Goal: Contribute content: Contribute content

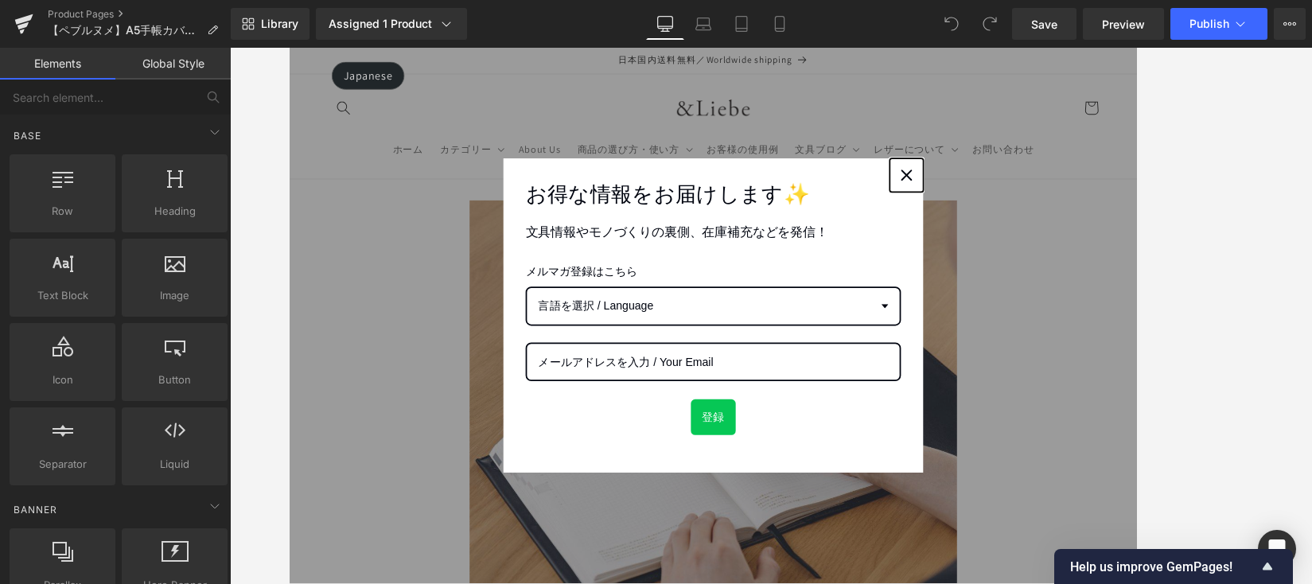
click at [989, 187] on icon "close icon" at bounding box center [990, 192] width 13 height 13
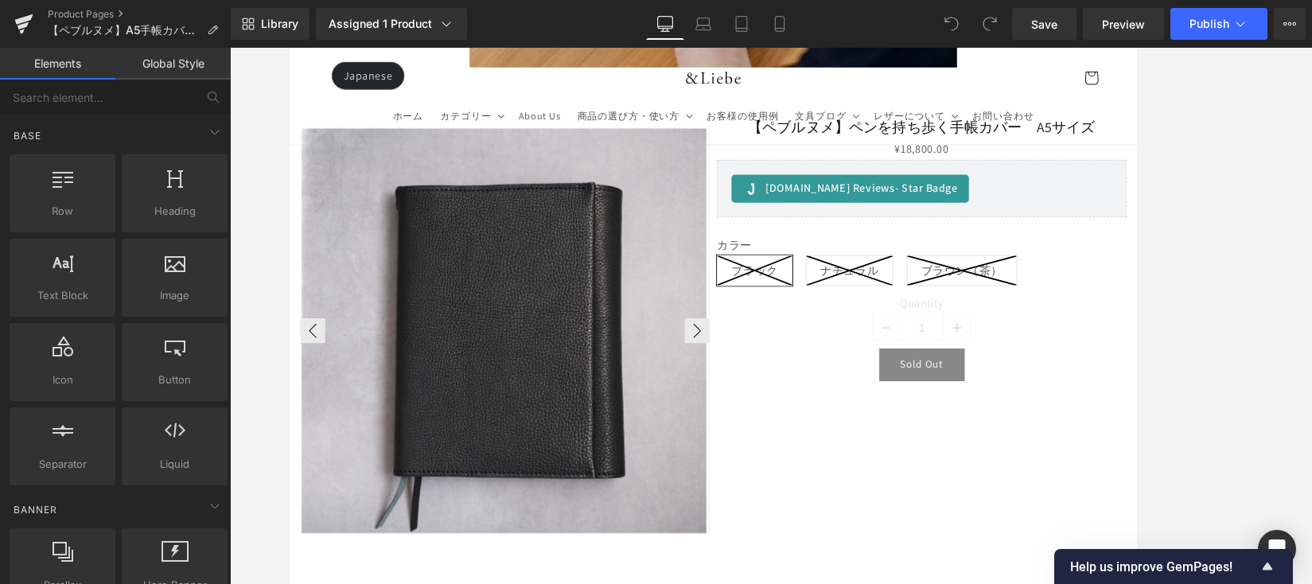
scroll to position [690, 0]
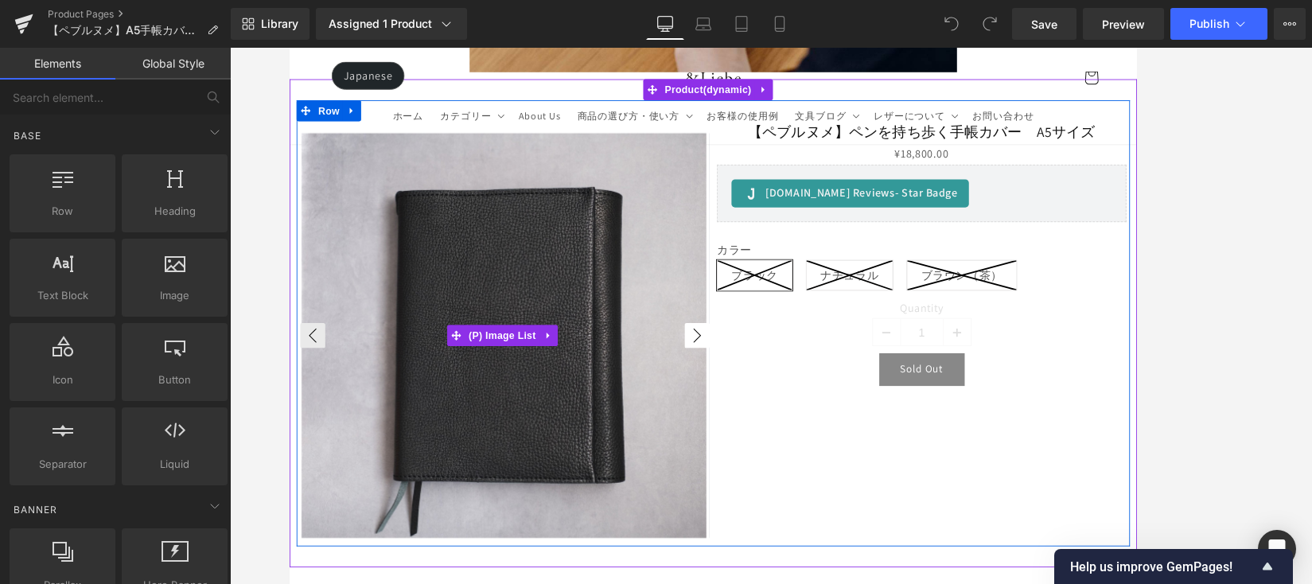
click at [741, 368] on button "›" at bounding box center [752, 374] width 29 height 29
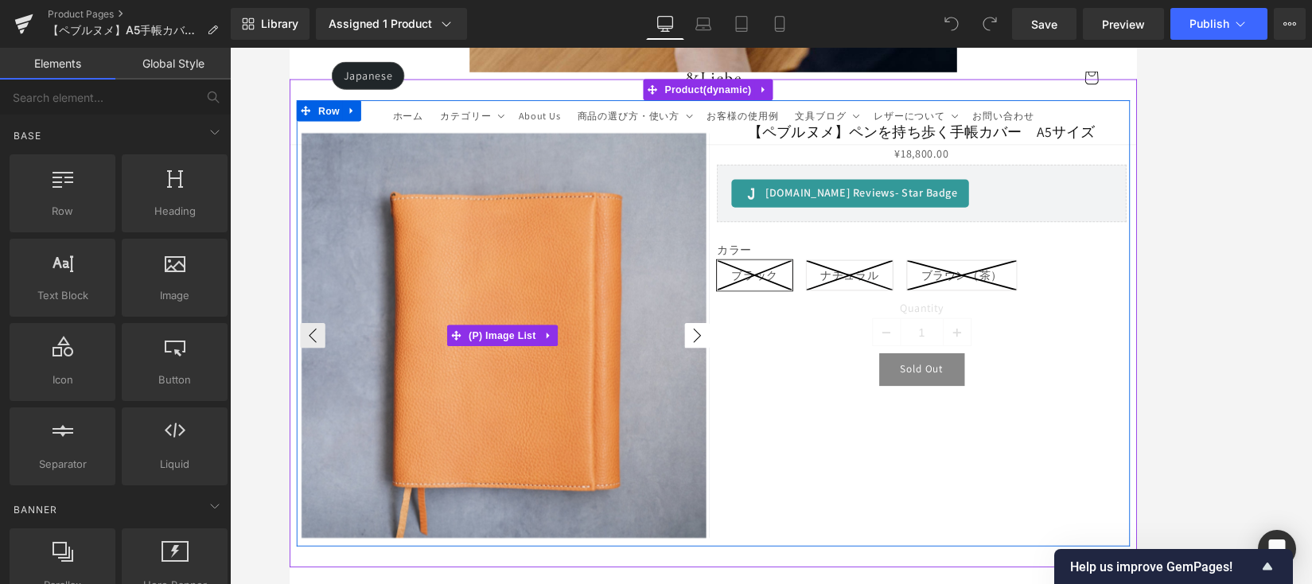
click at [741, 368] on button "›" at bounding box center [752, 374] width 29 height 29
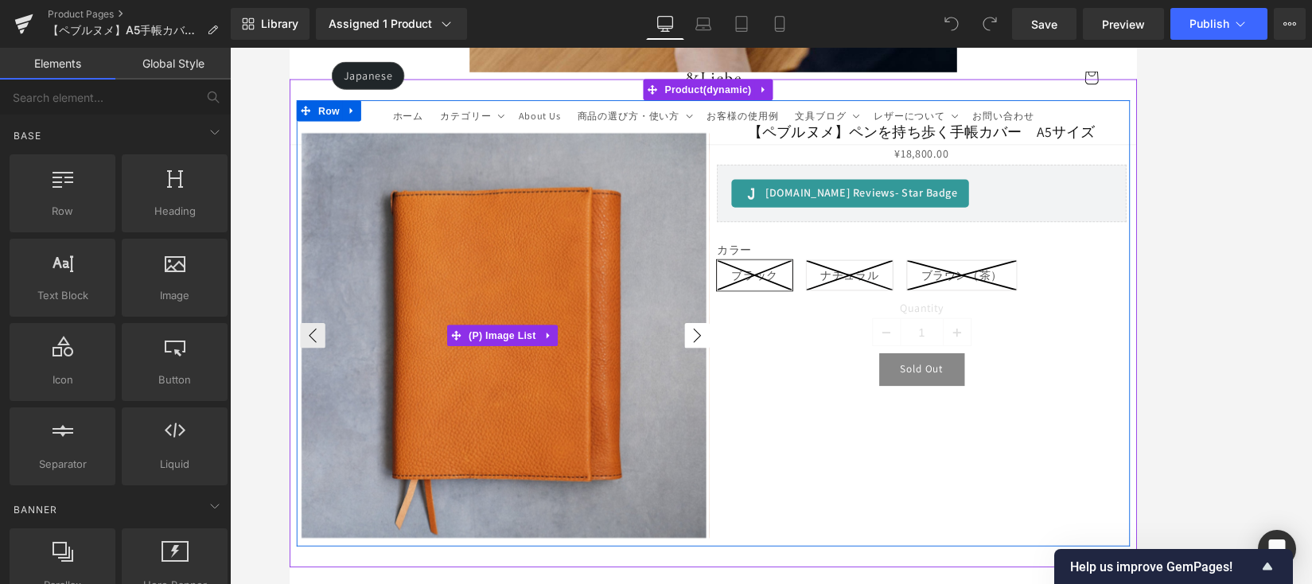
click at [741, 368] on button "›" at bounding box center [752, 374] width 29 height 29
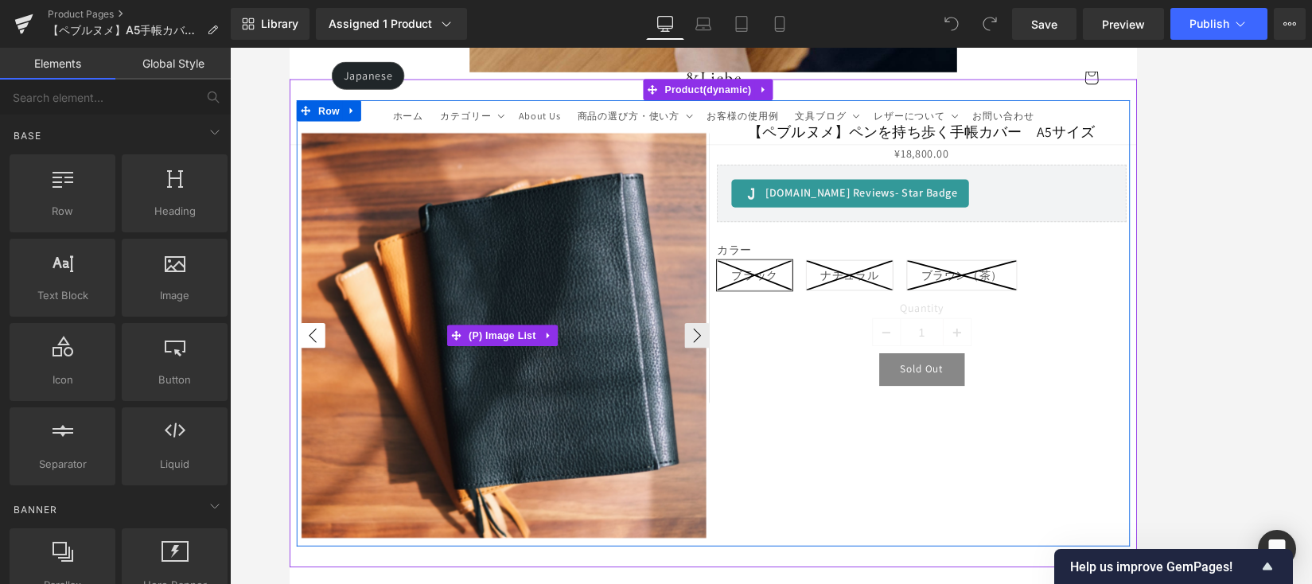
click at [314, 370] on button "‹" at bounding box center [315, 374] width 29 height 29
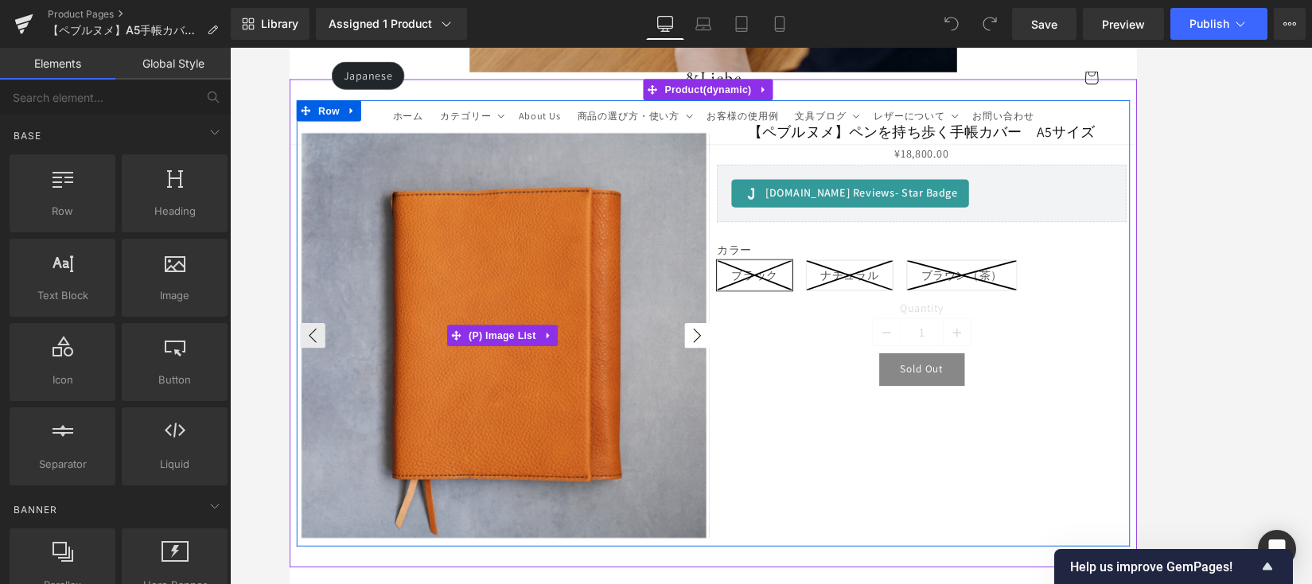
click at [754, 369] on button "›" at bounding box center [752, 374] width 29 height 29
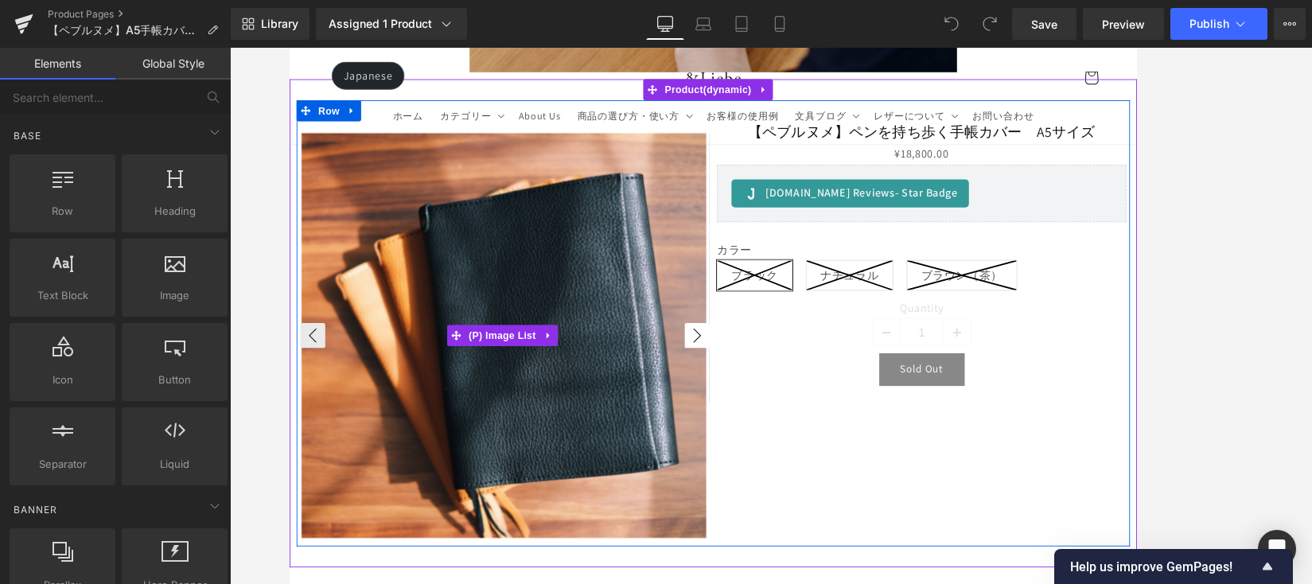
click at [754, 369] on button "›" at bounding box center [752, 374] width 29 height 29
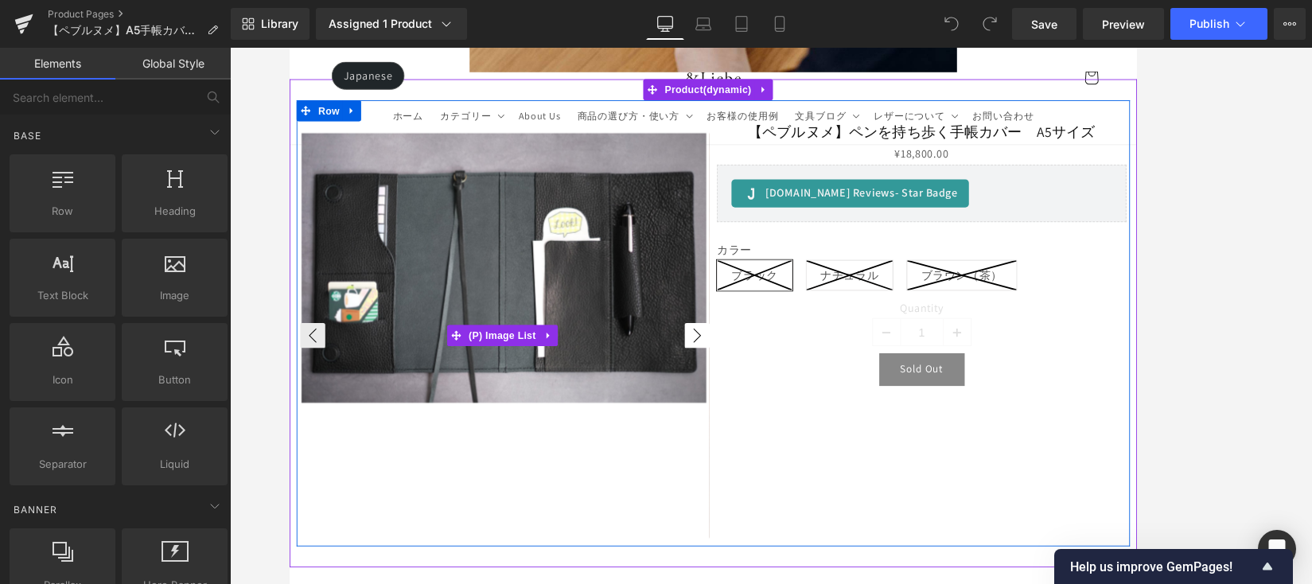
click at [754, 369] on button "›" at bounding box center [752, 374] width 29 height 29
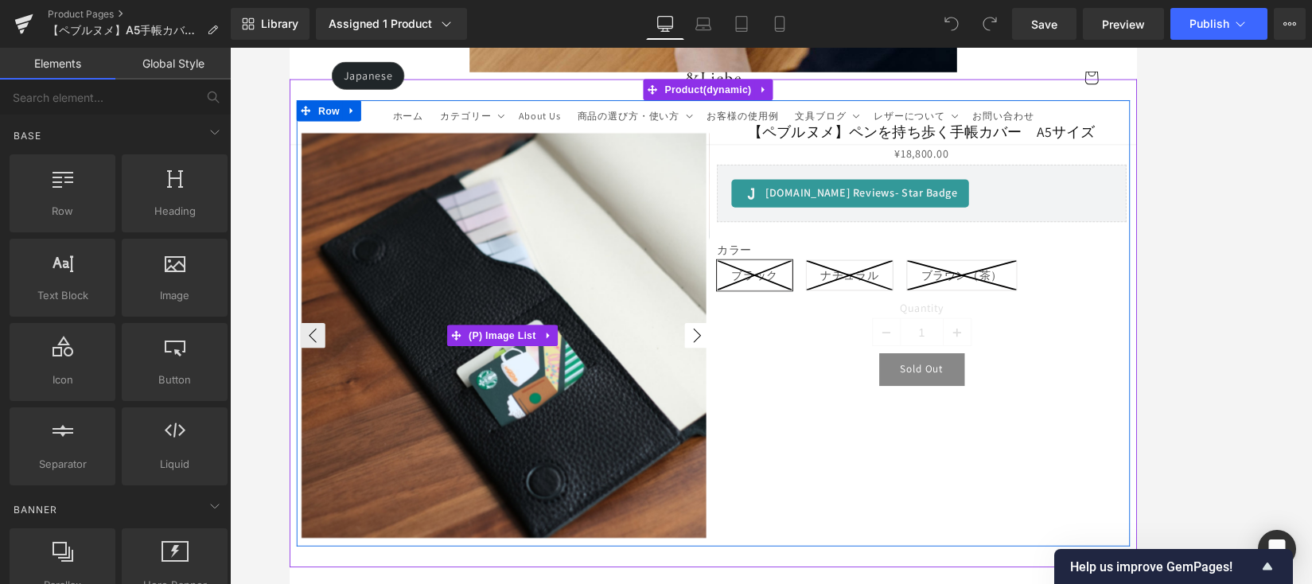
click at [754, 369] on button "›" at bounding box center [752, 374] width 29 height 29
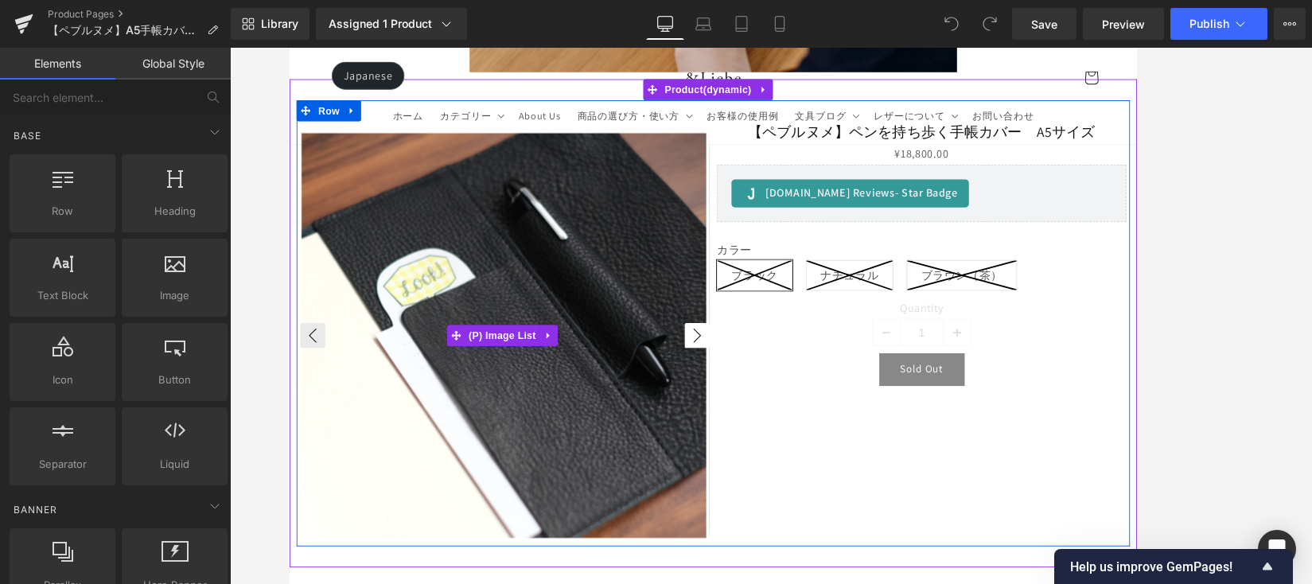
click at [754, 369] on button "›" at bounding box center [752, 374] width 29 height 29
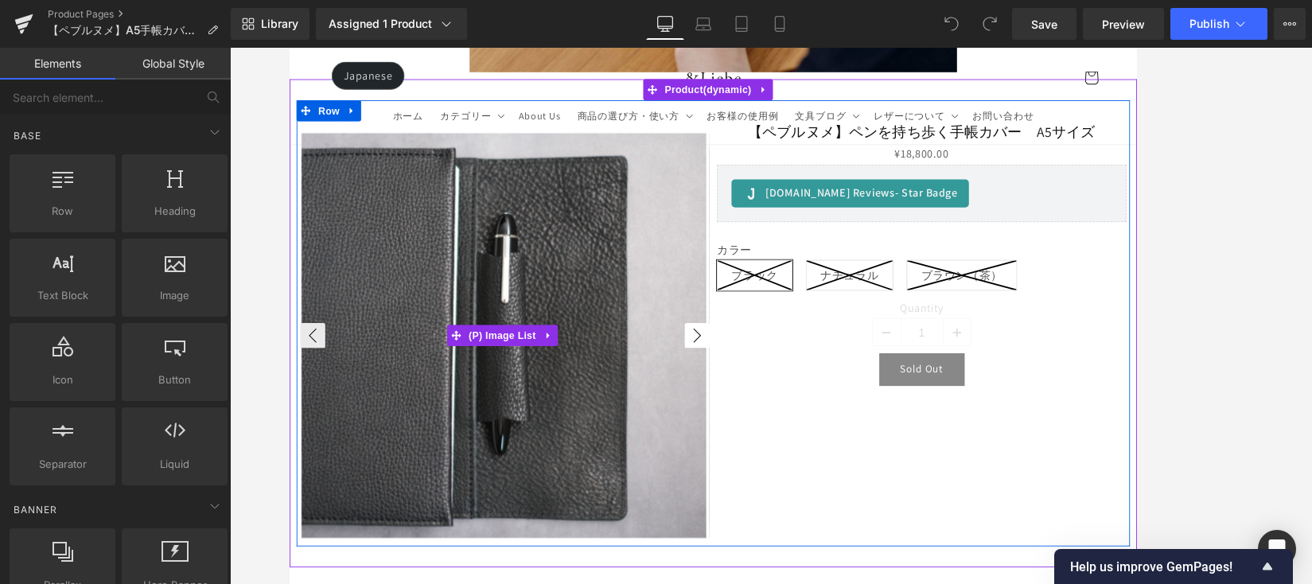
click at [754, 369] on button "›" at bounding box center [752, 374] width 29 height 29
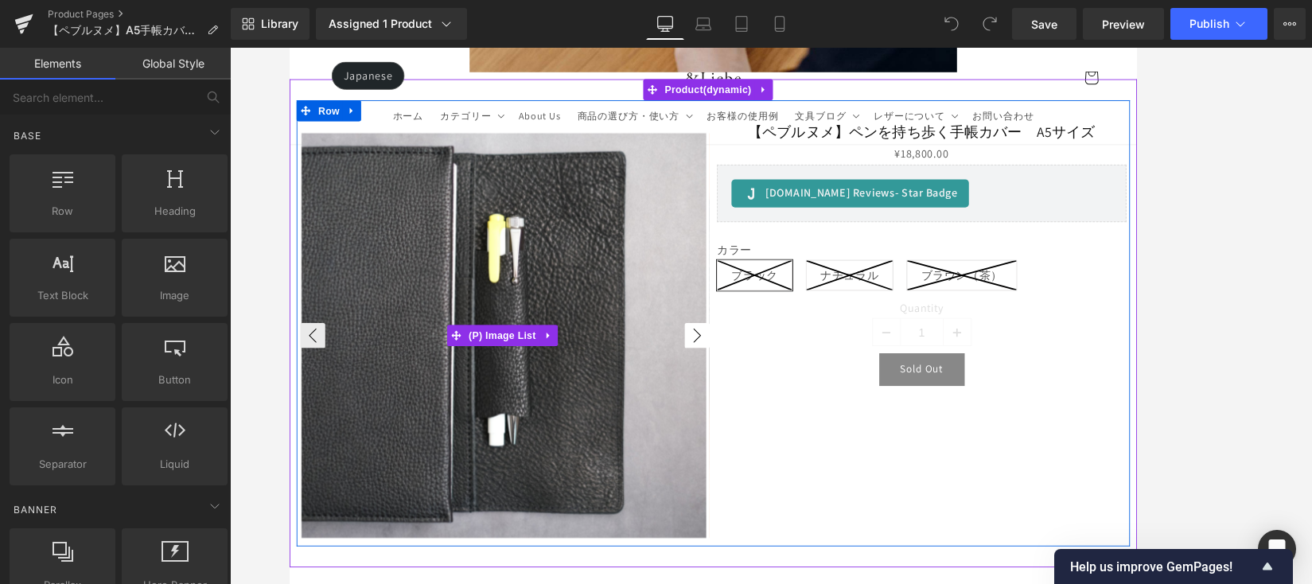
click at [754, 369] on button "›" at bounding box center [752, 374] width 29 height 29
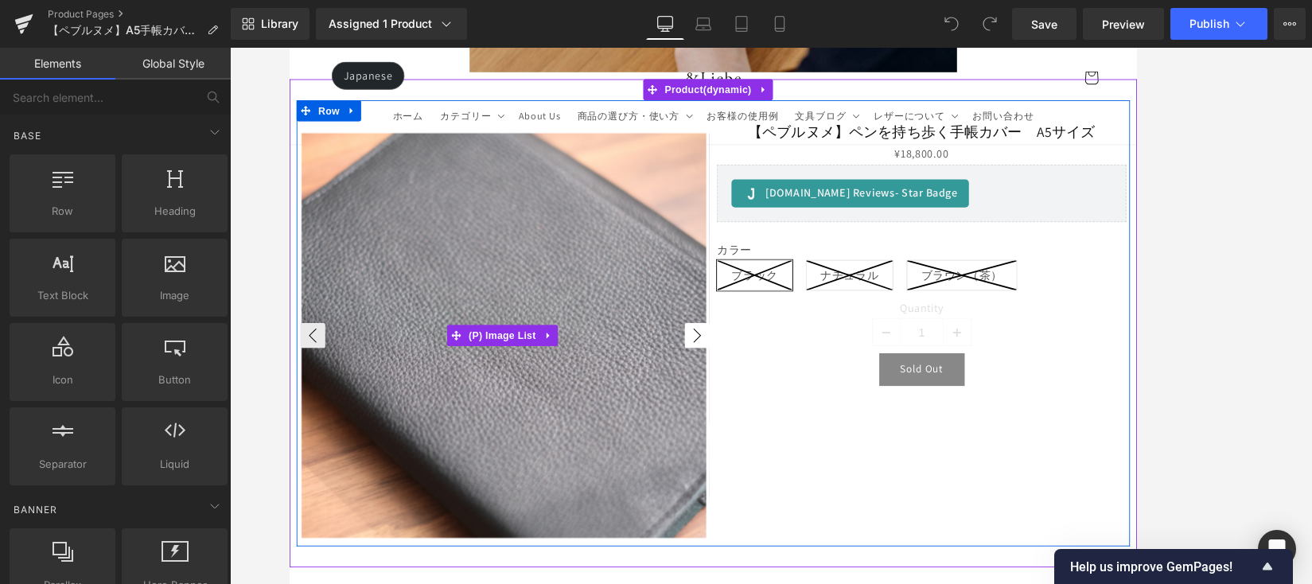
click at [754, 369] on button "›" at bounding box center [752, 374] width 29 height 29
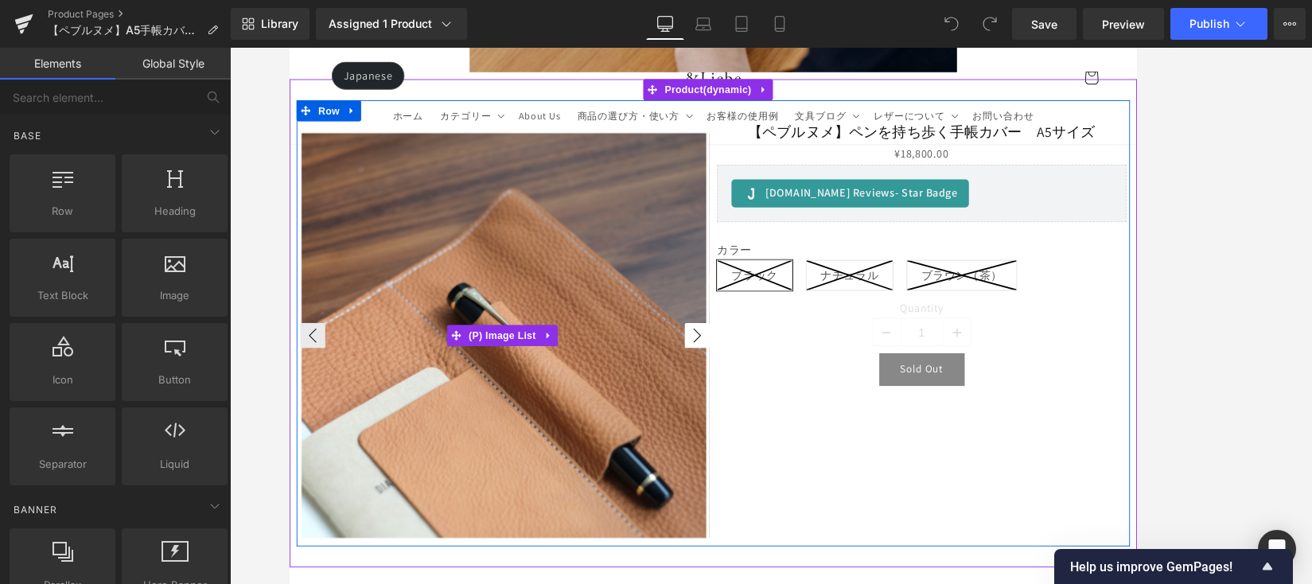
click at [754, 369] on button "›" at bounding box center [752, 374] width 29 height 29
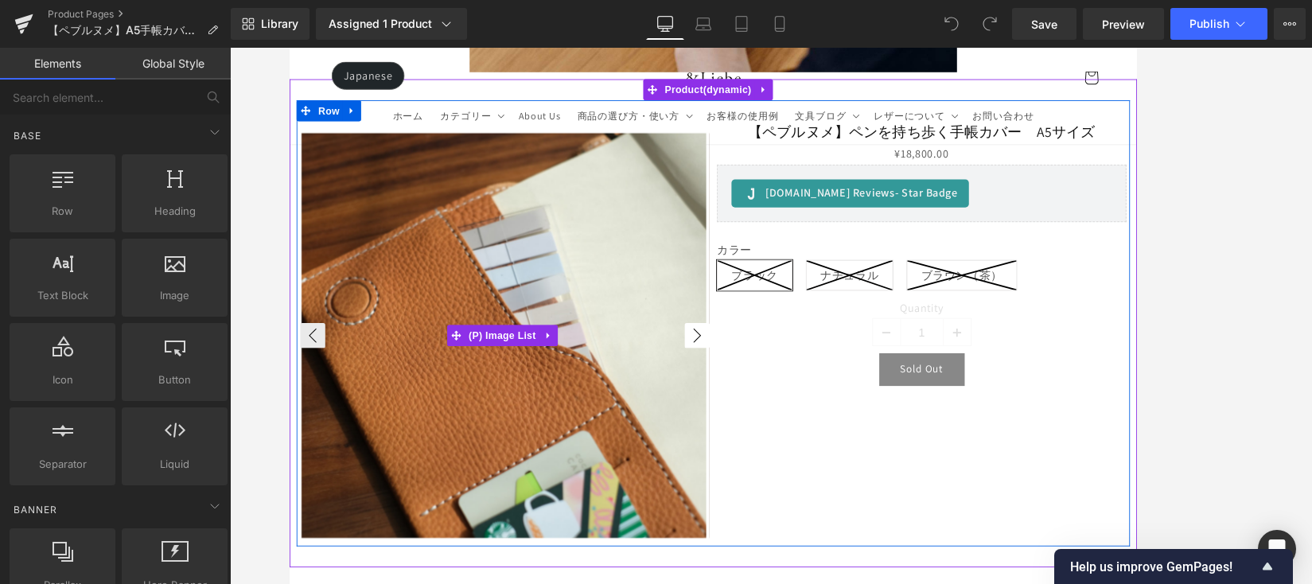
click at [754, 369] on button "›" at bounding box center [752, 374] width 29 height 29
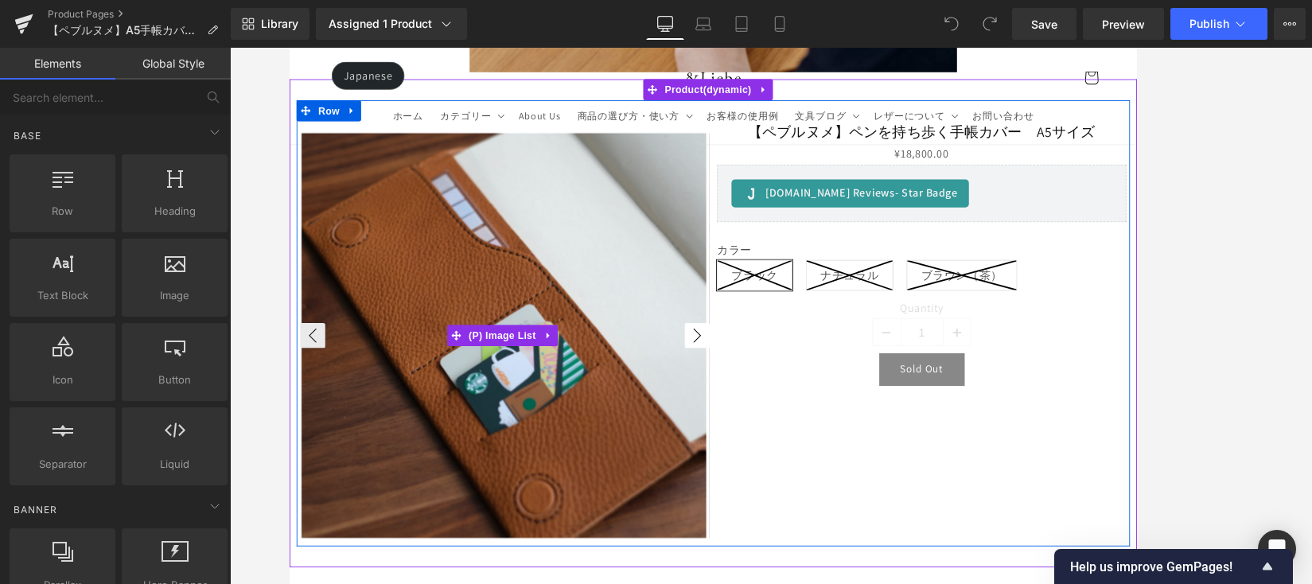
click at [754, 369] on button "›" at bounding box center [752, 374] width 29 height 29
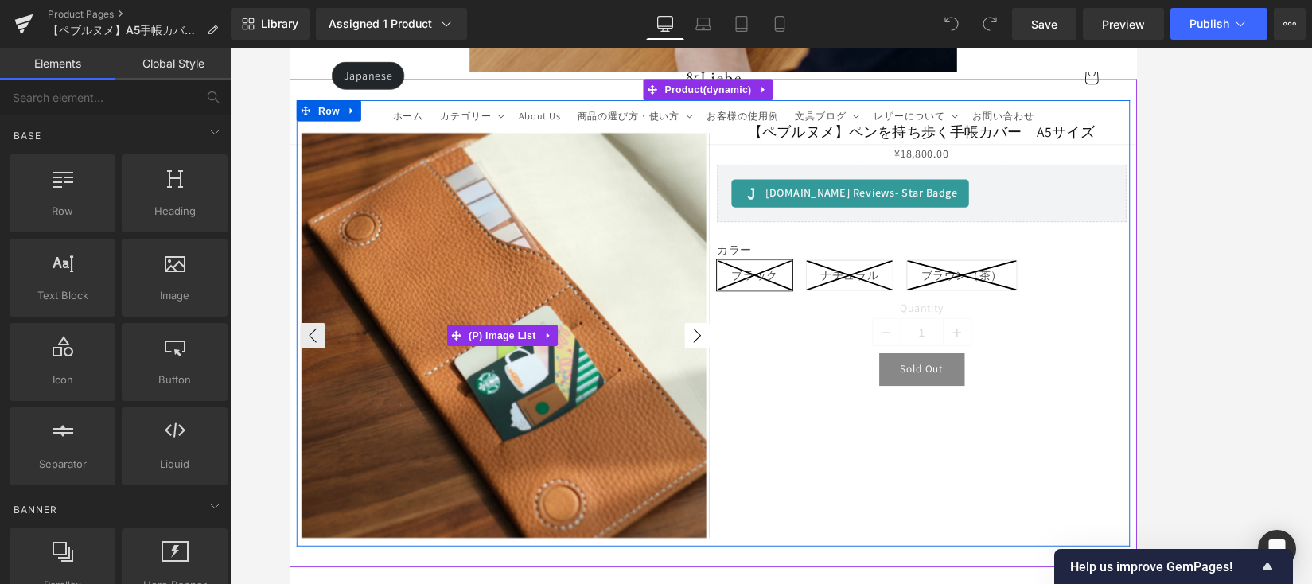
click at [754, 369] on button "›" at bounding box center [752, 374] width 29 height 29
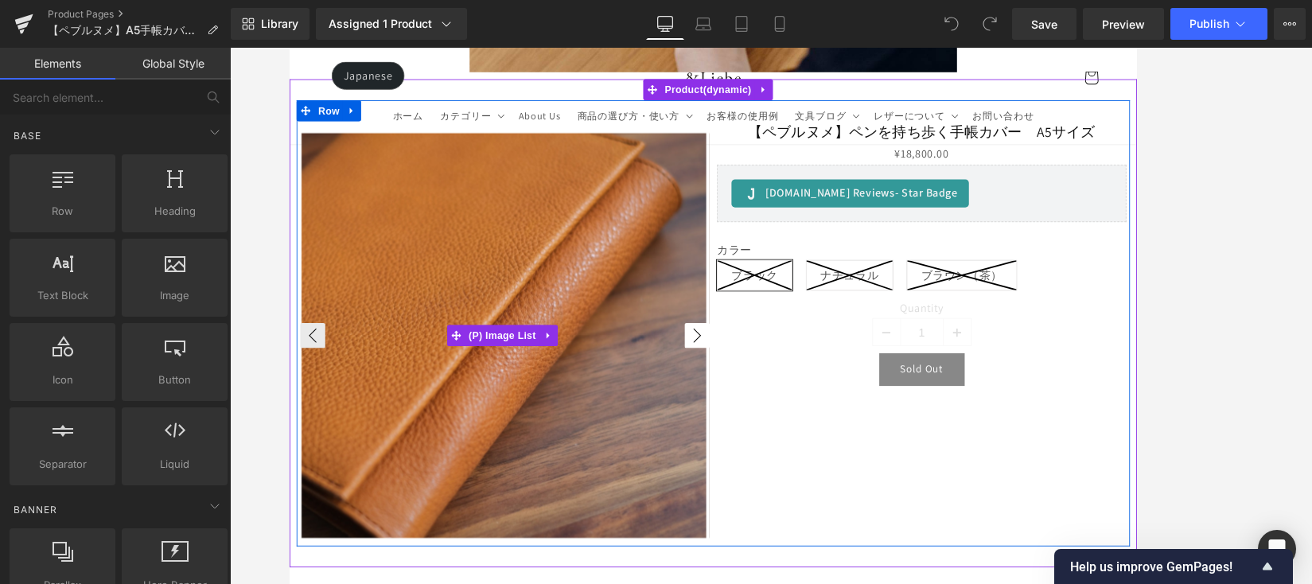
click at [754, 369] on button "›" at bounding box center [752, 374] width 29 height 29
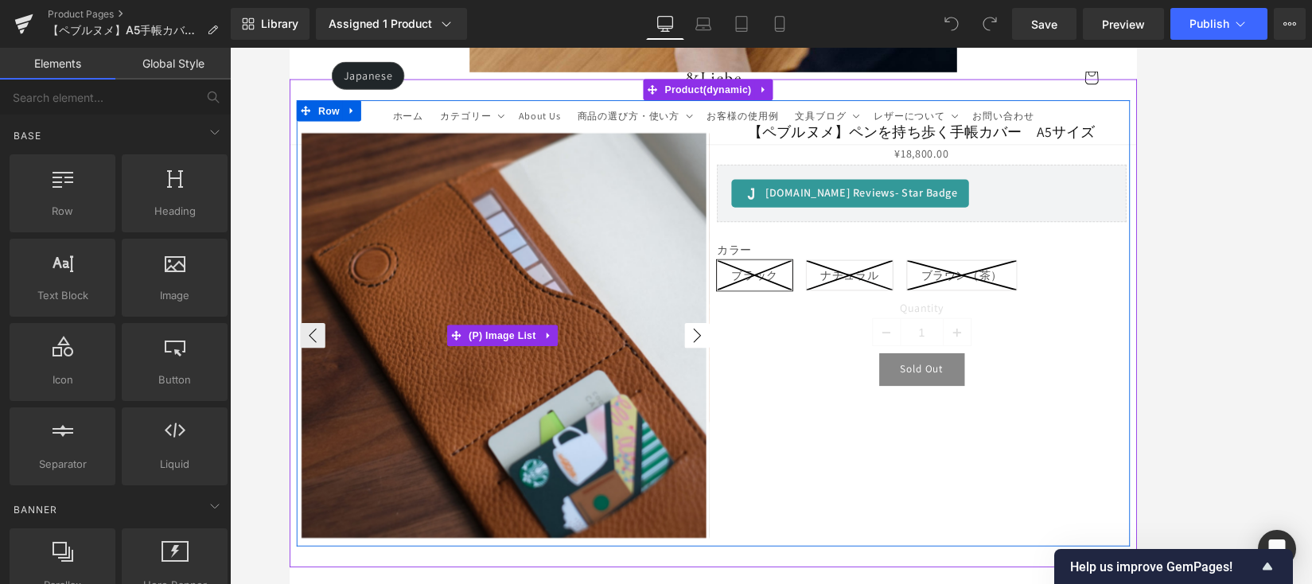
click at [754, 369] on button "›" at bounding box center [752, 374] width 29 height 29
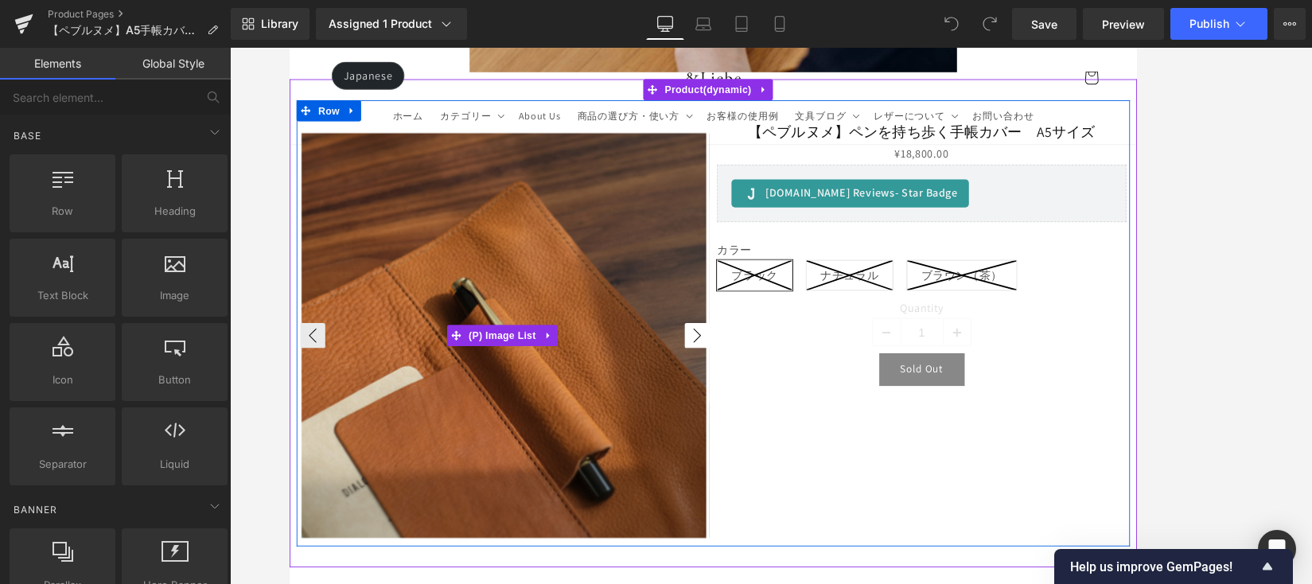
click at [754, 369] on button "›" at bounding box center [752, 374] width 29 height 29
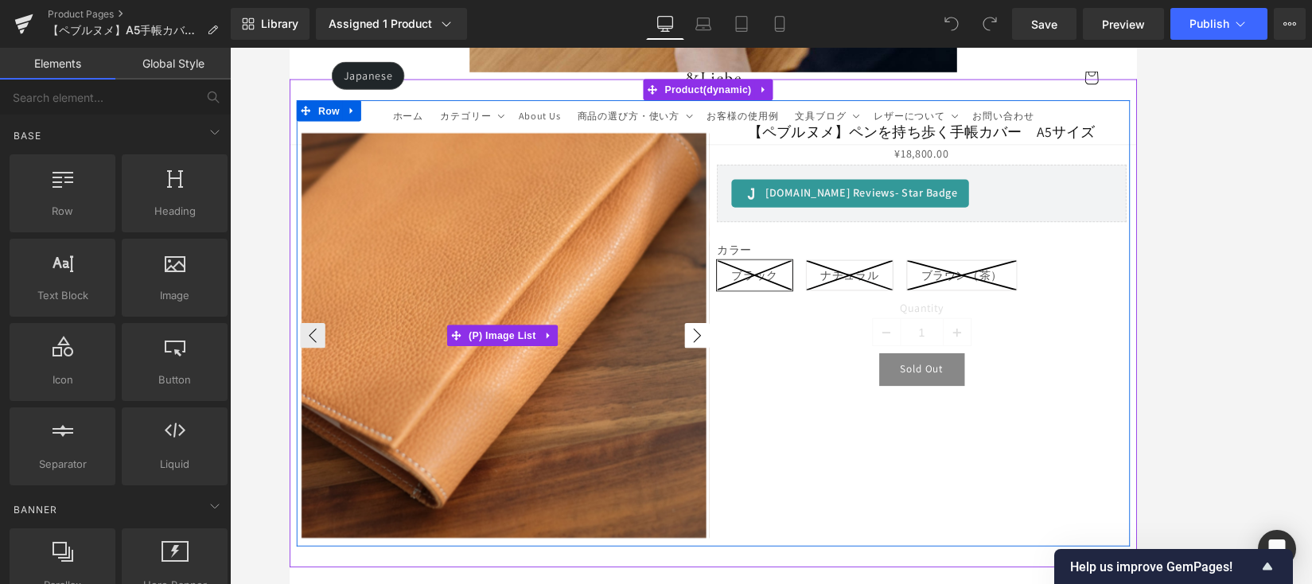
click at [754, 369] on button "›" at bounding box center [752, 374] width 29 height 29
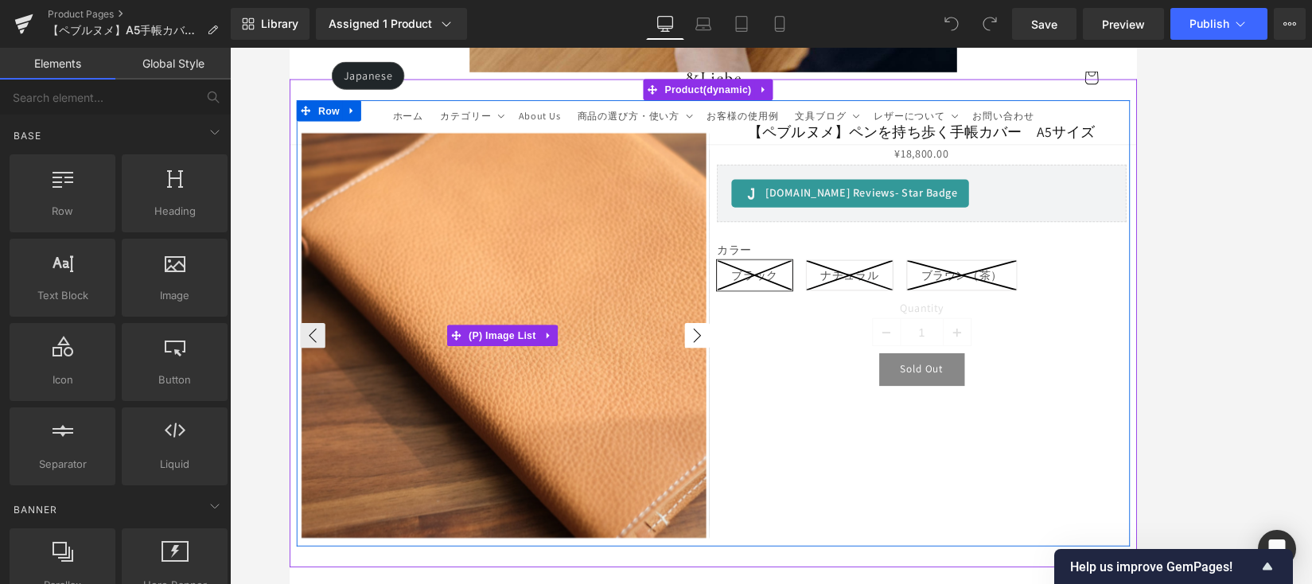
click at [754, 369] on button "›" at bounding box center [752, 374] width 29 height 29
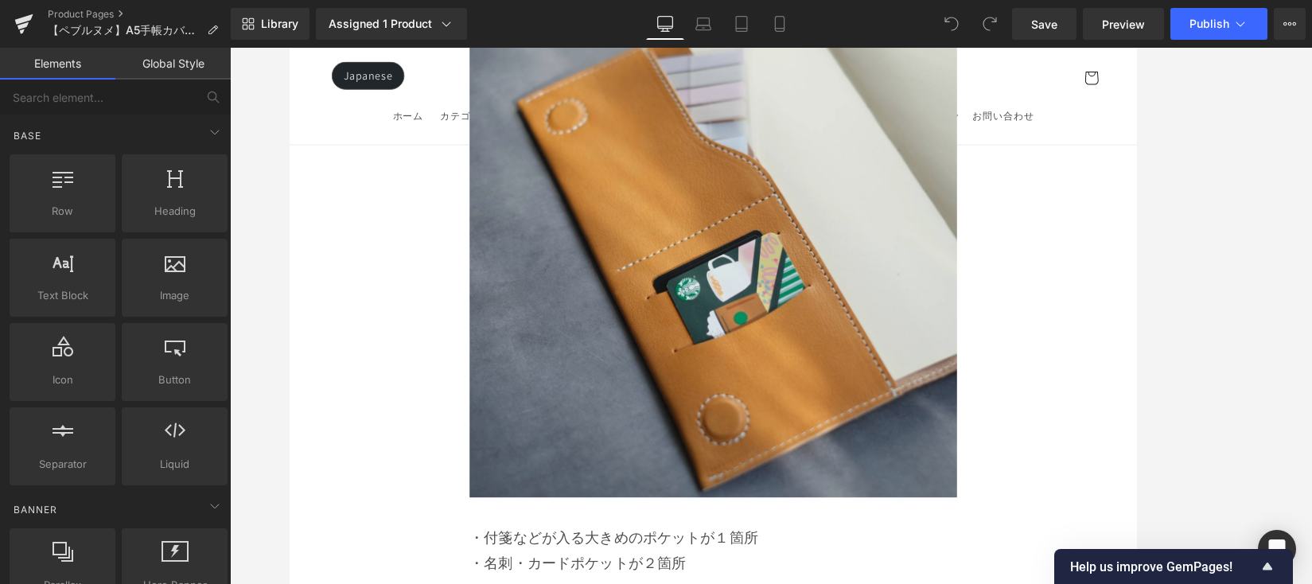
scroll to position [6471, 0]
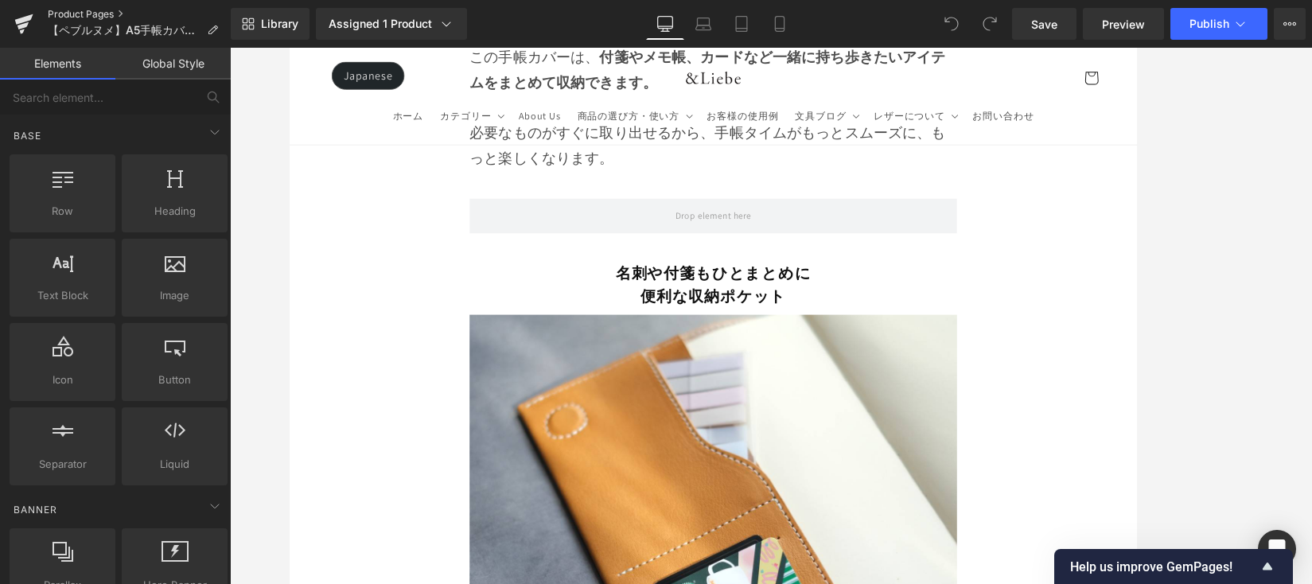
click at [96, 16] on link "Product Pages" at bounding box center [139, 14] width 183 height 13
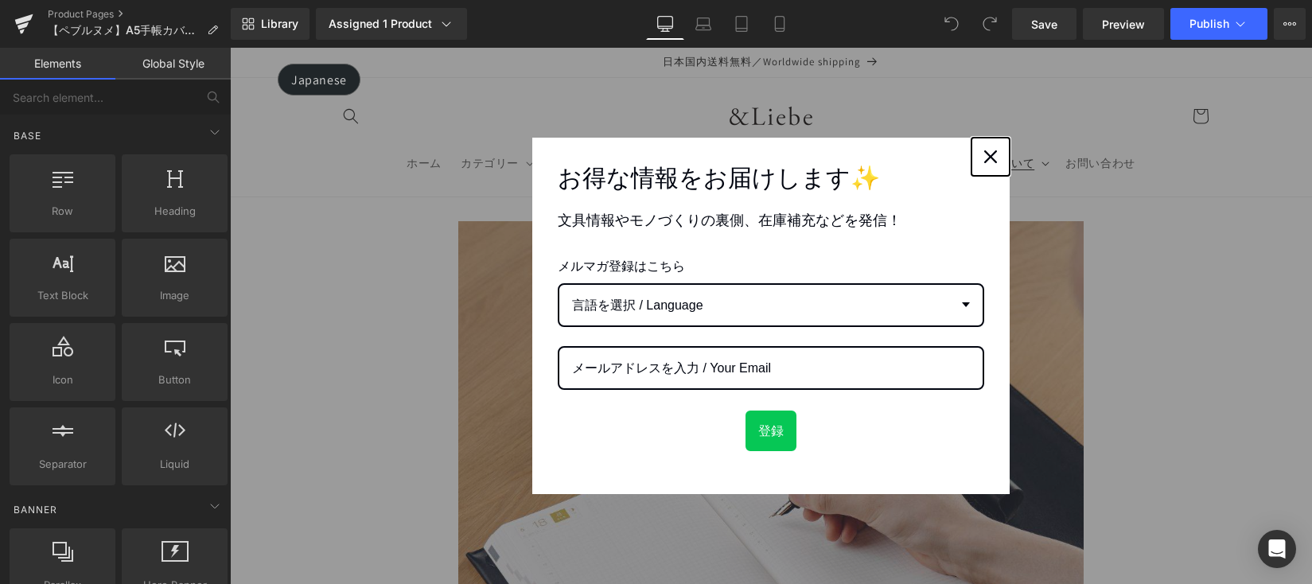
click at [978, 152] on div "Close" at bounding box center [990, 156] width 25 height 25
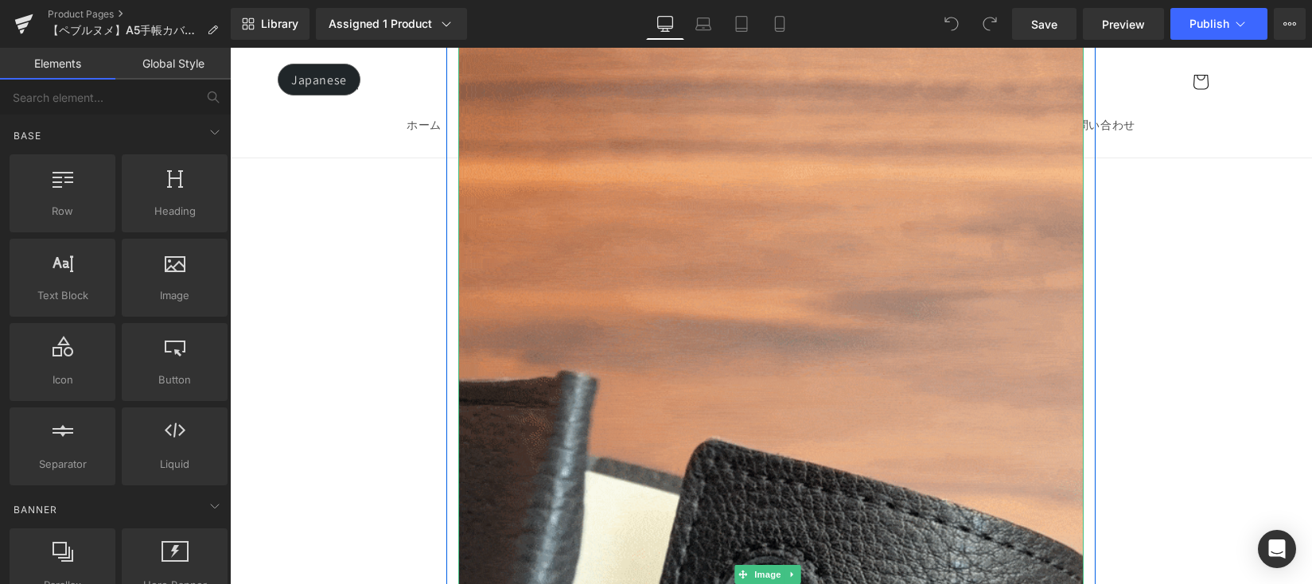
scroll to position [10931, 0]
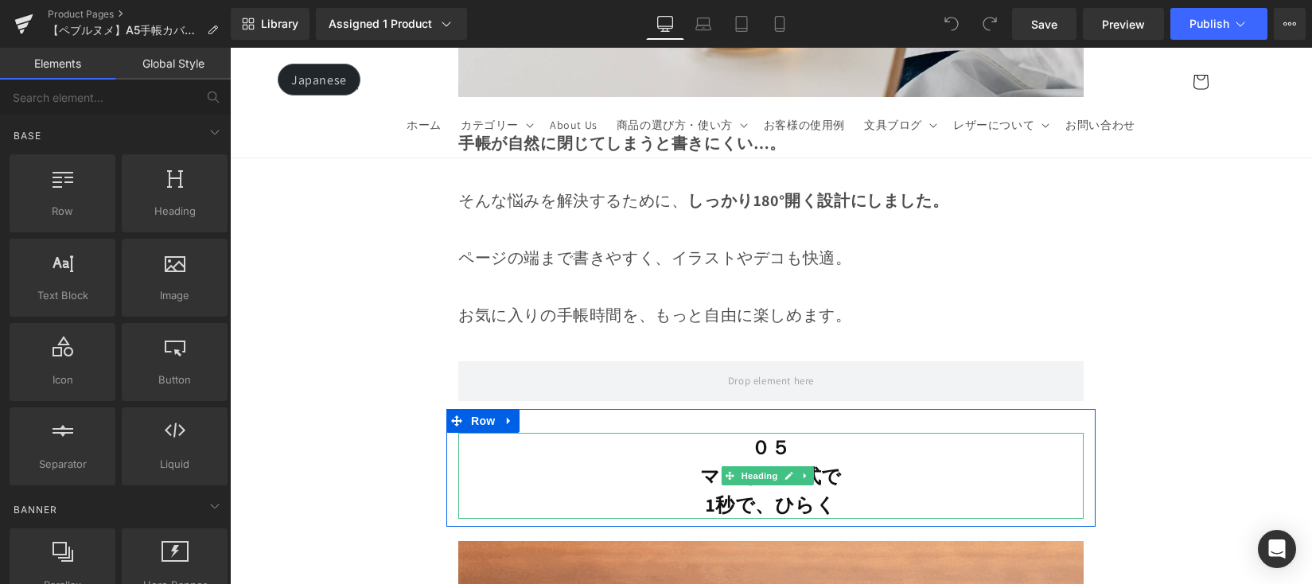
click at [704, 487] on b "マグネット式で 1秒で、ひらく" at bounding box center [771, 490] width 142 height 54
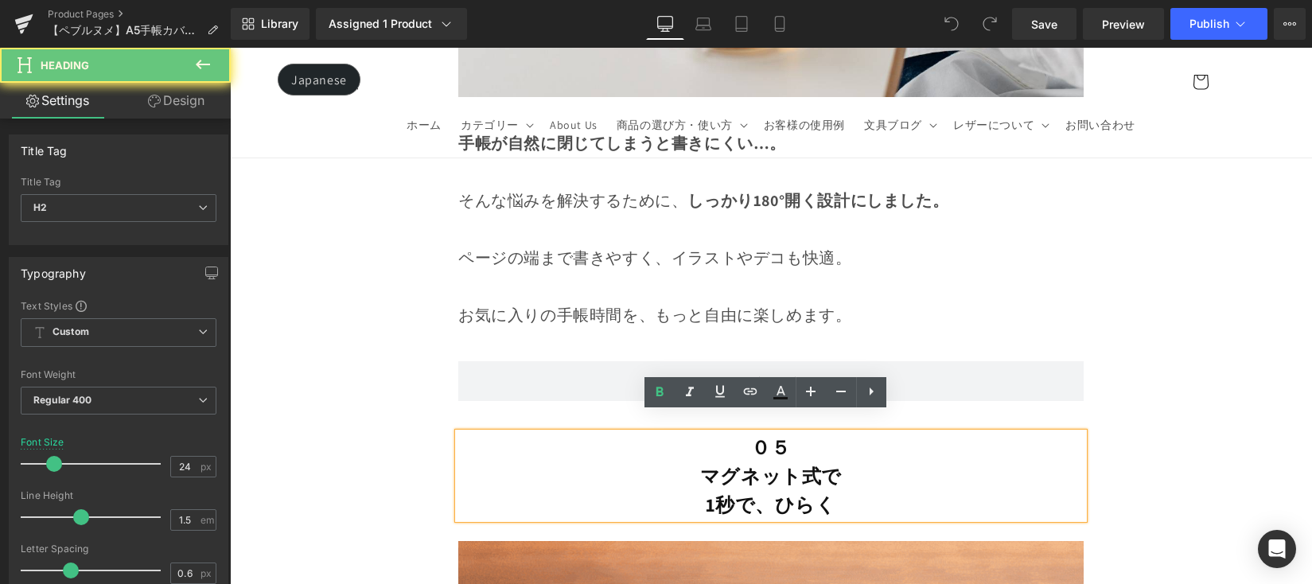
click at [697, 492] on h2 "マグネット式で 1秒で、ひらく" at bounding box center [770, 489] width 625 height 57
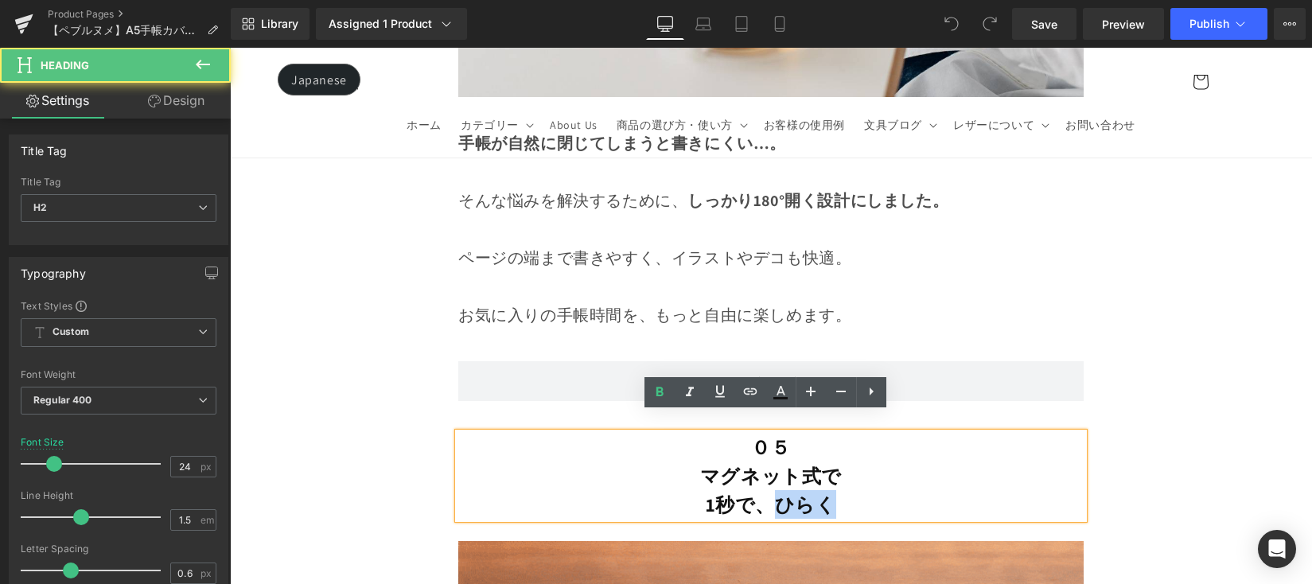
drag, startPoint x: 835, startPoint y: 488, endPoint x: 768, endPoint y: 489, distance: 66.8
click at [768, 489] on h2 "マグネット式で 1秒で、ひらく" at bounding box center [770, 489] width 625 height 57
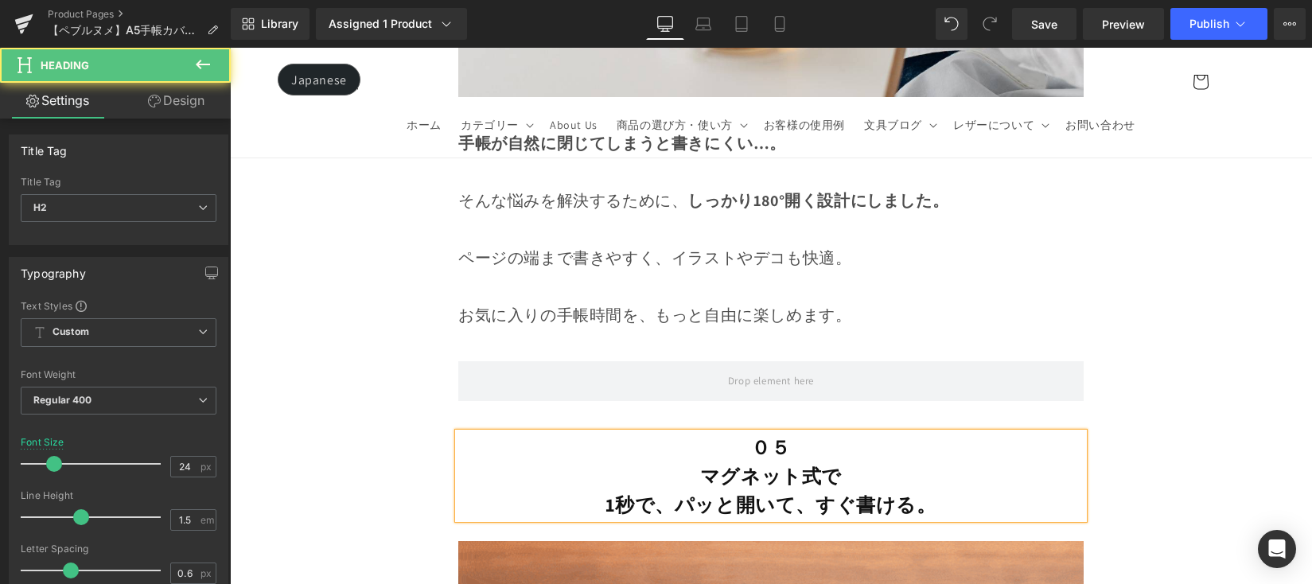
click at [679, 488] on b "マグネット式で 1秒で、パッと開いて、すぐ書ける。" at bounding box center [770, 490] width 330 height 54
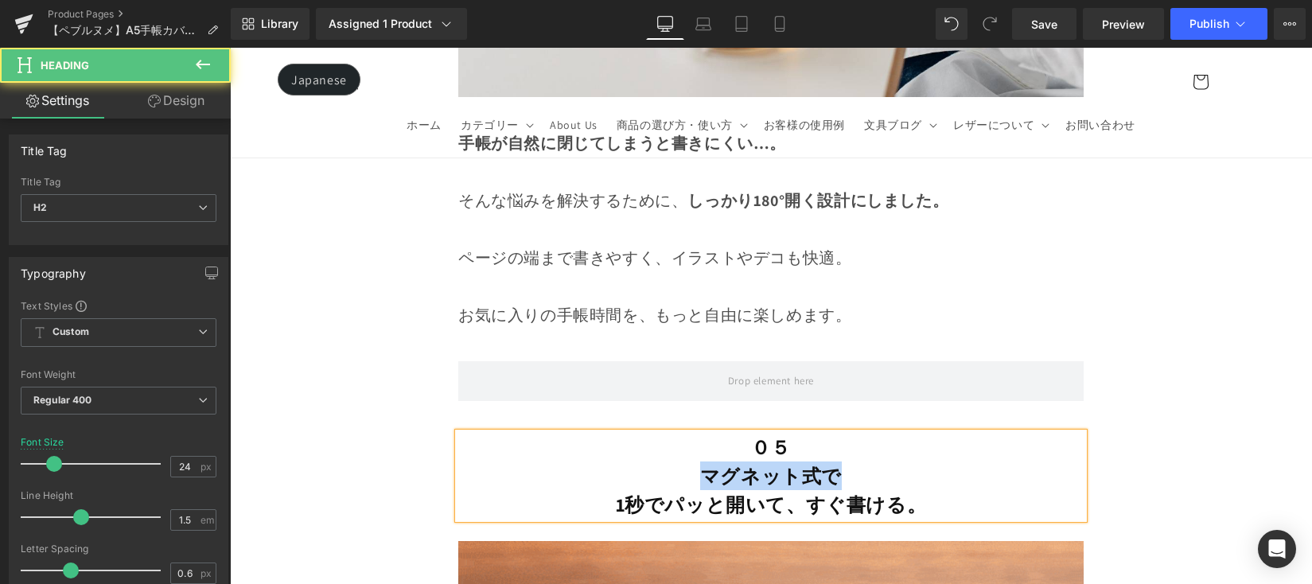
drag, startPoint x: 679, startPoint y: 464, endPoint x: 866, endPoint y: 463, distance: 186.1
click at [866, 463] on h2 "マグネット式で 1秒でパッと開いて、すぐ書ける。" at bounding box center [770, 489] width 625 height 57
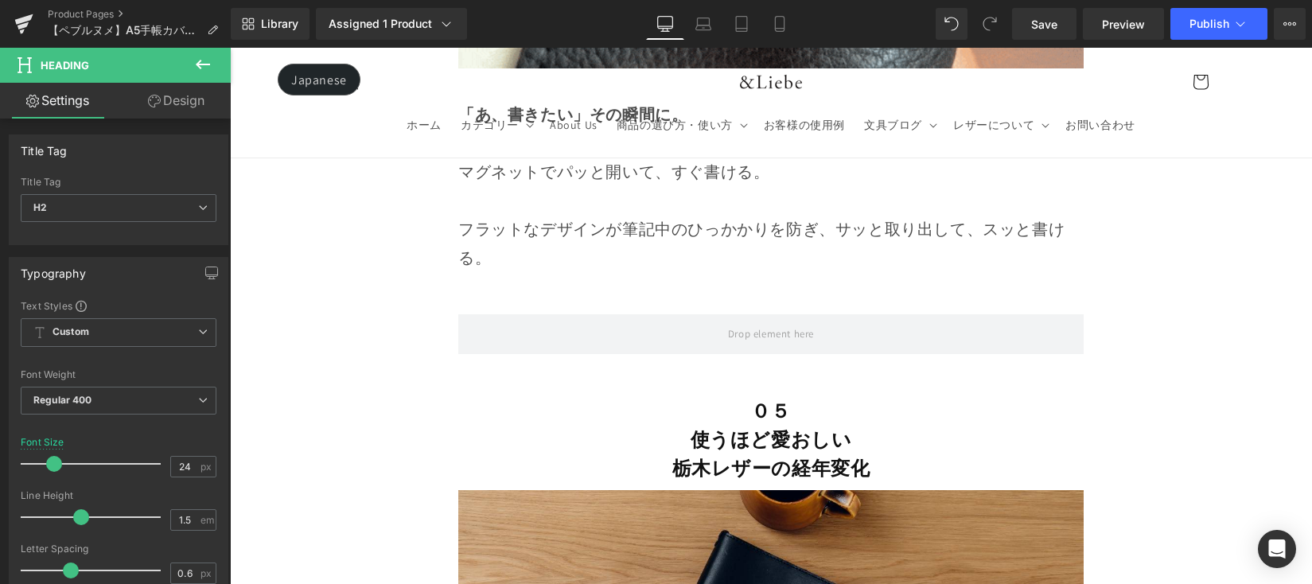
scroll to position [12315, 0]
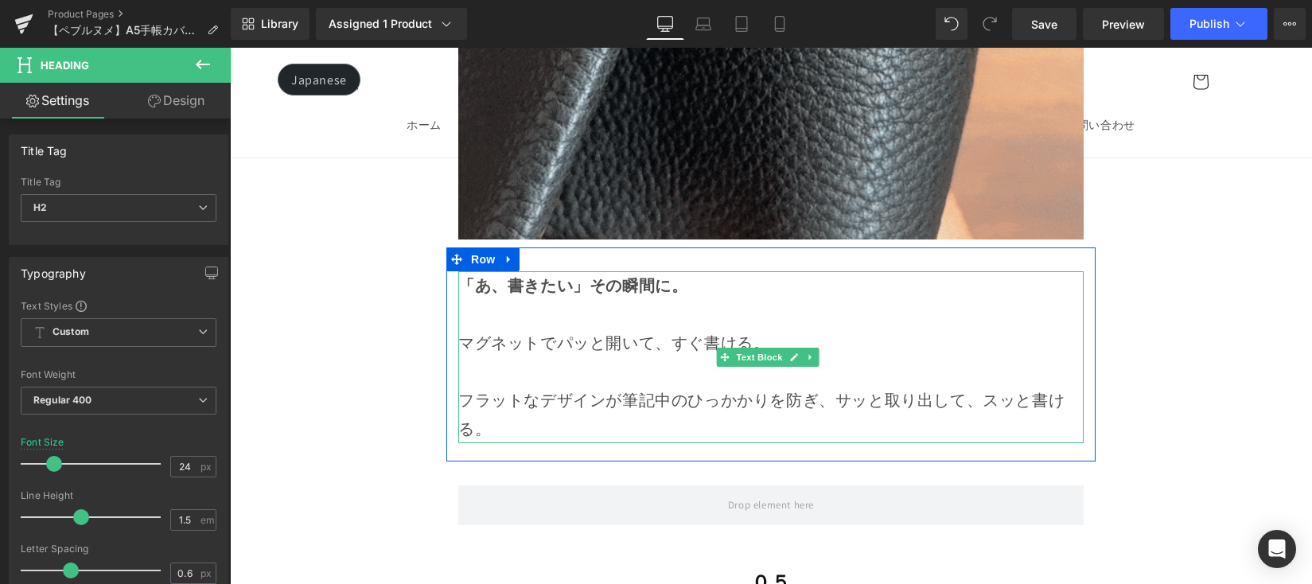
click at [546, 372] on p "フラットなデザインが筆記中のひっかかりを防ぎ、サッと取り出して、スッと書ける。" at bounding box center [770, 400] width 625 height 86
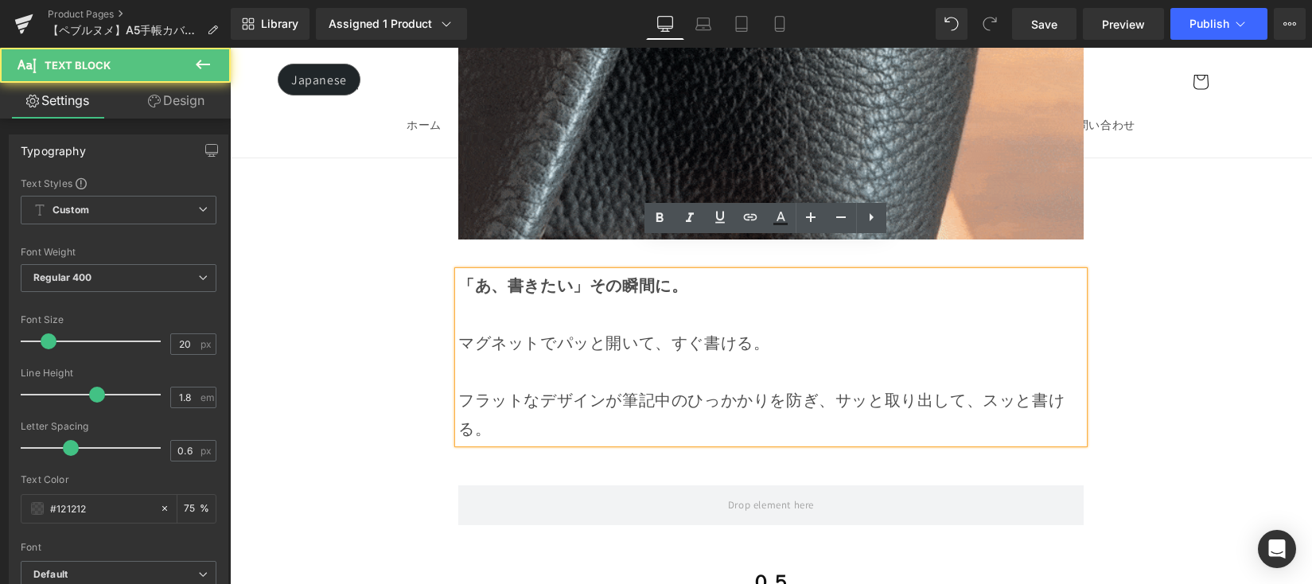
click at [544, 371] on p "フラットなデザインが筆記中のひっかかりを防ぎ、サッと取り出して、スッと書ける。" at bounding box center [770, 400] width 625 height 86
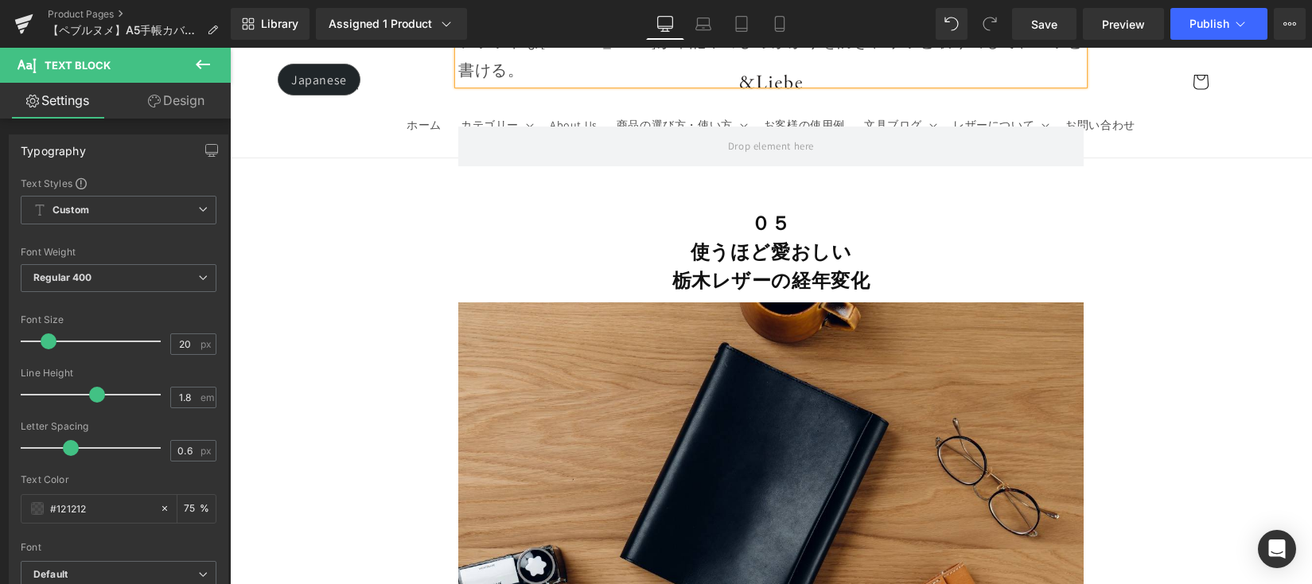
scroll to position [12448, 0]
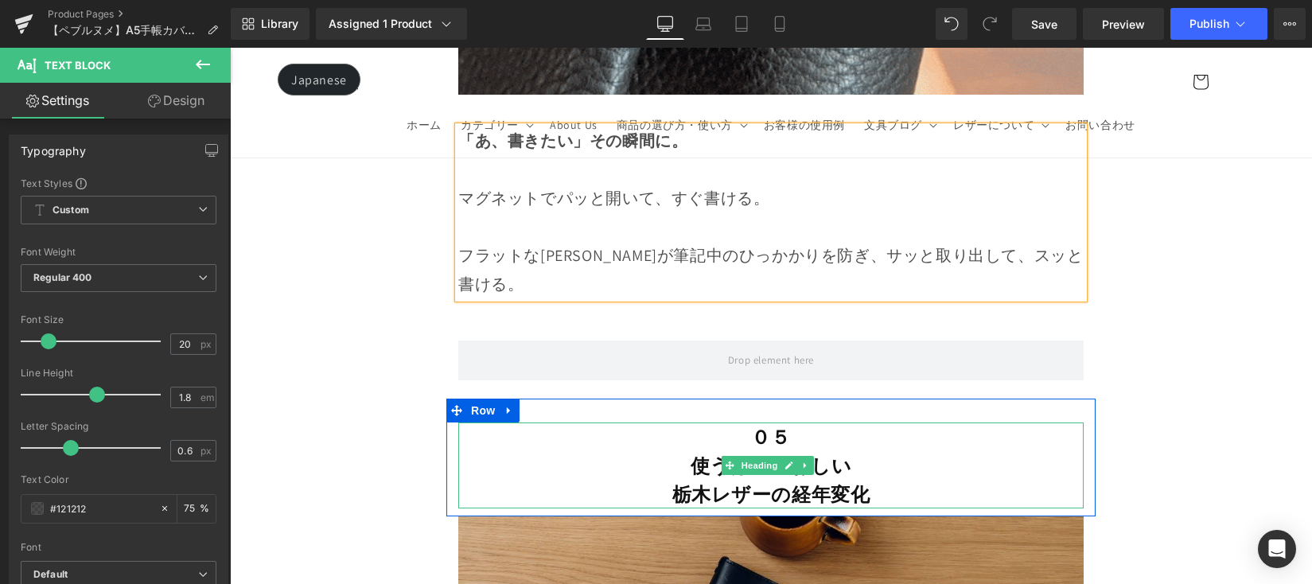
click at [655, 451] on h2 "使うほど愛おしい" at bounding box center [770, 465] width 625 height 29
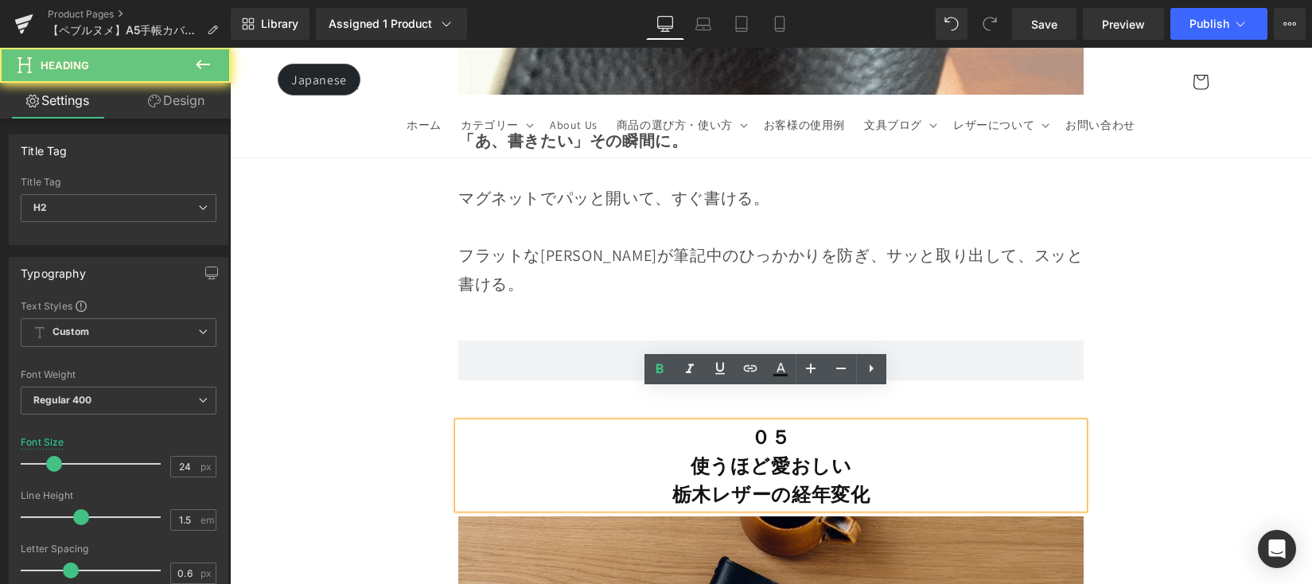
click at [672, 451] on h2 "使うほど愛おしい" at bounding box center [770, 465] width 625 height 29
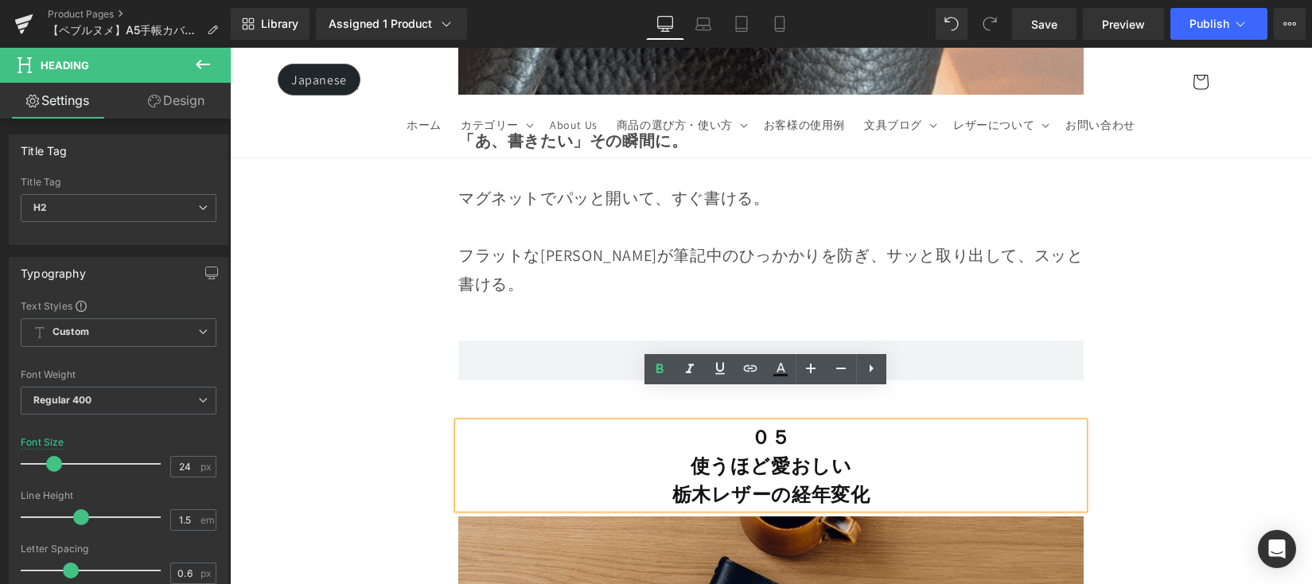
drag, startPoint x: 683, startPoint y: 435, endPoint x: 712, endPoint y: 457, distance: 35.8
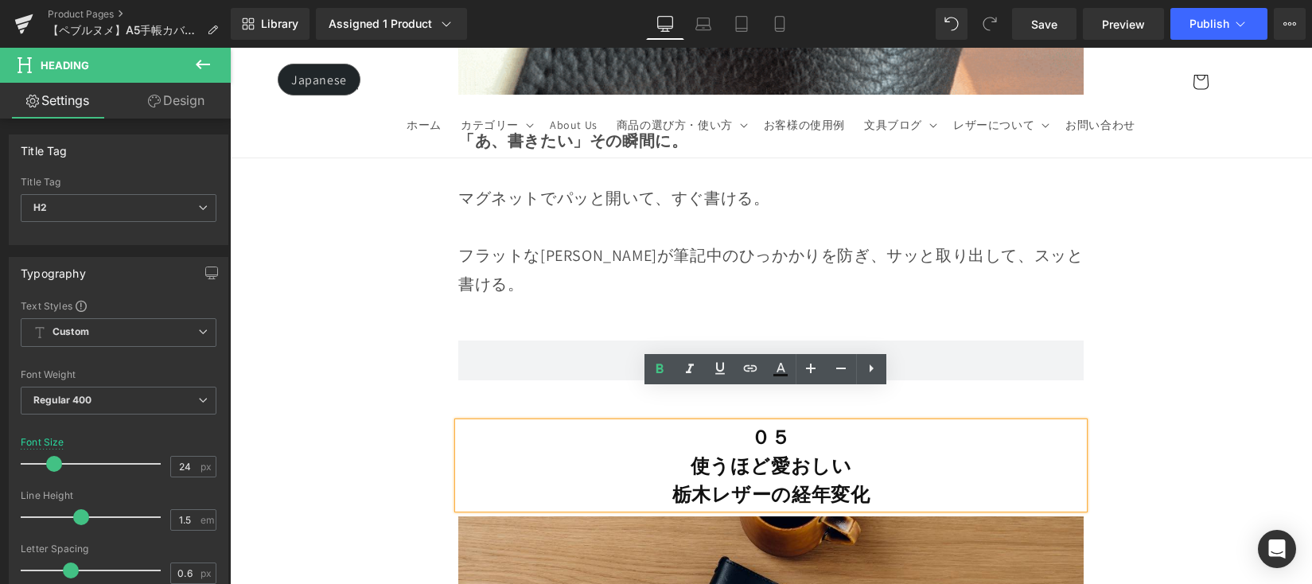
click at [683, 451] on h2 "使うほど愛おしい" at bounding box center [770, 465] width 625 height 29
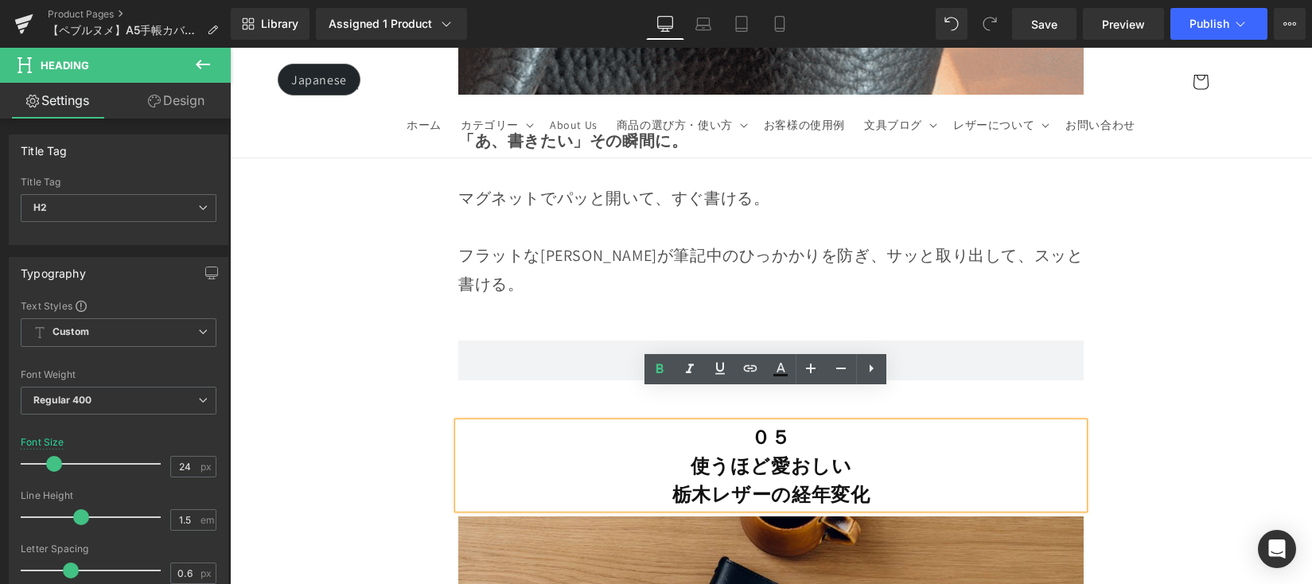
click at [734, 453] on b "使うほど愛おしい" at bounding box center [770, 465] width 161 height 25
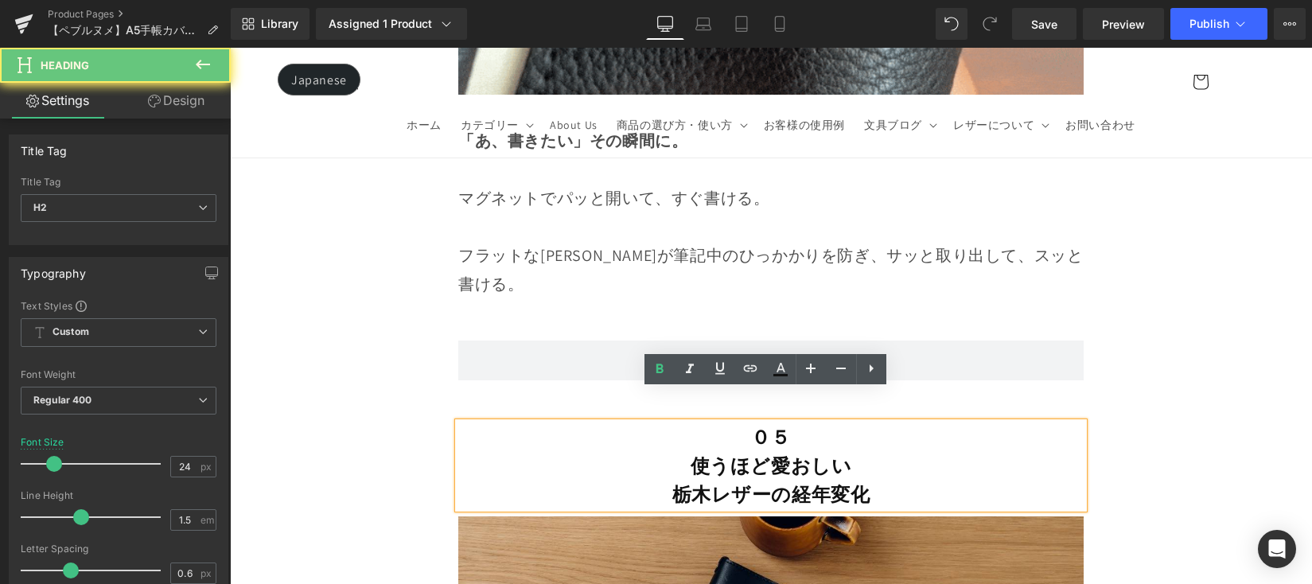
click at [828, 453] on b "使うほど愛おしい" at bounding box center [770, 465] width 161 height 25
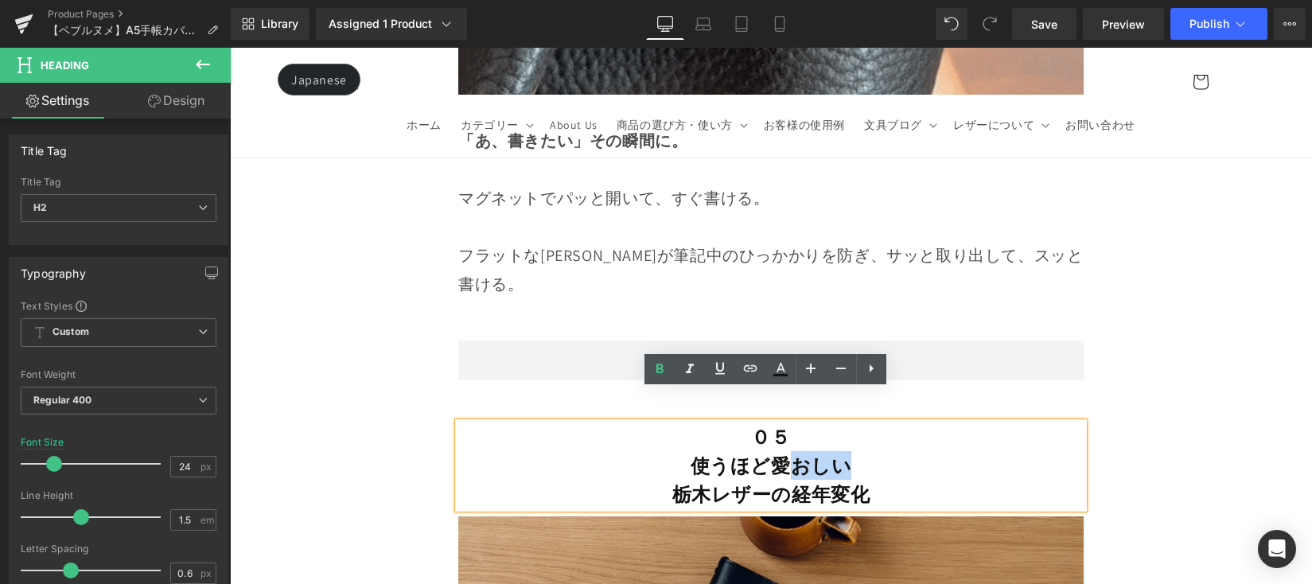
click at [828, 453] on b "使うほど愛おしい" at bounding box center [770, 465] width 161 height 25
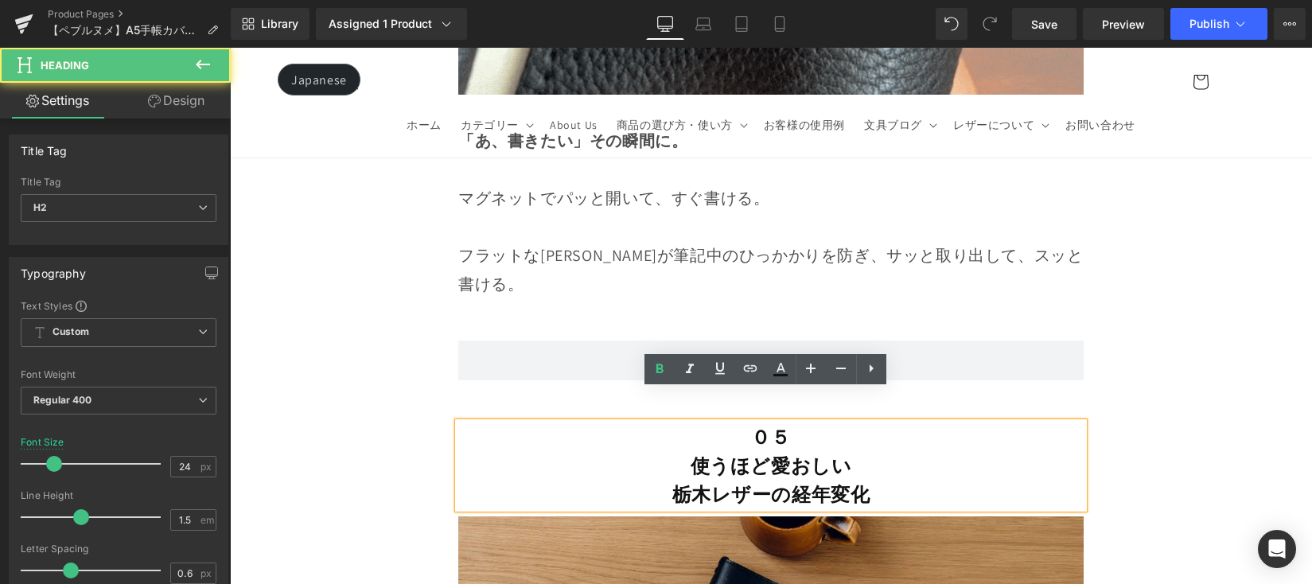
click at [852, 481] on strong "栃木レザーの経年変化" at bounding box center [771, 493] width 198 height 25
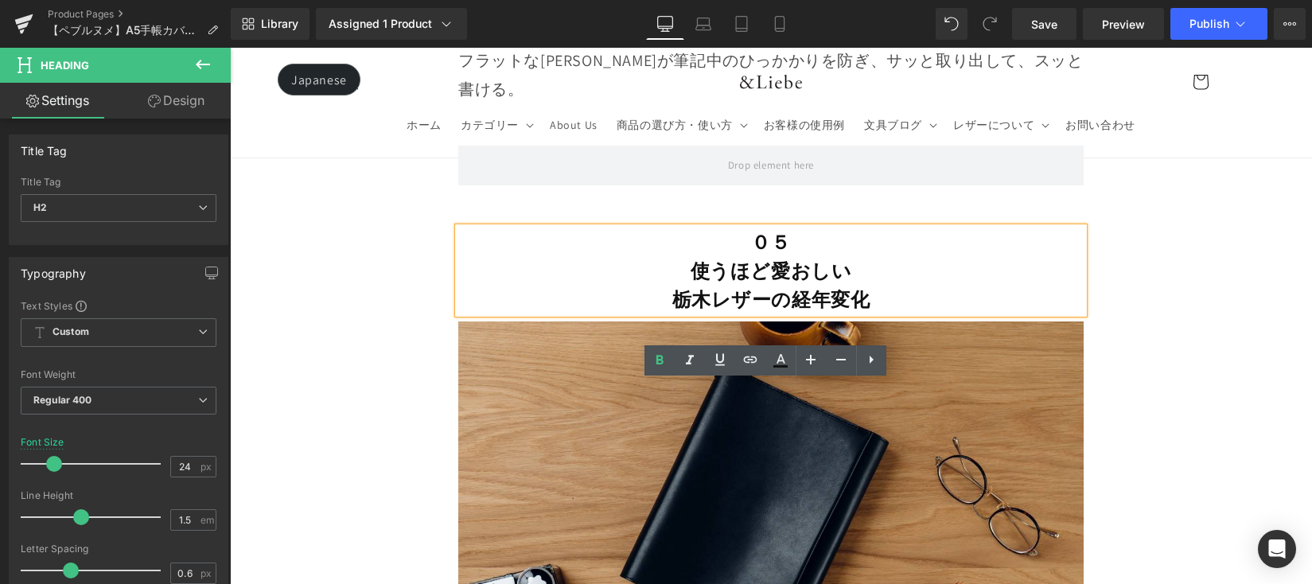
scroll to position [12755, 0]
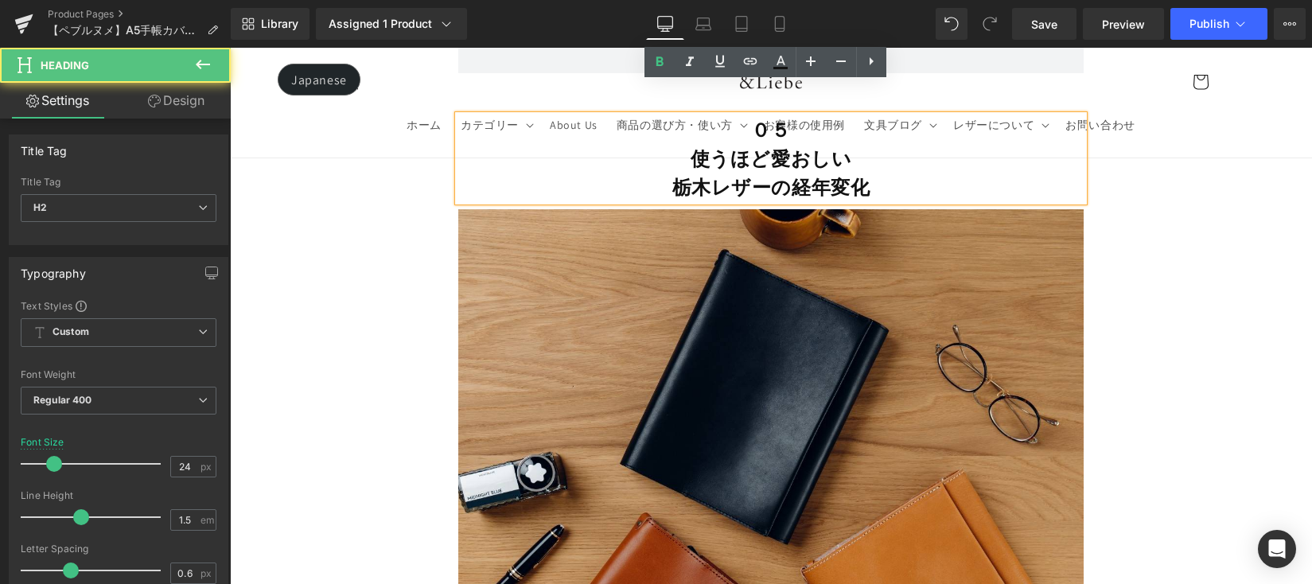
click at [737, 174] on strong "栃木レザーの経年変化" at bounding box center [771, 186] width 198 height 25
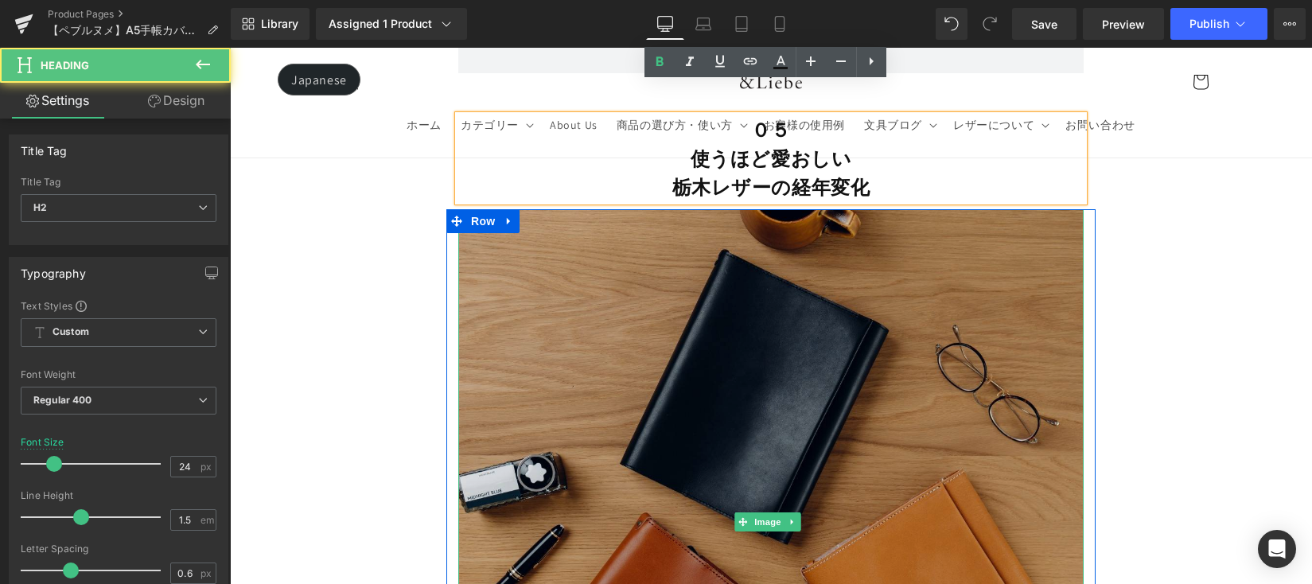
scroll to position [12414, 0]
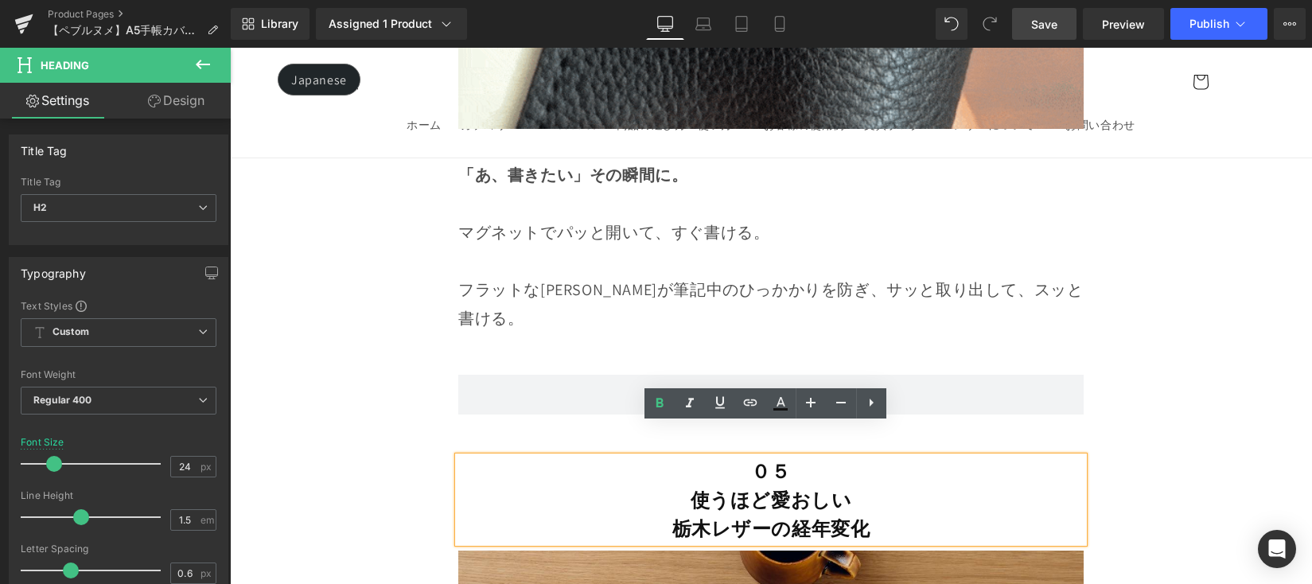
click at [1047, 21] on span "Save" at bounding box center [1044, 24] width 26 height 17
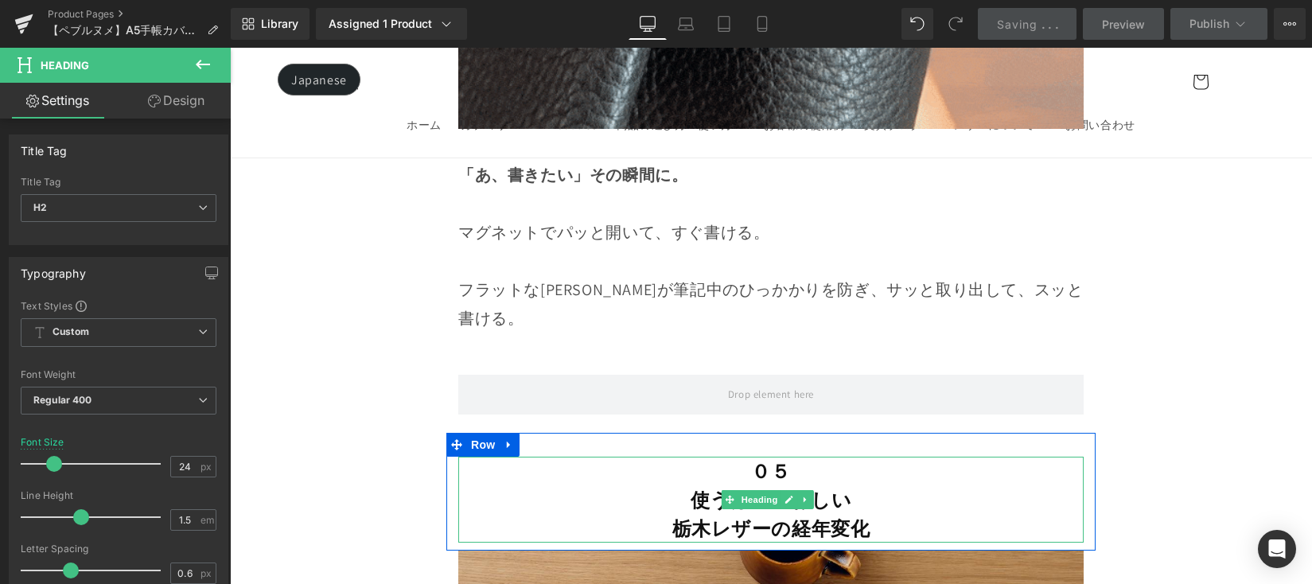
click at [747, 515] on strong "栃木レザーの経年変化" at bounding box center [771, 527] width 198 height 25
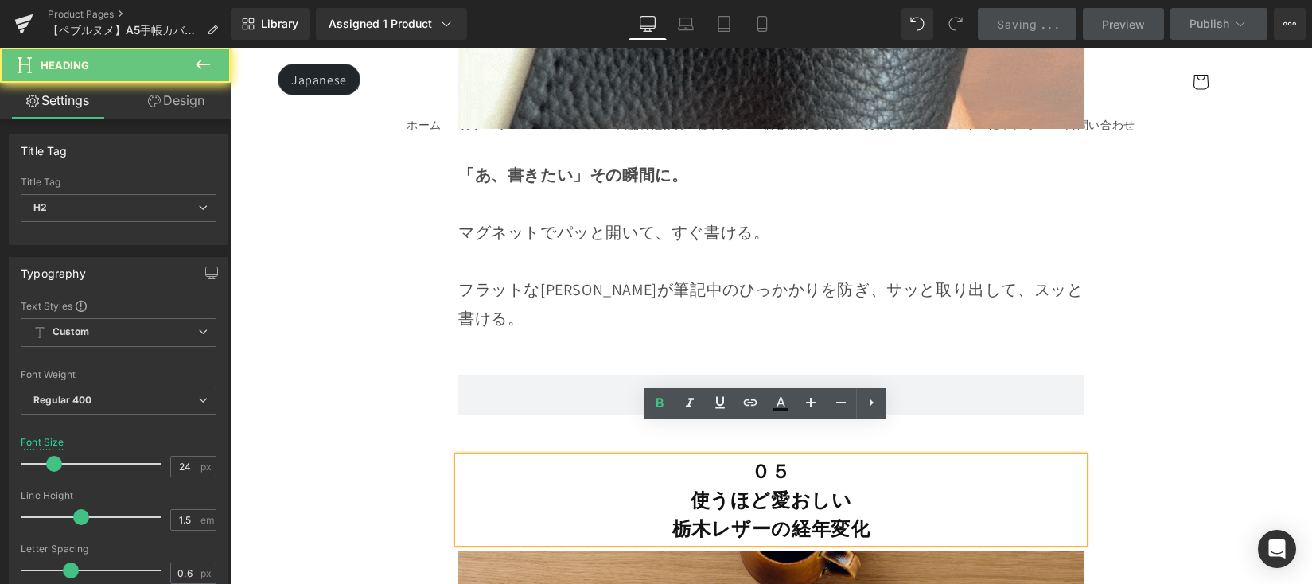
click at [796, 515] on strong "栃木レザーの経年変化" at bounding box center [771, 527] width 198 height 25
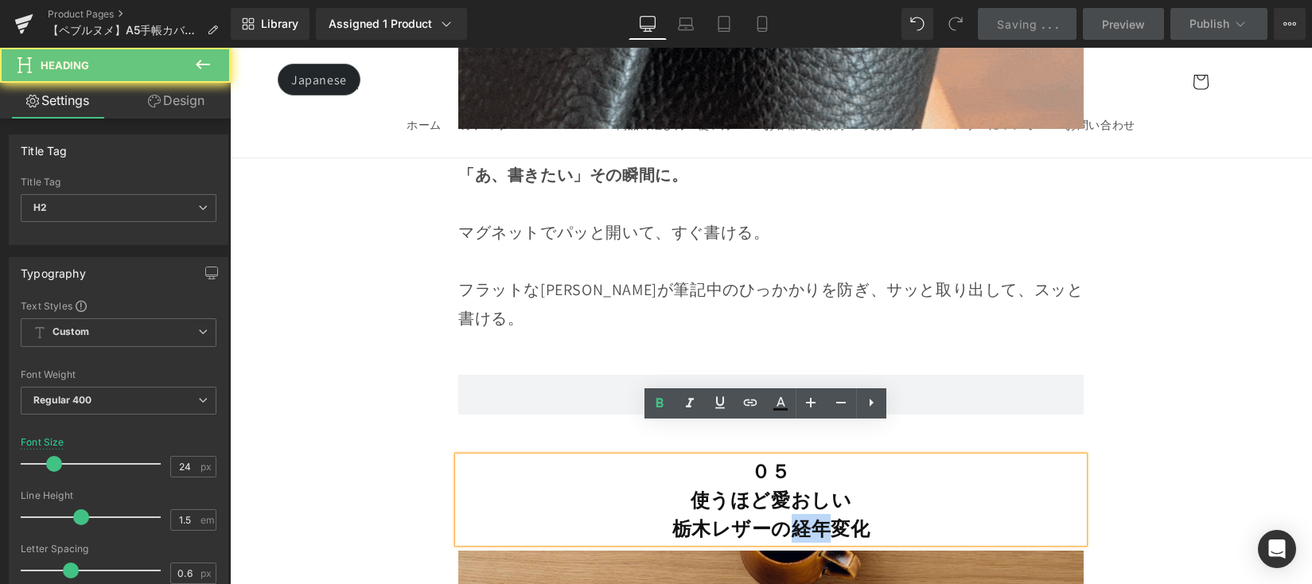
click at [796, 515] on strong "栃木レザーの経年変化" at bounding box center [771, 527] width 198 height 25
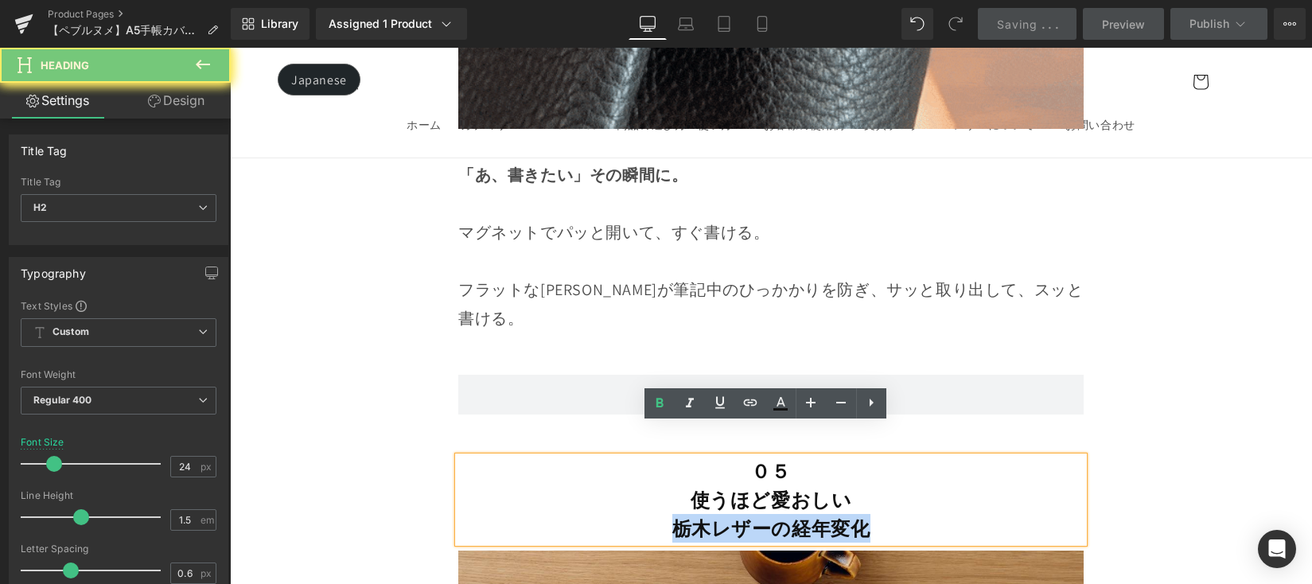
click at [796, 515] on strong "栃木レザーの経年変化" at bounding box center [771, 527] width 198 height 25
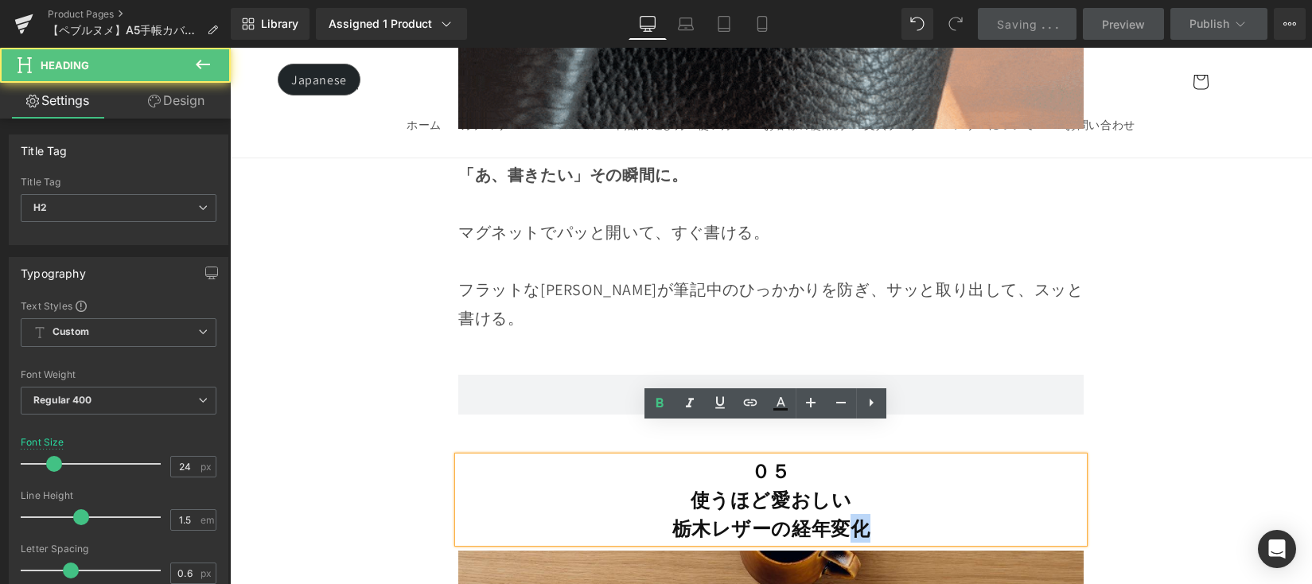
click at [852, 515] on strong "栃木レザーの経年変化" at bounding box center [771, 527] width 198 height 25
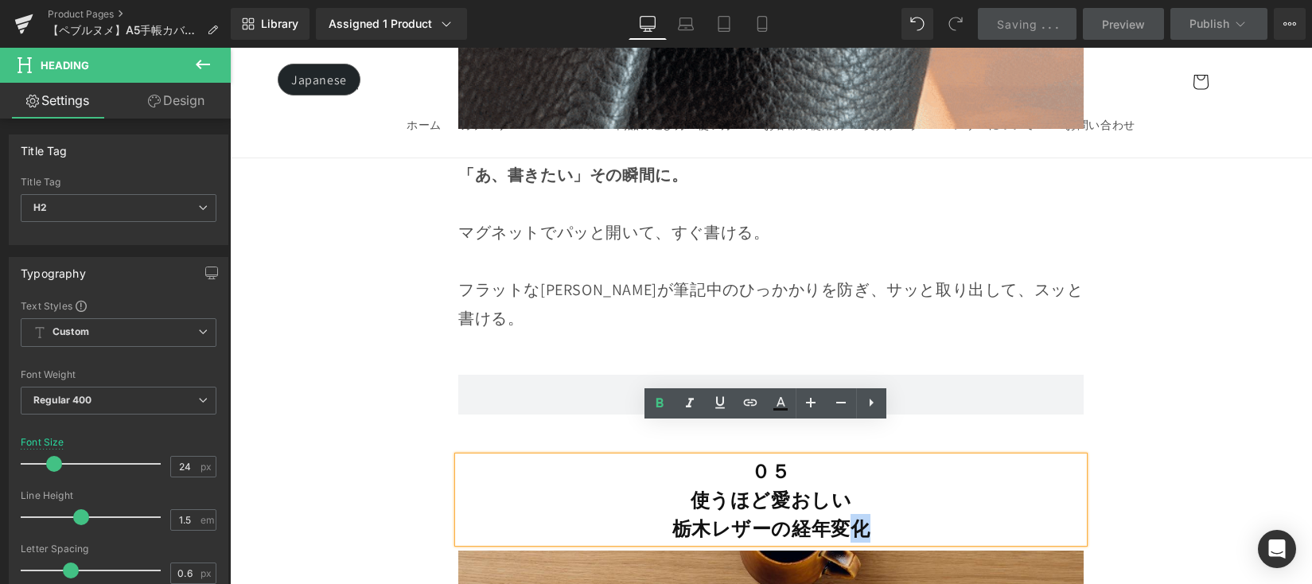
click at [875, 514] on h2 "栃木レザーの経年変化" at bounding box center [770, 528] width 625 height 29
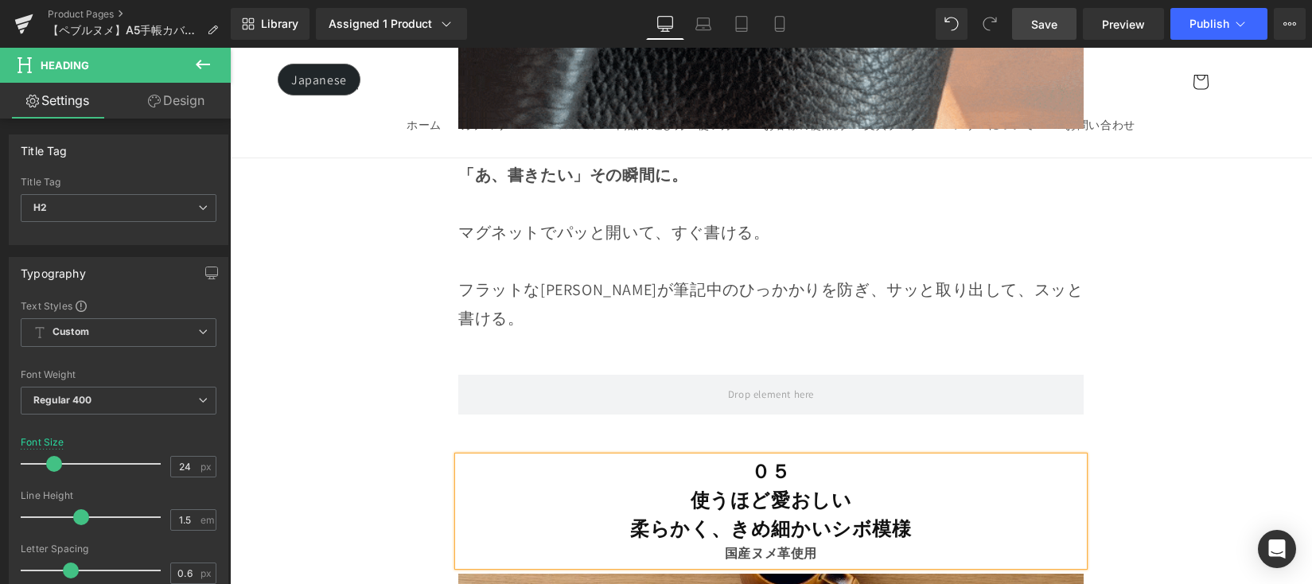
click at [823, 543] on div "国産ヌメ革使用" at bounding box center [770, 554] width 625 height 23
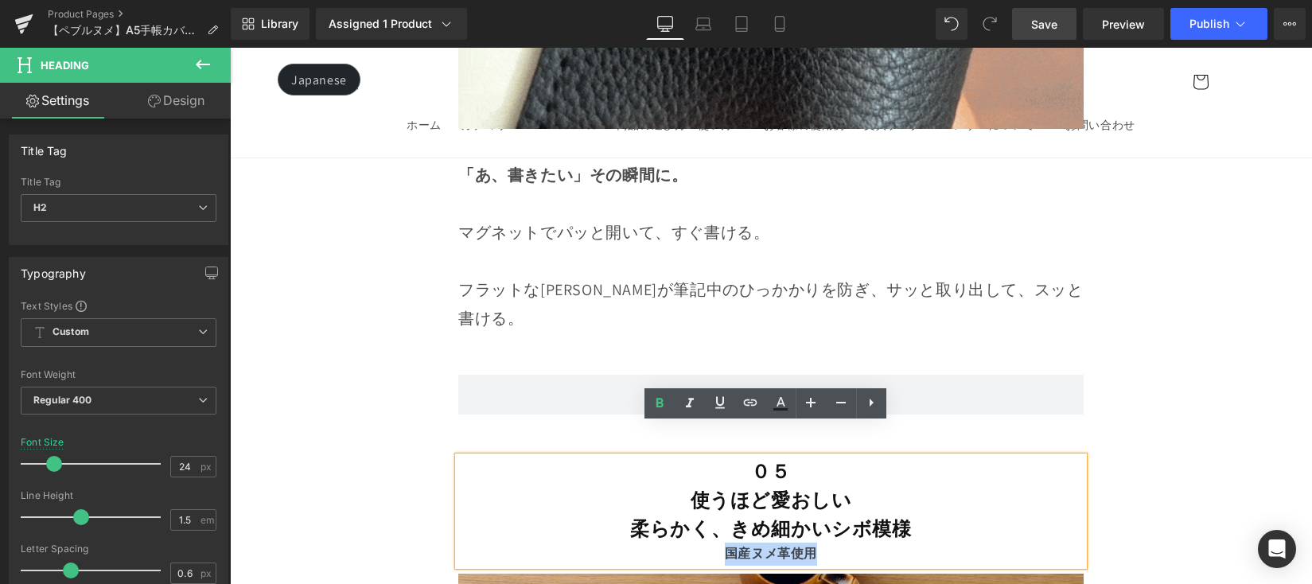
drag, startPoint x: 822, startPoint y: 525, endPoint x: 706, endPoint y: 526, distance: 115.4
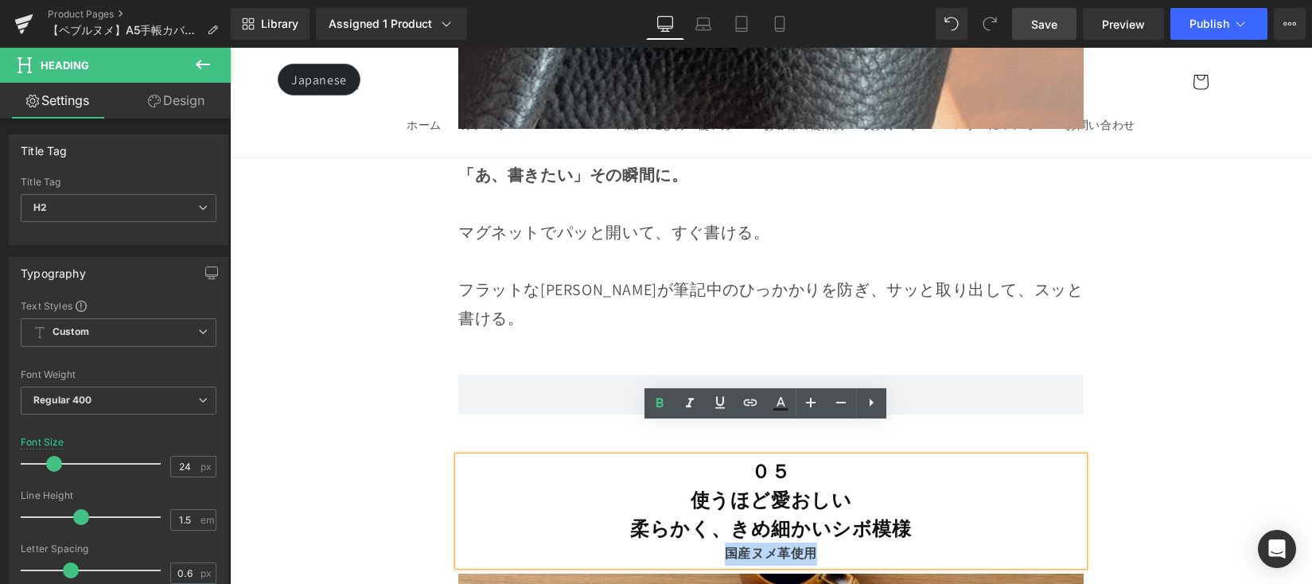
click at [705, 543] on div "国産ヌメ革使用" at bounding box center [770, 554] width 625 height 23
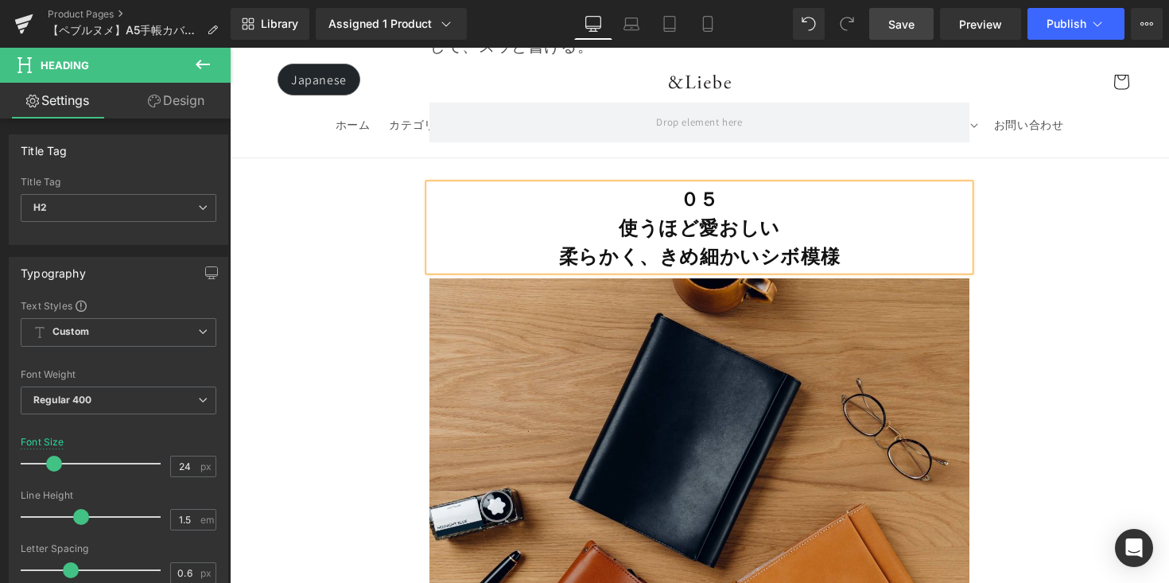
scroll to position [11035, 0]
click at [799, 243] on b "柔らかく、きめ細かいシボ模様" at bounding box center [699, 255] width 281 height 25
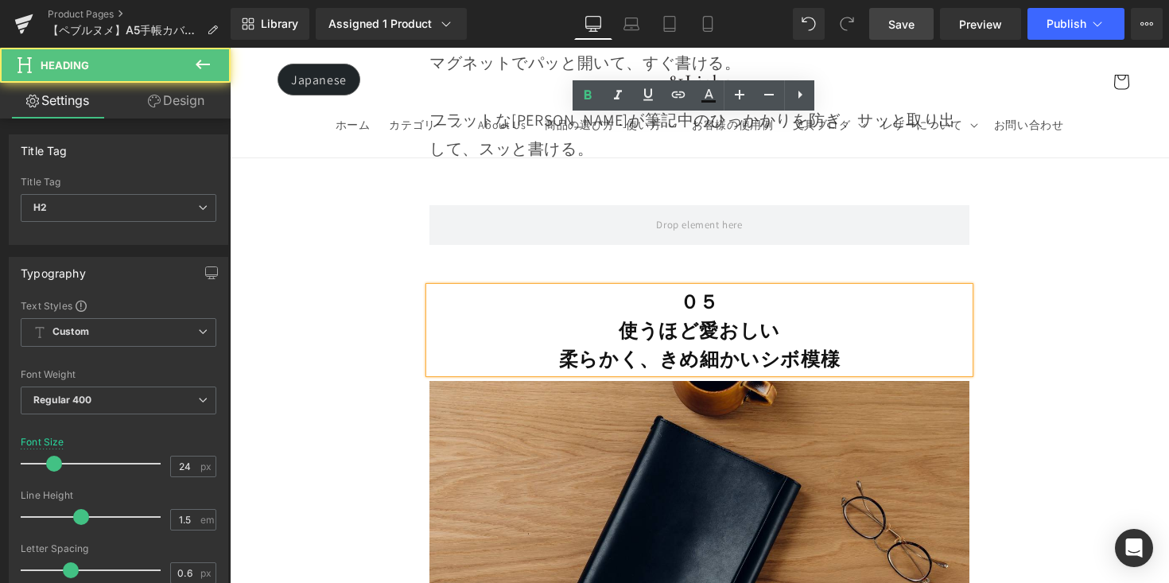
scroll to position [10922, 0]
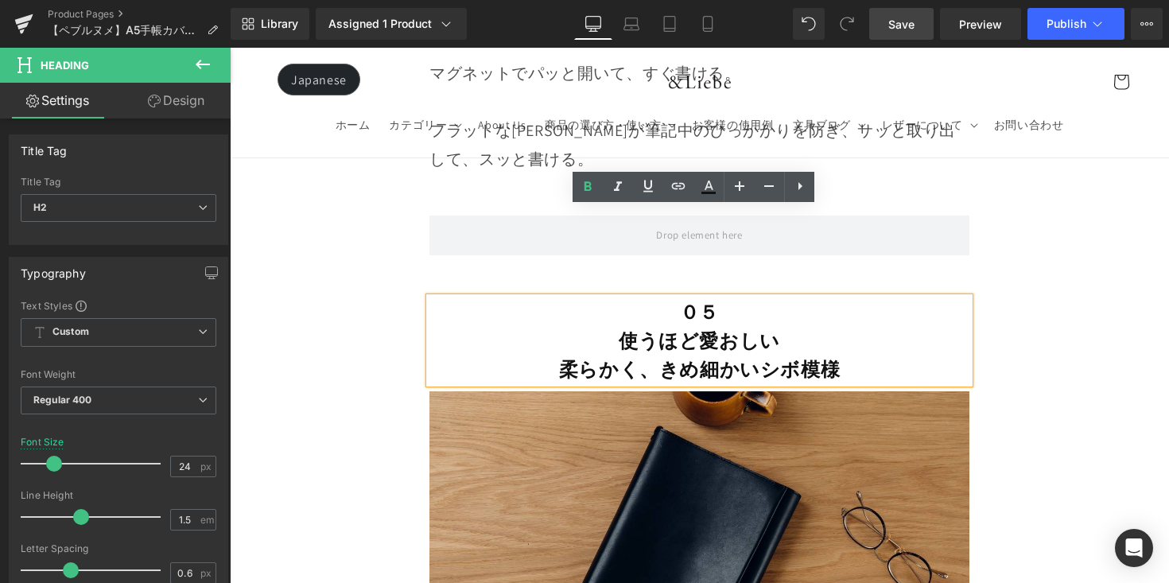
click at [815, 326] on h2 "使うほど愛おしい" at bounding box center [700, 340] width 540 height 29
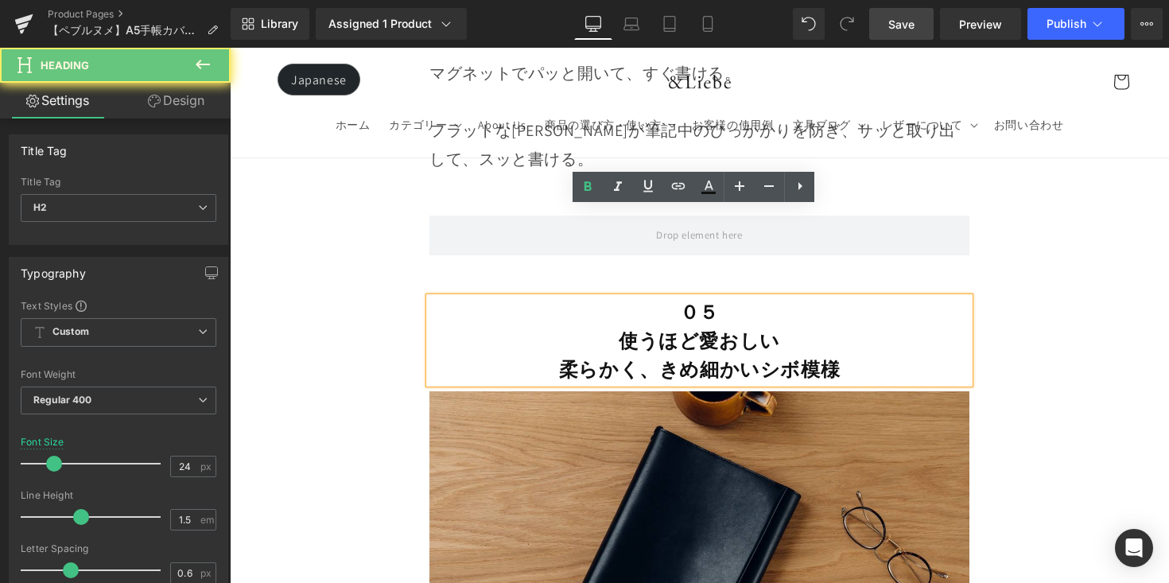
click at [816, 326] on h2 "使うほど愛おしい" at bounding box center [700, 340] width 540 height 29
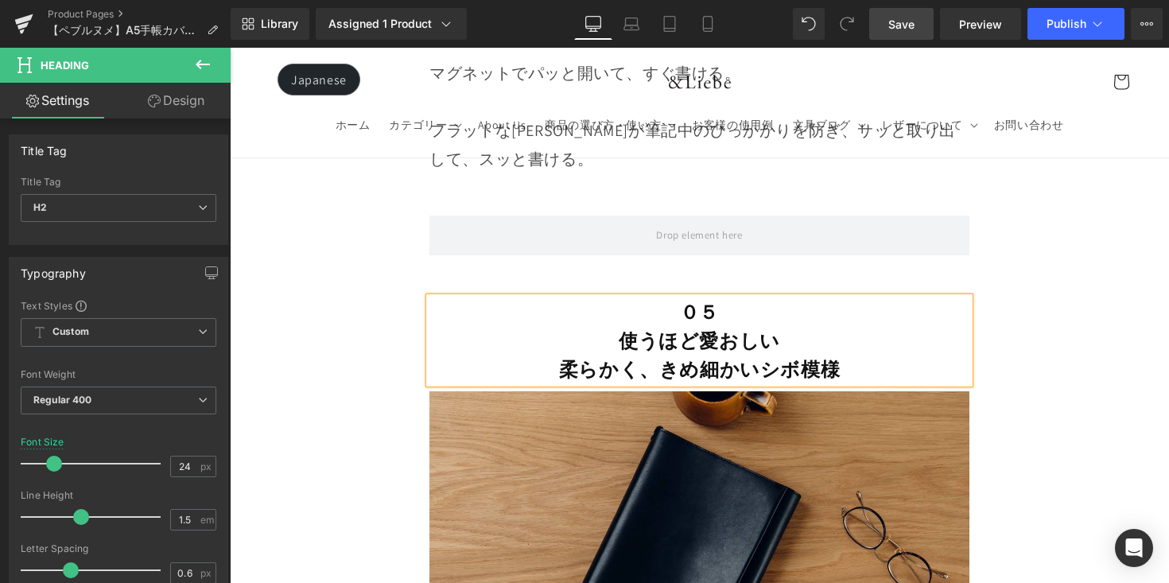
click at [884, 18] on link "Save" at bounding box center [901, 24] width 64 height 32
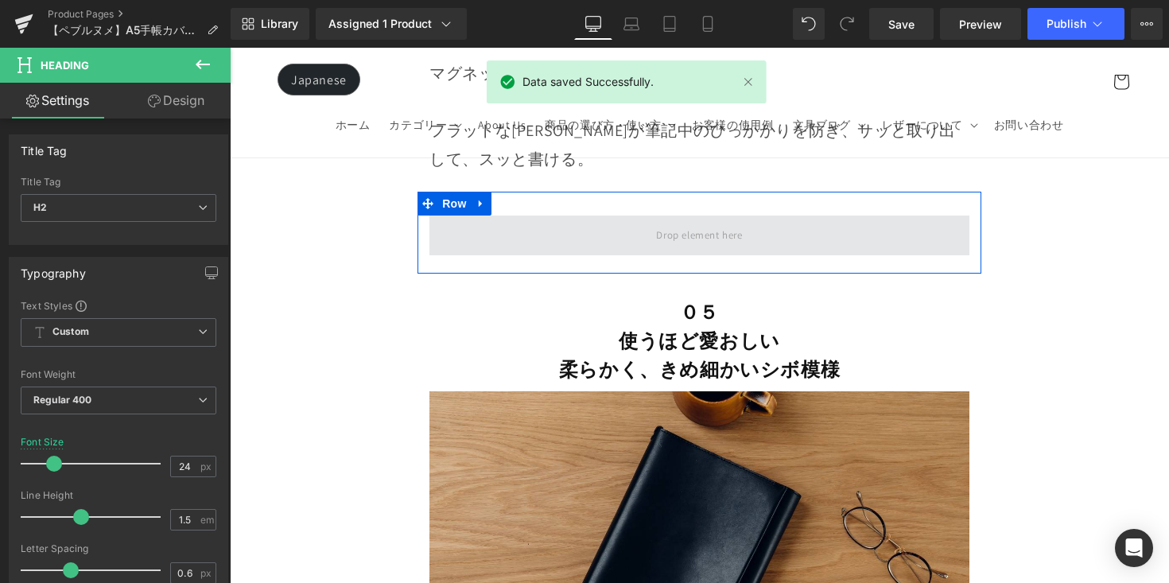
click at [639, 216] on span at bounding box center [700, 236] width 540 height 40
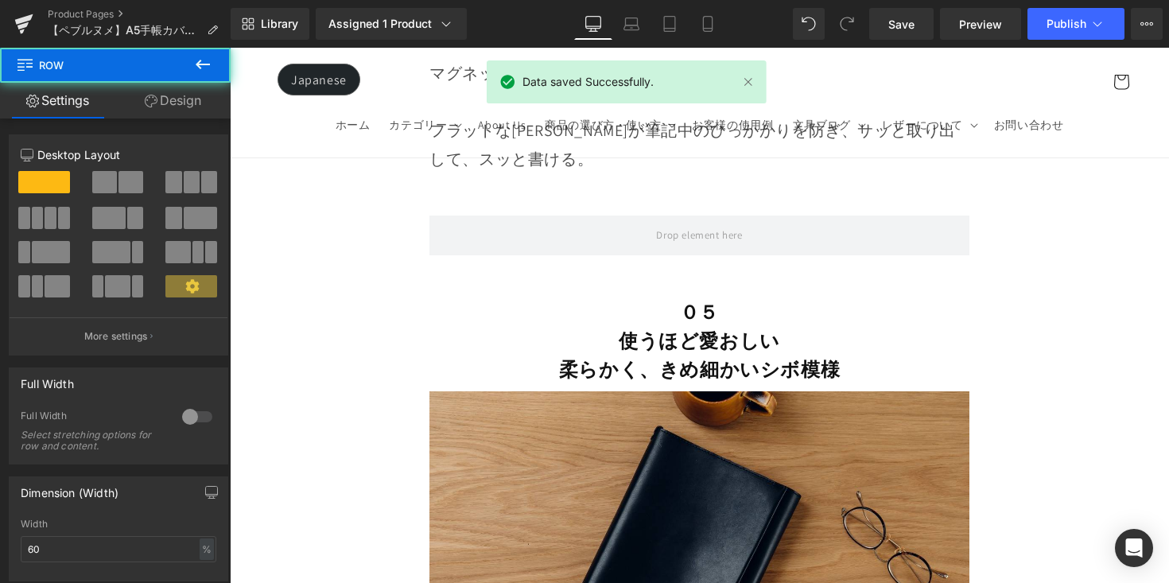
click at [709, 331] on span "Heading" at bounding box center [730, 340] width 43 height 19
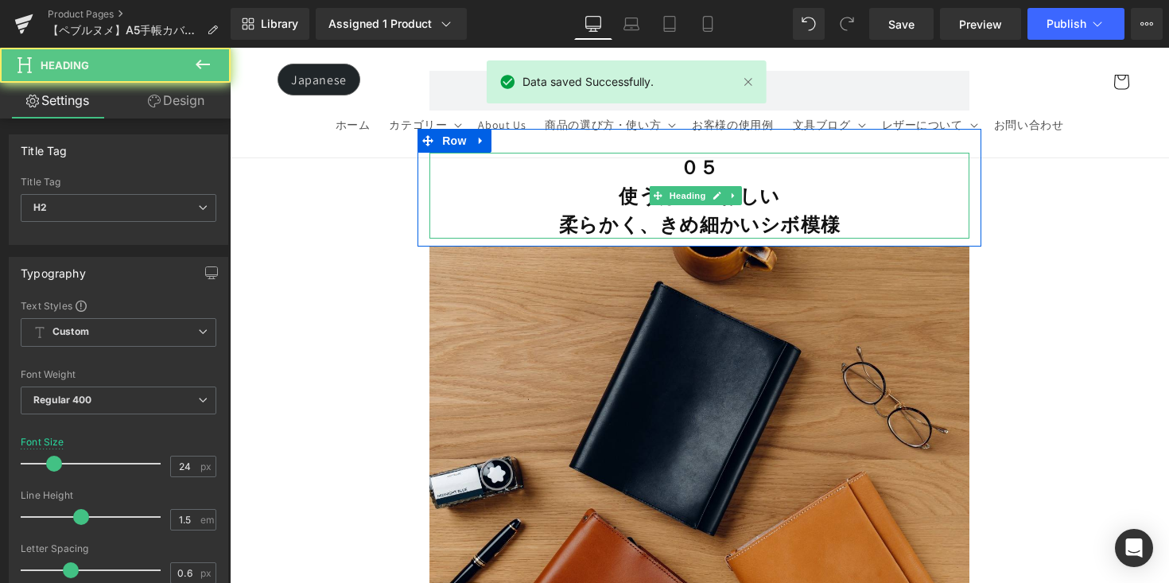
scroll to position [11474, 0]
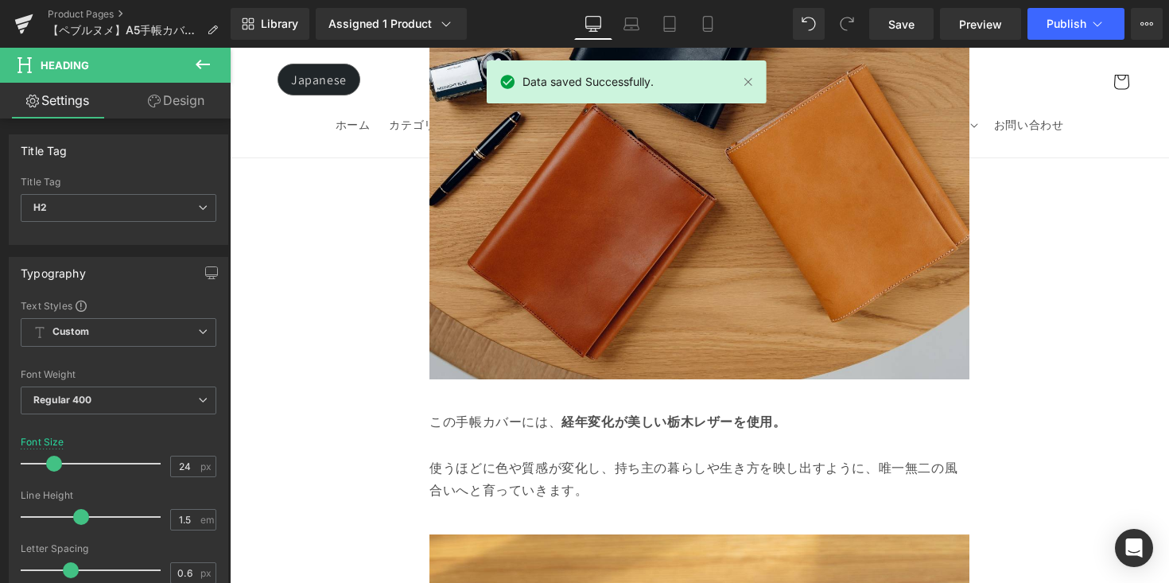
click at [696, 414] on strong "栃木レザーを使用。" at bounding box center [726, 422] width 119 height 17
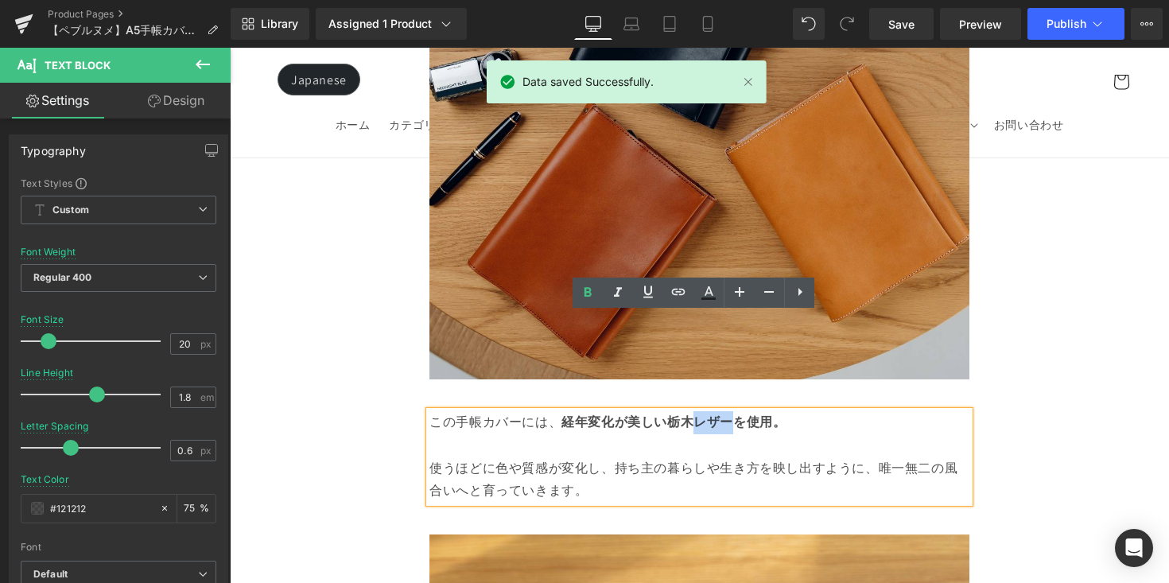
click at [696, 414] on strong "栃木レザーを使用。" at bounding box center [726, 422] width 119 height 17
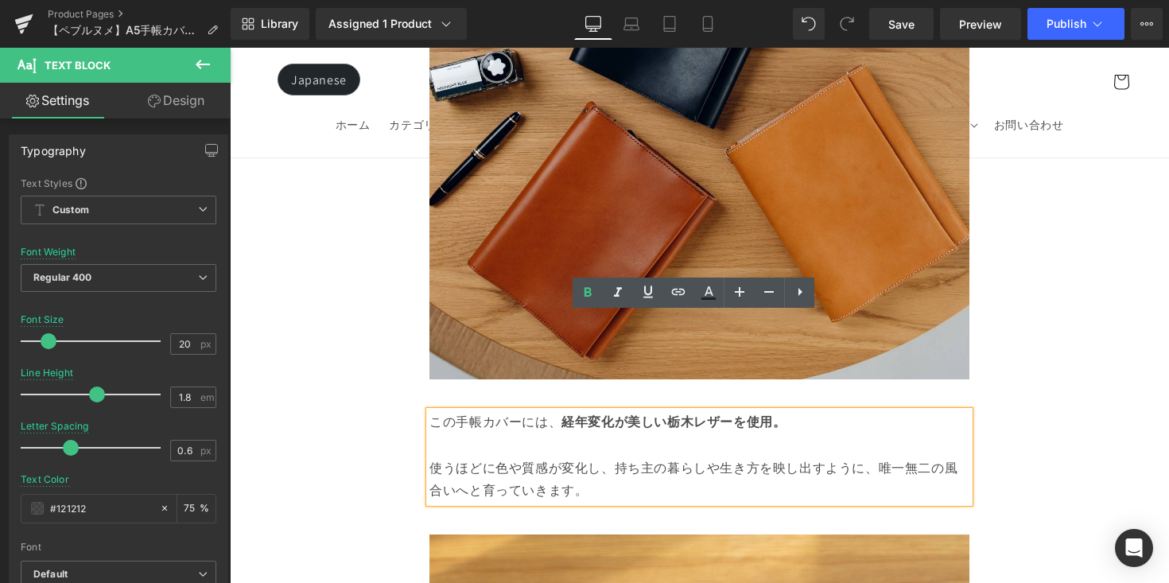
click at [721, 434] on p at bounding box center [700, 445] width 540 height 23
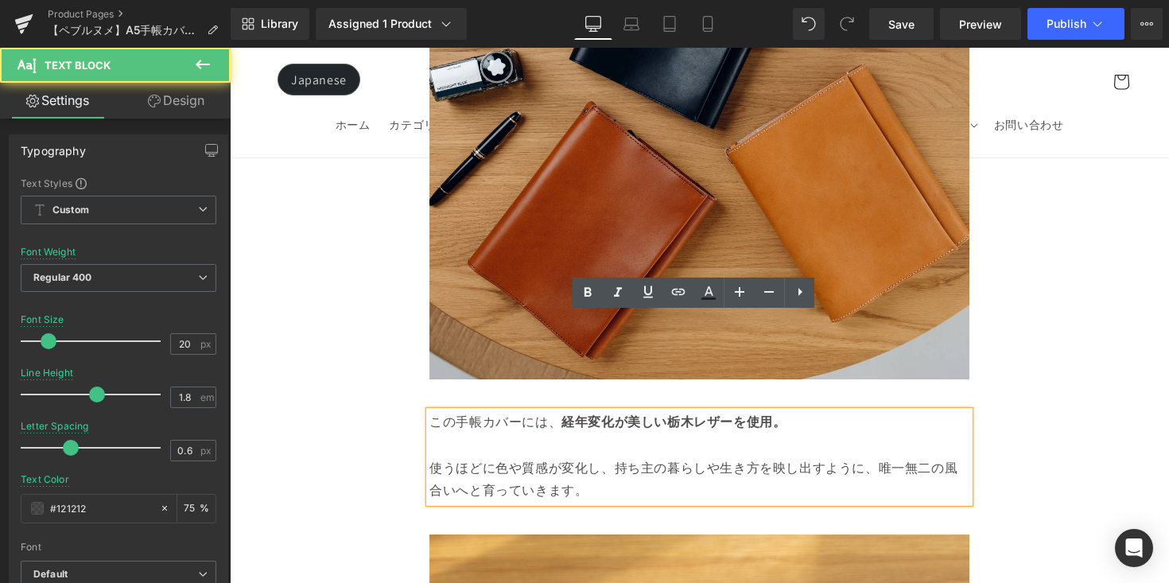
click at [751, 434] on p at bounding box center [700, 445] width 540 height 23
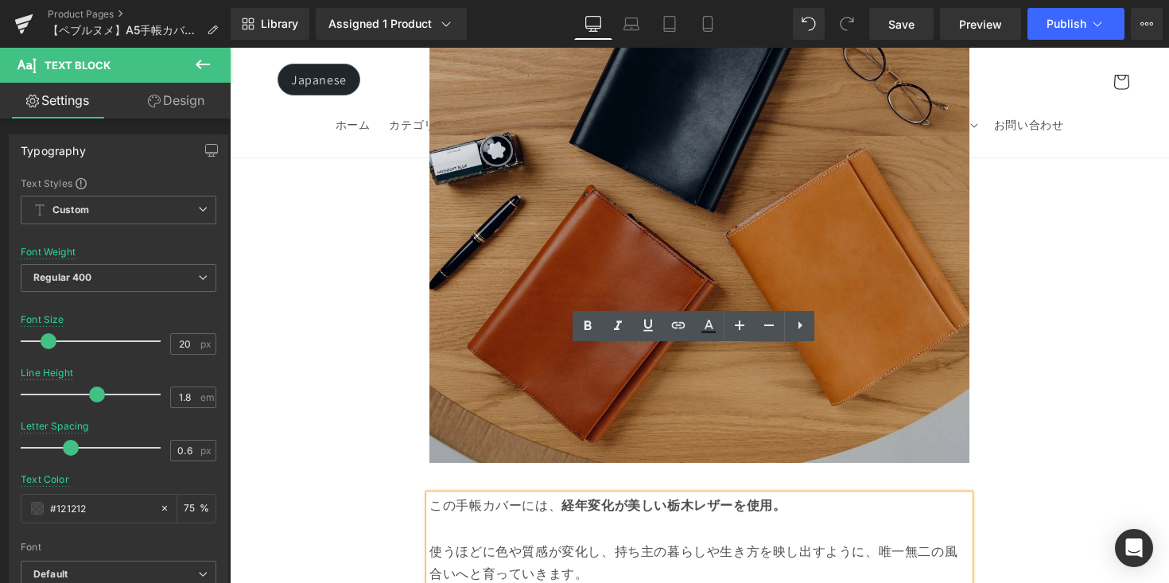
scroll to position [11337, 0]
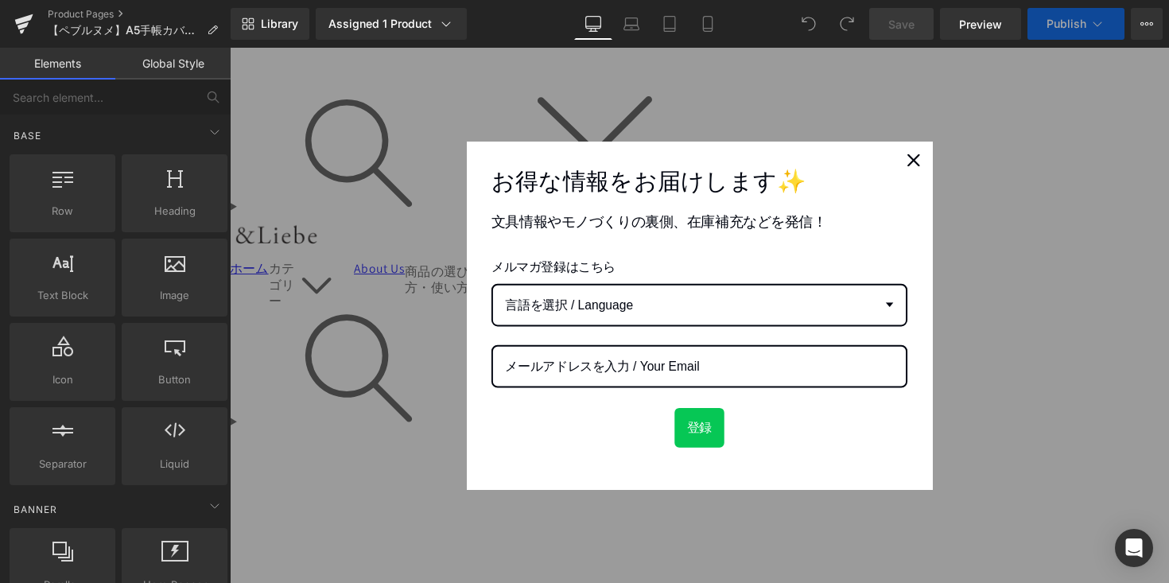
scroll to position [1284, 0]
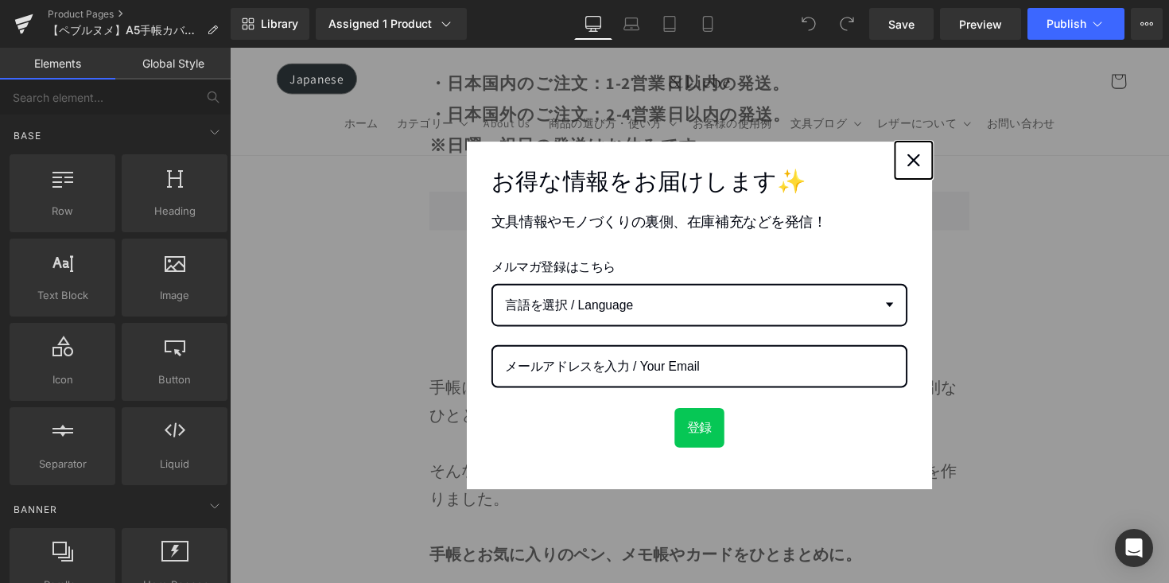
click at [930, 163] on icon "close icon" at bounding box center [930, 163] width 13 height 13
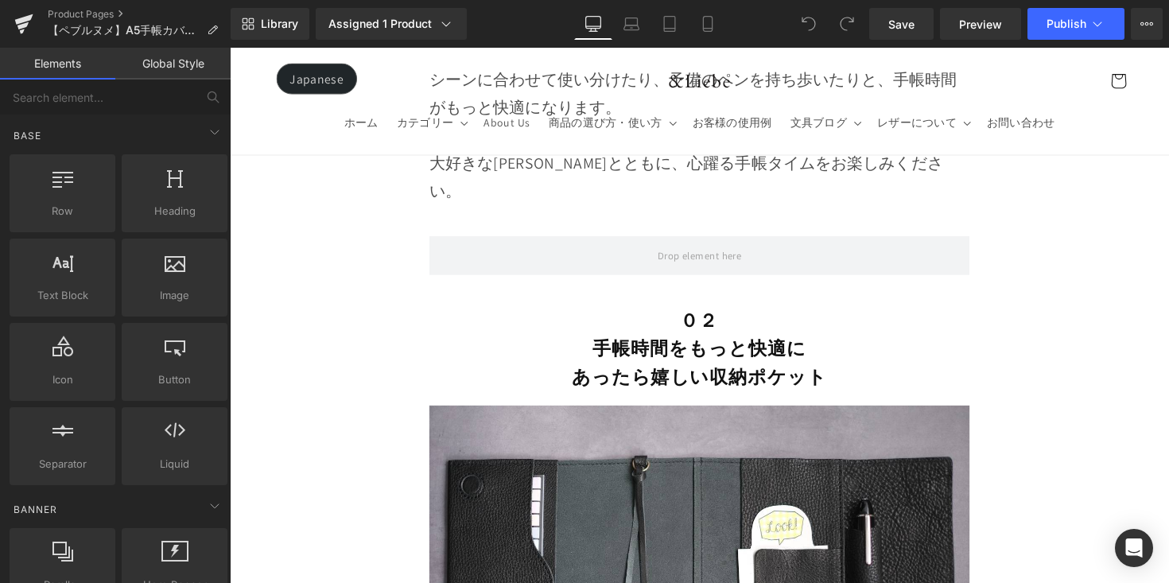
scroll to position [6405, 0]
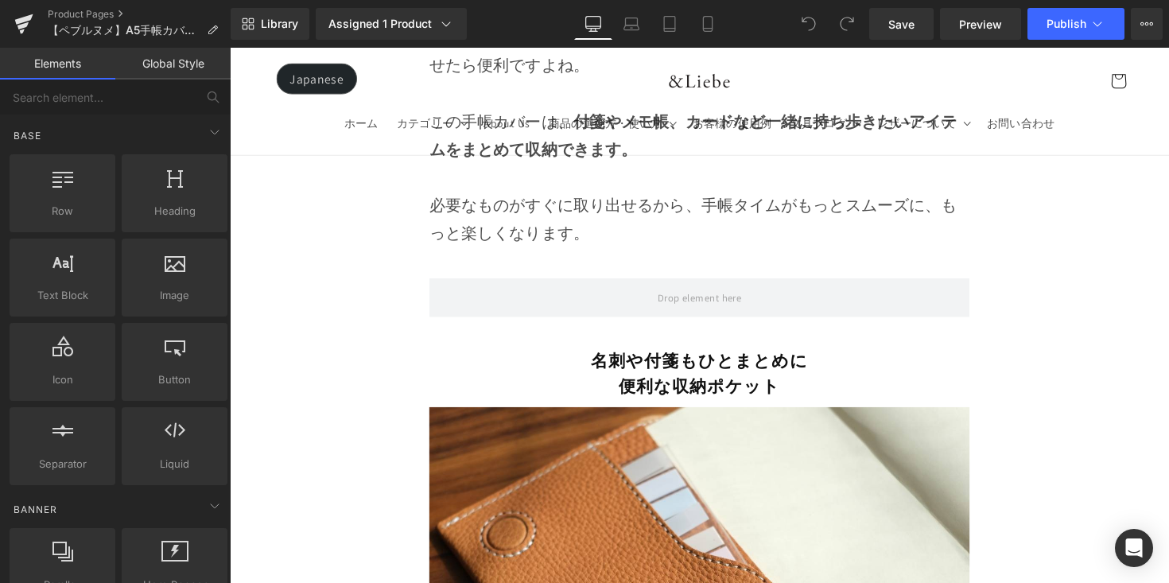
click at [758, 357] on b "名刺や付箋もひとまとめに" at bounding box center [711, 368] width 222 height 22
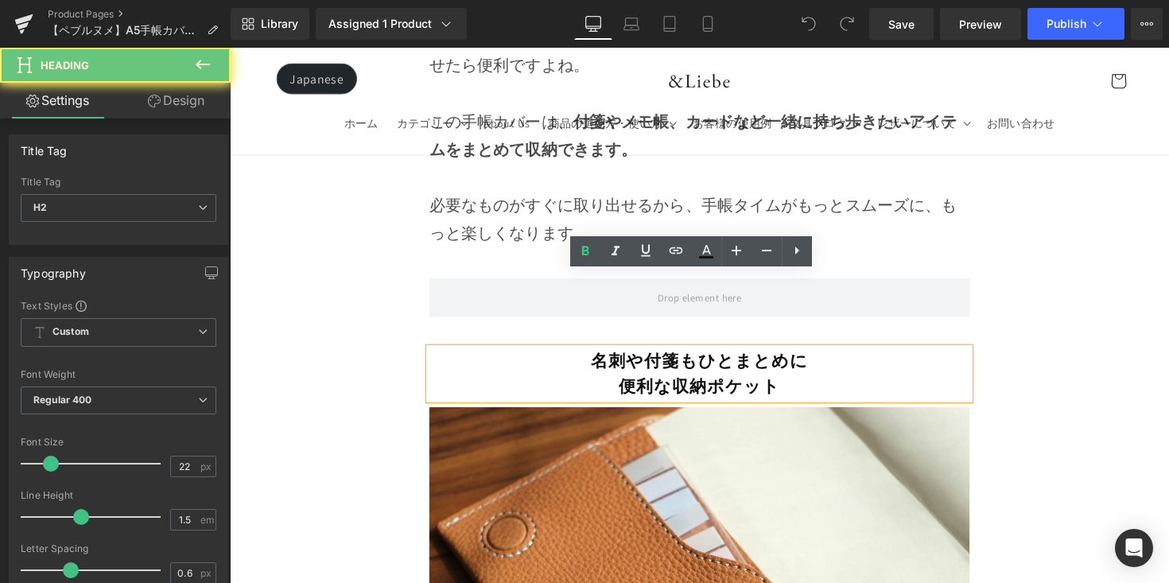
click at [772, 357] on b "名刺や付箋もひとまとめに" at bounding box center [711, 368] width 222 height 22
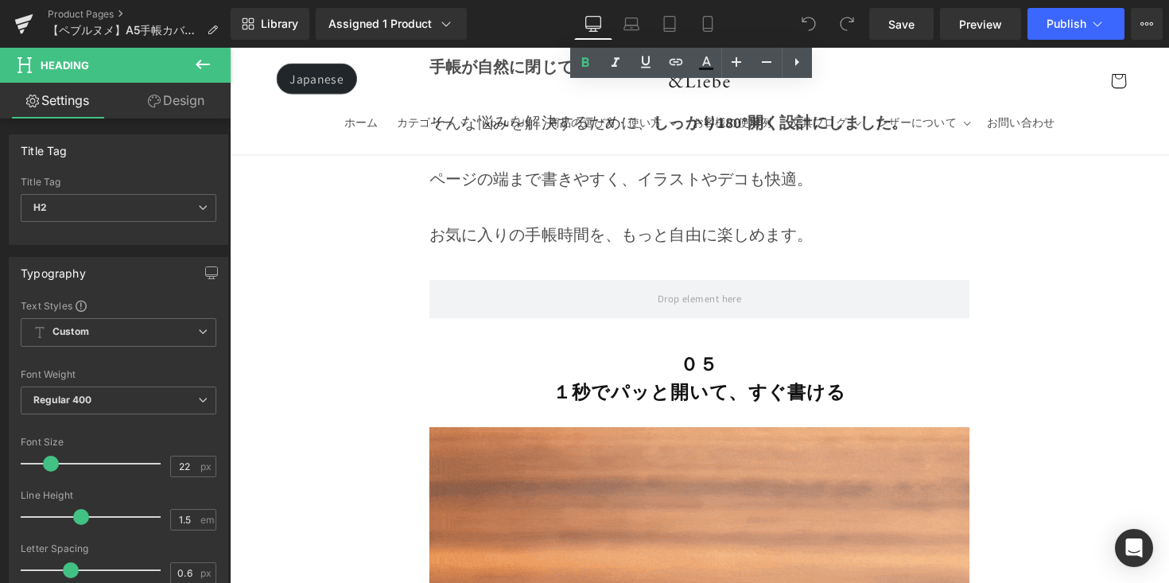
scroll to position [10322, 0]
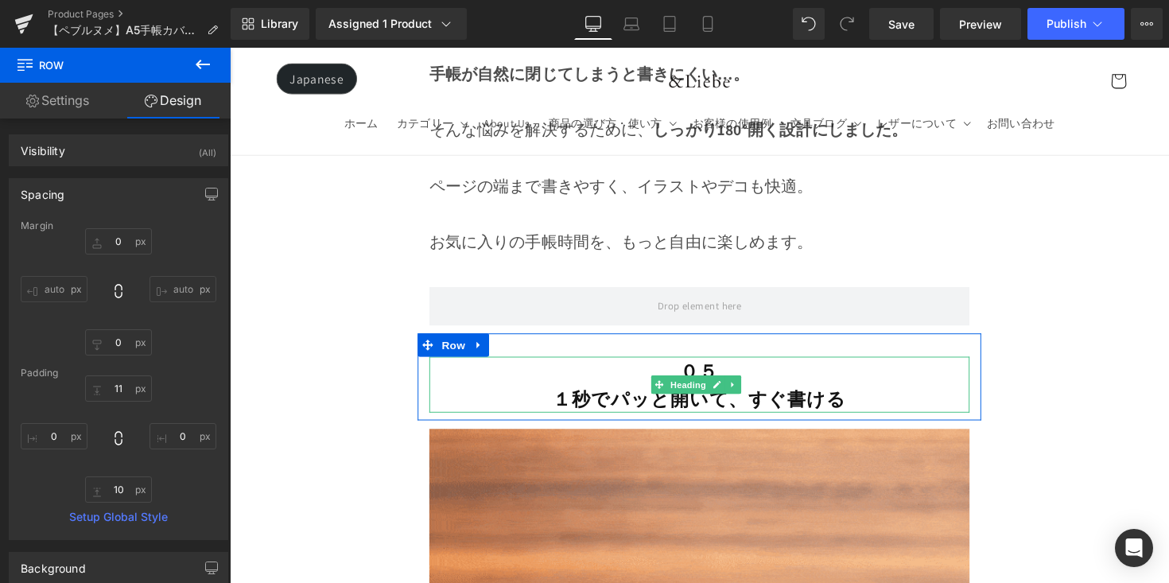
click at [660, 395] on b "１秒でパッと開いて、すぐ書ける" at bounding box center [711, 407] width 301 height 25
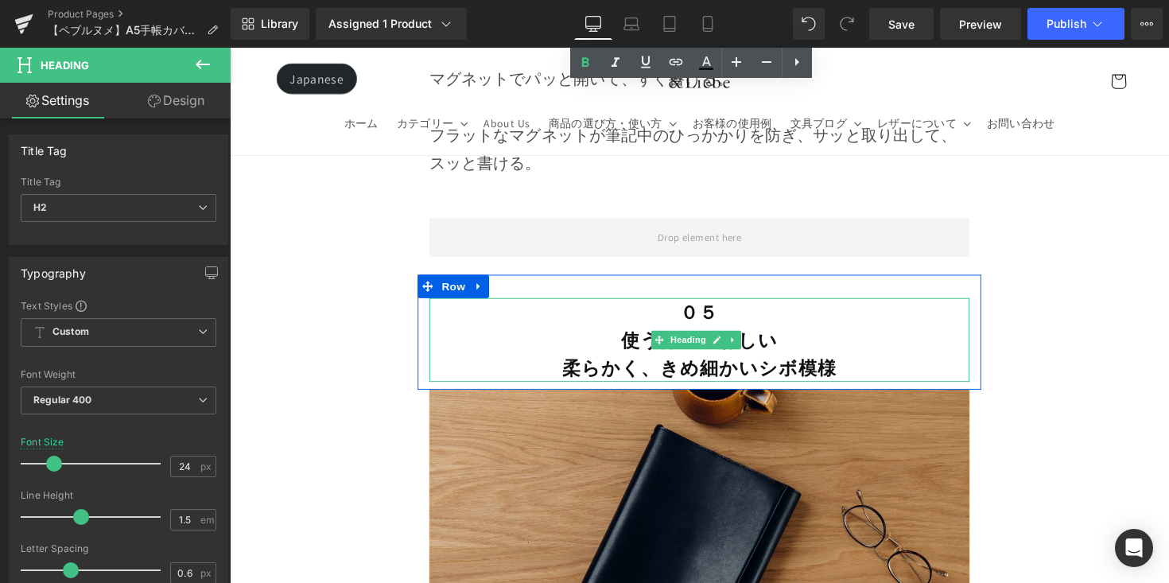
scroll to position [11767, 0]
click at [792, 364] on b "柔らかく、きめ細かいシボ模様" at bounding box center [710, 376] width 281 height 25
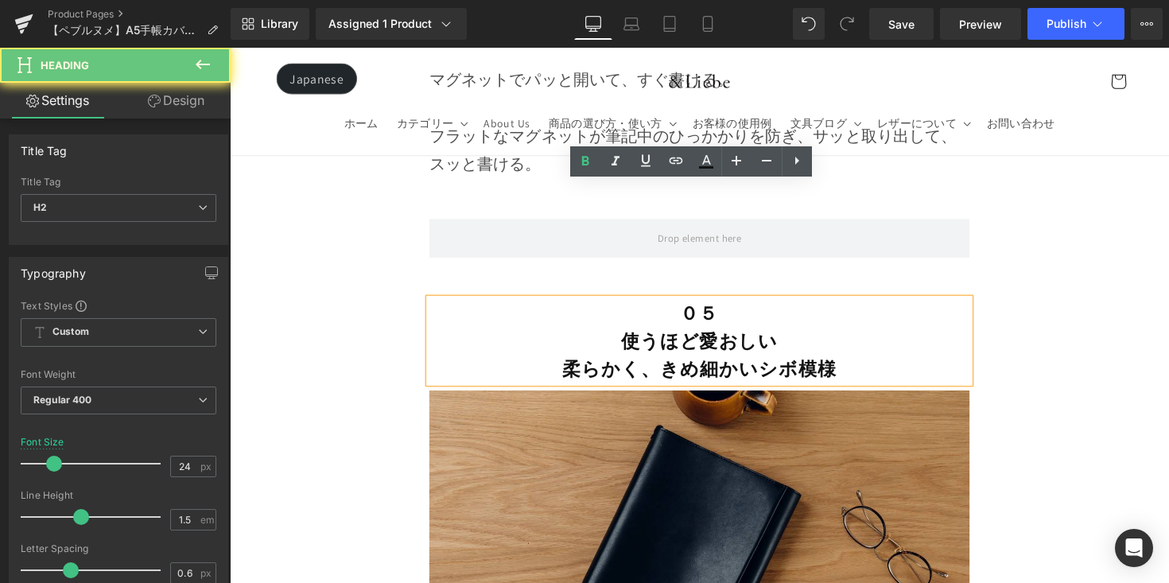
drag, startPoint x: 574, startPoint y: 260, endPoint x: 582, endPoint y: 264, distance: 8.9
click at [574, 364] on b "柔らかく、きめ細かいシボ模様" at bounding box center [710, 376] width 281 height 25
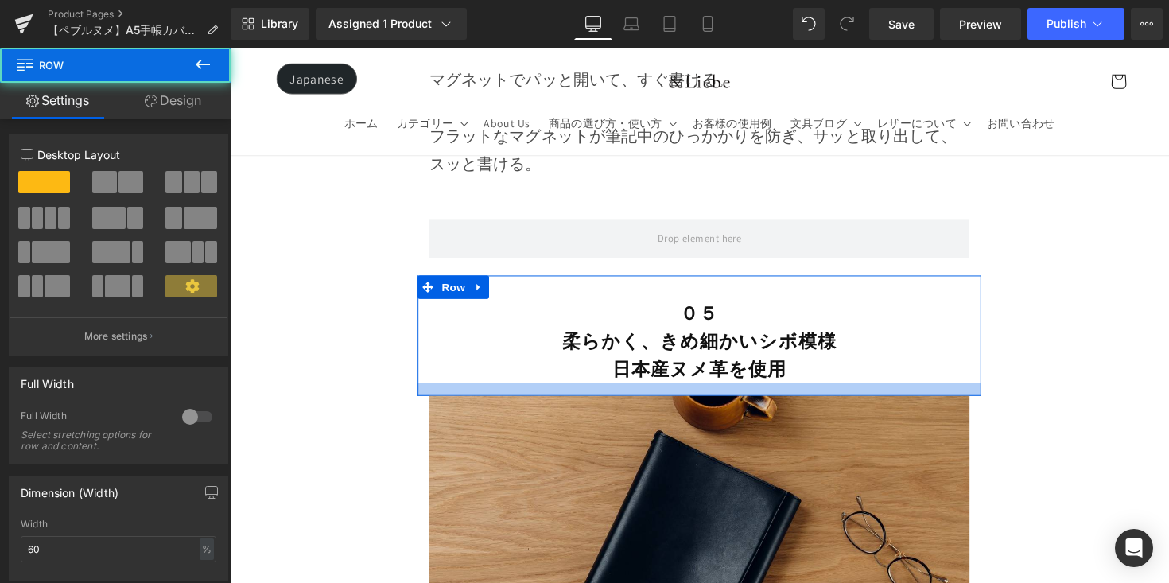
click at [644, 391] on div at bounding box center [711, 398] width 578 height 14
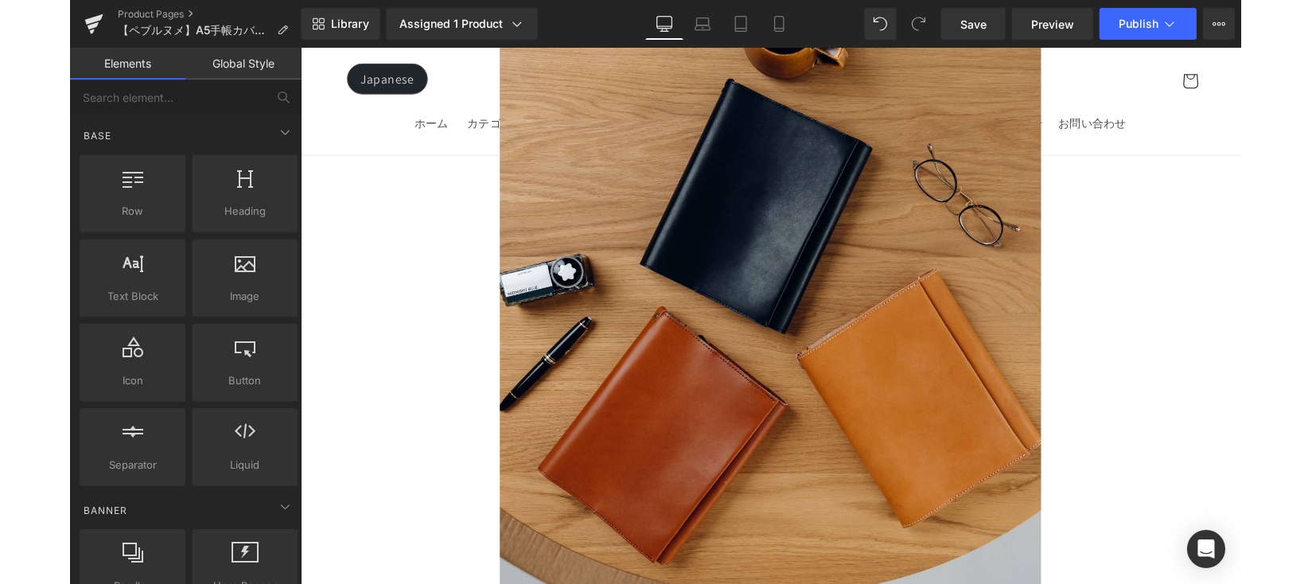
scroll to position [12129, 0]
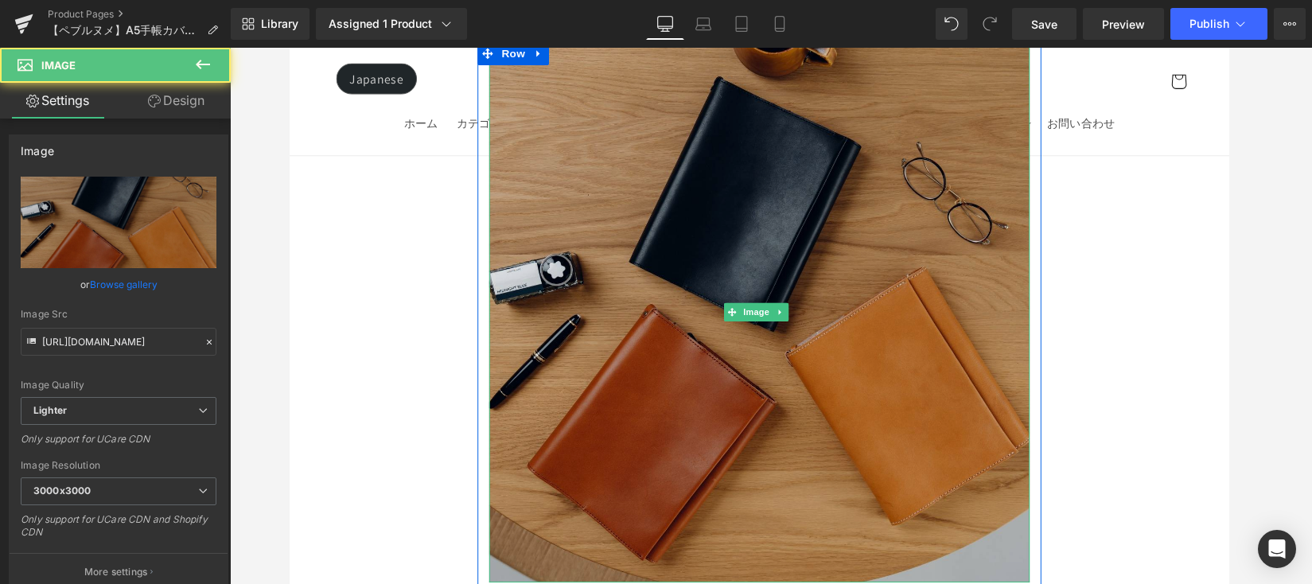
click at [810, 243] on img at bounding box center [771, 319] width 554 height 554
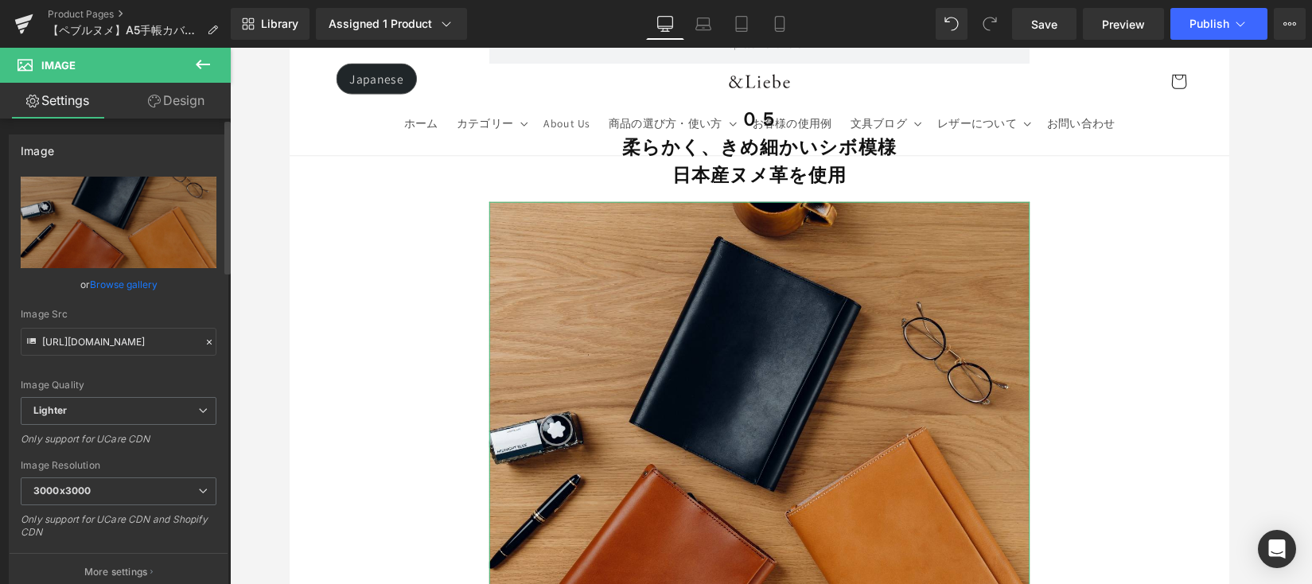
click at [127, 279] on link "Browse gallery" at bounding box center [124, 284] width 68 height 28
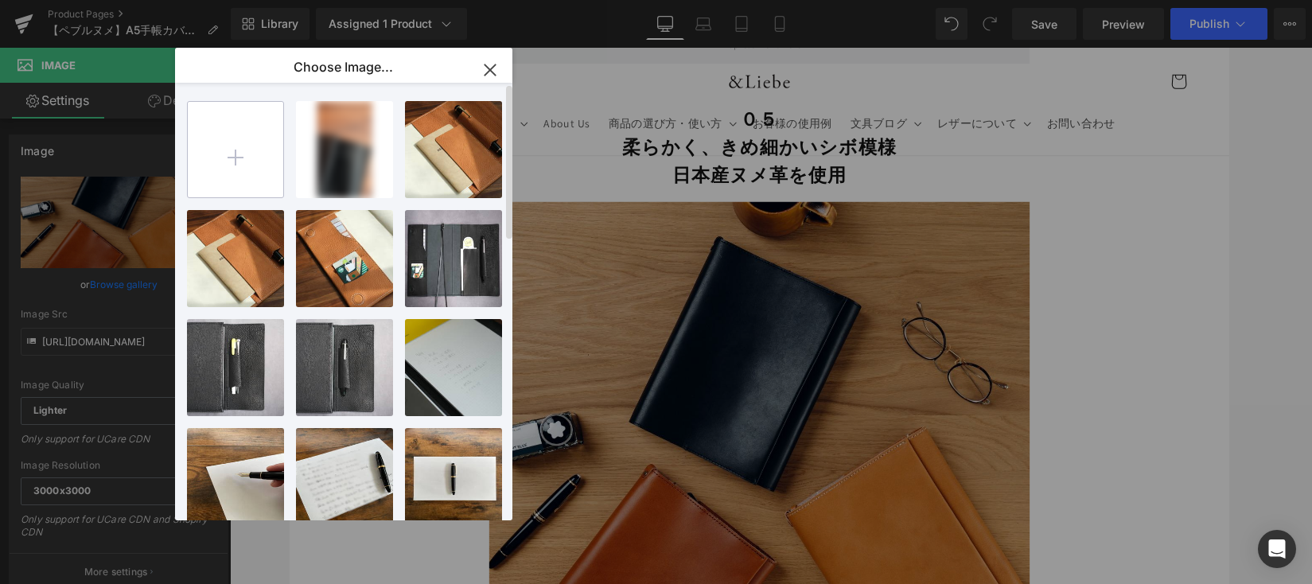
click at [238, 151] on input "file" at bounding box center [235, 149] width 95 height 95
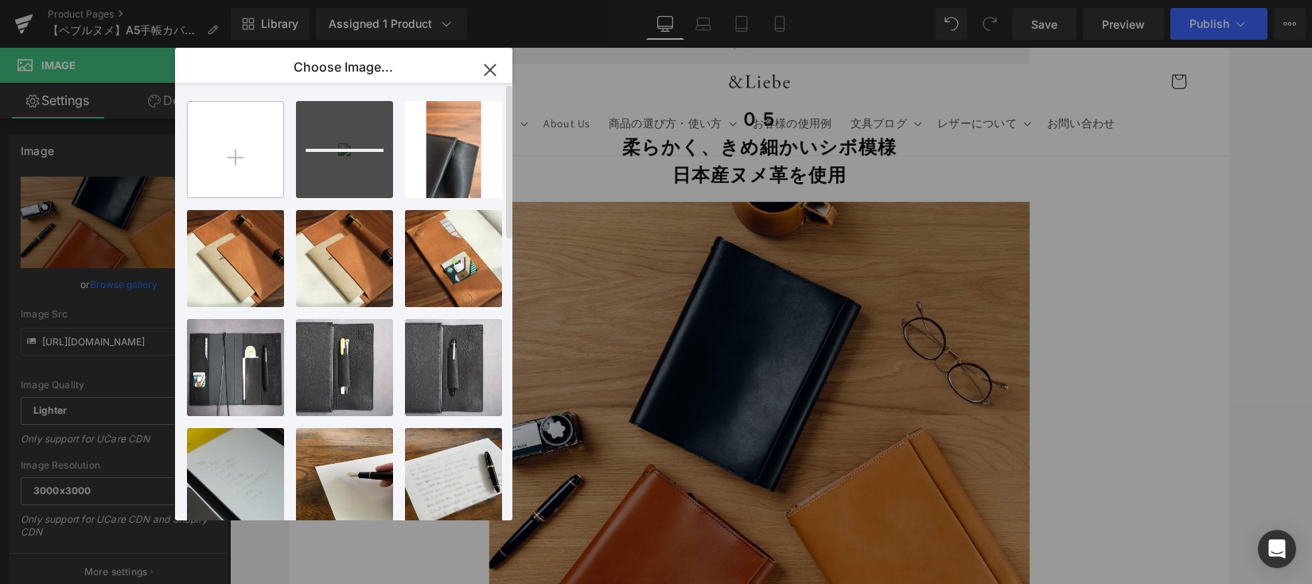
click at [237, 148] on input "file" at bounding box center [235, 149] width 95 height 95
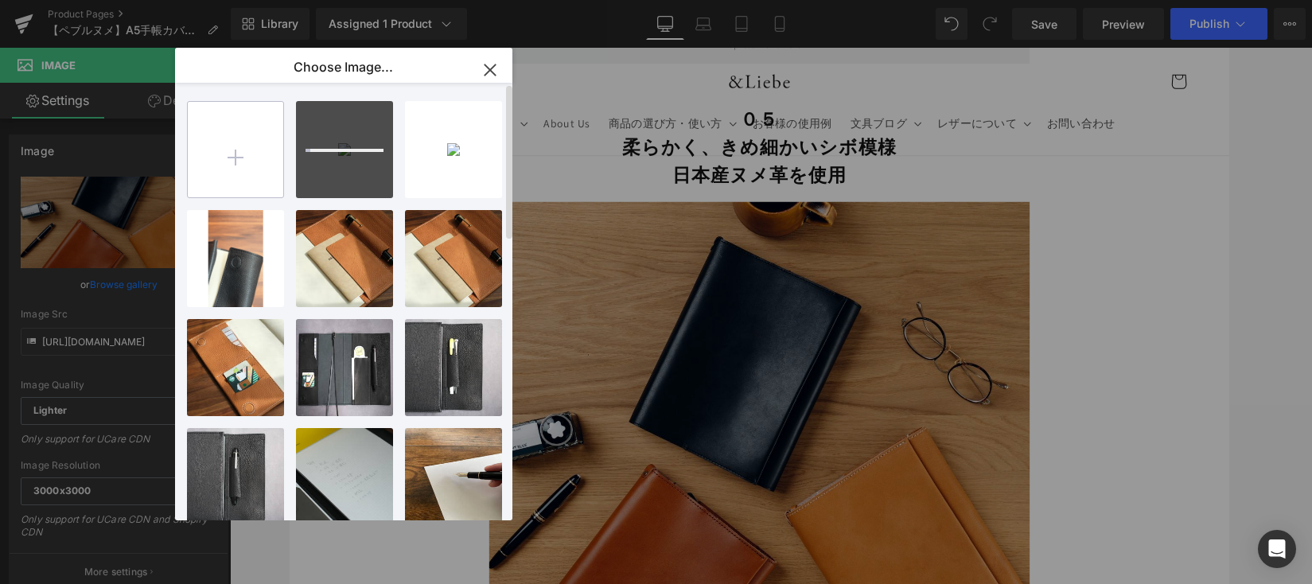
click at [231, 170] on input "file" at bounding box center [235, 149] width 95 height 95
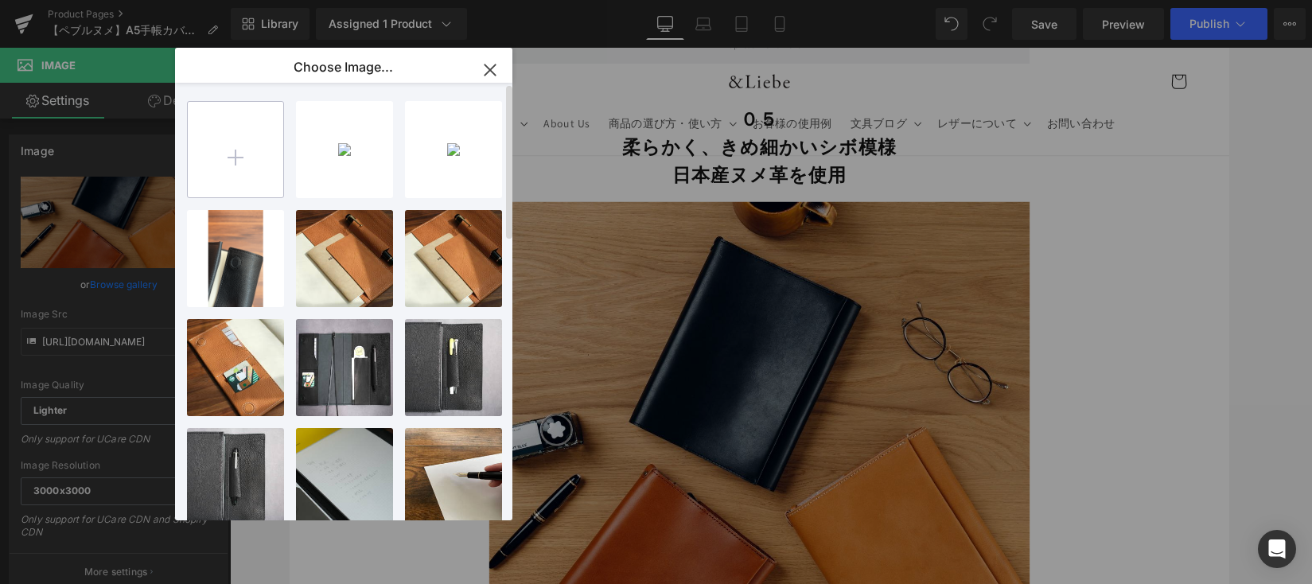
type input "C:\fakepath\EF30D54B-DF45-4440-BA3F-98AABAC56FB2-50591-00000CF53589171F_VSCO.JPG"
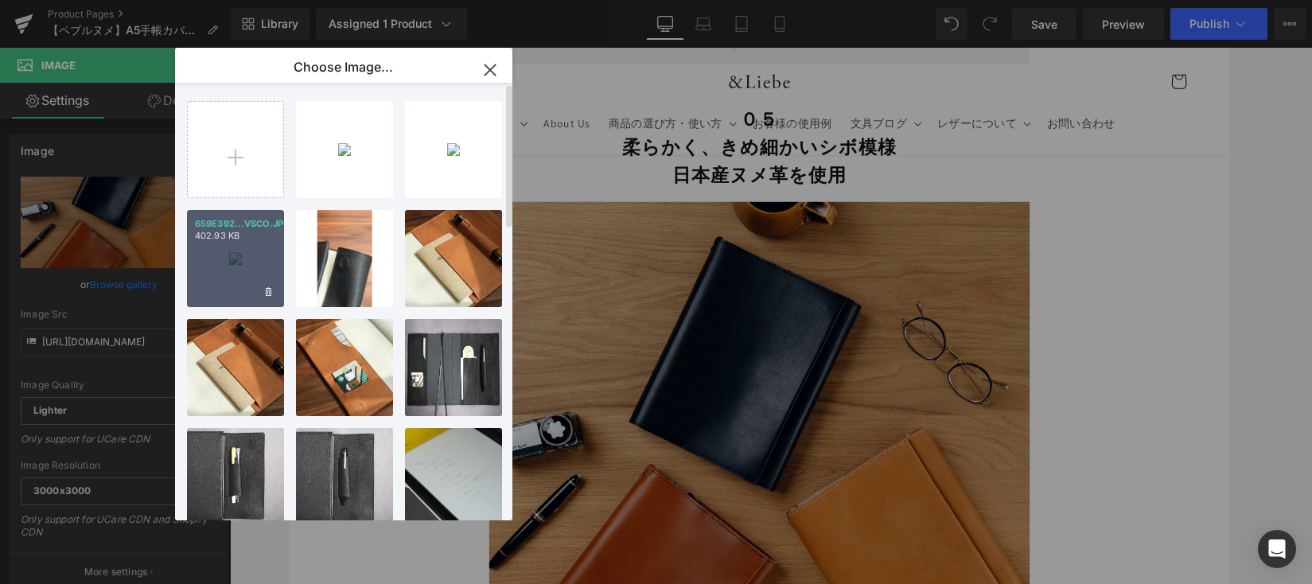
click at [218, 263] on div "659E392...VSCO.JPG 402.93 KB" at bounding box center [235, 258] width 97 height 97
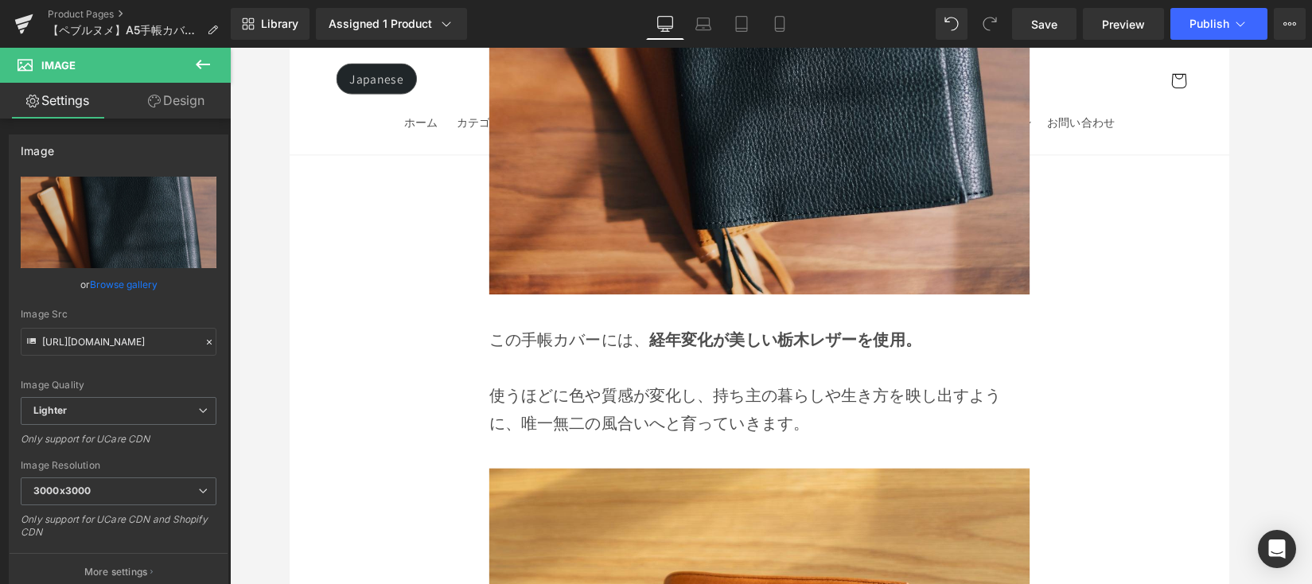
scroll to position [12433, 0]
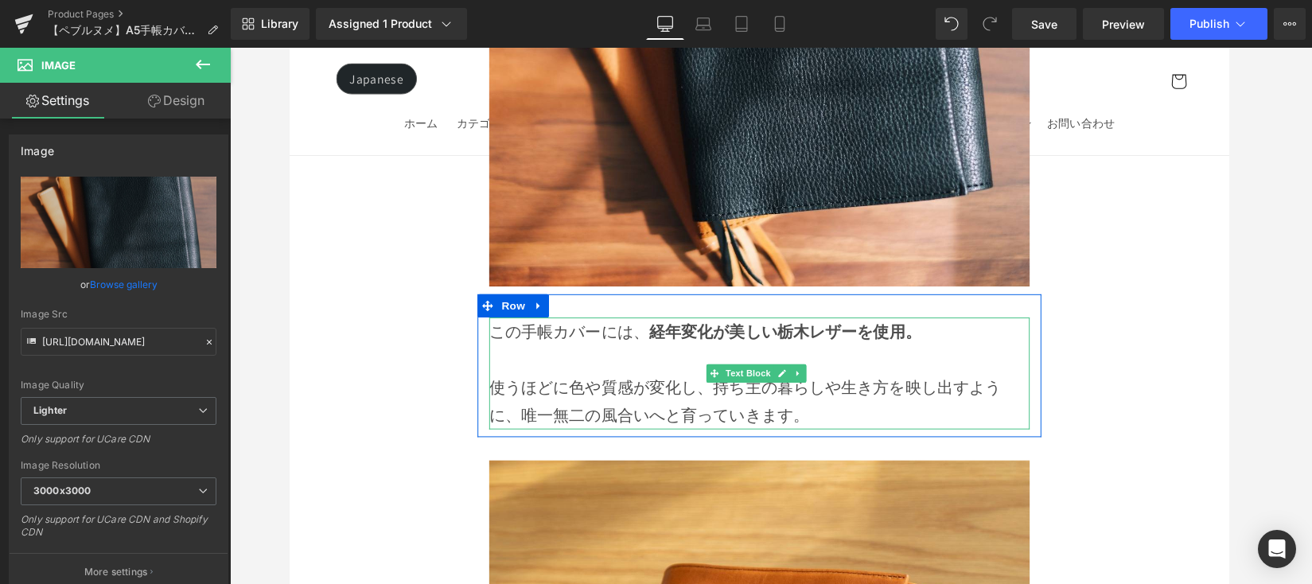
click at [718, 381] on p "使うほどに色や質感が変化し、持ち主の暮らしや生き方を映し出すように、唯一無二の風合いへと育っていきます。" at bounding box center [771, 409] width 554 height 57
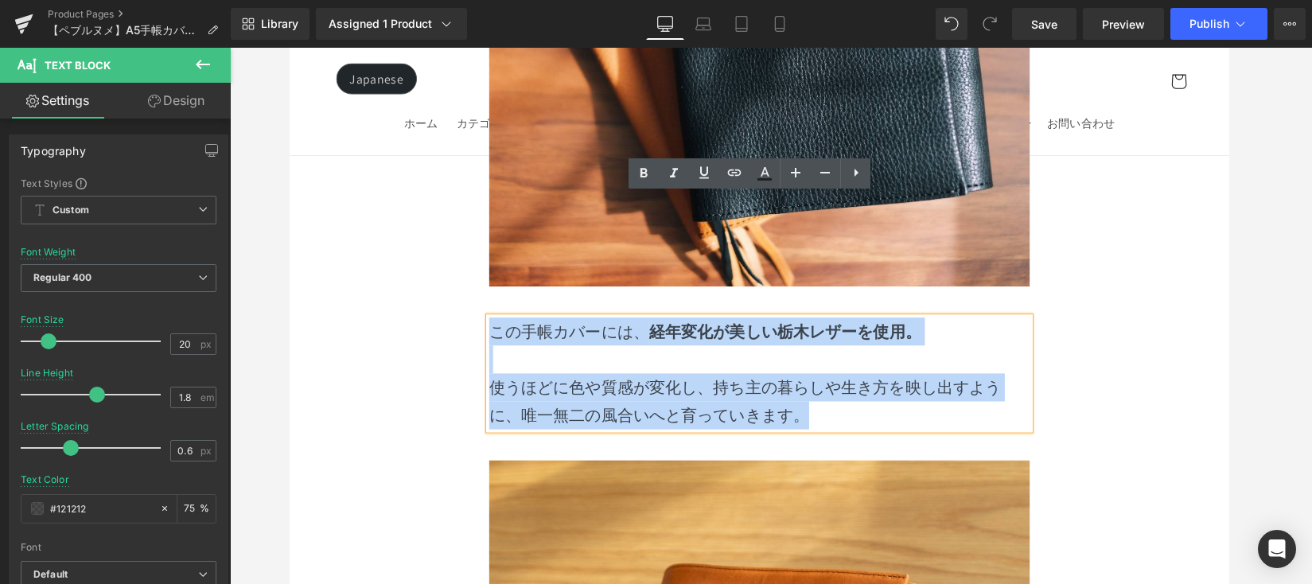
drag, startPoint x: 825, startPoint y: 303, endPoint x: 493, endPoint y: 212, distance: 344.1
click at [494, 324] on div "この手帳カバーには、 経年変化が美しい 栃木レザーを使用。 使うほどに色や質感が変化し、持ち主の暮らしや生き方を映し出すように、唯一無二の風合いへと育っていき…" at bounding box center [771, 381] width 554 height 115
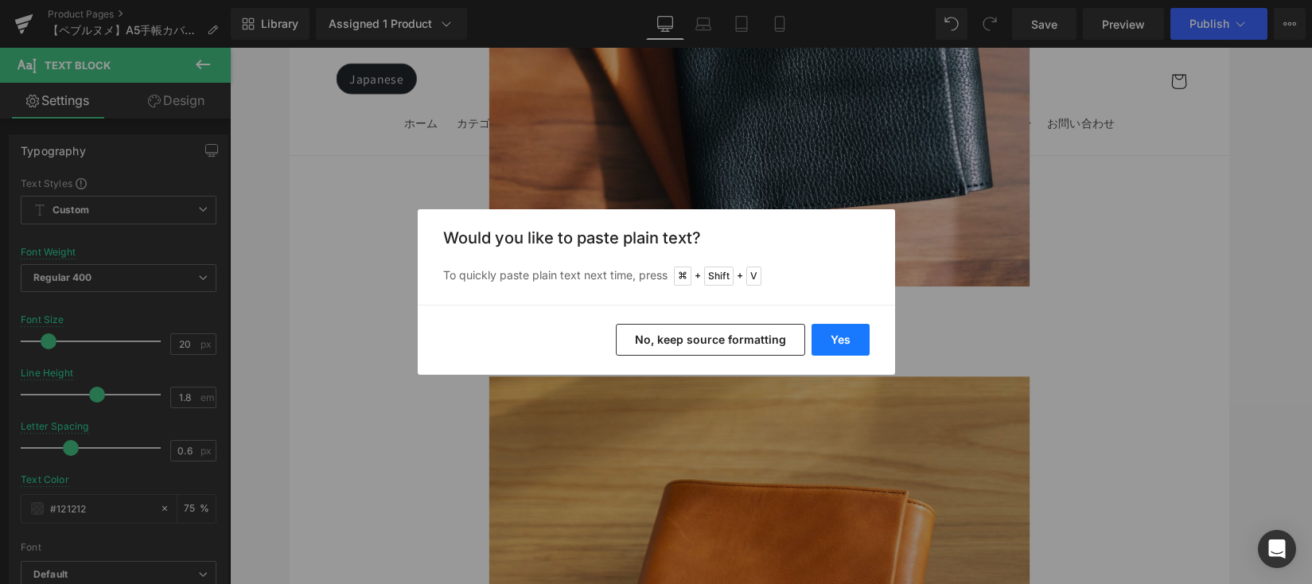
click at [837, 333] on button "Yes" at bounding box center [840, 340] width 58 height 32
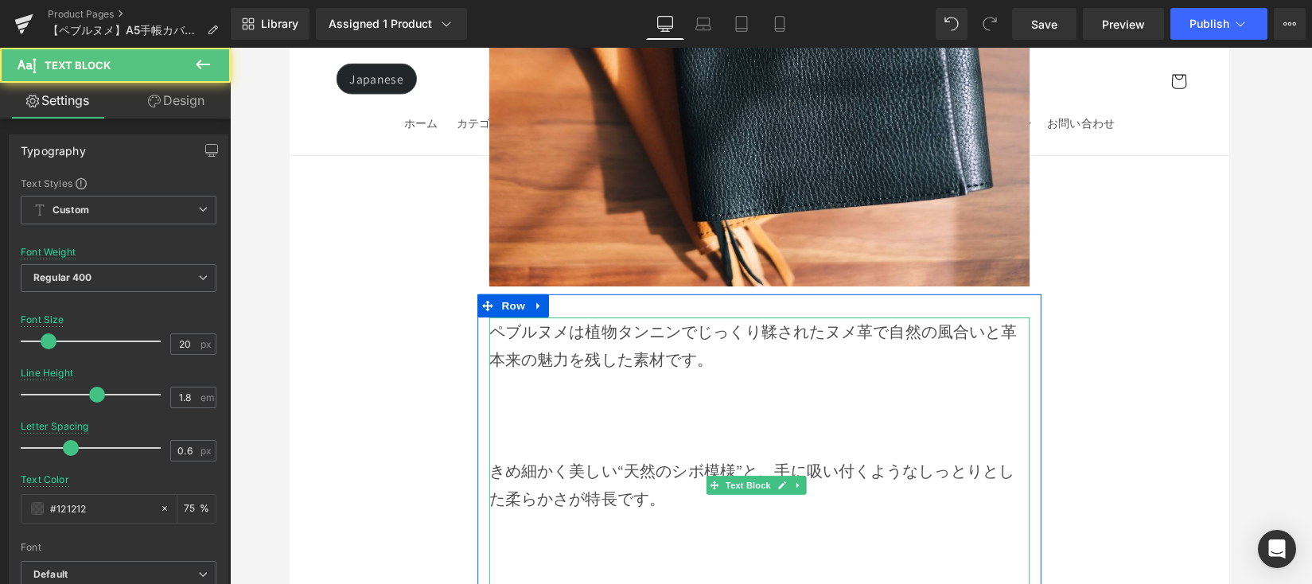
click at [701, 438] on p at bounding box center [771, 452] width 554 height 29
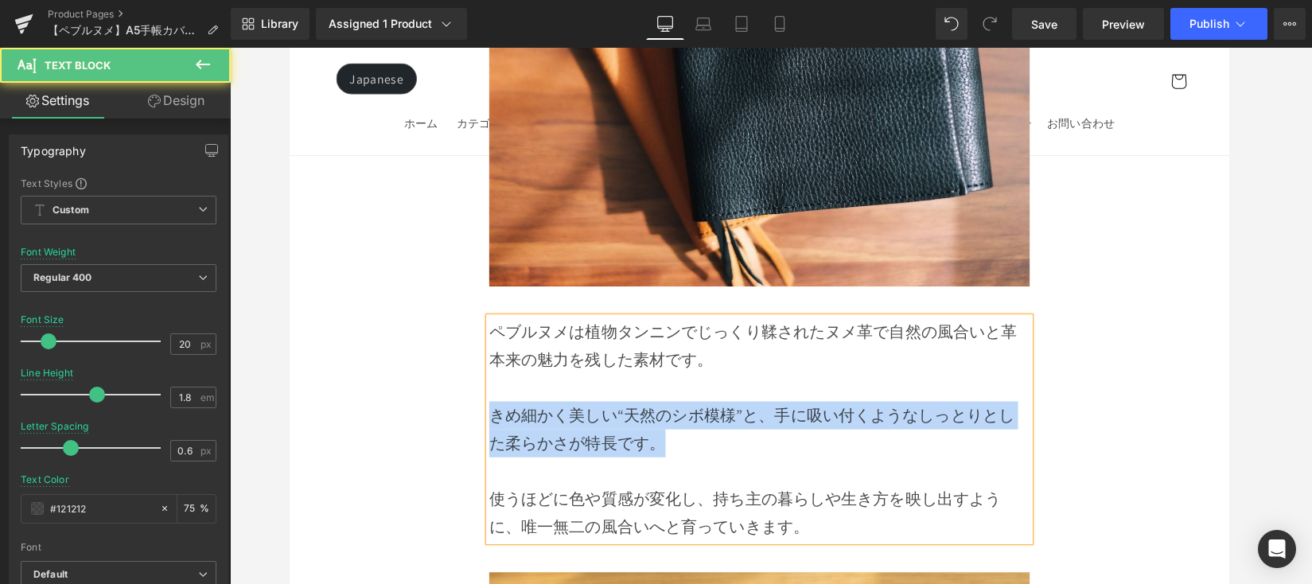
drag, startPoint x: 695, startPoint y: 323, endPoint x: 469, endPoint y: 301, distance: 226.9
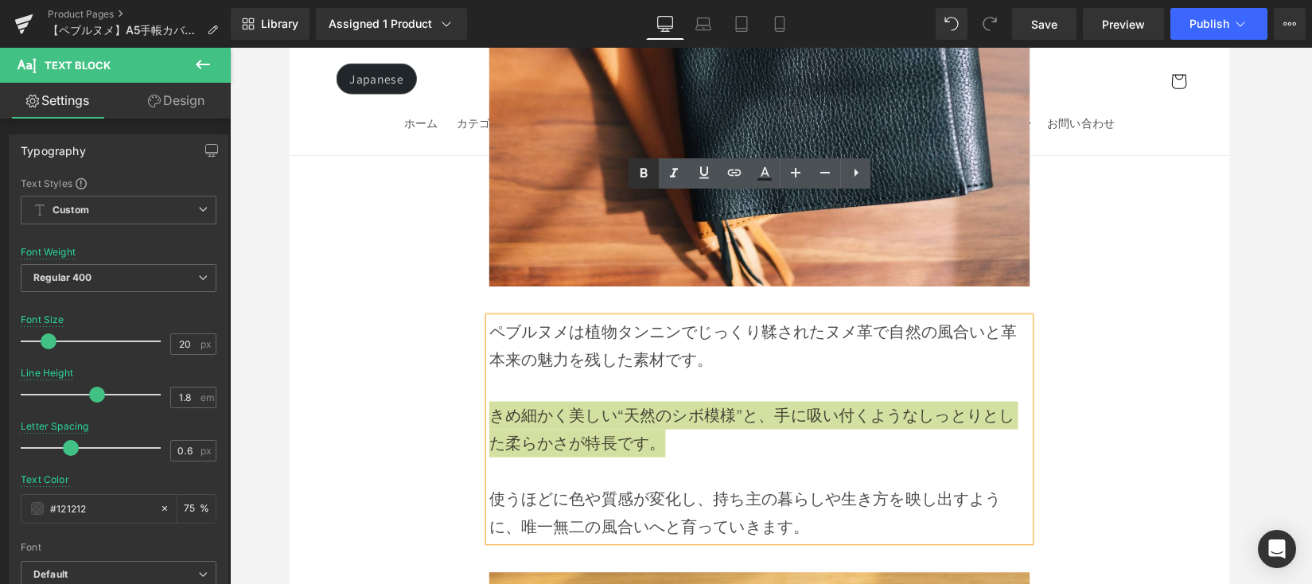
click at [644, 173] on icon at bounding box center [643, 174] width 7 height 10
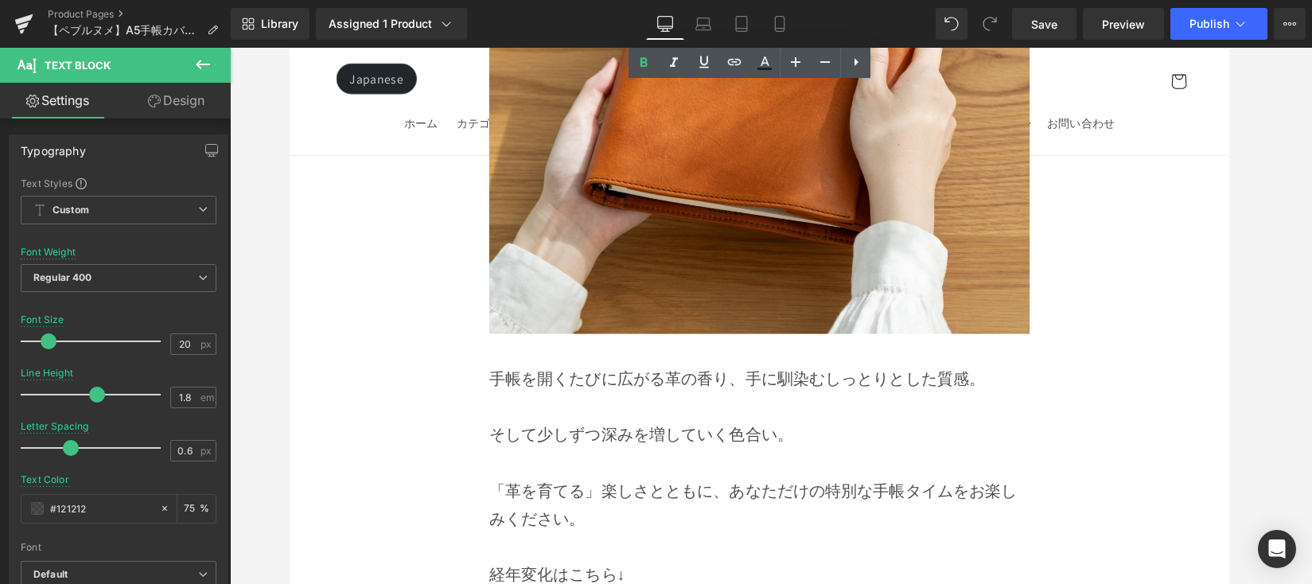
scroll to position [13303, 0]
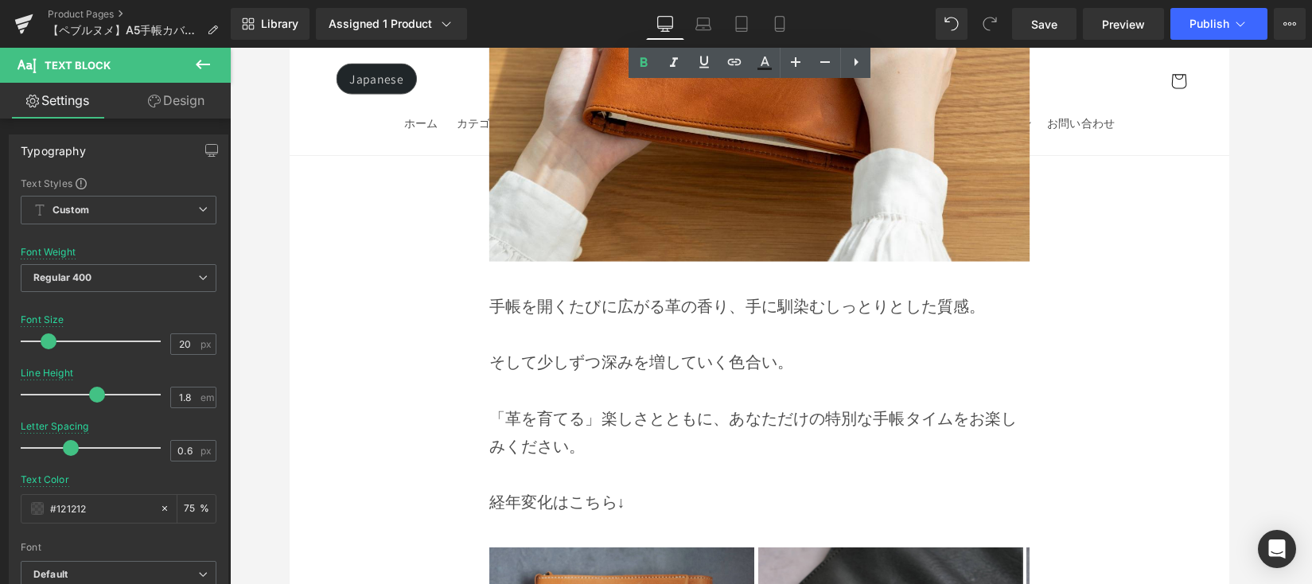
click at [721, 413] on p "「革を育てる」楽しさとともに、あなただけの特別な手帳タイムをお楽しみください。" at bounding box center [771, 441] width 554 height 57
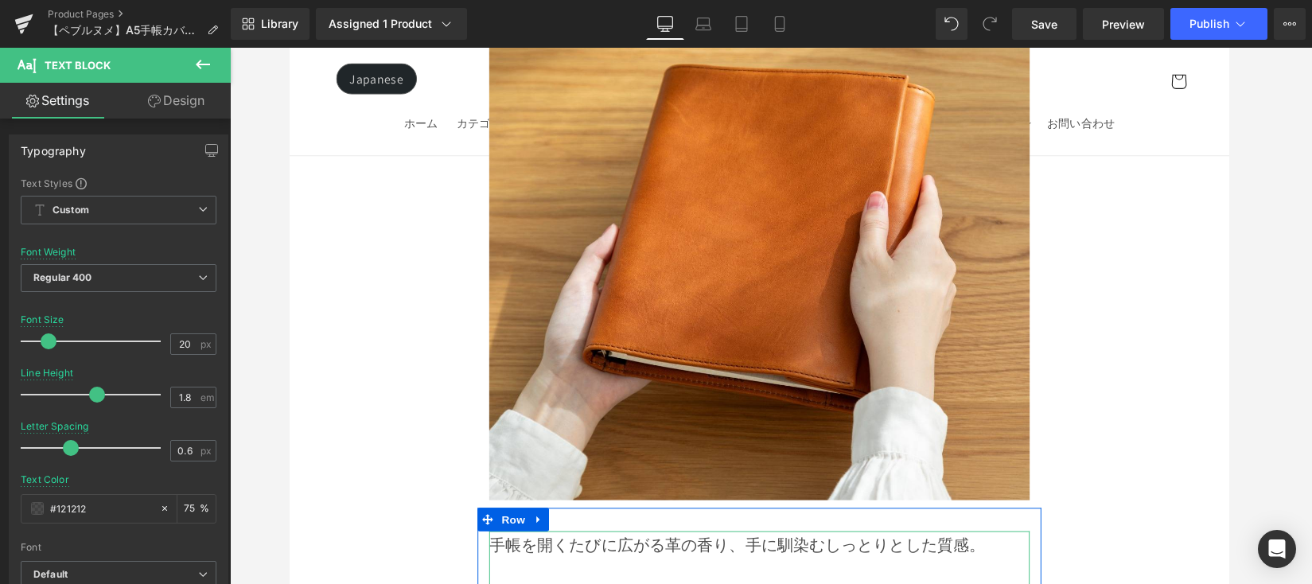
scroll to position [12955, 0]
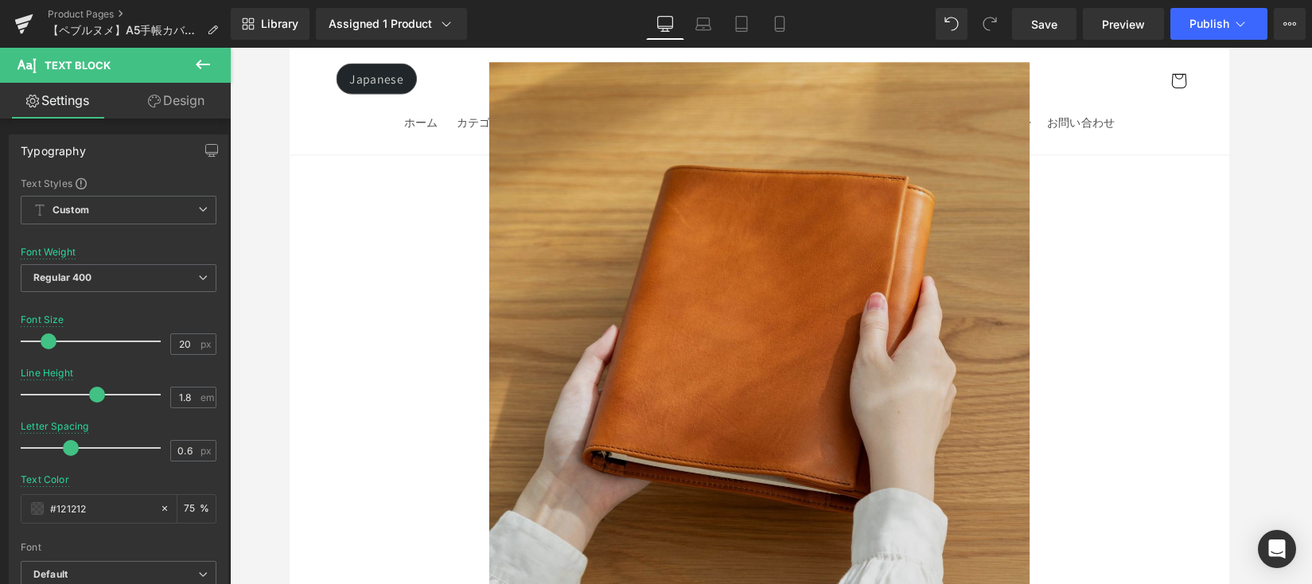
click at [655, 352] on img at bounding box center [771, 339] width 554 height 552
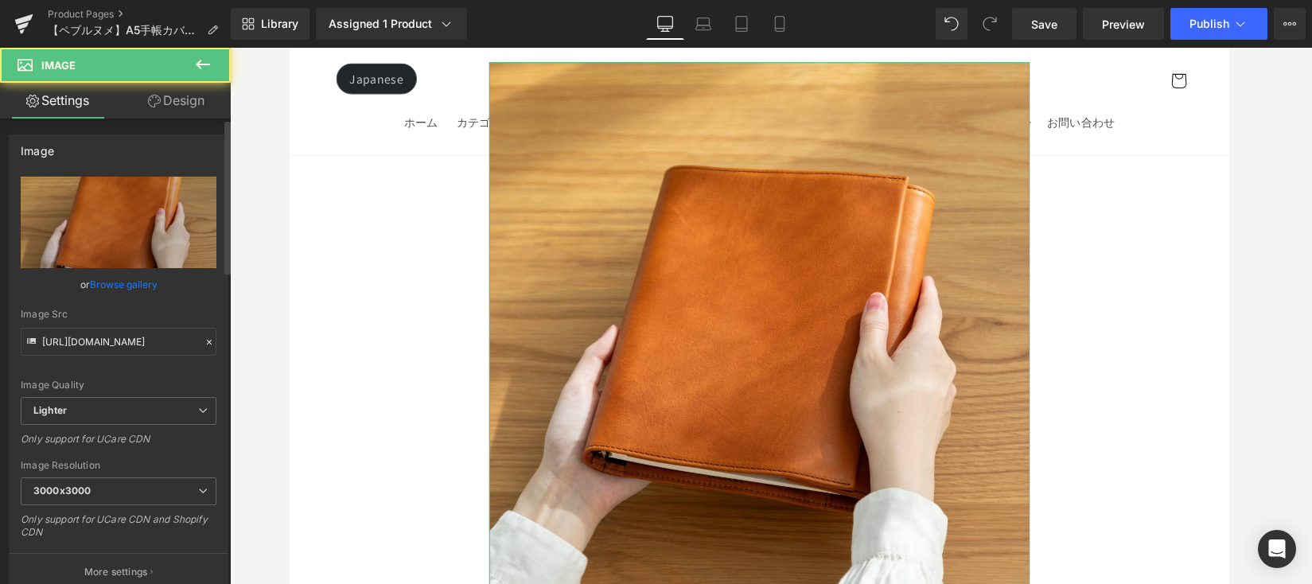
click at [119, 278] on link "Browse gallery" at bounding box center [124, 284] width 68 height 28
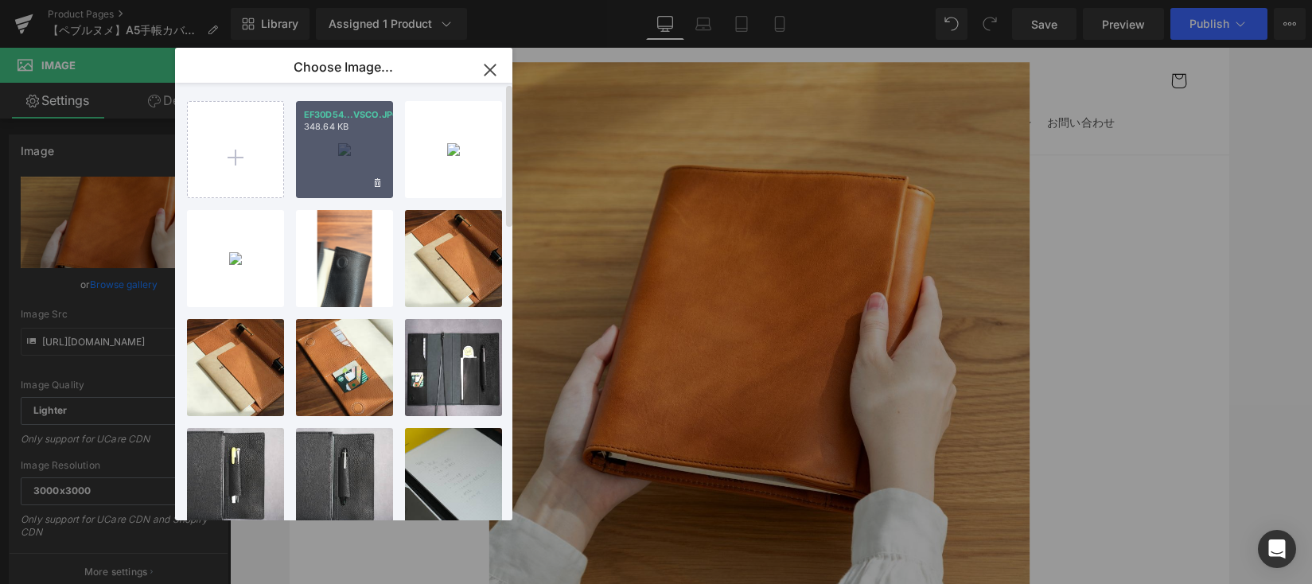
click at [312, 176] on div "EF30D54...VSCO.JPG 348.64 KB" at bounding box center [344, 149] width 97 height 97
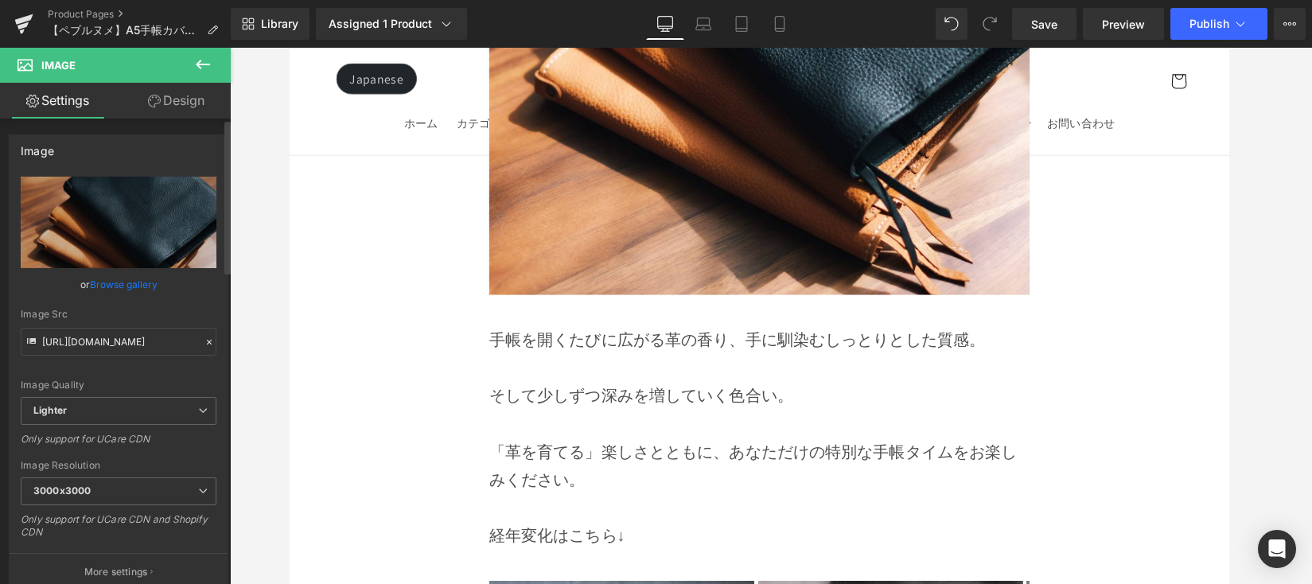
scroll to position [13283, 0]
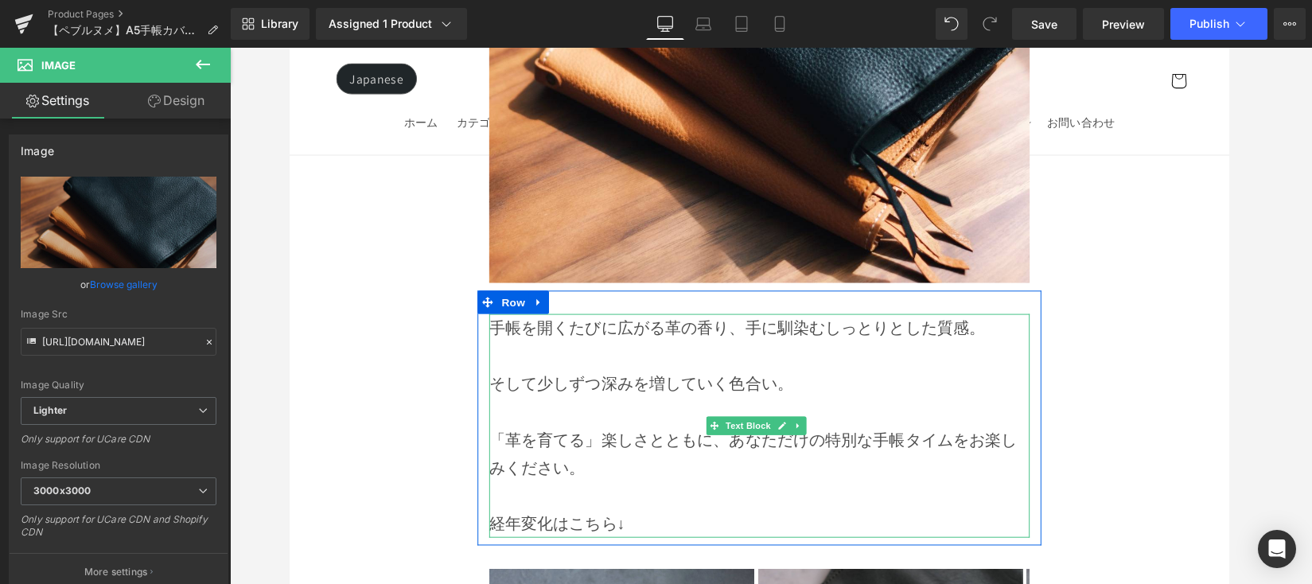
click at [624, 521] on p "経年変化はこちら↓" at bounding box center [771, 535] width 554 height 29
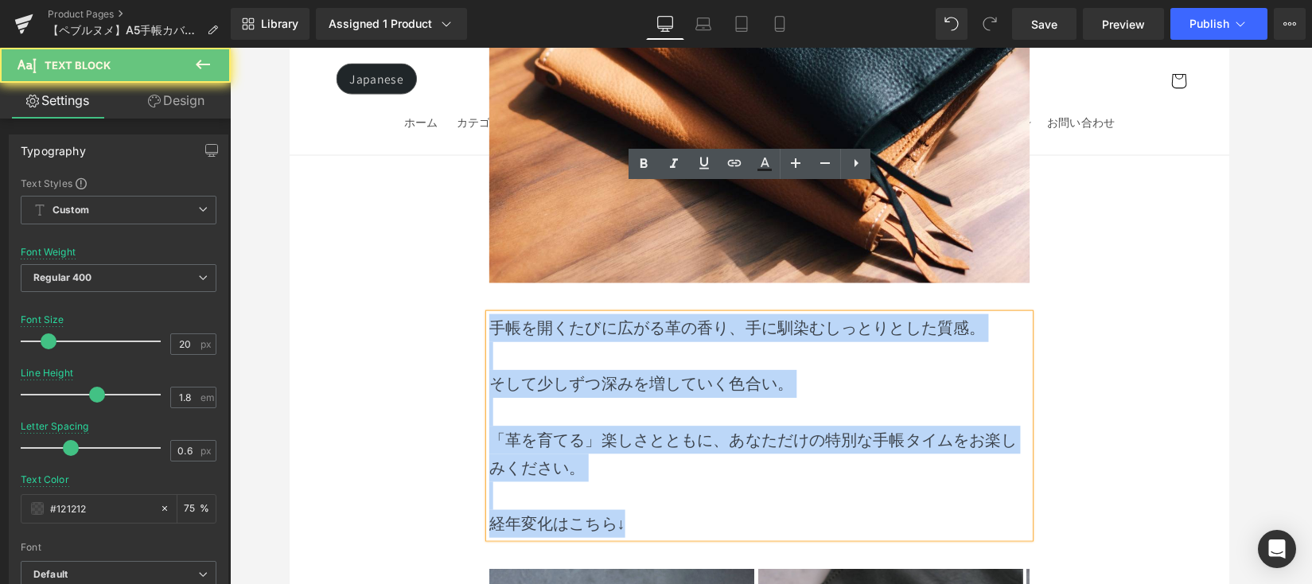
drag, startPoint x: 562, startPoint y: 334, endPoint x: 483, endPoint y: 205, distance: 151.0
click at [483, 321] on div "手帳を開くたびに広がる革の香り、手に馴染むしっとりとした質感。 そして少しずつ深みを増していく色合い。 「革を育てる」楽しさとともに、あなただけの特別な手帳タ…" at bounding box center [771, 435] width 578 height 229
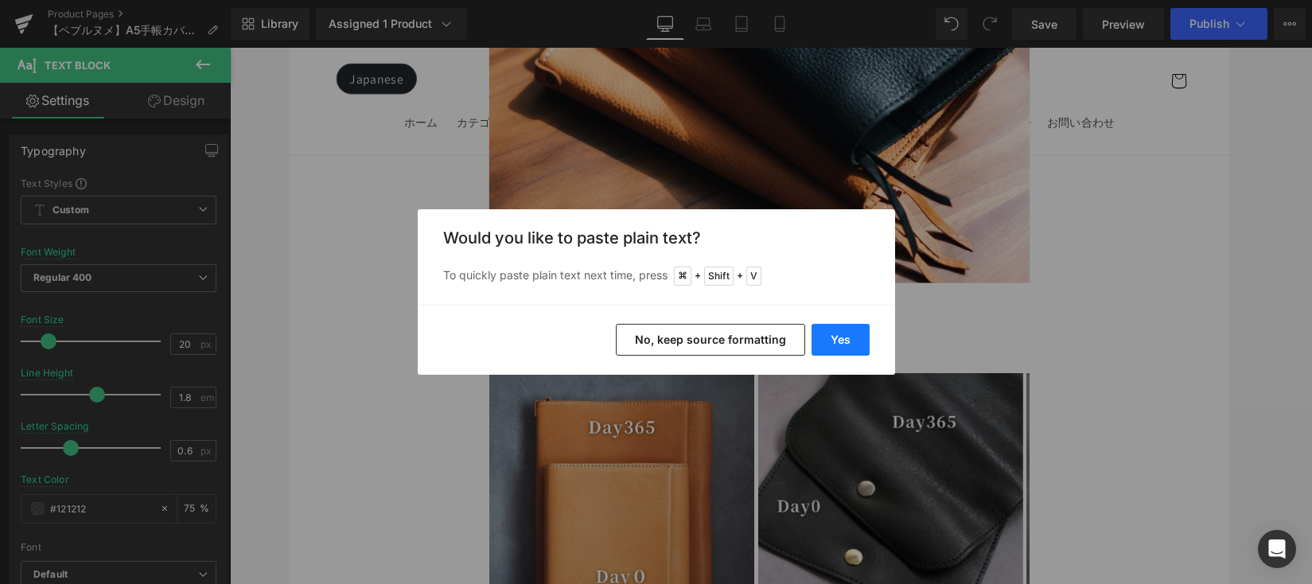
click at [836, 331] on button "Yes" at bounding box center [840, 340] width 58 height 32
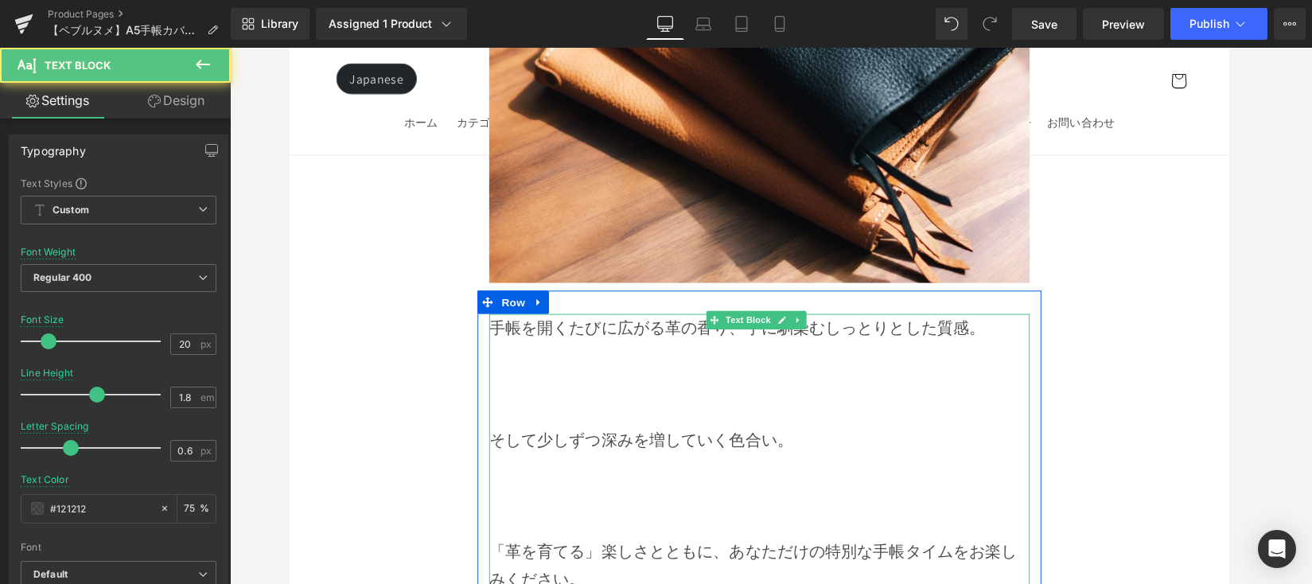
click at [697, 407] on p at bounding box center [771, 421] width 554 height 29
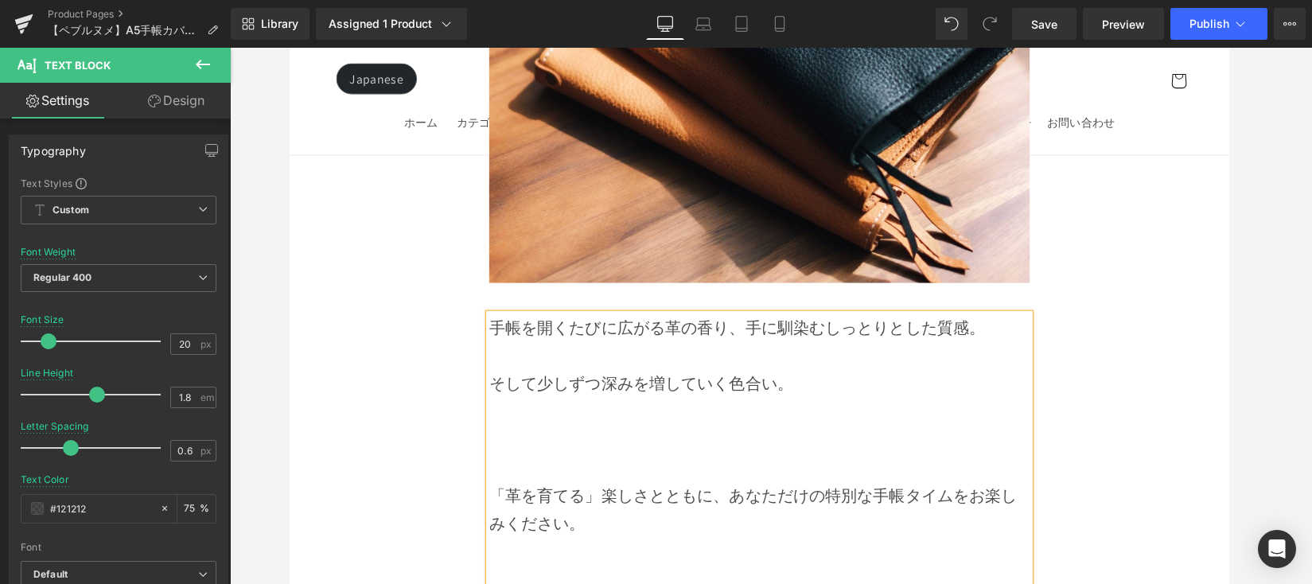
click at [679, 464] on p at bounding box center [771, 478] width 554 height 29
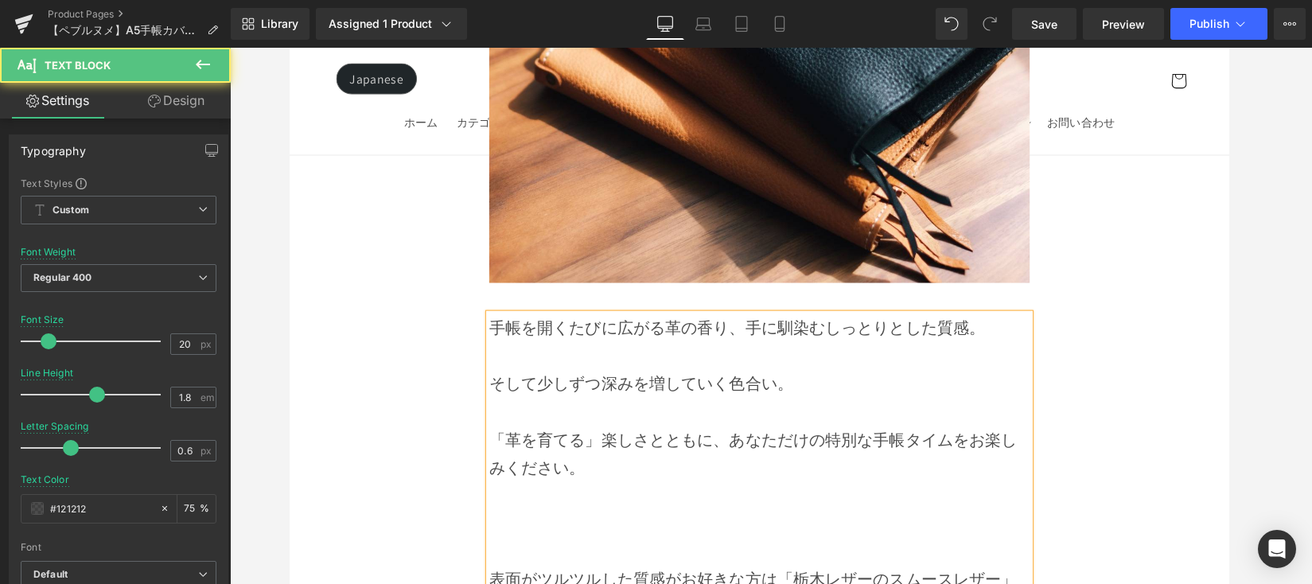
click at [666, 550] on p at bounding box center [771, 564] width 554 height 29
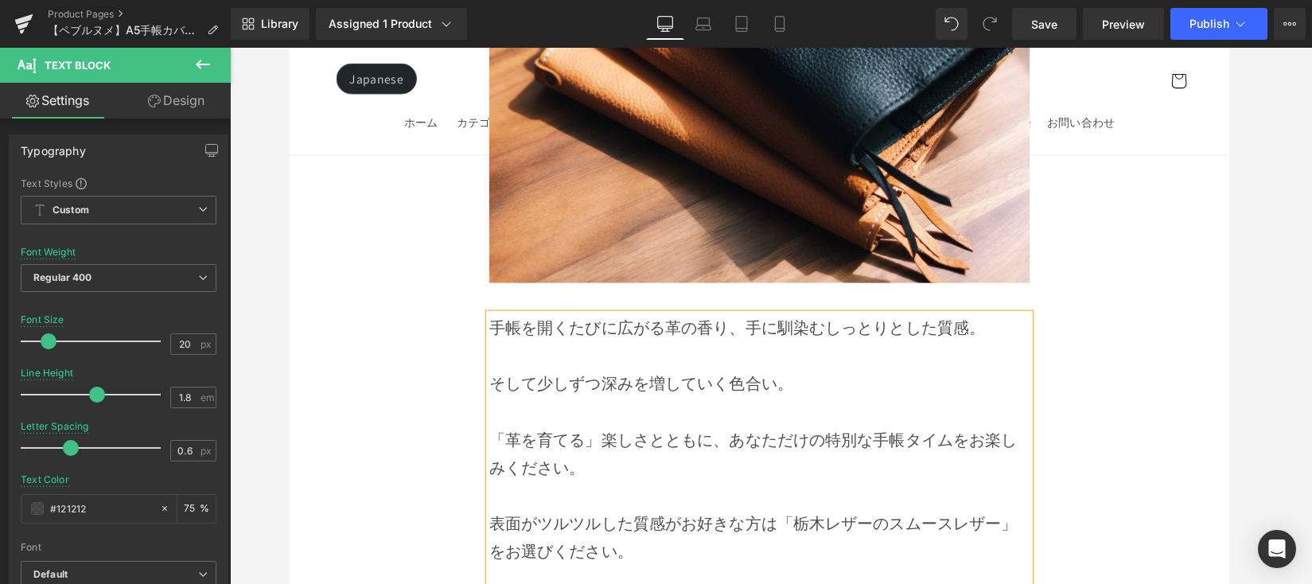
drag, startPoint x: 790, startPoint y: 403, endPoint x: 1021, endPoint y: 410, distance: 231.6
click at [1021, 521] on p "表面がツルツルした質感がお好きな方は「栃木レザーのスムースレザー」をお選びください。" at bounding box center [771, 549] width 554 height 57
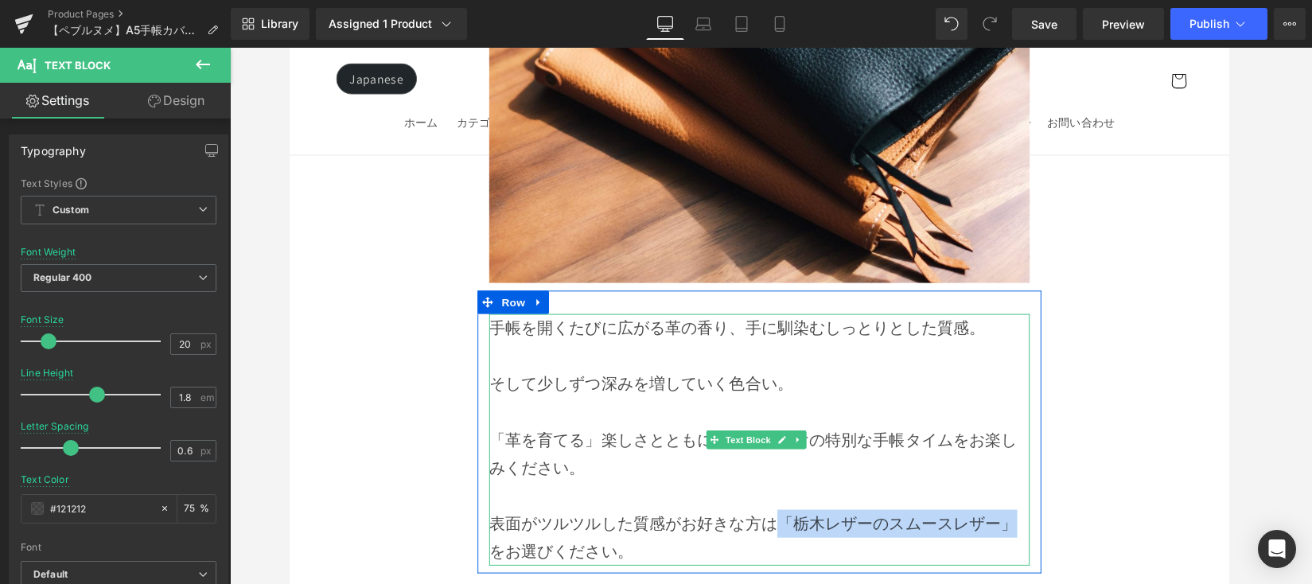
click at [819, 521] on p "表面がツルツルした質感がお好きな方は「栃木レザーのスムースレザー」をお選びください。" at bounding box center [771, 549] width 554 height 57
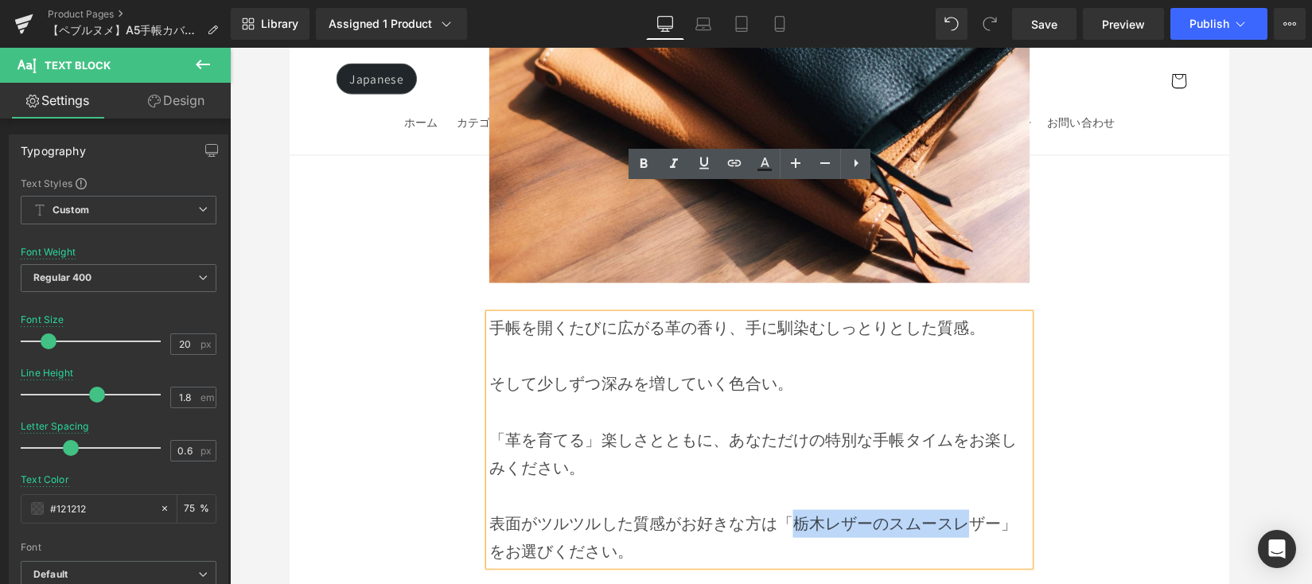
drag, startPoint x: 796, startPoint y: 401, endPoint x: 978, endPoint y: 415, distance: 181.9
click at [978, 521] on p "表面がツルツルした質感がお好きな方は「栃木レザーのスムースレザー」をお選びください。" at bounding box center [771, 549] width 554 height 57
drag, startPoint x: 1033, startPoint y: 410, endPoint x: 792, endPoint y: 402, distance: 241.2
click at [792, 521] on p "表面がツルツルした質感がお好きな方は「栃木レザーのスムースレザー」をお選びください。" at bounding box center [771, 549] width 554 height 57
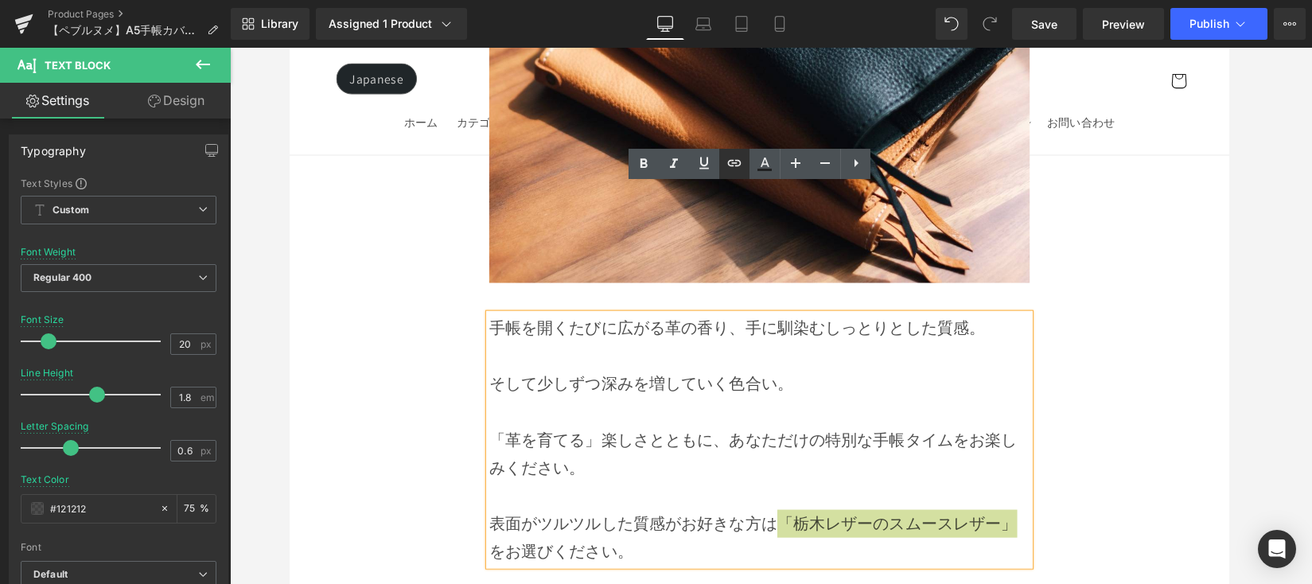
click at [731, 171] on icon at bounding box center [734, 163] width 19 height 19
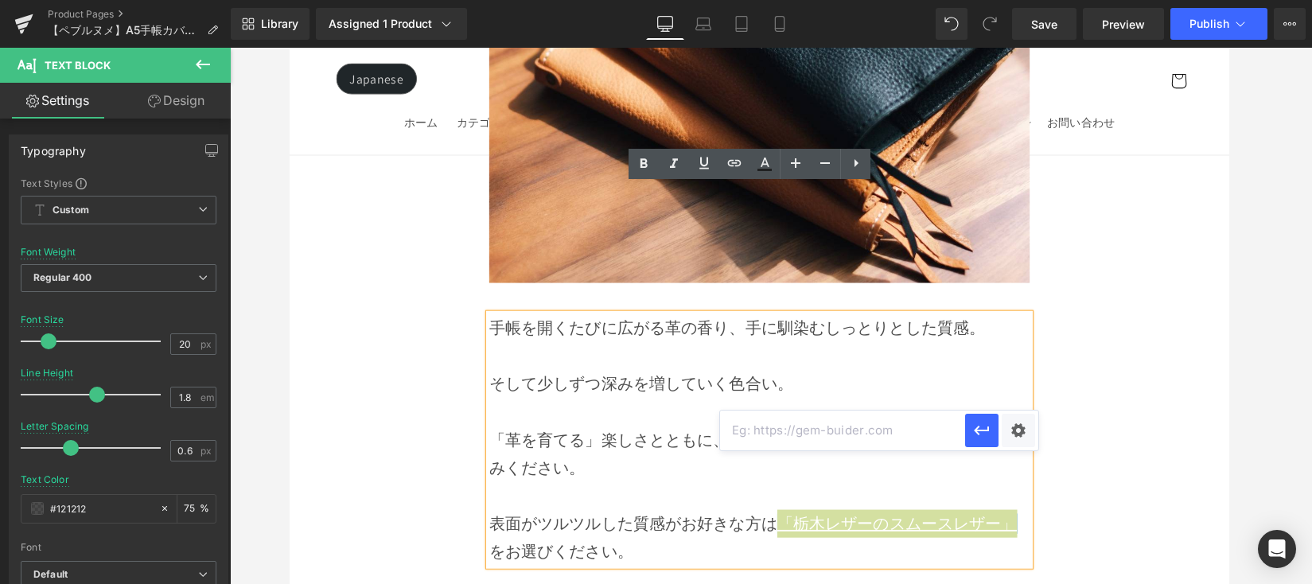
click at [794, 420] on input "text" at bounding box center [842, 430] width 245 height 40
paste input "[URL][DOMAIN_NAME]"
type input "[URL][DOMAIN_NAME]"
click at [1010, 0] on div "Text Color Highlight Color #333333 Edit or remove link: Edit - Unlink - Cancel …" at bounding box center [656, 0] width 1312 height 0
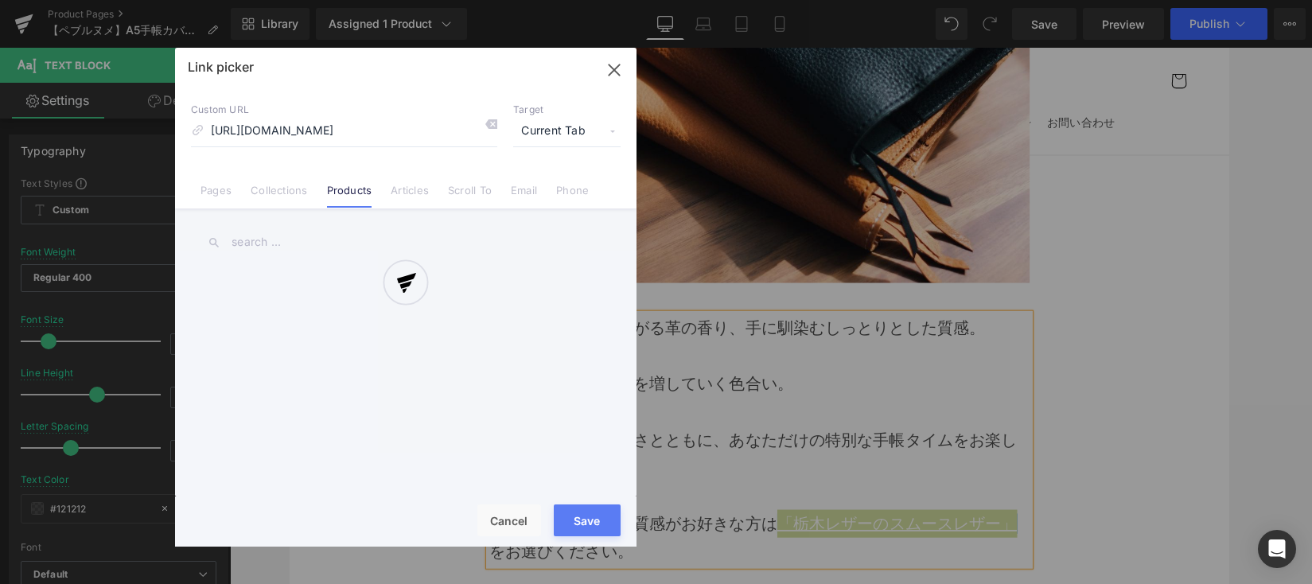
scroll to position [0, 0]
click at [610, 61] on div at bounding box center [405, 297] width 461 height 499
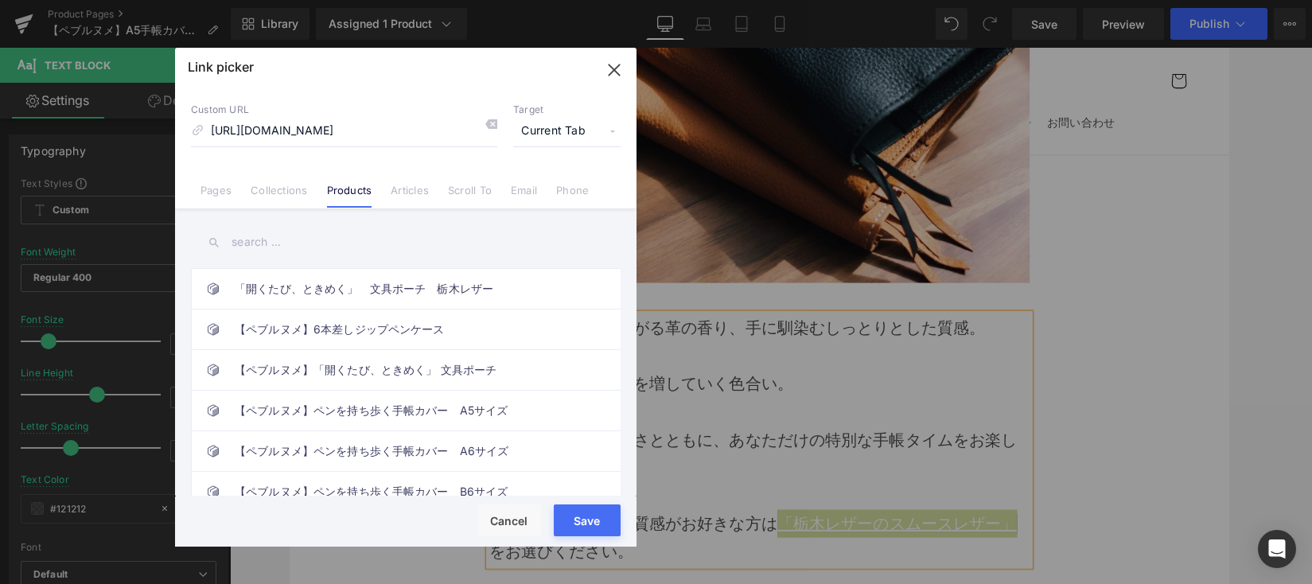
click at [620, 72] on icon "button" at bounding box center [613, 69] width 25 height 25
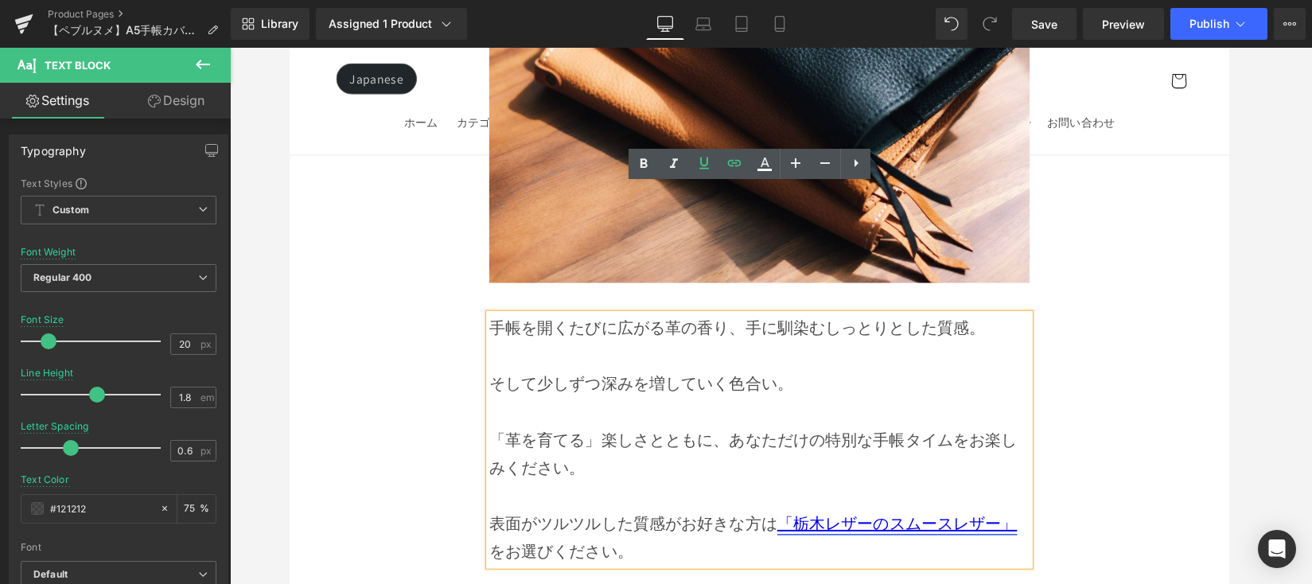
click at [858, 525] on link "「栃木レザーのスムースレザー」" at bounding box center [912, 535] width 246 height 21
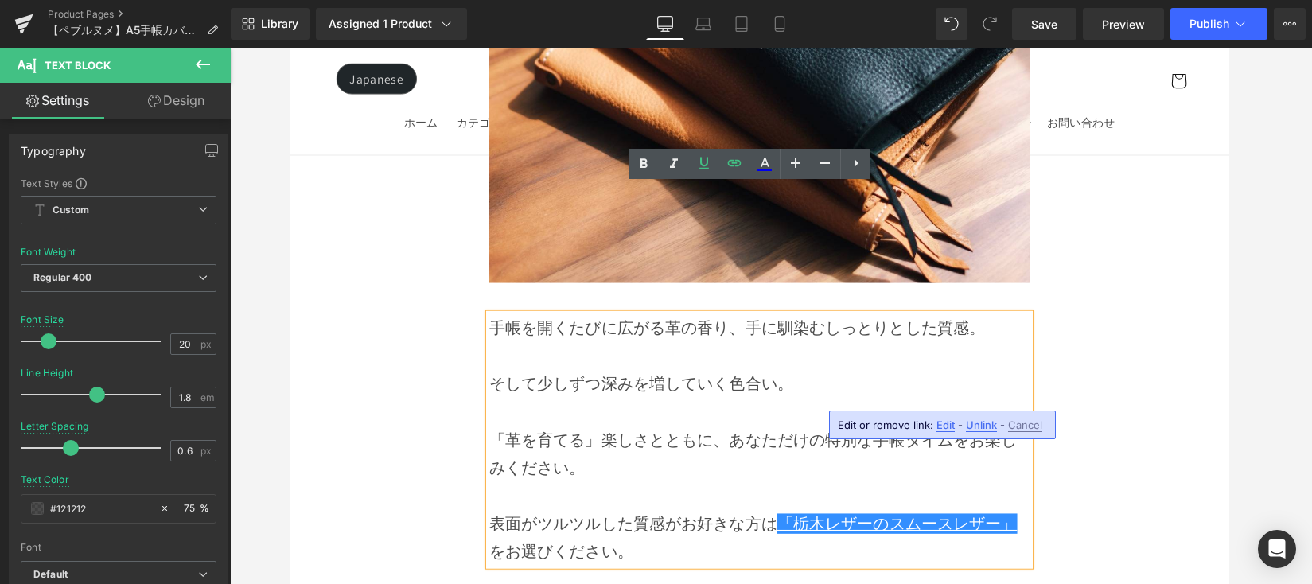
click at [811, 521] on p "表面がツルツルした質感がお好きな方は 「栃木レザーのスムースレザー」 をお選びください。" at bounding box center [771, 549] width 554 height 57
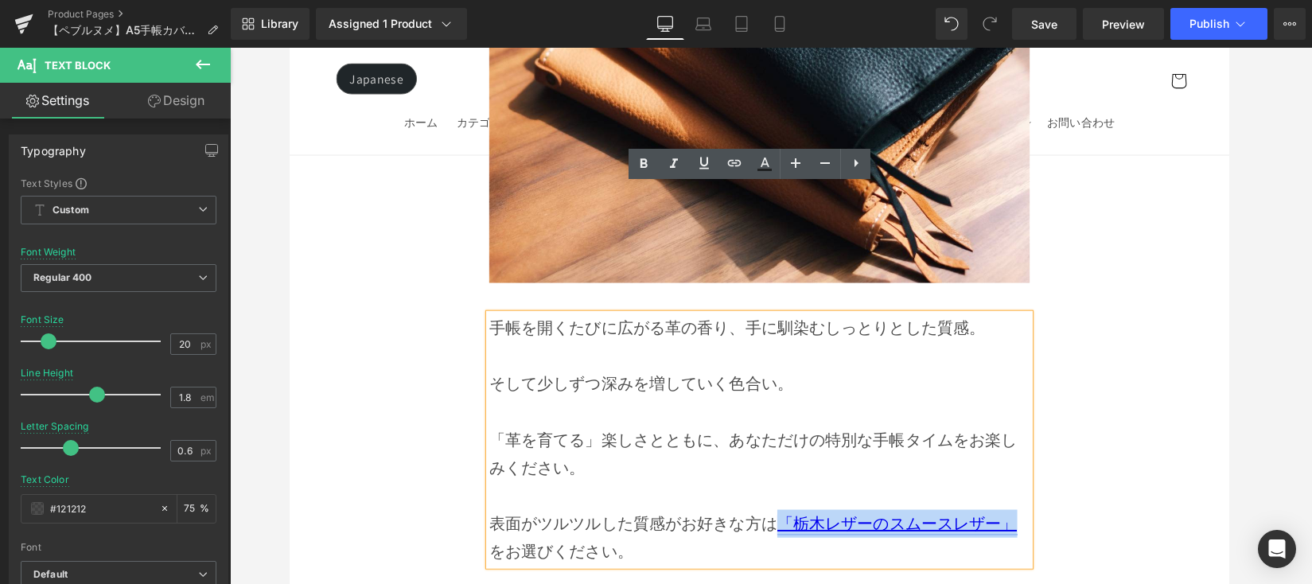
drag, startPoint x: 785, startPoint y: 403, endPoint x: 1006, endPoint y: 406, distance: 220.4
click at [1033, 521] on p "表面がツルツルした質感がお好きな方は 「栃木レザーのスムースレザー」 をお選びください。" at bounding box center [771, 549] width 554 height 57
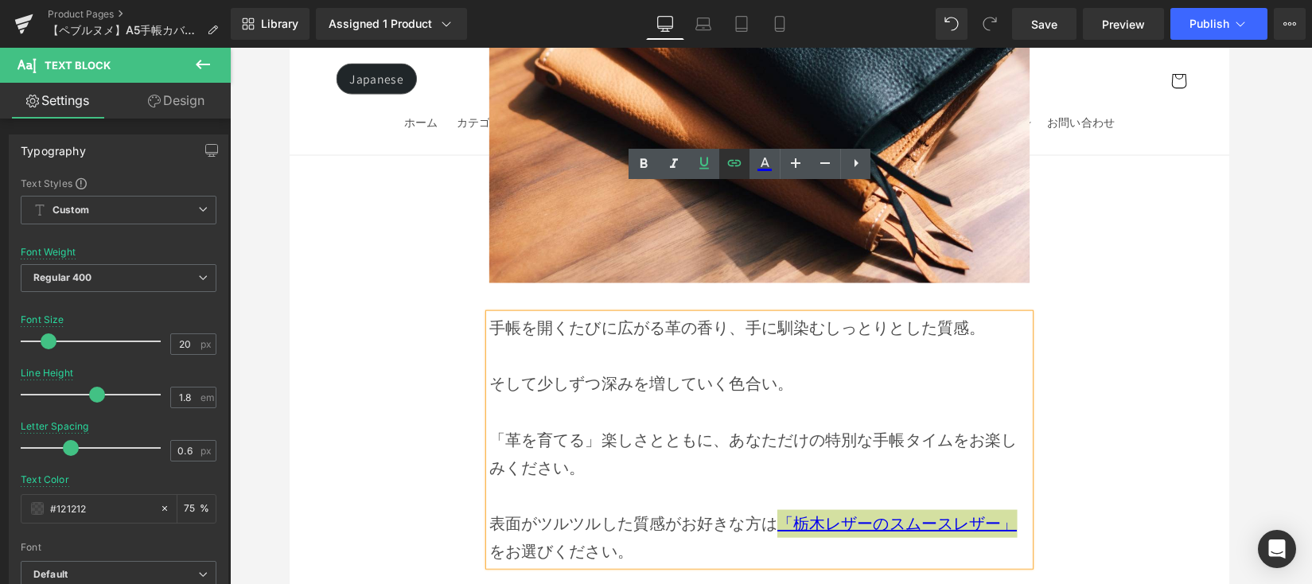
click at [729, 165] on icon at bounding box center [735, 162] width 14 height 6
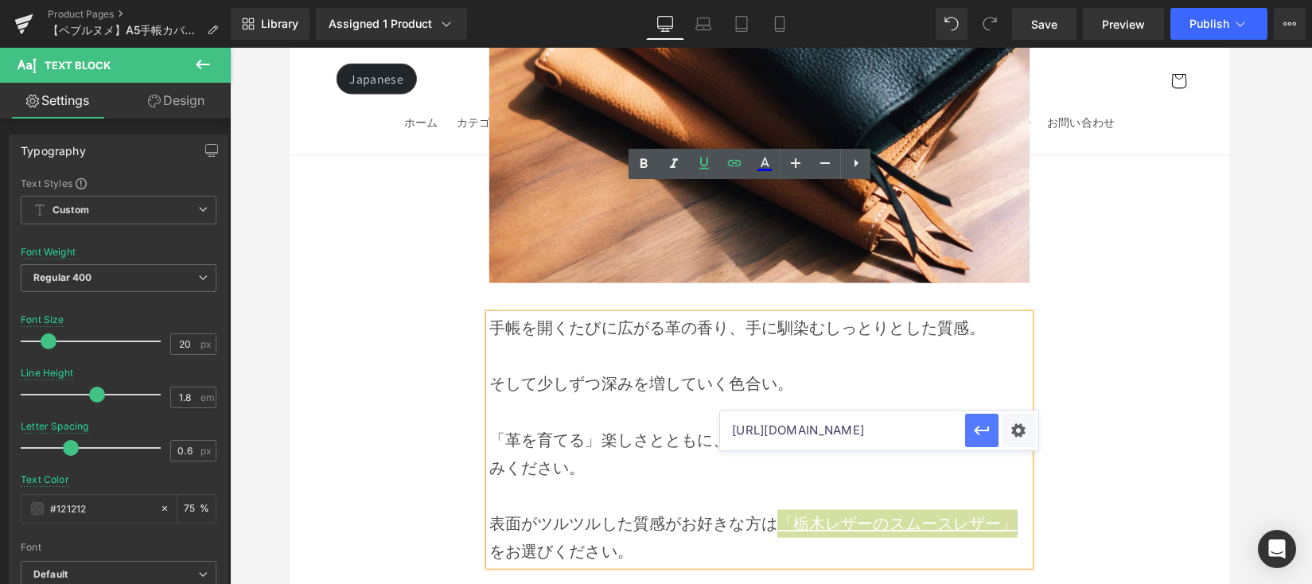
click at [978, 438] on icon "button" at bounding box center [981, 430] width 19 height 19
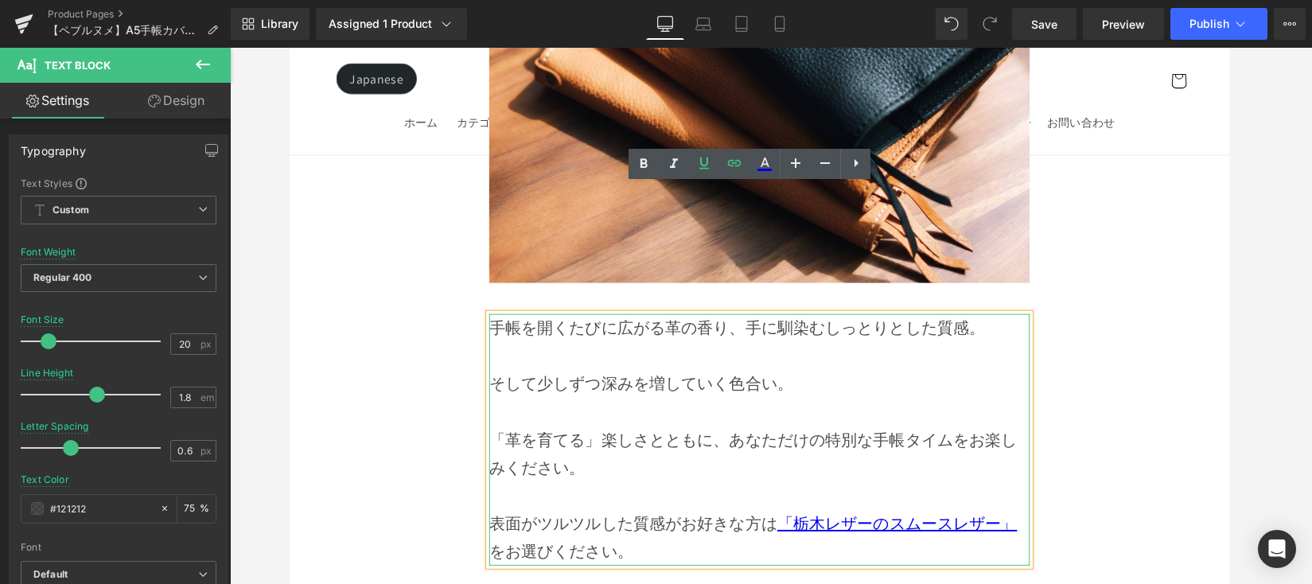
click at [949, 521] on p "表面がツルツルした質感がお好きな方は 「栃木レザーのスムースレザー」 をお選びください。" at bounding box center [771, 549] width 554 height 57
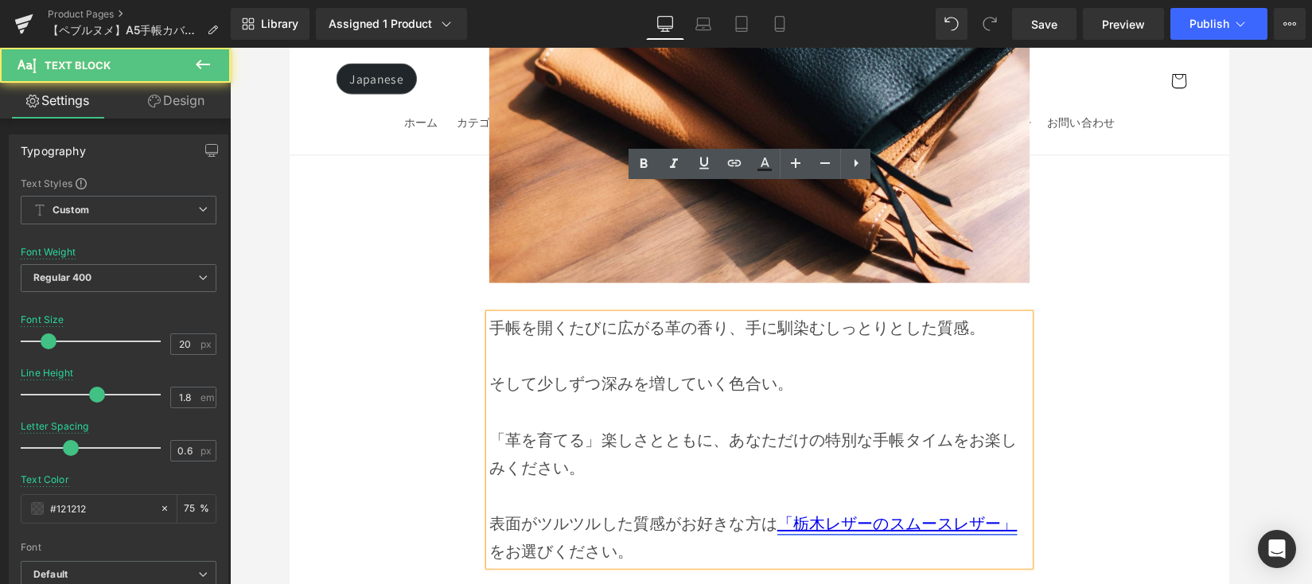
click at [792, 525] on link "「栃木レザーのスムースレザー」" at bounding box center [912, 535] width 246 height 21
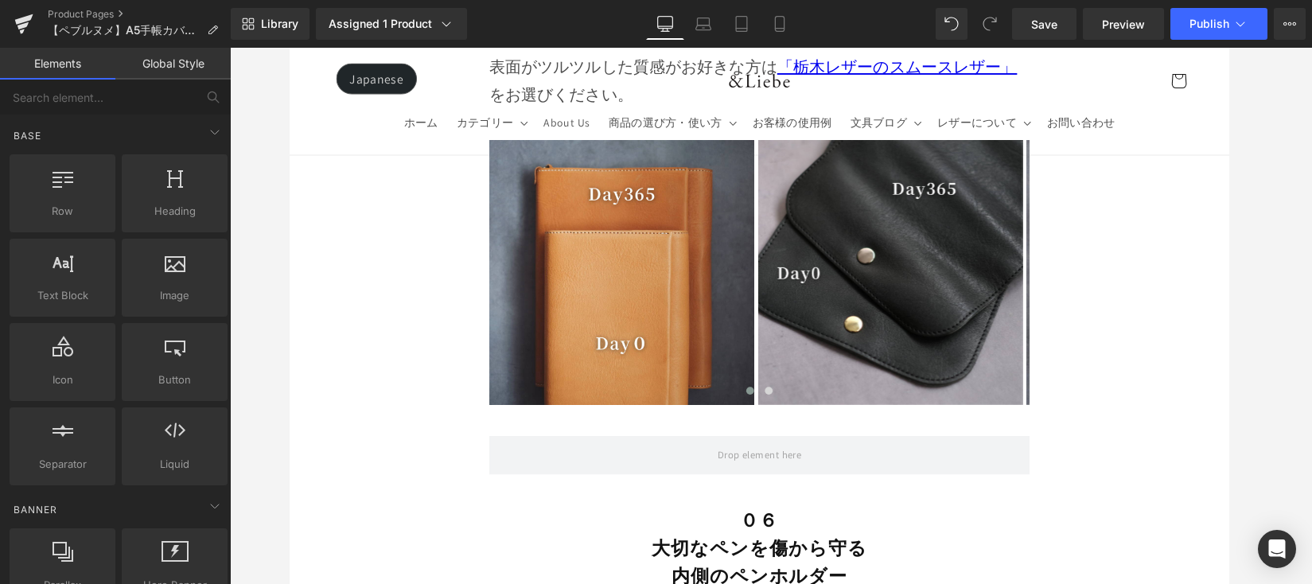
scroll to position [13616, 0]
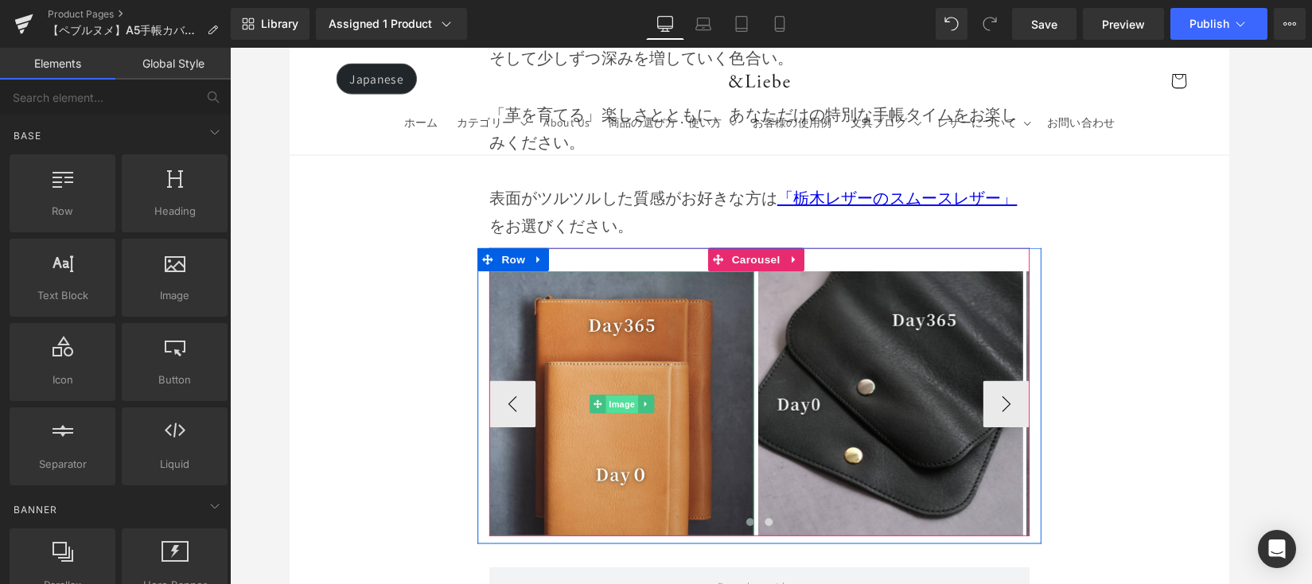
click at [628, 404] on span "Image" at bounding box center [629, 413] width 33 height 19
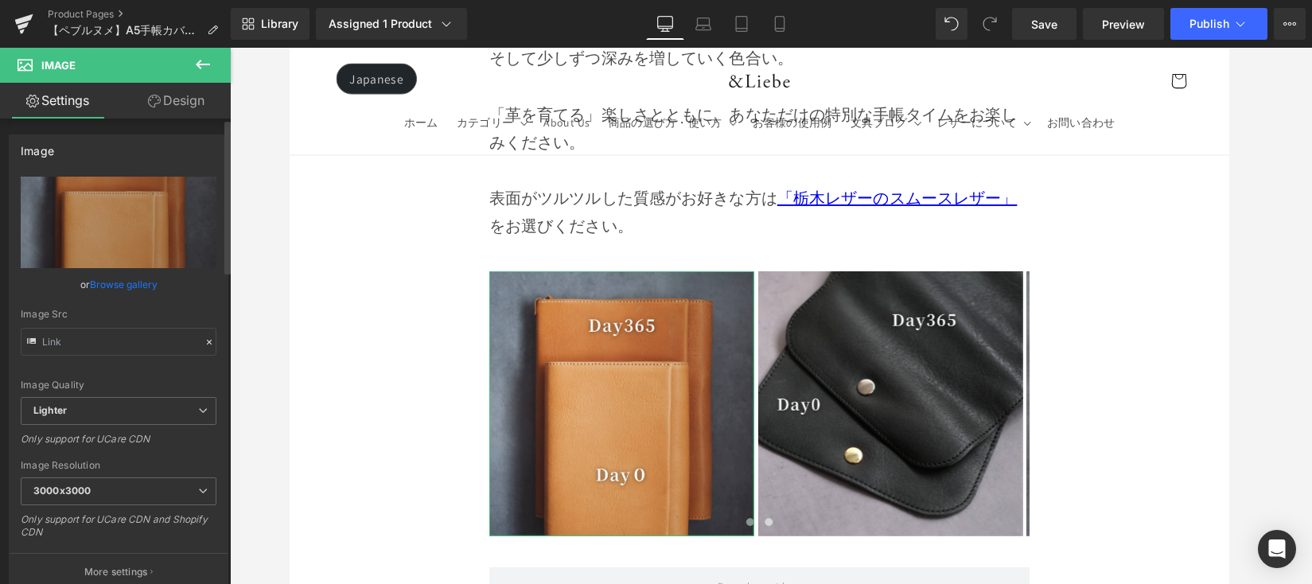
click at [107, 282] on link "Browse gallery" at bounding box center [124, 284] width 68 height 28
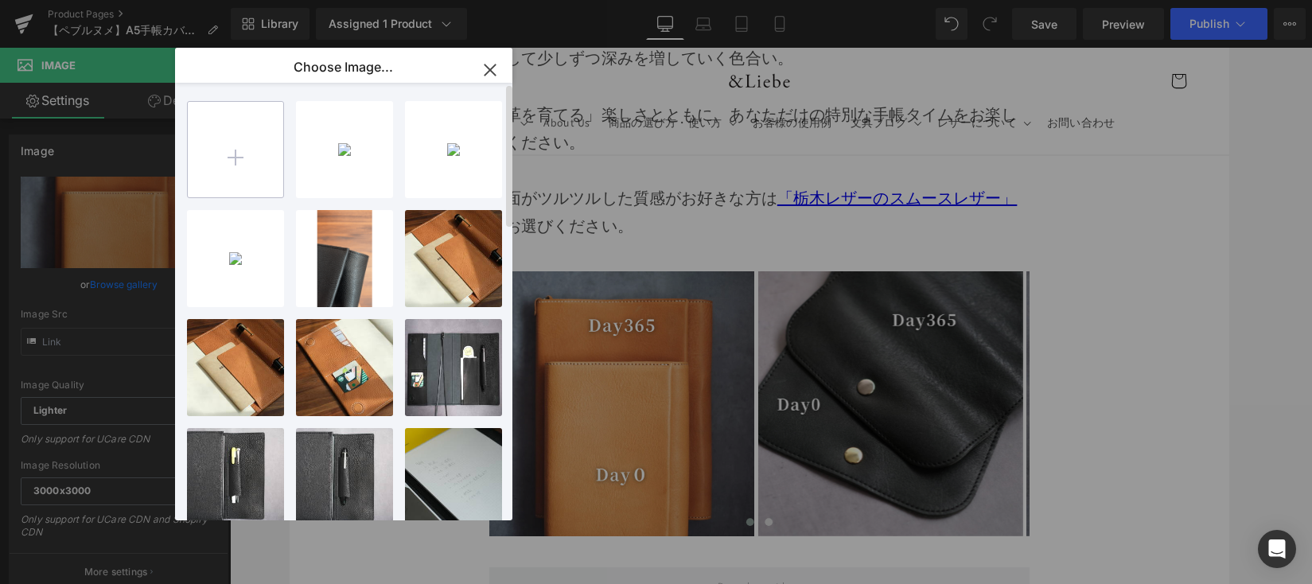
click at [235, 159] on input "file" at bounding box center [235, 149] width 95 height 95
drag, startPoint x: 490, startPoint y: 68, endPoint x: 297, endPoint y: 109, distance: 197.5
click at [490, 68] on icon "button" at bounding box center [489, 69] width 10 height 10
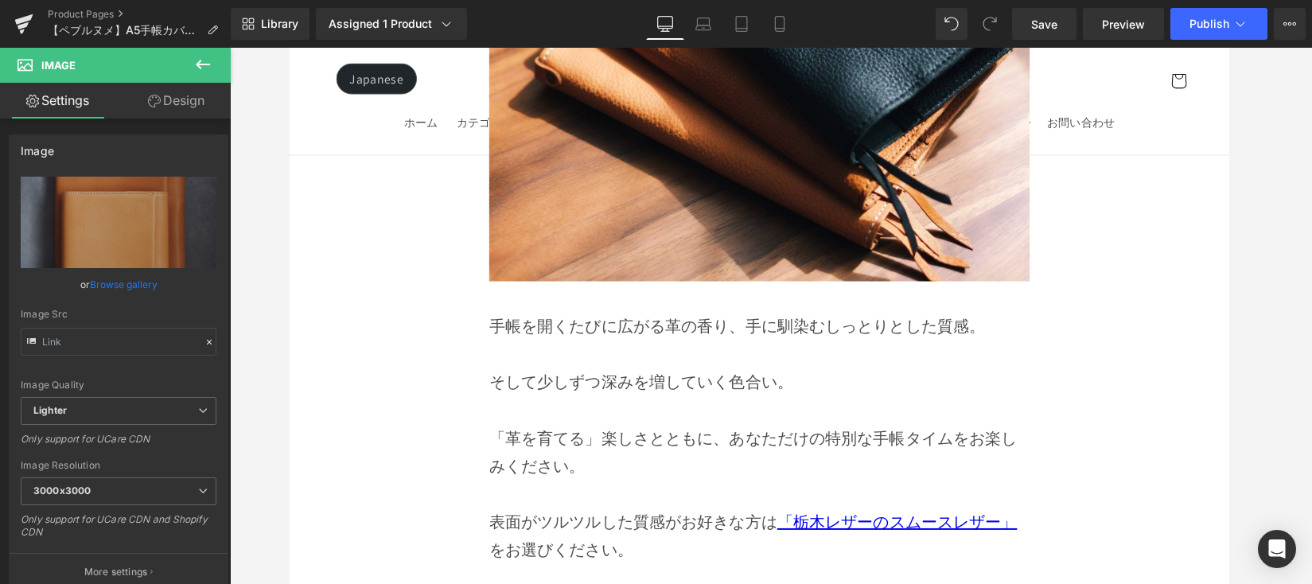
scroll to position [13426, 0]
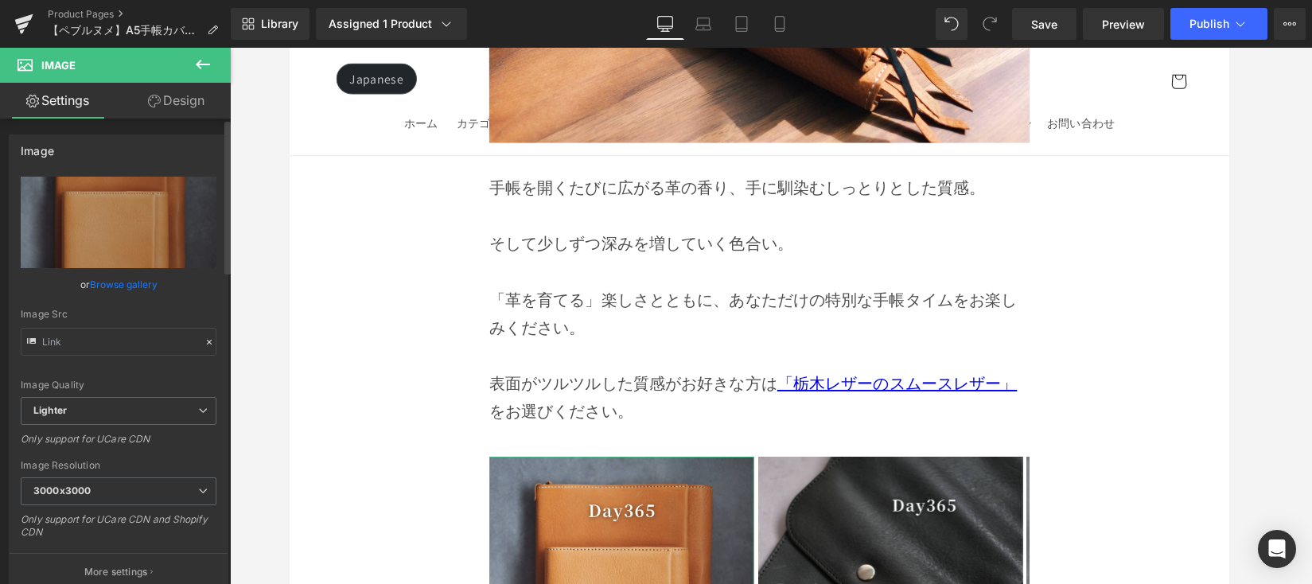
click at [119, 282] on link "Browse gallery" at bounding box center [124, 284] width 68 height 28
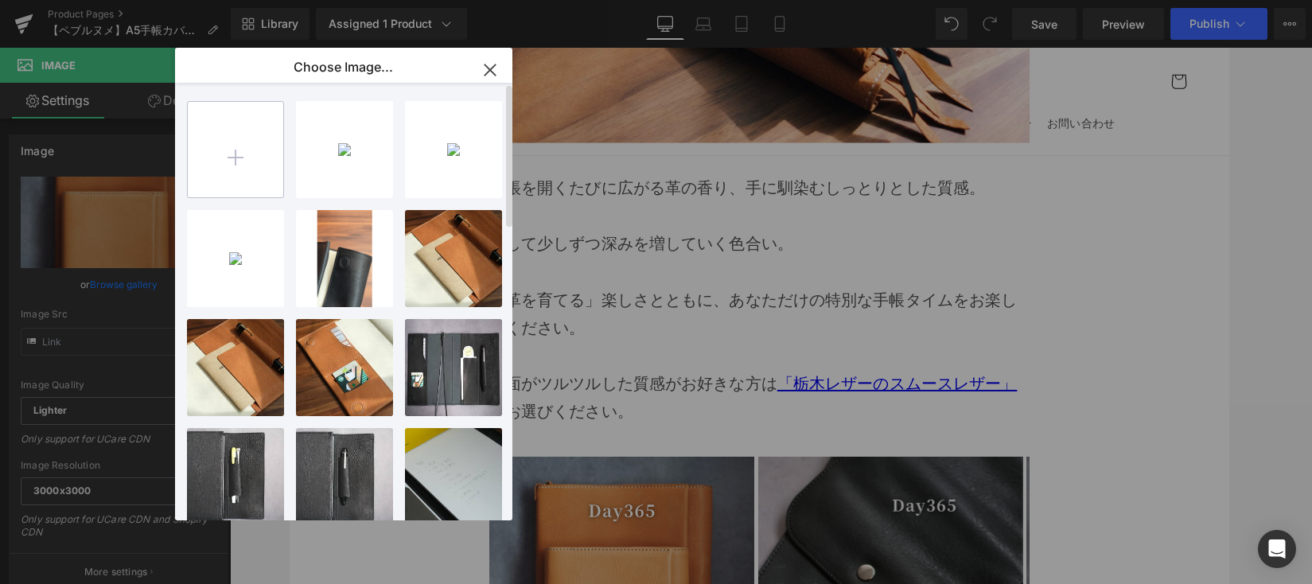
click at [238, 161] on input "file" at bounding box center [235, 149] width 95 height 95
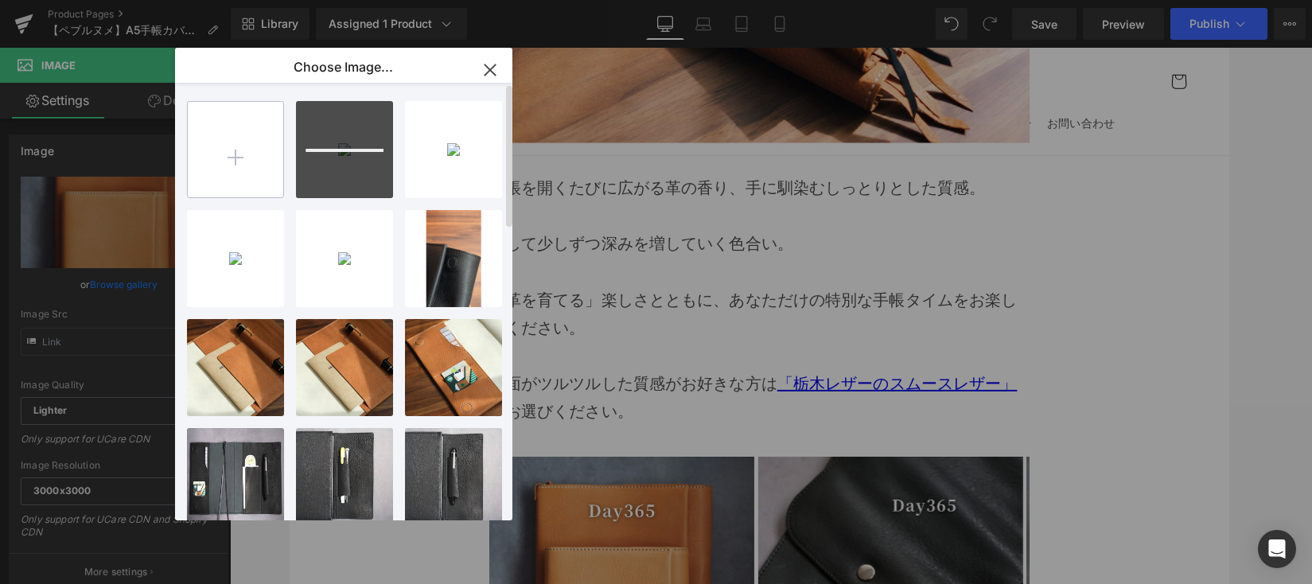
click at [244, 155] on input "file" at bounding box center [235, 149] width 95 height 95
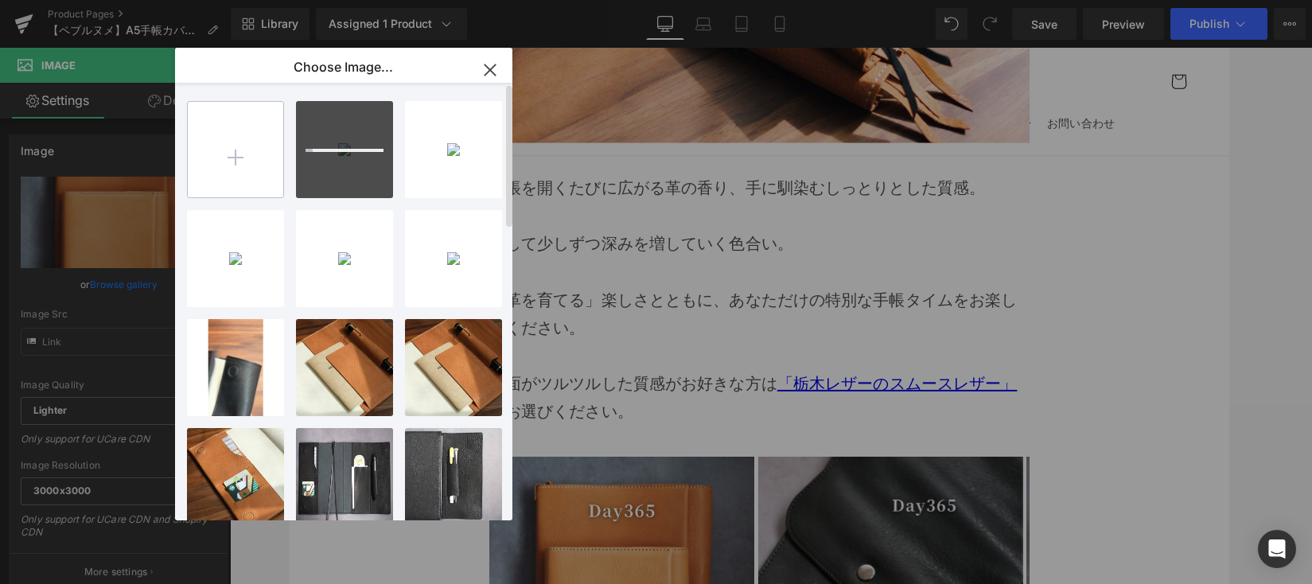
click at [189, 143] on input "file" at bounding box center [235, 149] width 95 height 95
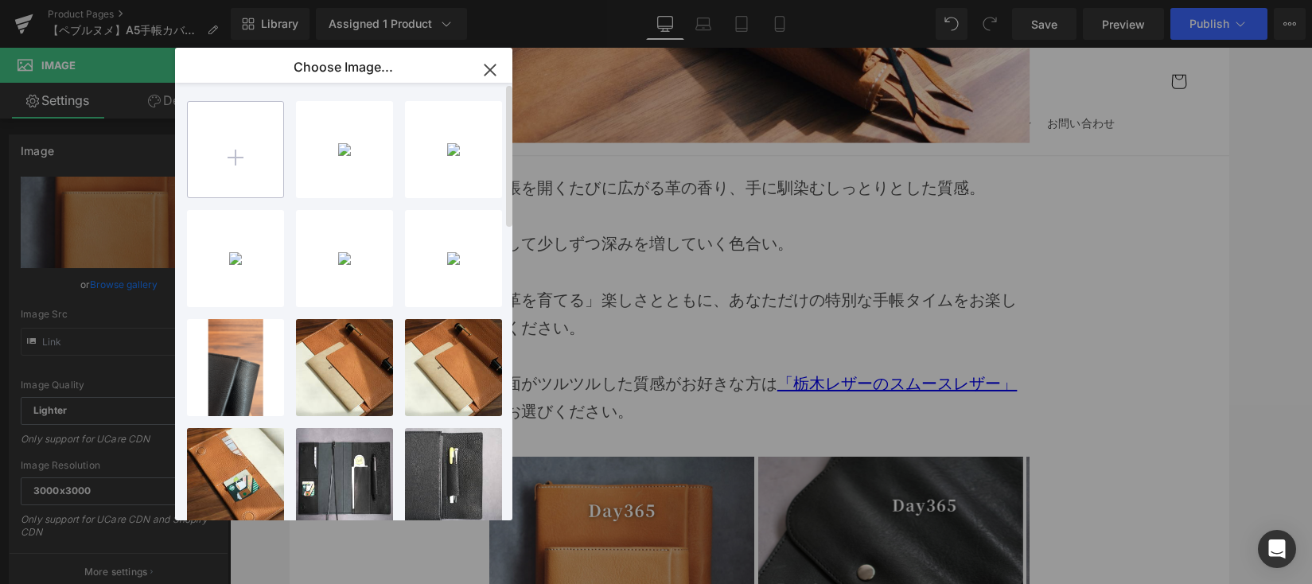
type input "C:\fakepath\B933B972-FBCB-4F6B-8BC7-FFBBAEEAAE10-412-00000012AD58FC57_VSCO.JPG"
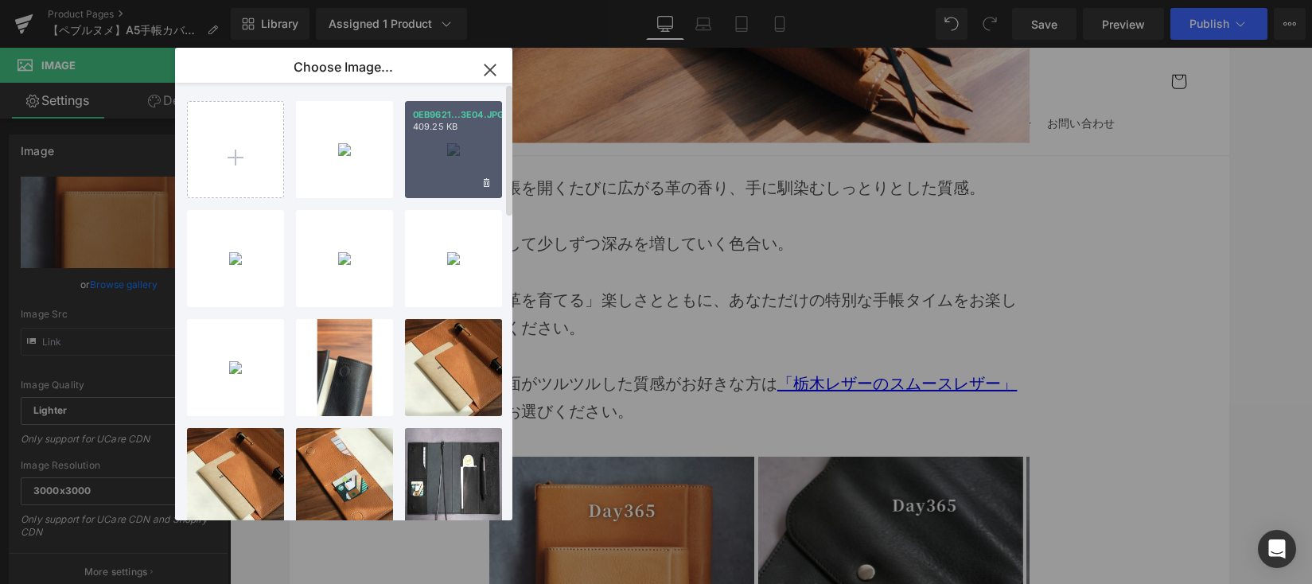
click at [437, 154] on div "0EB9621...3E04.JPG 409.25 KB" at bounding box center [453, 149] width 97 height 97
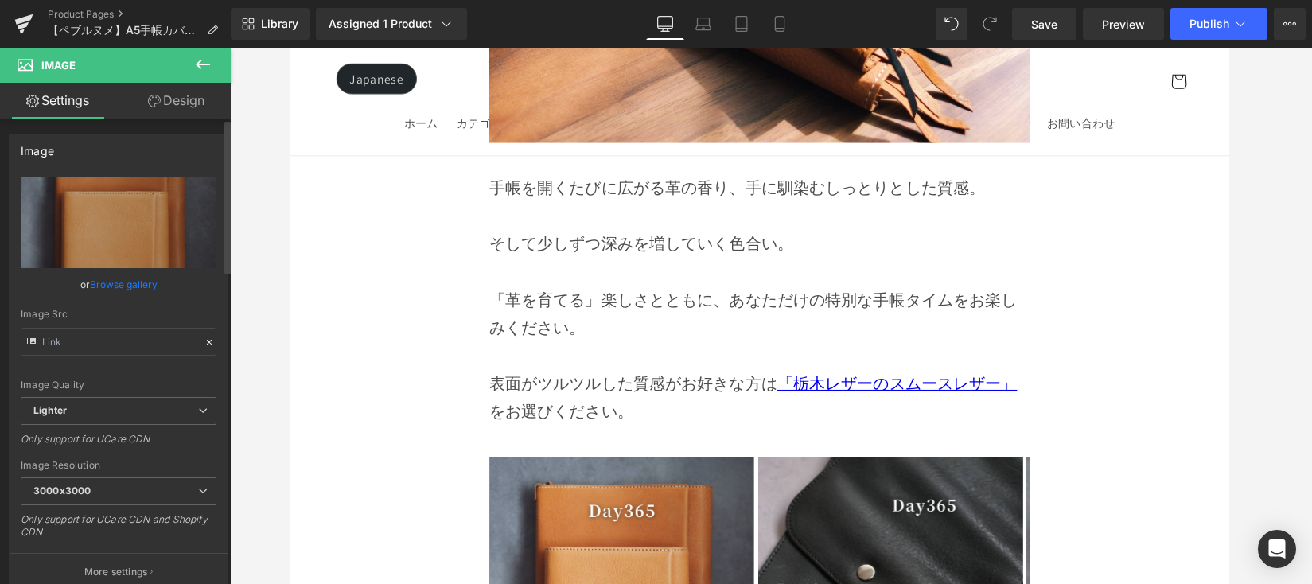
click at [108, 280] on link "Browse gallery" at bounding box center [124, 284] width 68 height 28
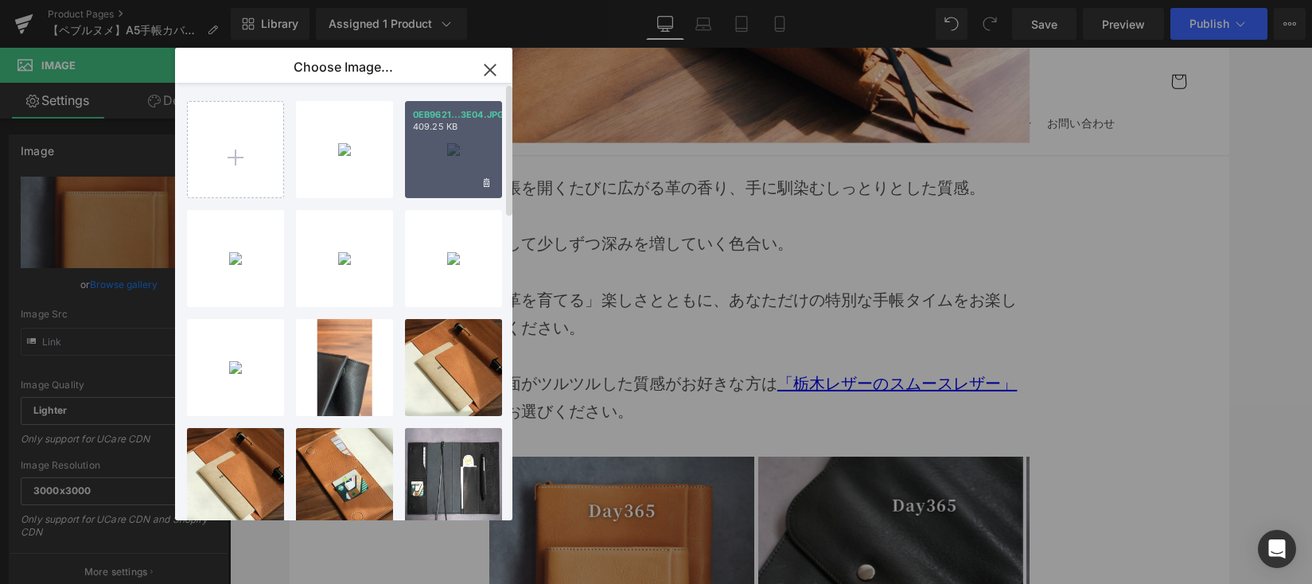
click at [465, 167] on div "0EB9621...3E04.JPG 409.25 KB" at bounding box center [453, 149] width 97 height 97
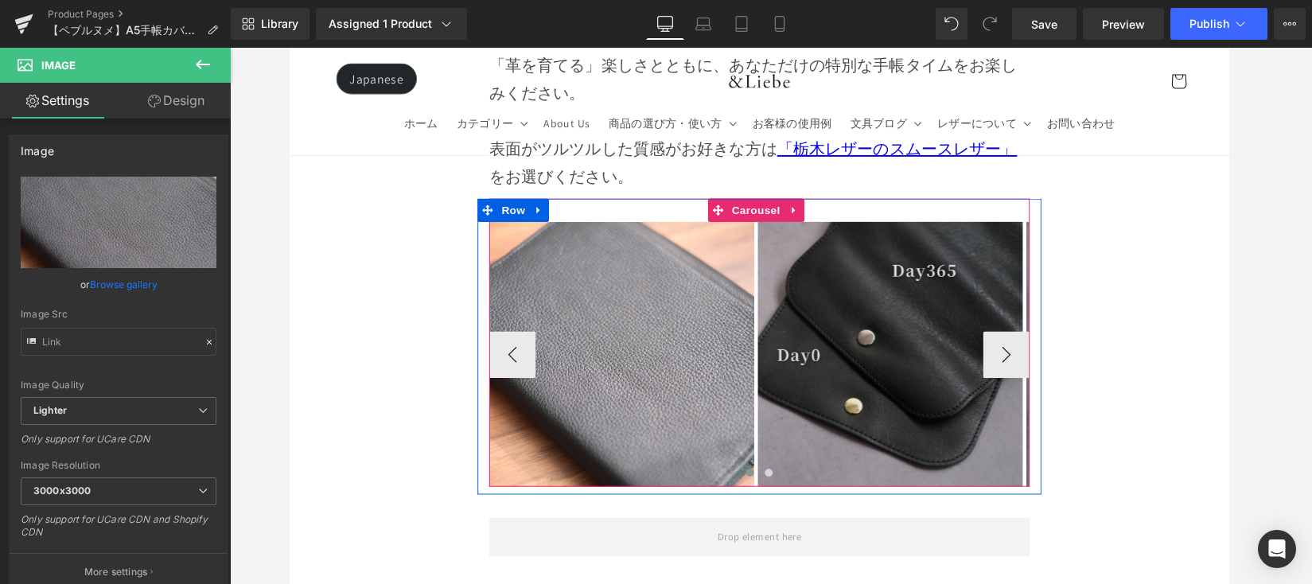
scroll to position [13666, 0]
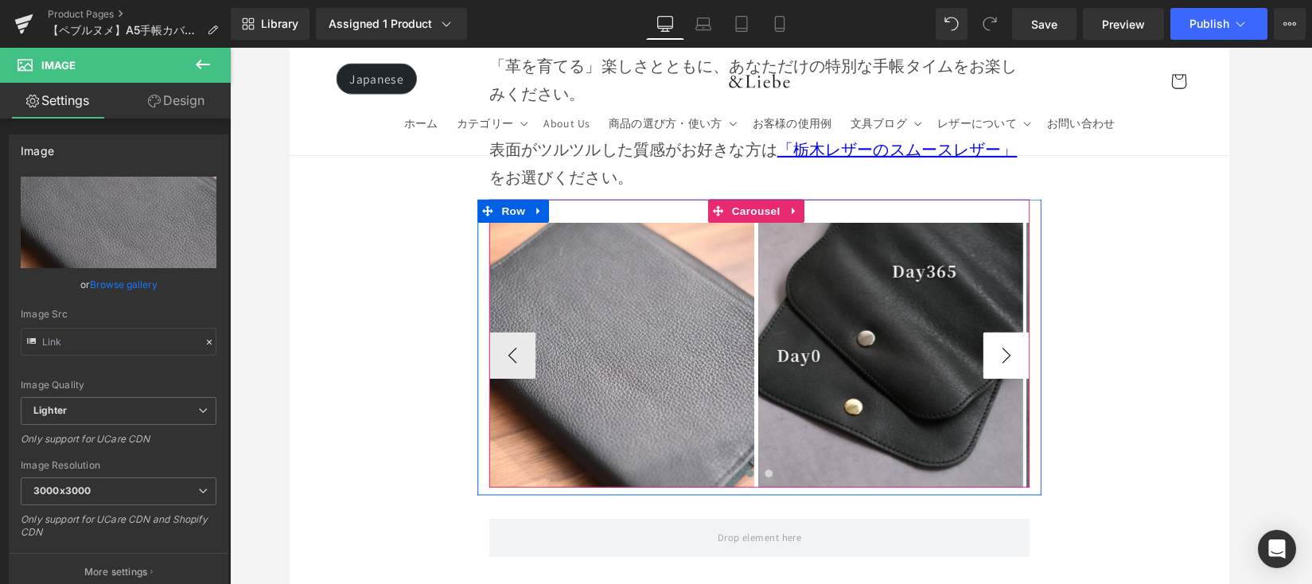
click at [1009, 339] on button "›" at bounding box center [1024, 363] width 48 height 48
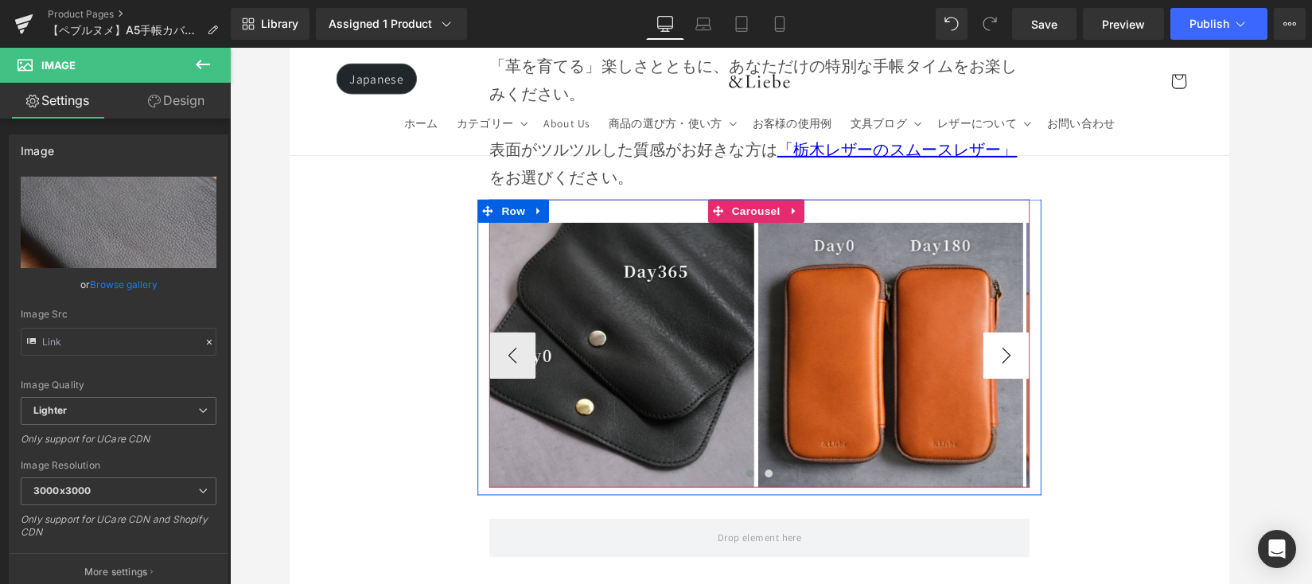
click at [1009, 339] on button "›" at bounding box center [1024, 363] width 48 height 48
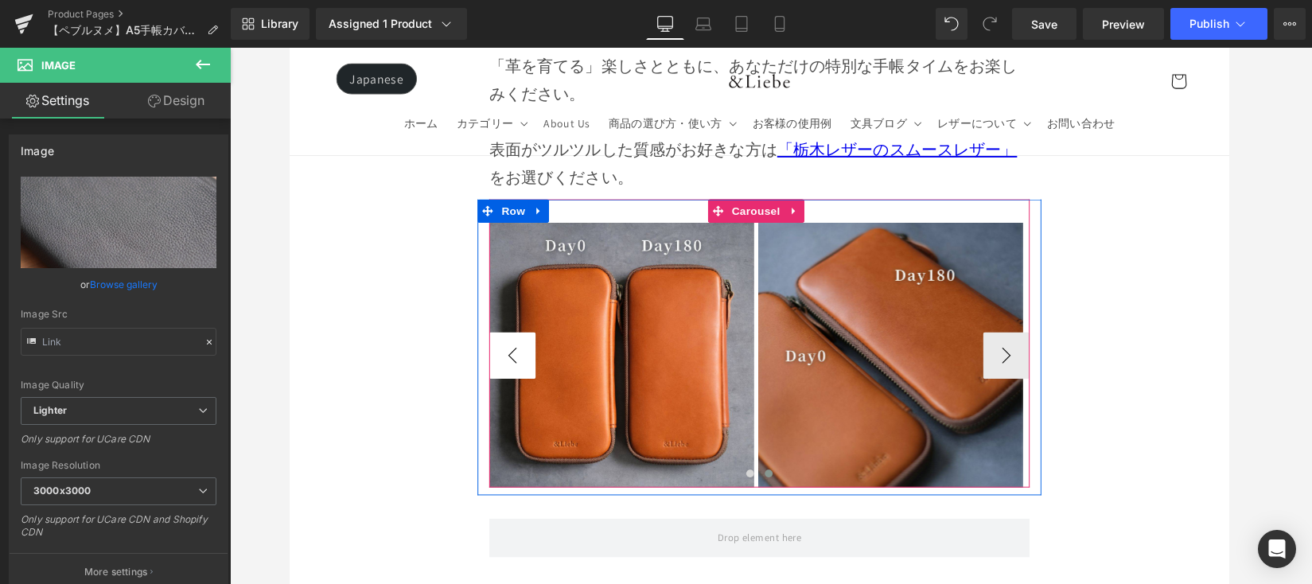
click at [511, 339] on button "‹" at bounding box center [518, 363] width 48 height 48
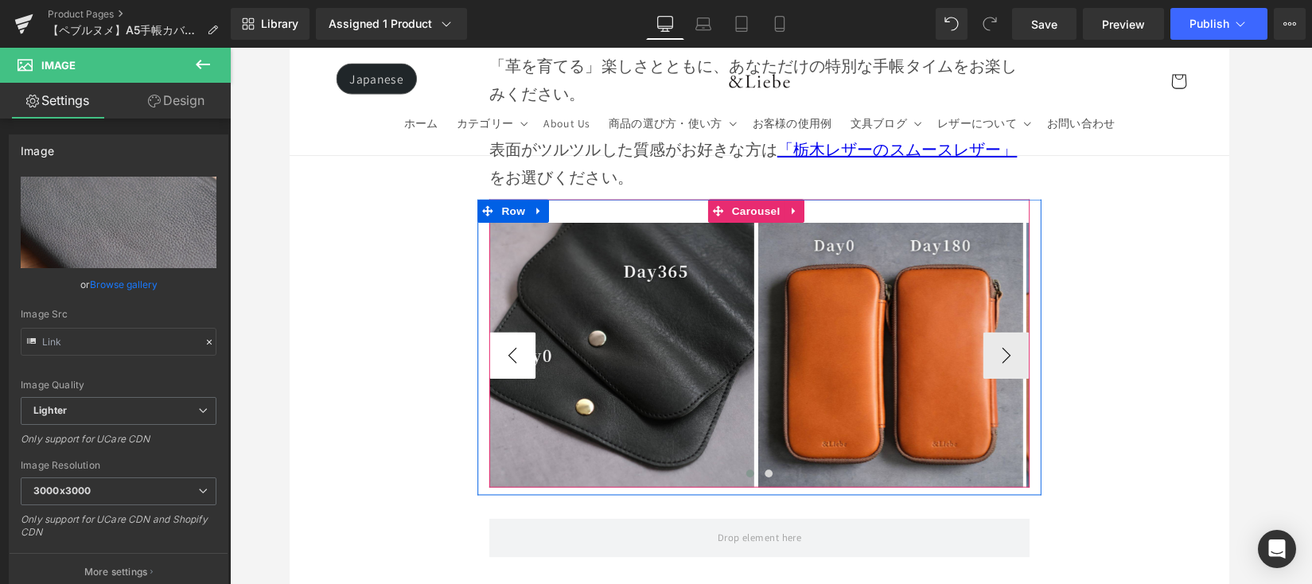
click at [511, 339] on button "‹" at bounding box center [518, 363] width 48 height 48
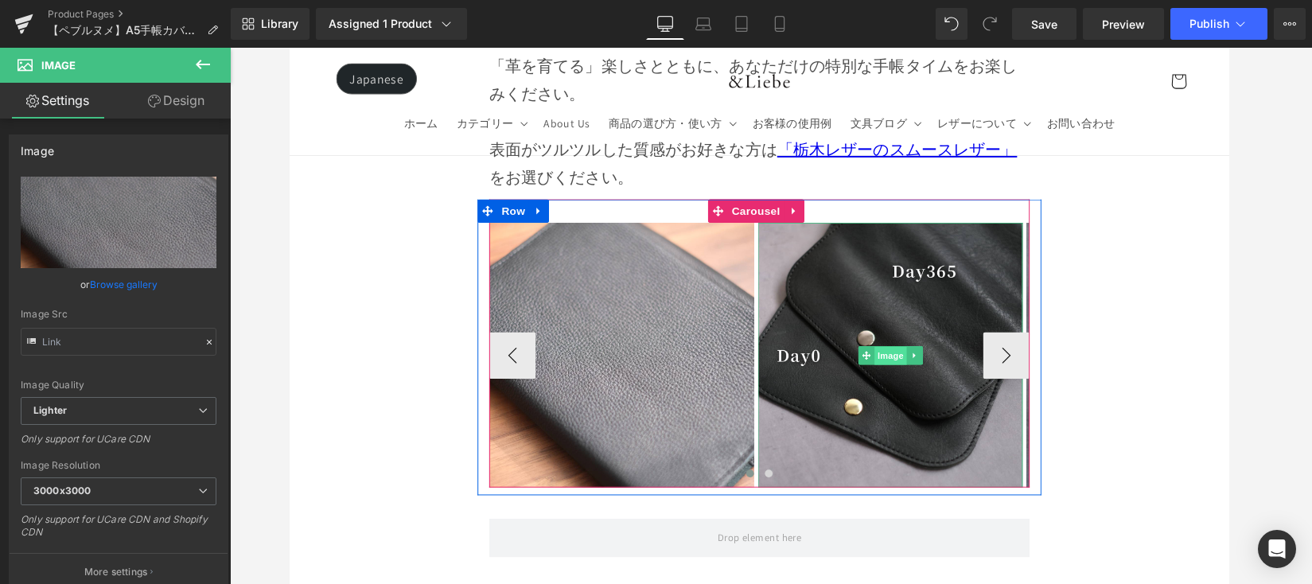
click at [889, 354] on span "Image" at bounding box center [905, 363] width 33 height 19
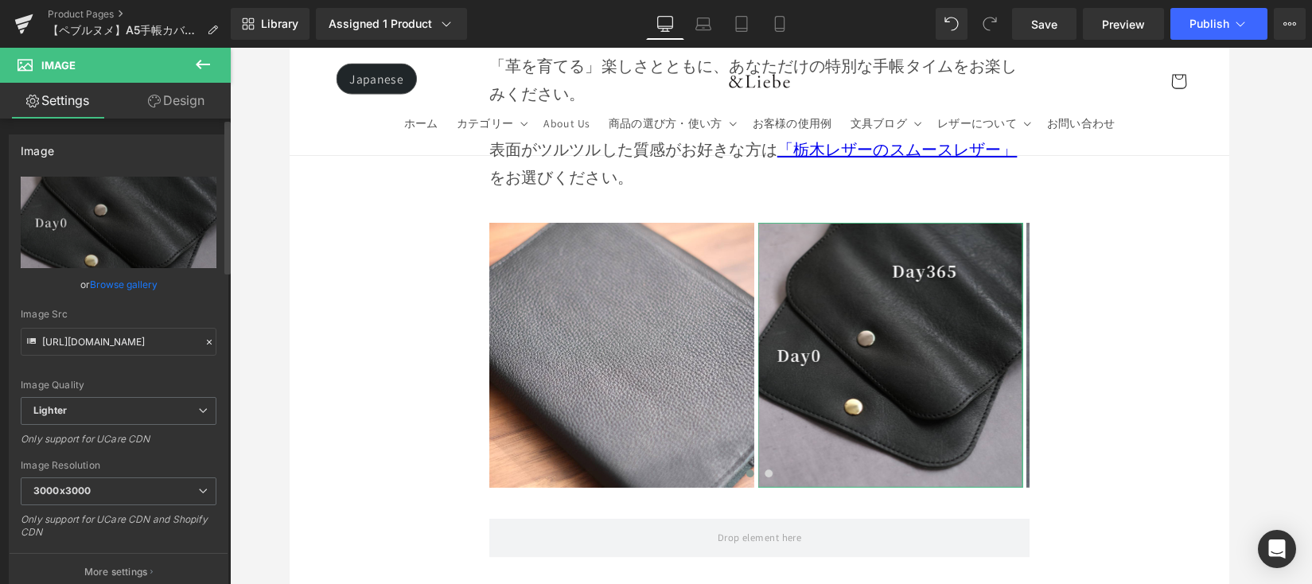
click at [134, 277] on link "Browse gallery" at bounding box center [124, 284] width 68 height 28
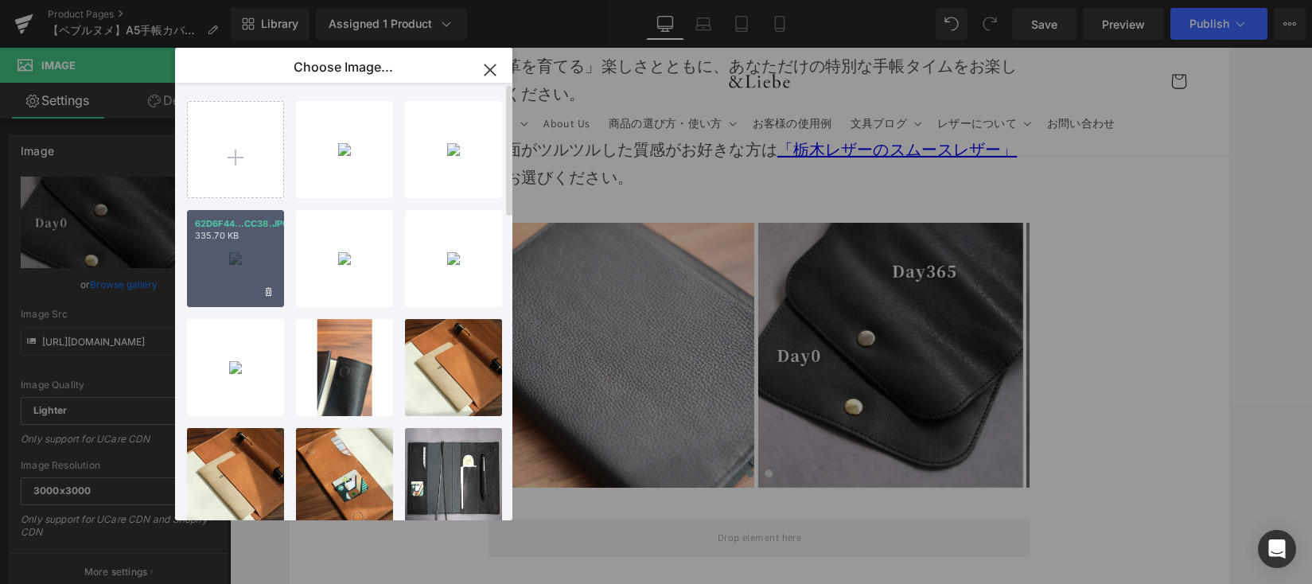
click at [251, 236] on p "335.70 KB" at bounding box center [235, 236] width 81 height 12
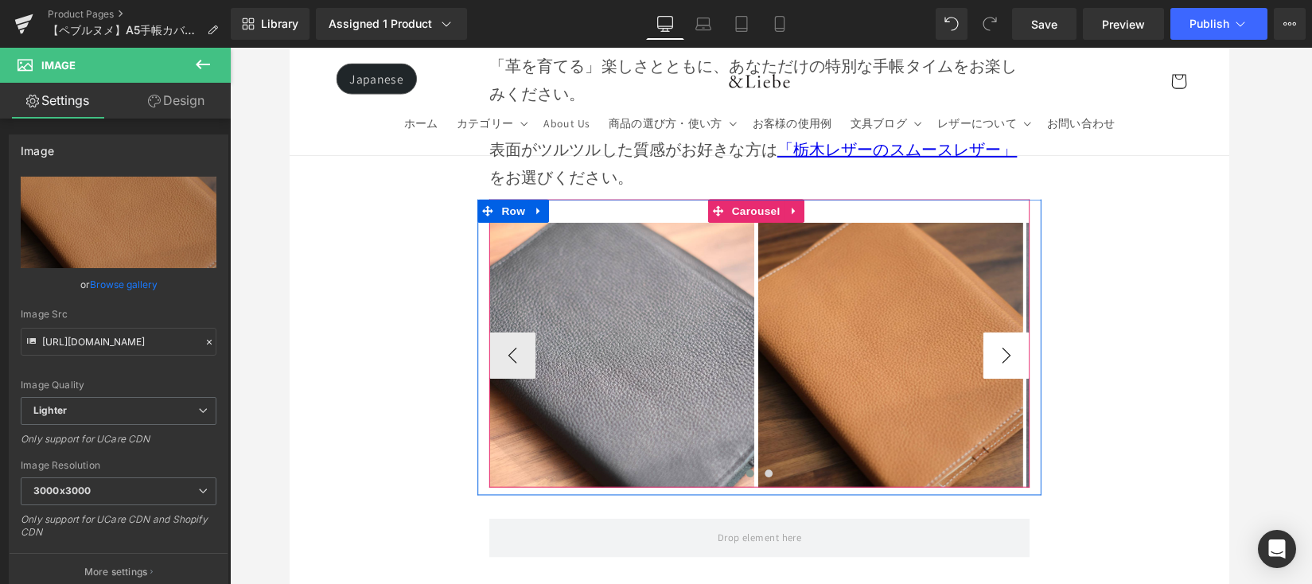
click at [1028, 339] on button "›" at bounding box center [1024, 363] width 48 height 48
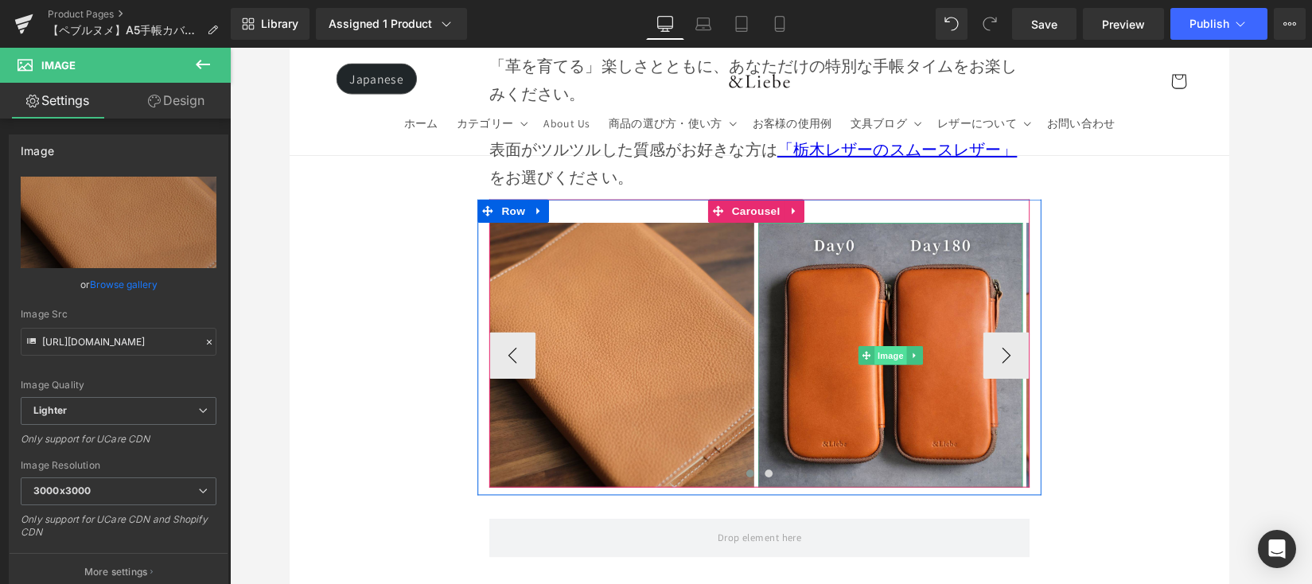
click at [897, 353] on span "Image" at bounding box center [905, 362] width 33 height 19
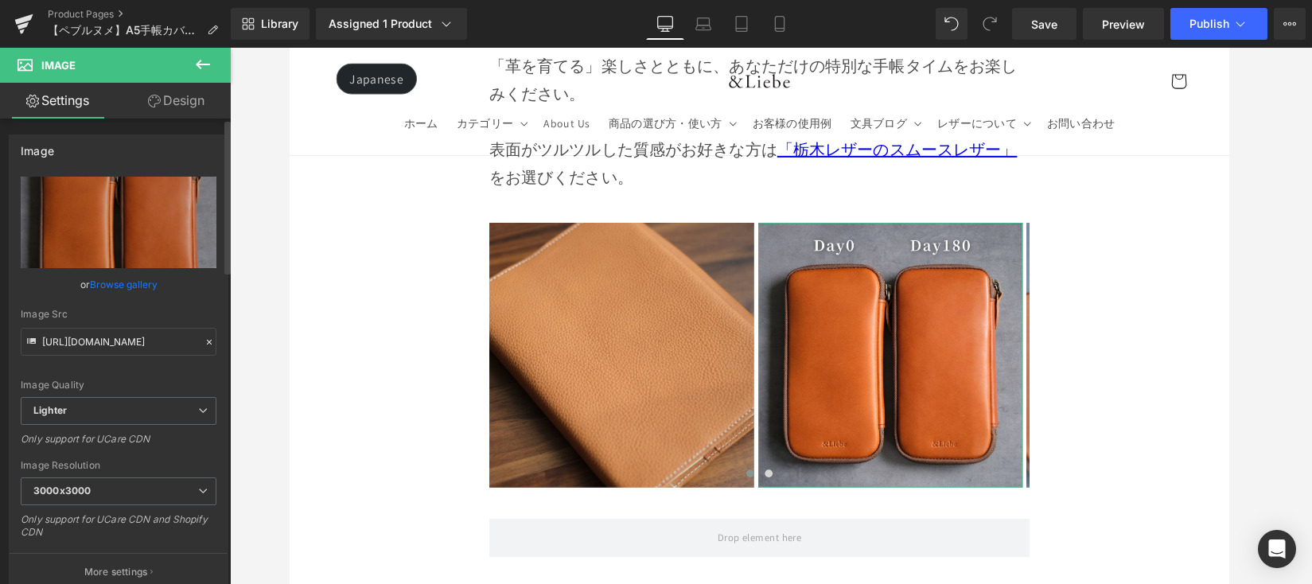
click at [122, 275] on link "Browse gallery" at bounding box center [124, 284] width 68 height 28
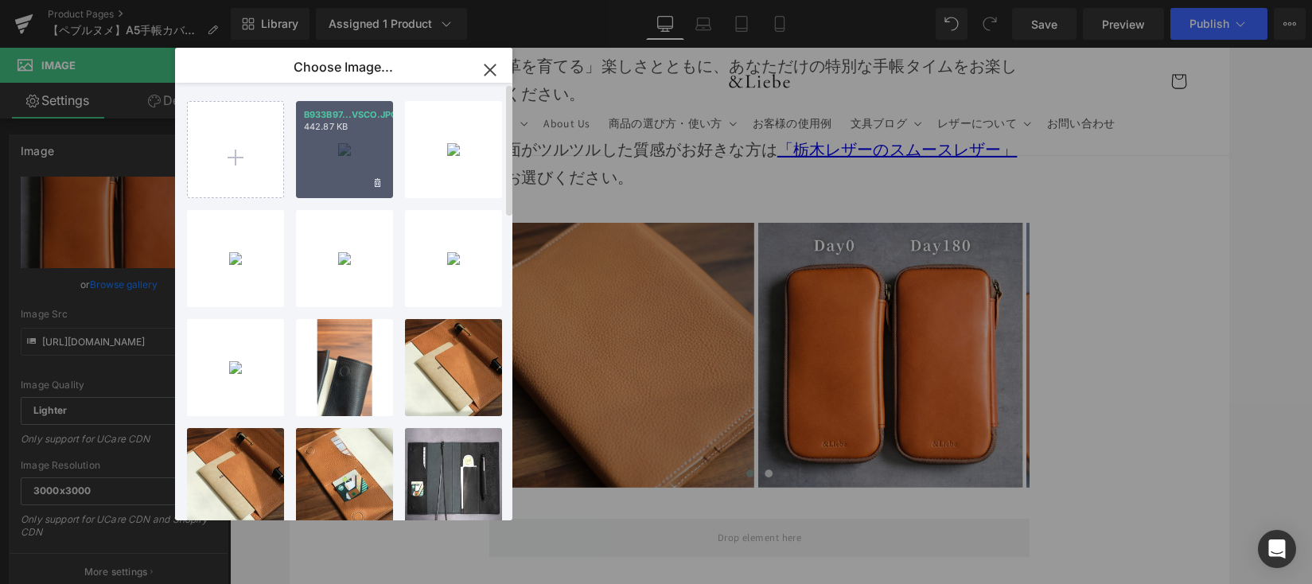
click at [368, 164] on div "B933B97...VSCO.JPG 442.87 KB" at bounding box center [344, 149] width 97 height 97
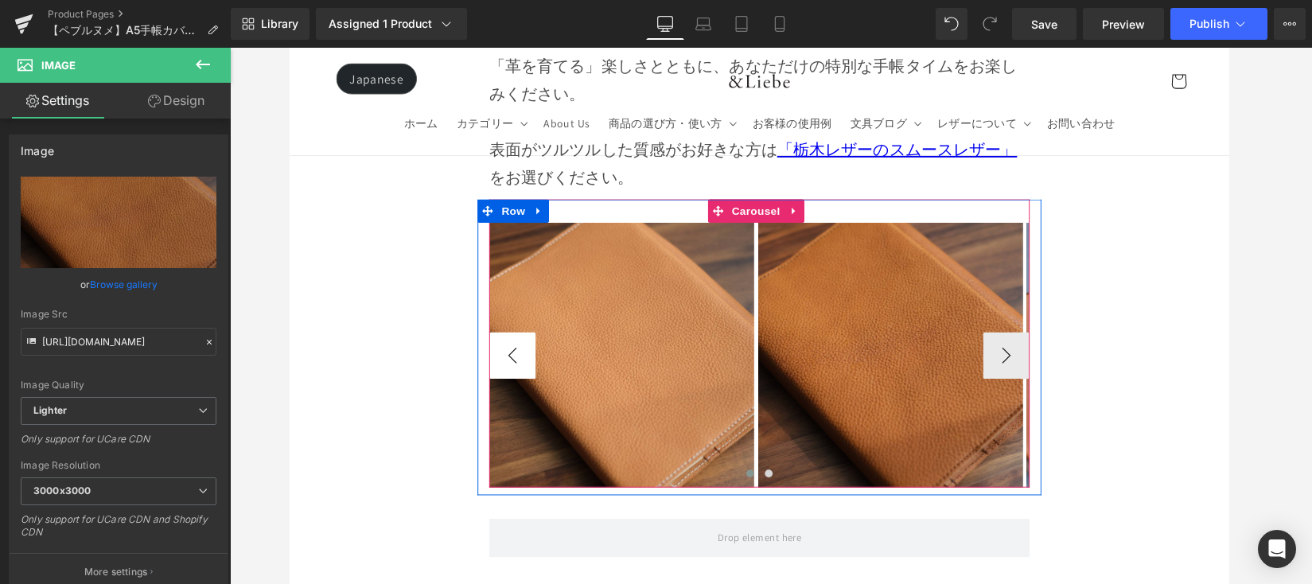
click at [499, 339] on button "‹" at bounding box center [518, 363] width 48 height 48
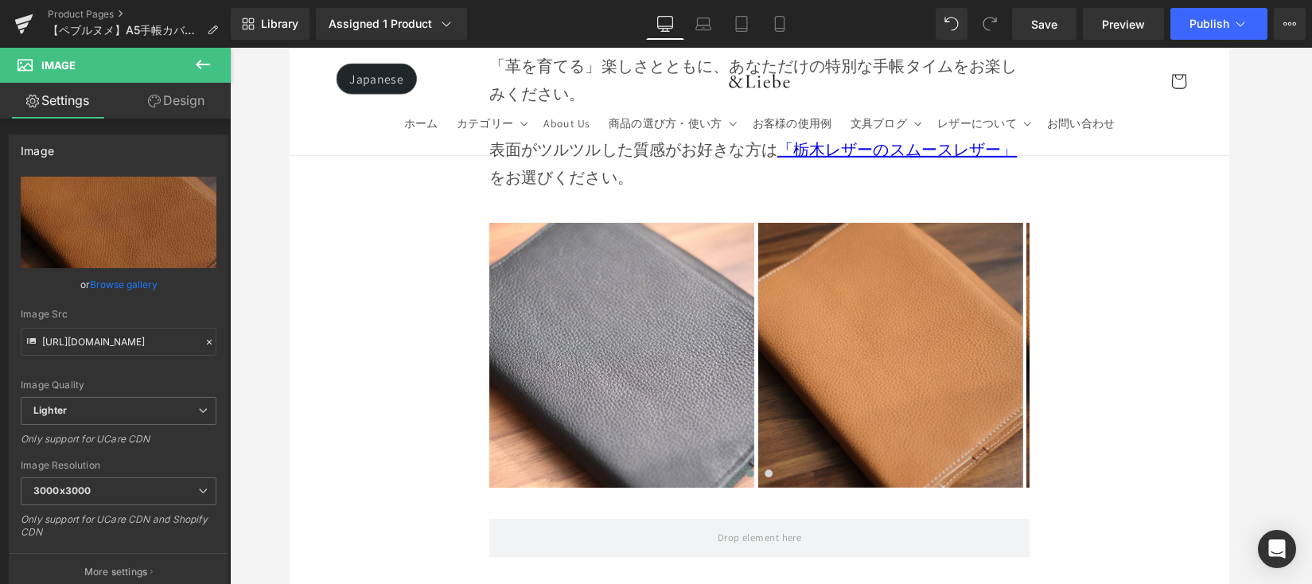
click at [198, 68] on icon at bounding box center [202, 64] width 19 height 19
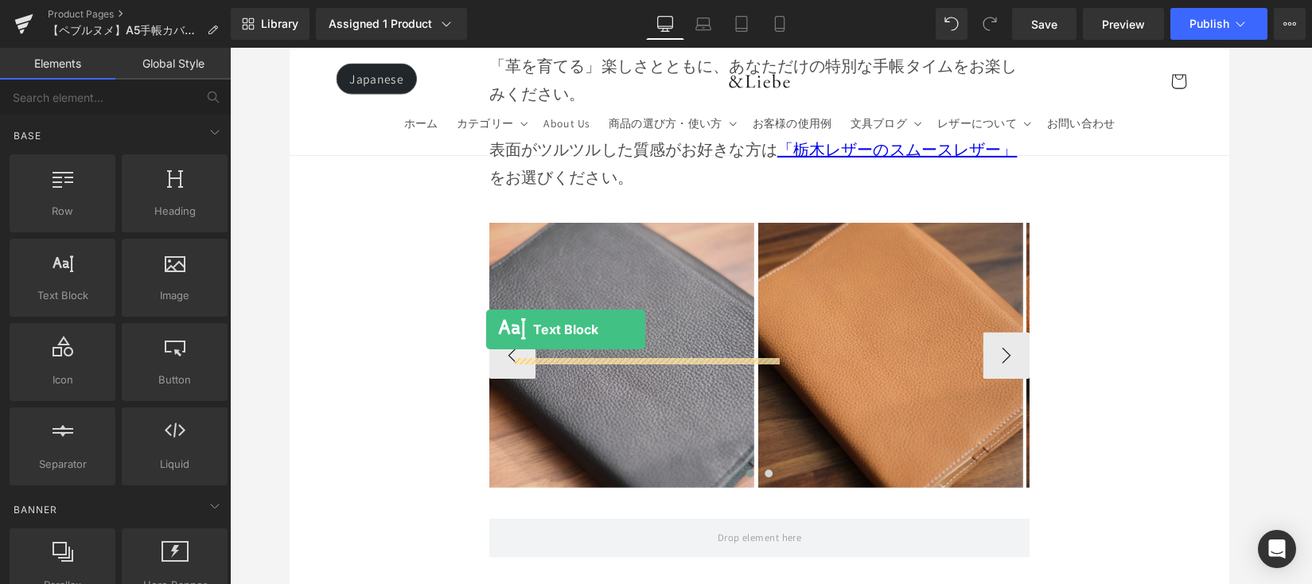
drag, startPoint x: 320, startPoint y: 308, endPoint x: 491, endPoint y: 336, distance: 173.4
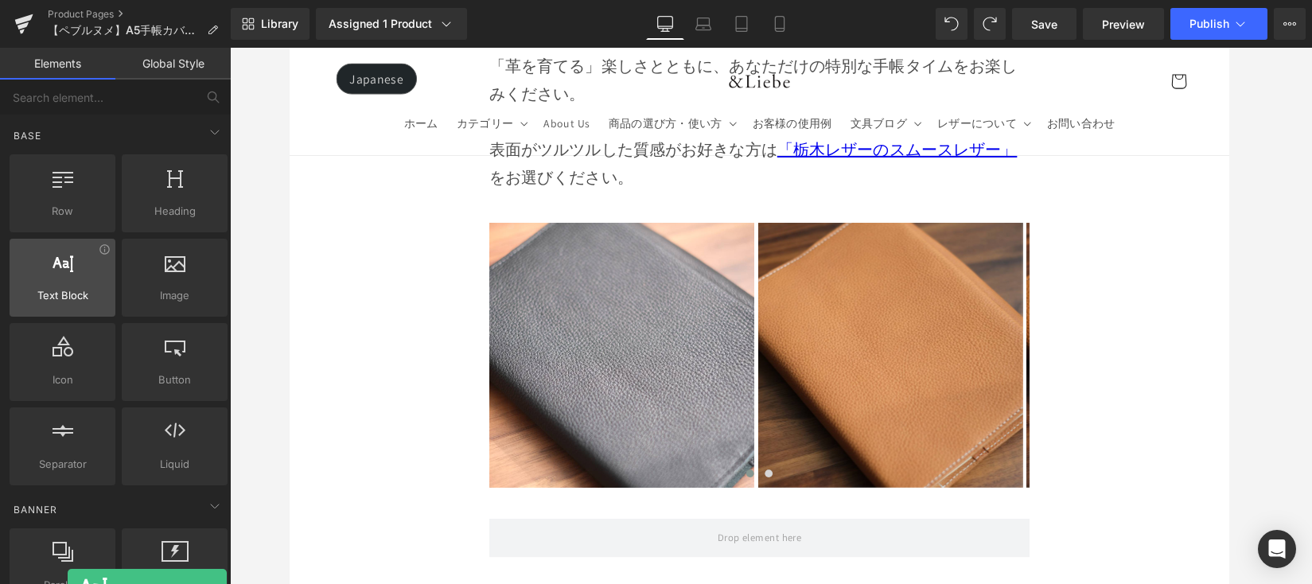
click at [68, 261] on icon at bounding box center [63, 261] width 21 height 21
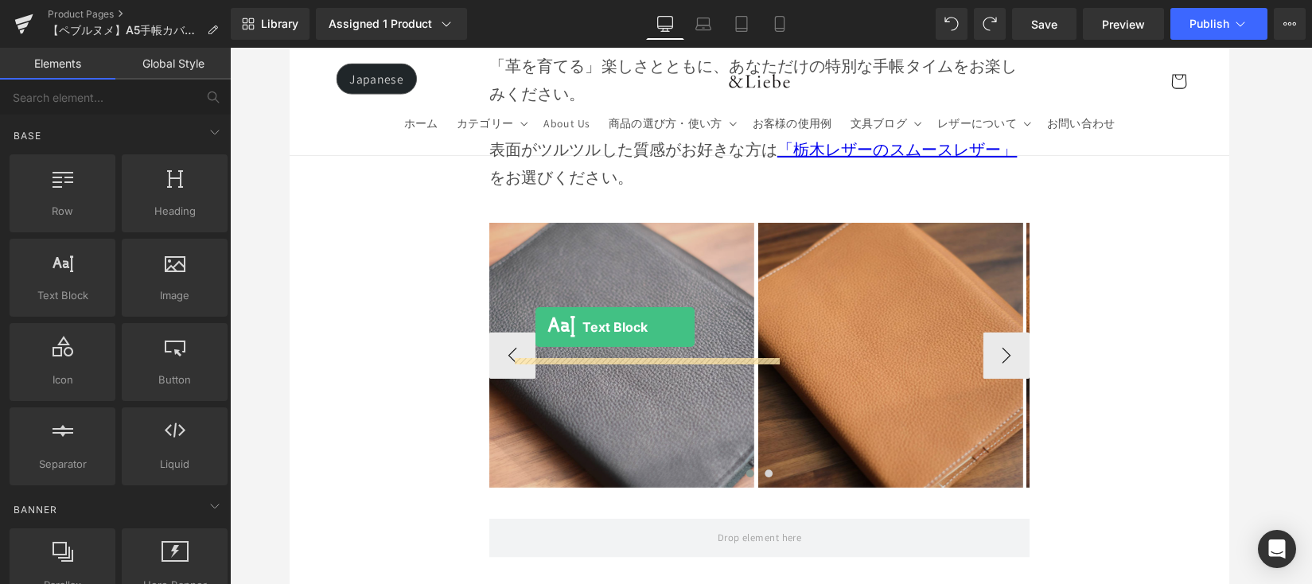
drag, startPoint x: 356, startPoint y: 311, endPoint x: 542, endPoint y: 334, distance: 186.8
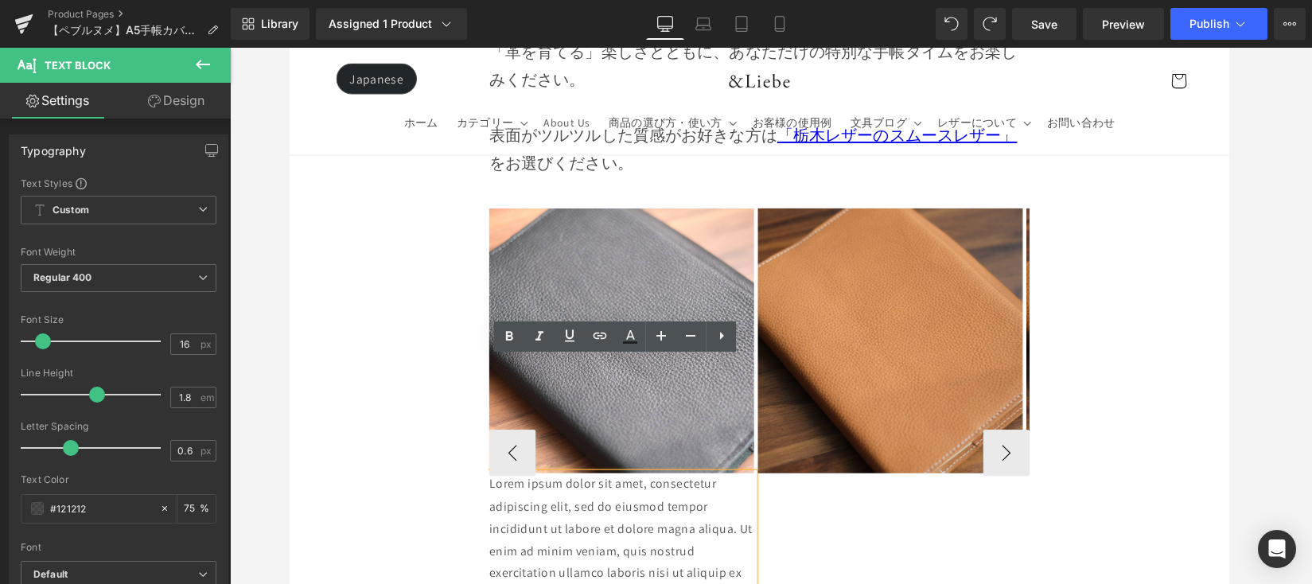
scroll to position [13696, 0]
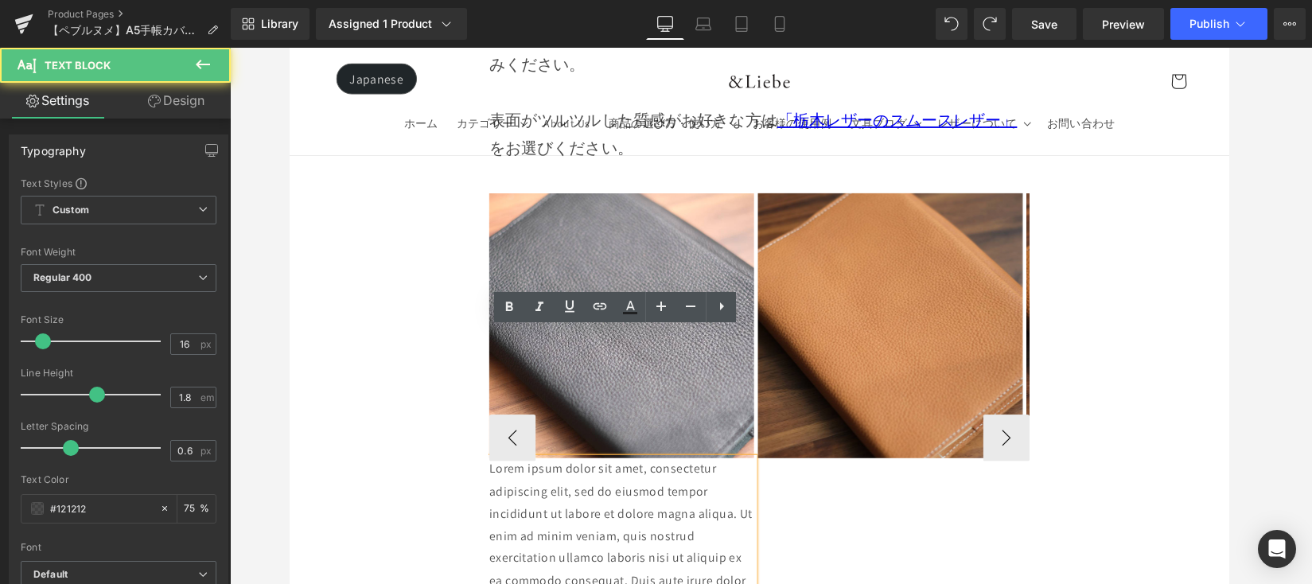
drag, startPoint x: 508, startPoint y: 366, endPoint x: 714, endPoint y: 534, distance: 265.8
click at [714, 534] on p "Lorem ipsum dolor sit amet, consectetur adipiscing elit, sed do eiusmod tempor …" at bounding box center [629, 582] width 271 height 229
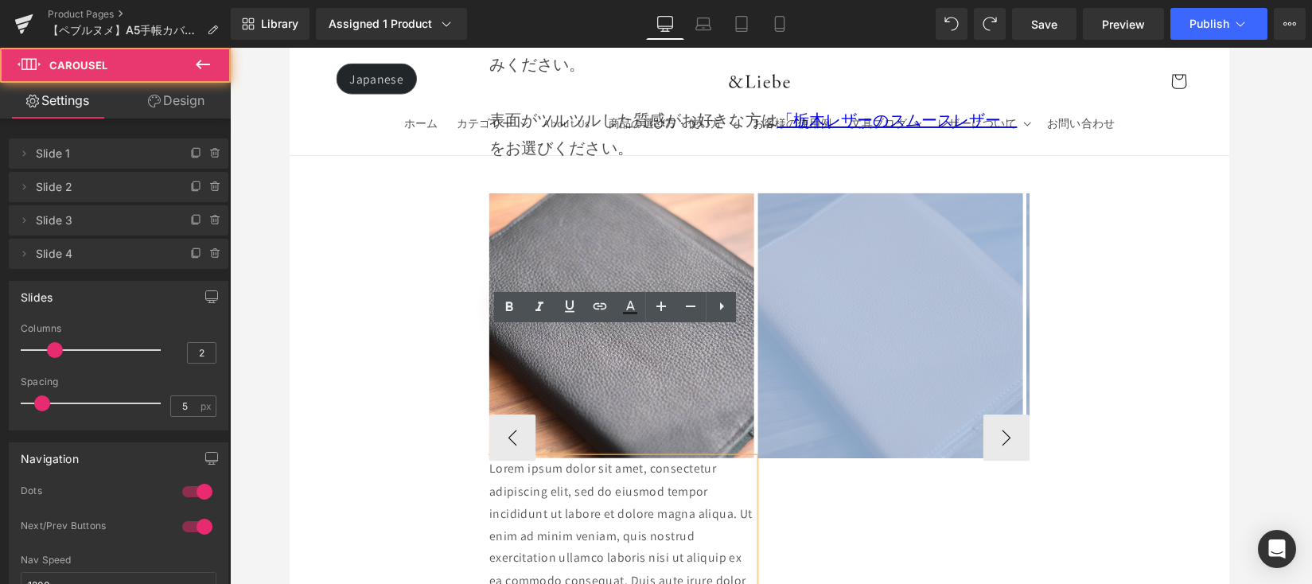
drag, startPoint x: 744, startPoint y: 547, endPoint x: 630, endPoint y: 463, distance: 141.6
click at [632, 469] on div "Image Lorem ipsum dolor sit amet, consectetur adipiscing elit, sed do eiusmod t…" at bounding box center [771, 446] width 554 height 500
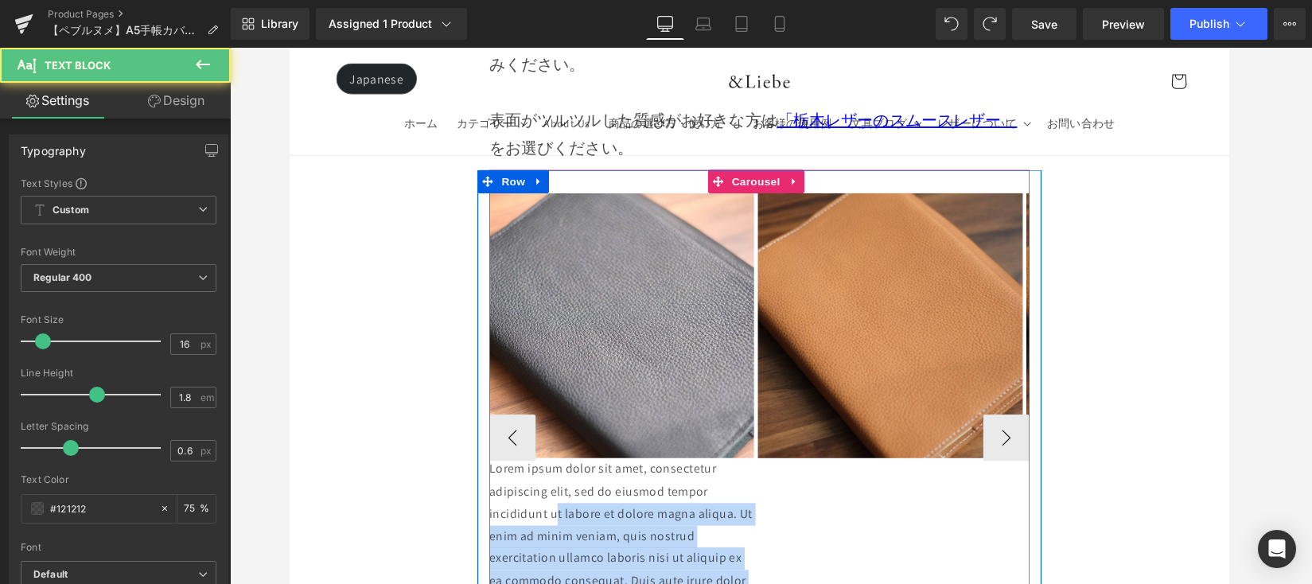
drag, startPoint x: 606, startPoint y: 458, endPoint x: 707, endPoint y: 559, distance: 142.9
click at [707, 559] on div "Image Lorem ipsum dolor sit amet, consectetur adipiscing elit, sed do eiusmod t…" at bounding box center [771, 446] width 554 height 500
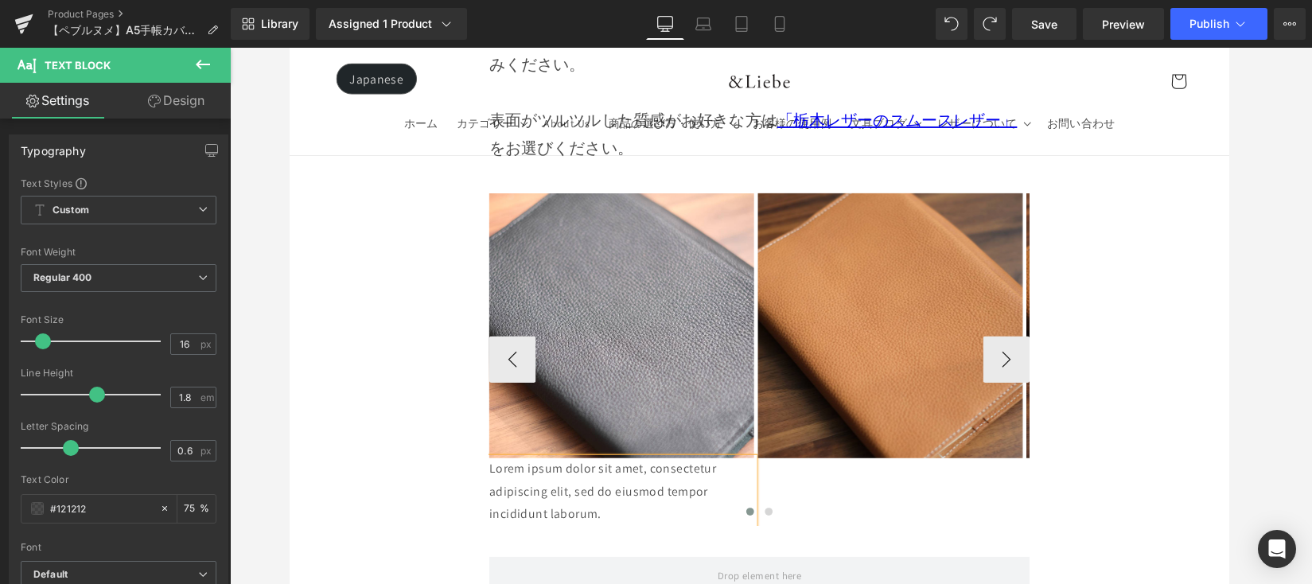
click at [634, 515] on div at bounding box center [771, 527] width 554 height 24
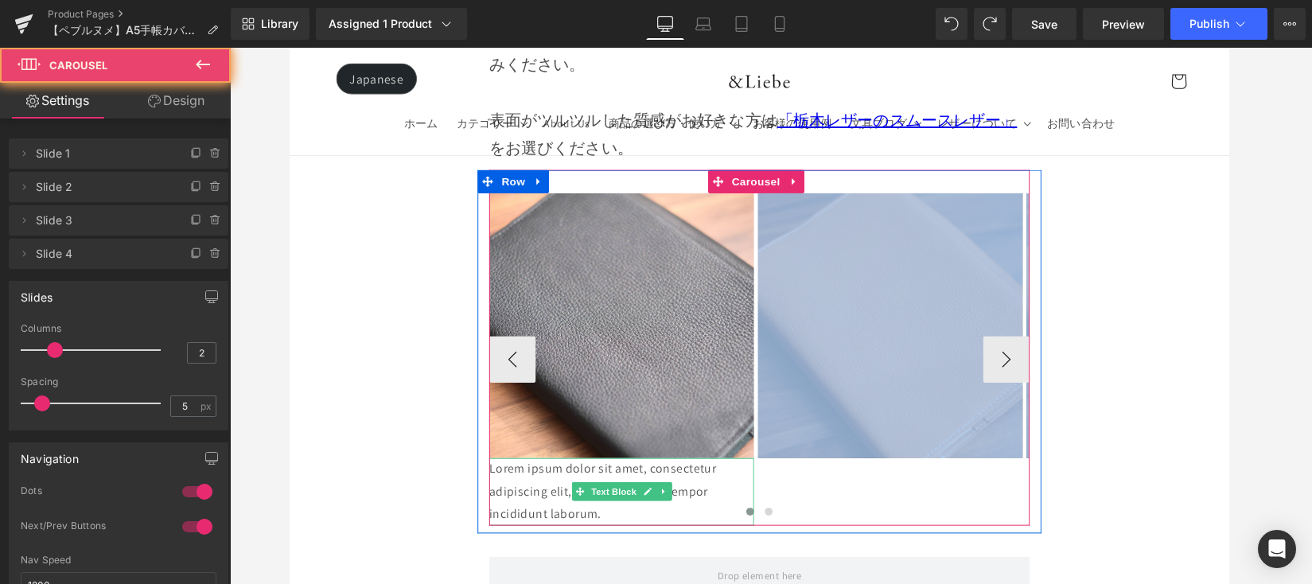
drag, startPoint x: 625, startPoint y: 392, endPoint x: 528, endPoint y: 355, distance: 104.0
click at [527, 355] on div "Image Lorem ipsum dolor sit amet, consectetur adipiscing elit, sed do eiusmod t…" at bounding box center [771, 366] width 554 height 340
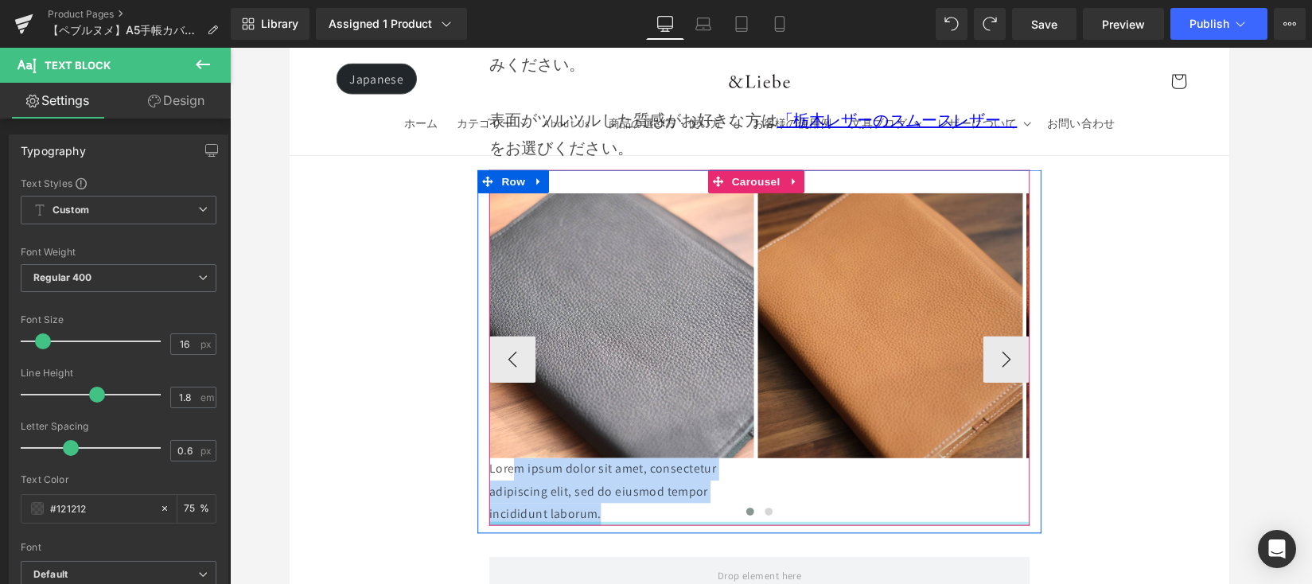
drag, startPoint x: 587, startPoint y: 392, endPoint x: 611, endPoint y: 404, distance: 26.7
click at [612, 403] on div "Image Lorem ipsum dolor sit amet, consectetur adipiscing elit, sed do eiusmod t…" at bounding box center [771, 355] width 554 height 364
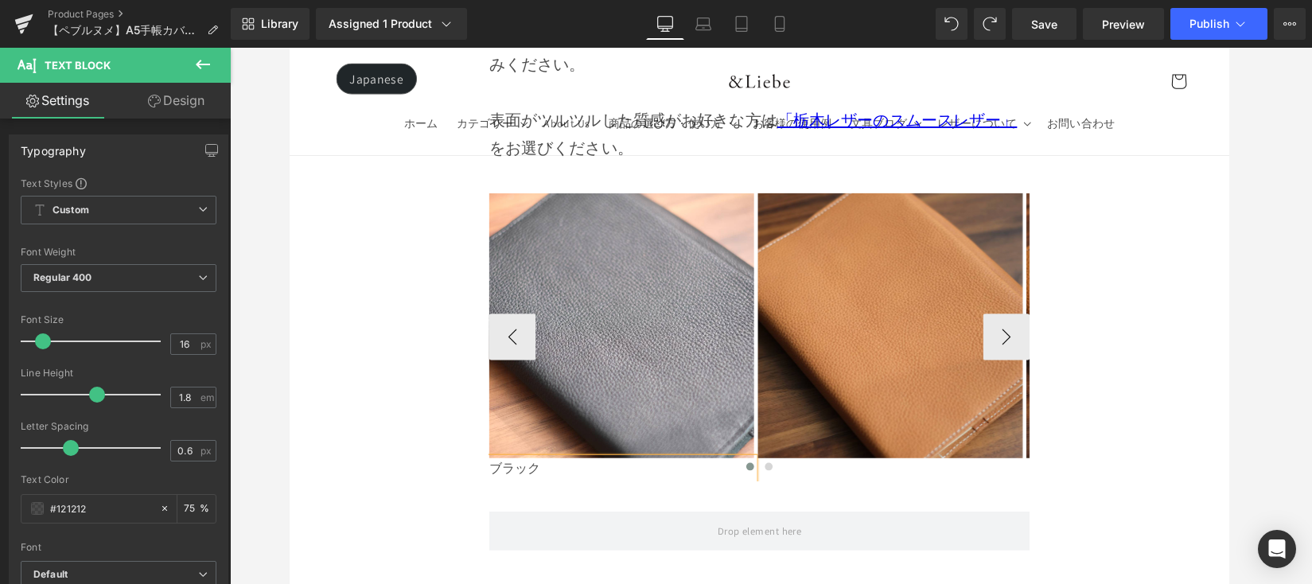
click at [543, 469] on div at bounding box center [771, 481] width 554 height 24
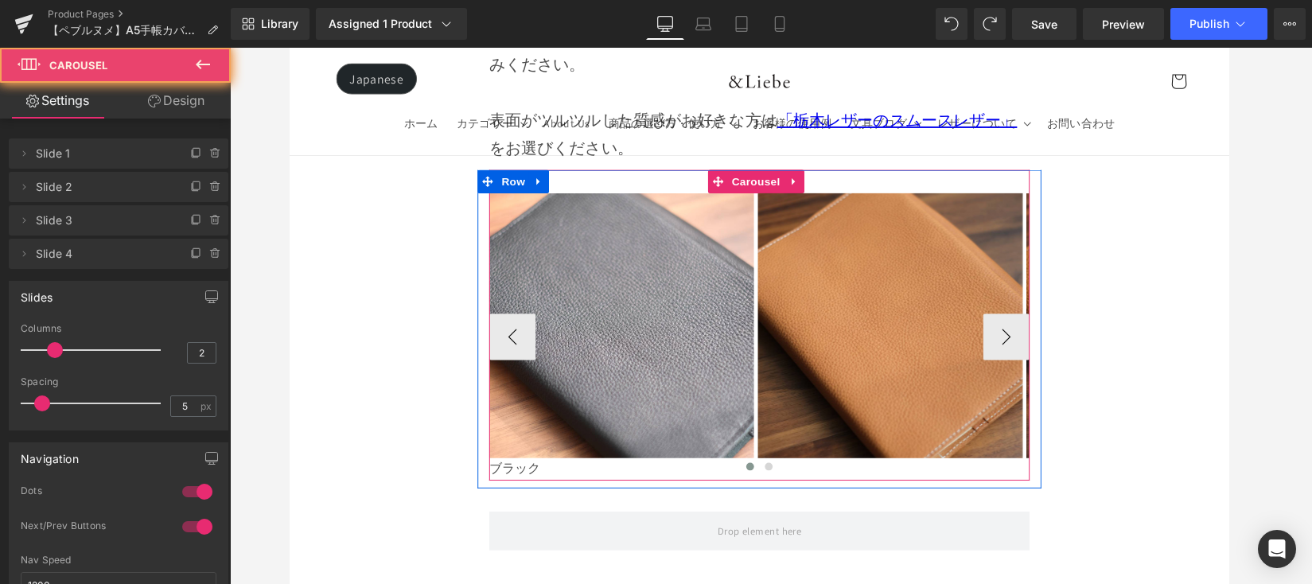
drag, startPoint x: 547, startPoint y: 346, endPoint x: 529, endPoint y: 347, distance: 18.3
click at [529, 469] on div at bounding box center [771, 481] width 554 height 24
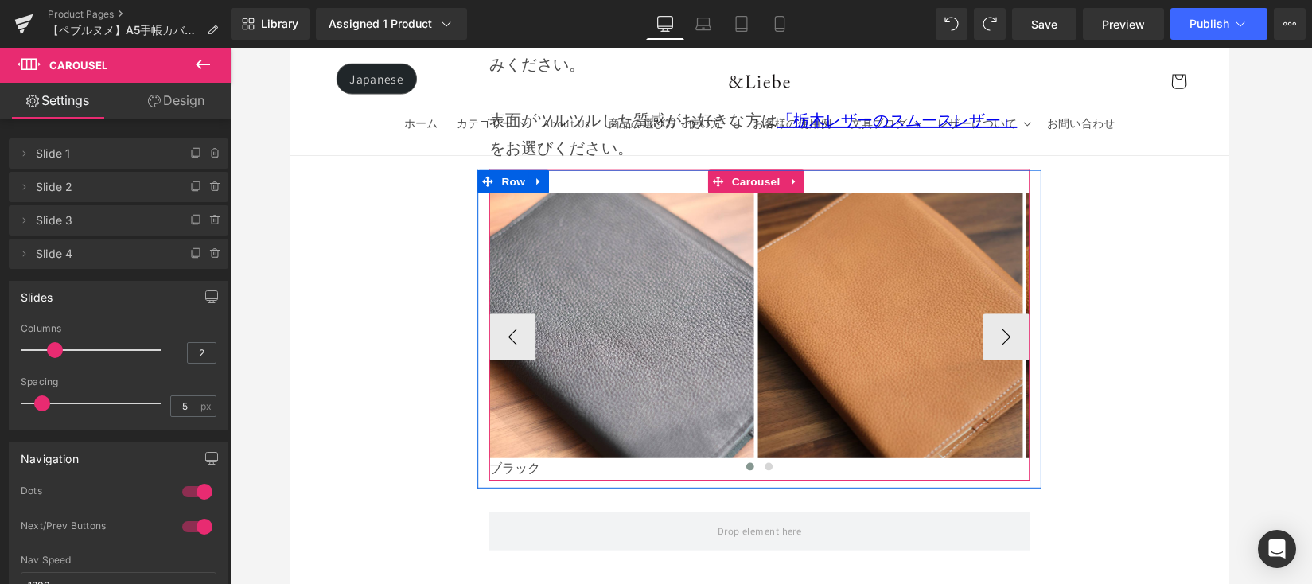
click at [529, 469] on div at bounding box center [771, 481] width 554 height 24
click at [515, 469] on div at bounding box center [771, 481] width 554 height 24
drag, startPoint x: 547, startPoint y: 344, endPoint x: 565, endPoint y: 346, distance: 17.6
click at [565, 469] on div at bounding box center [771, 481] width 554 height 24
click at [539, 469] on div at bounding box center [771, 481] width 554 height 24
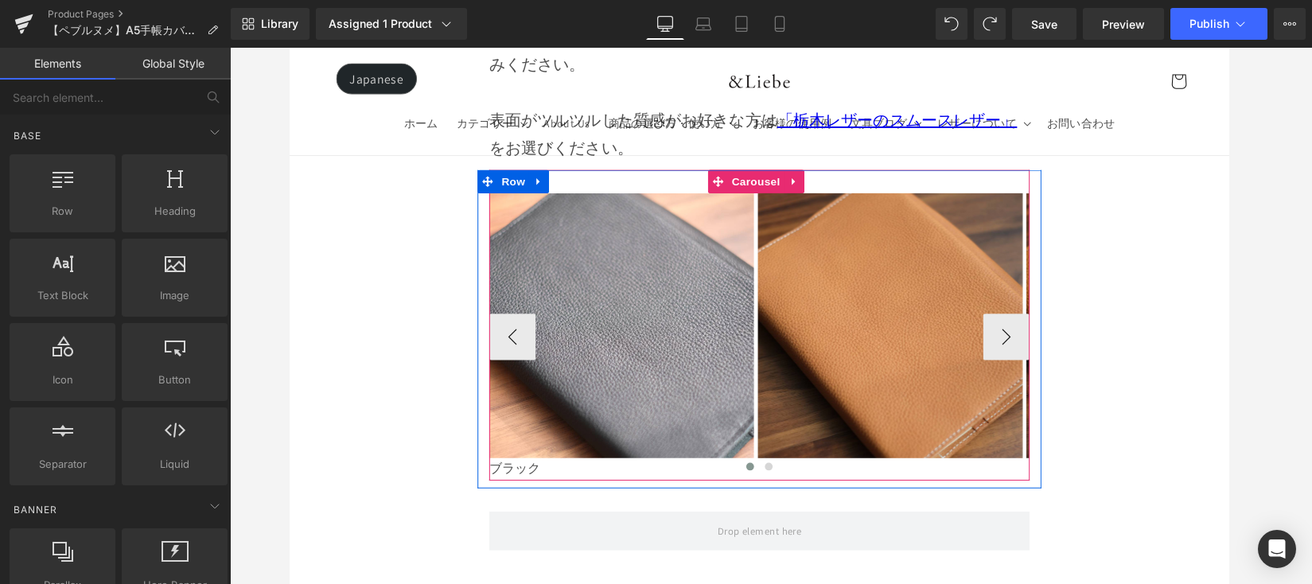
click at [575, 469] on div at bounding box center [771, 481] width 554 height 24
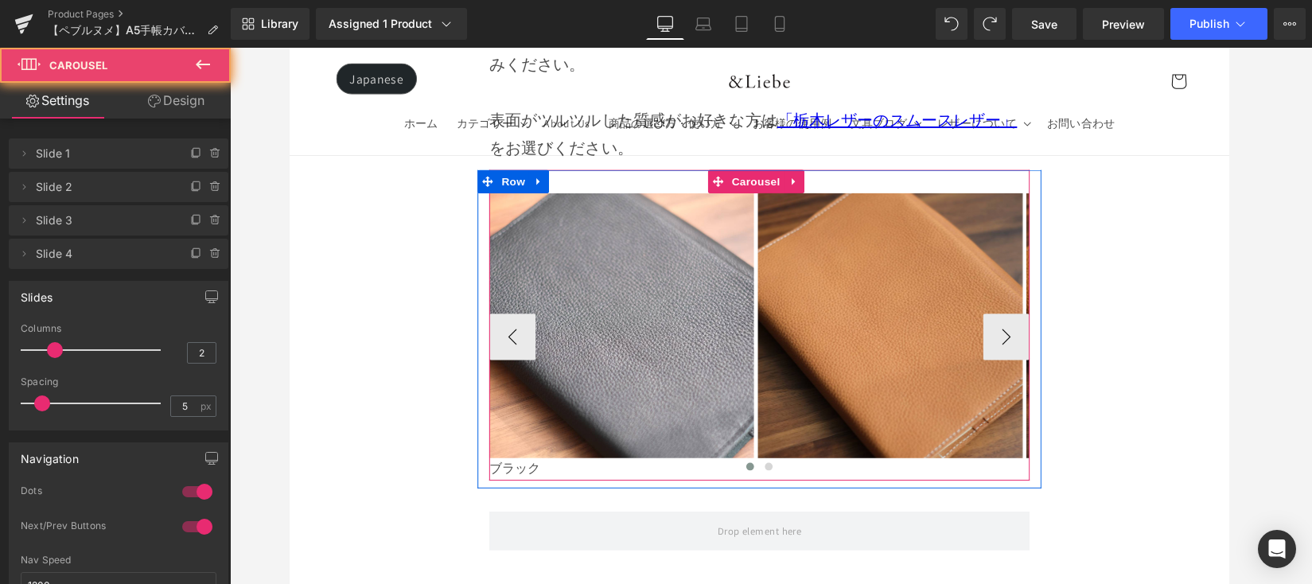
click at [538, 469] on div at bounding box center [771, 481] width 554 height 24
click at [536, 469] on div at bounding box center [771, 481] width 554 height 24
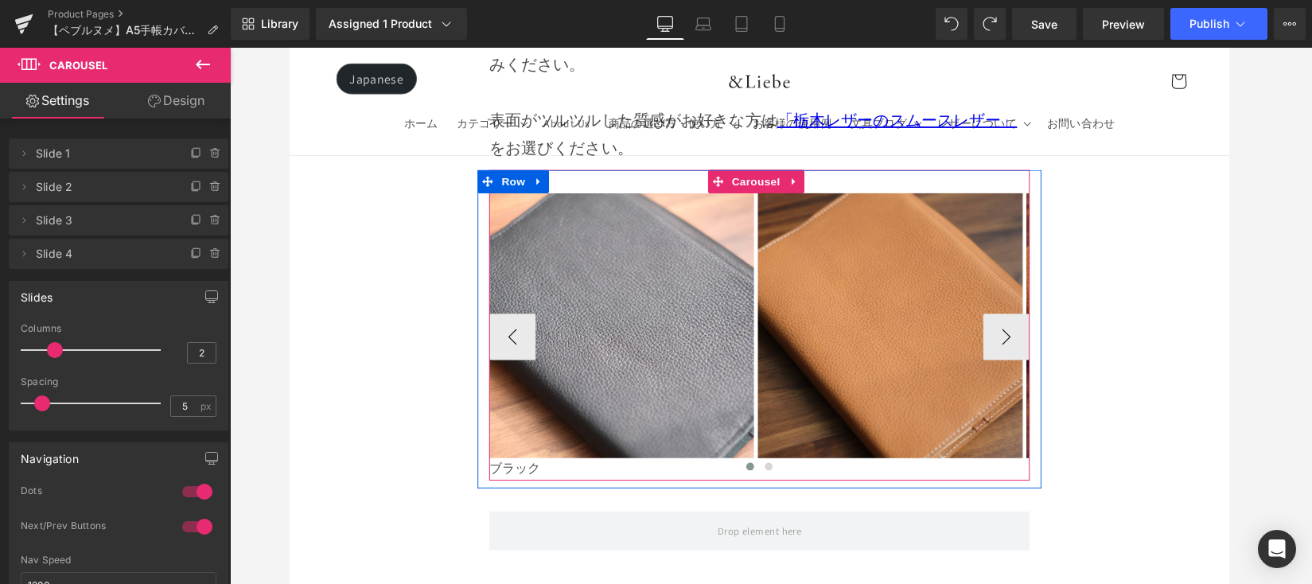
click at [536, 469] on div at bounding box center [771, 481] width 554 height 24
click at [688, 469] on div at bounding box center [771, 481] width 554 height 24
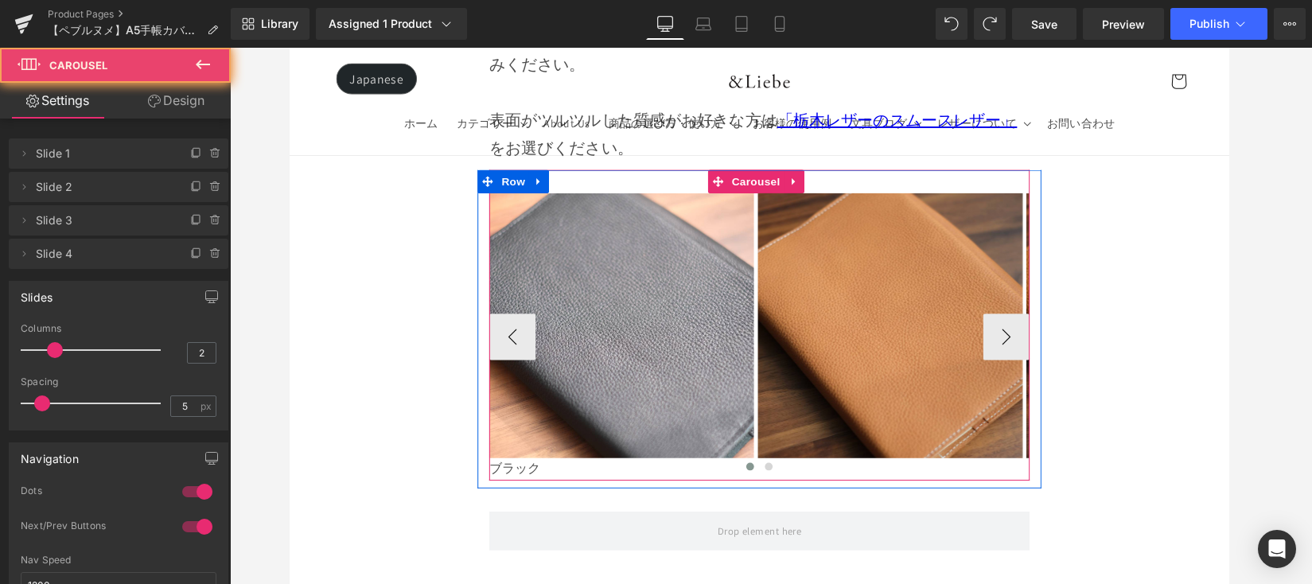
click at [554, 469] on div at bounding box center [771, 481] width 554 height 24
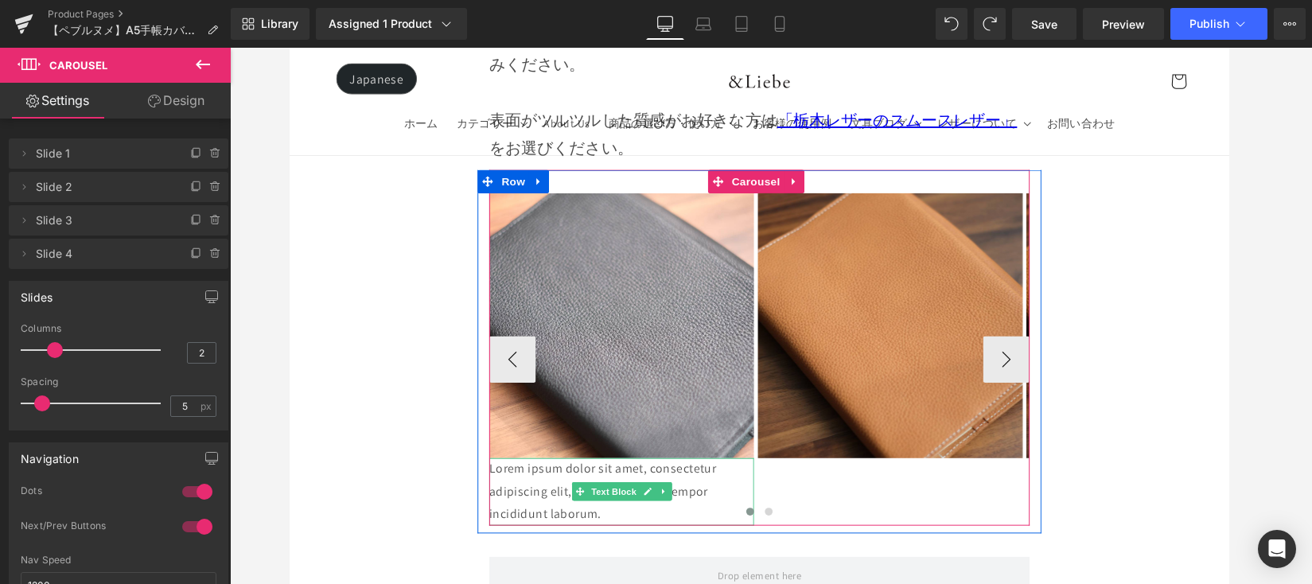
click at [617, 468] on p "Lorem ipsum dolor sit amet, consectetur adipiscing elit, sed do eiusmod tempor …" at bounding box center [629, 502] width 271 height 68
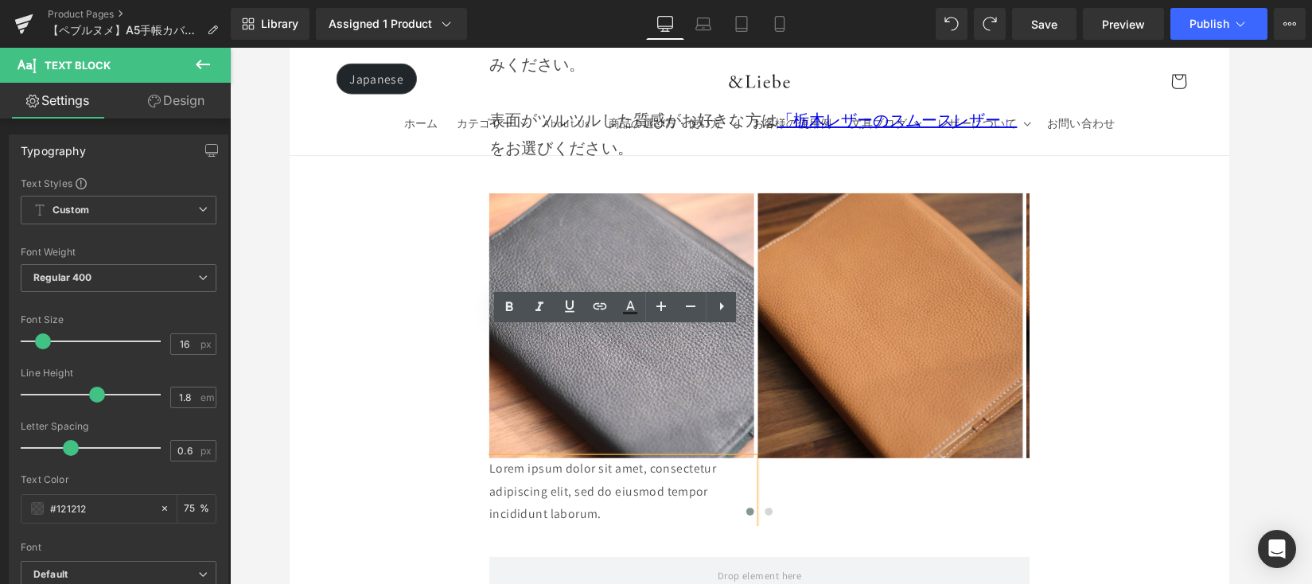
click at [570, 545] on div "Row" at bounding box center [771, 581] width 578 height 72
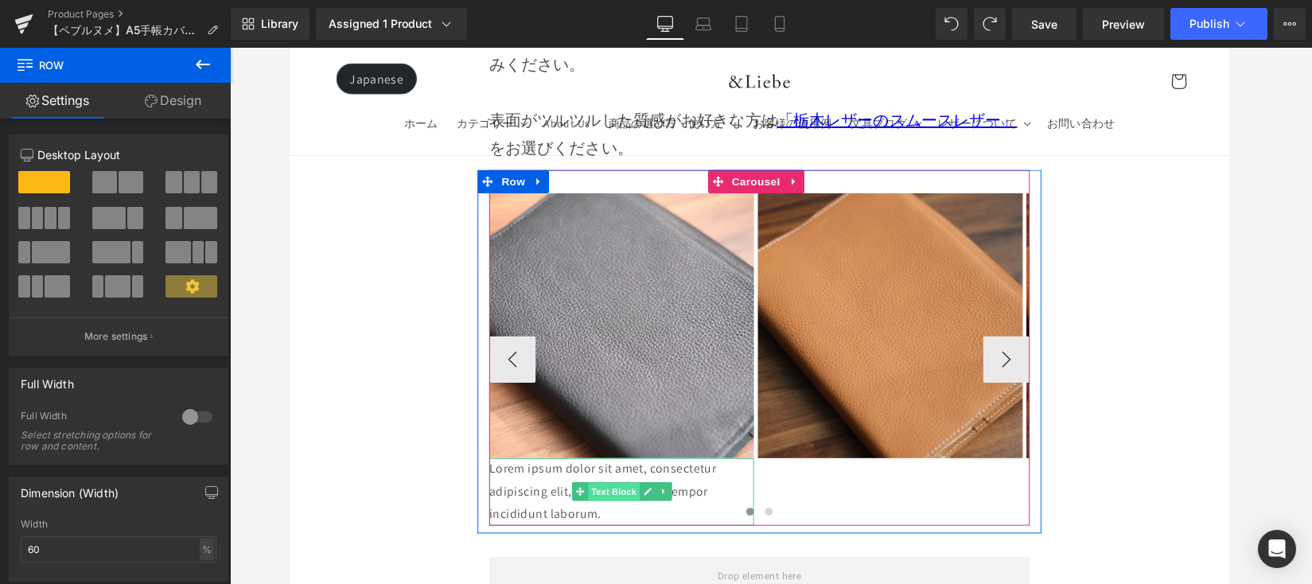
click at [604, 493] on span "Text Block" at bounding box center [621, 502] width 53 height 19
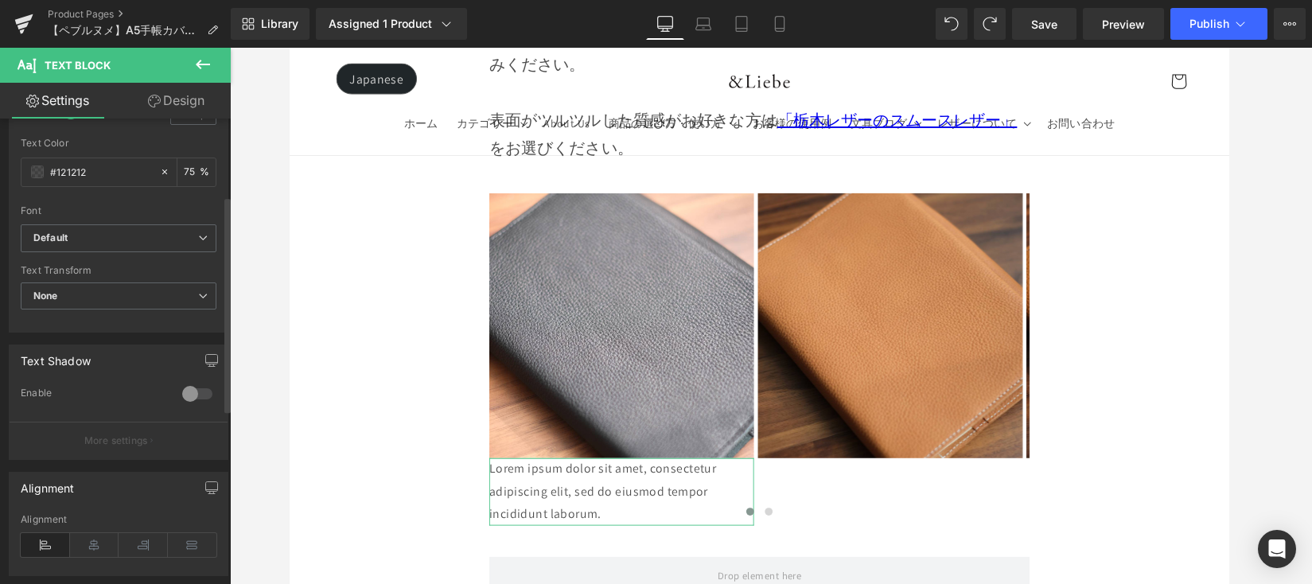
scroll to position [514, 0]
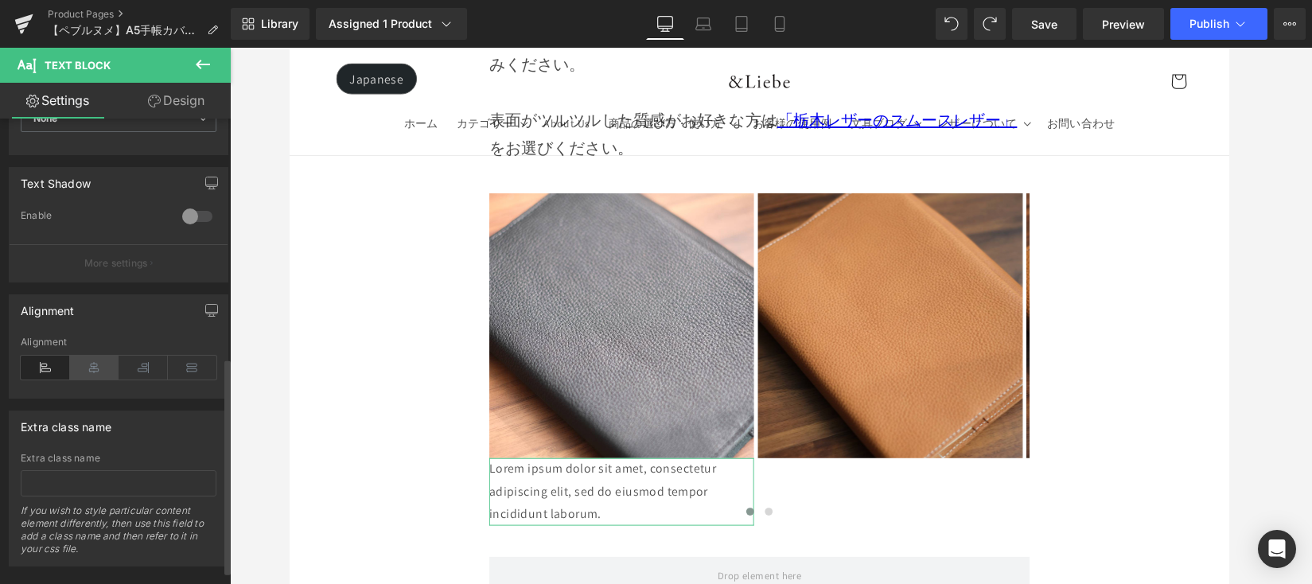
click at [87, 368] on icon at bounding box center [94, 368] width 49 height 24
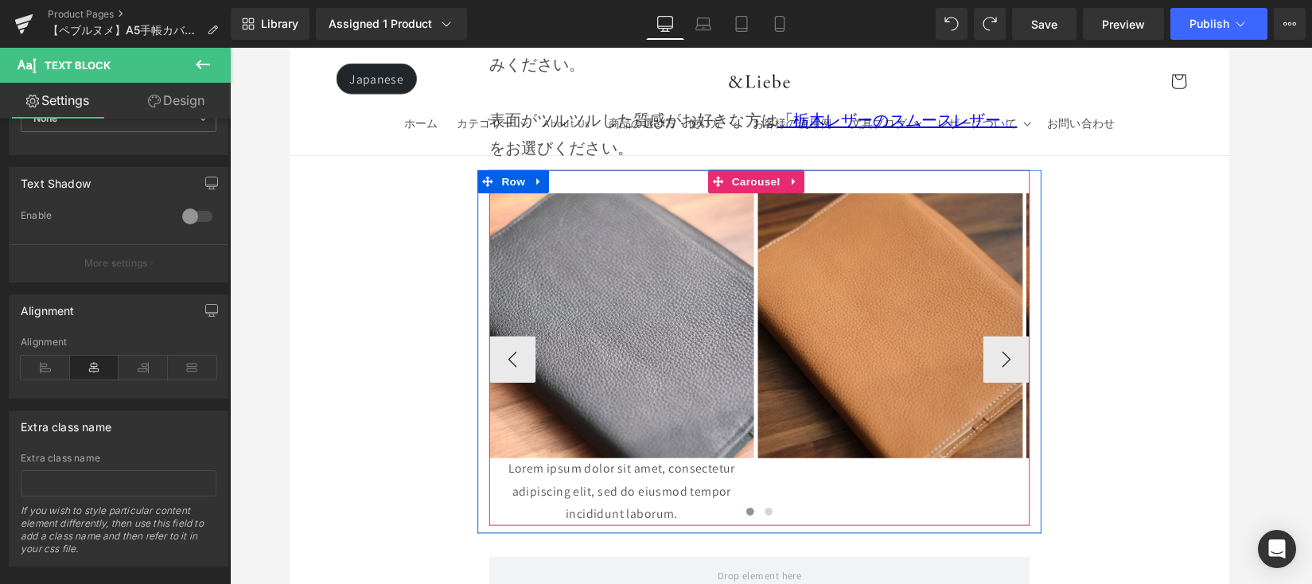
click at [633, 515] on div at bounding box center [771, 527] width 554 height 24
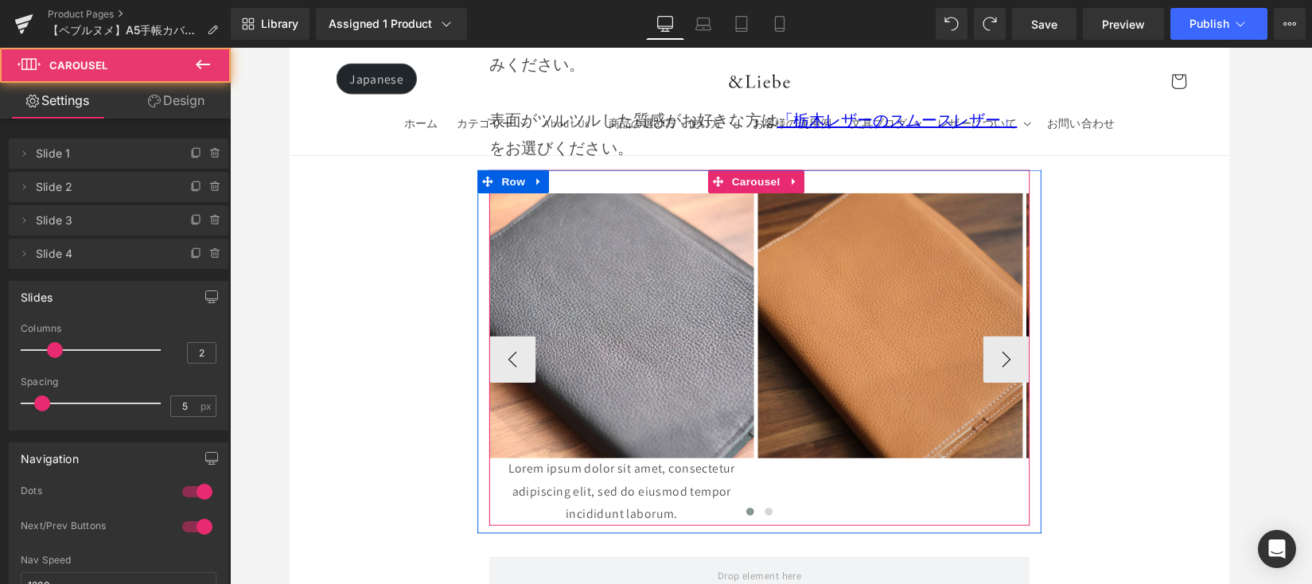
click at [675, 515] on div at bounding box center [771, 527] width 554 height 24
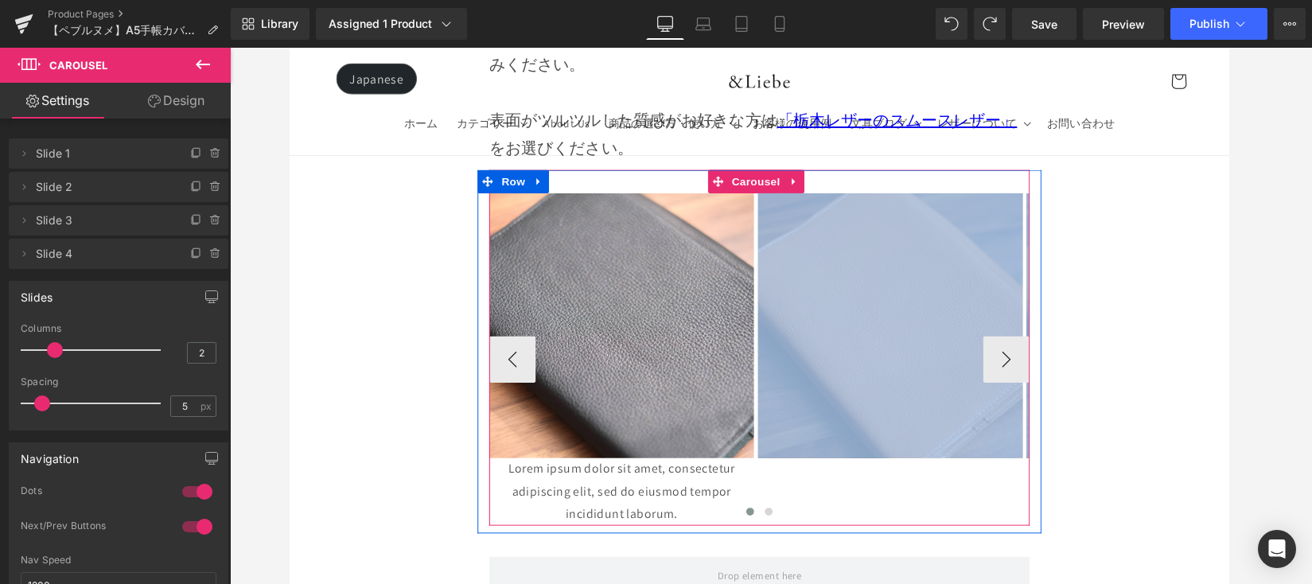
drag, startPoint x: 667, startPoint y: 391, endPoint x: 585, endPoint y: 371, distance: 85.1
click at [596, 374] on div "Image Lorem ipsum dolor sit amet, consectetur adipiscing elit, sed do eiusmod t…" at bounding box center [771, 366] width 554 height 340
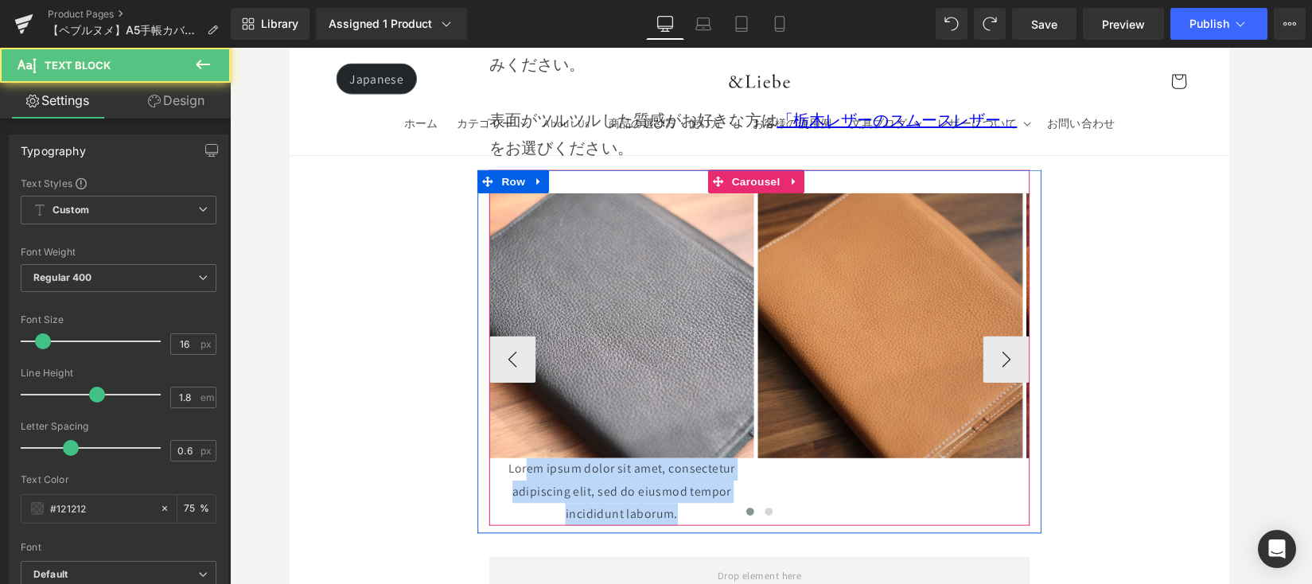
drag, startPoint x: 537, startPoint y: 358, endPoint x: 708, endPoint y: 403, distance: 176.7
click at [712, 400] on div "Image Lorem ipsum dolor sit amet, consectetur adipiscing elit, sed do eiusmod t…" at bounding box center [771, 355] width 554 height 364
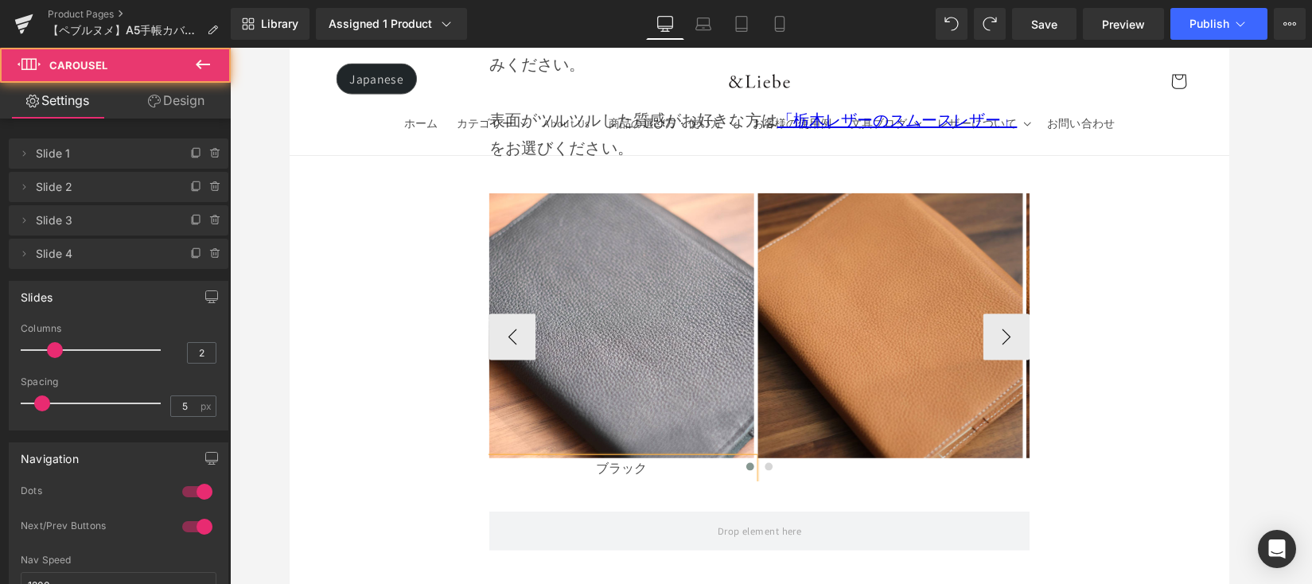
click at [837, 469] on div at bounding box center [771, 481] width 554 height 24
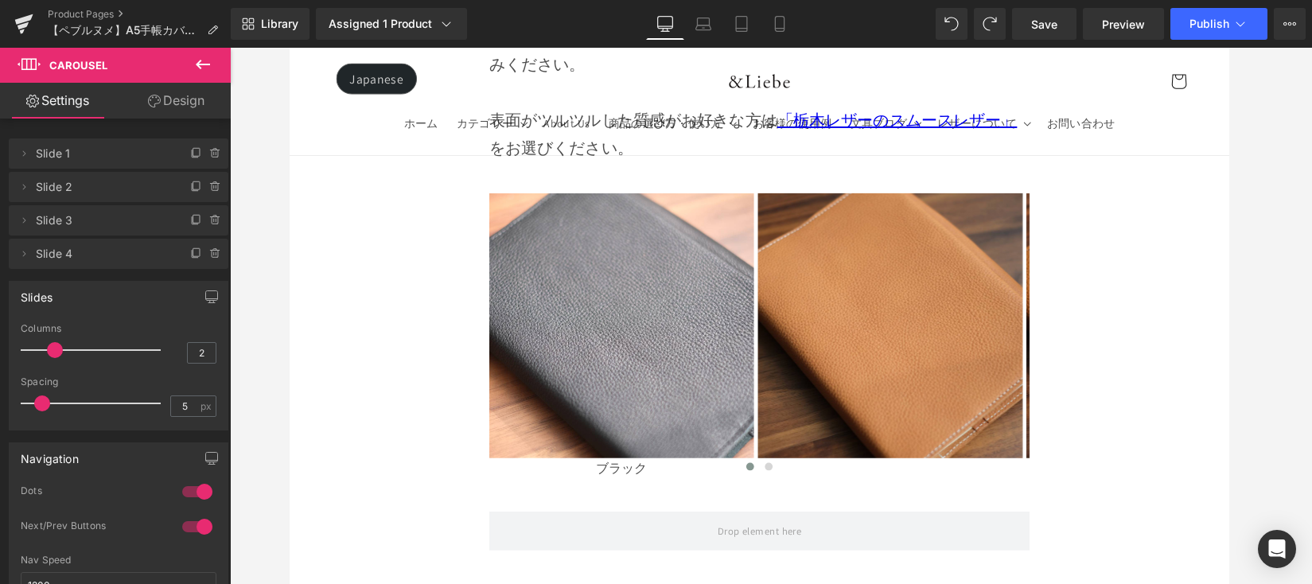
click at [206, 72] on icon at bounding box center [202, 64] width 19 height 19
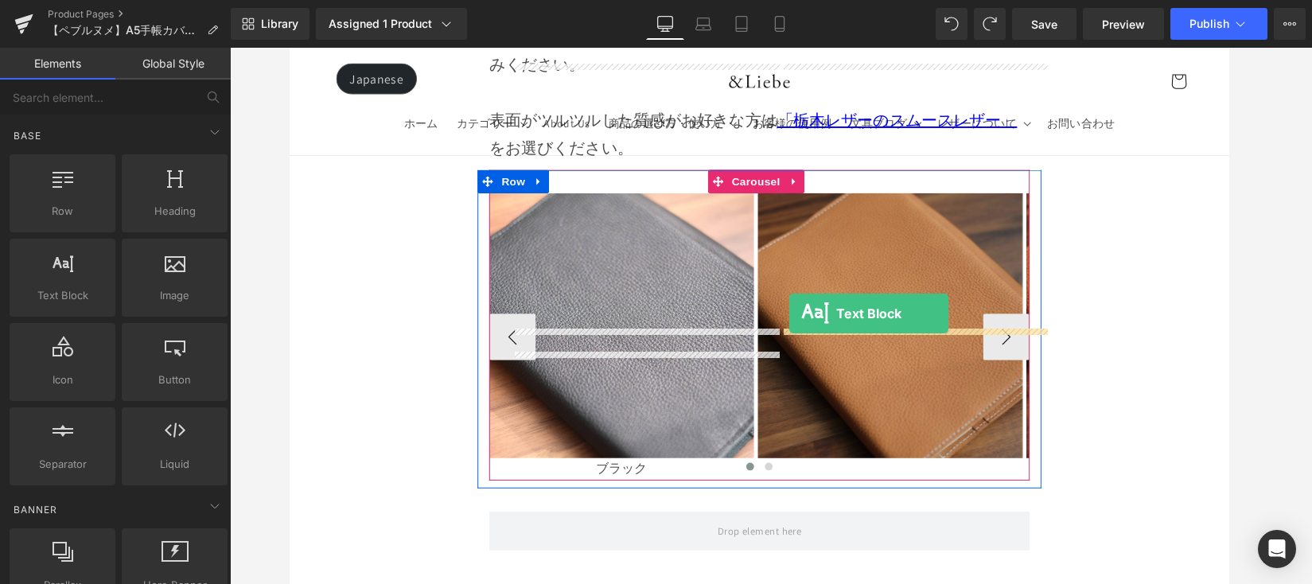
drag, startPoint x: 556, startPoint y: 334, endPoint x: 801, endPoint y: 320, distance: 245.4
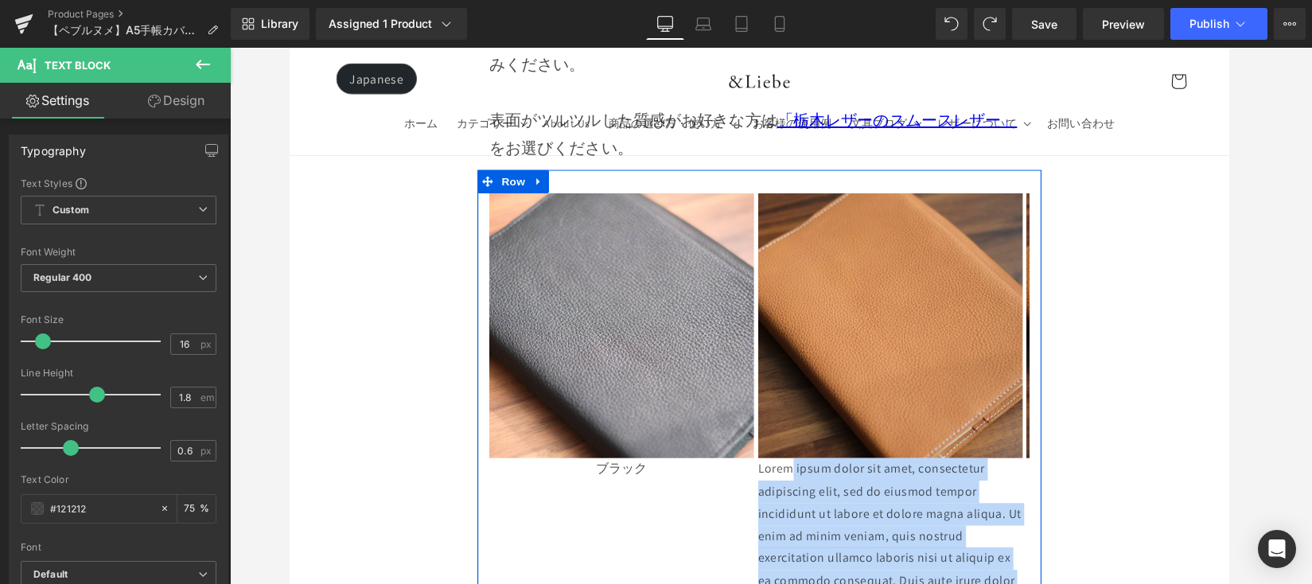
drag, startPoint x: 799, startPoint y: 352, endPoint x: 1010, endPoint y: 567, distance: 301.5
click at [1010, 567] on div "Image ブラック Text Block Image Lorem ipsum dolor sit amet, consectetur adipiscing …" at bounding box center [771, 439] width 578 height 532
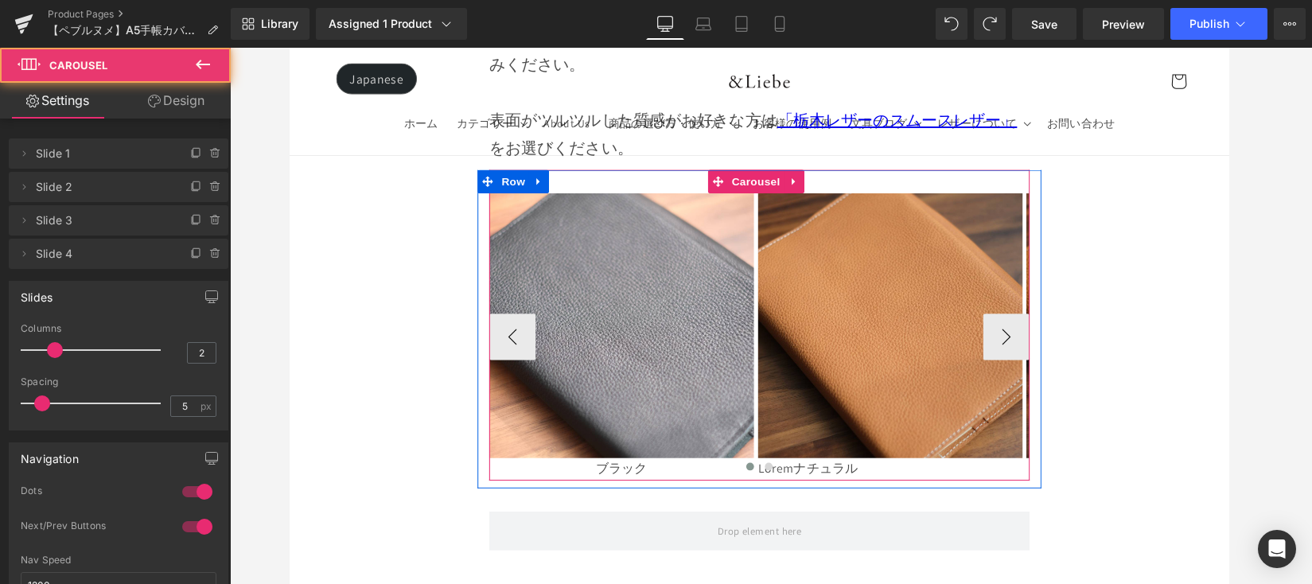
click at [850, 469] on div at bounding box center [771, 481] width 554 height 24
click at [851, 469] on div at bounding box center [771, 481] width 554 height 24
drag, startPoint x: 870, startPoint y: 346, endPoint x: 776, endPoint y: 345, distance: 93.9
click at [776, 469] on div at bounding box center [771, 481] width 554 height 24
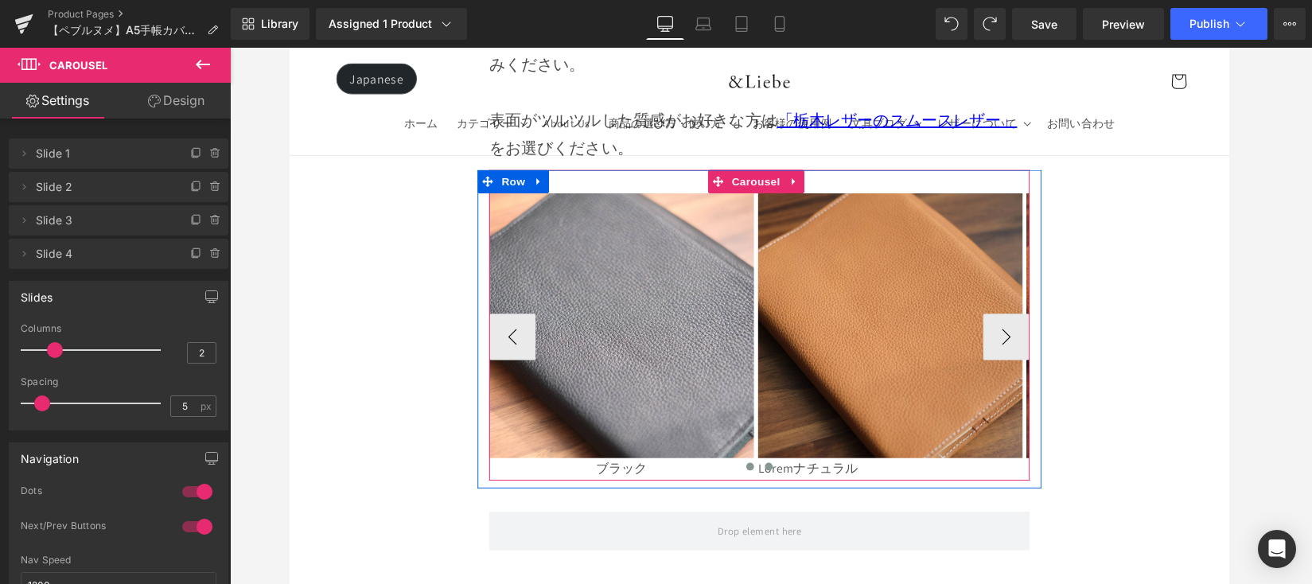
click at [776, 473] on span at bounding box center [780, 477] width 8 height 8
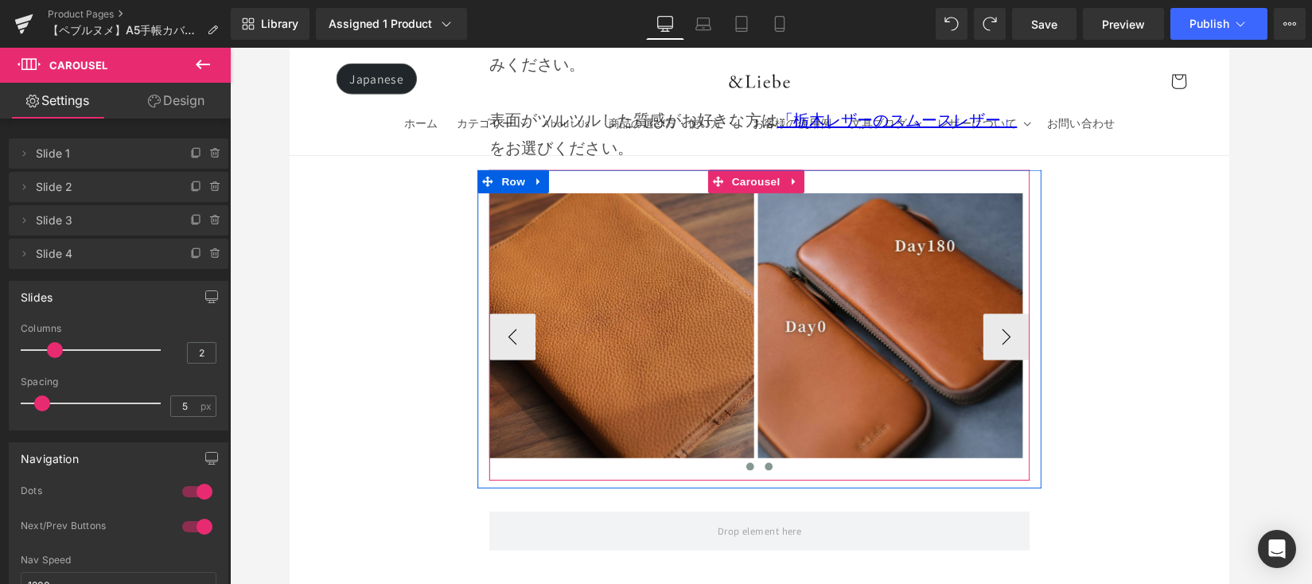
click at [757, 473] on span at bounding box center [761, 477] width 8 height 8
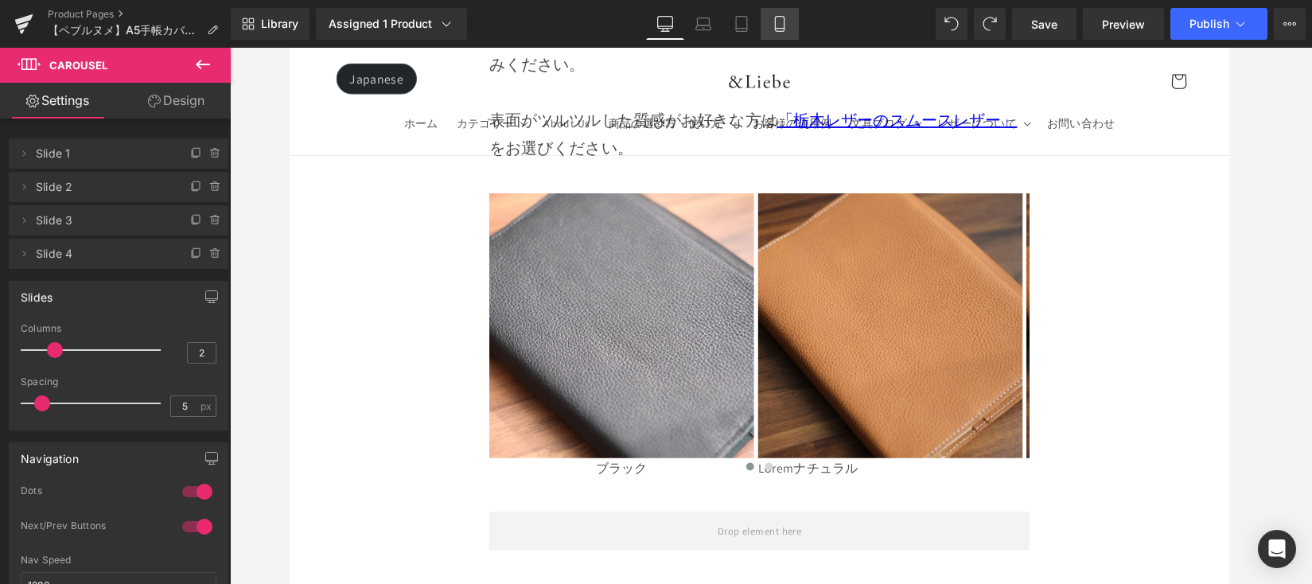
click at [775, 24] on icon at bounding box center [779, 24] width 9 height 15
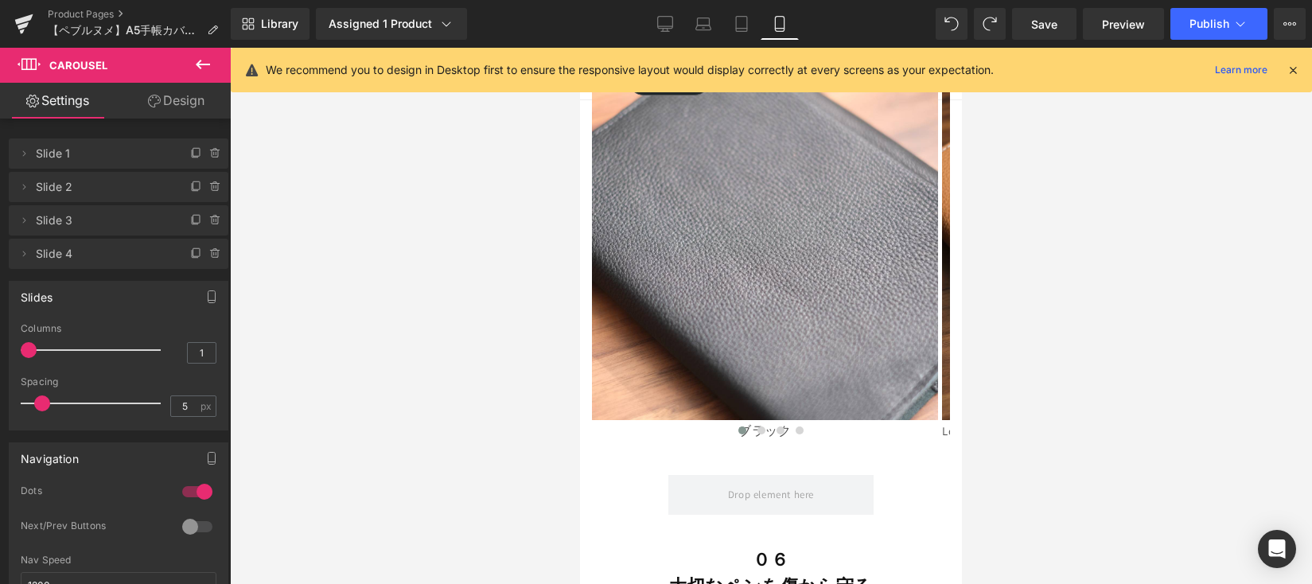
scroll to position [11181, 0]
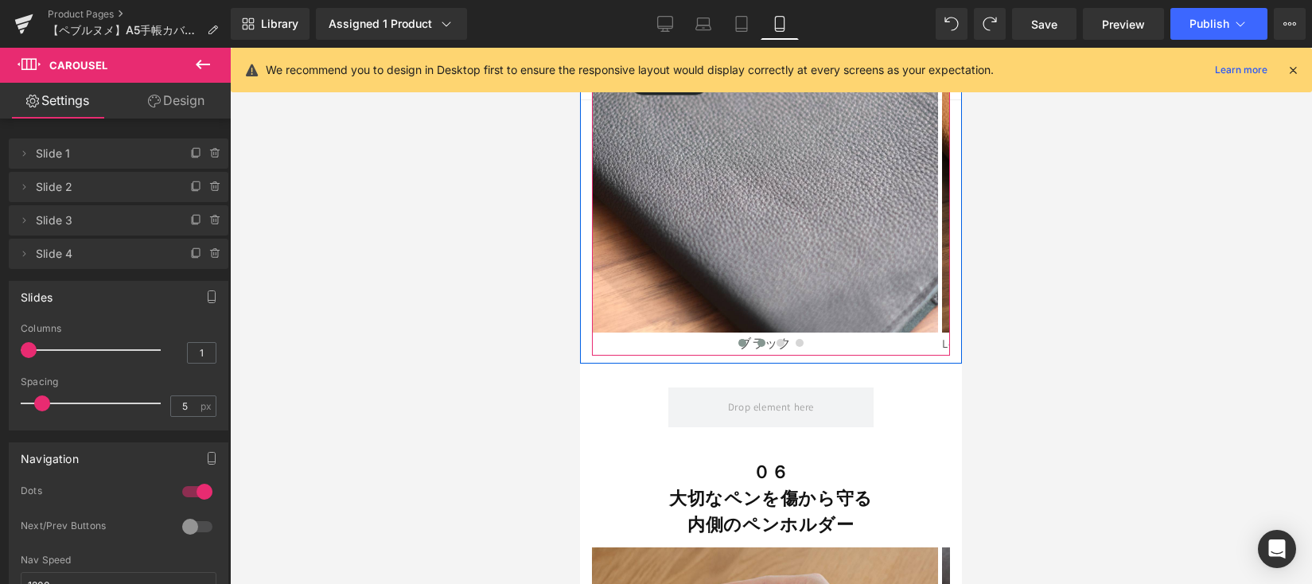
click at [758, 339] on span at bounding box center [761, 343] width 8 height 8
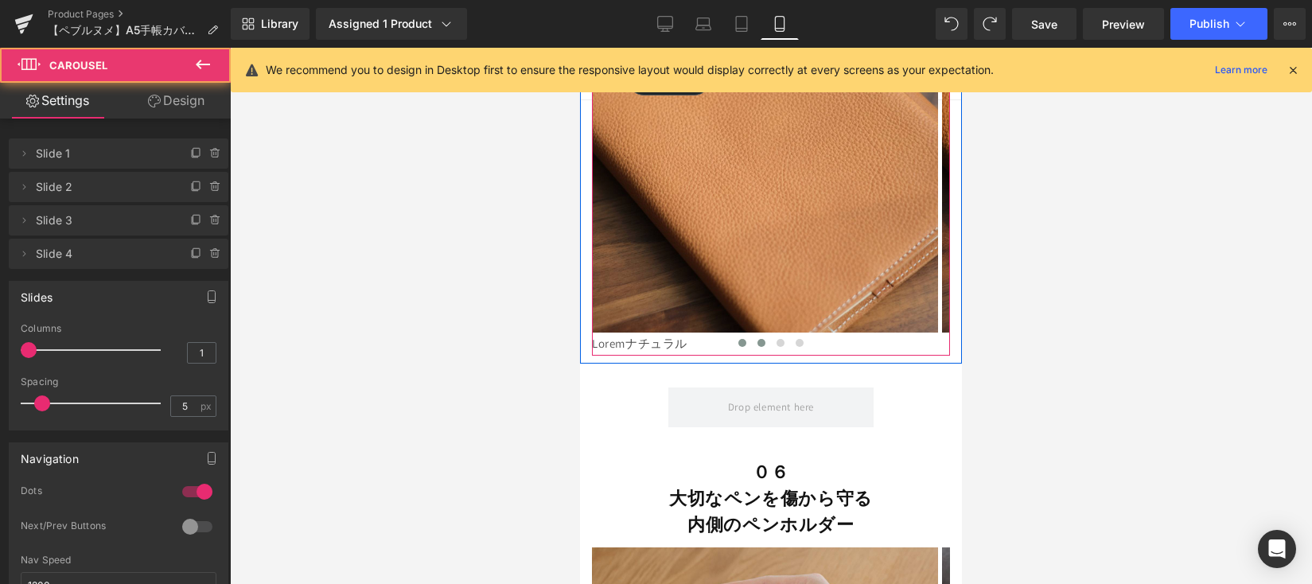
click at [742, 335] on button at bounding box center [742, 343] width 19 height 16
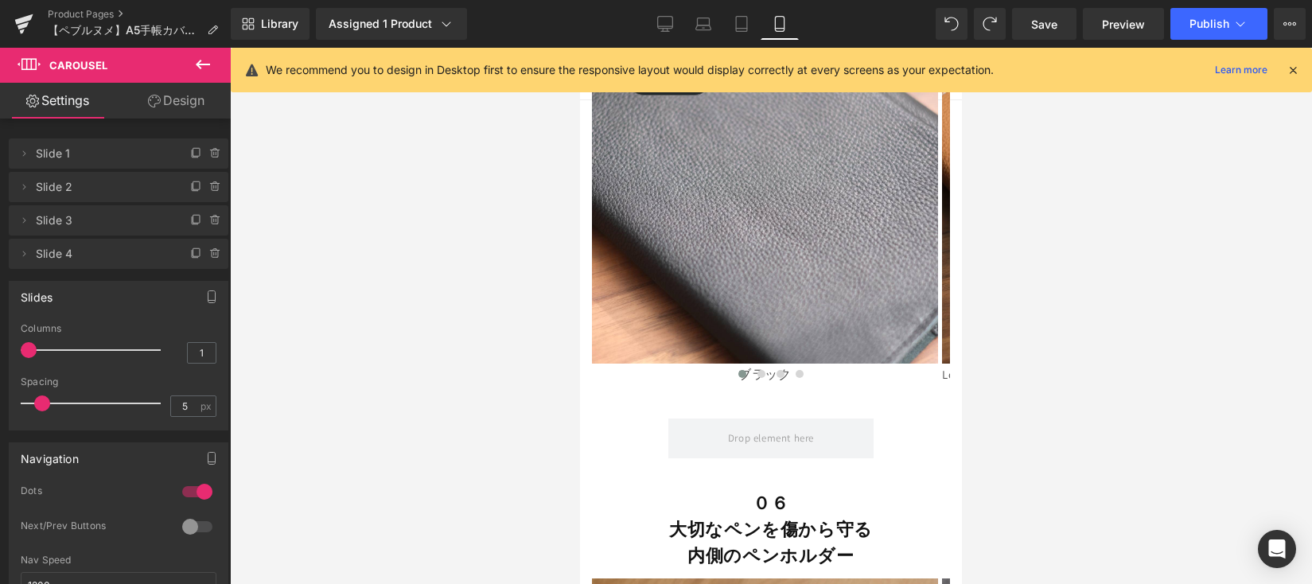
scroll to position [11168, 0]
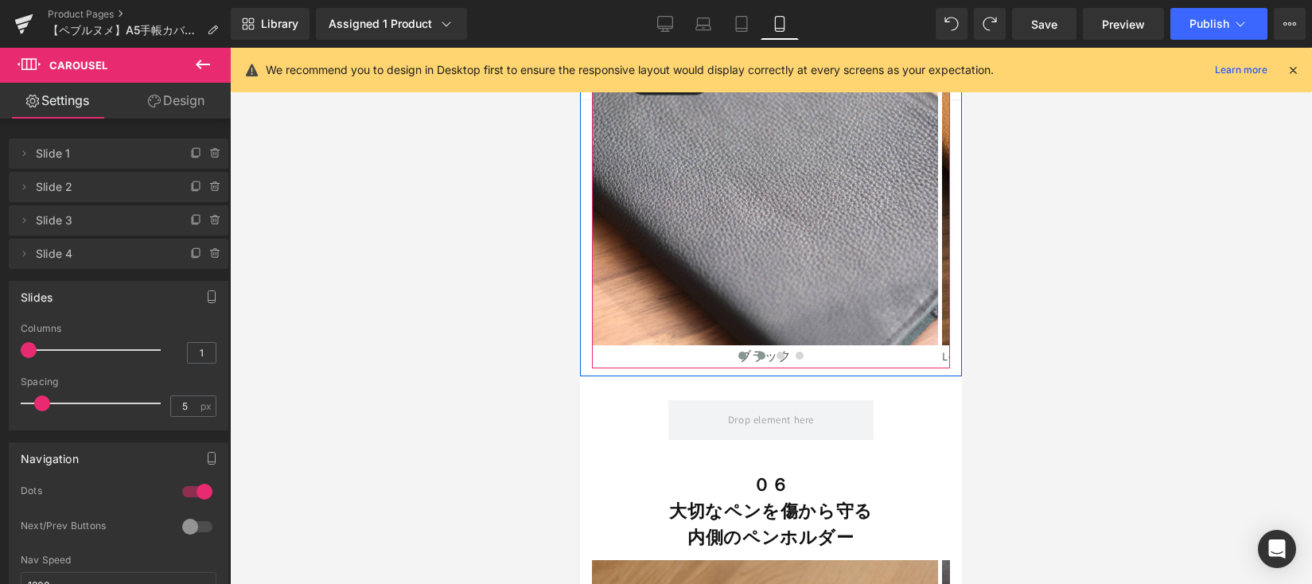
click at [758, 352] on span at bounding box center [761, 356] width 8 height 8
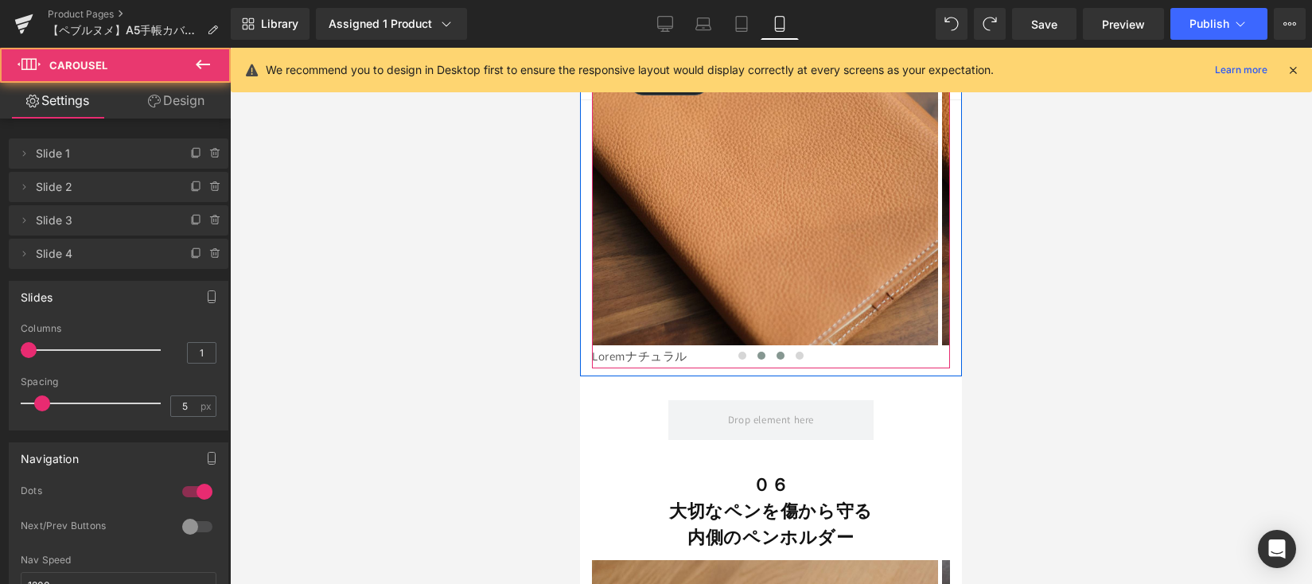
click at [776, 352] on span at bounding box center [780, 356] width 8 height 8
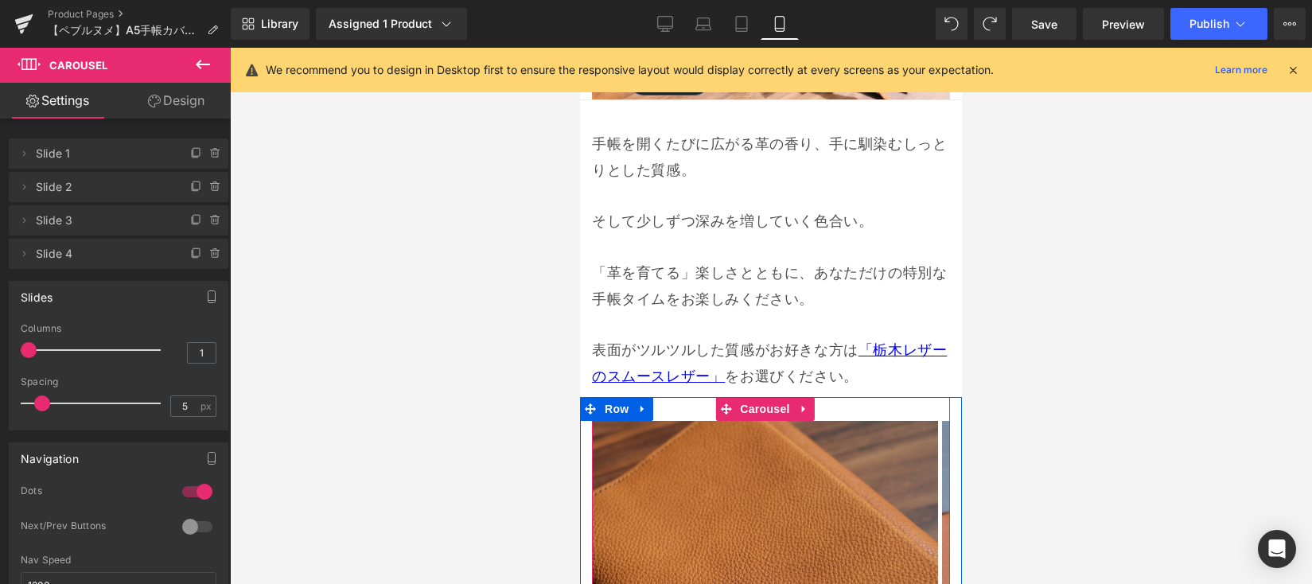
scroll to position [10736, 0]
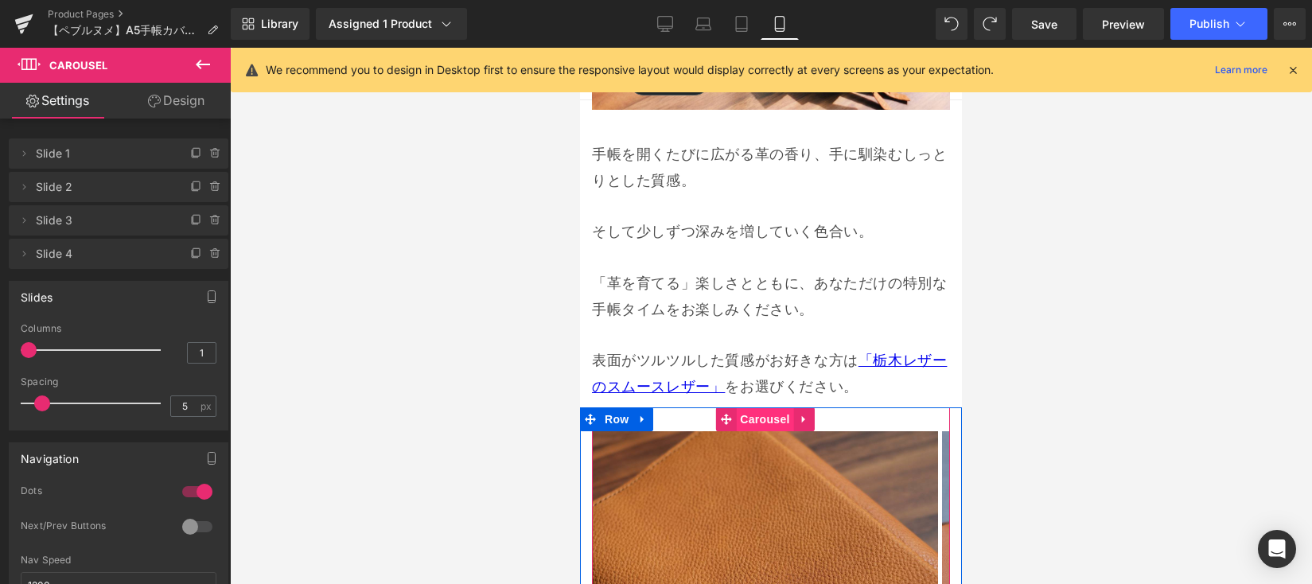
click at [768, 407] on span "Carousel" at bounding box center [764, 419] width 57 height 24
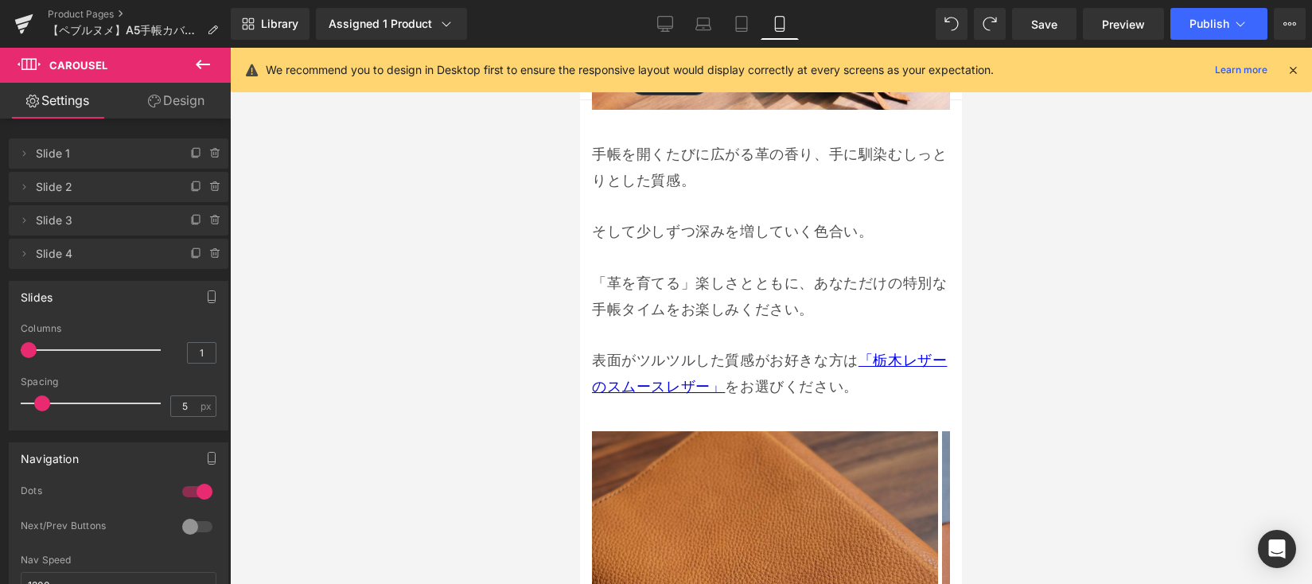
drag, startPoint x: 655, startPoint y: 24, endPoint x: 665, endPoint y: 41, distance: 19.2
click at [655, 24] on link "Desktop" at bounding box center [665, 24] width 38 height 32
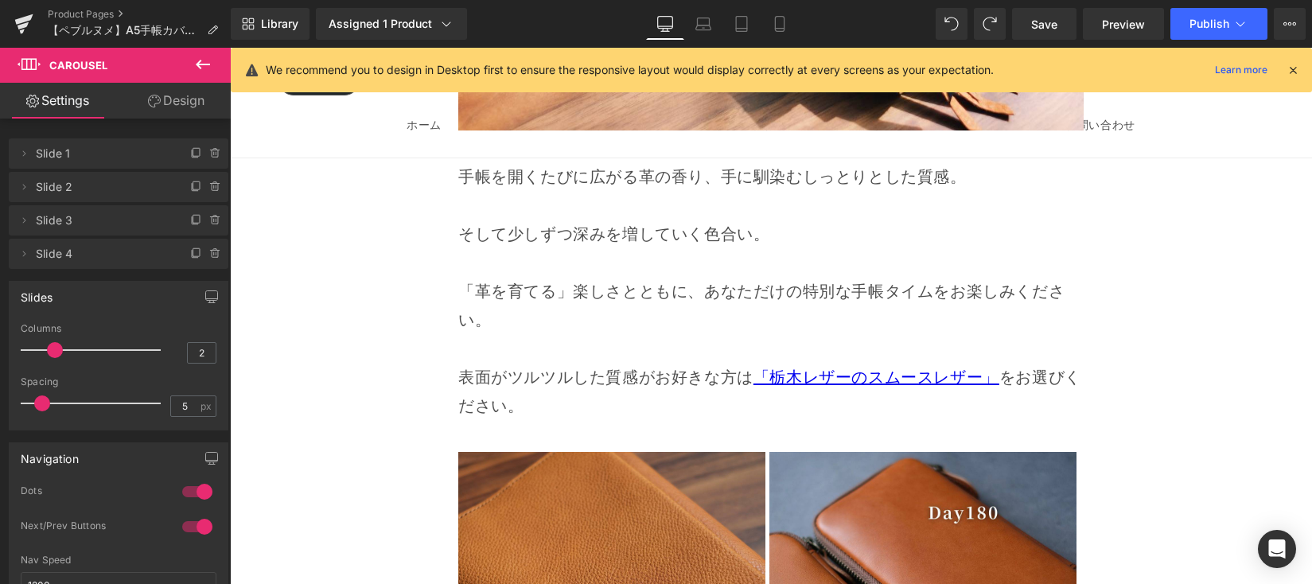
scroll to position [14693, 0]
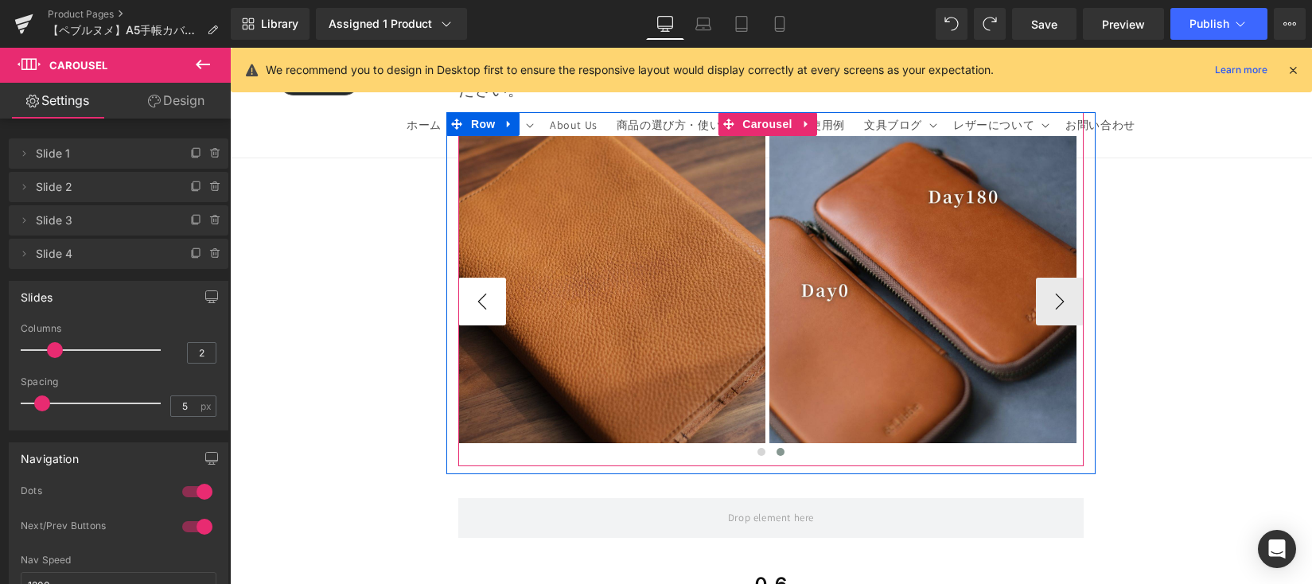
click at [485, 278] on button "‹" at bounding box center [482, 302] width 48 height 48
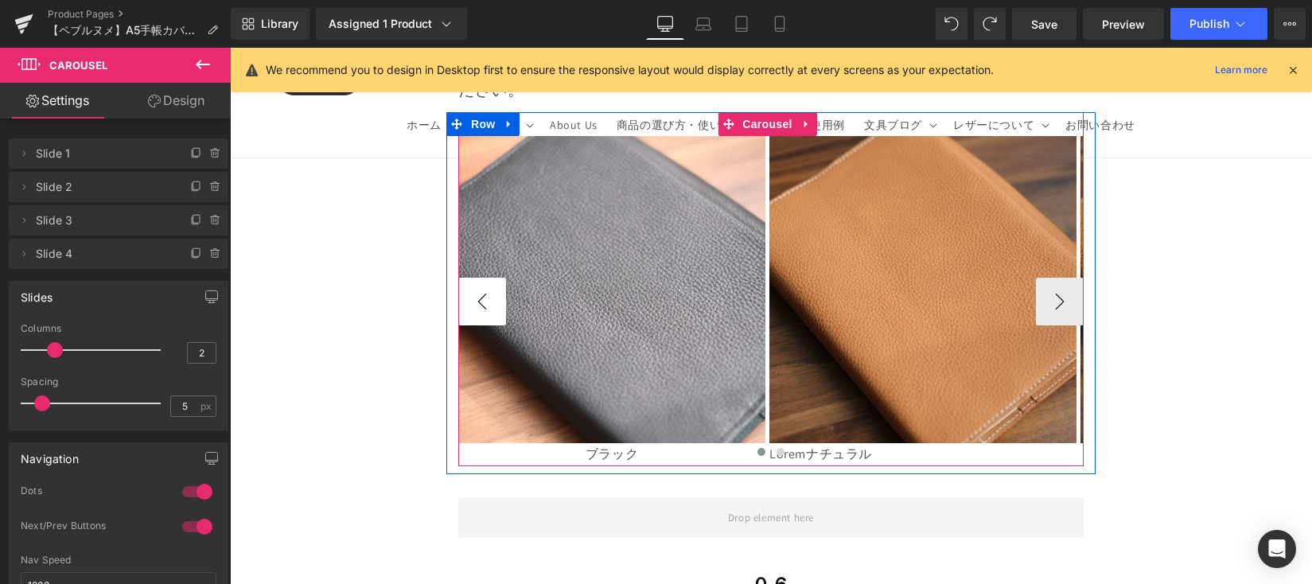
click at [485, 278] on button "‹" at bounding box center [482, 302] width 48 height 48
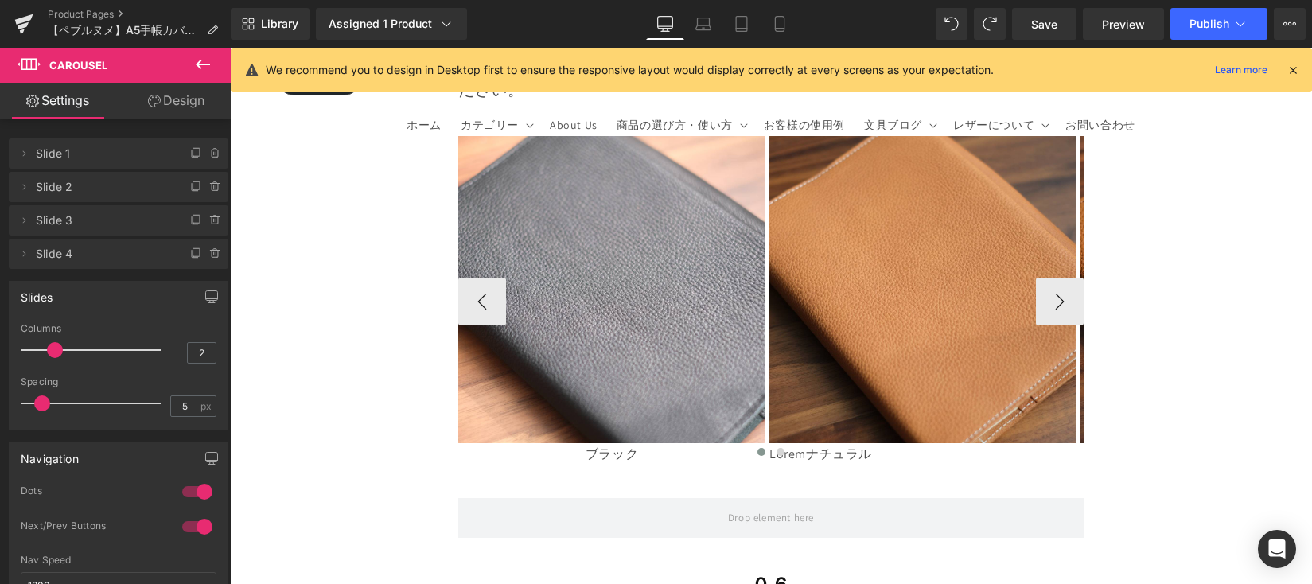
click at [586, 444] on div at bounding box center [770, 456] width 625 height 24
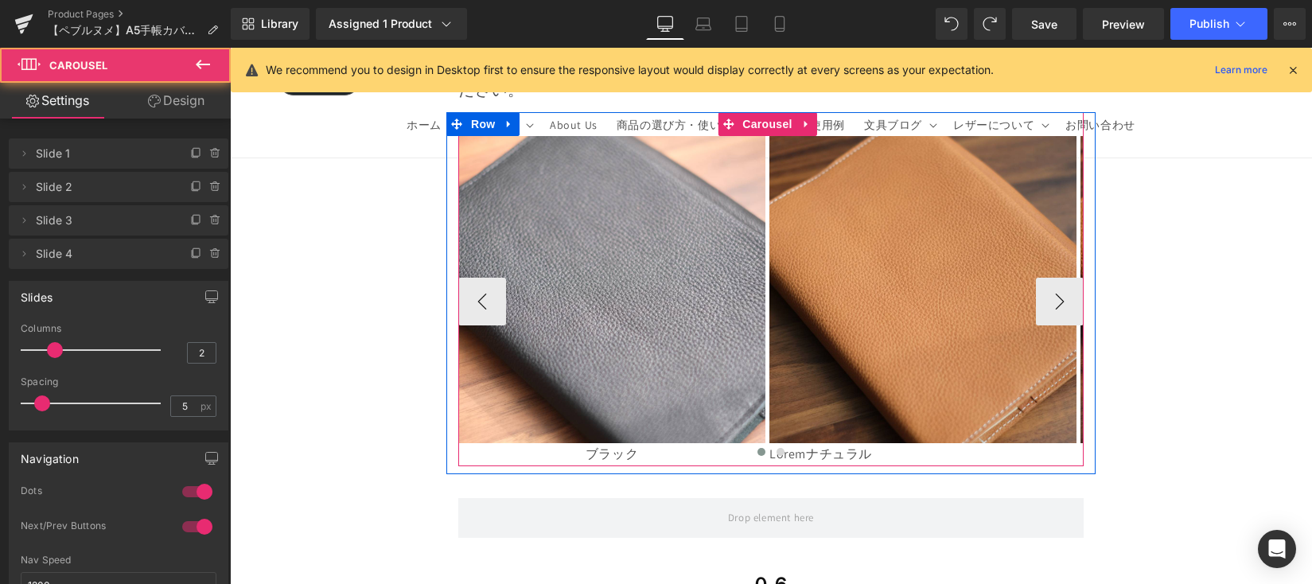
click at [588, 444] on div at bounding box center [770, 456] width 625 height 24
drag, startPoint x: 588, startPoint y: 410, endPoint x: 644, endPoint y: 412, distance: 56.5
click at [654, 444] on div at bounding box center [770, 456] width 625 height 24
click at [640, 444] on div at bounding box center [770, 456] width 625 height 24
click at [639, 444] on div at bounding box center [770, 456] width 625 height 24
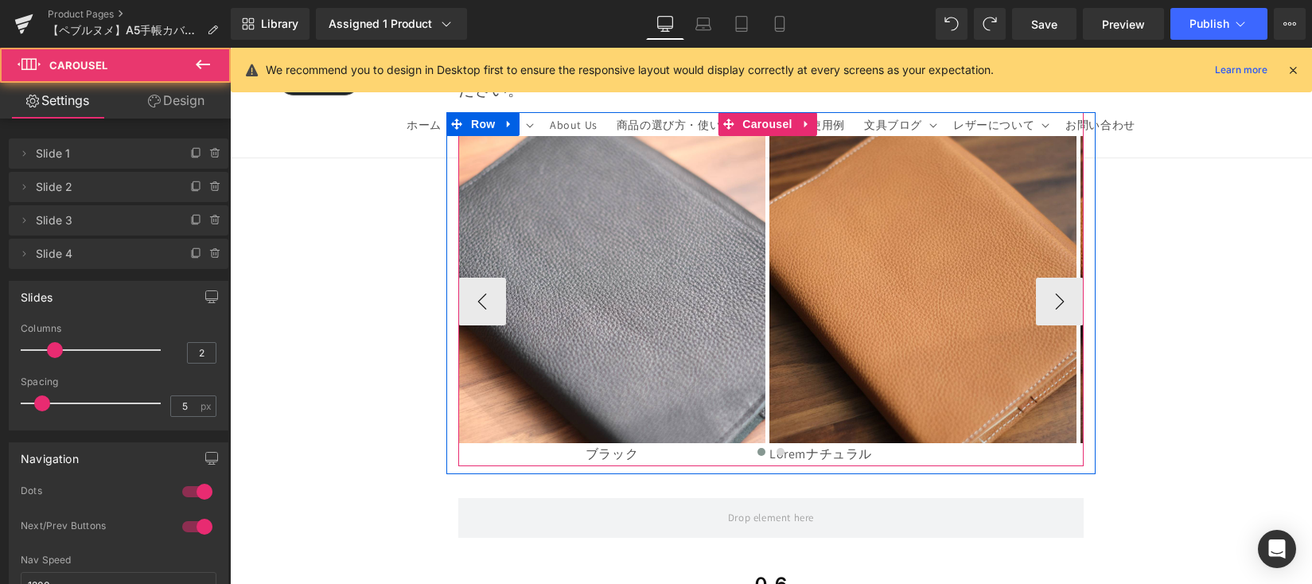
click at [620, 444] on div at bounding box center [770, 456] width 625 height 24
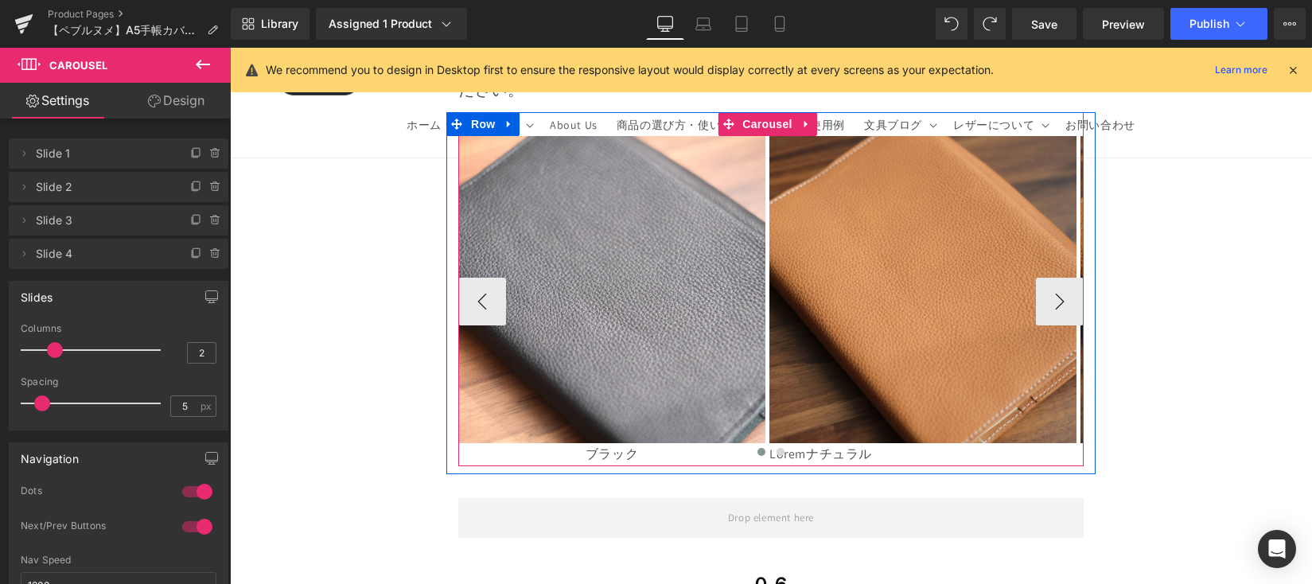
drag, startPoint x: 645, startPoint y: 407, endPoint x: 601, endPoint y: 407, distance: 43.8
click at [601, 444] on div at bounding box center [770, 456] width 625 height 24
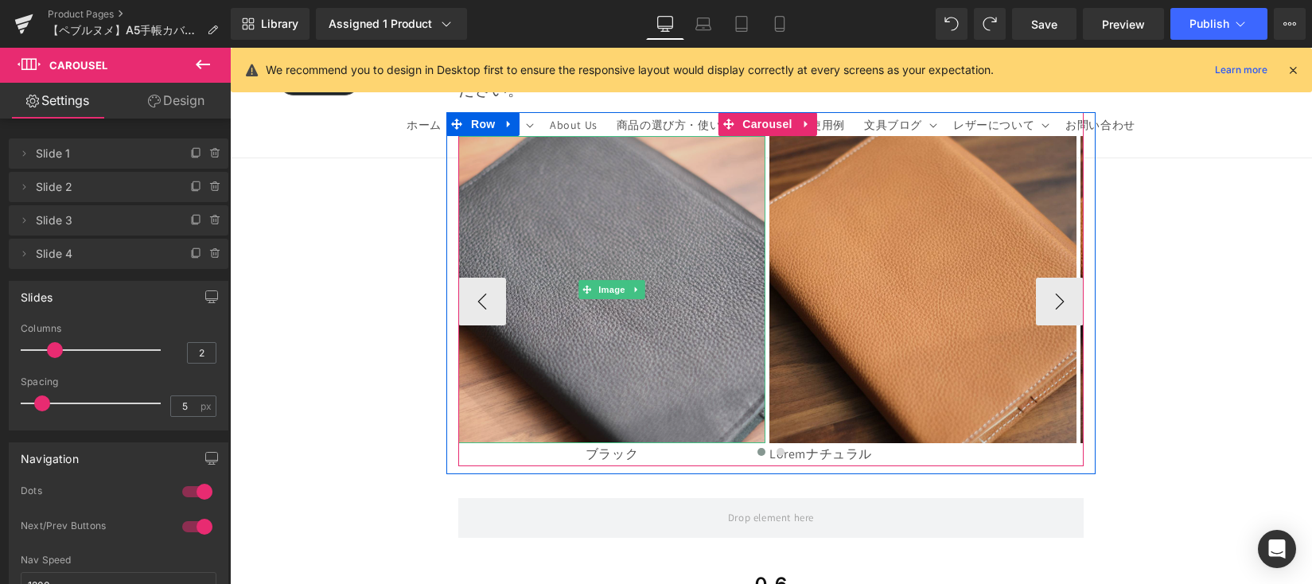
click at [617, 339] on img at bounding box center [611, 289] width 307 height 307
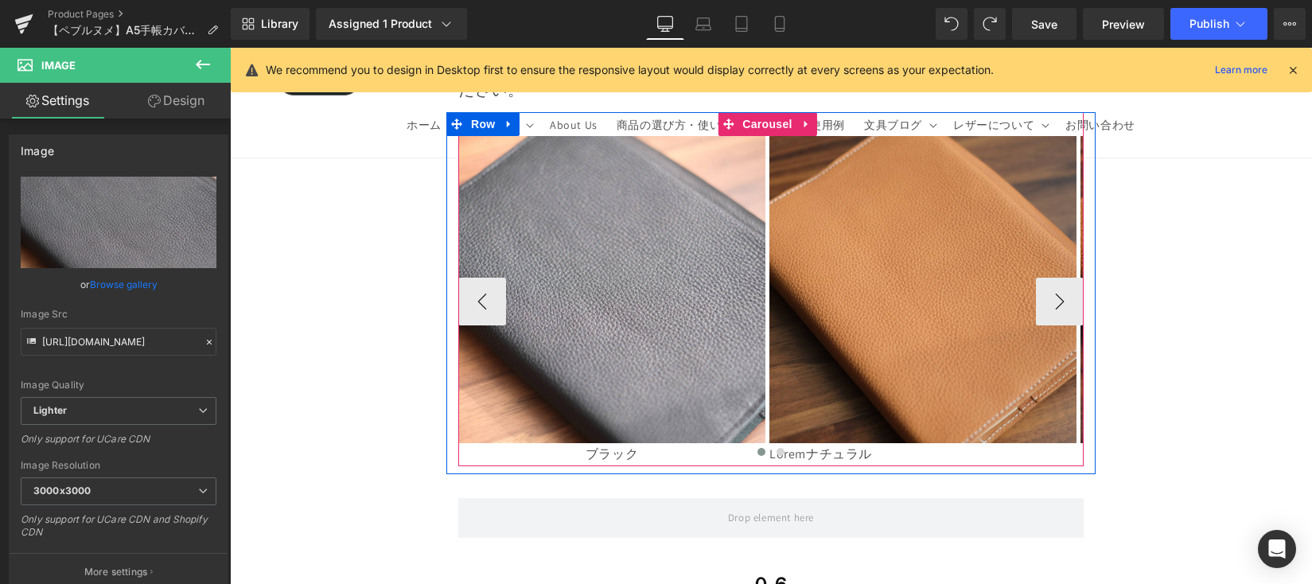
click at [622, 444] on div at bounding box center [770, 456] width 625 height 24
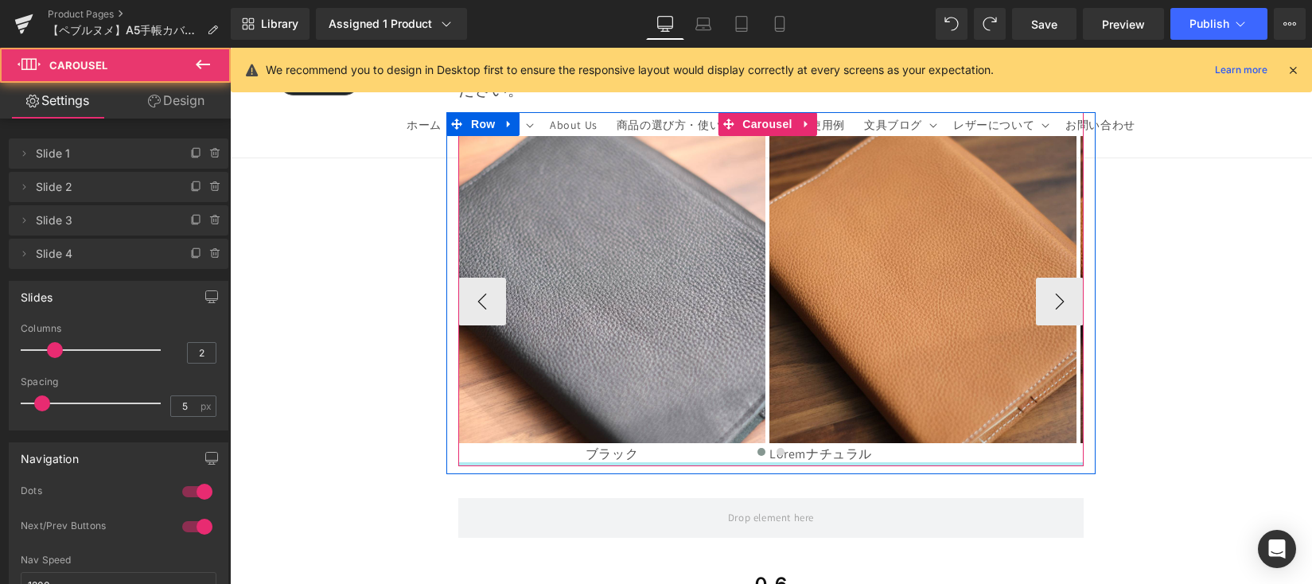
click at [617, 462] on div at bounding box center [770, 464] width 625 height 4
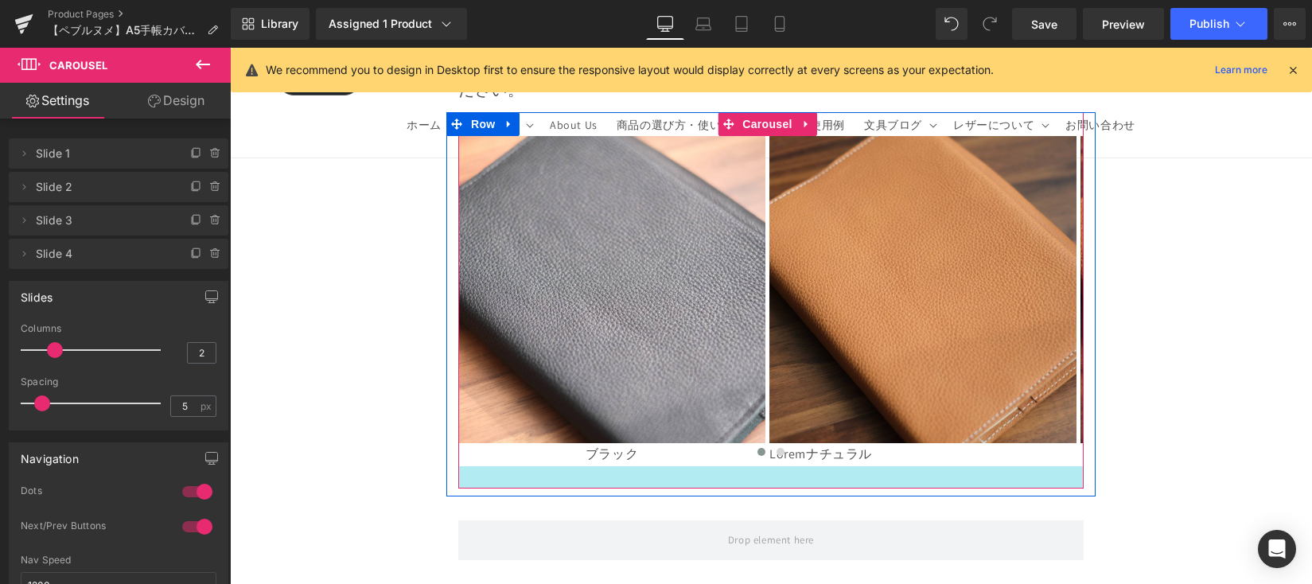
drag, startPoint x: 617, startPoint y: 418, endPoint x: 617, endPoint y: 442, distance: 23.9
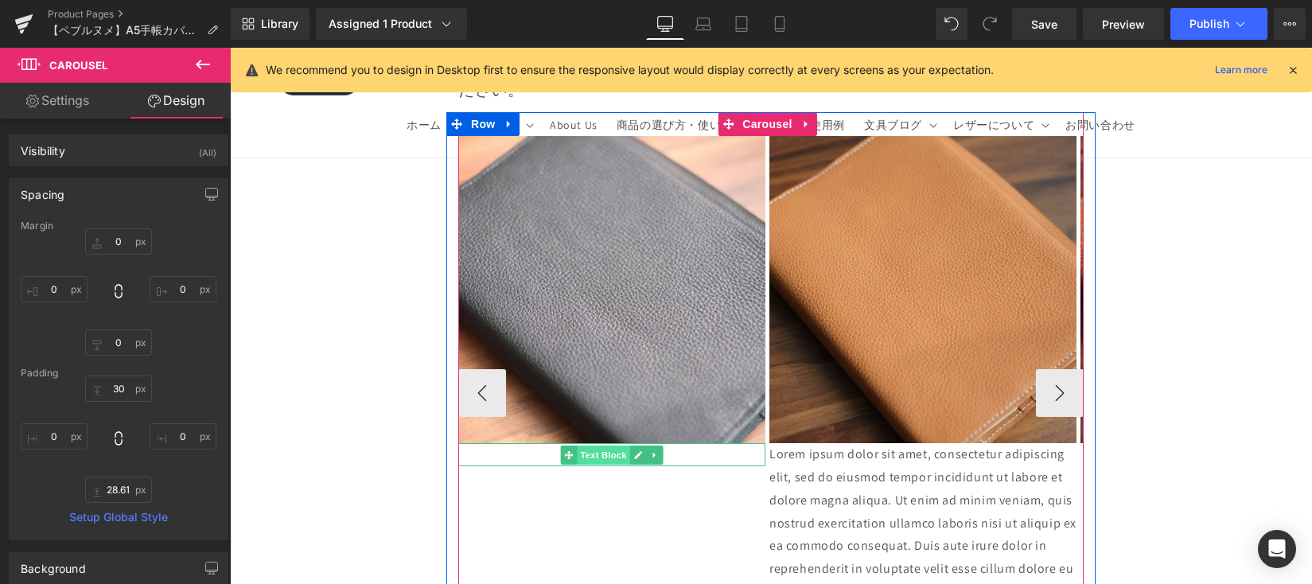
click at [613, 445] on span "Text Block" at bounding box center [603, 454] width 53 height 19
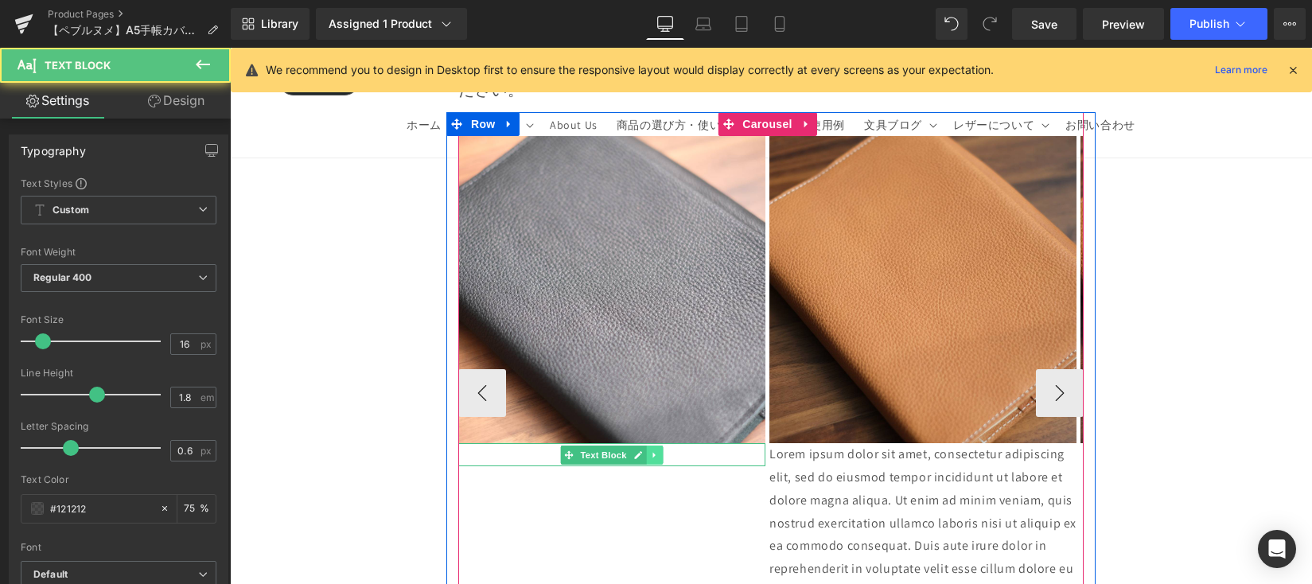
click at [652, 452] on icon at bounding box center [653, 455] width 2 height 6
click at [659, 450] on icon at bounding box center [663, 455] width 9 height 10
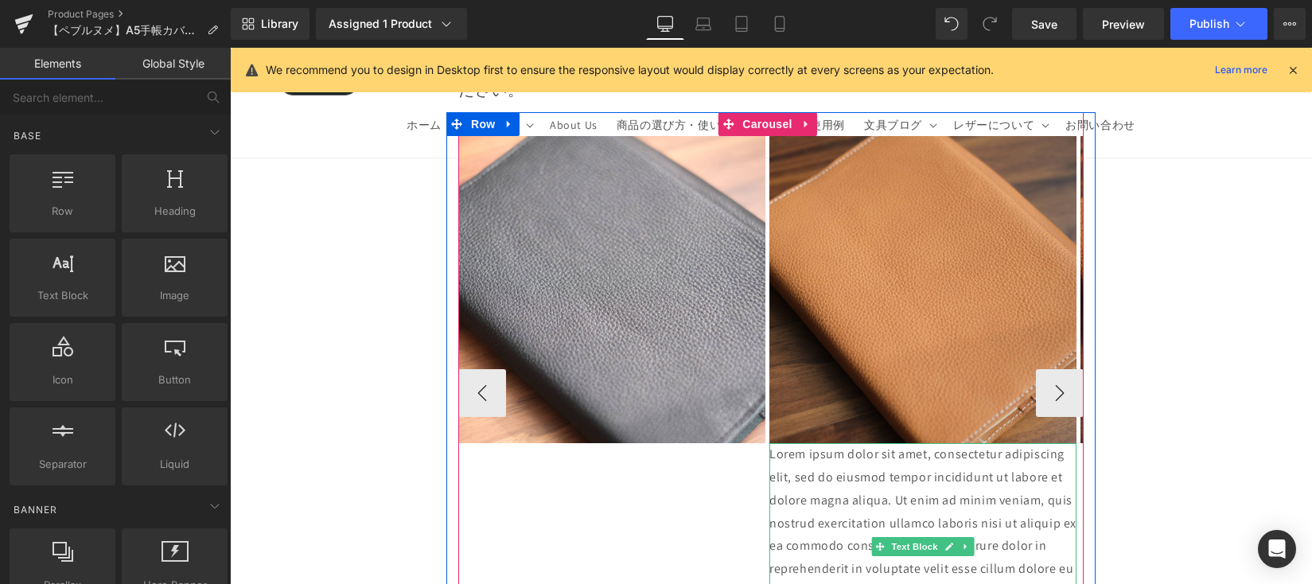
click at [807, 443] on p "Lorem ipsum dolor sit amet, consectetur adipiscing elit, sed do eiusmod tempor …" at bounding box center [922, 546] width 307 height 206
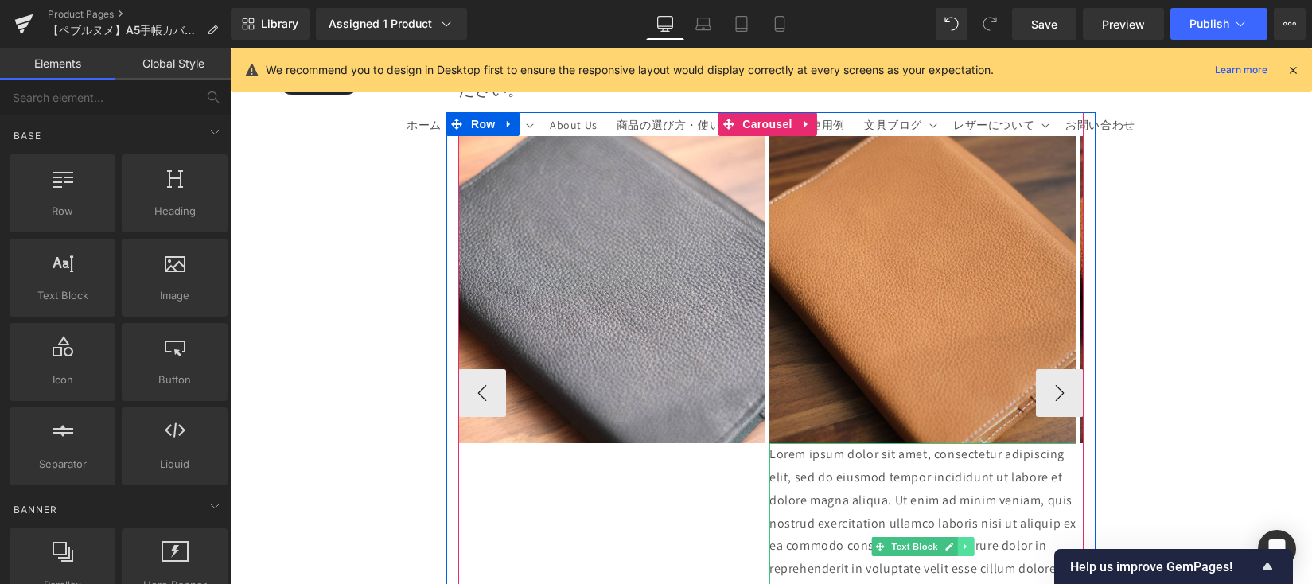
click at [967, 542] on icon at bounding box center [965, 547] width 9 height 10
click at [975, 542] on icon at bounding box center [974, 546] width 9 height 9
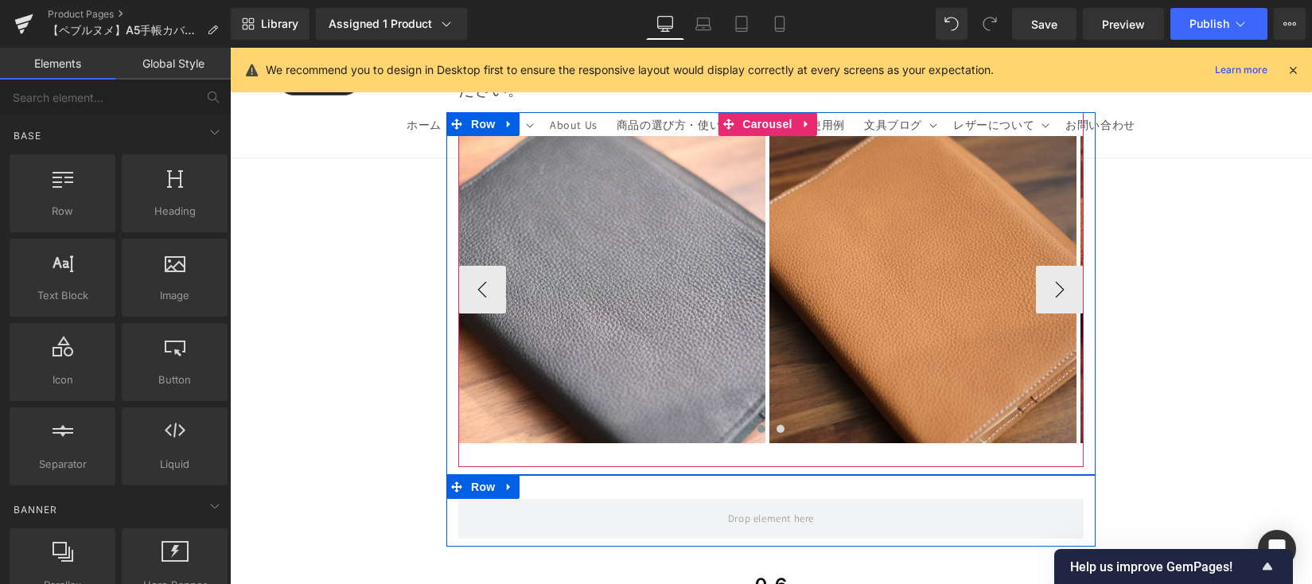
scroll to position [14696, 0]
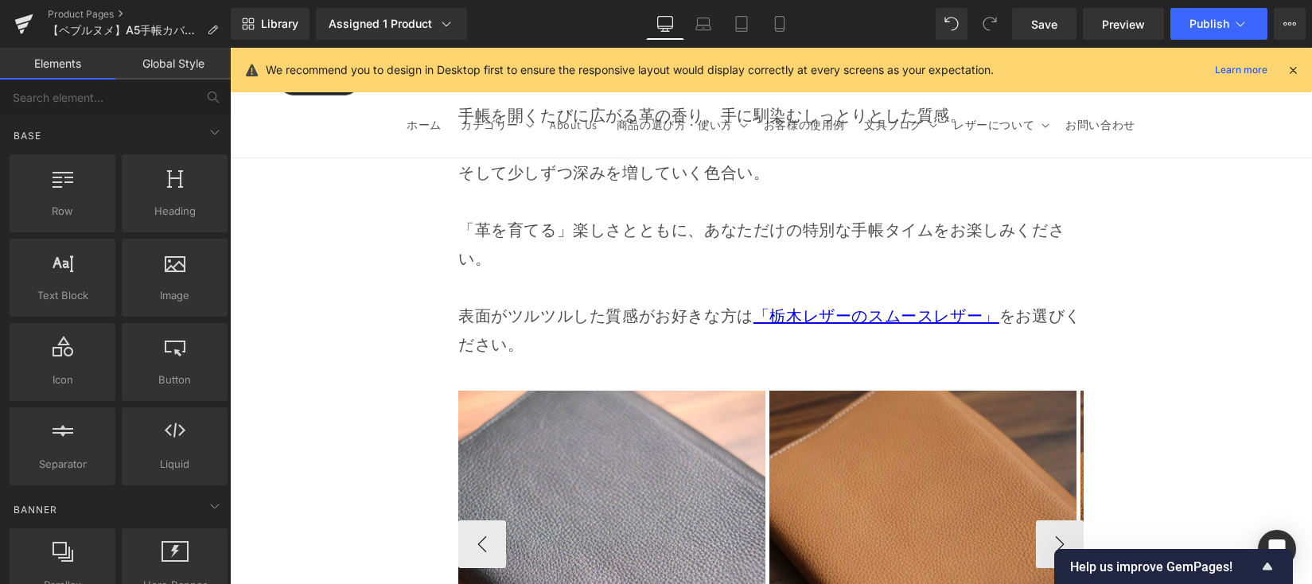
scroll to position [14453, 0]
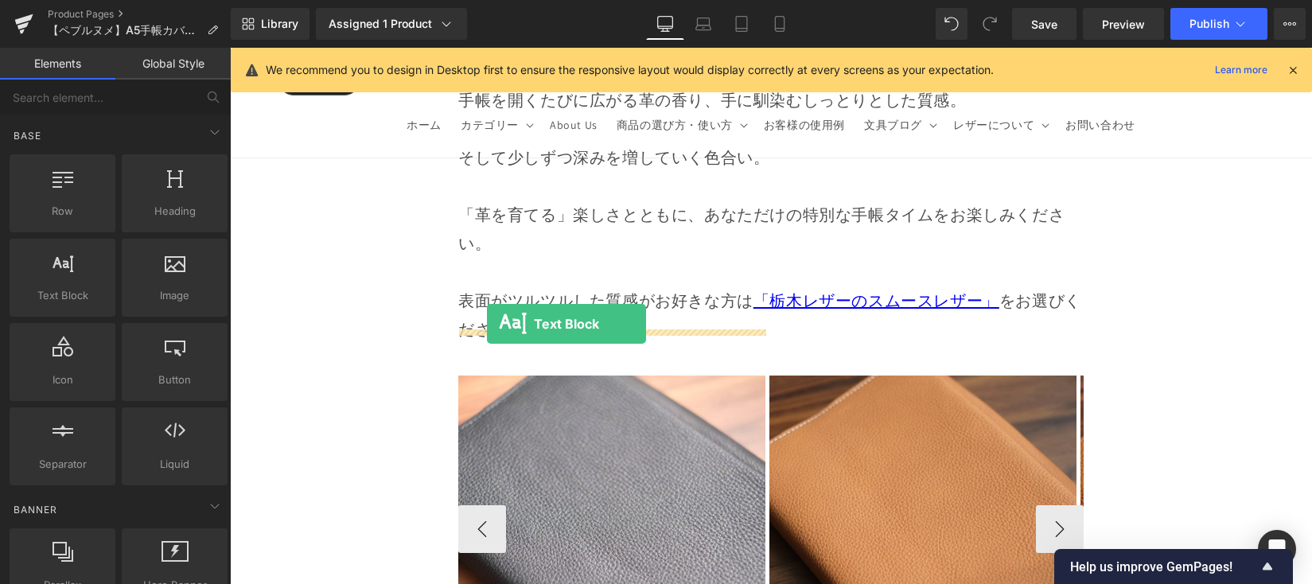
drag, startPoint x: 309, startPoint y: 338, endPoint x: 487, endPoint y: 324, distance: 178.0
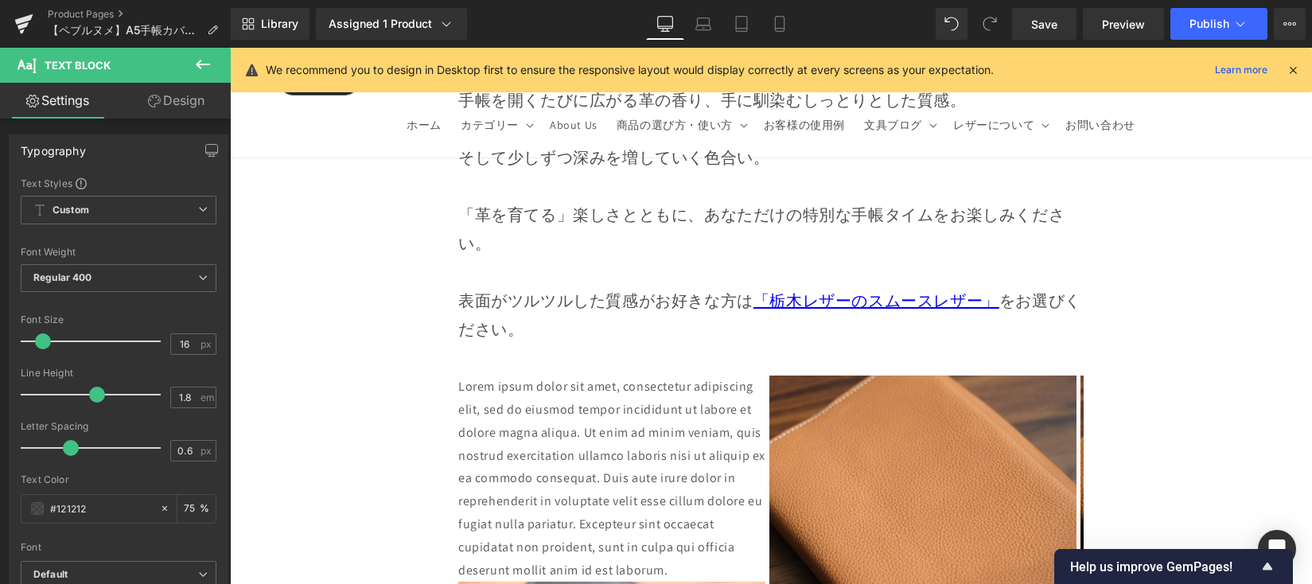
click at [677, 523] on div "Rendering Content" at bounding box center [656, 521] width 98 height 18
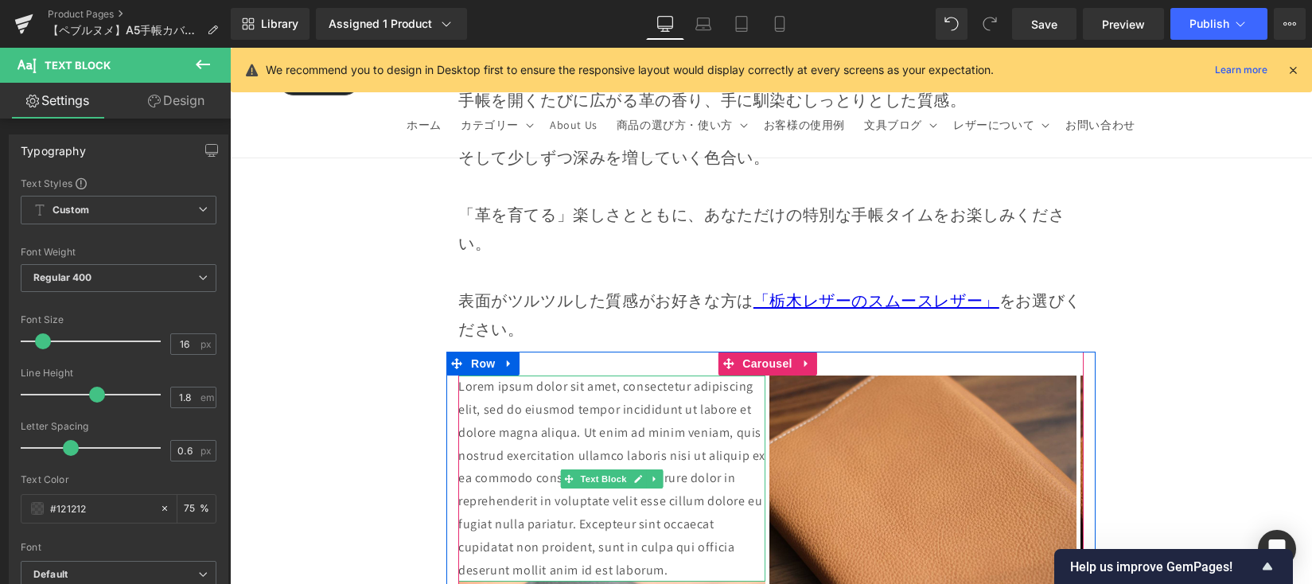
drag, startPoint x: 908, startPoint y: 572, endPoint x: 566, endPoint y: 447, distance: 364.9
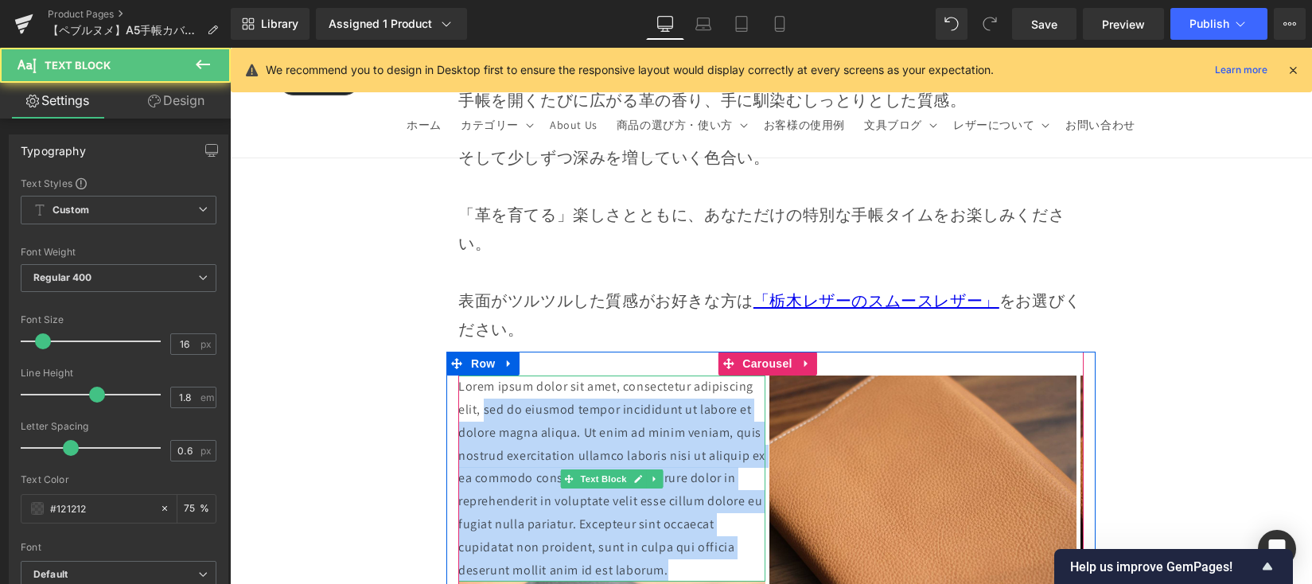
drag, startPoint x: 492, startPoint y: 372, endPoint x: 687, endPoint y: 530, distance: 250.6
click at [687, 530] on p "Lorem ipsum dolor sit amet, consectetur adipiscing elit, sed do eiusmod tempor …" at bounding box center [611, 478] width 307 height 206
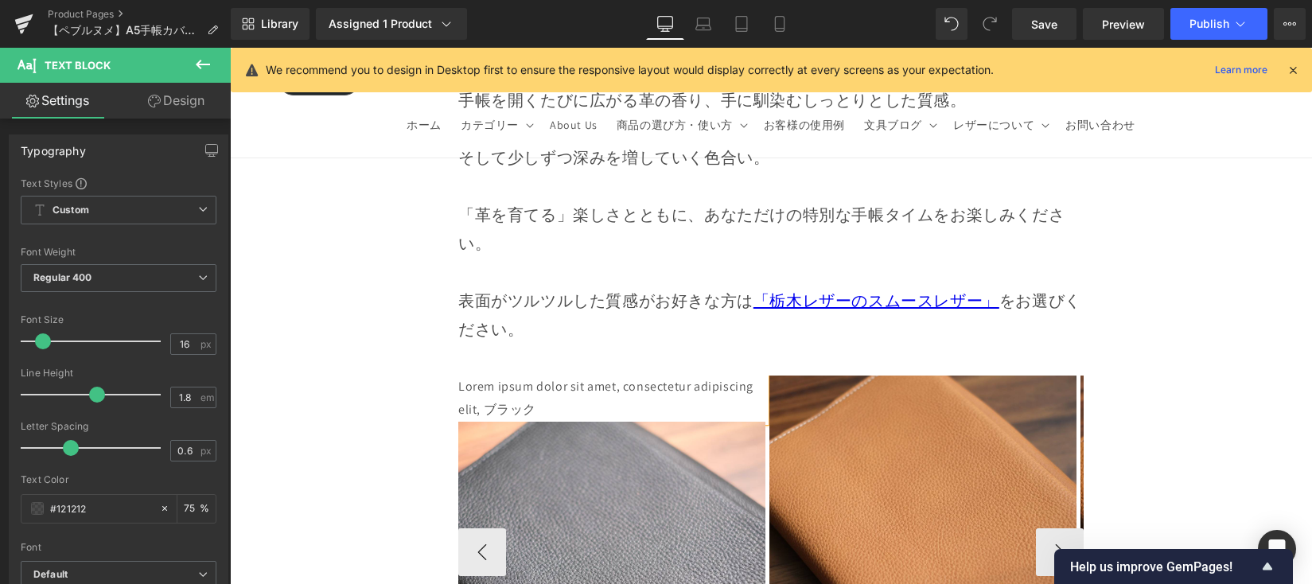
click at [534, 375] on p "Lorem ipsum dolor sit amet, consectetur adipiscing elit, ブラック" at bounding box center [611, 398] width 307 height 46
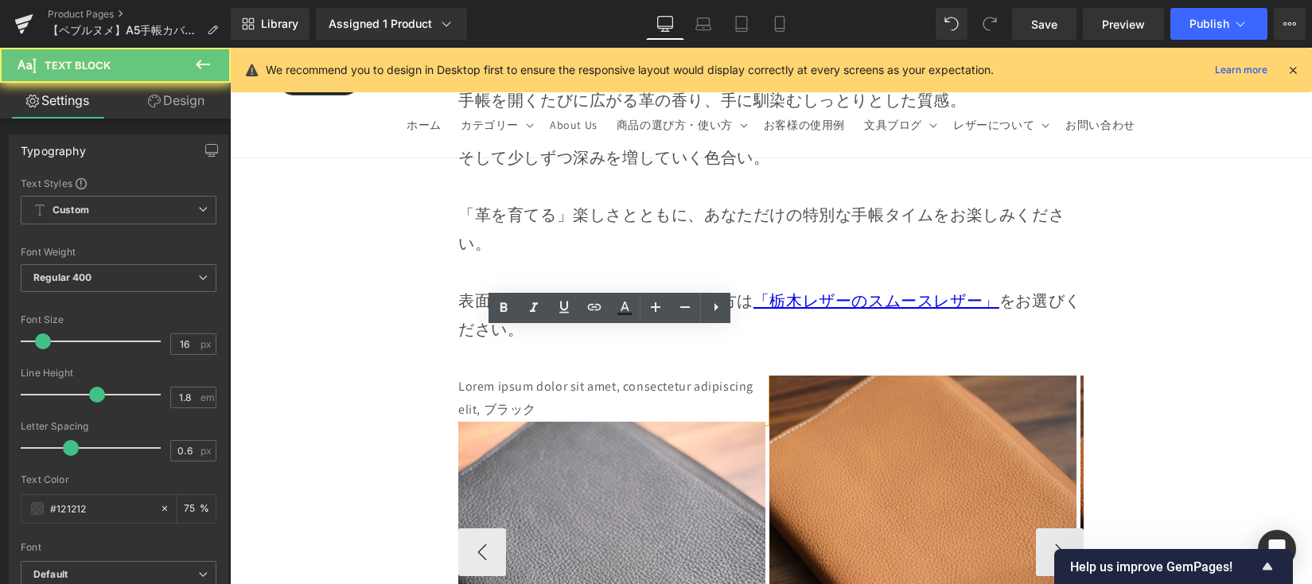
click at [513, 375] on p "Lorem ipsum dolor sit amet, consectetur adipiscing elit, ブラック" at bounding box center [611, 398] width 307 height 46
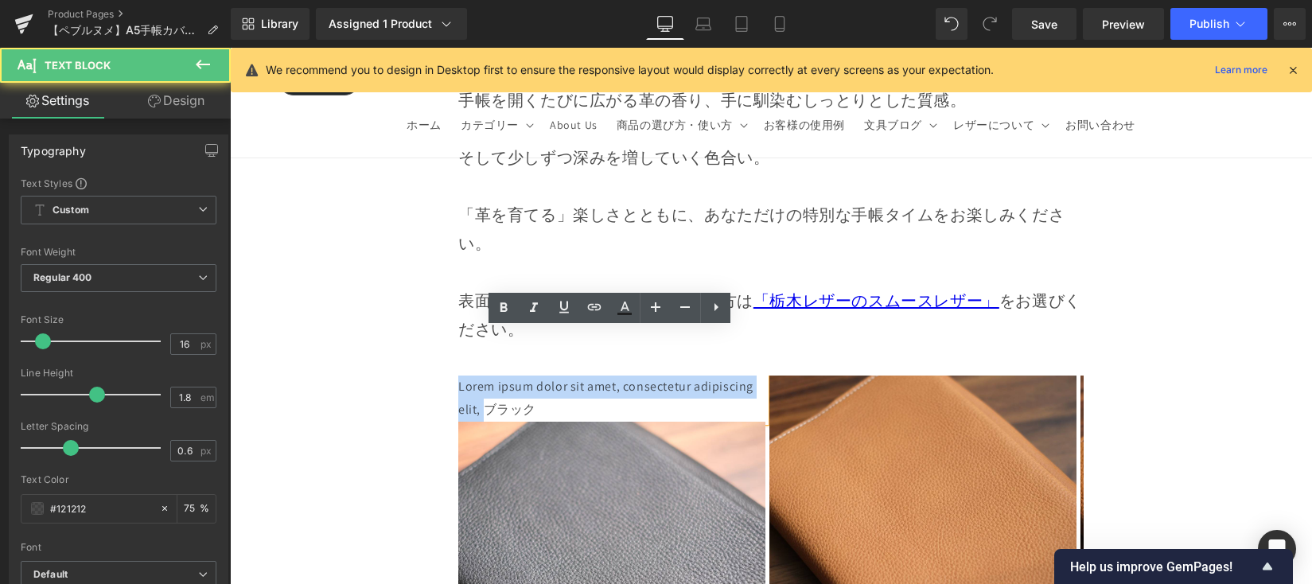
drag, startPoint x: 482, startPoint y: 364, endPoint x: 429, endPoint y: 333, distance: 61.7
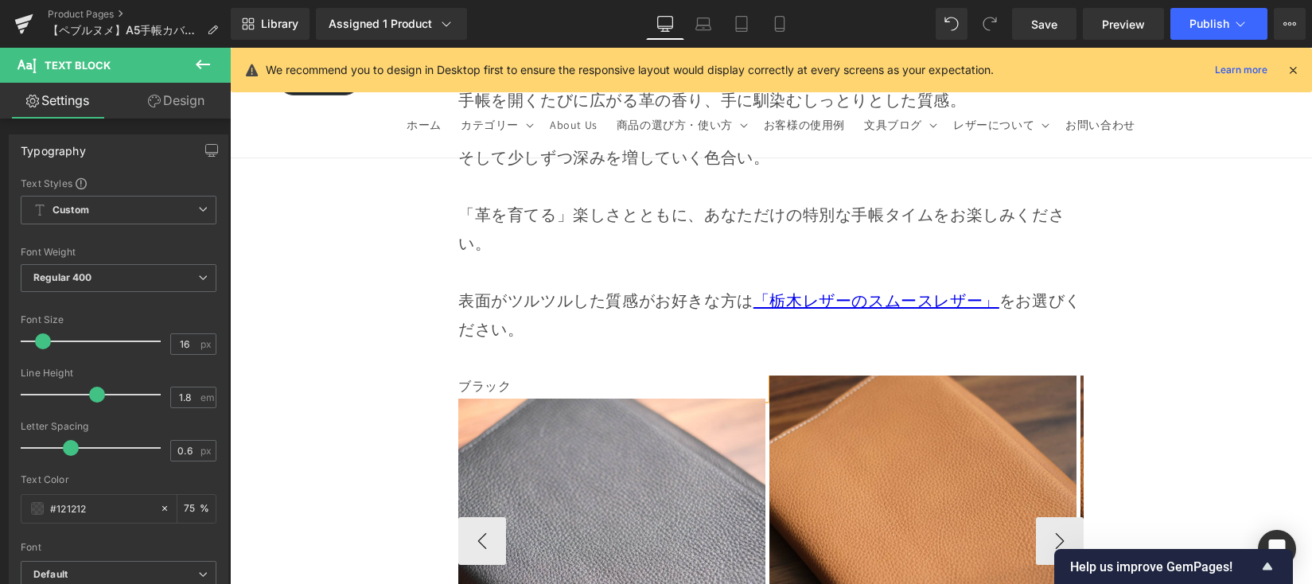
click at [509, 375] on p "ブラック" at bounding box center [611, 386] width 307 height 23
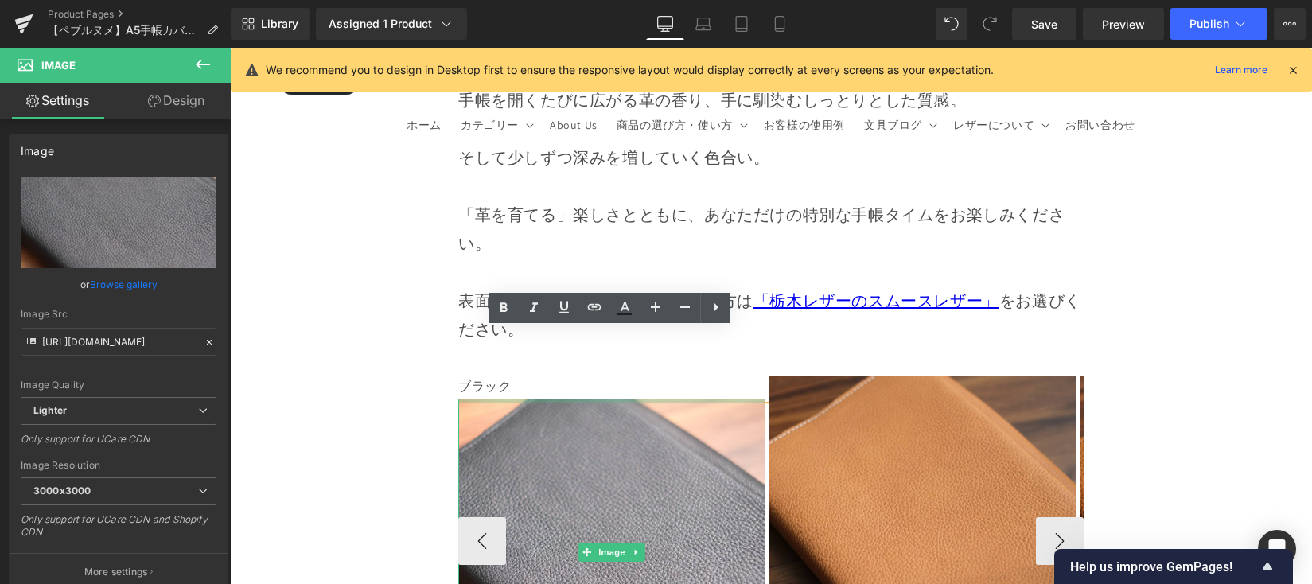
click at [732, 399] on div at bounding box center [611, 401] width 307 height 4
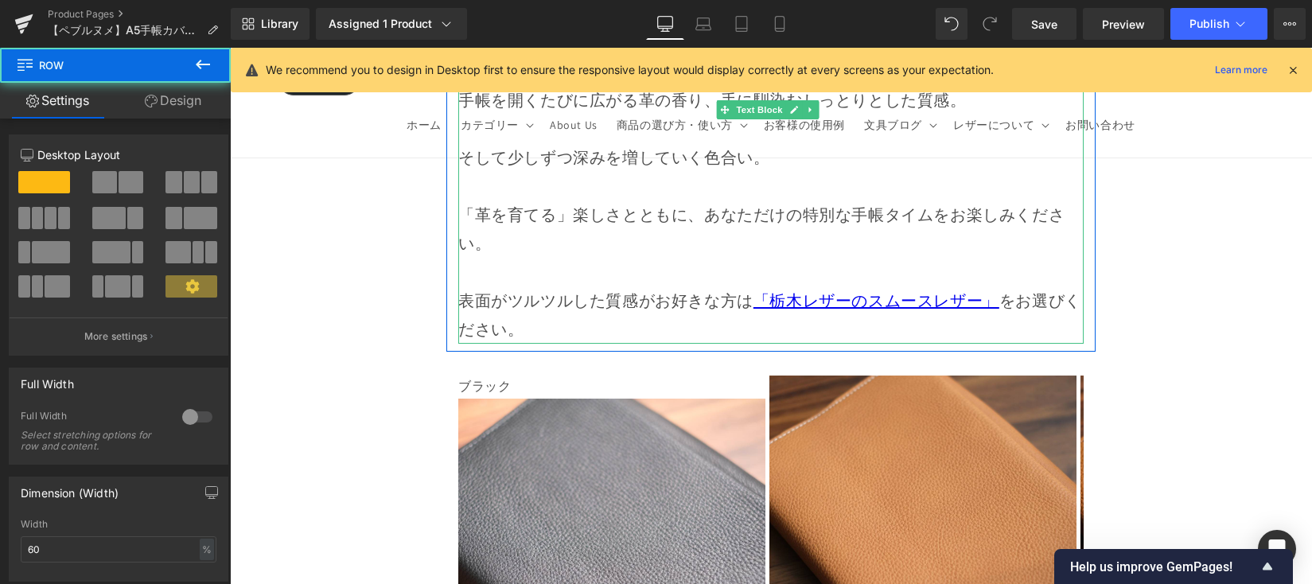
drag, startPoint x: 562, startPoint y: 309, endPoint x: 565, endPoint y: 292, distance: 17.0
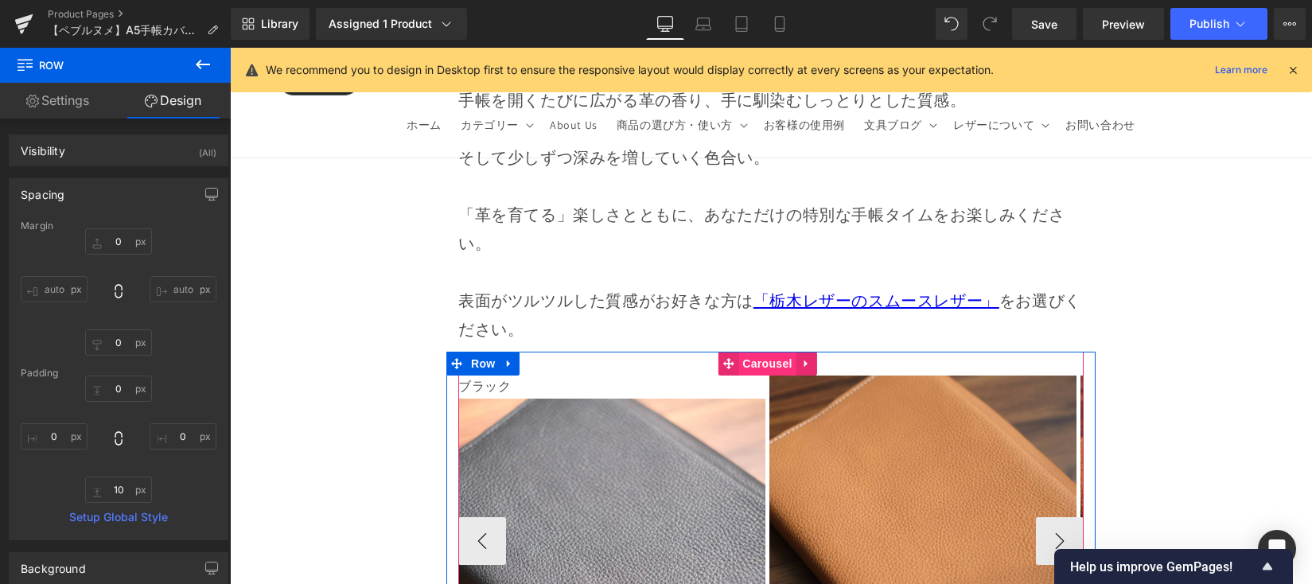
click at [743, 352] on span "Carousel" at bounding box center [766, 364] width 57 height 24
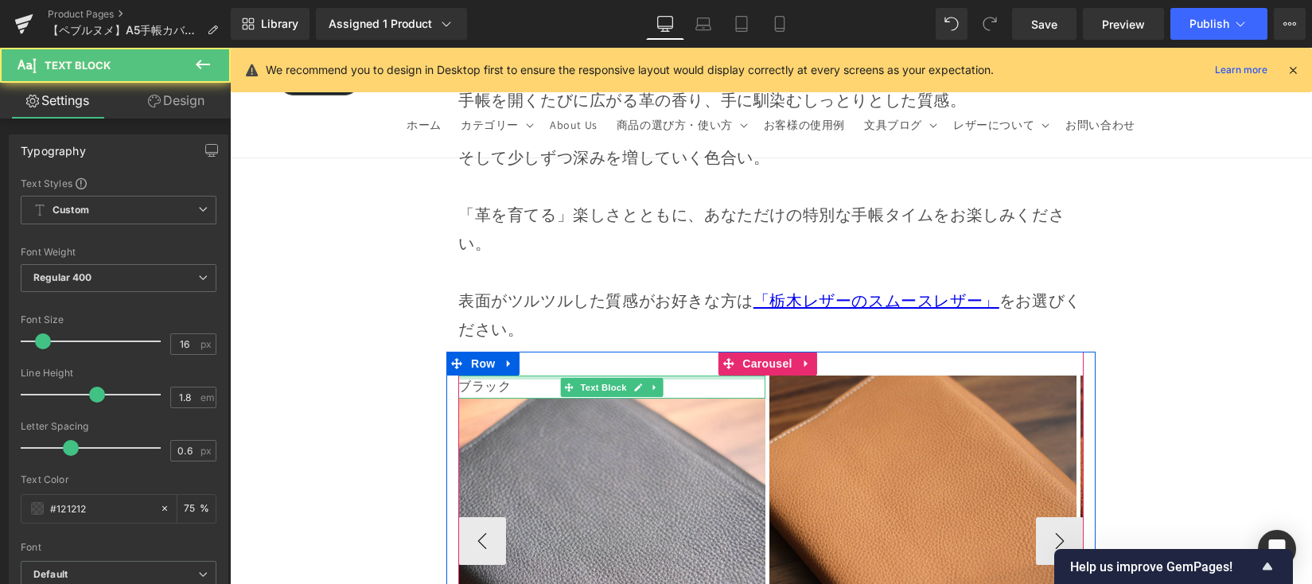
drag, startPoint x: 671, startPoint y: 329, endPoint x: 671, endPoint y: 313, distance: 15.9
click at [671, 352] on div "ブラック Text Block Image Image Image Image ‹ › Carousel" at bounding box center [770, 533] width 625 height 362
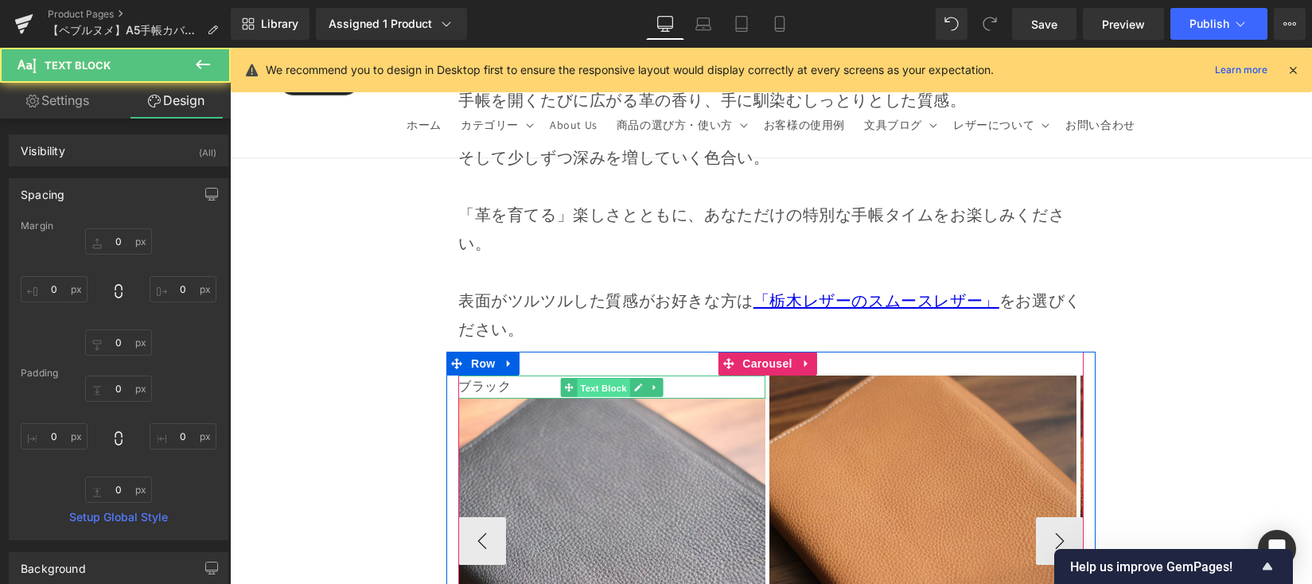
click at [593, 378] on span "Text Block" at bounding box center [603, 387] width 53 height 19
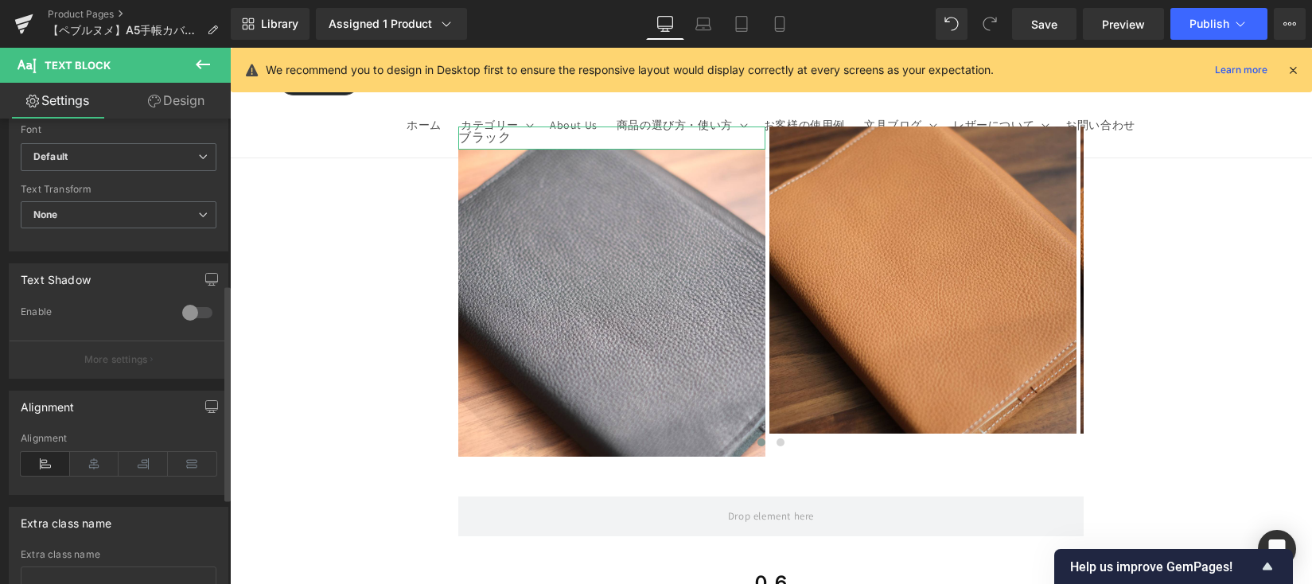
scroll to position [434, 0]
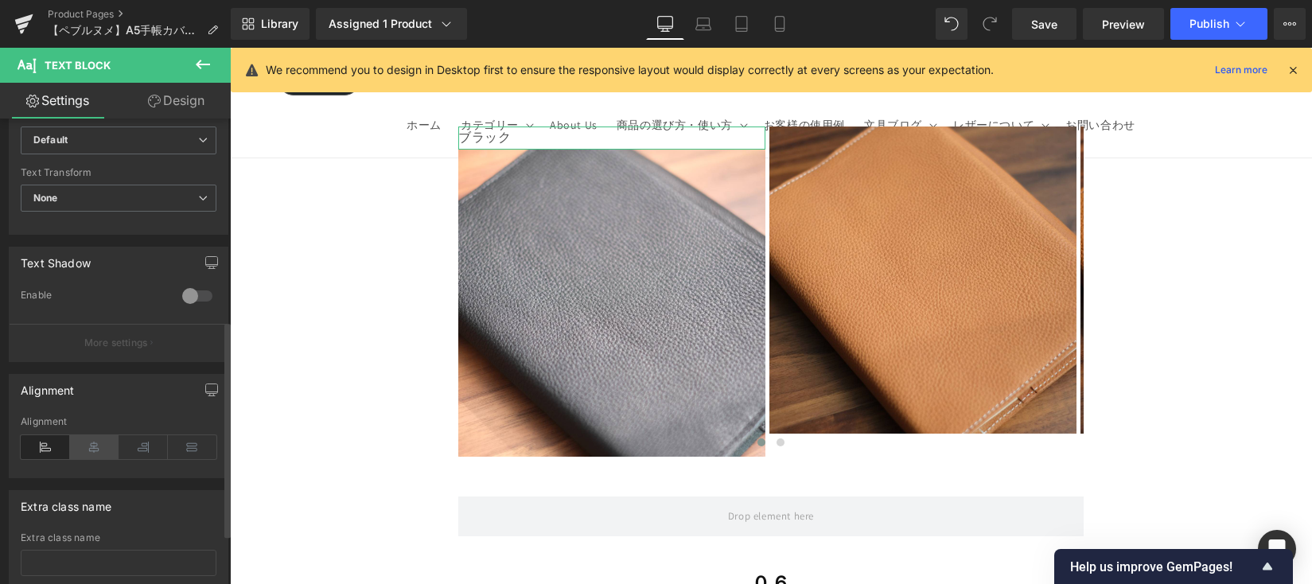
drag, startPoint x: 94, startPoint y: 445, endPoint x: 111, endPoint y: 442, distance: 17.7
click at [93, 445] on icon at bounding box center [94, 447] width 49 height 24
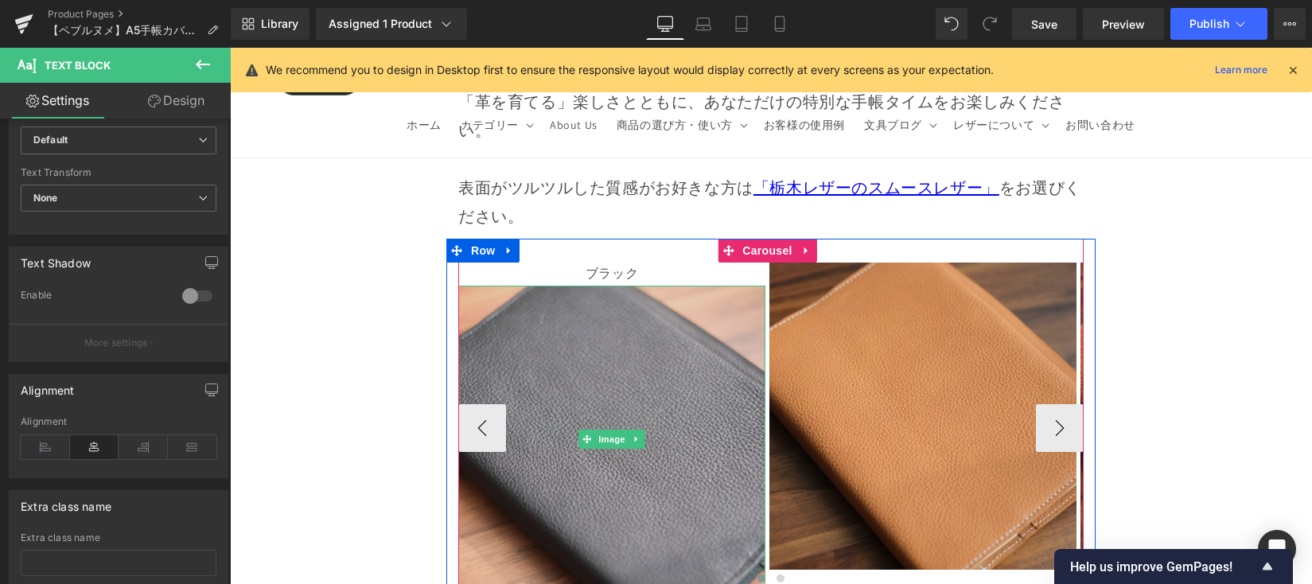
scroll to position [14566, 0]
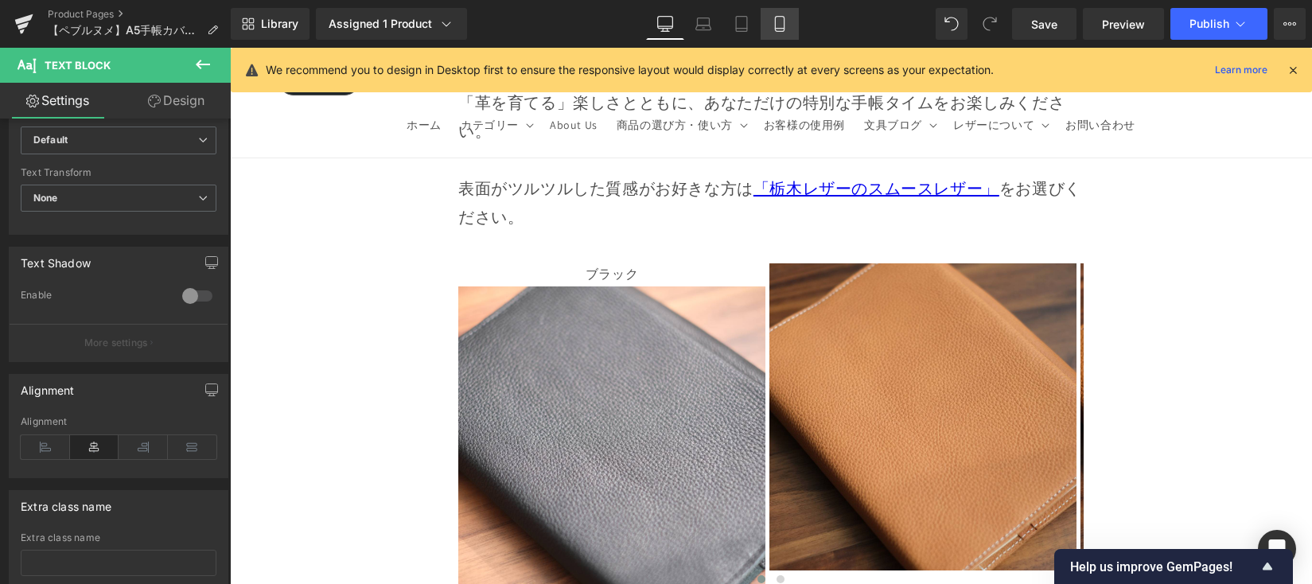
click at [780, 32] on link "Mobile" at bounding box center [780, 24] width 38 height 32
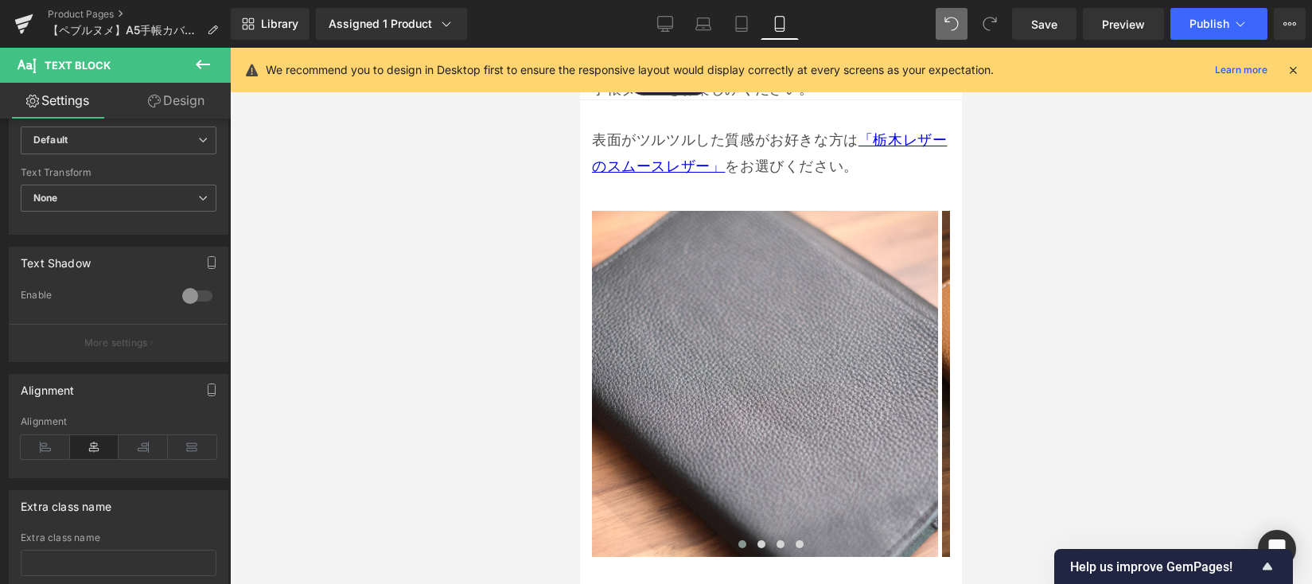
scroll to position [10933, 0]
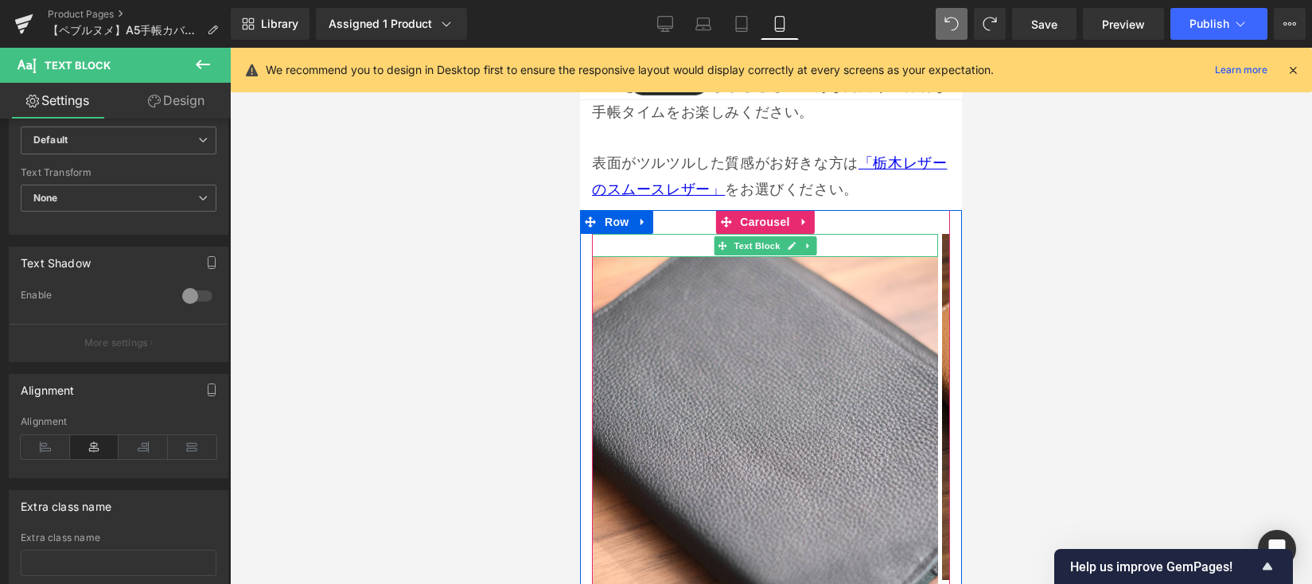
click at [630, 234] on p "ブラック" at bounding box center [765, 245] width 346 height 23
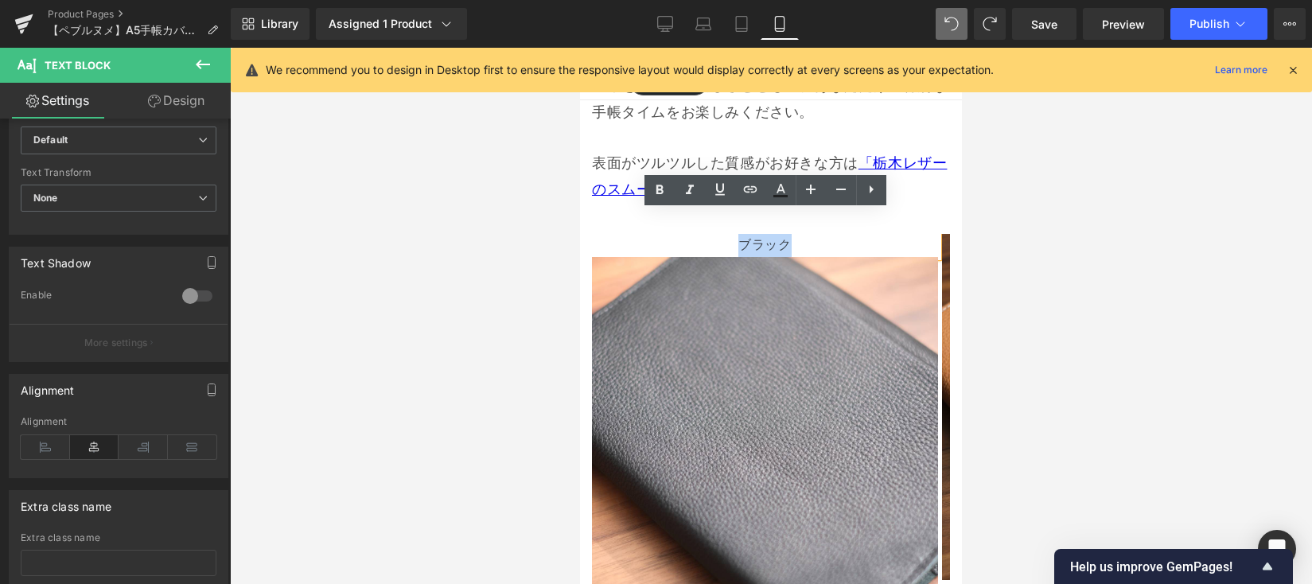
drag, startPoint x: 715, startPoint y: 221, endPoint x: 683, endPoint y: 211, distance: 34.2
click at [823, 234] on p "ブラック" at bounding box center [765, 245] width 346 height 23
click at [652, 187] on icon at bounding box center [659, 190] width 19 height 19
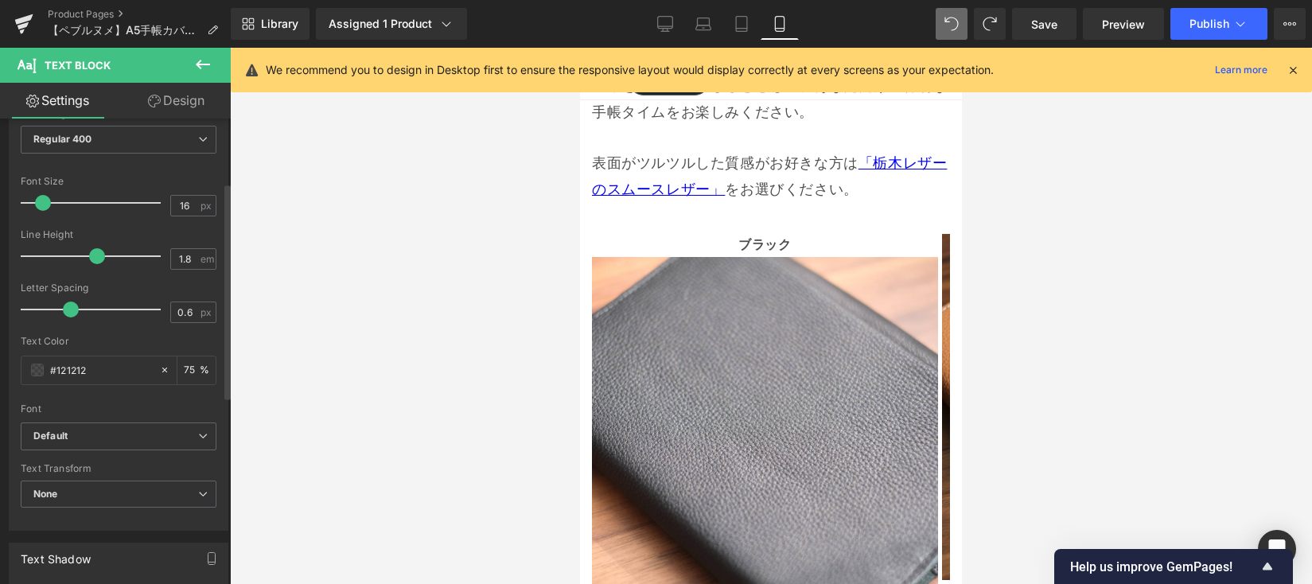
scroll to position [138, 0]
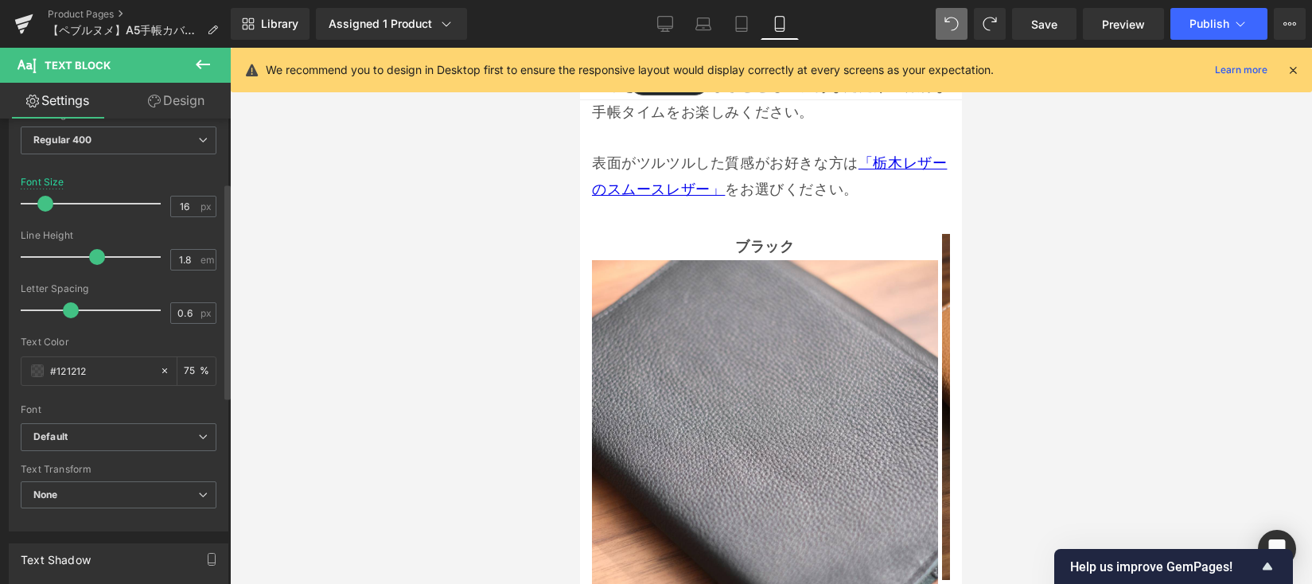
click at [48, 204] on span at bounding box center [45, 204] width 16 height 16
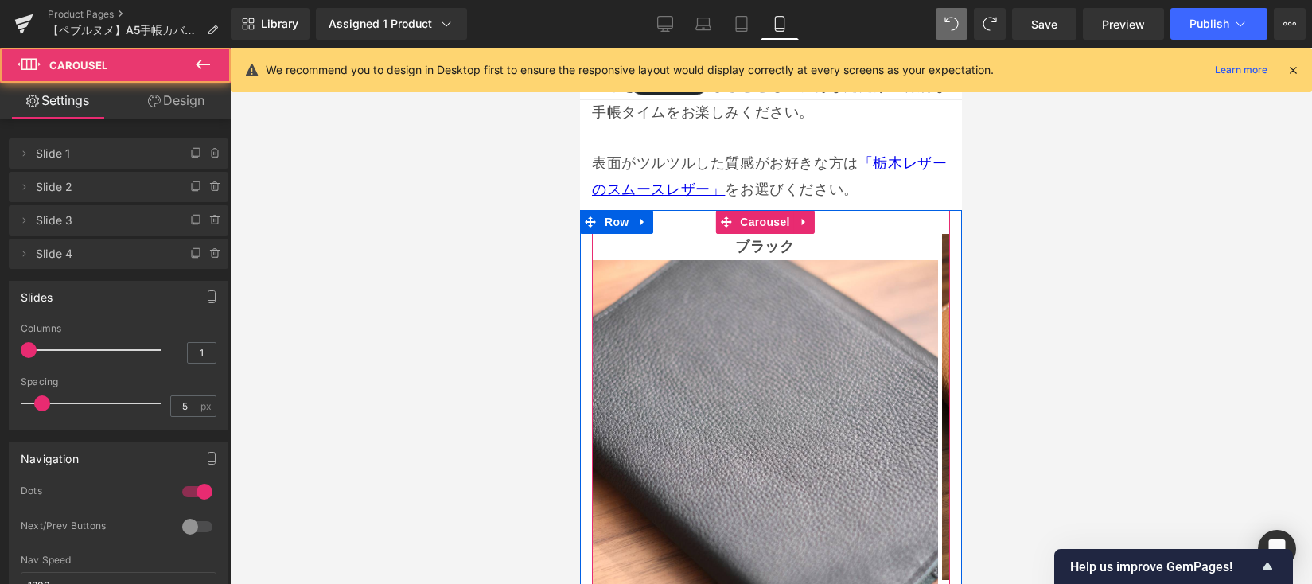
click at [757, 582] on span at bounding box center [761, 593] width 8 height 8
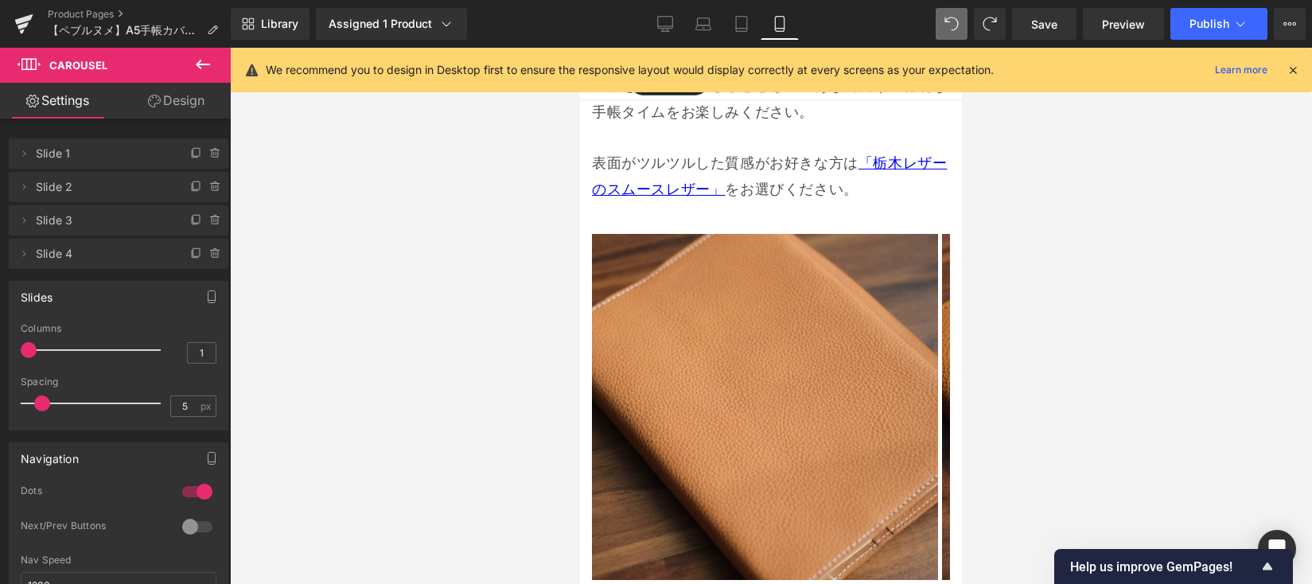
click at [204, 60] on icon at bounding box center [202, 64] width 19 height 19
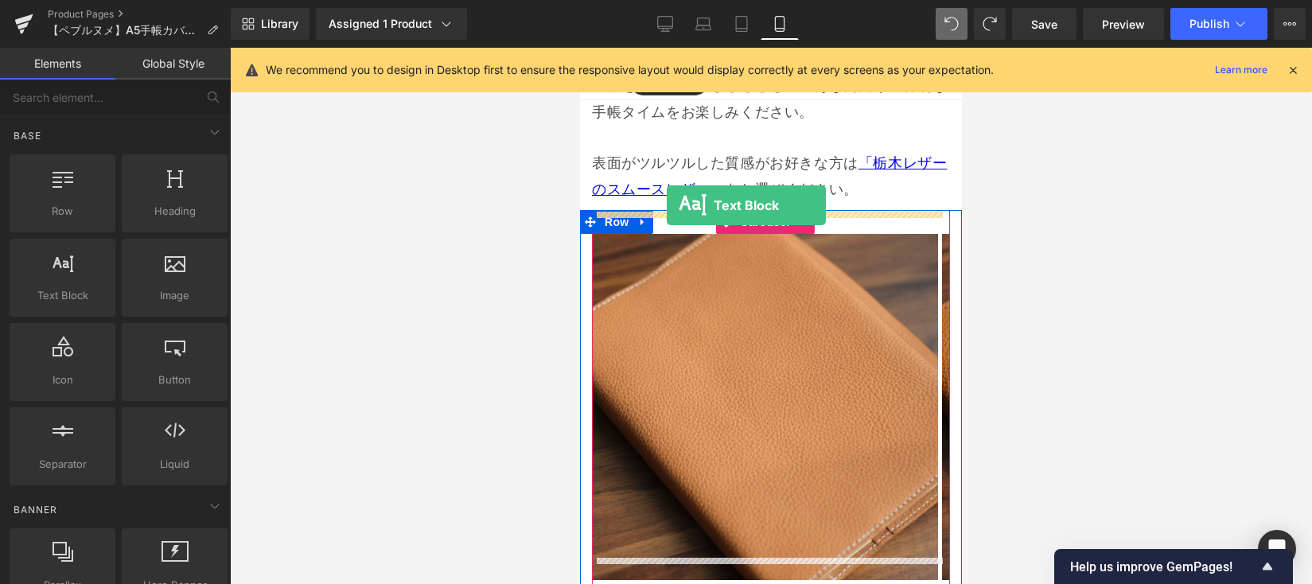
drag, startPoint x: 971, startPoint y: 300, endPoint x: 667, endPoint y: 205, distance: 319.0
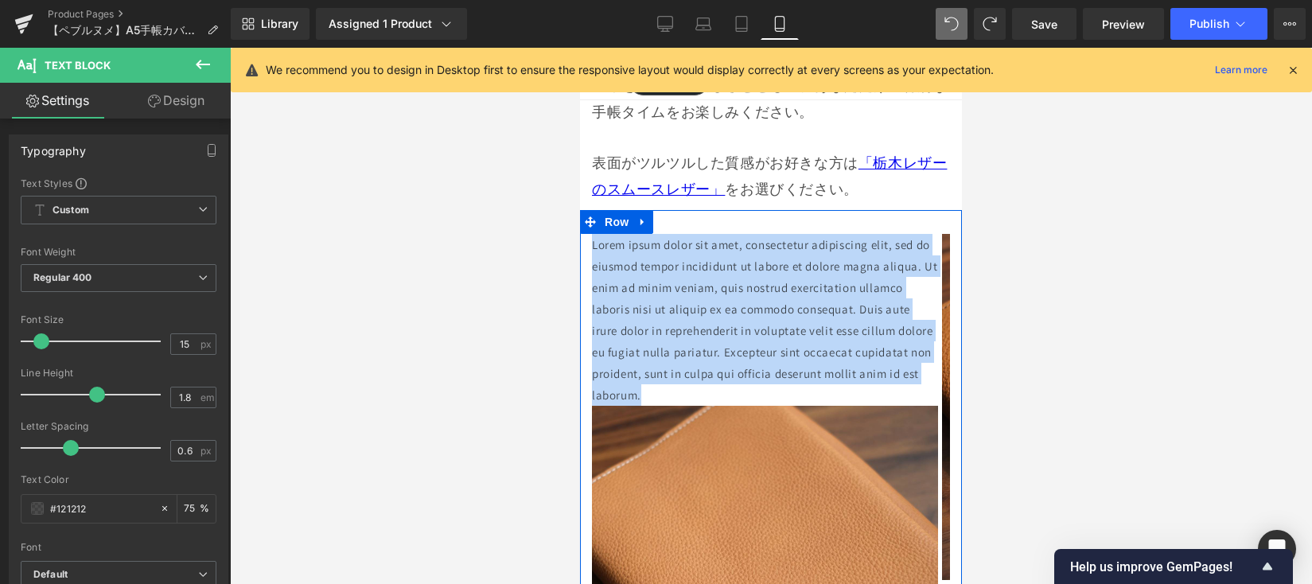
drag, startPoint x: 658, startPoint y: 373, endPoint x: 590, endPoint y: 228, distance: 159.8
click at [590, 228] on div "ブラック Text Block Image Lorem ipsum dolor sit amet, consectetur adipiscing elit, …" at bounding box center [771, 485] width 382 height 550
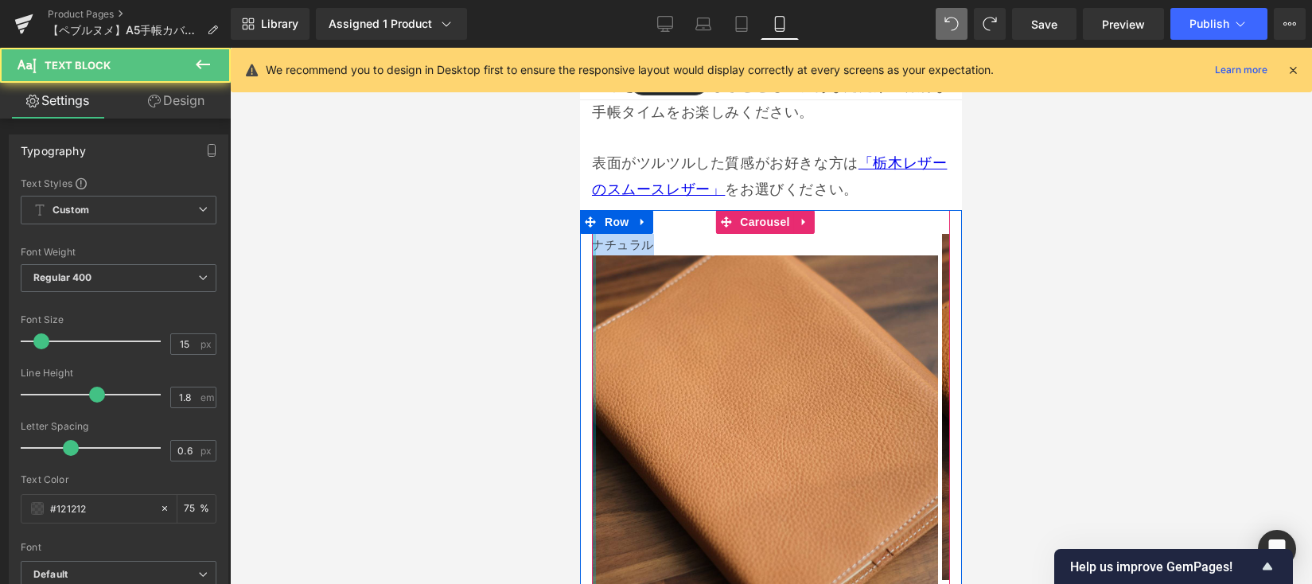
drag, startPoint x: 632, startPoint y: 220, endPoint x: 593, endPoint y: 222, distance: 39.0
click at [593, 222] on div "ブラック Text Block Image ナチュラル Text Block Image Image Image ‹ › Carousel" at bounding box center [771, 411] width 358 height 403
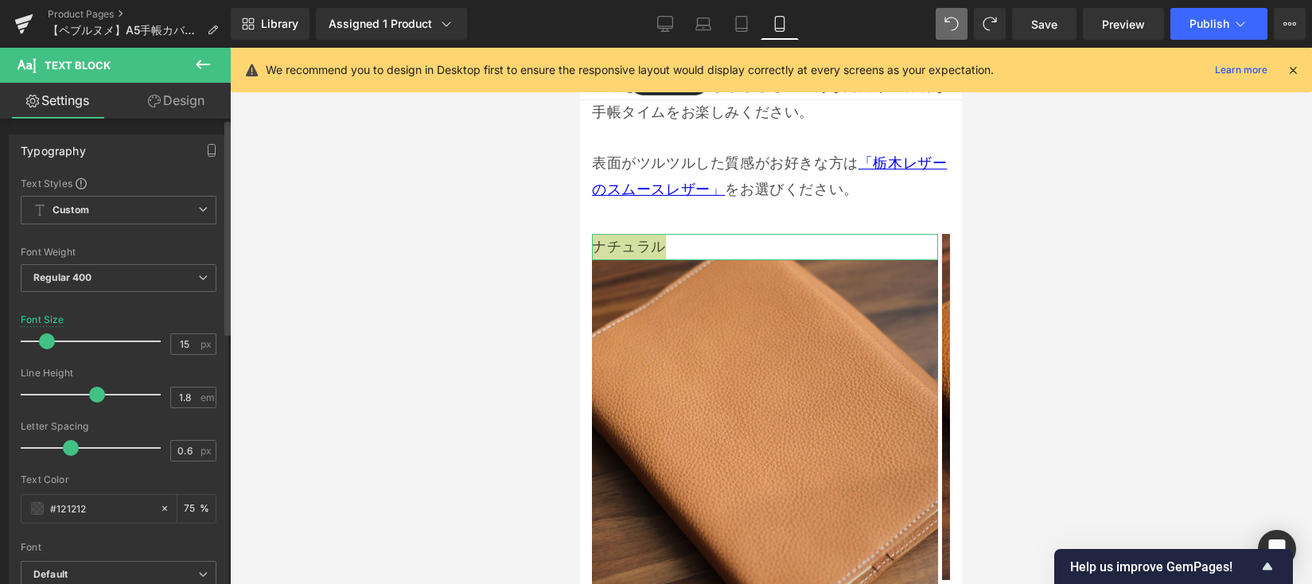
drag, startPoint x: 43, startPoint y: 338, endPoint x: 53, endPoint y: 343, distance: 11.4
click at [48, 342] on span at bounding box center [47, 341] width 16 height 16
click at [48, 342] on span at bounding box center [45, 341] width 16 height 16
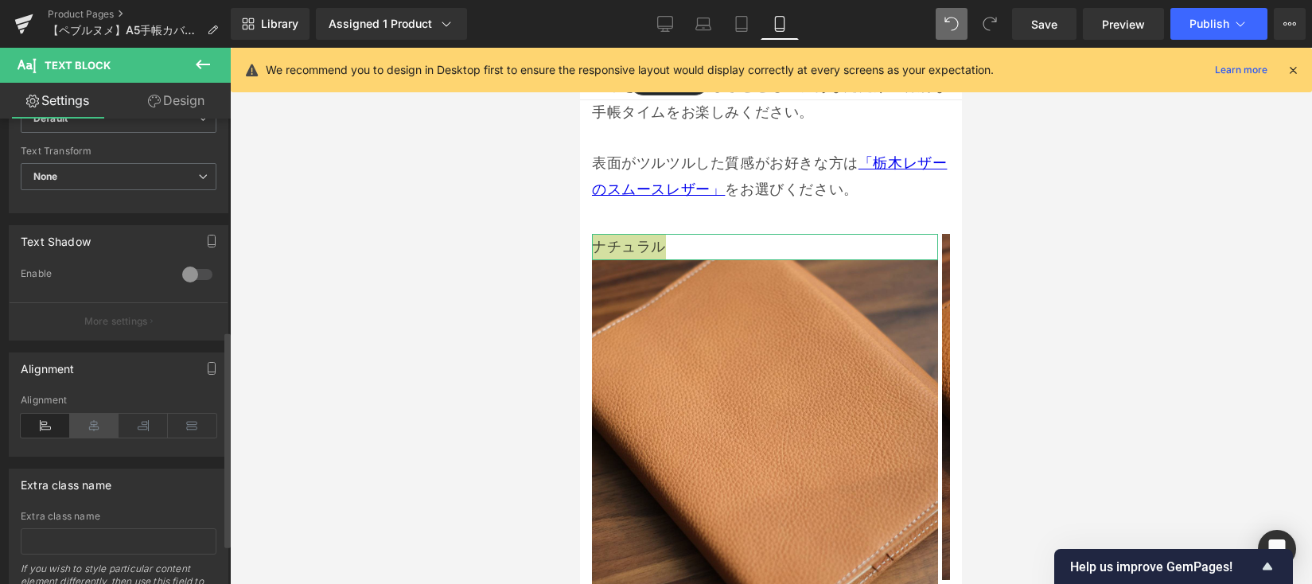
click at [90, 429] on icon at bounding box center [94, 426] width 49 height 24
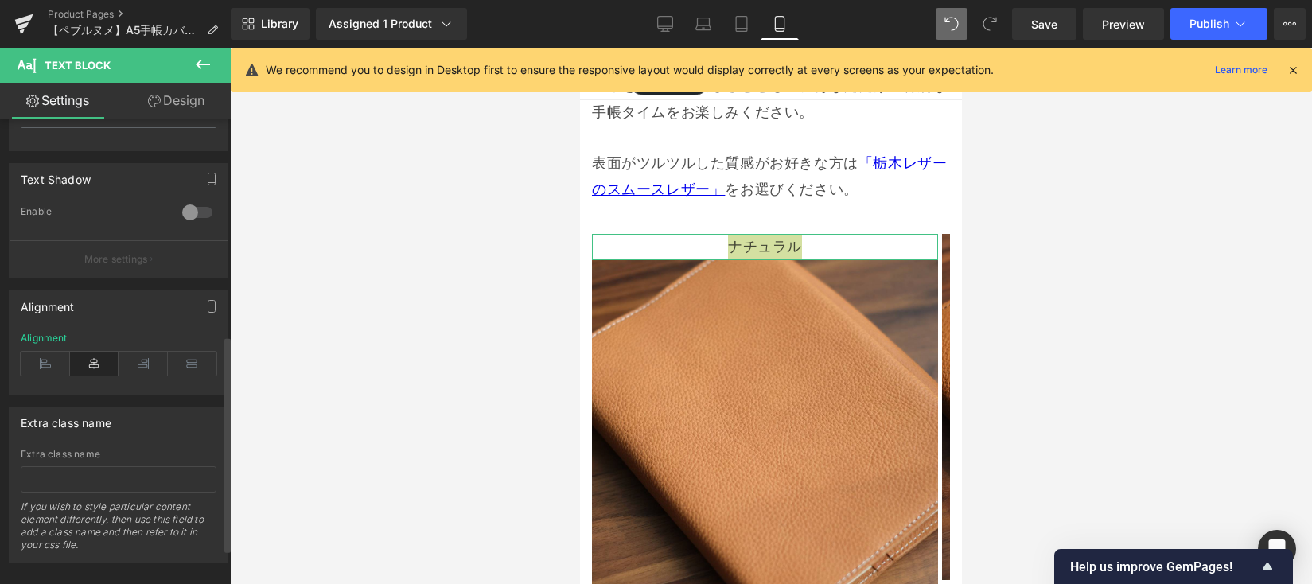
scroll to position [541, 0]
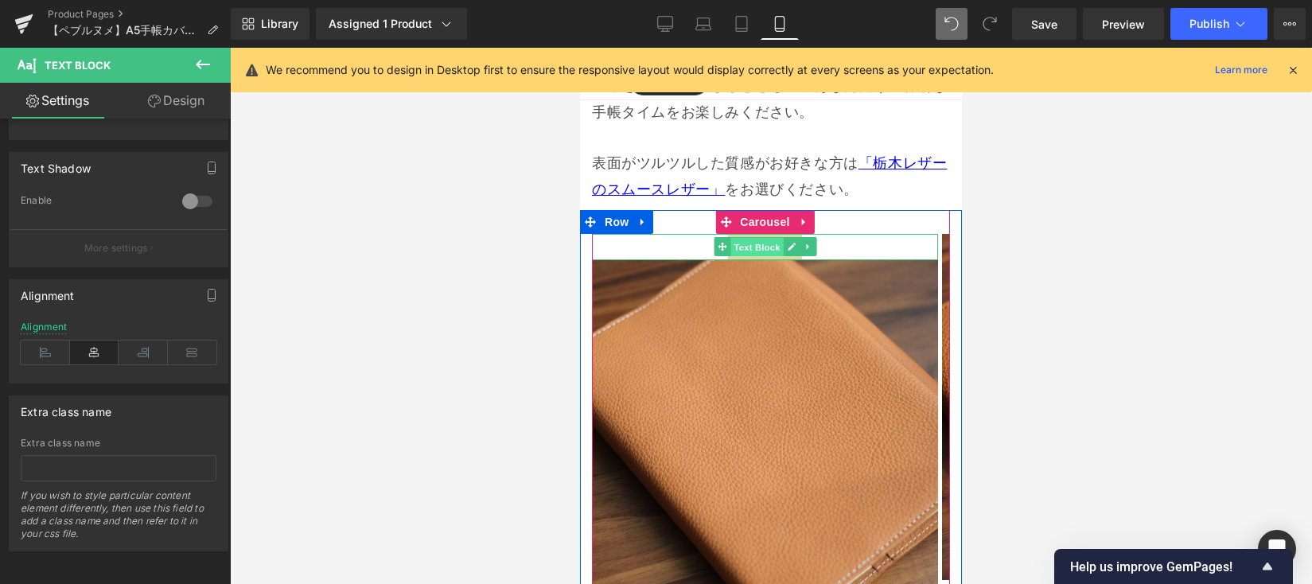
click at [744, 238] on span "Text Block" at bounding box center [756, 247] width 53 height 19
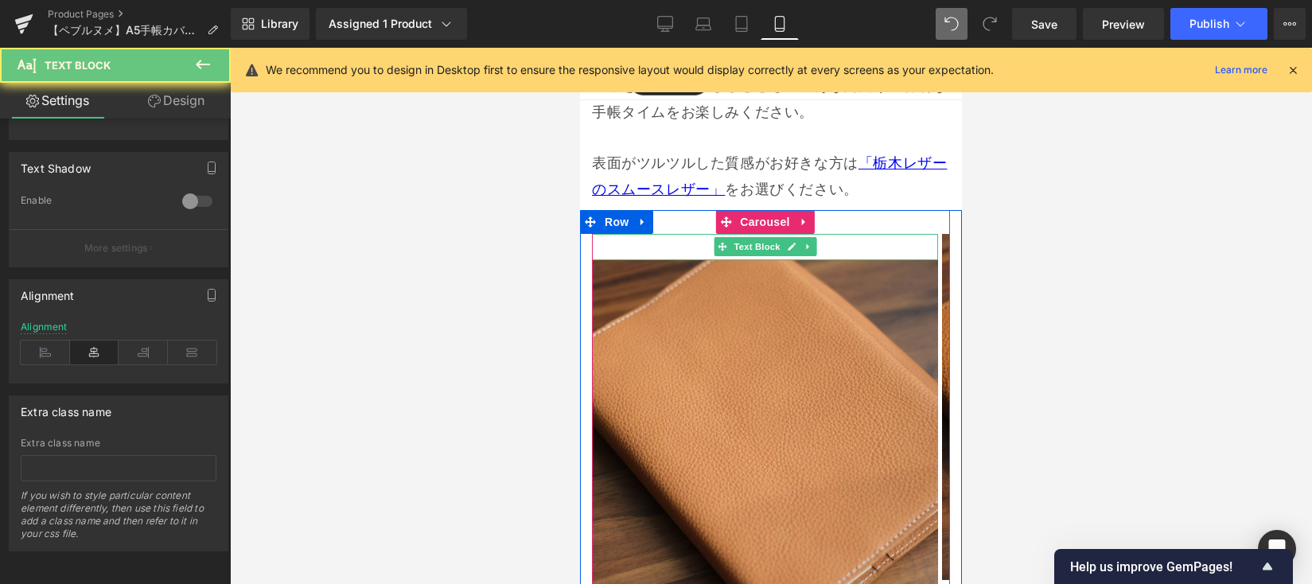
click at [693, 234] on p "ナチュラル" at bounding box center [765, 246] width 346 height 25
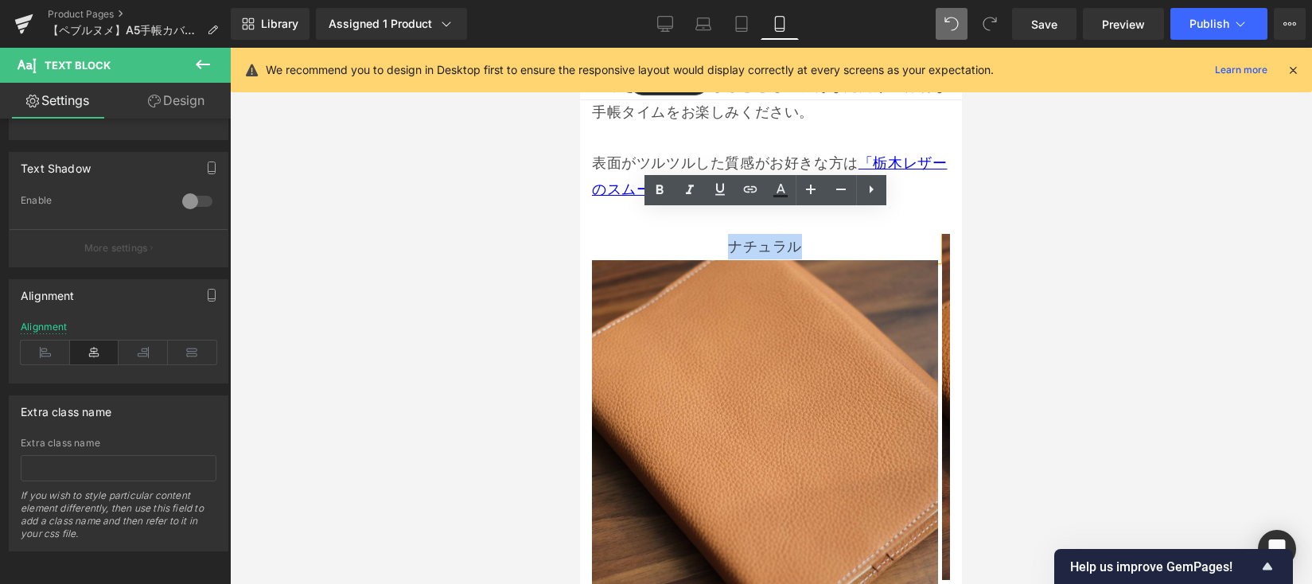
drag, startPoint x: 725, startPoint y: 227, endPoint x: 785, endPoint y: 227, distance: 59.7
click at [806, 234] on p "ナチュラル" at bounding box center [765, 246] width 346 height 25
click at [652, 187] on icon at bounding box center [659, 190] width 19 height 19
click at [740, 582] on button at bounding box center [742, 593] width 19 height 16
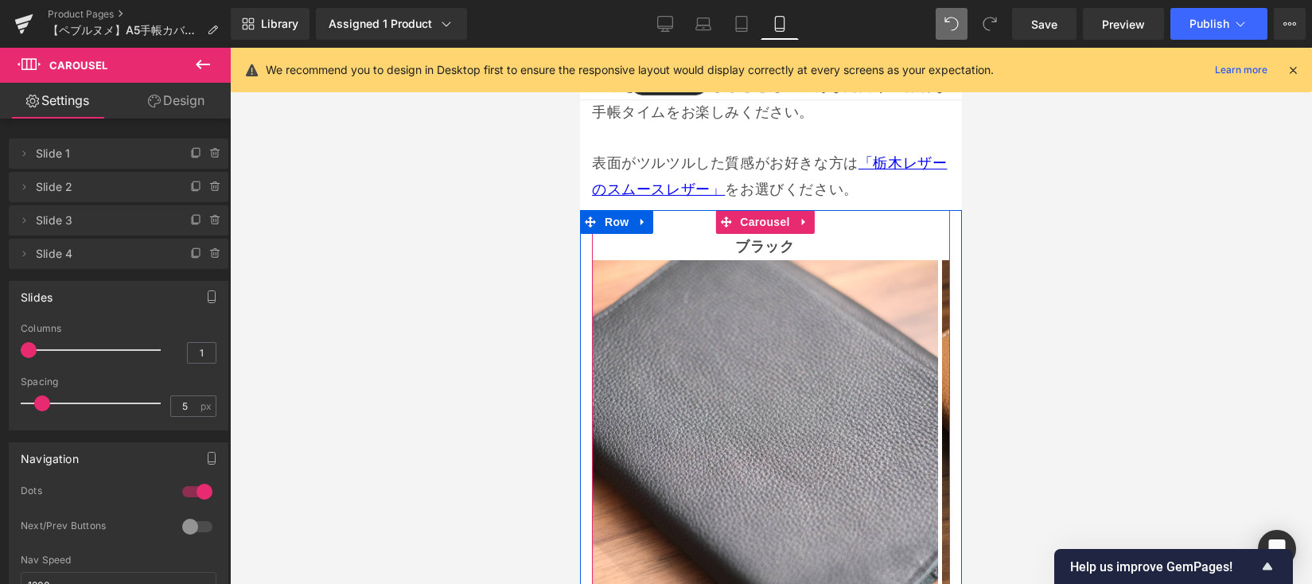
click at [761, 582] on button at bounding box center [761, 593] width 19 height 16
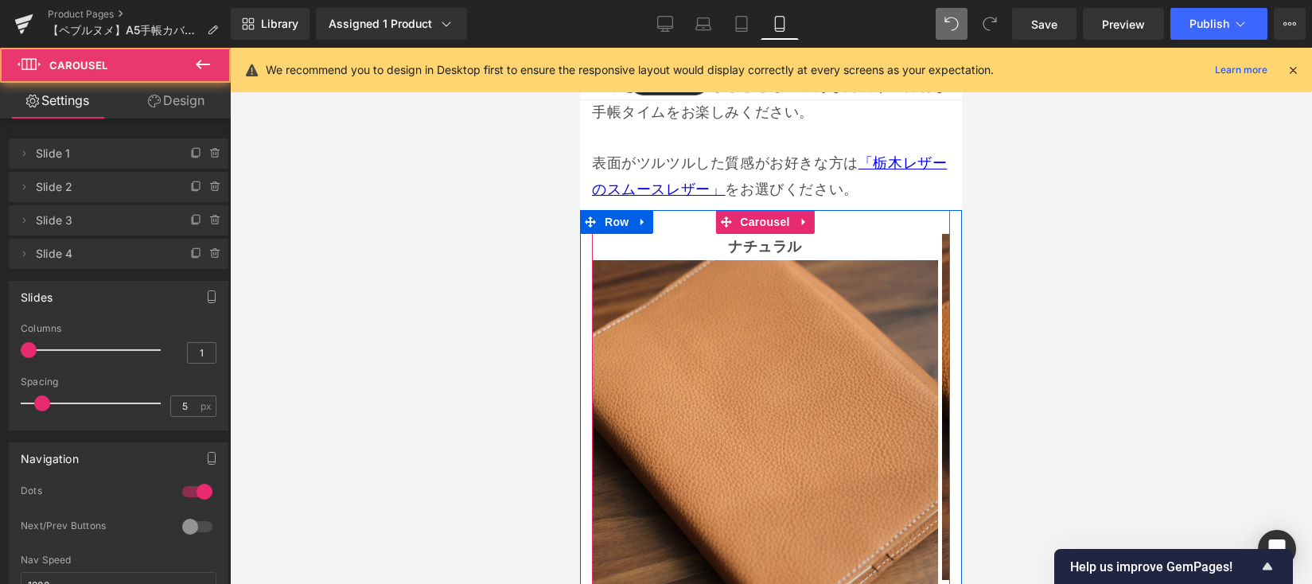
click at [740, 582] on span at bounding box center [742, 593] width 8 height 8
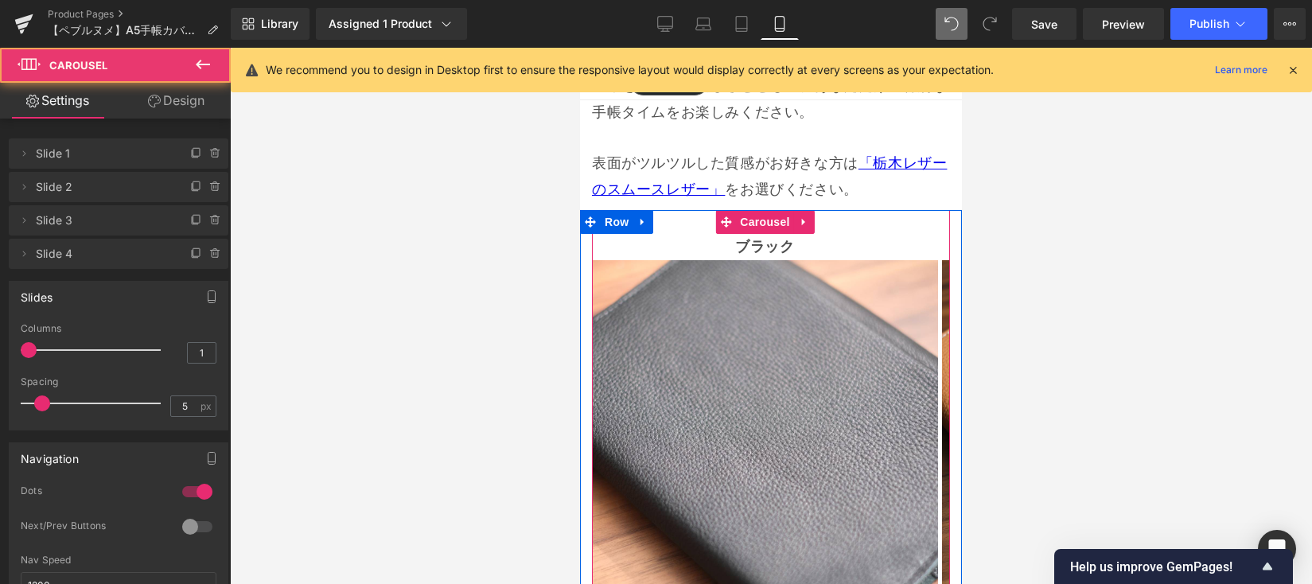
click at [761, 582] on button at bounding box center [761, 593] width 19 height 16
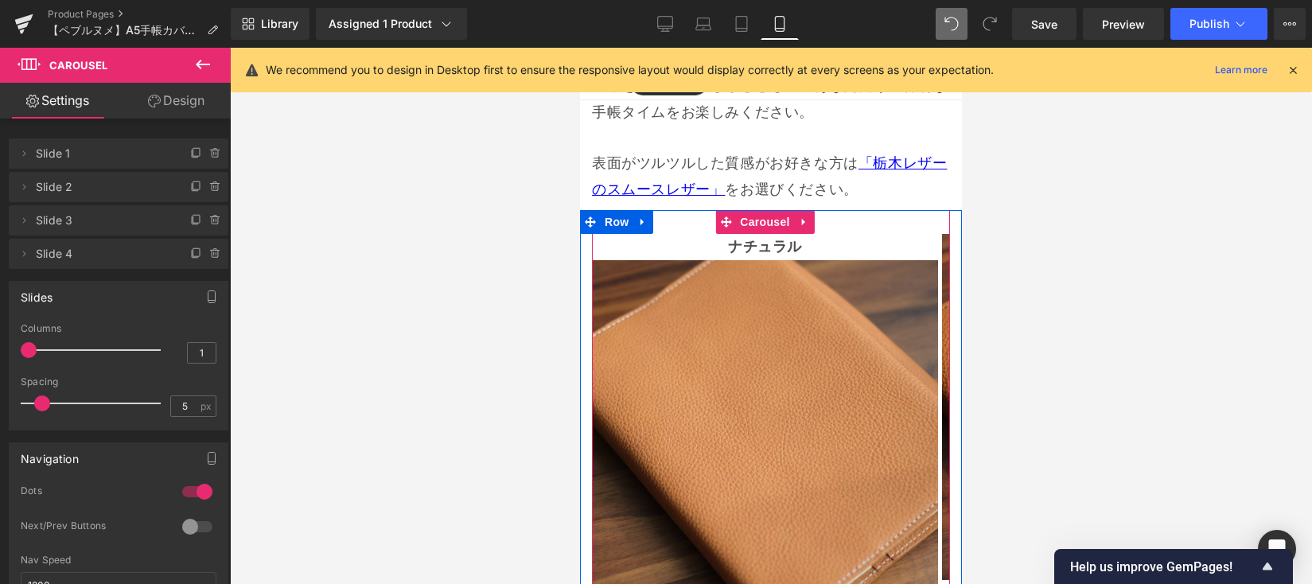
click at [771, 582] on button at bounding box center [780, 593] width 19 height 16
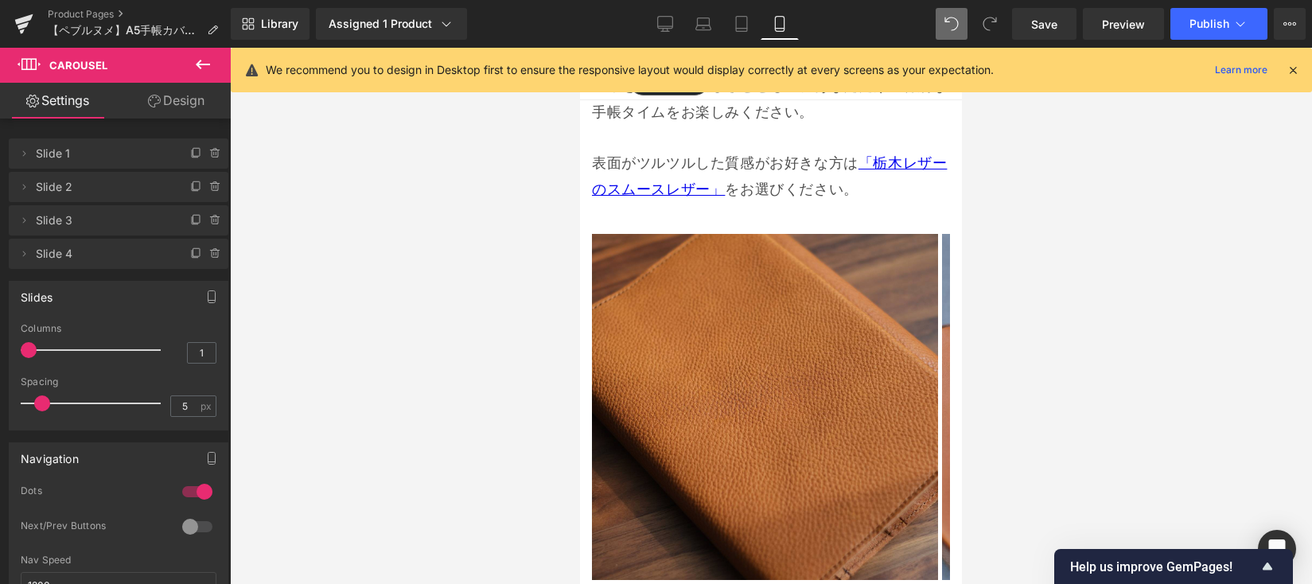
click at [204, 70] on icon at bounding box center [202, 64] width 19 height 19
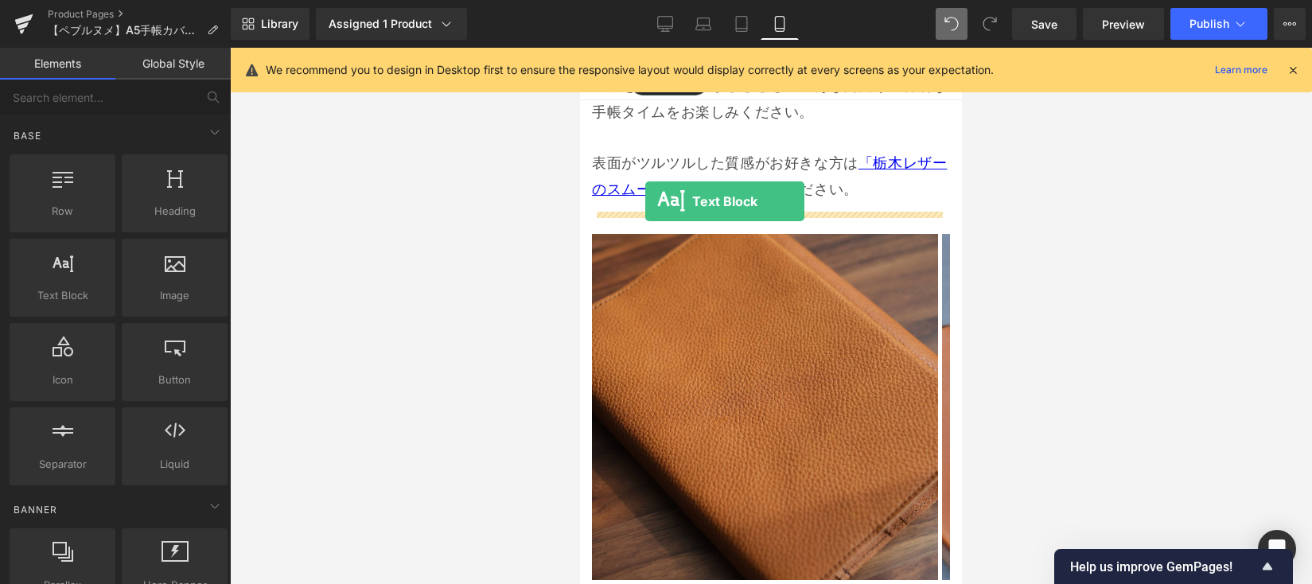
drag, startPoint x: 756, startPoint y: 288, endPoint x: 645, endPoint y: 201, distance: 140.5
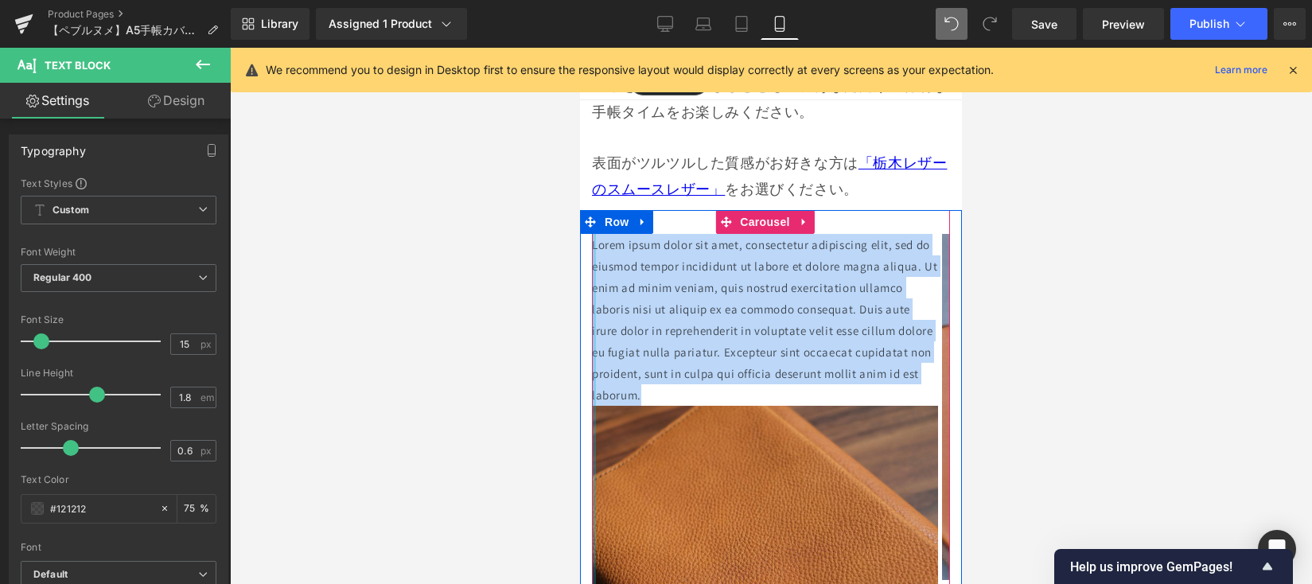
drag, startPoint x: 646, startPoint y: 349, endPoint x: 593, endPoint y: 231, distance: 128.9
click at [593, 231] on div "ブラック Text Block Image ナチュラル Text Block Image Text Block Image Image ‹ › Carousel" at bounding box center [771, 485] width 358 height 550
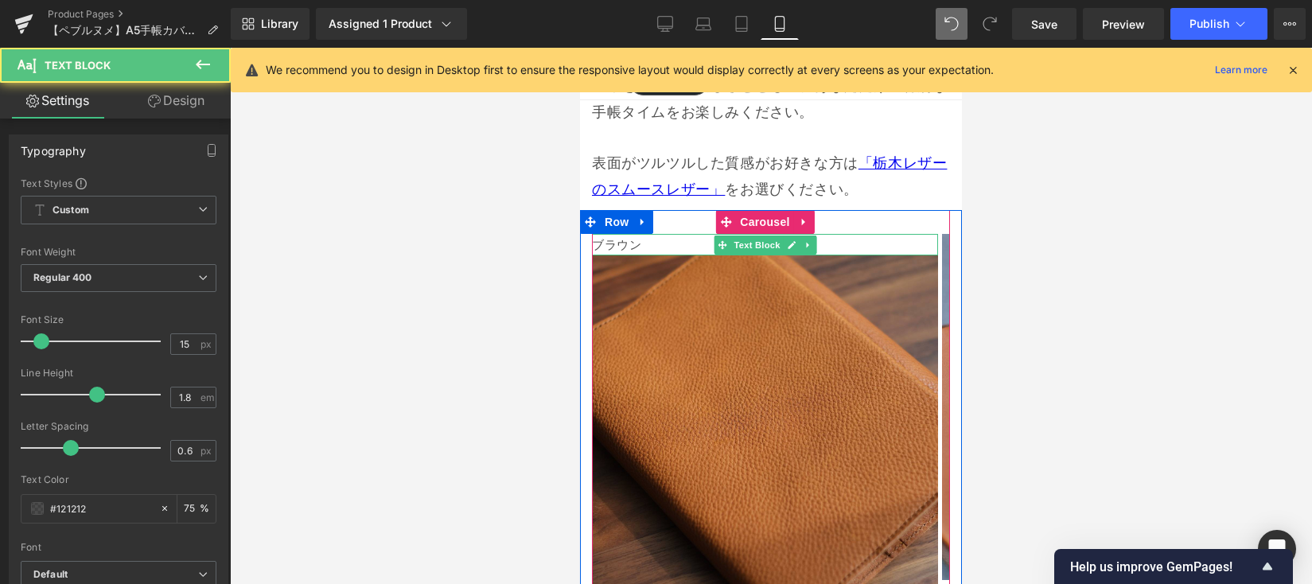
click at [641, 234] on p "ブラウン" at bounding box center [765, 244] width 346 height 21
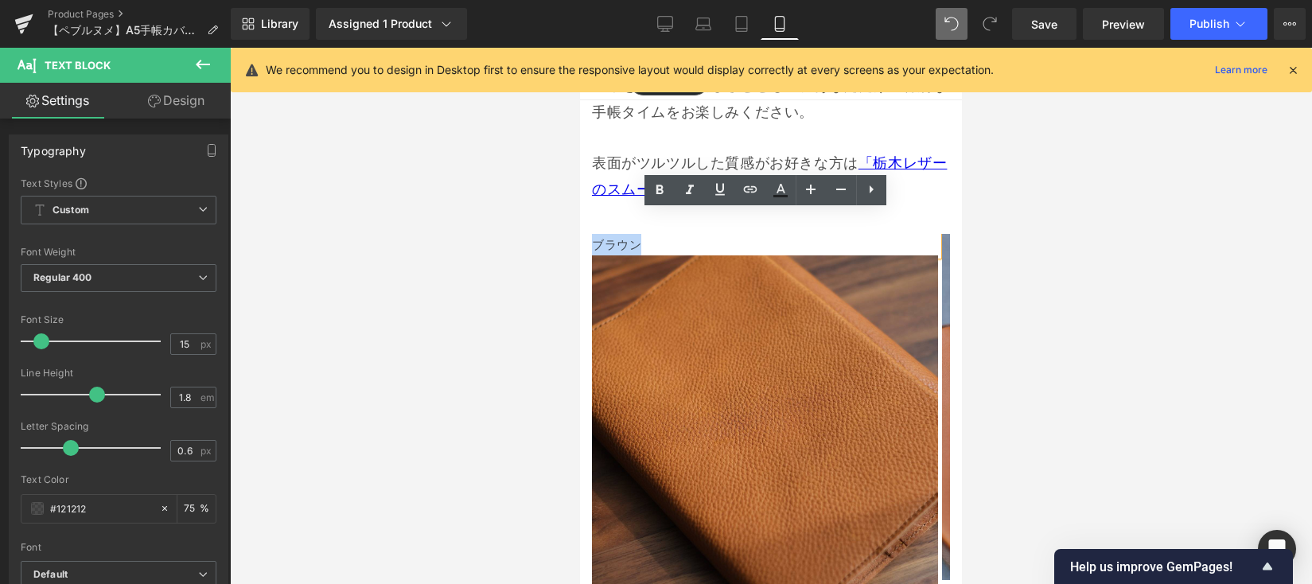
drag, startPoint x: 652, startPoint y: 225, endPoint x: 596, endPoint y: 224, distance: 55.7
click at [596, 234] on p "ブラウン" at bounding box center [765, 244] width 346 height 21
click at [648, 192] on link at bounding box center [659, 190] width 30 height 30
click at [673, 234] on p "ブラウン" at bounding box center [765, 244] width 346 height 21
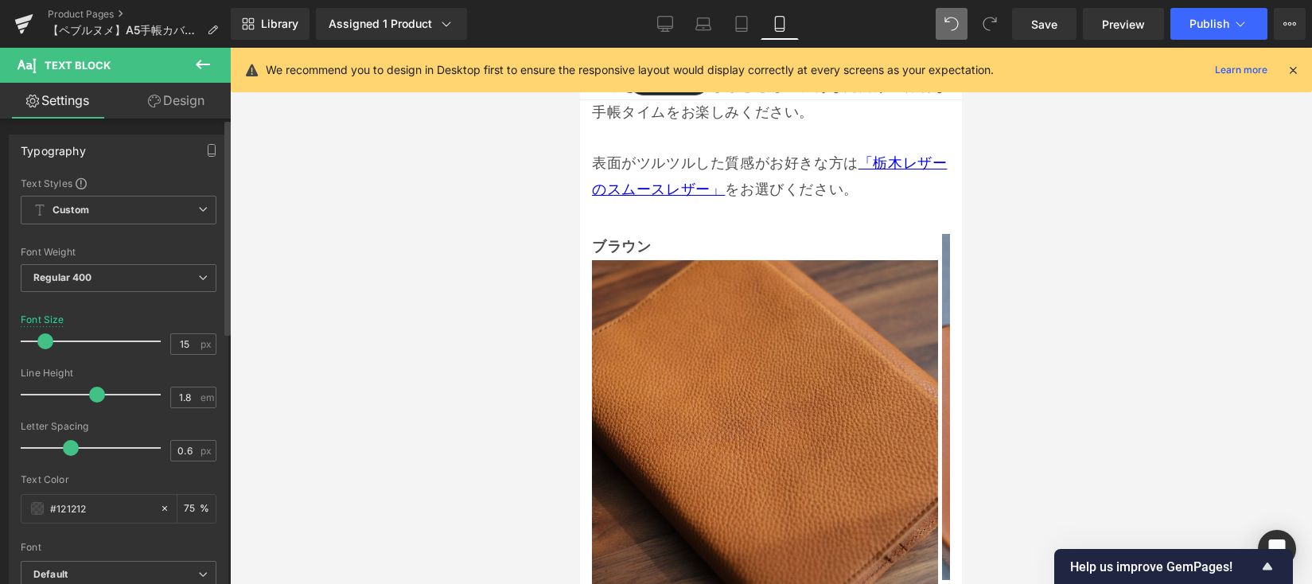
click at [41, 347] on span at bounding box center [45, 341] width 16 height 16
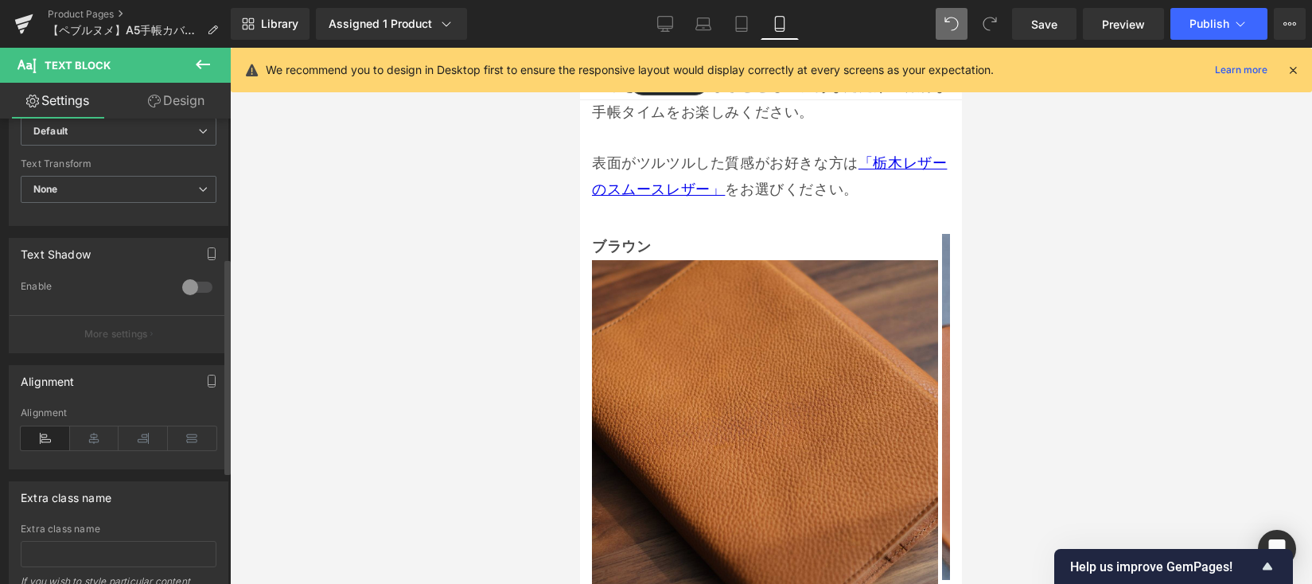
scroll to position [449, 0]
click at [95, 421] on icon at bounding box center [94, 432] width 49 height 24
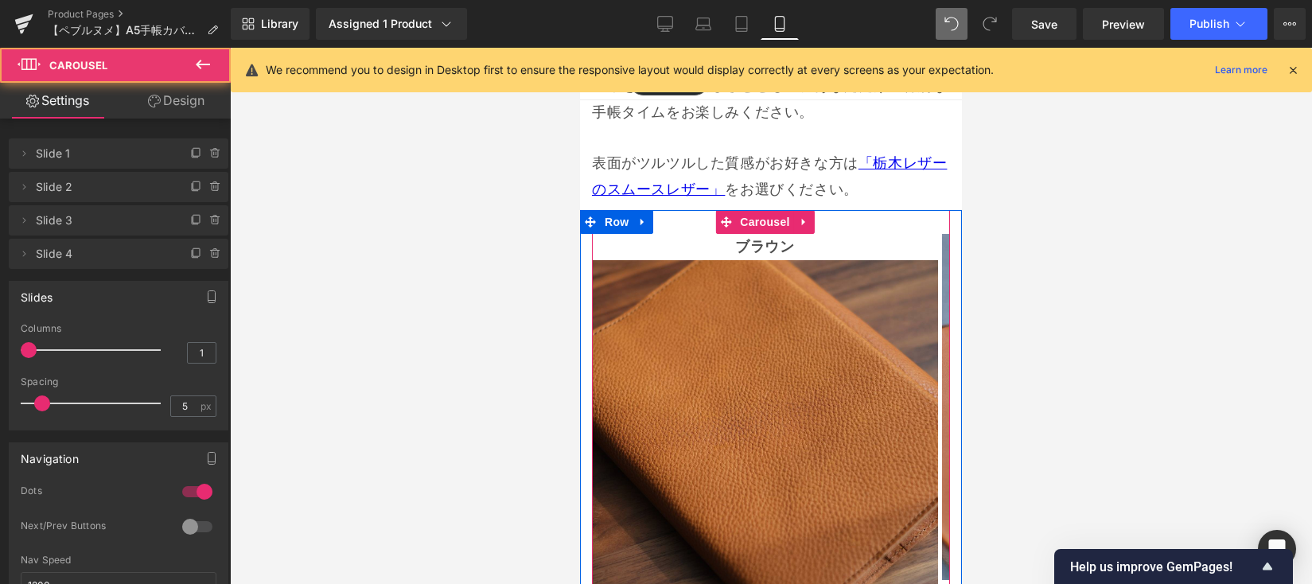
click at [796, 582] on span at bounding box center [800, 593] width 8 height 8
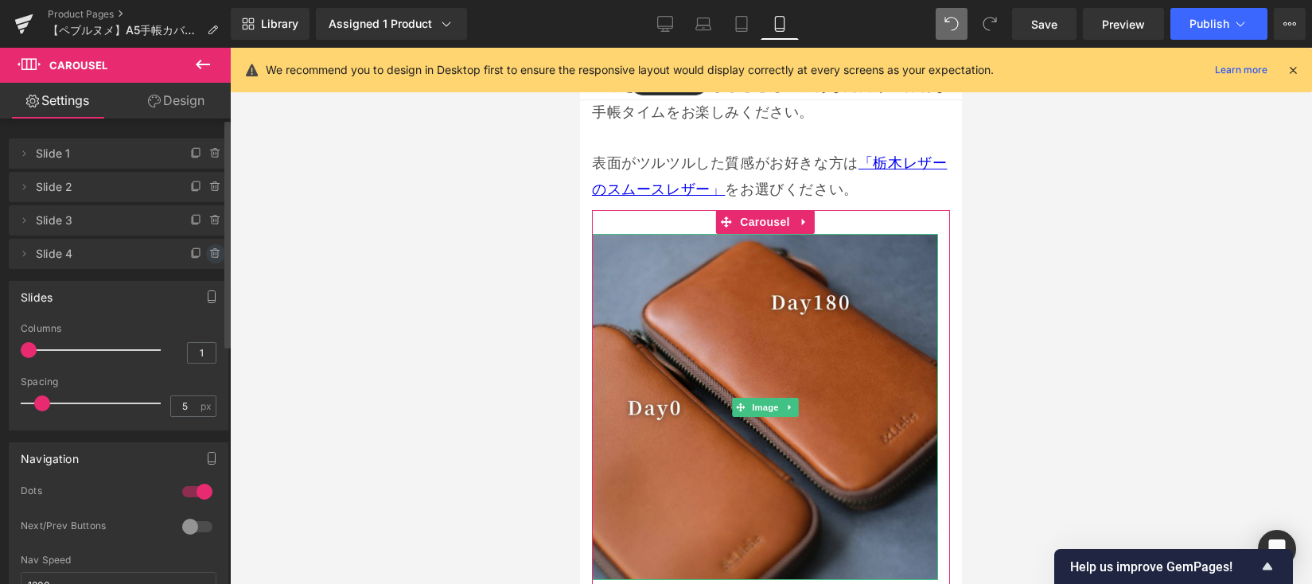
click at [216, 253] on icon at bounding box center [216, 253] width 0 height 3
click at [210, 253] on button "Delete" at bounding box center [198, 254] width 50 height 21
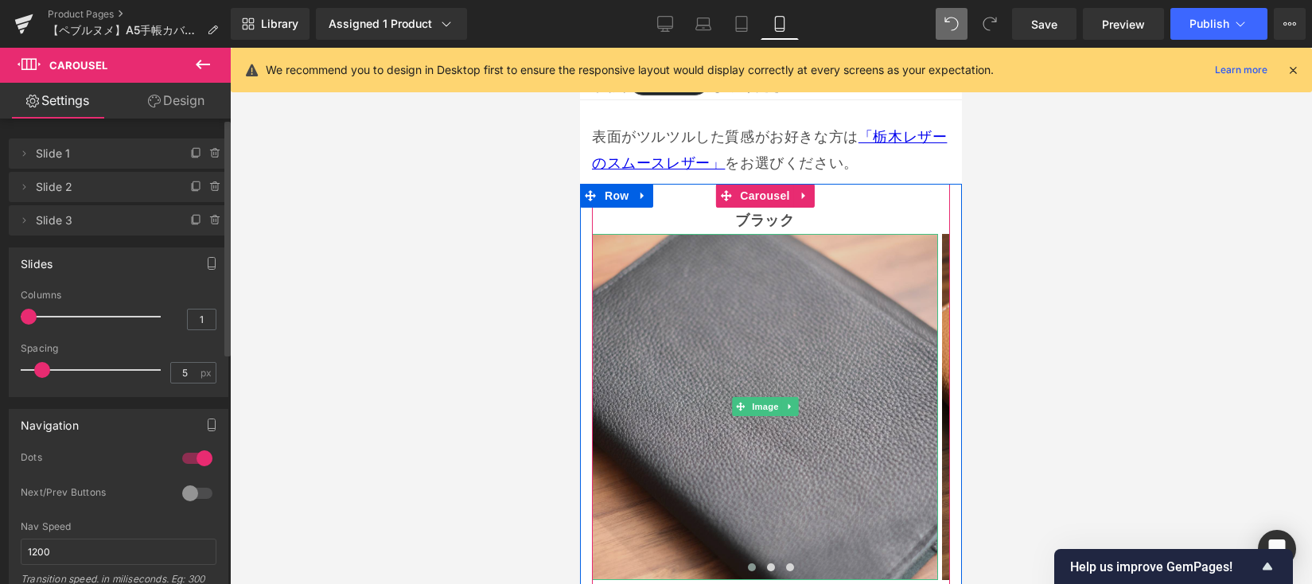
scroll to position [10964, 0]
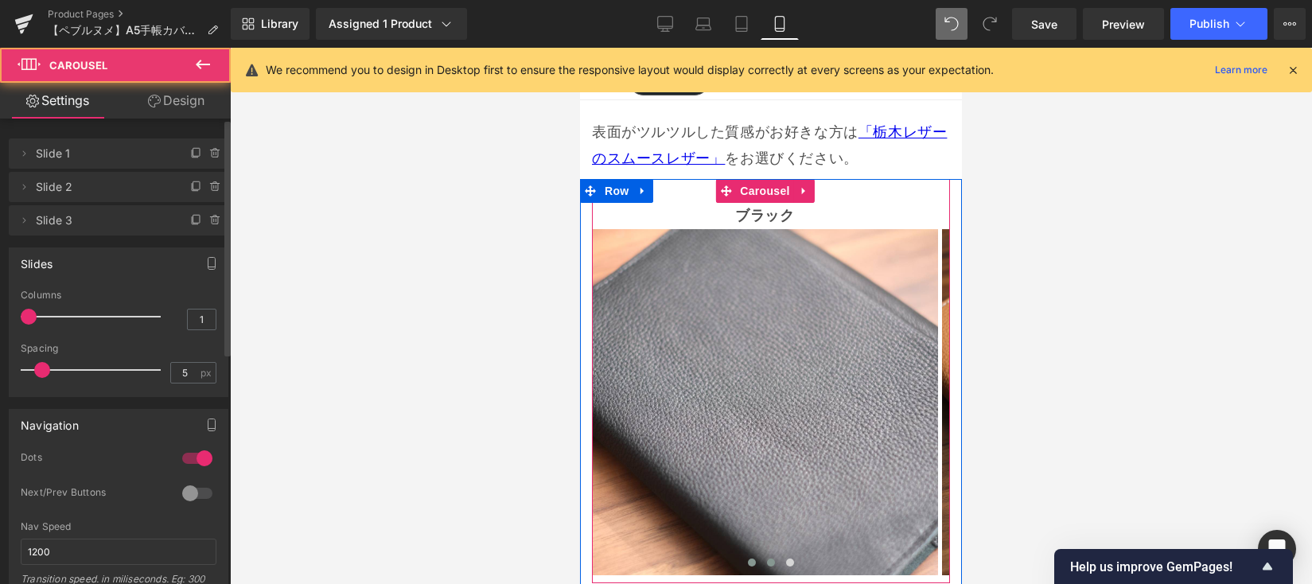
click at [767, 558] on span at bounding box center [771, 562] width 8 height 8
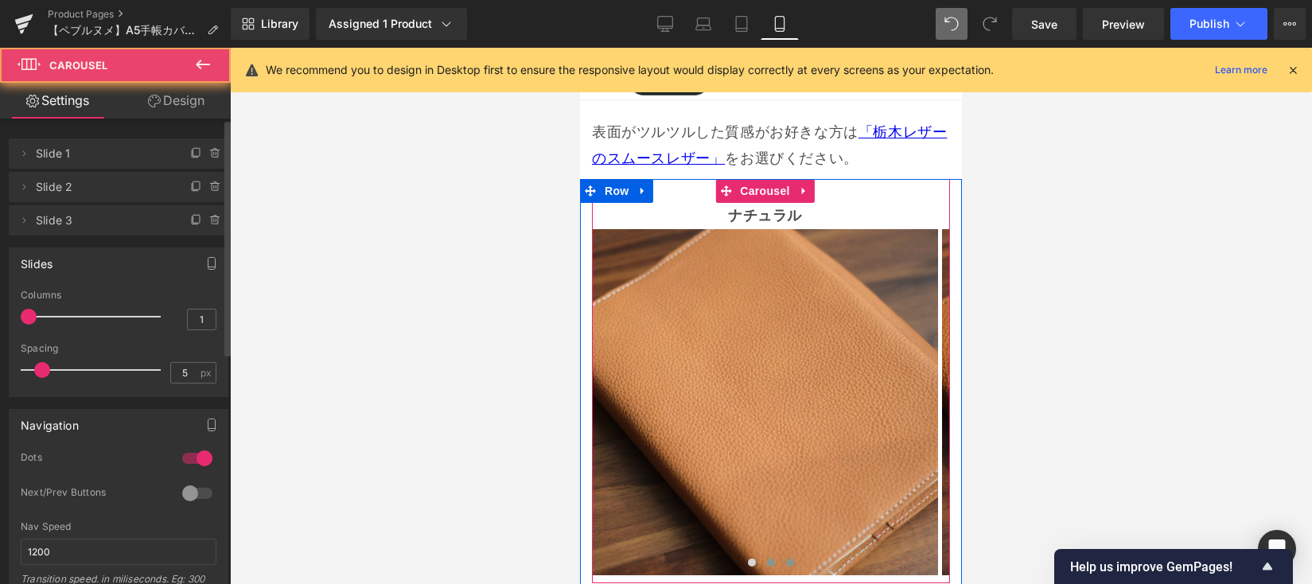
click at [780, 554] on button at bounding box center [789, 562] width 19 height 16
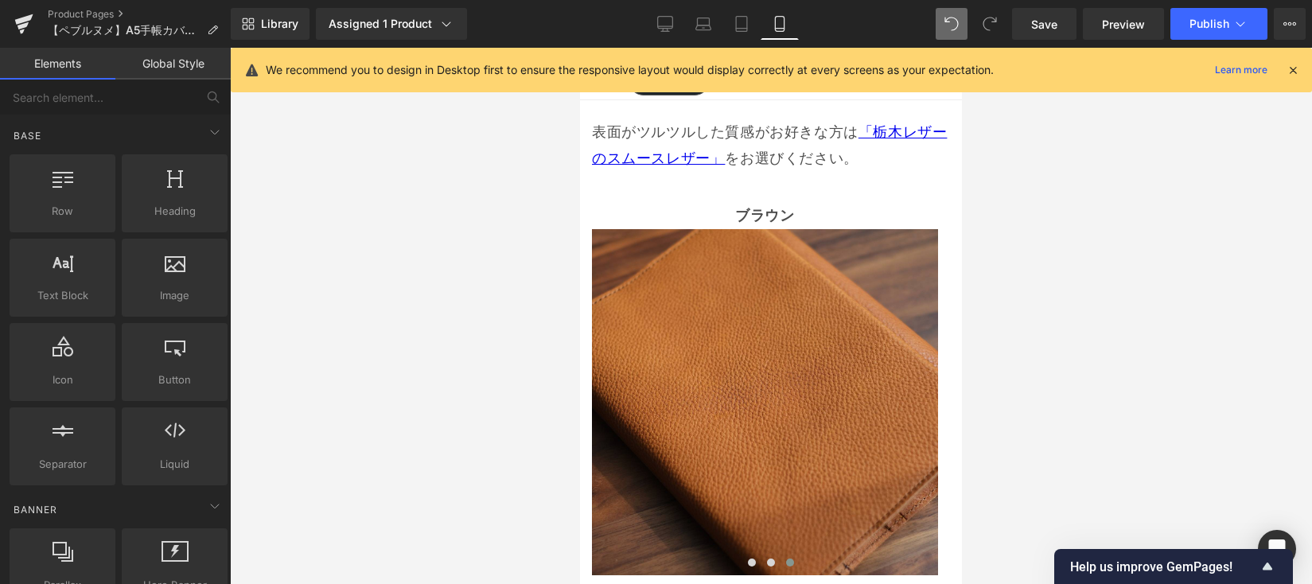
click at [1009, 463] on div at bounding box center [771, 316] width 1082 height 536
click at [681, 18] on link "Desktop" at bounding box center [665, 24] width 38 height 32
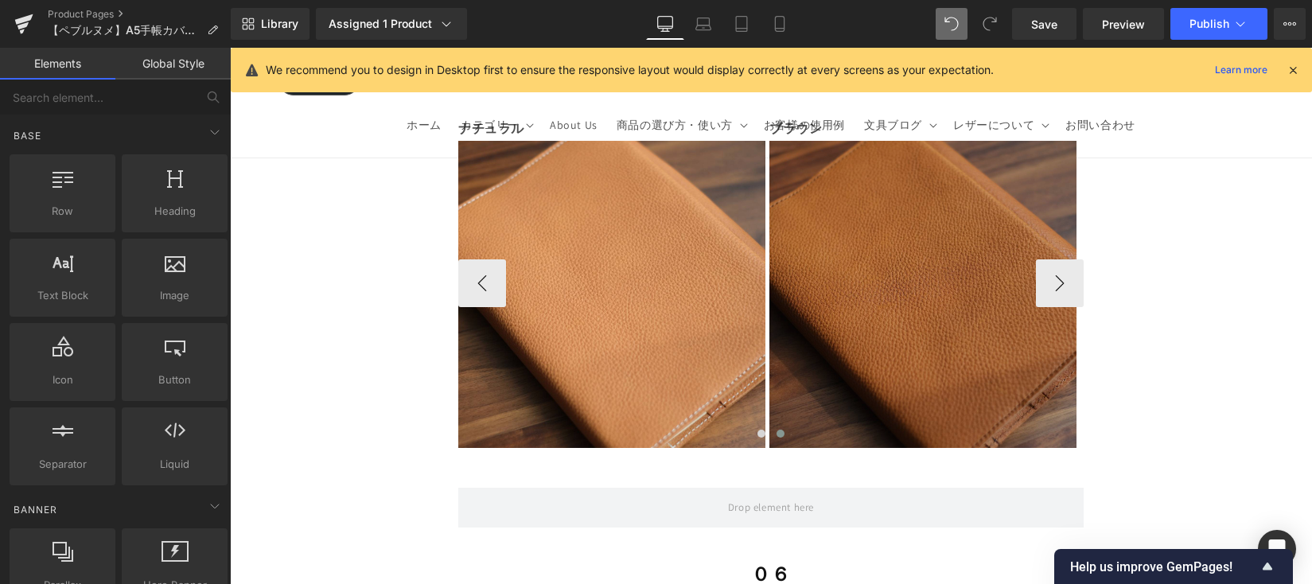
scroll to position [14392, 0]
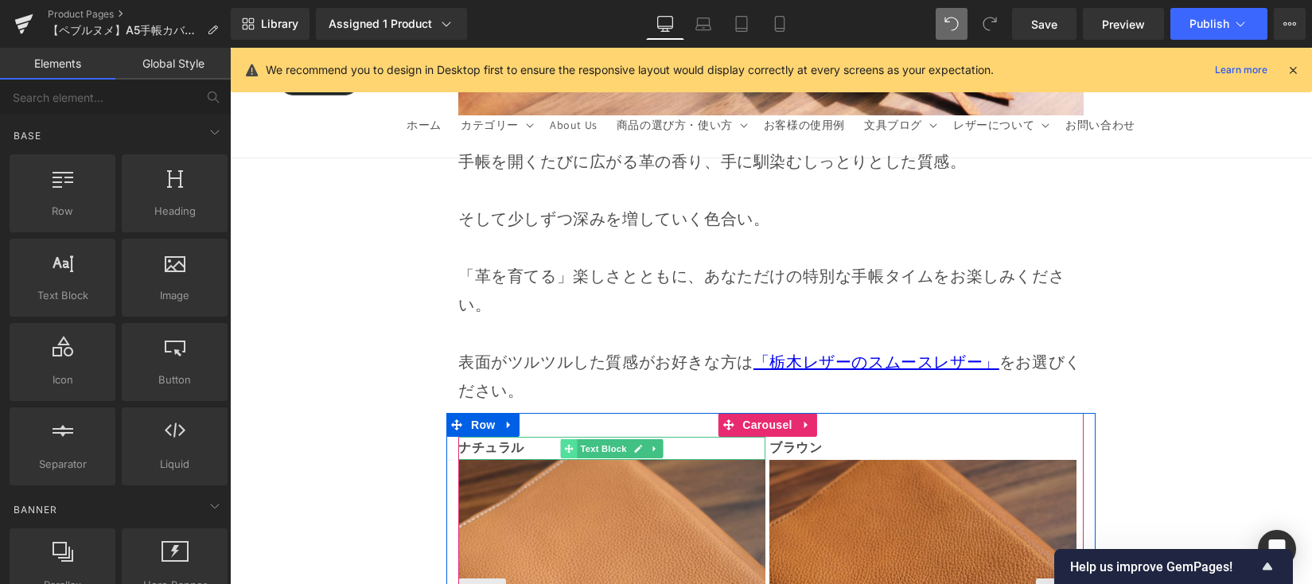
click at [570, 444] on icon at bounding box center [568, 449] width 9 height 10
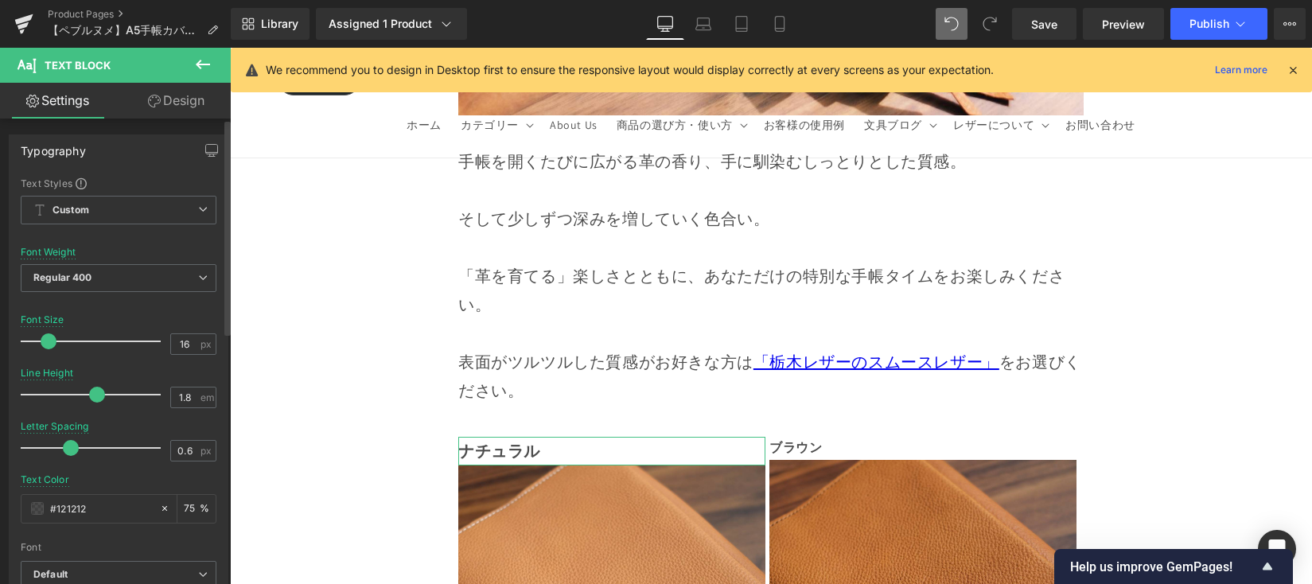
click at [46, 343] on span at bounding box center [49, 341] width 16 height 16
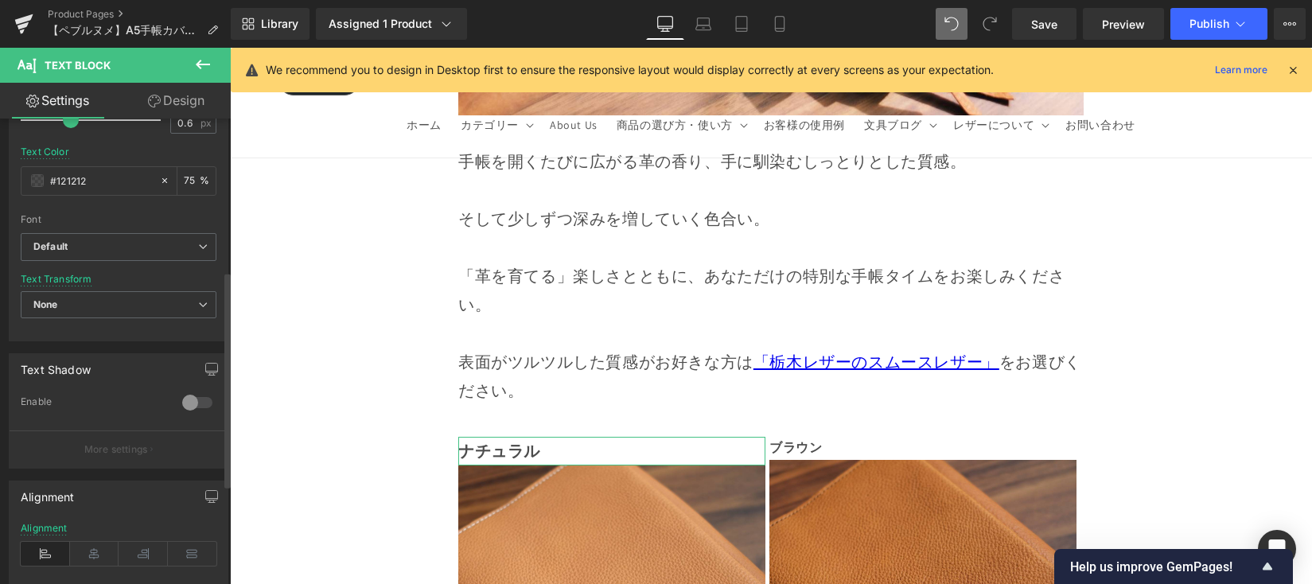
click at [94, 539] on div "Alignment" at bounding box center [119, 553] width 196 height 61
click at [110, 561] on icon at bounding box center [94, 554] width 49 height 24
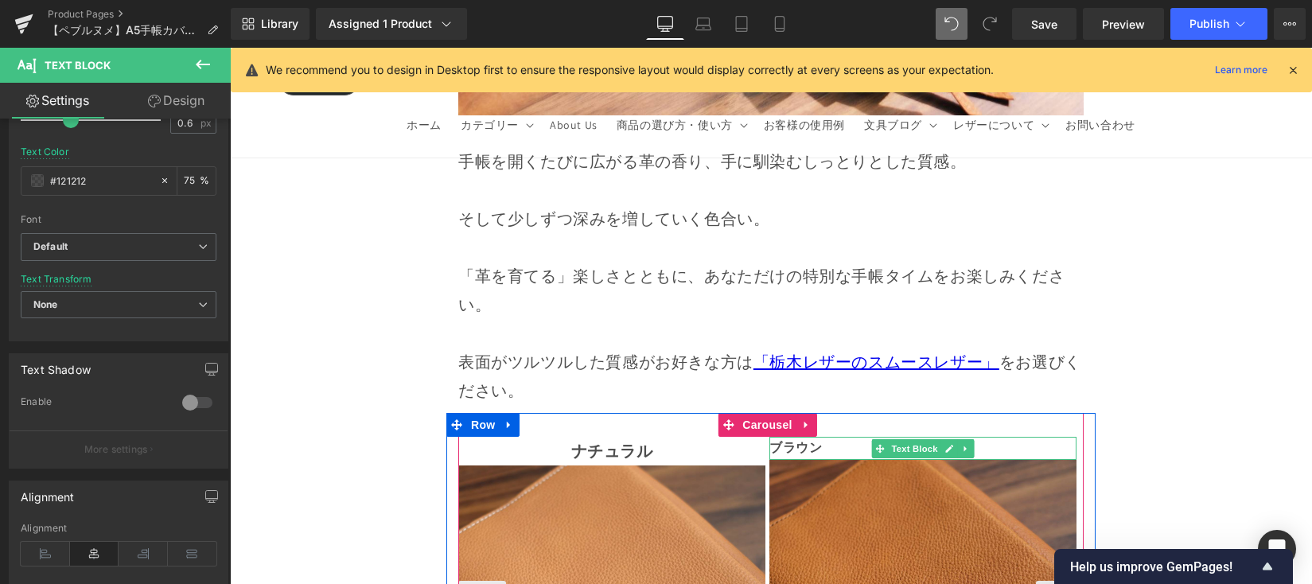
click at [821, 437] on p "ブラウン" at bounding box center [922, 448] width 307 height 23
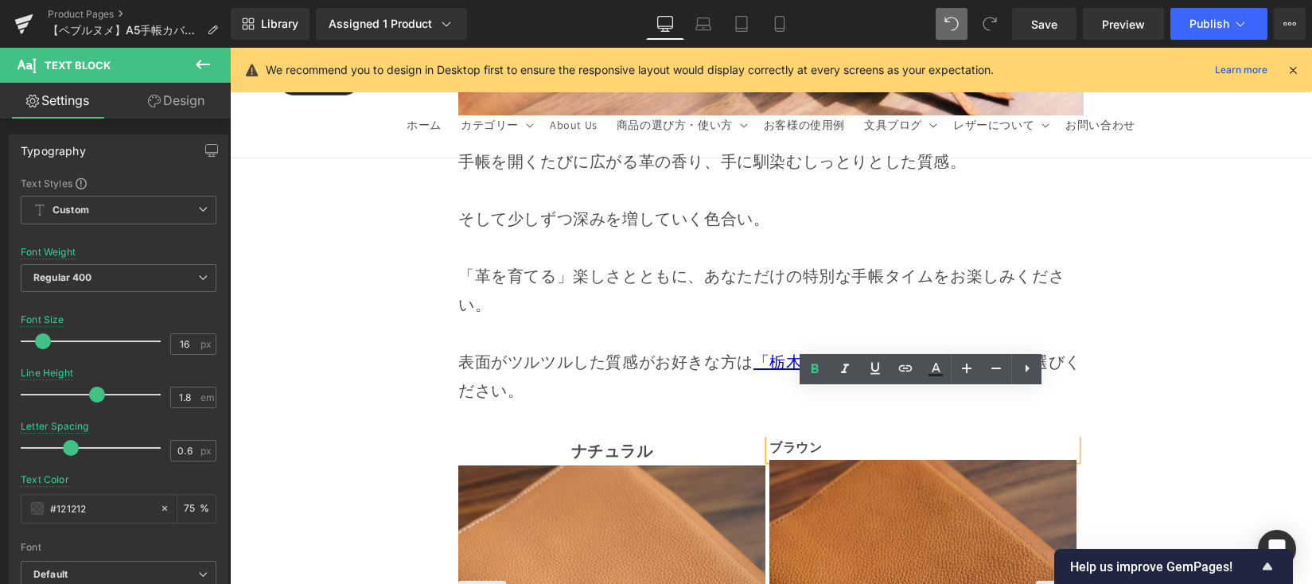
drag, startPoint x: 819, startPoint y: 402, endPoint x: 763, endPoint y: 401, distance: 56.5
click at [769, 437] on div "ブラウン" at bounding box center [922, 448] width 307 height 23
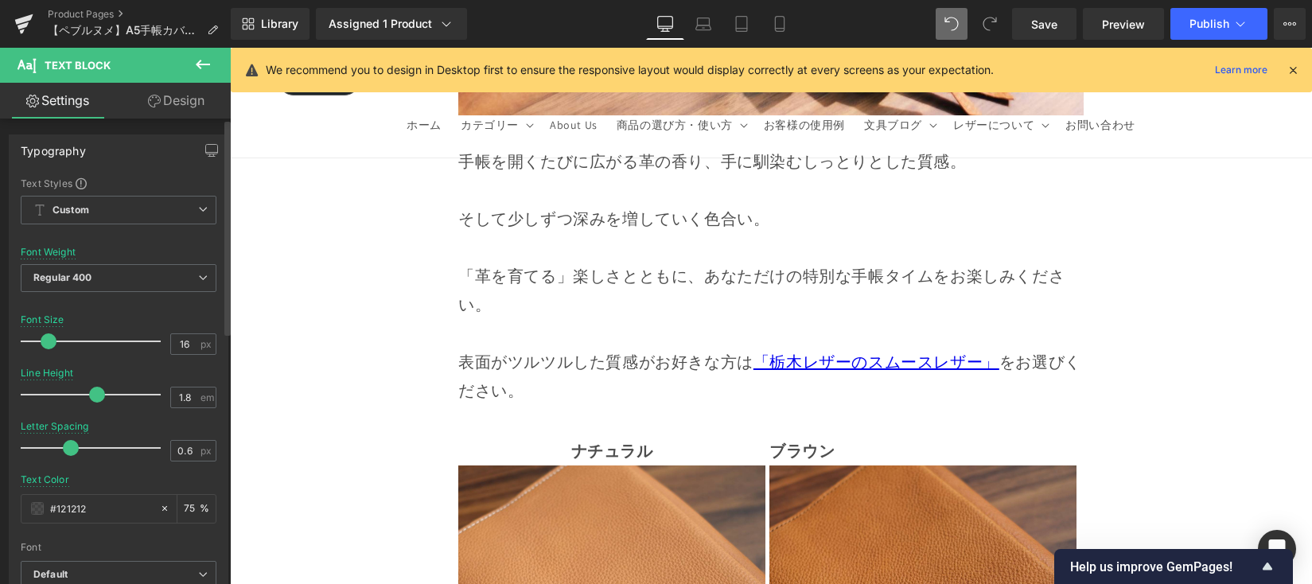
click at [43, 342] on span at bounding box center [49, 341] width 16 height 16
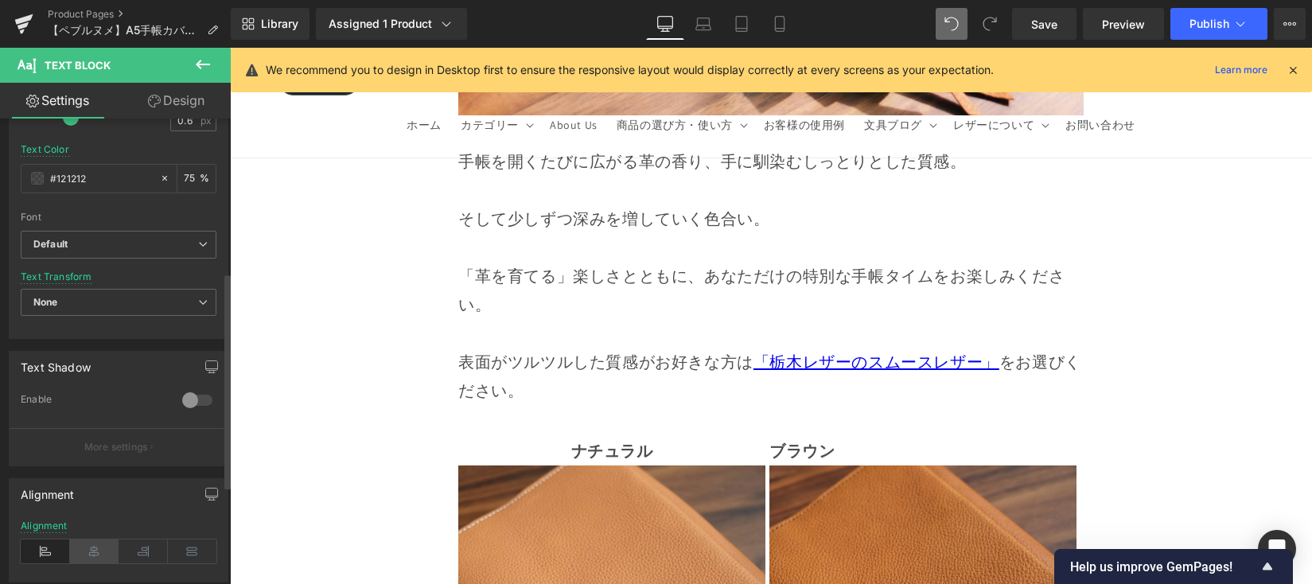
click at [92, 551] on icon at bounding box center [94, 551] width 49 height 24
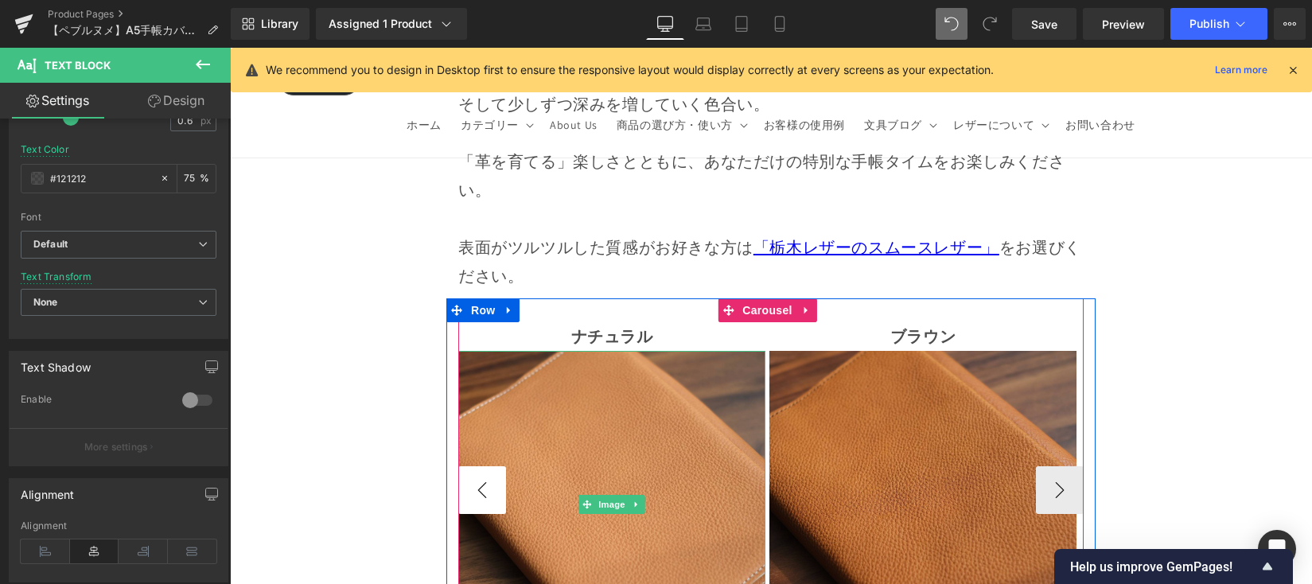
scroll to position [14508, 0]
click at [484, 465] on button "‹" at bounding box center [482, 489] width 48 height 48
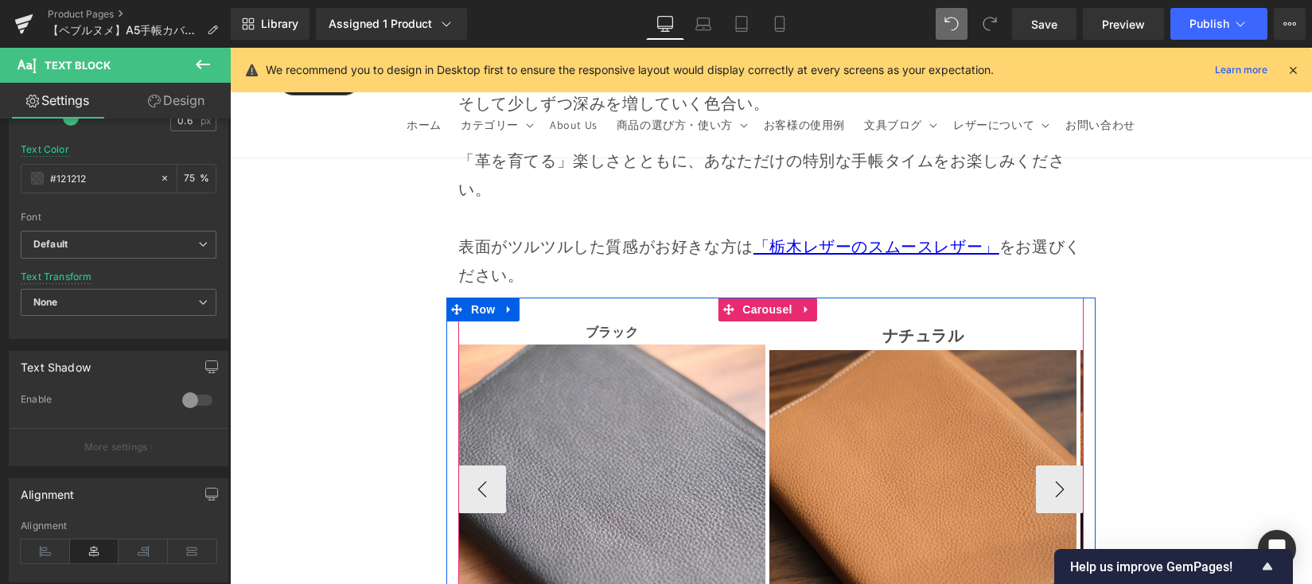
click at [539, 321] on p "ブラック" at bounding box center [611, 332] width 307 height 23
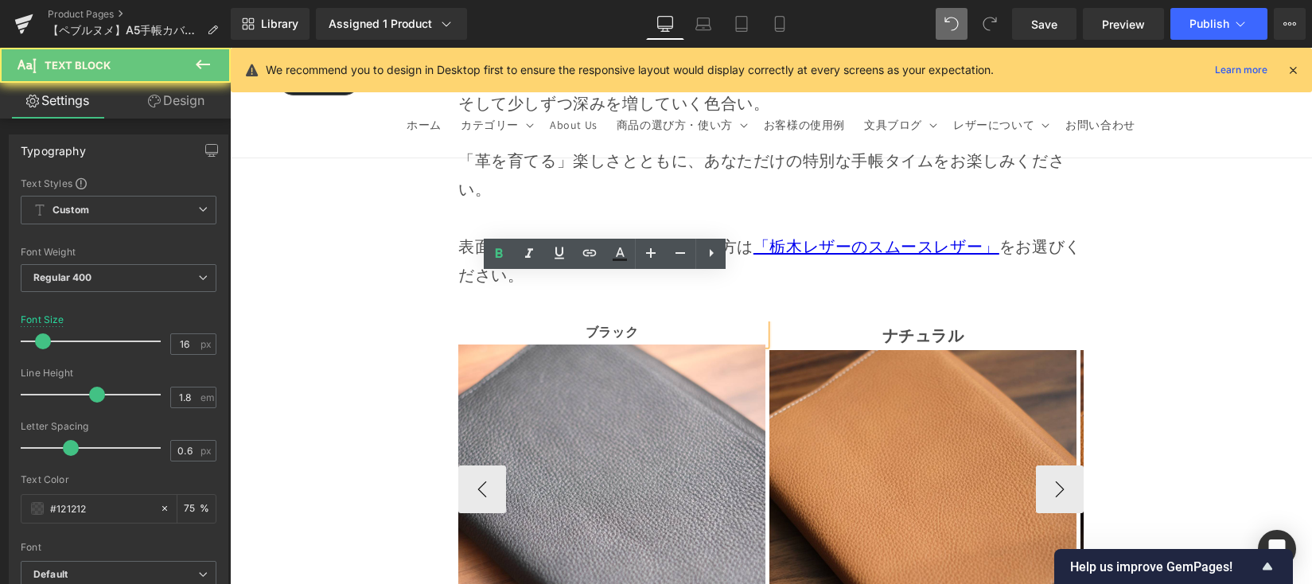
click at [544, 321] on p "ブラック" at bounding box center [611, 332] width 307 height 23
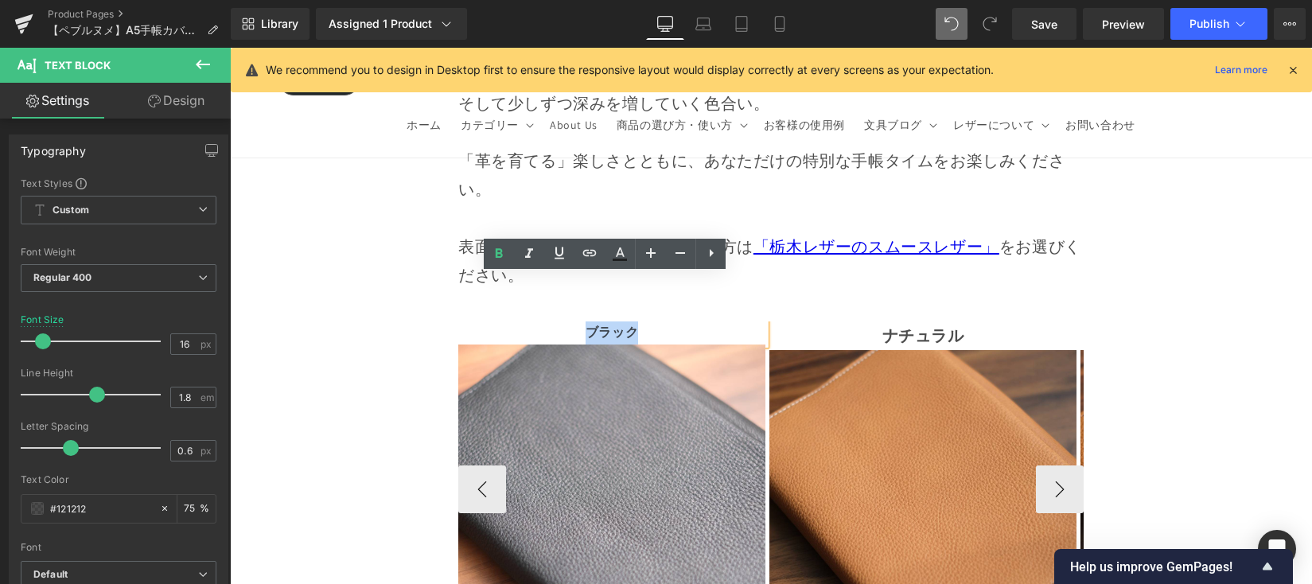
drag, startPoint x: 546, startPoint y: 288, endPoint x: 663, endPoint y: 290, distance: 117.0
click at [663, 321] on p "ブラック" at bounding box center [611, 332] width 307 height 23
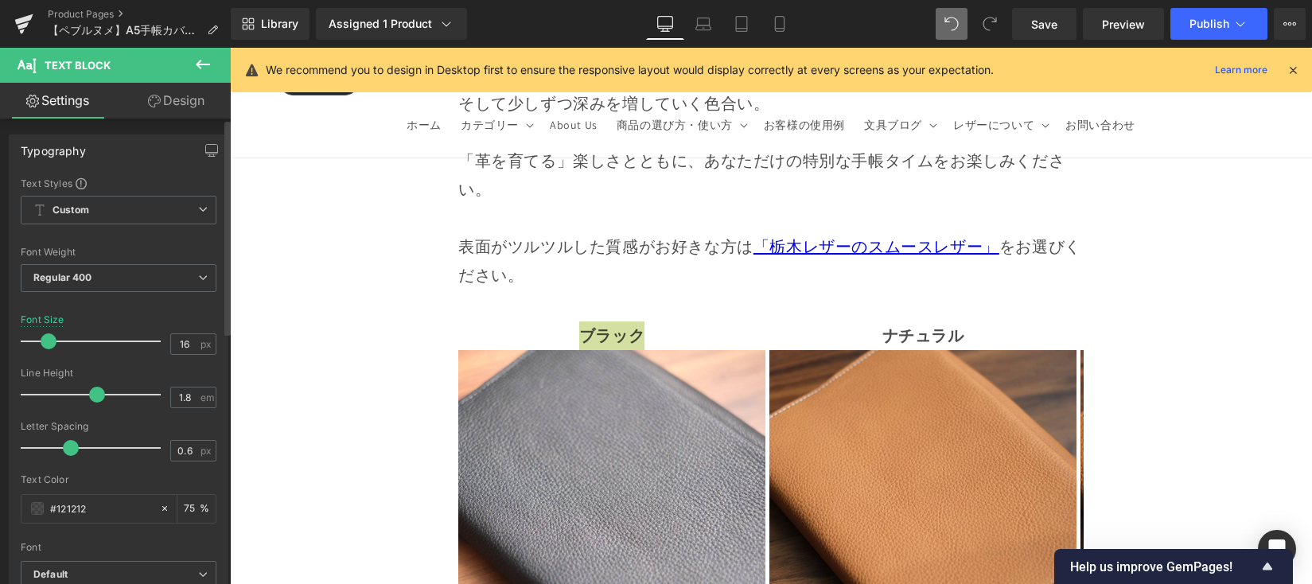
click at [51, 340] on span at bounding box center [49, 341] width 16 height 16
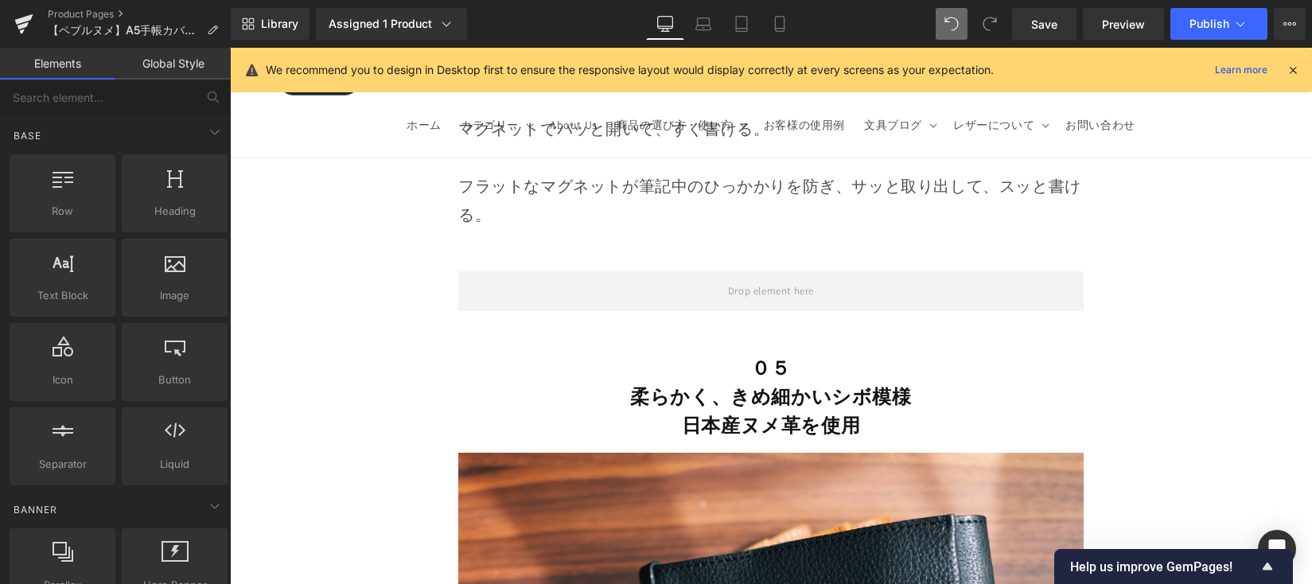
scroll to position [12516, 0]
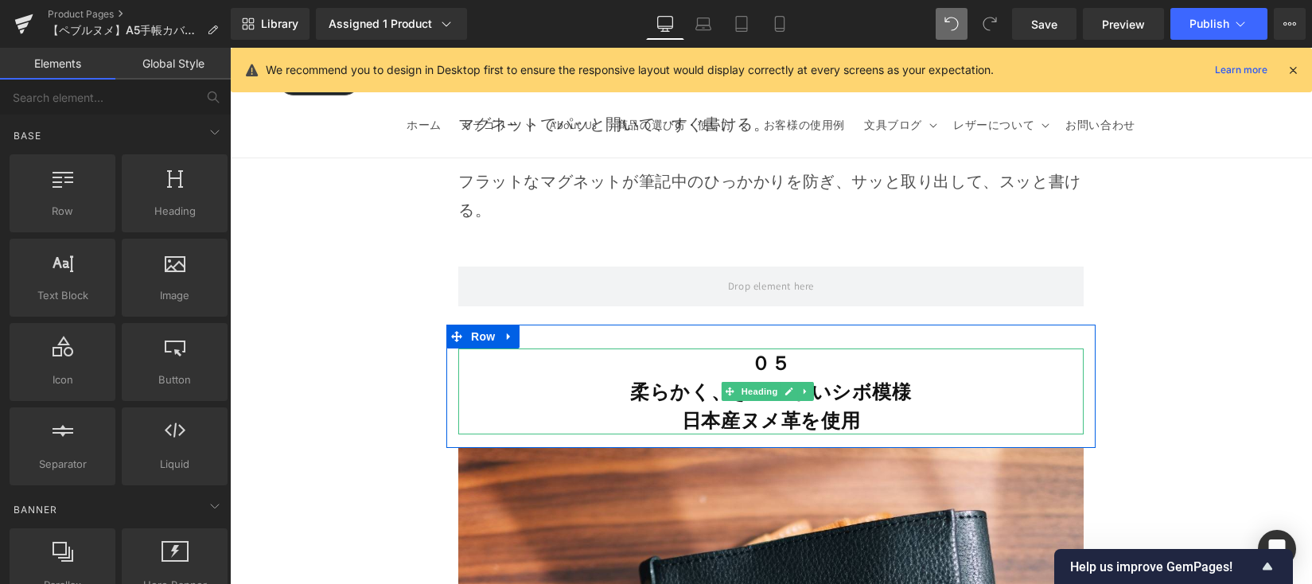
click at [800, 348] on h2 "０５" at bounding box center [770, 362] width 625 height 29
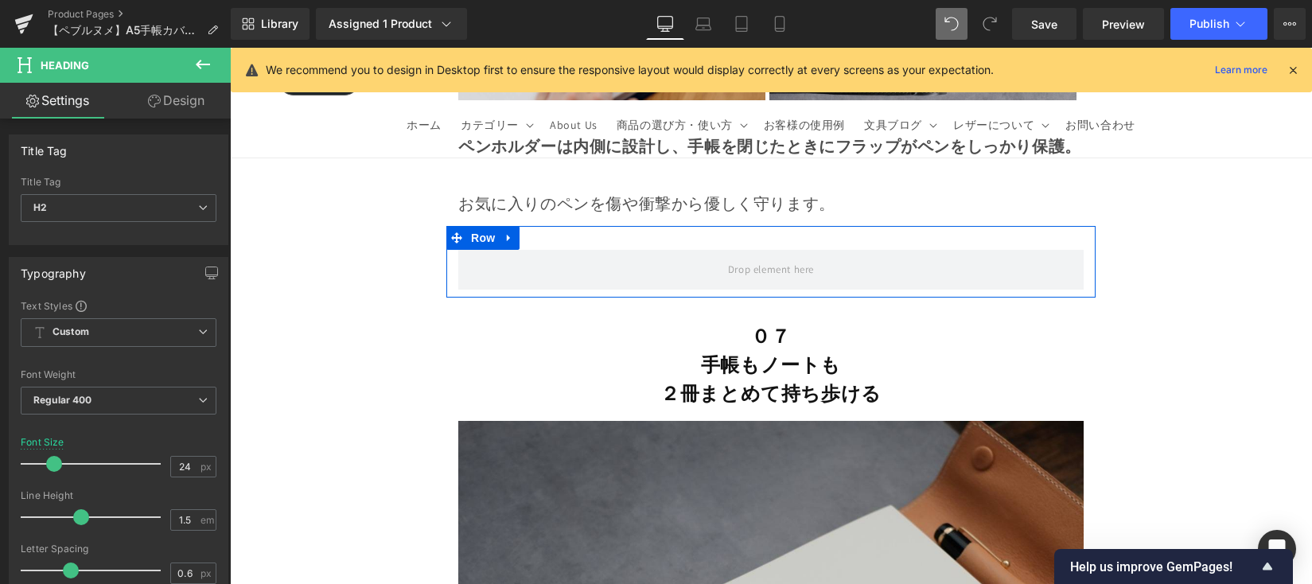
scroll to position [15025, 0]
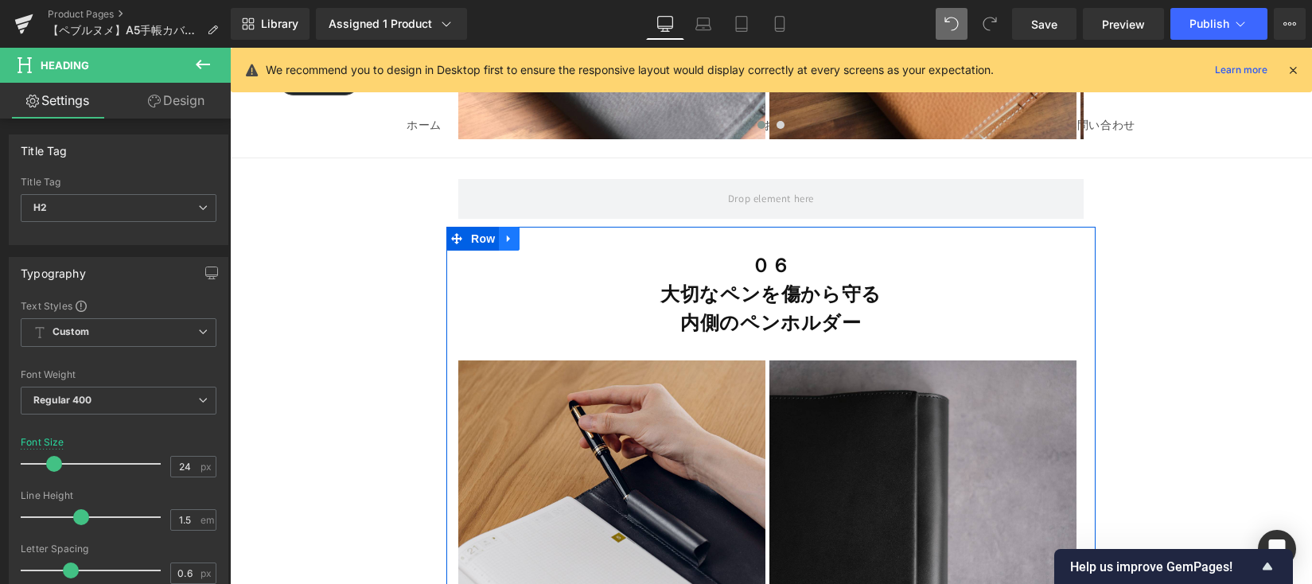
click at [509, 227] on link at bounding box center [509, 239] width 21 height 24
click at [550, 233] on icon at bounding box center [550, 238] width 11 height 11
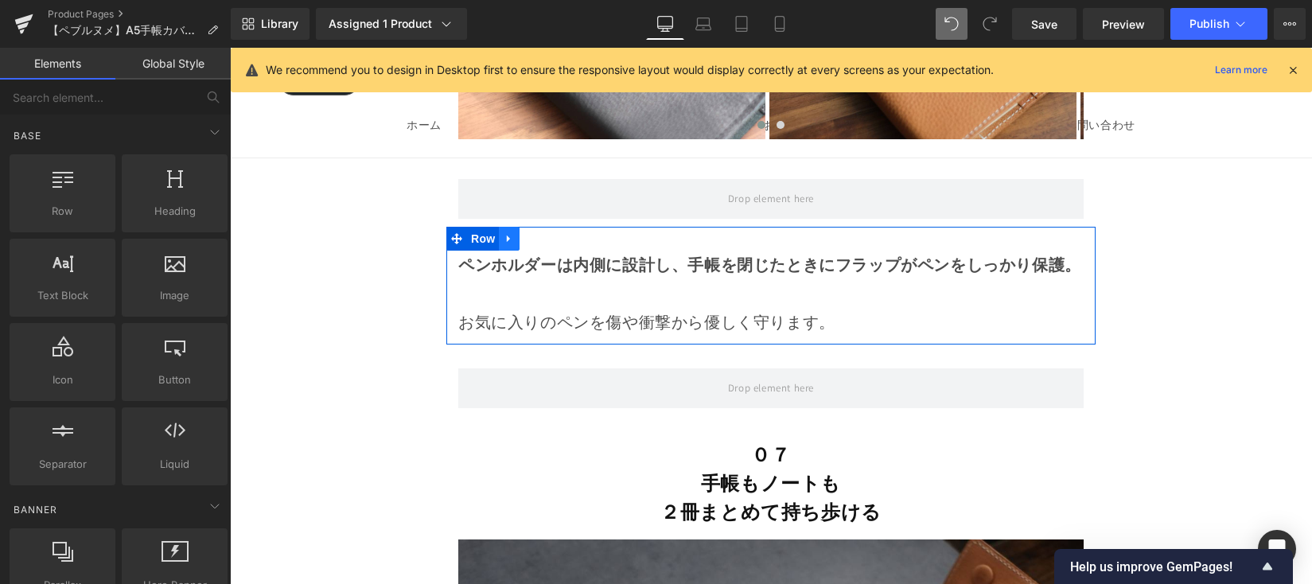
click at [511, 233] on icon at bounding box center [509, 239] width 11 height 12
click at [546, 233] on icon at bounding box center [550, 238] width 11 height 11
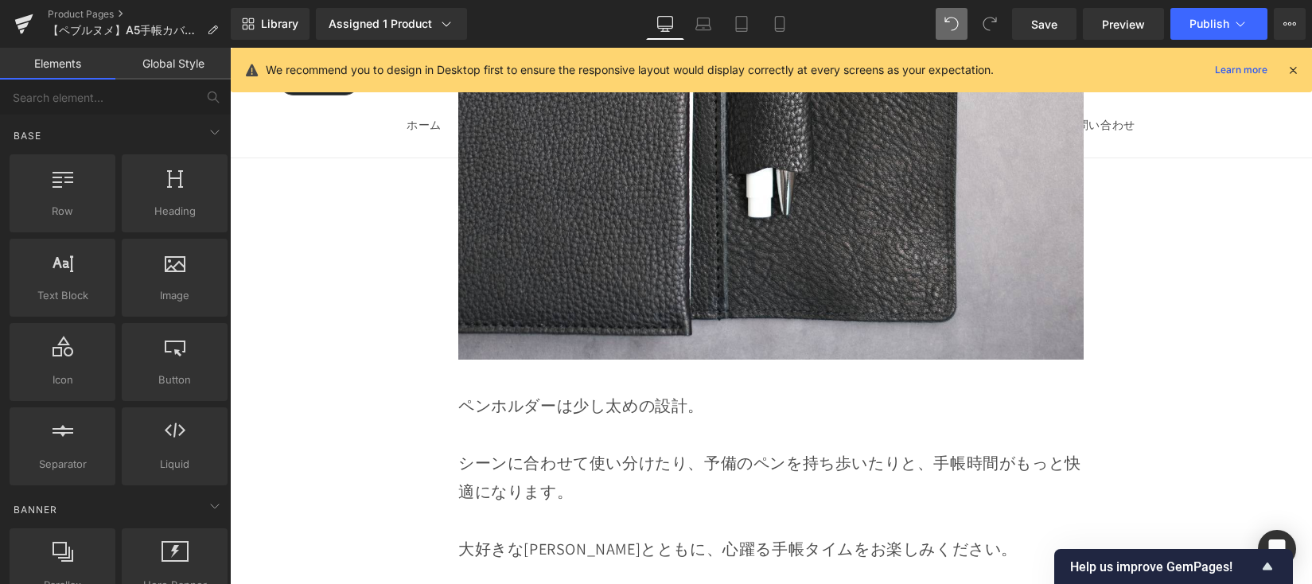
scroll to position [5804, 0]
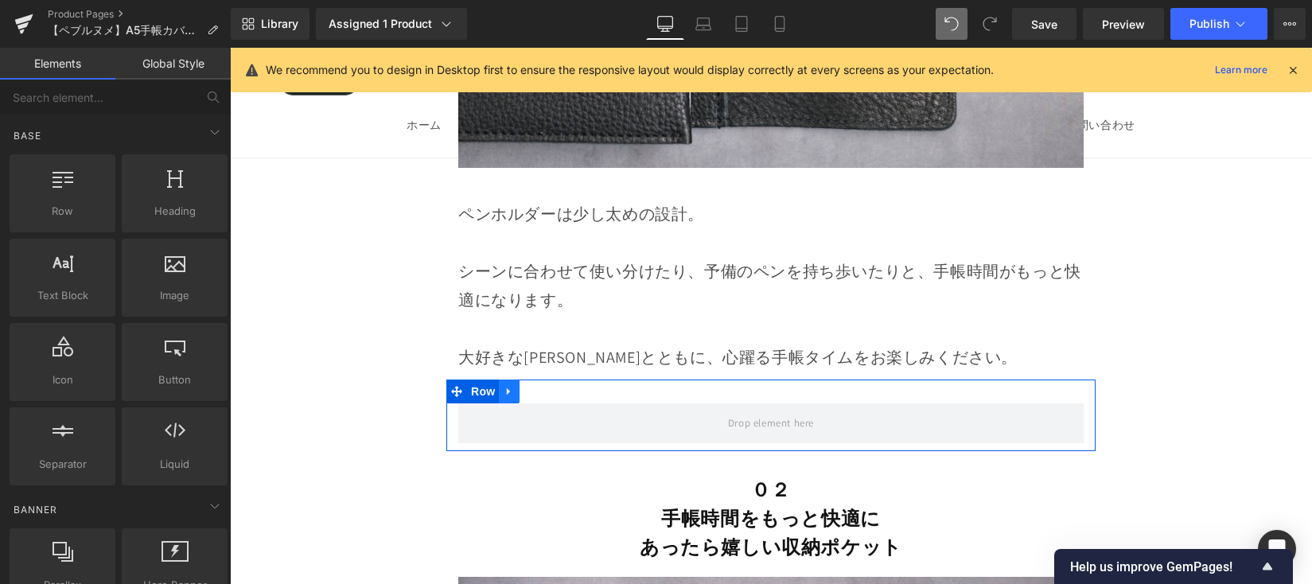
click at [507, 403] on link at bounding box center [509, 391] width 21 height 24
click at [529, 403] on link at bounding box center [529, 391] width 21 height 24
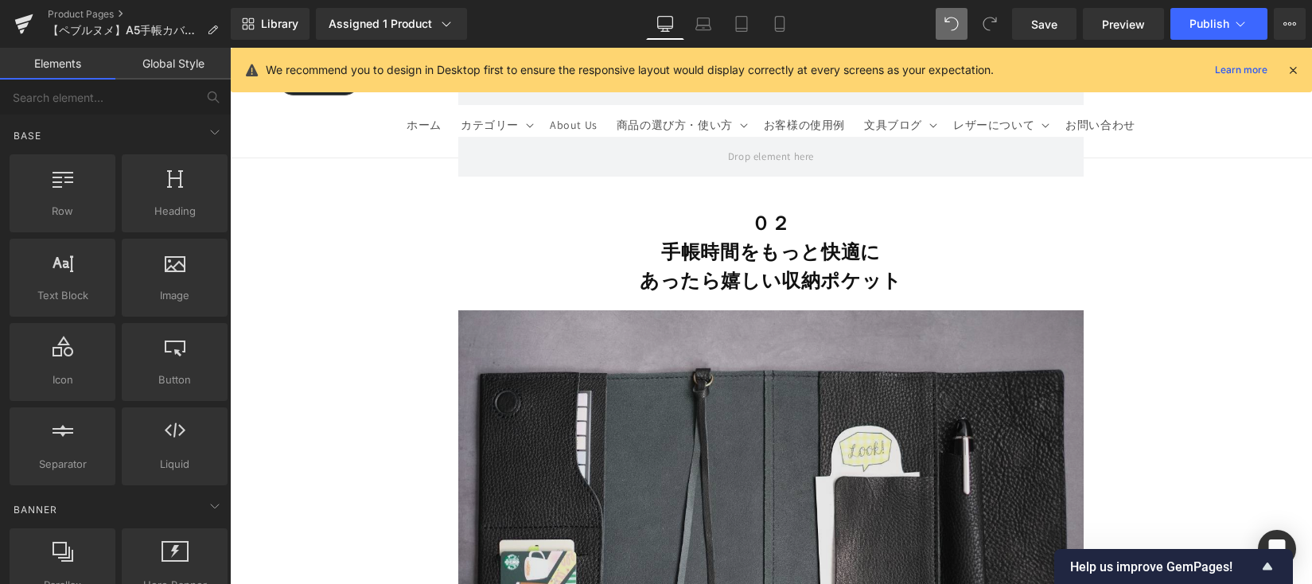
scroll to position [5844, 0]
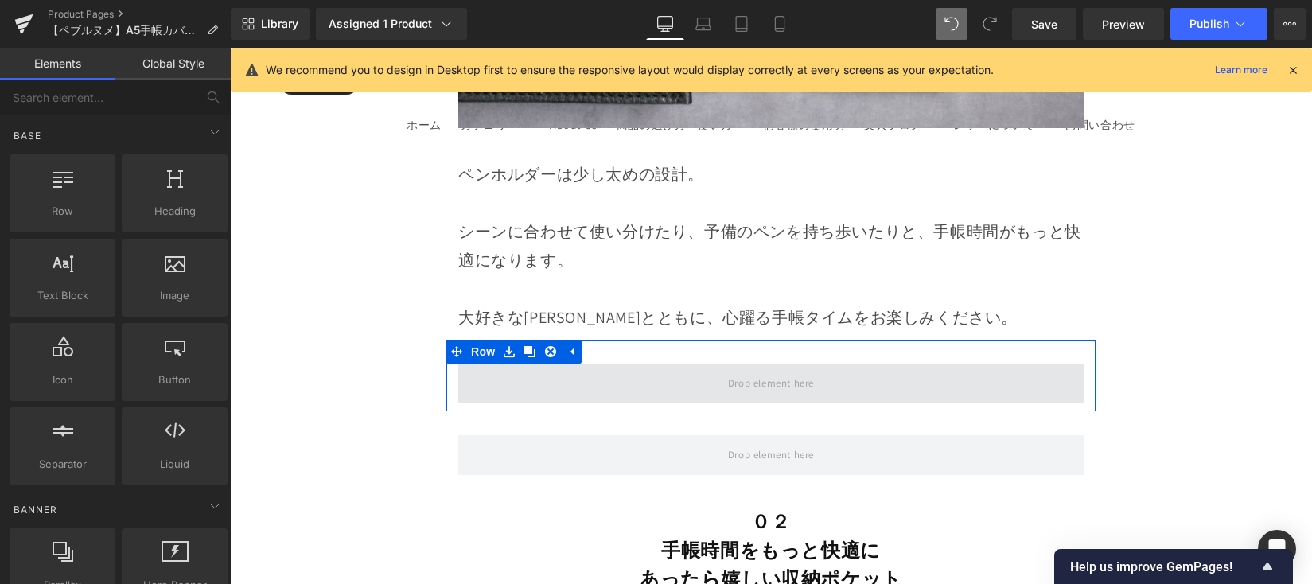
drag, startPoint x: 562, startPoint y: 391, endPoint x: 550, endPoint y: 388, distance: 13.1
click at [562, 391] on span at bounding box center [770, 384] width 625 height 40
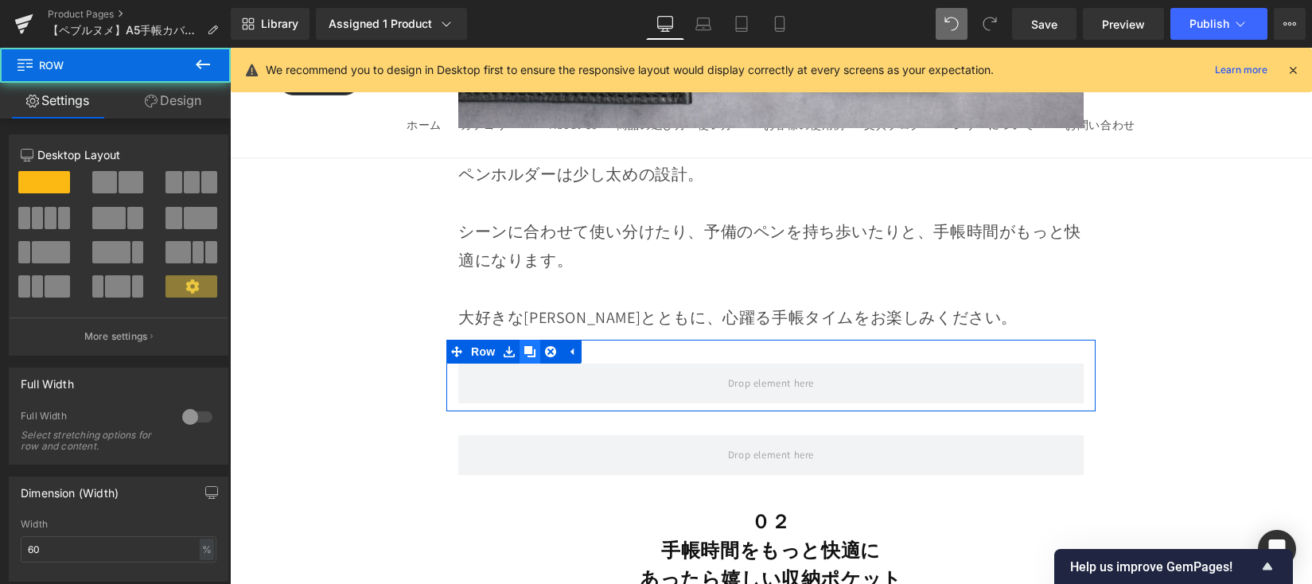
click at [529, 357] on icon at bounding box center [529, 351] width 11 height 12
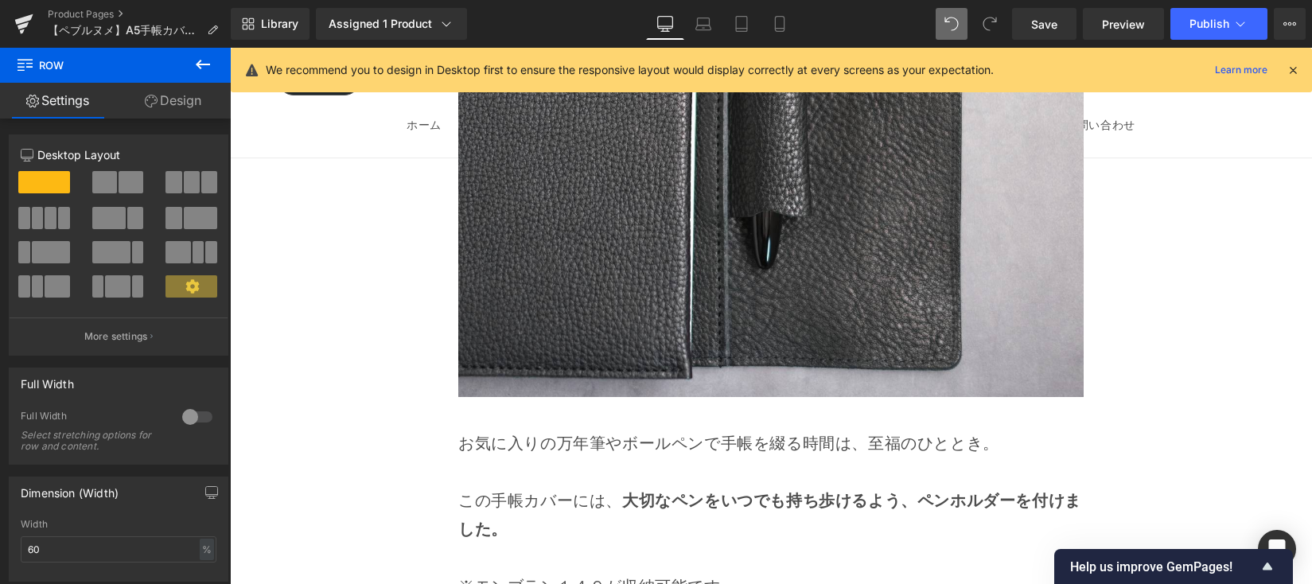
scroll to position [5113, 0]
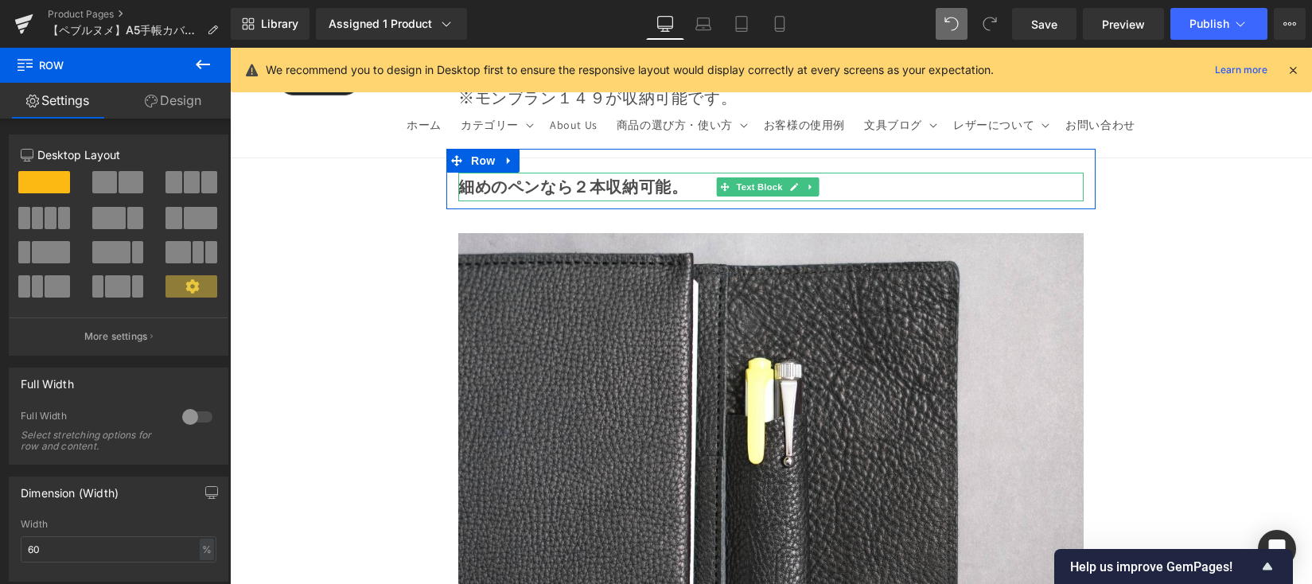
click at [578, 197] on strong "細めのペンなら２本収納可能。" at bounding box center [572, 187] width 229 height 21
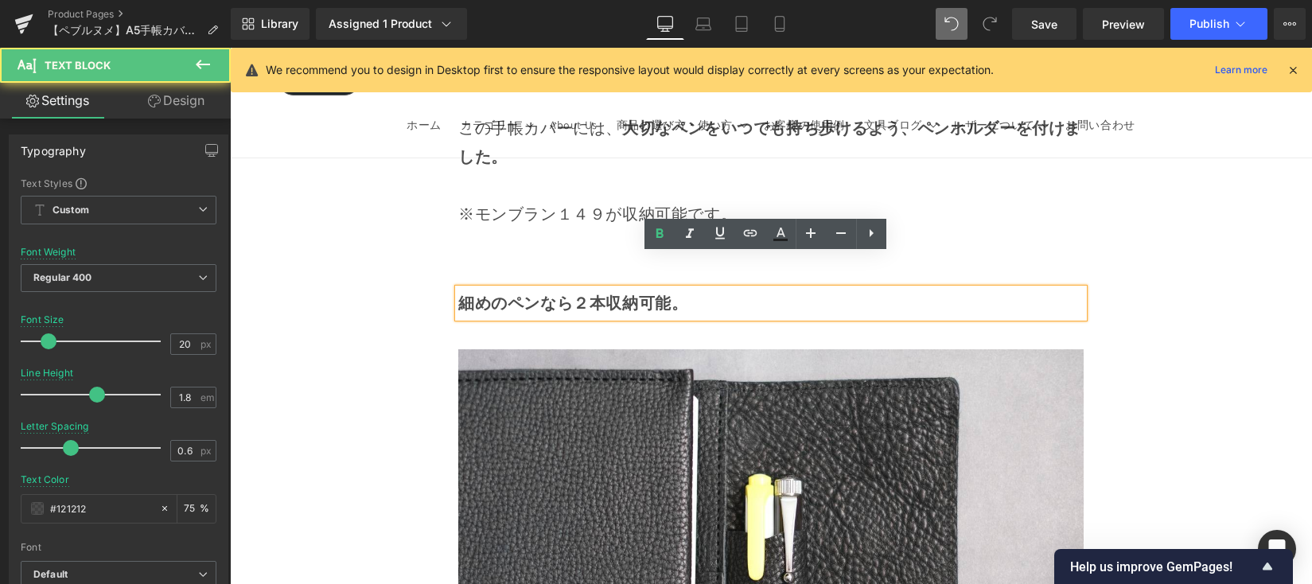
scroll to position [4989, 0]
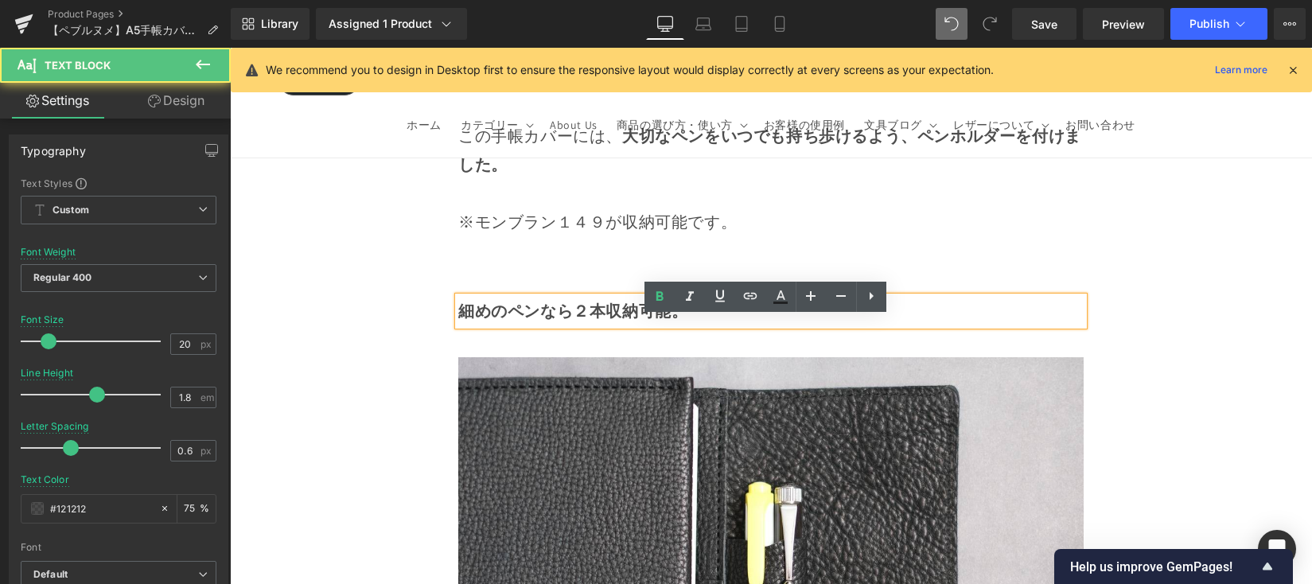
drag, startPoint x: 676, startPoint y: 335, endPoint x: 452, endPoint y: 339, distance: 224.4
click at [458, 325] on div "細めのペンなら２本収納可能。" at bounding box center [770, 311] width 625 height 29
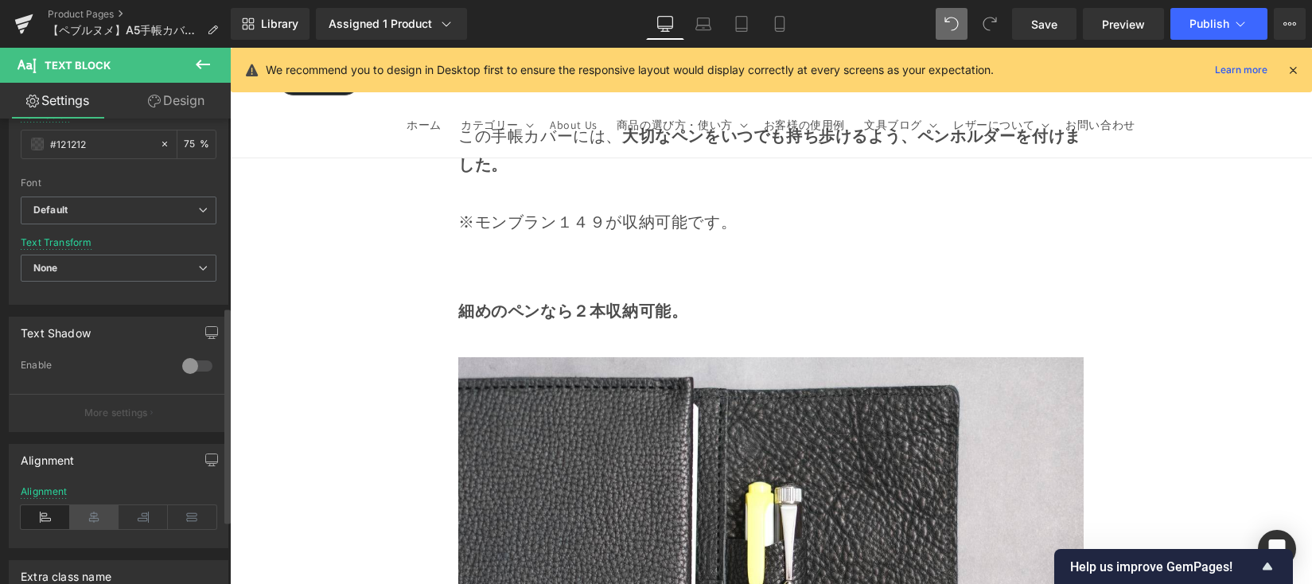
scroll to position [414, 0]
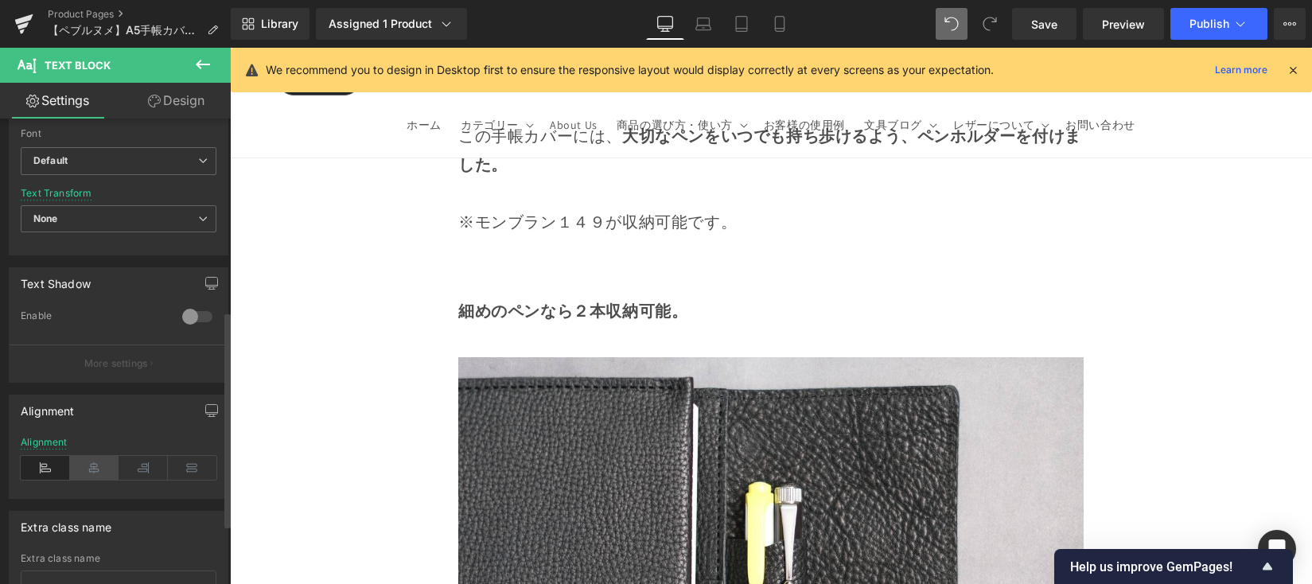
click at [99, 471] on icon at bounding box center [94, 468] width 49 height 24
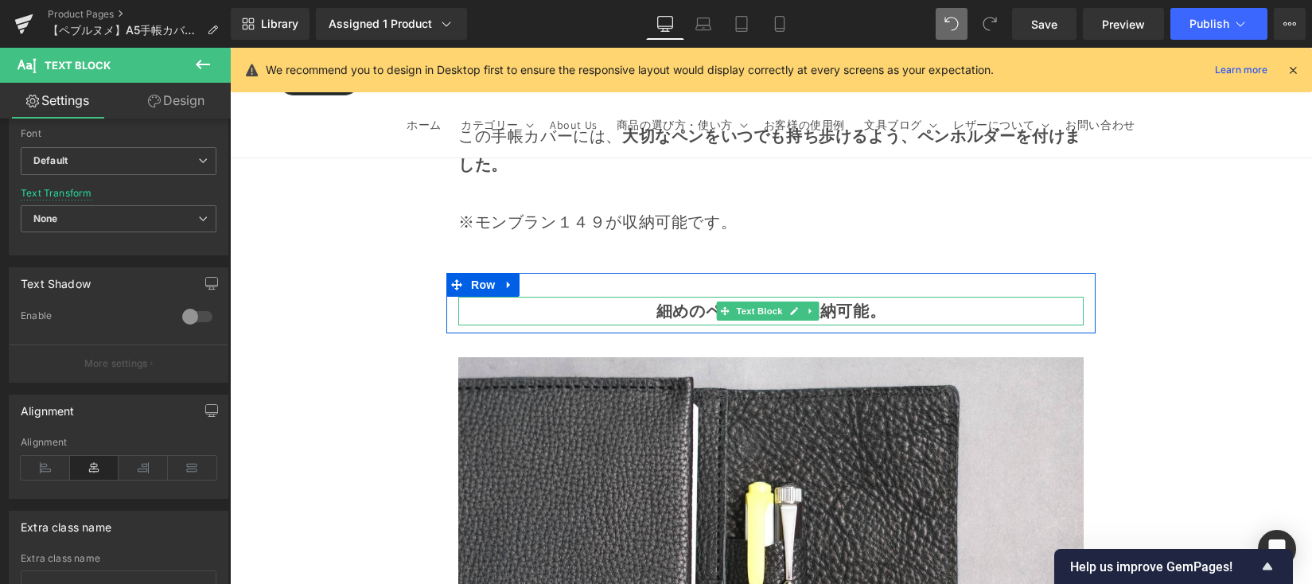
click at [617, 325] on p "細めのペンなら２本収納可能。" at bounding box center [770, 311] width 625 height 29
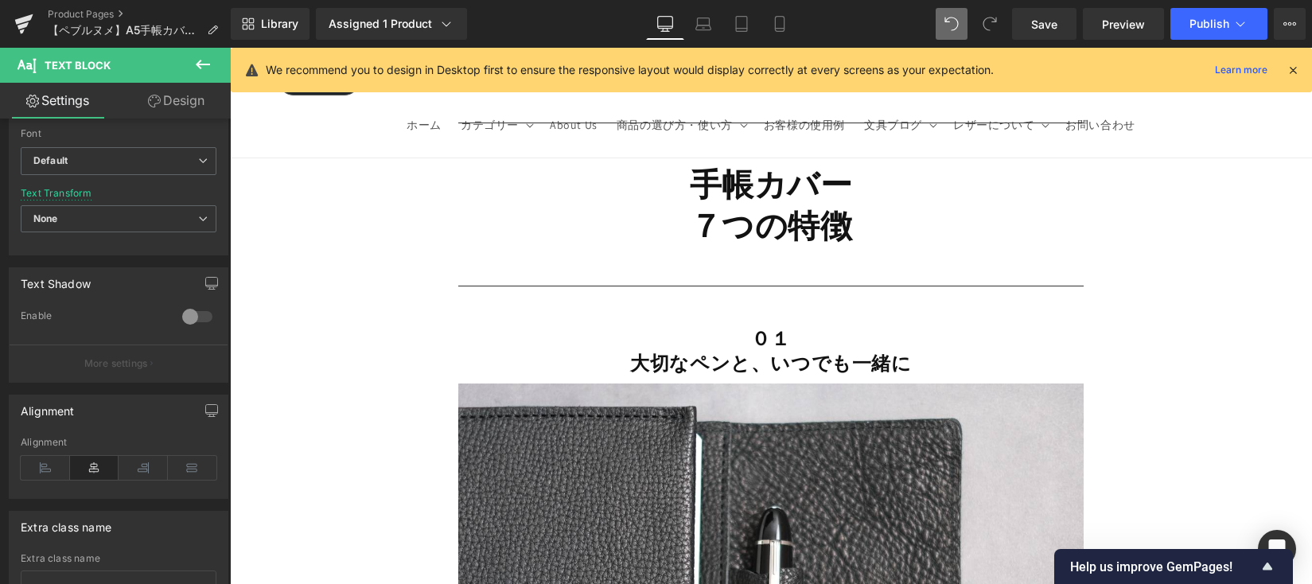
scroll to position [3985, 0]
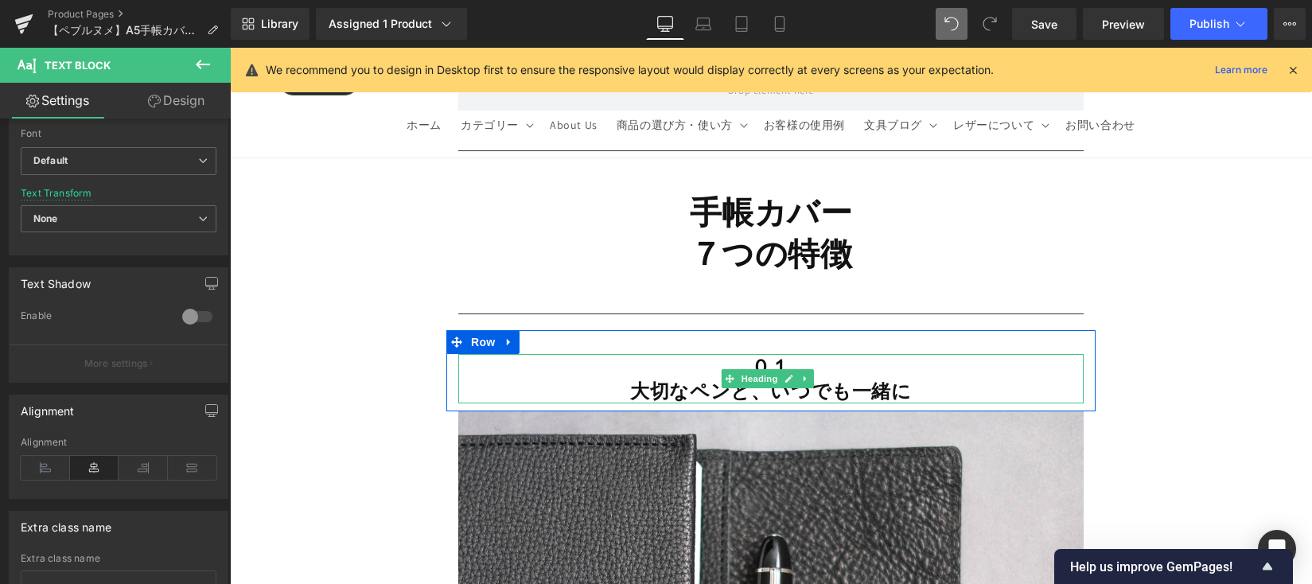
click at [678, 403] on strong "大切なペンと、いつでも一緒に" at bounding box center [770, 390] width 281 height 25
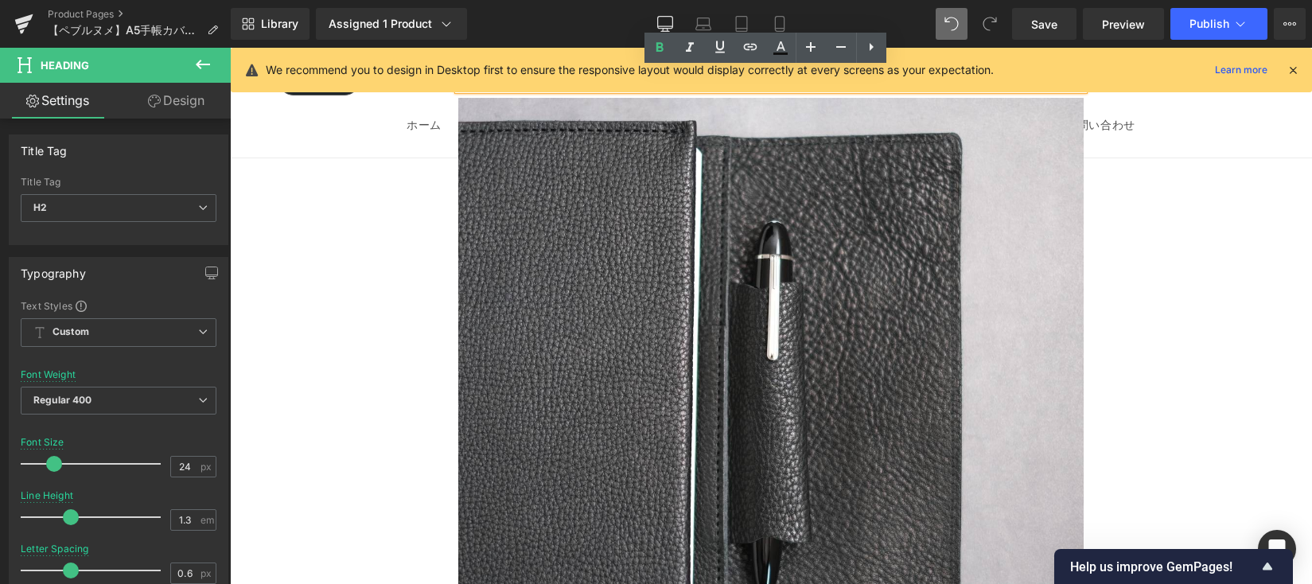
scroll to position [4849, 0]
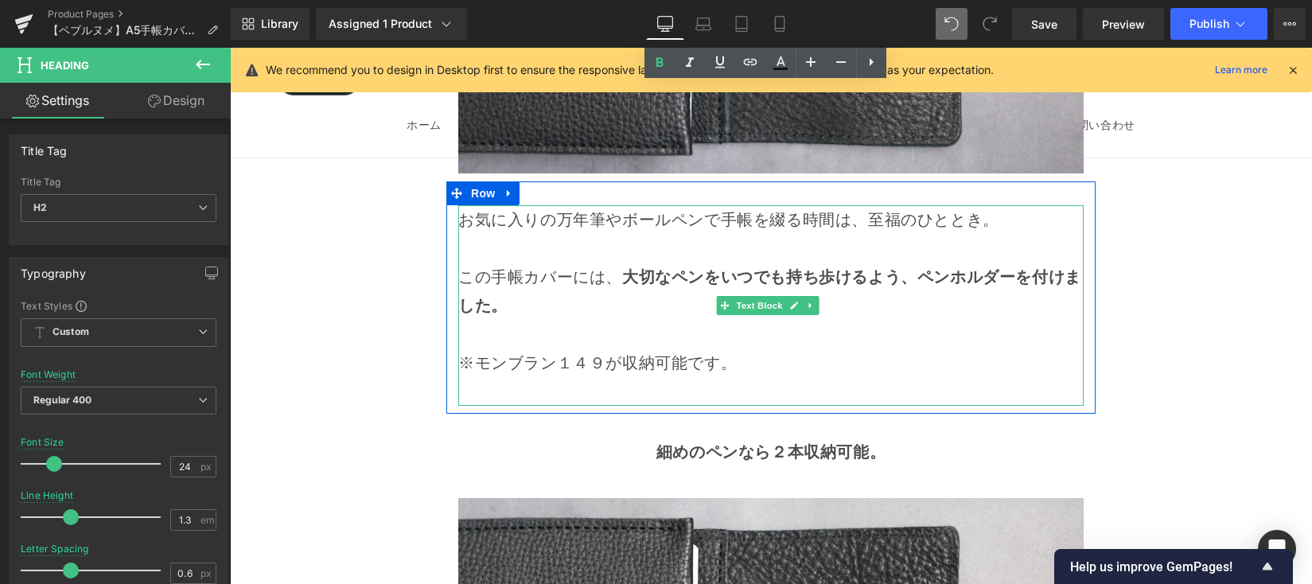
click at [663, 377] on p "※モンブラン１４９が収納可能です。" at bounding box center [770, 362] width 625 height 29
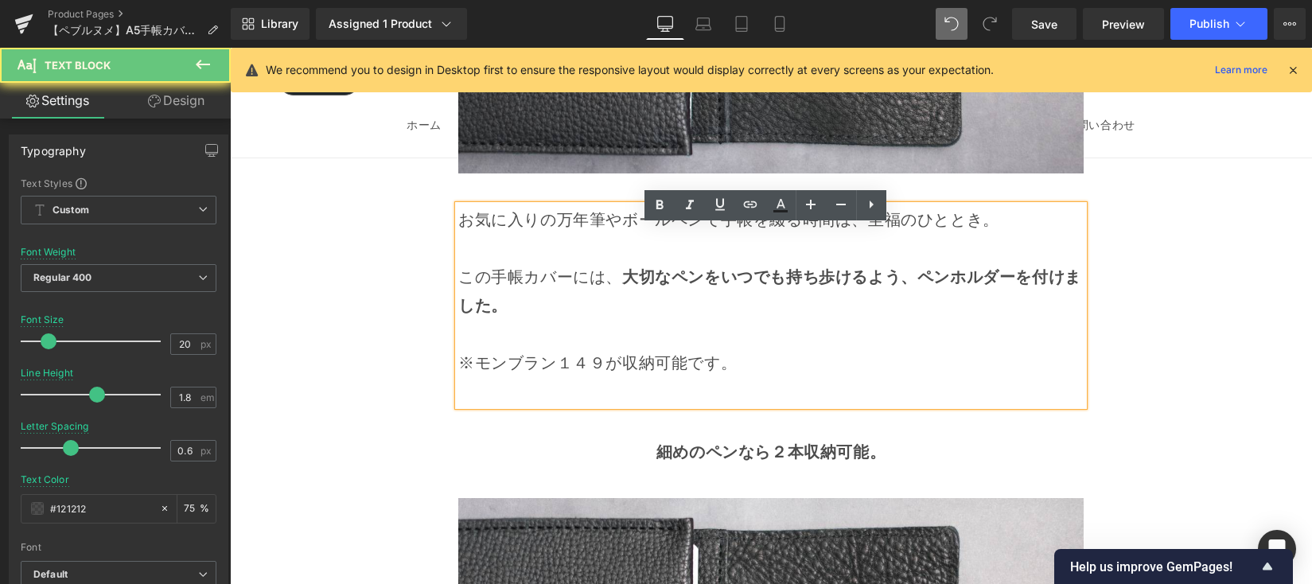
click at [663, 377] on p "※モンブラン１４９が収納可能です。" at bounding box center [770, 362] width 625 height 29
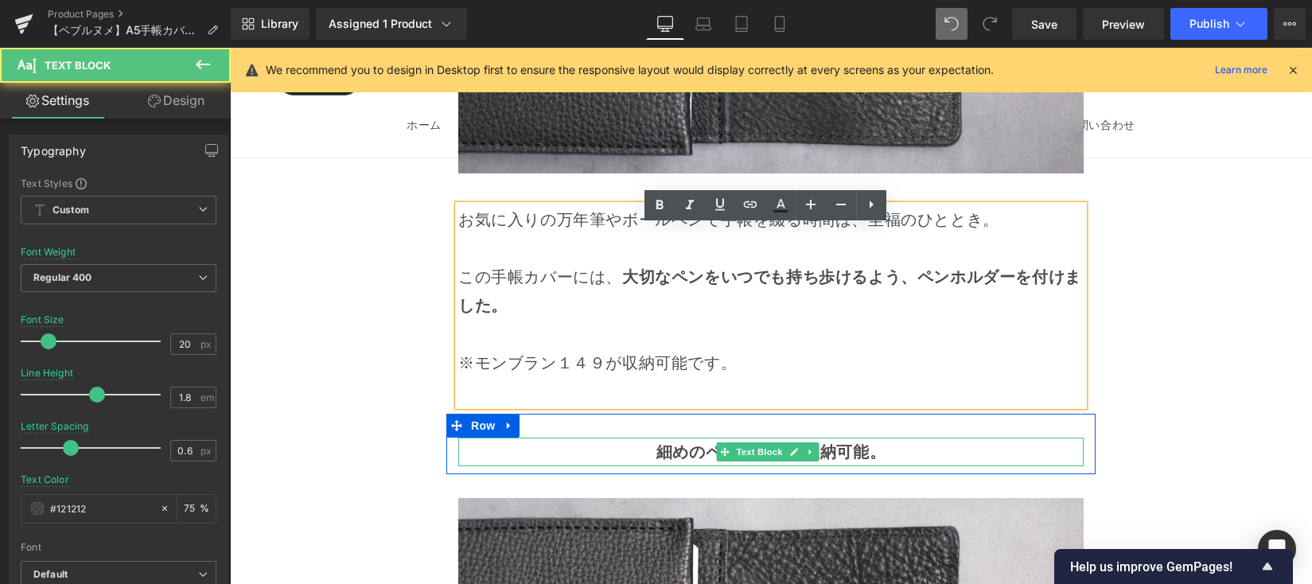
click at [680, 462] on strong "細めのペンなら２本収納可能。" at bounding box center [770, 452] width 229 height 21
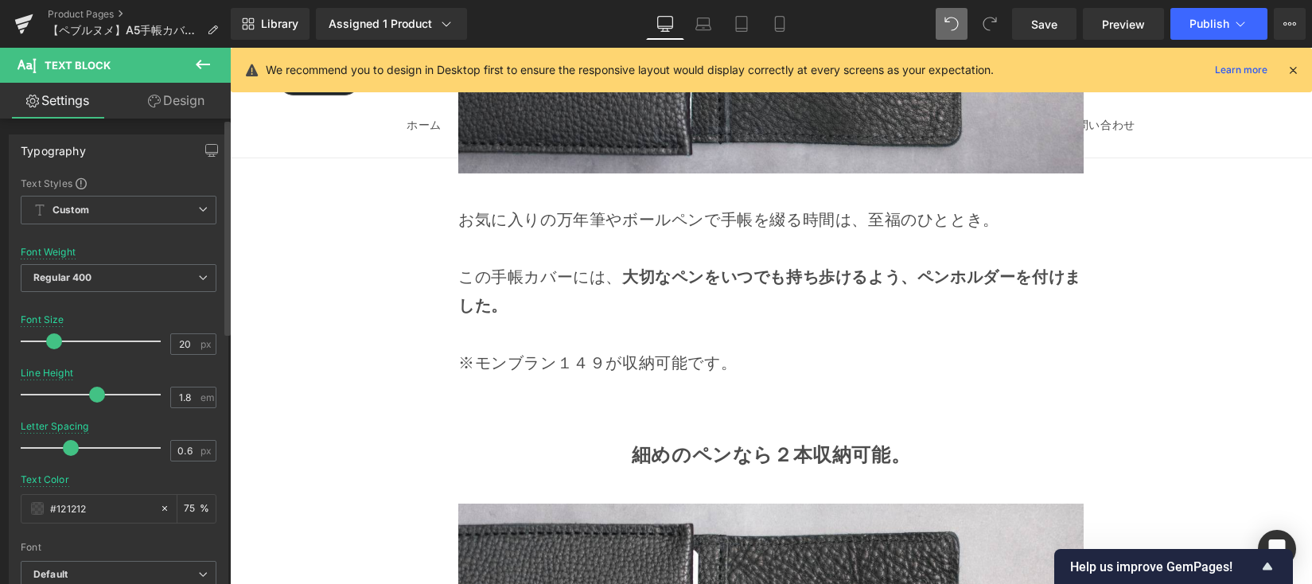
click at [51, 344] on span at bounding box center [54, 341] width 16 height 16
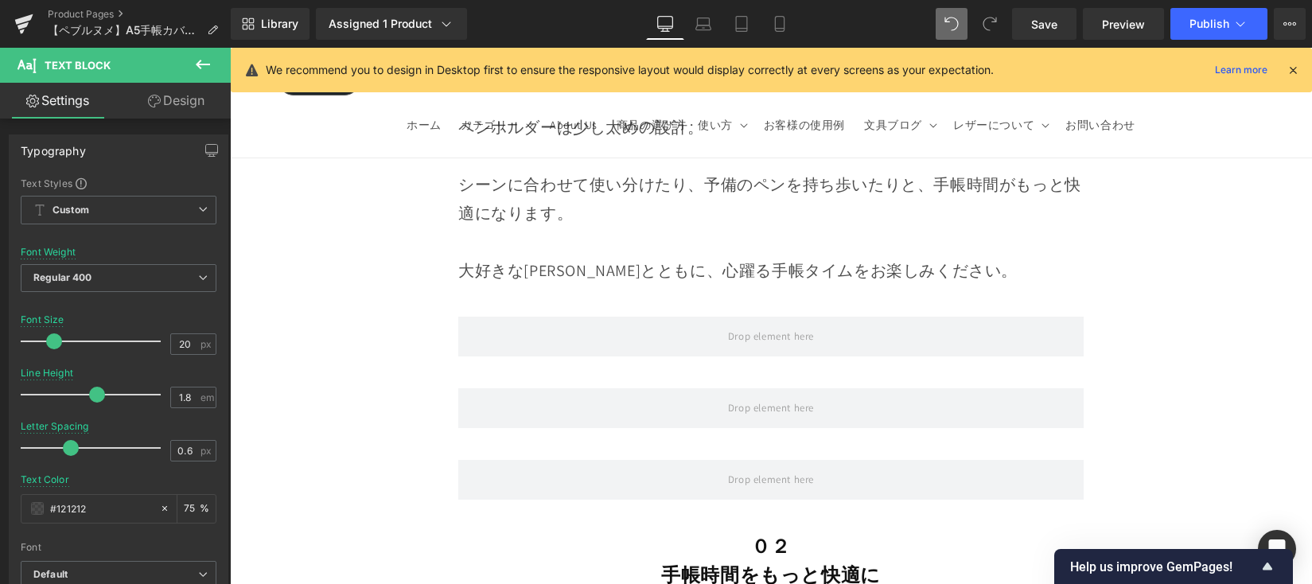
scroll to position [5901, 0]
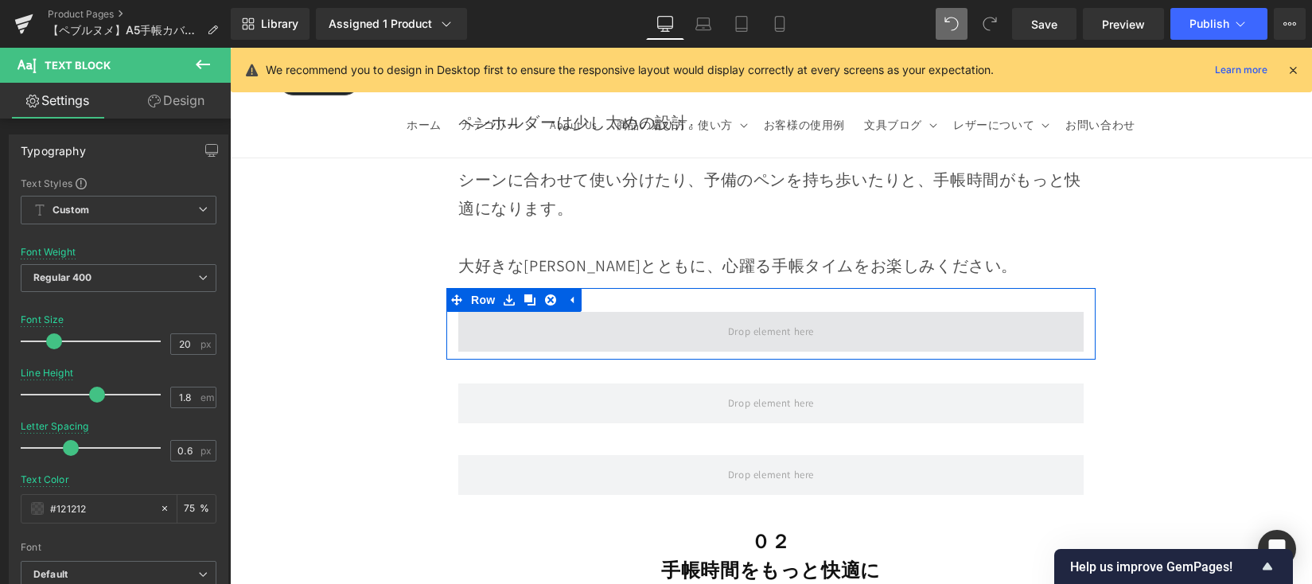
click at [595, 351] on span at bounding box center [770, 332] width 625 height 40
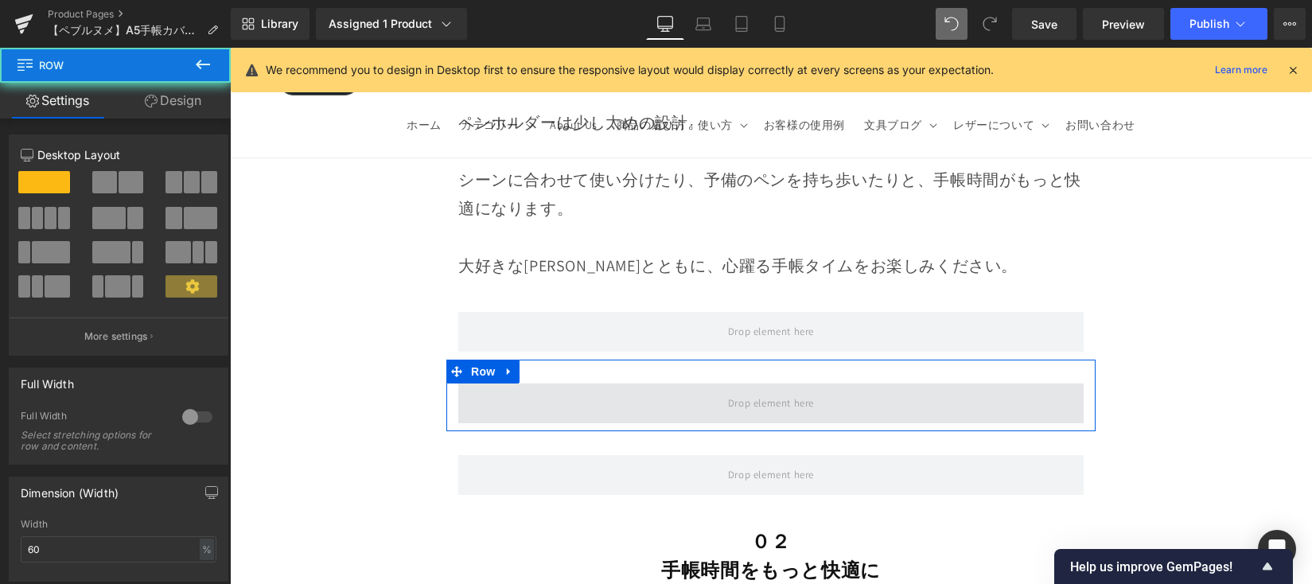
click at [605, 404] on span at bounding box center [770, 403] width 625 height 40
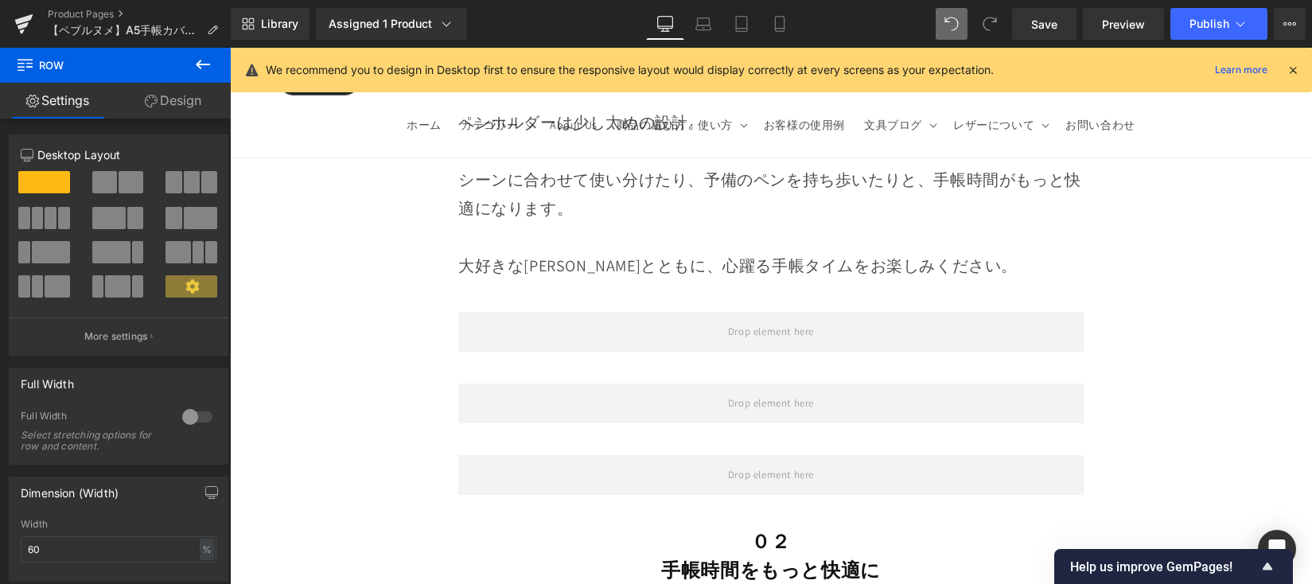
click at [203, 67] on icon at bounding box center [202, 64] width 19 height 19
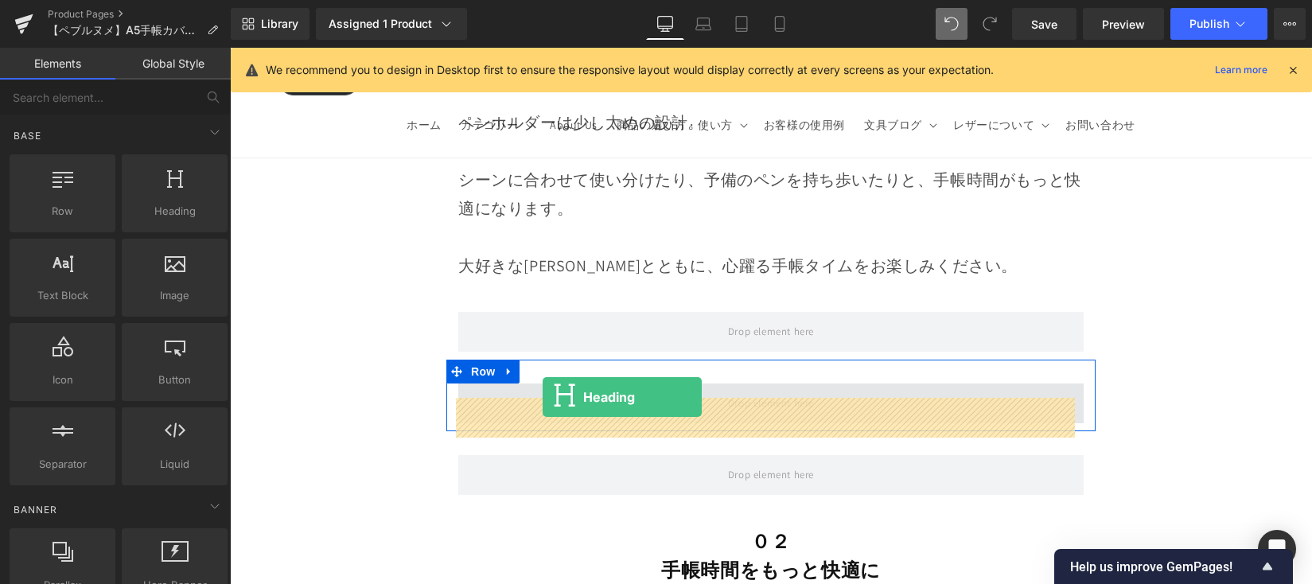
drag, startPoint x: 448, startPoint y: 277, endPoint x: 543, endPoint y: 397, distance: 152.9
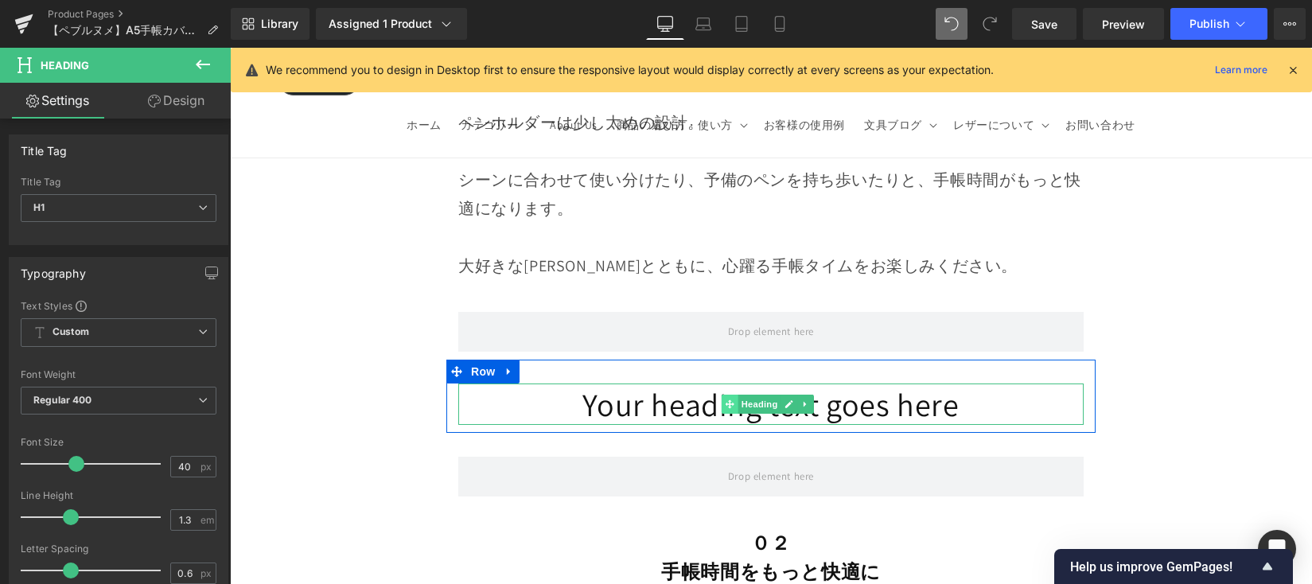
click at [733, 414] on span at bounding box center [729, 404] width 17 height 19
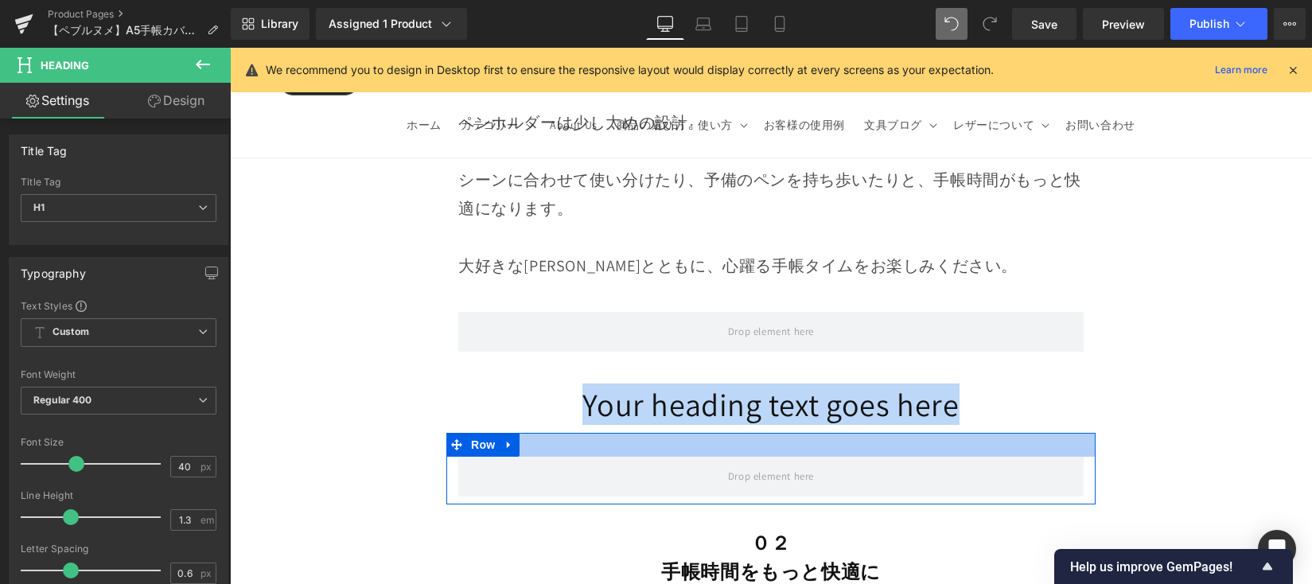
drag, startPoint x: 576, startPoint y: 433, endPoint x: 971, endPoint y: 448, distance: 394.9
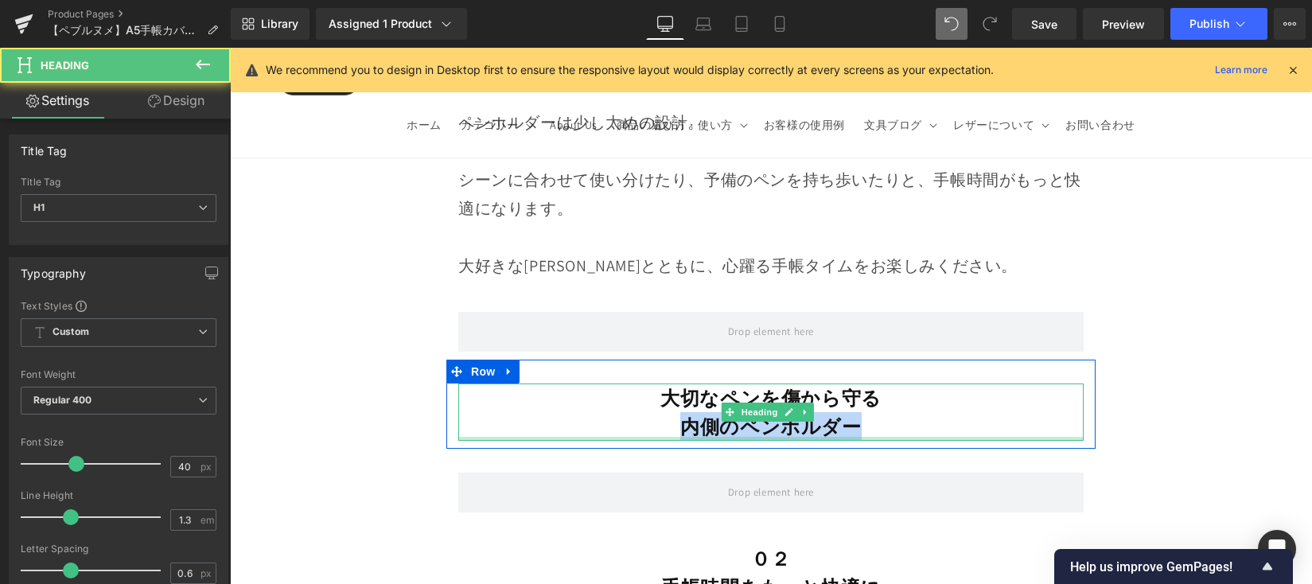
drag, startPoint x: 874, startPoint y: 449, endPoint x: 681, endPoint y: 453, distance: 193.3
click at [681, 441] on div "大切なペンを傷から守る 内側のペンホルダー Heading" at bounding box center [770, 411] width 625 height 57
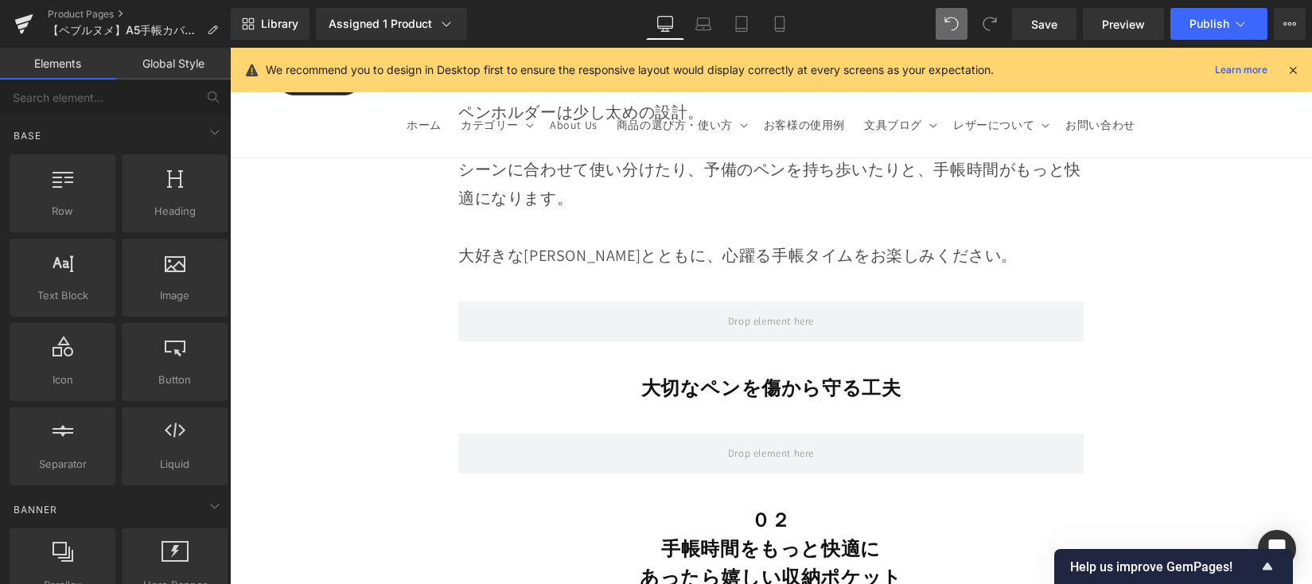
scroll to position [5927, 0]
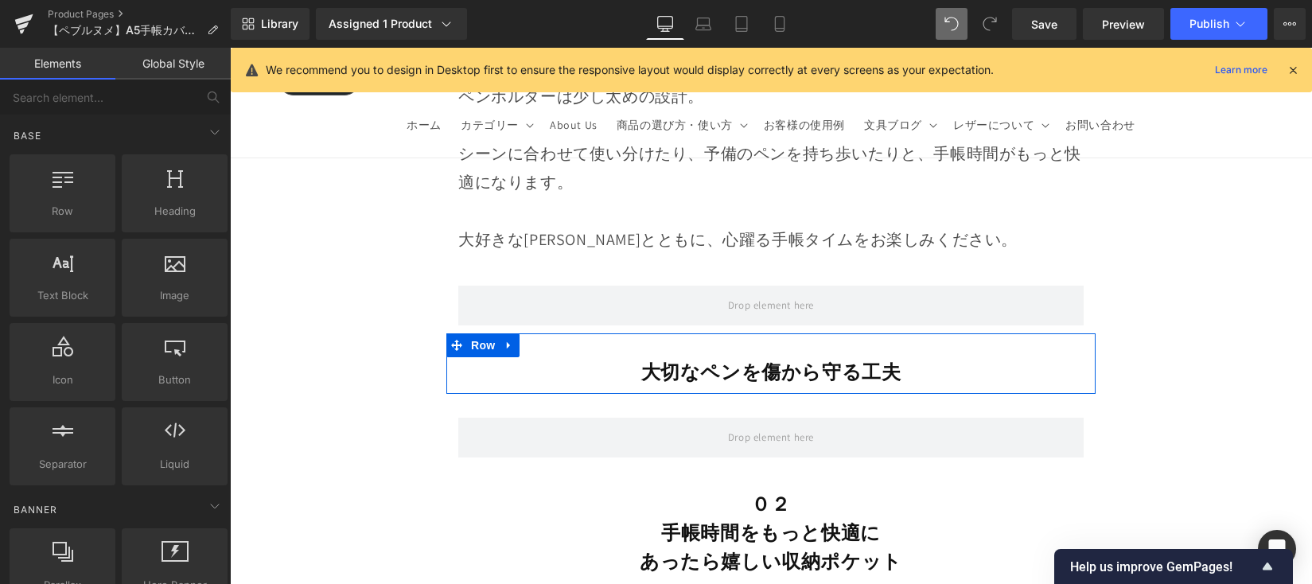
click at [230, 48] on div at bounding box center [230, 48] width 0 height 0
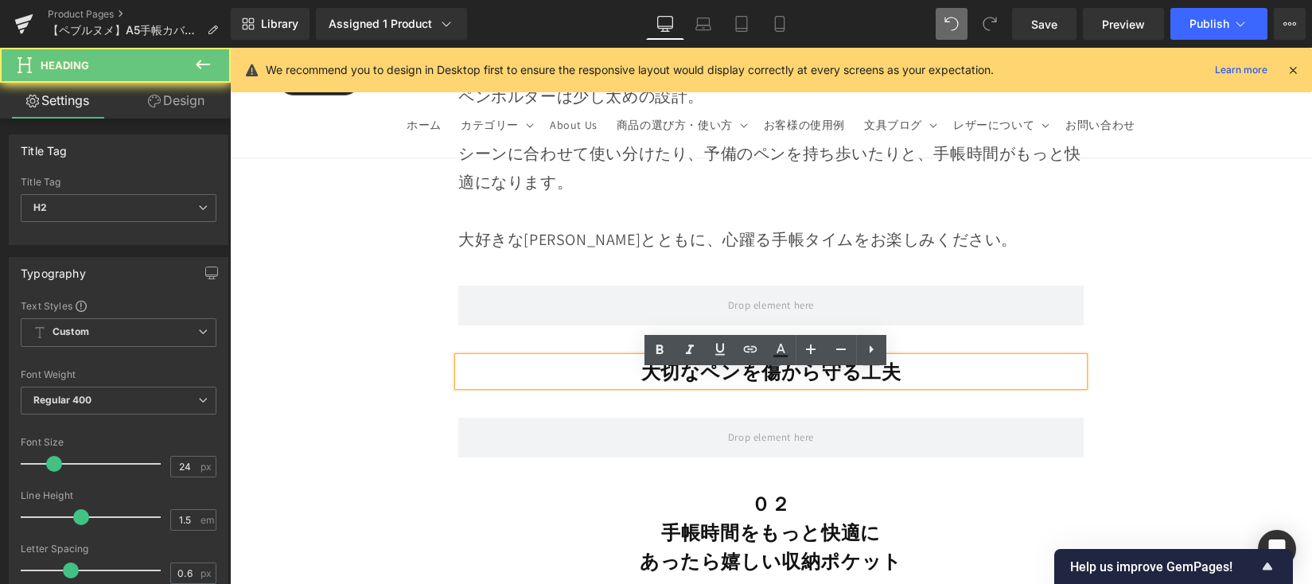
click at [894, 386] on h2 "大切なペンを傷から守る工夫" at bounding box center [770, 371] width 625 height 29
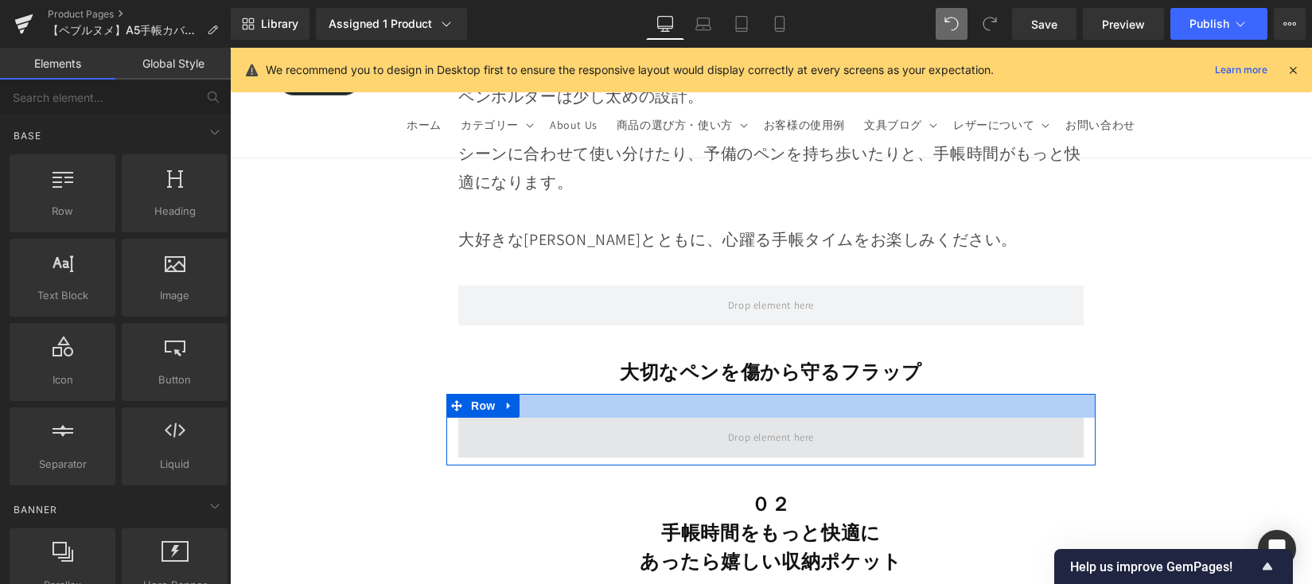
click at [939, 435] on span at bounding box center [770, 438] width 625 height 40
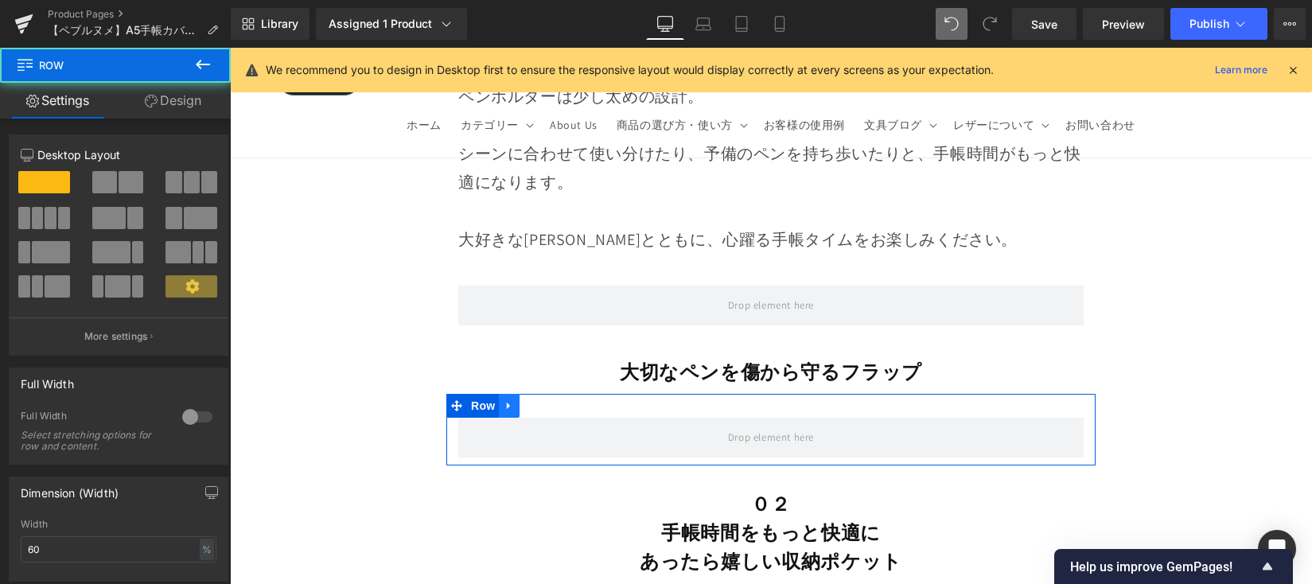
click at [515, 418] on link at bounding box center [509, 406] width 21 height 24
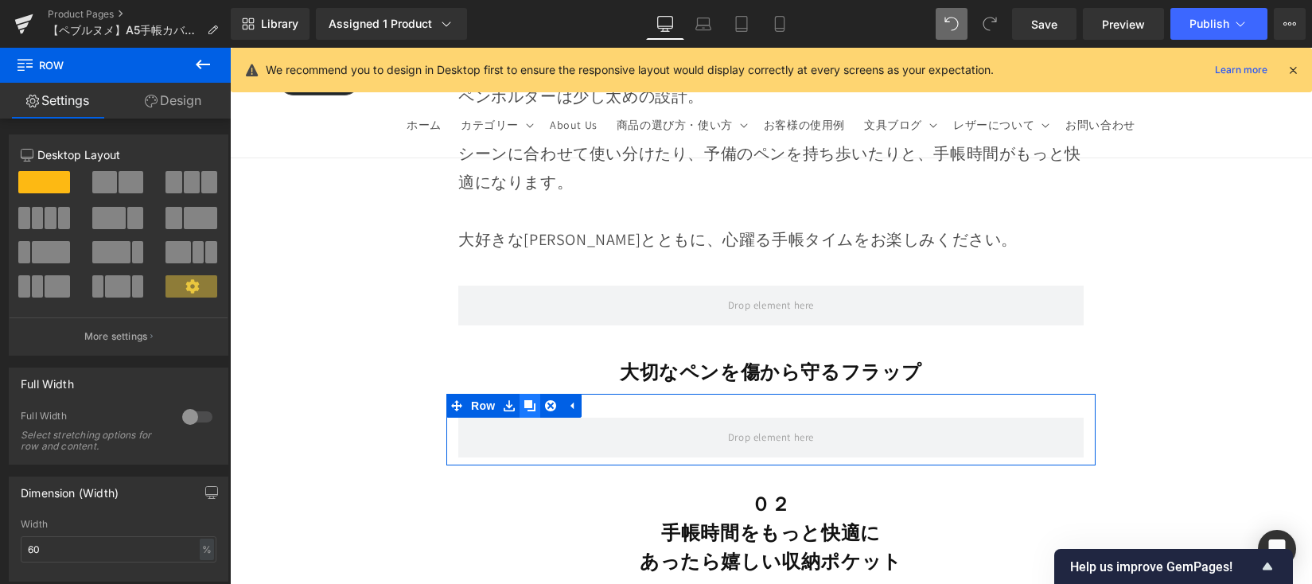
click at [521, 418] on link at bounding box center [529, 406] width 21 height 24
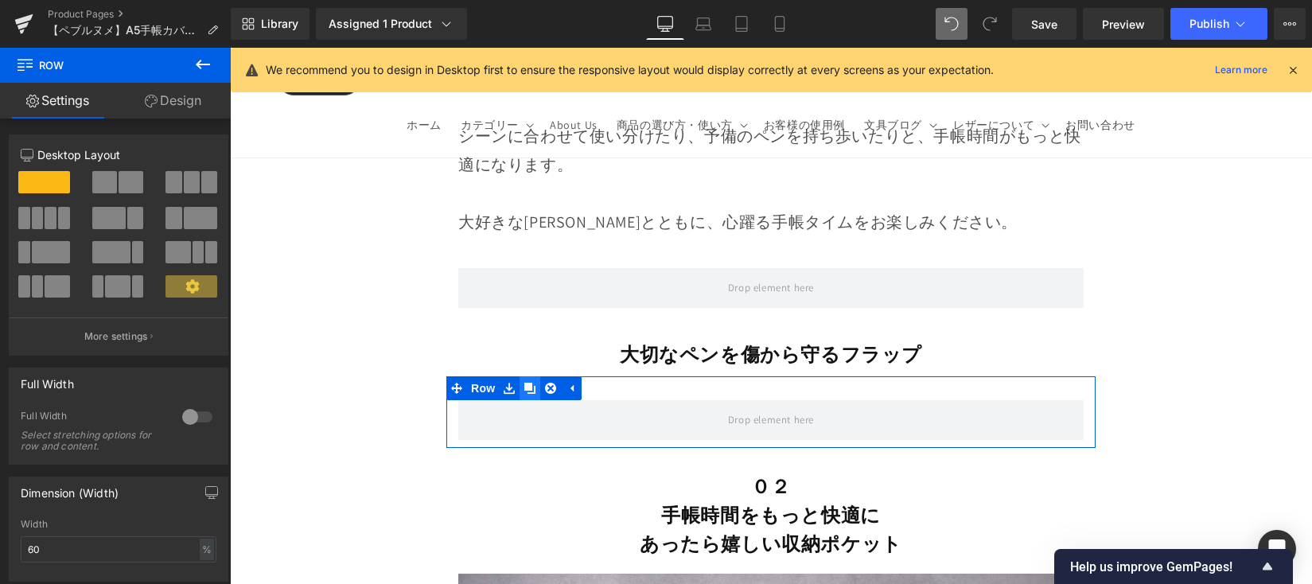
click at [521, 423] on div "Row" at bounding box center [770, 412] width 649 height 72
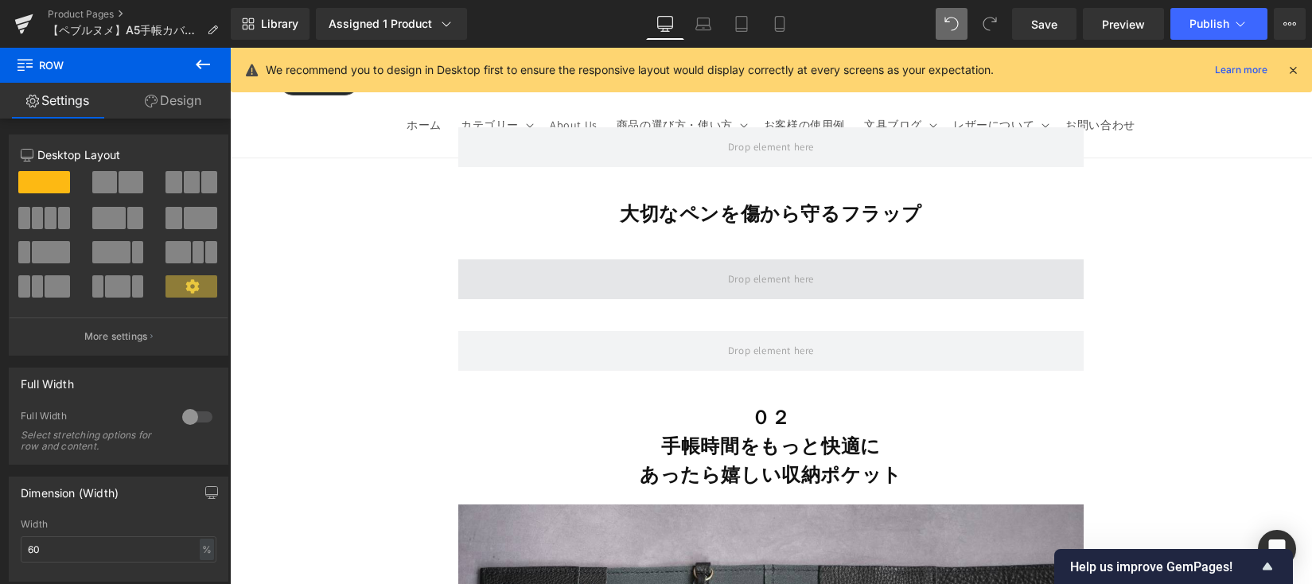
scroll to position [6085, 0]
click at [563, 294] on span at bounding box center [770, 280] width 625 height 40
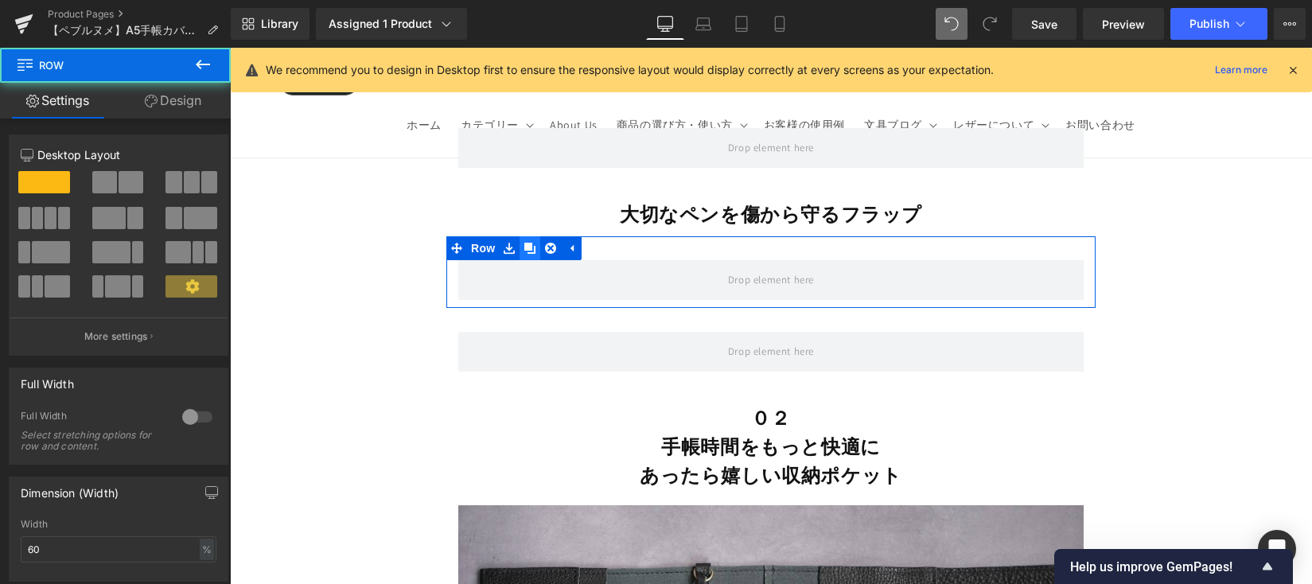
click at [531, 255] on icon at bounding box center [529, 249] width 11 height 12
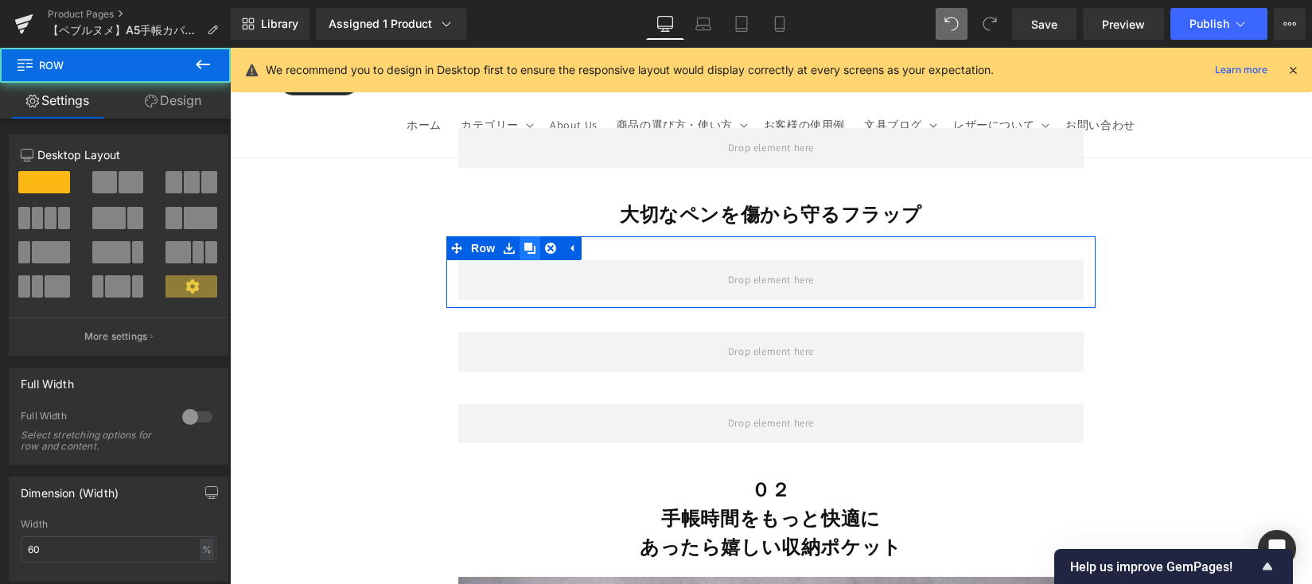
click at [531, 254] on icon at bounding box center [529, 248] width 11 height 11
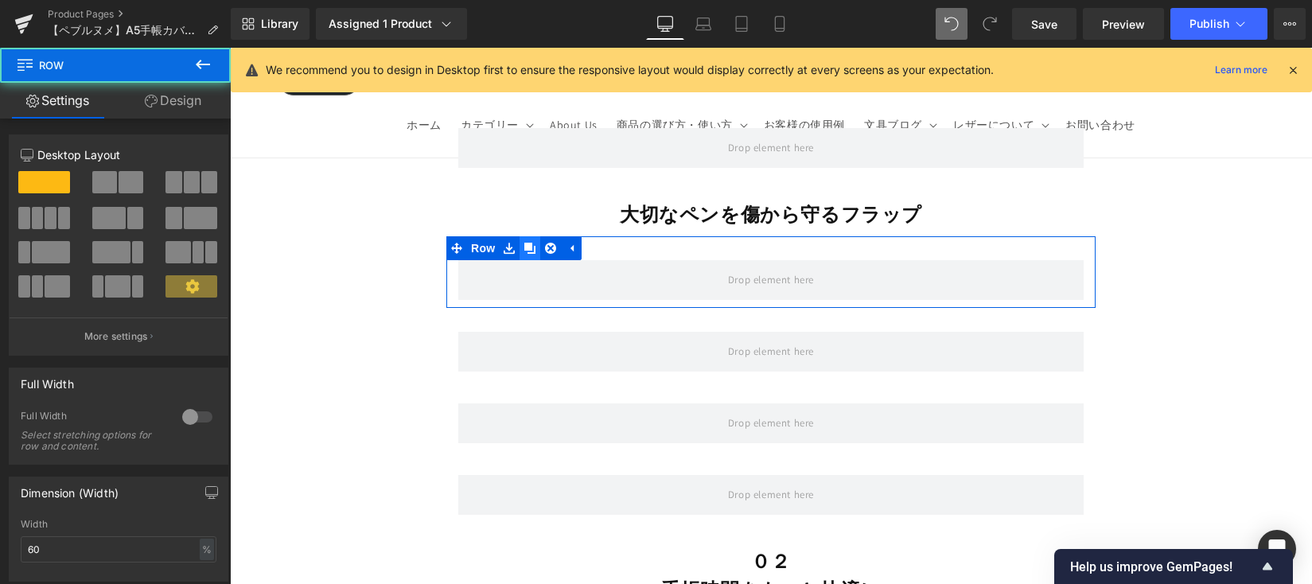
click at [531, 254] on icon at bounding box center [529, 248] width 11 height 11
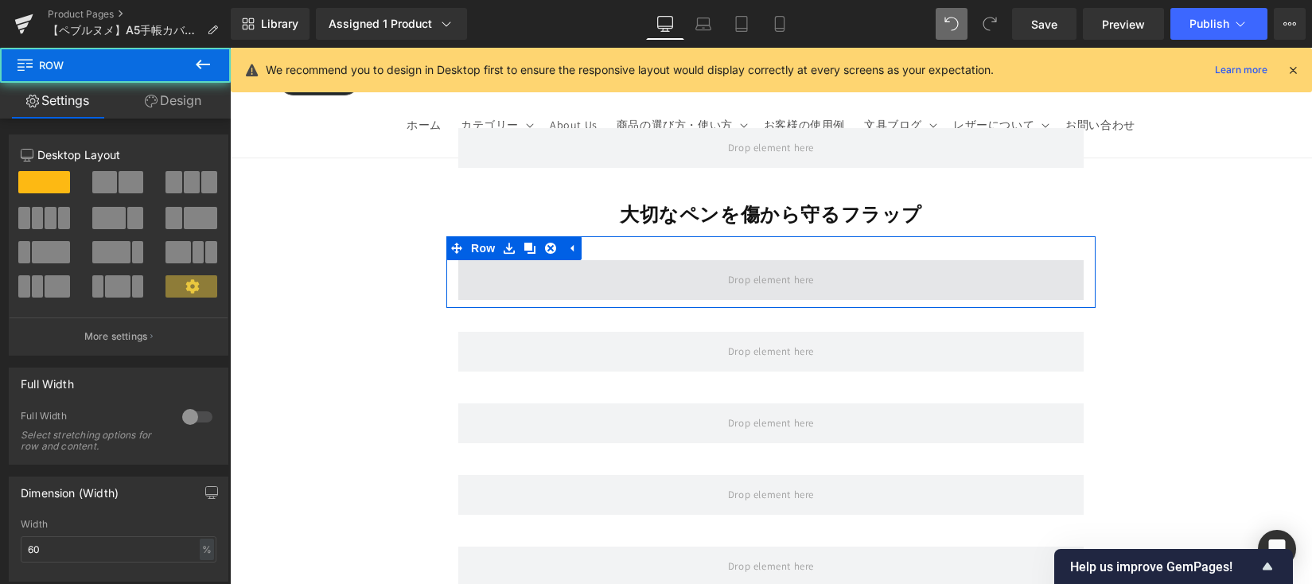
click at [677, 283] on span at bounding box center [770, 280] width 625 height 40
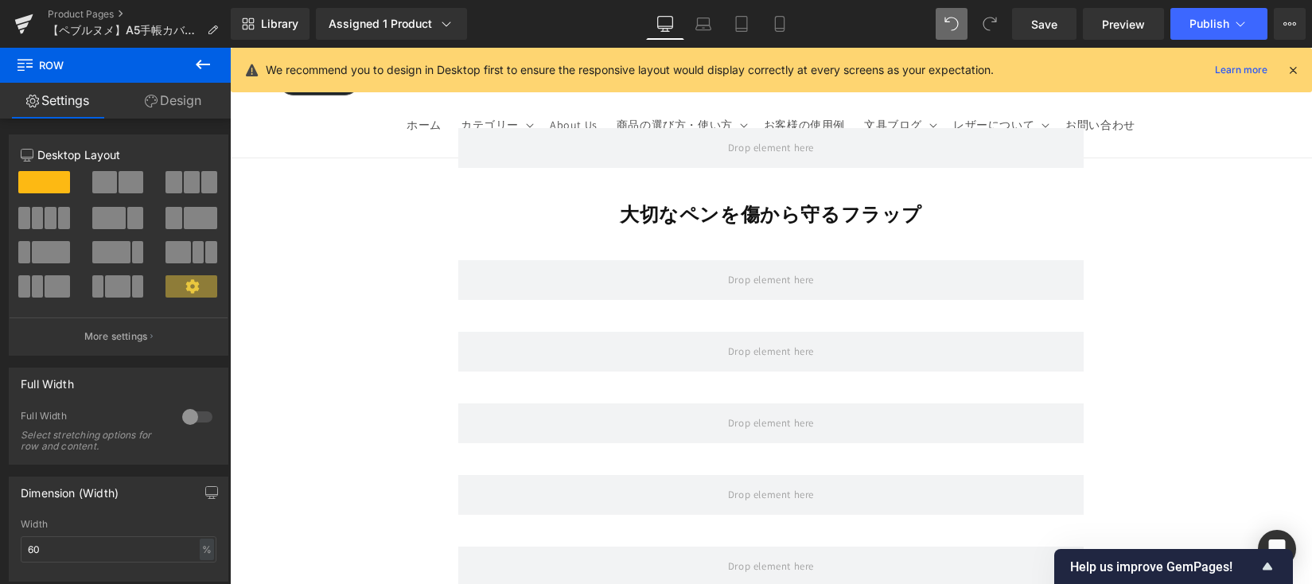
click at [203, 74] on button at bounding box center [203, 65] width 56 height 35
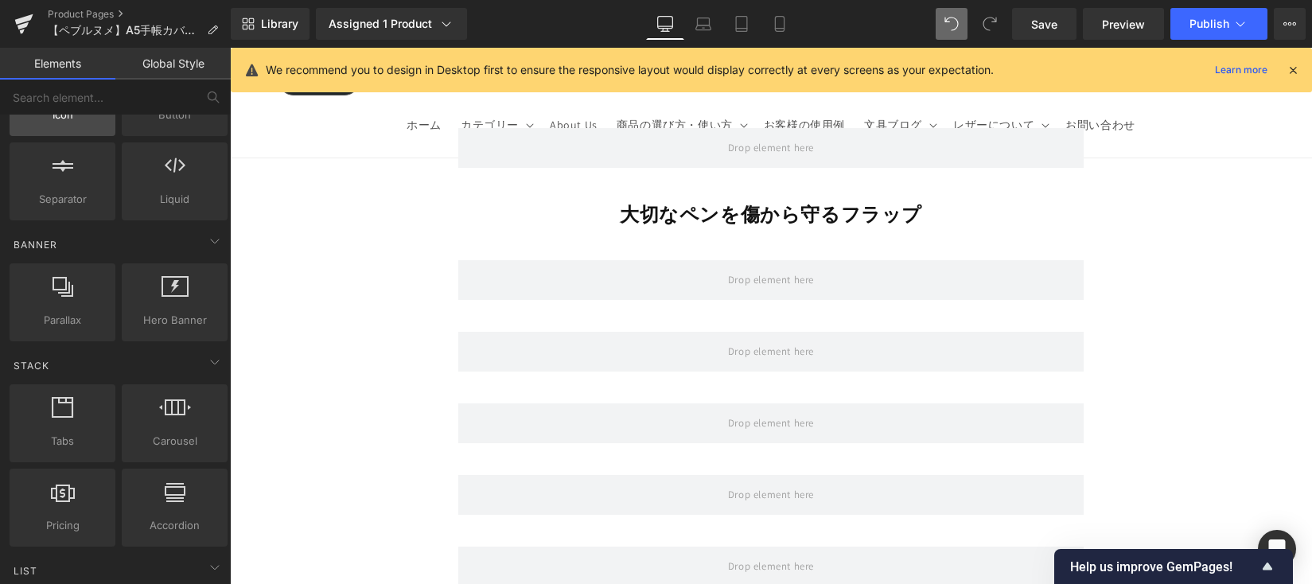
scroll to position [339, 0]
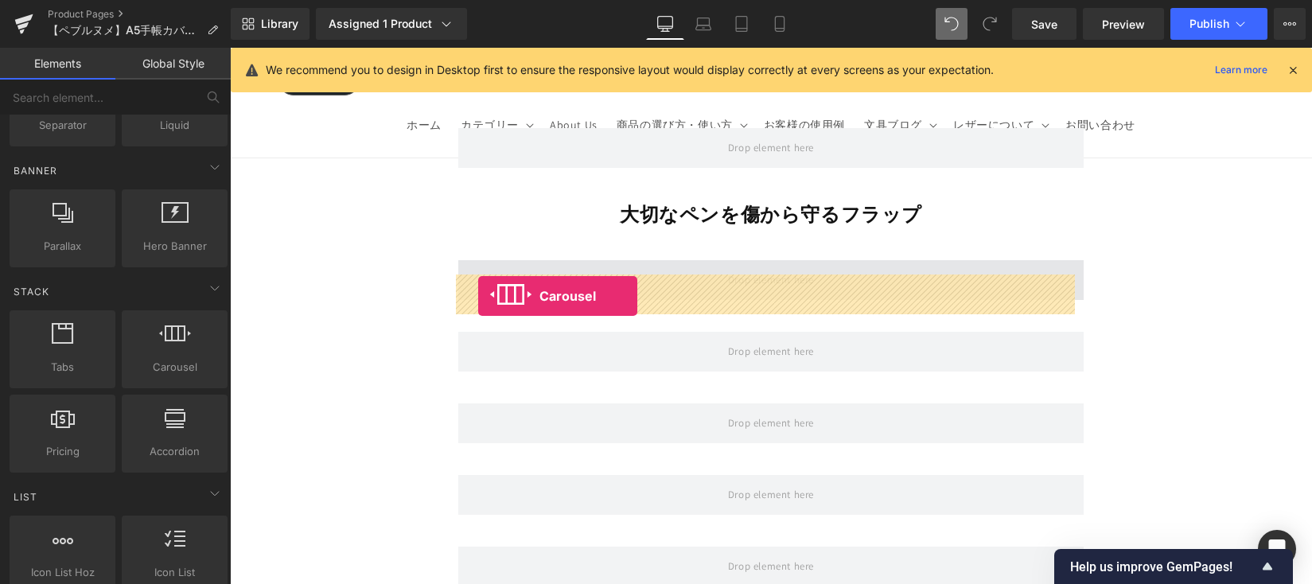
drag, startPoint x: 342, startPoint y: 333, endPoint x: 478, endPoint y: 296, distance: 140.9
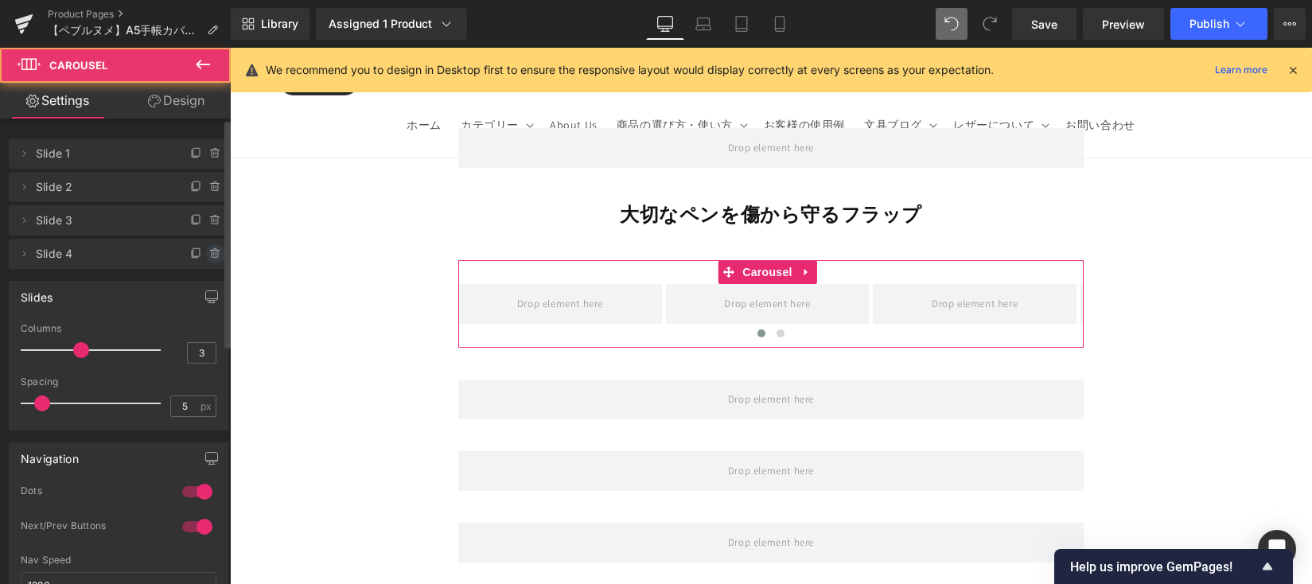
click at [214, 253] on icon at bounding box center [214, 253] width 0 height 3
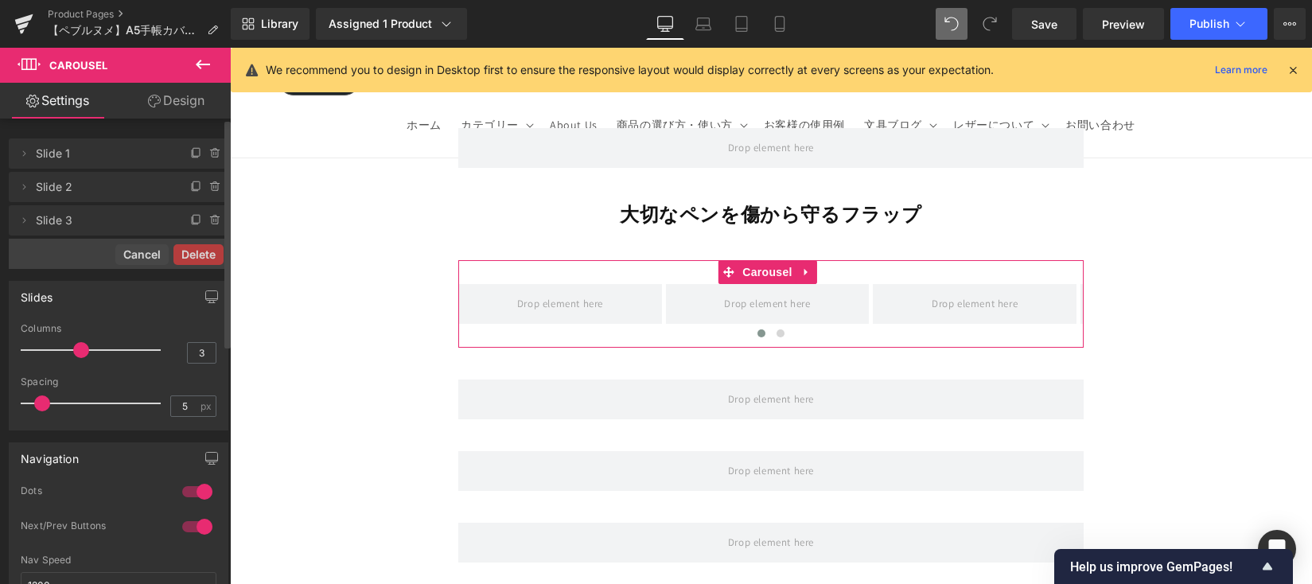
click at [209, 254] on button "Delete" at bounding box center [198, 254] width 50 height 21
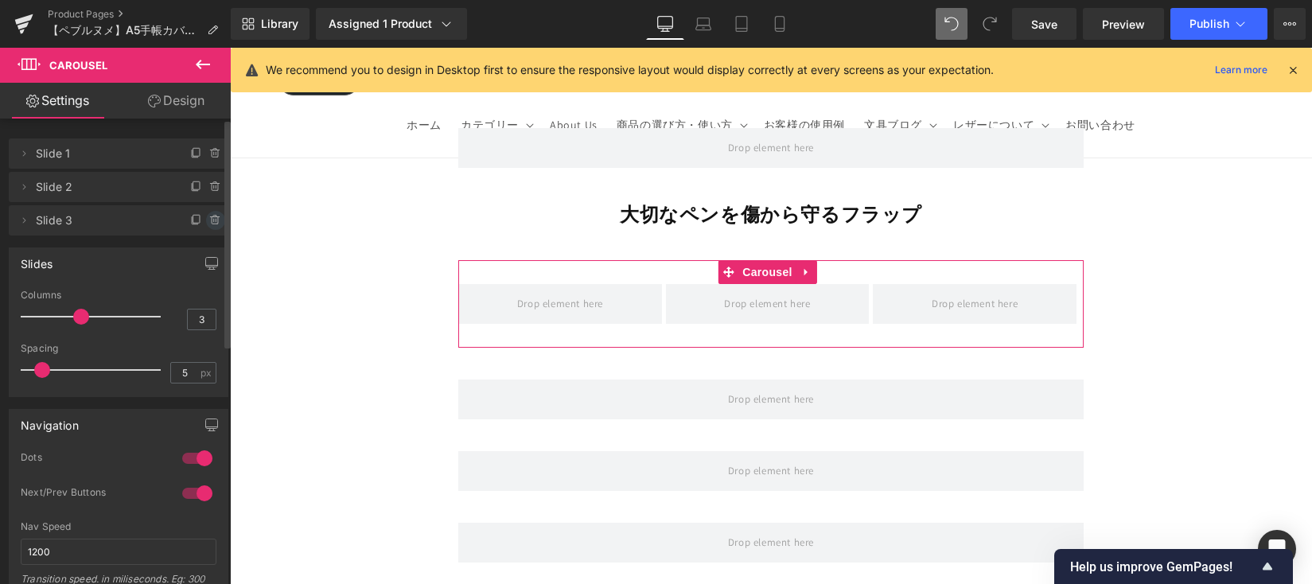
click at [212, 224] on icon at bounding box center [215, 220] width 6 height 7
click at [208, 225] on button "Delete" at bounding box center [198, 221] width 50 height 21
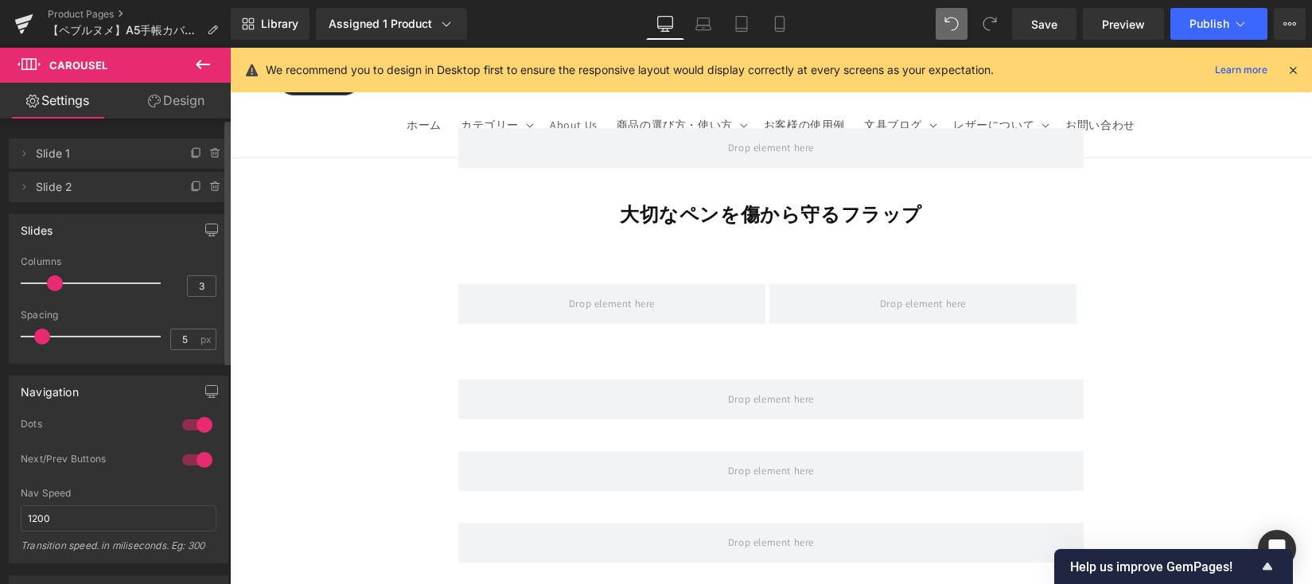
drag, startPoint x: 79, startPoint y: 284, endPoint x: 62, endPoint y: 286, distance: 16.9
click at [62, 286] on div at bounding box center [95, 283] width 132 height 32
click at [191, 70] on button at bounding box center [203, 65] width 56 height 35
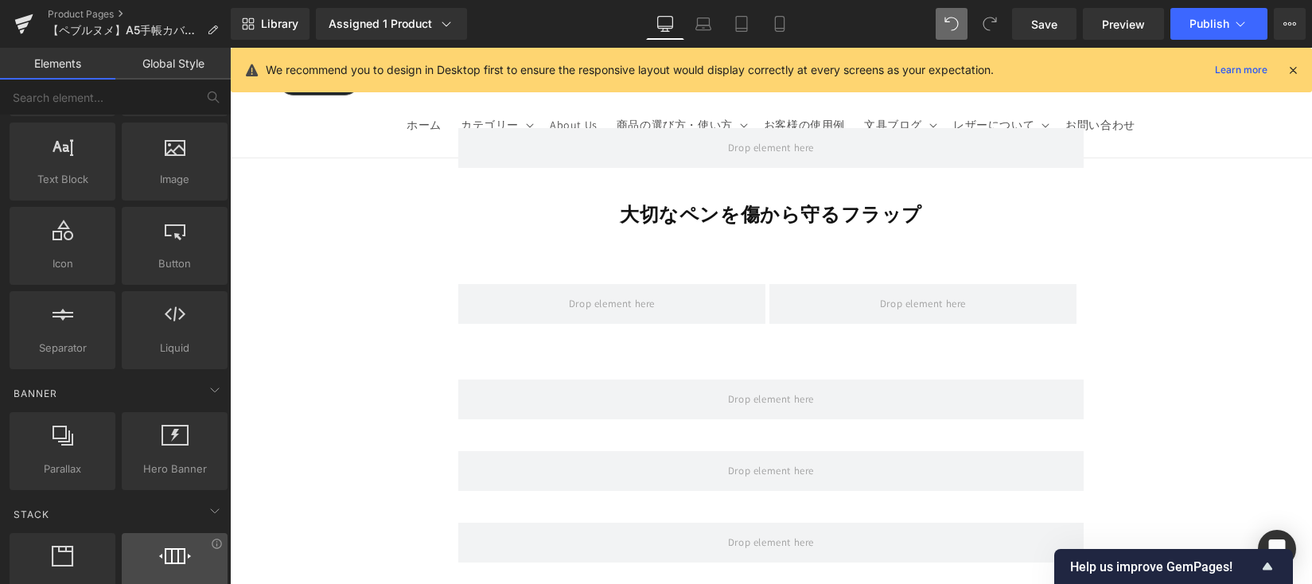
scroll to position [0, 0]
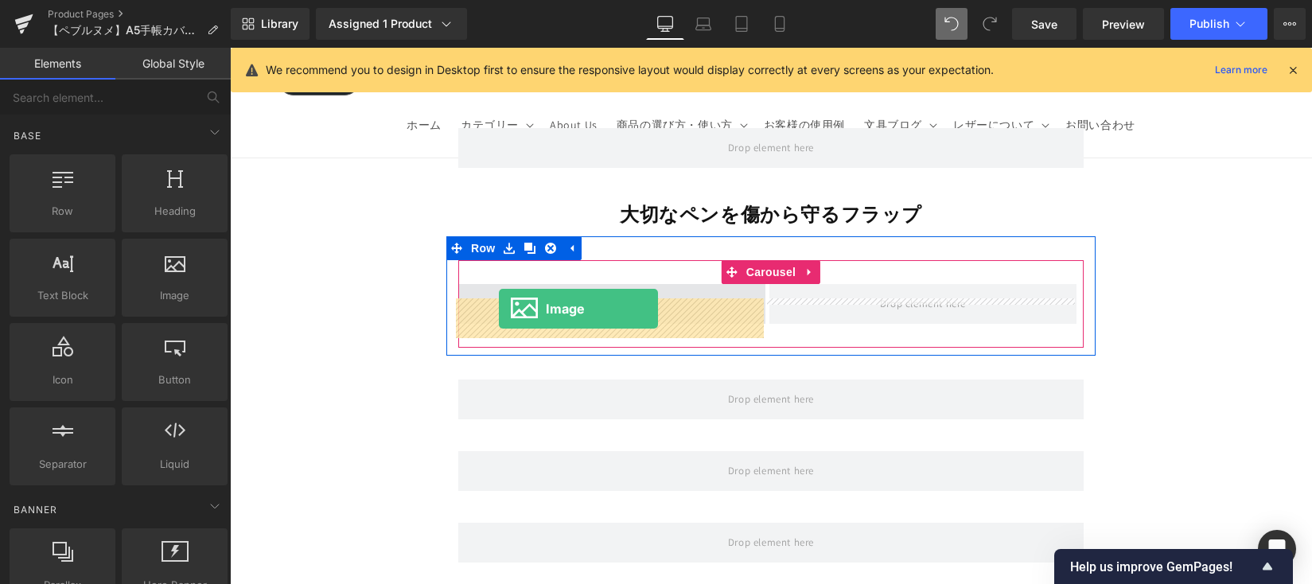
drag, startPoint x: 418, startPoint y: 337, endPoint x: 499, endPoint y: 309, distance: 85.3
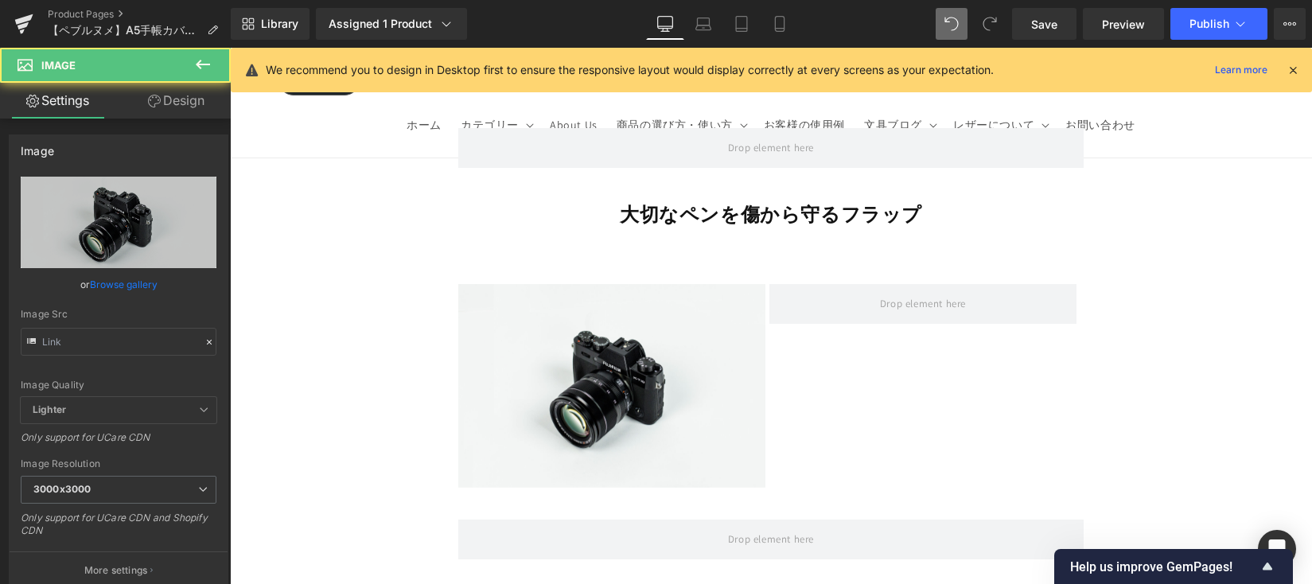
click at [188, 64] on button at bounding box center [203, 65] width 56 height 35
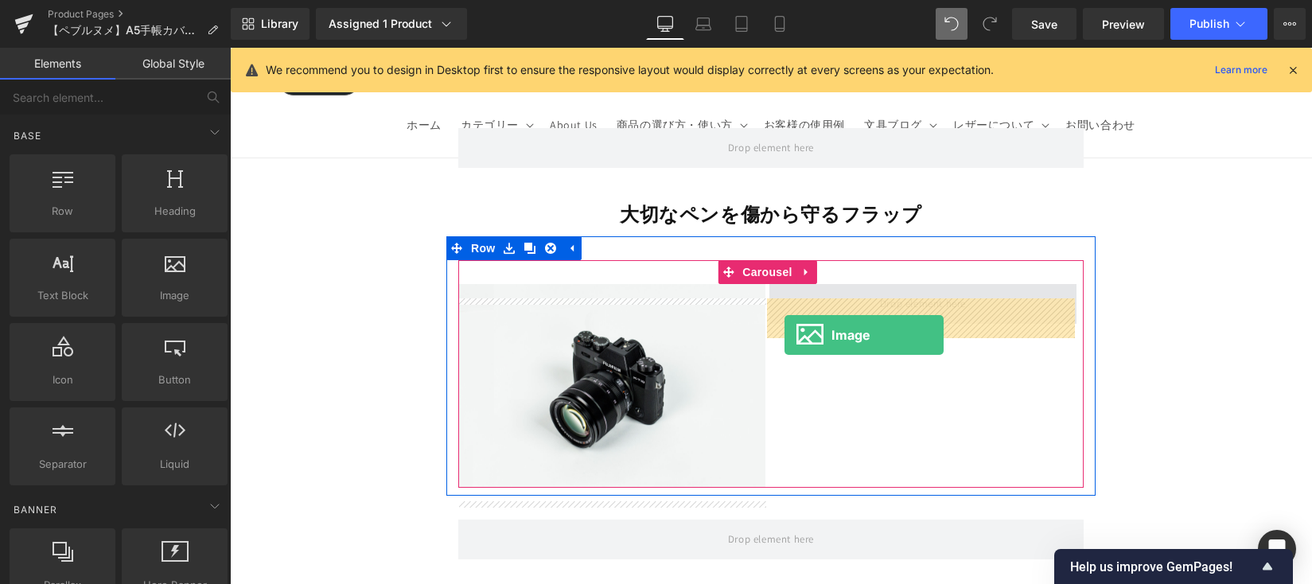
drag, startPoint x: 437, startPoint y: 343, endPoint x: 784, endPoint y: 335, distance: 347.7
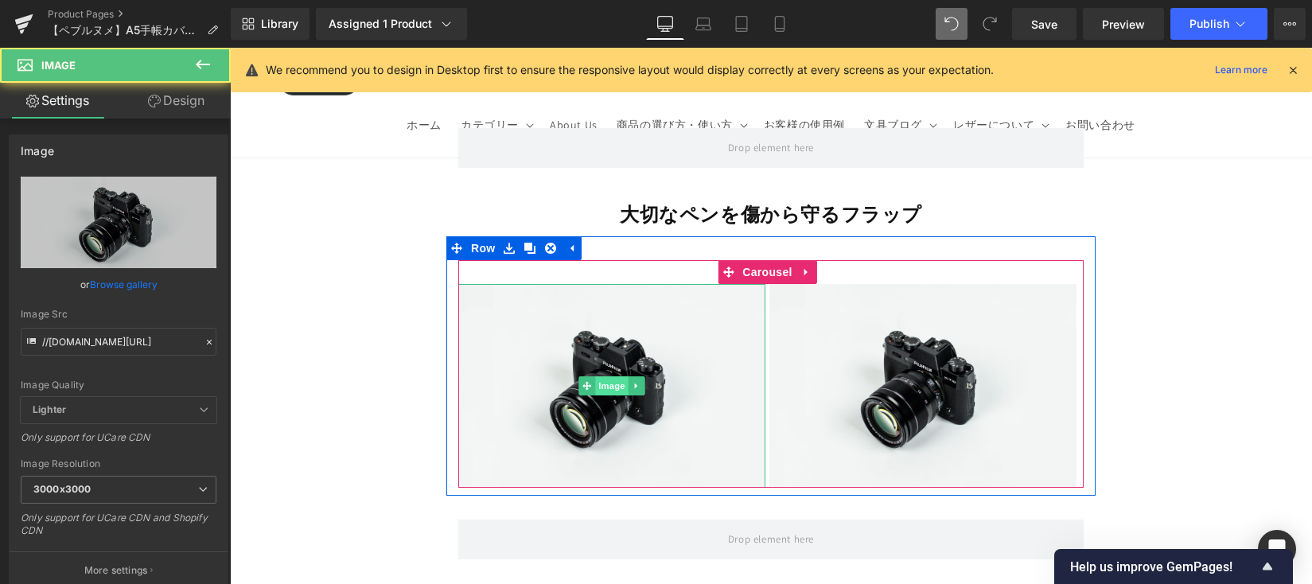
click at [604, 395] on span "Image" at bounding box center [611, 385] width 33 height 19
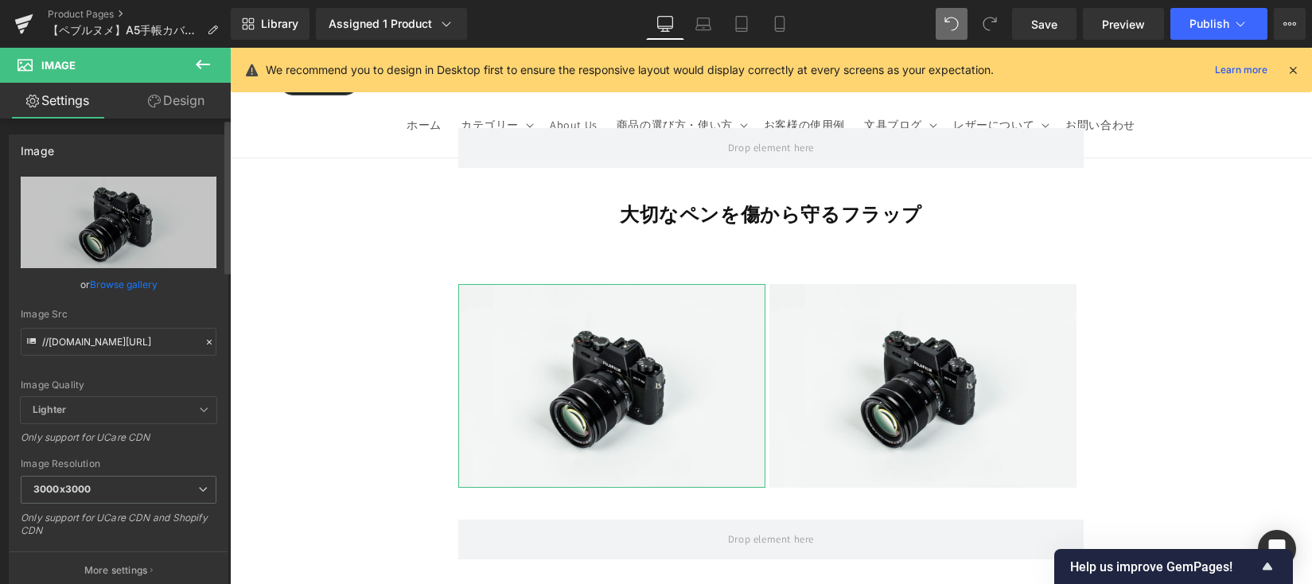
click at [114, 278] on link "Browse gallery" at bounding box center [124, 284] width 68 height 28
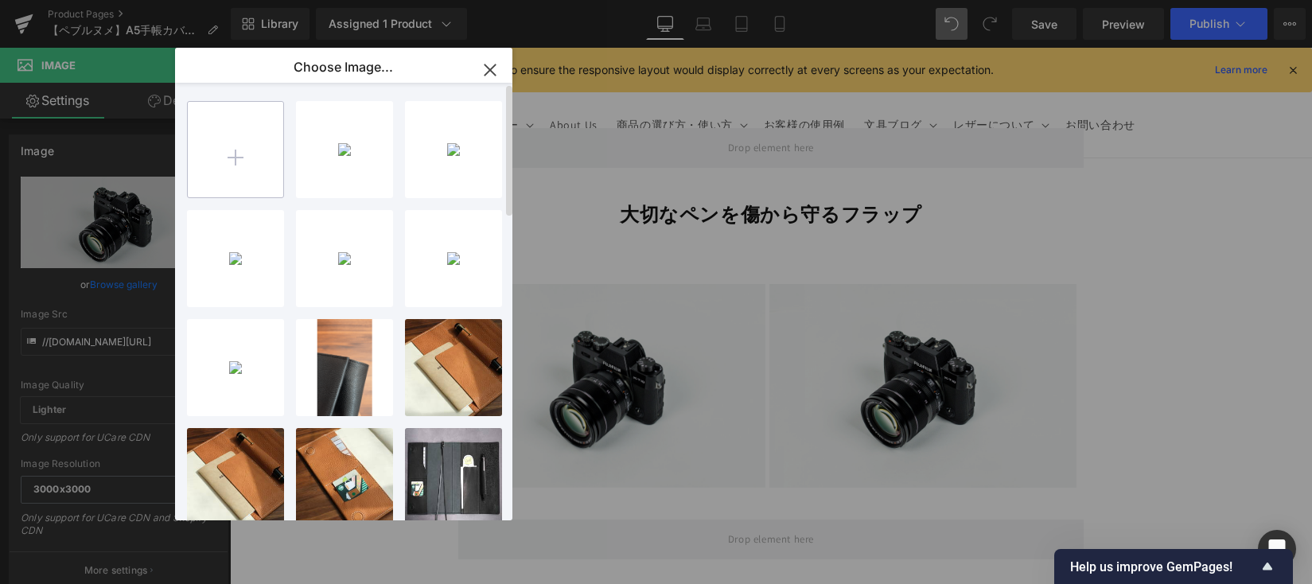
click at [208, 144] on input "file" at bounding box center [235, 149] width 95 height 95
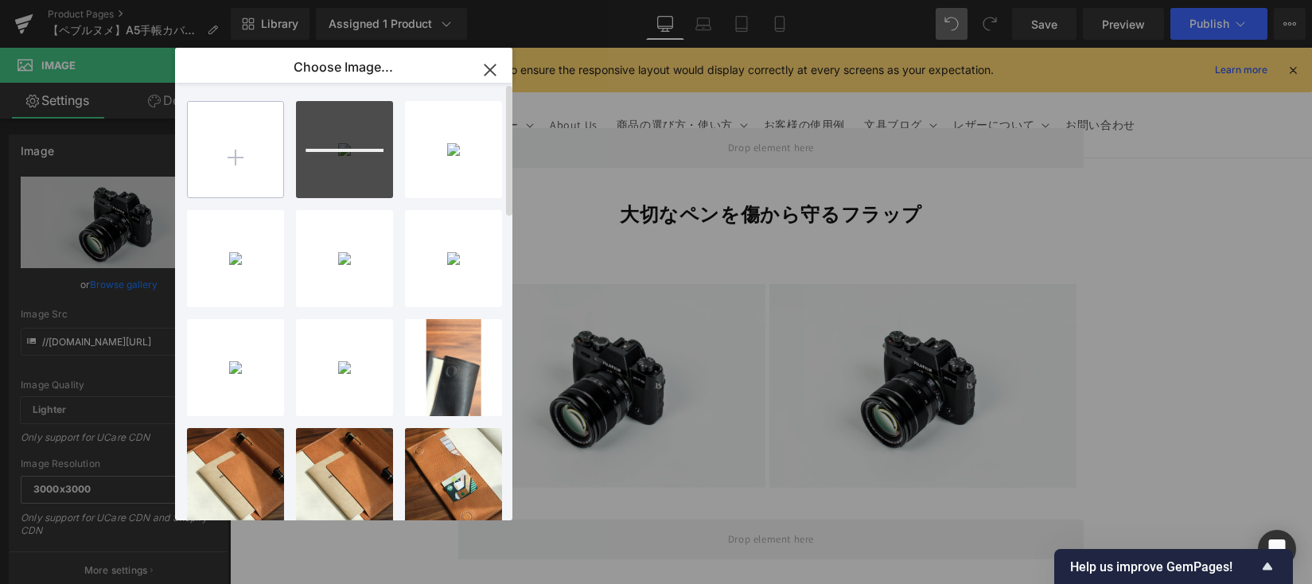
click at [247, 158] on input "file" at bounding box center [235, 149] width 95 height 95
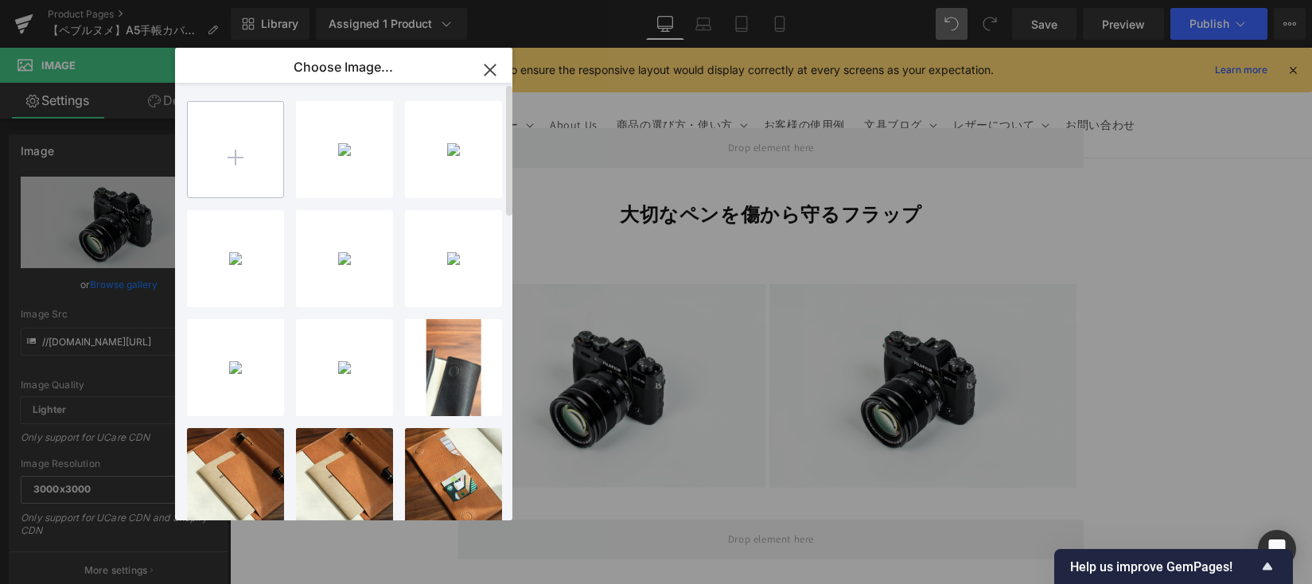
type input "C:\fakepath\30CAE9D1-3DB3-4C5D-8BC8-2DEF915D574A-412-000000122EE60DF6.JPG"
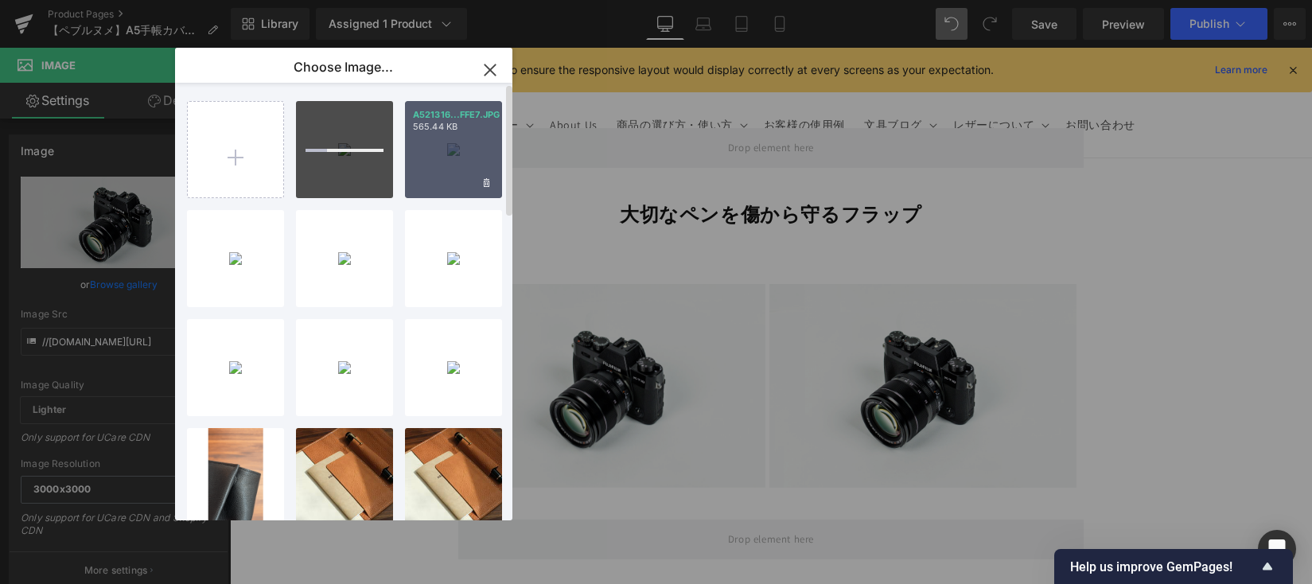
click at [456, 144] on div "A521316...FFE7.JPG 565.44 KB" at bounding box center [453, 149] width 97 height 97
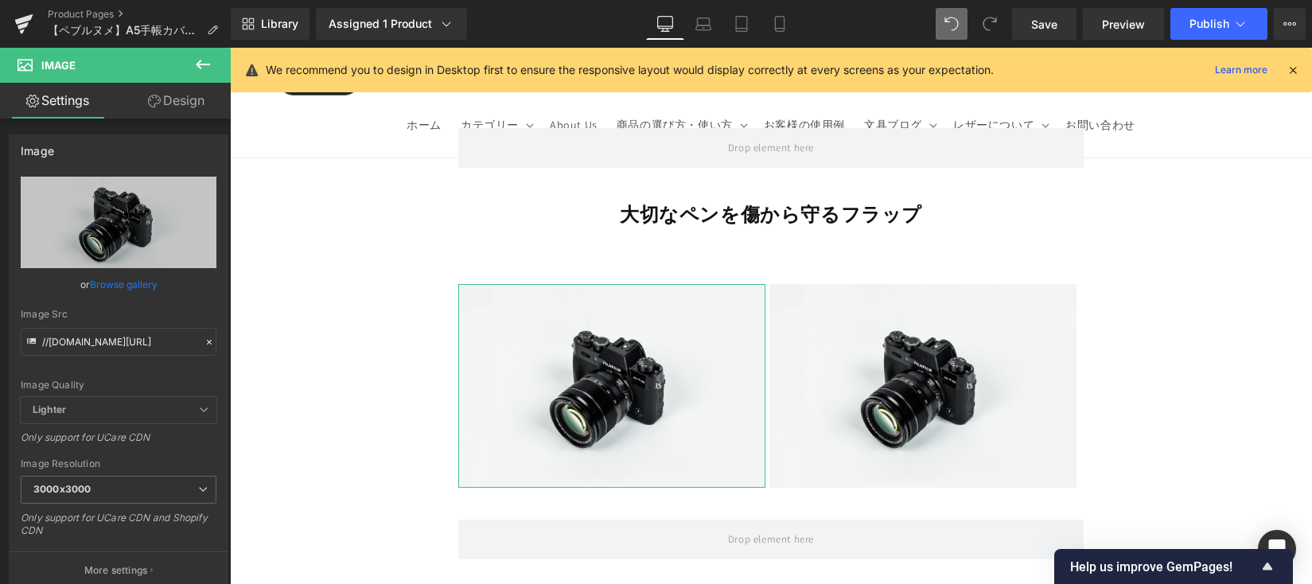
click at [120, 281] on link "Browse gallery" at bounding box center [124, 284] width 68 height 28
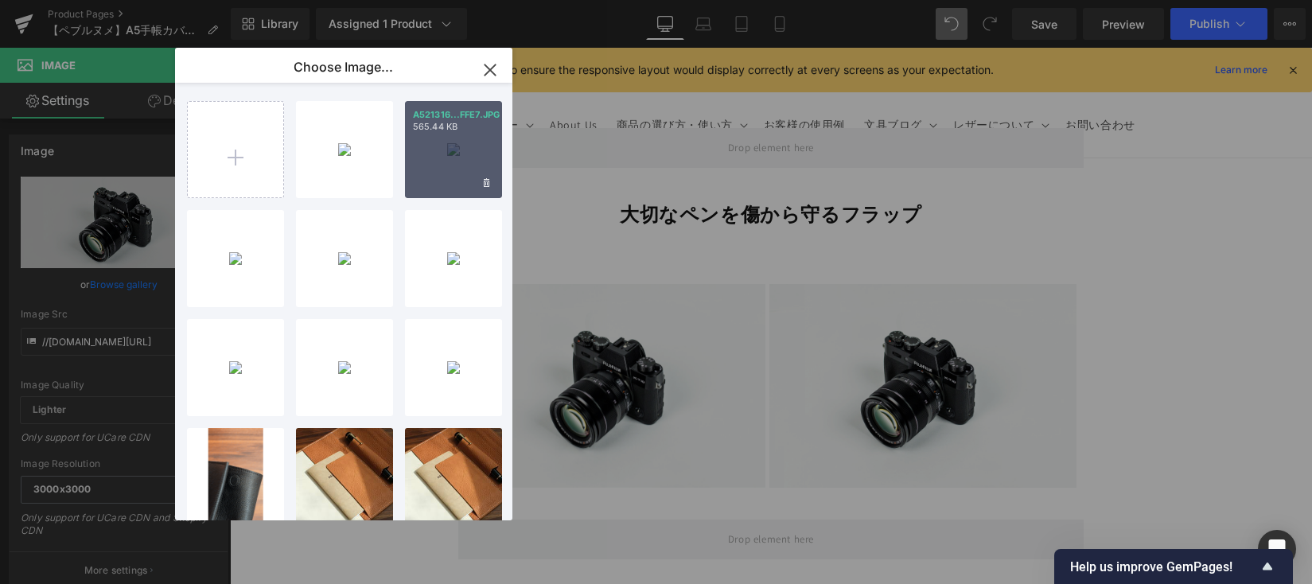
click at [455, 165] on div "A521316...FFE7.JPG 565.44 KB" at bounding box center [453, 149] width 97 height 97
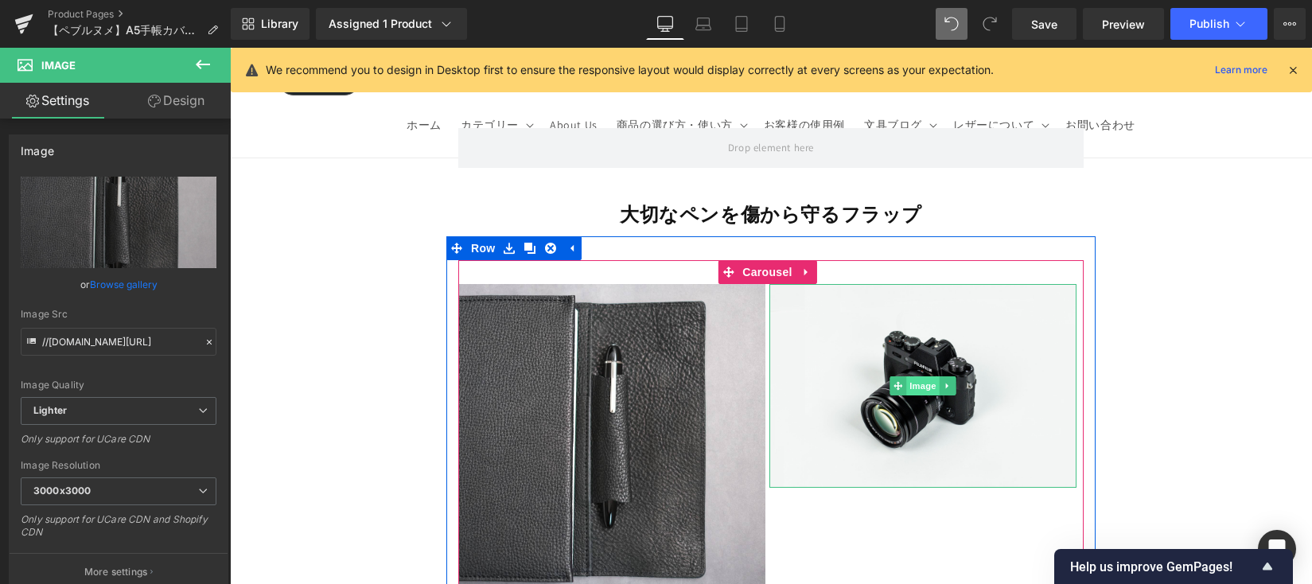
click at [922, 395] on span "Image" at bounding box center [922, 385] width 33 height 19
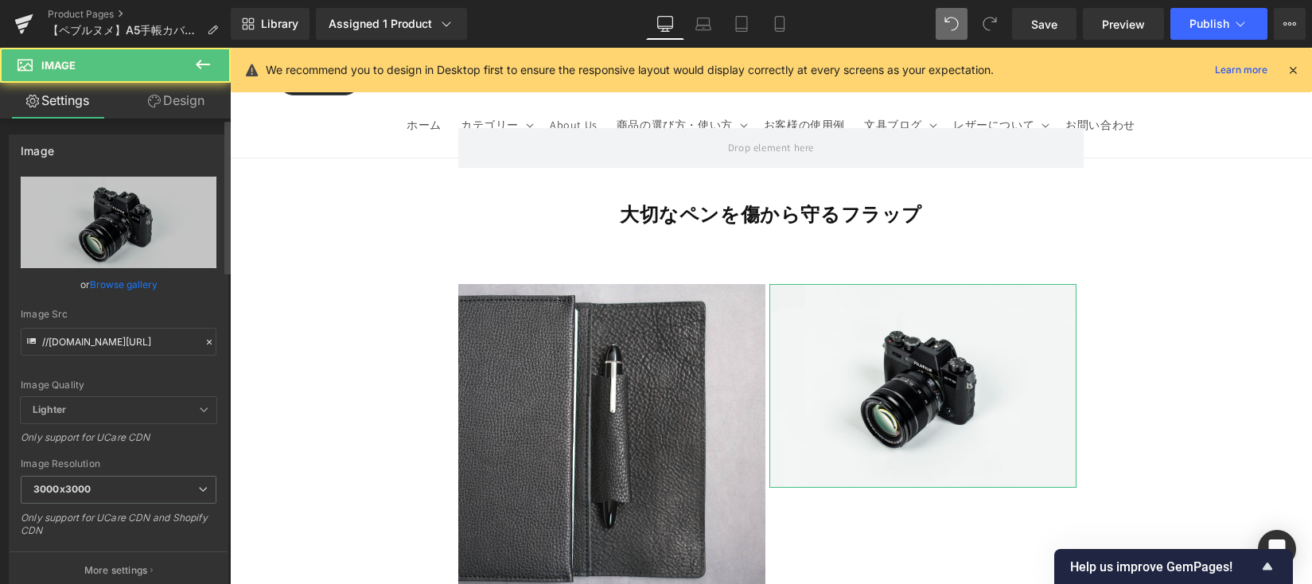
click at [135, 287] on link "Browse gallery" at bounding box center [124, 284] width 68 height 28
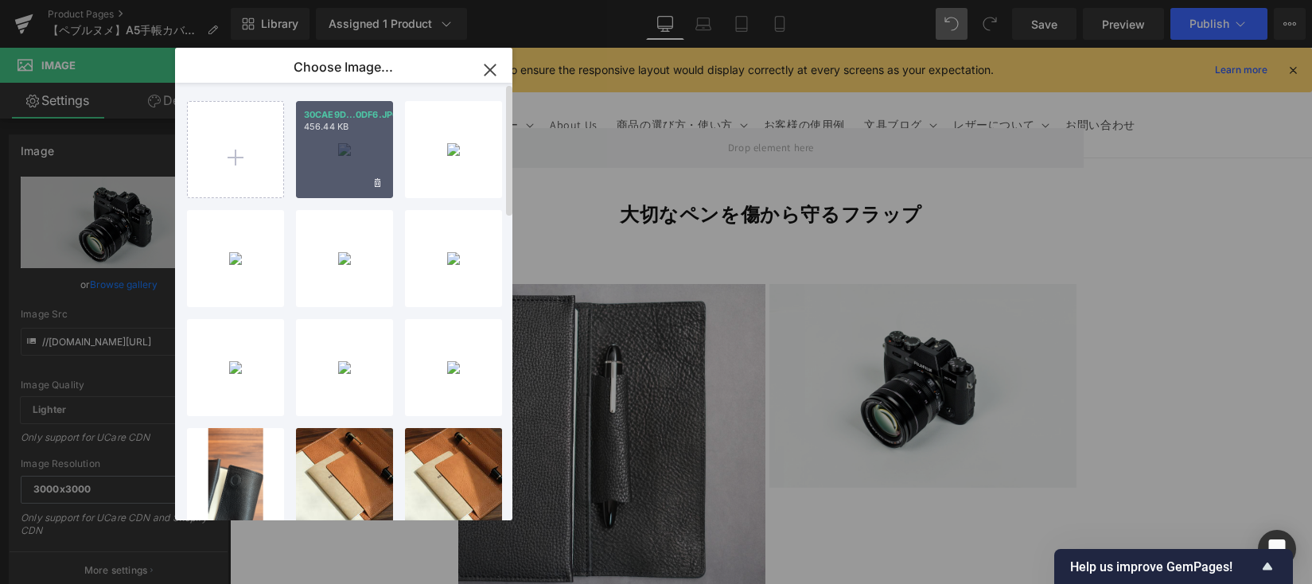
click at [329, 137] on div "30CAE9D...0DF6.JPG 456.44 KB" at bounding box center [344, 149] width 97 height 97
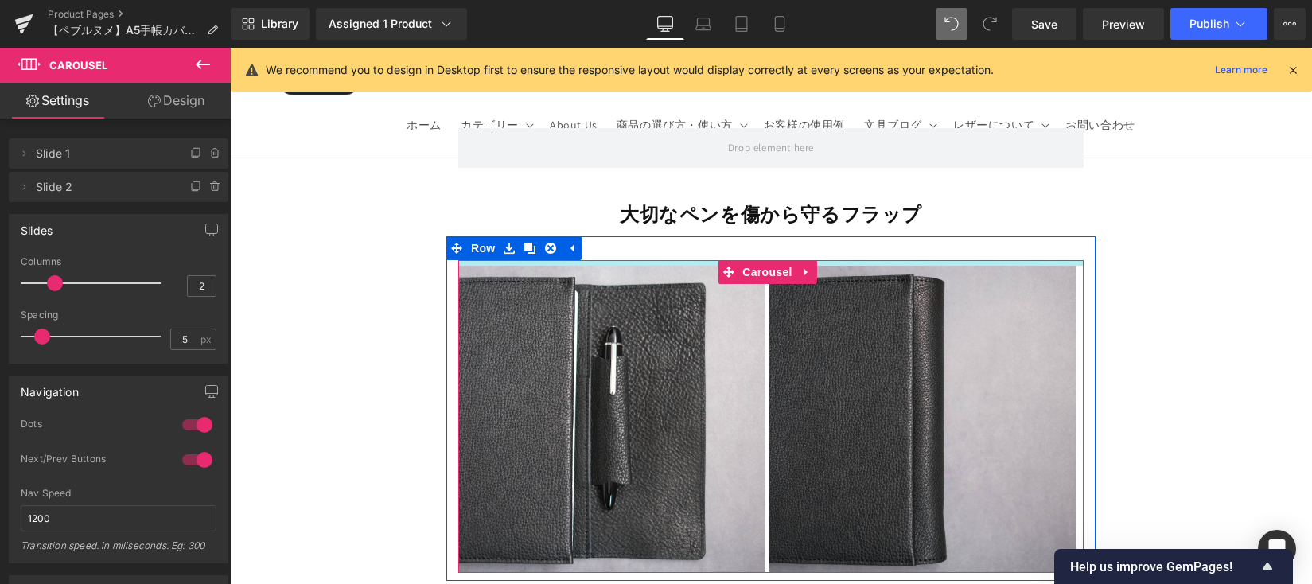
drag, startPoint x: 699, startPoint y: 274, endPoint x: 700, endPoint y: 262, distance: 12.0
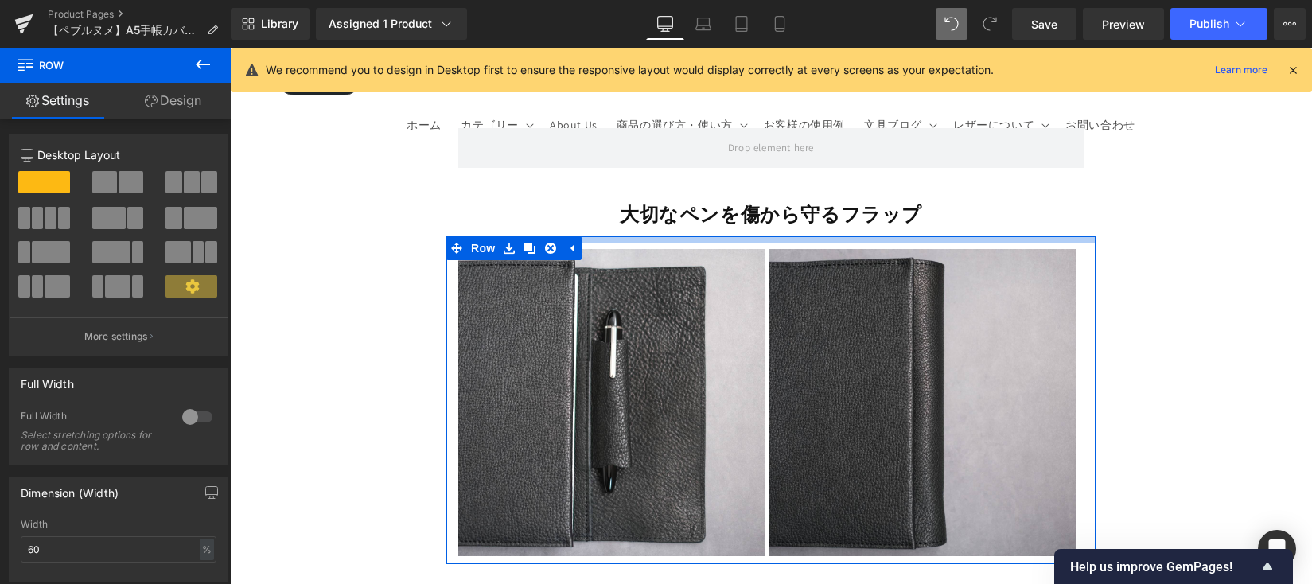
drag, startPoint x: 702, startPoint y: 251, endPoint x: 705, endPoint y: 235, distance: 16.9
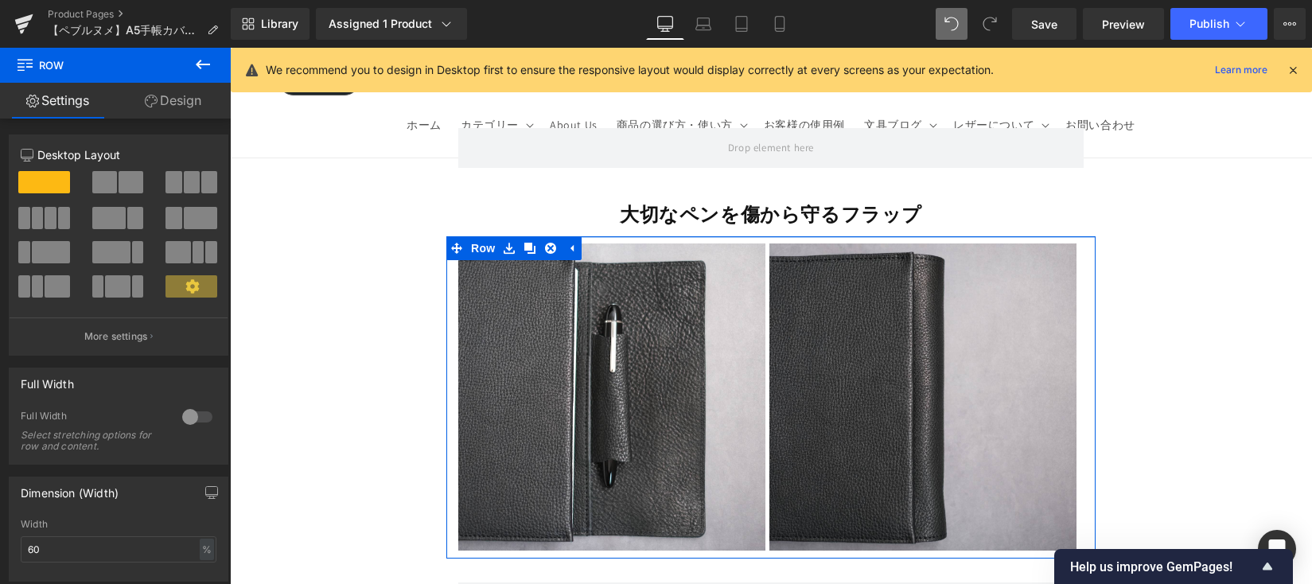
click at [700, 238] on div at bounding box center [770, 237] width 649 height 2
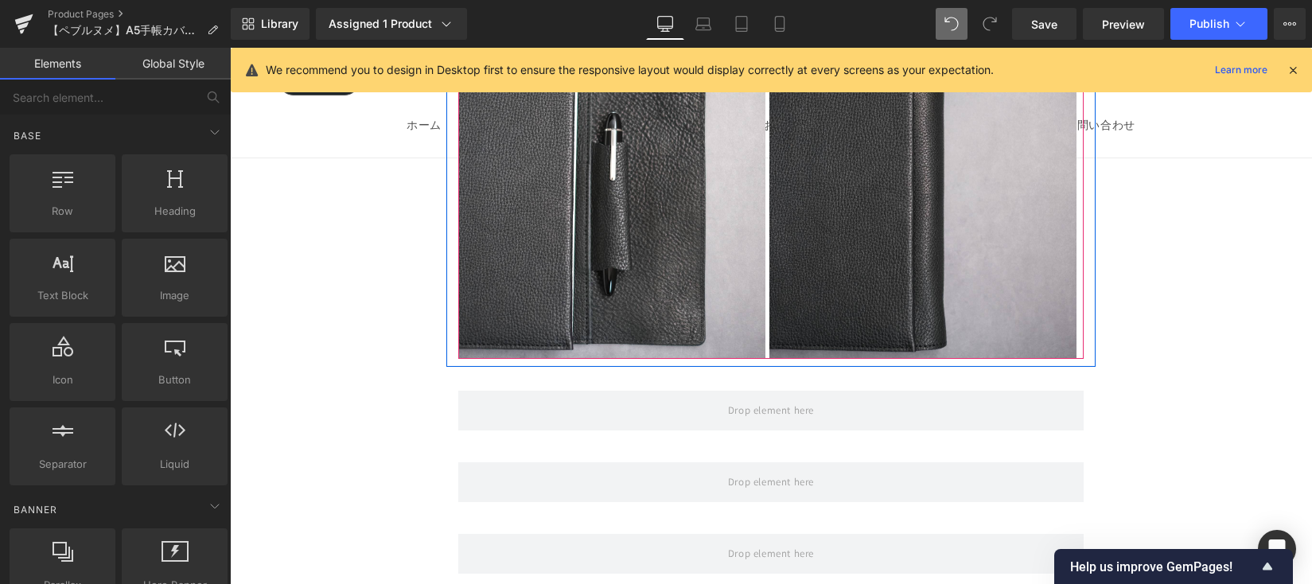
scroll to position [6309, 0]
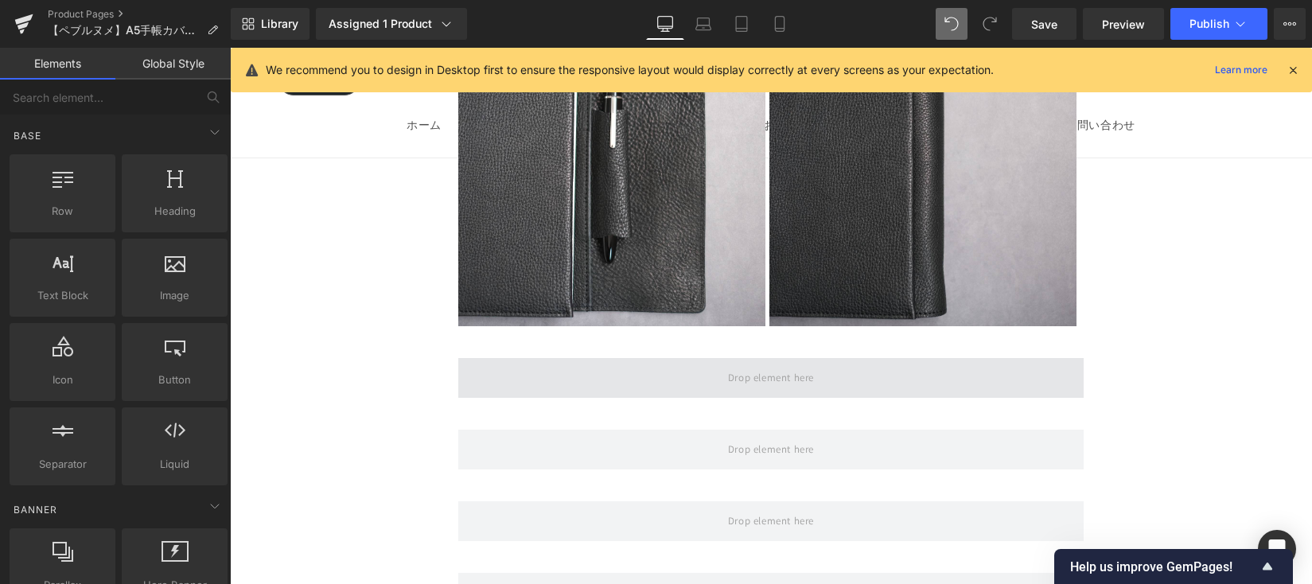
click at [694, 381] on span at bounding box center [770, 378] width 625 height 40
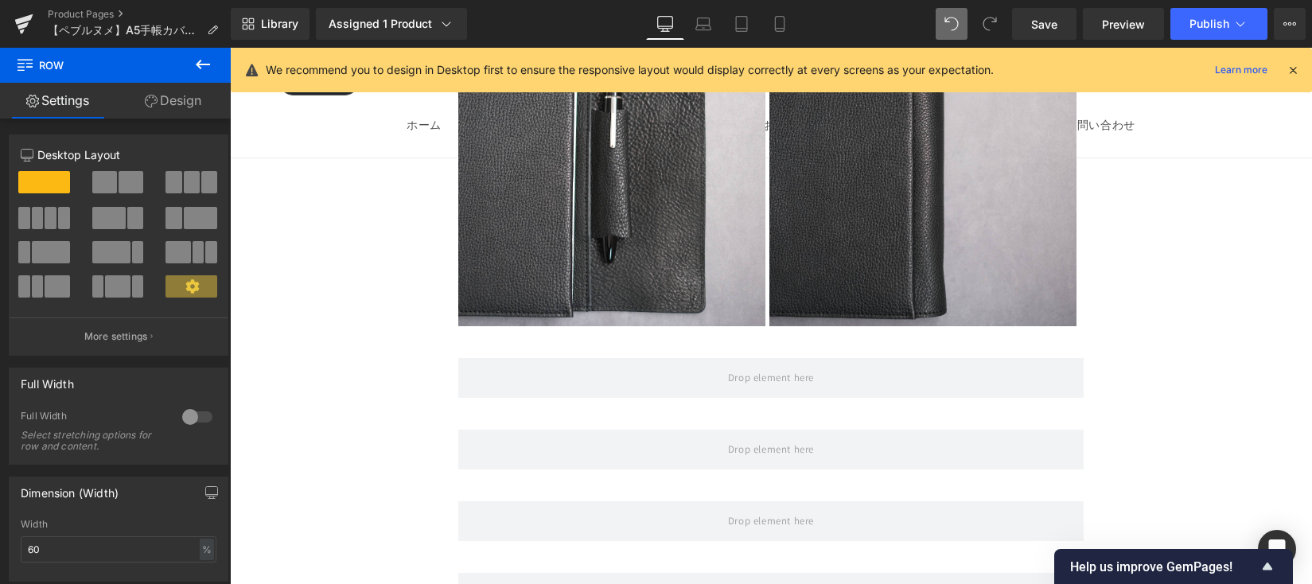
drag, startPoint x: 197, startPoint y: 75, endPoint x: 12, endPoint y: 169, distance: 208.1
click at [197, 75] on button at bounding box center [203, 65] width 56 height 35
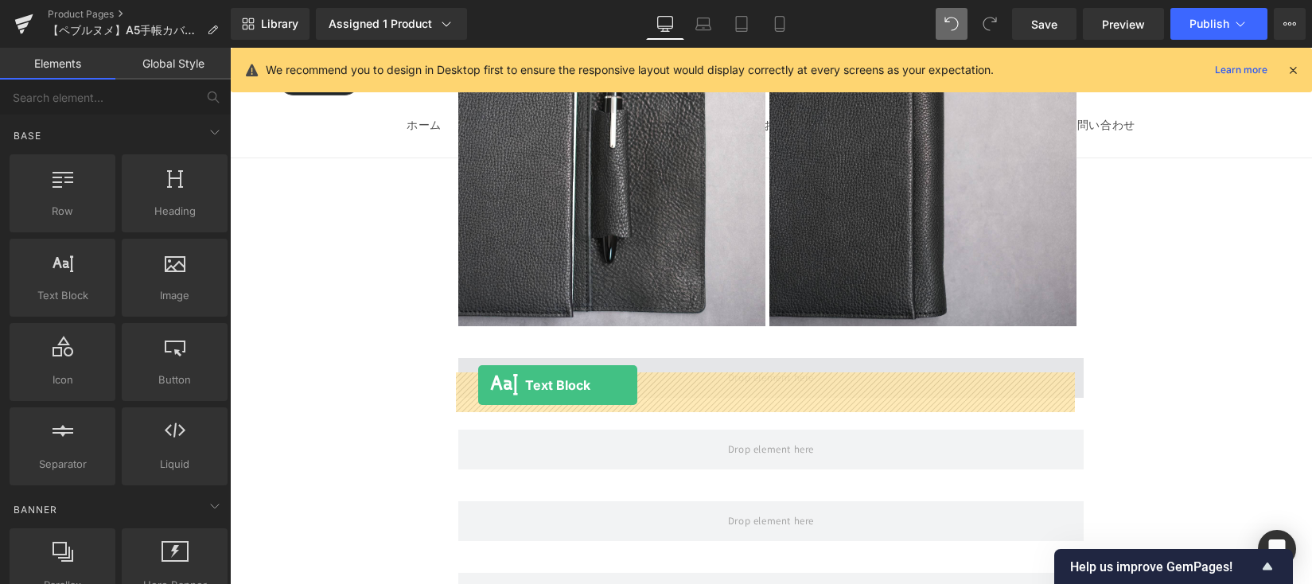
drag, startPoint x: 422, startPoint y: 390, endPoint x: 478, endPoint y: 385, distance: 55.9
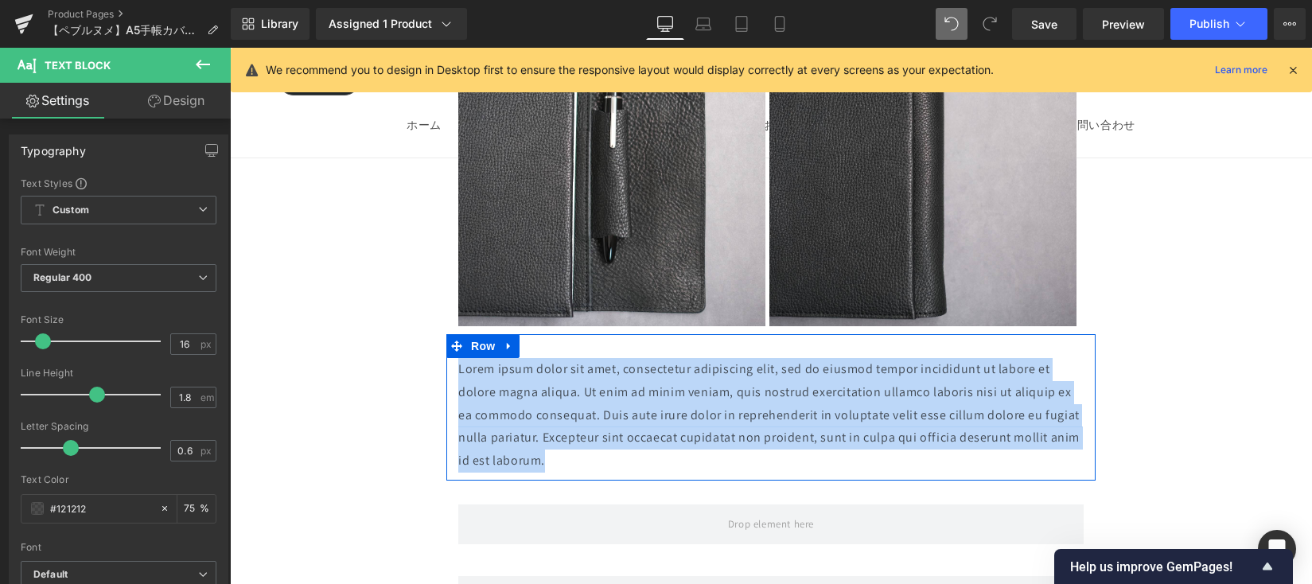
drag, startPoint x: 550, startPoint y: 467, endPoint x: 448, endPoint y: 375, distance: 138.0
click at [448, 375] on div "Lorem ipsum dolor sit amet, consectetur adipiscing elit, sed do eiusmod tempor …" at bounding box center [770, 415] width 649 height 115
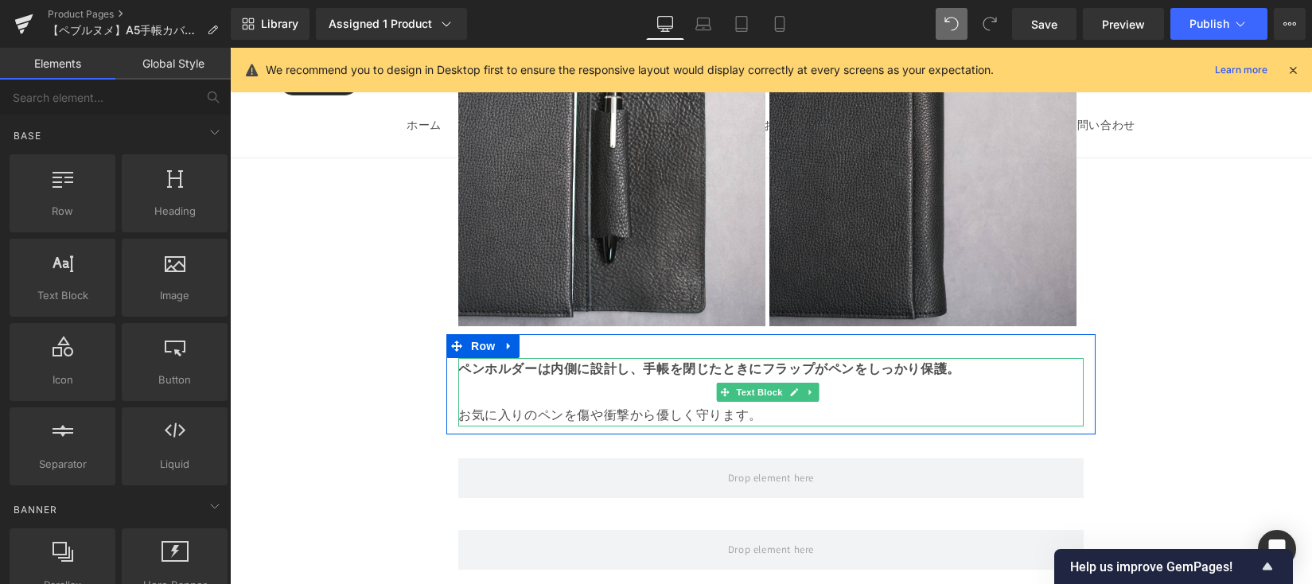
click at [862, 424] on p "お気に入りのペンを傷や衝撃から優しく守ります。" at bounding box center [770, 415] width 625 height 23
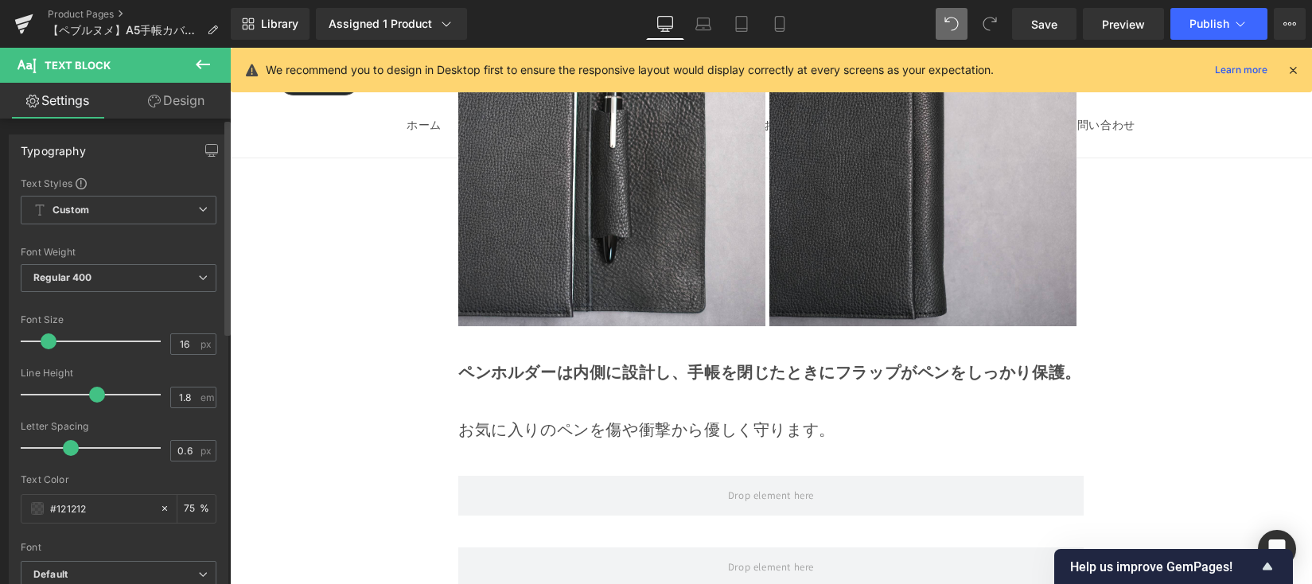
click at [45, 340] on span at bounding box center [49, 341] width 16 height 16
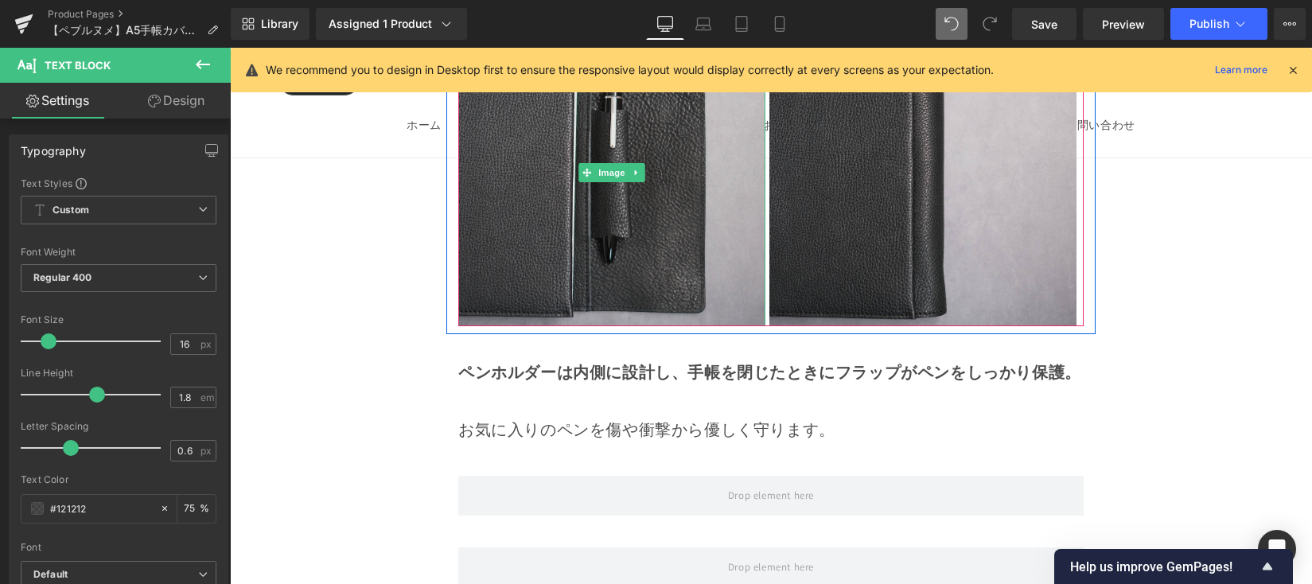
scroll to position [5991, 0]
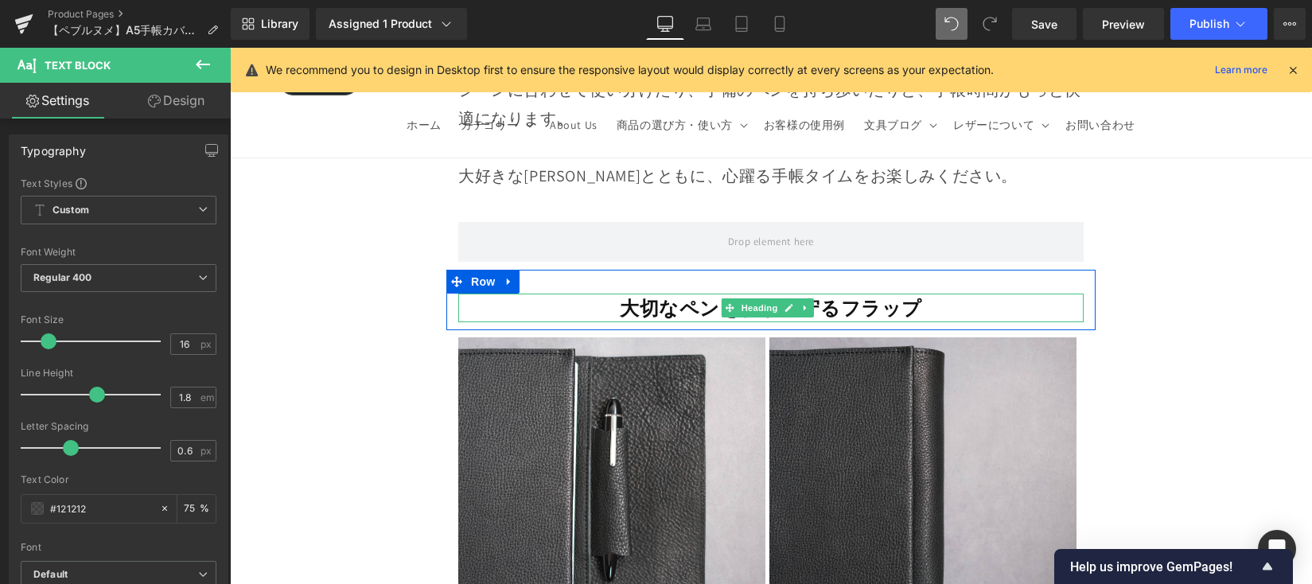
click at [628, 318] on strong "大切なペンを傷から守るフラップ" at bounding box center [771, 307] width 302 height 25
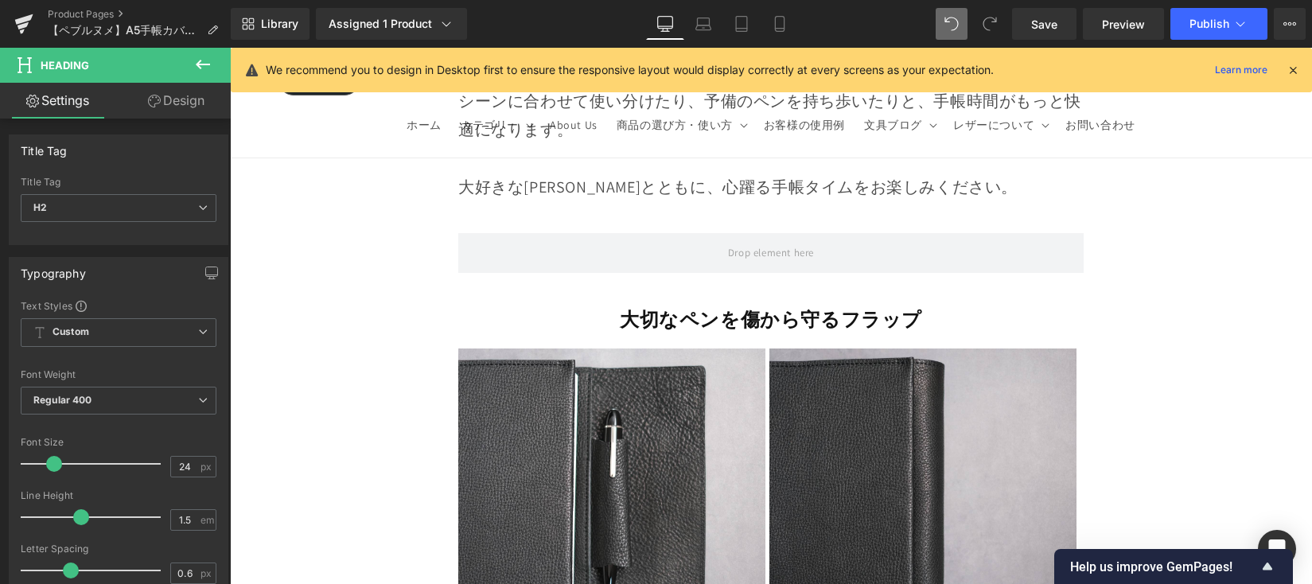
scroll to position [6002, 0]
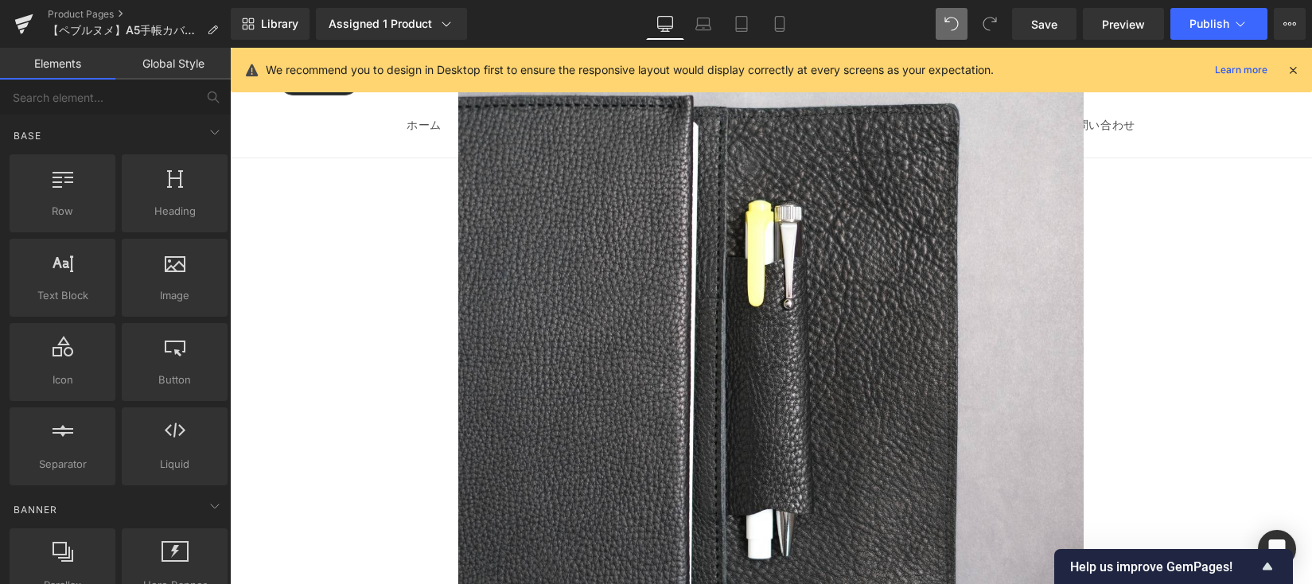
scroll to position [4925, 0]
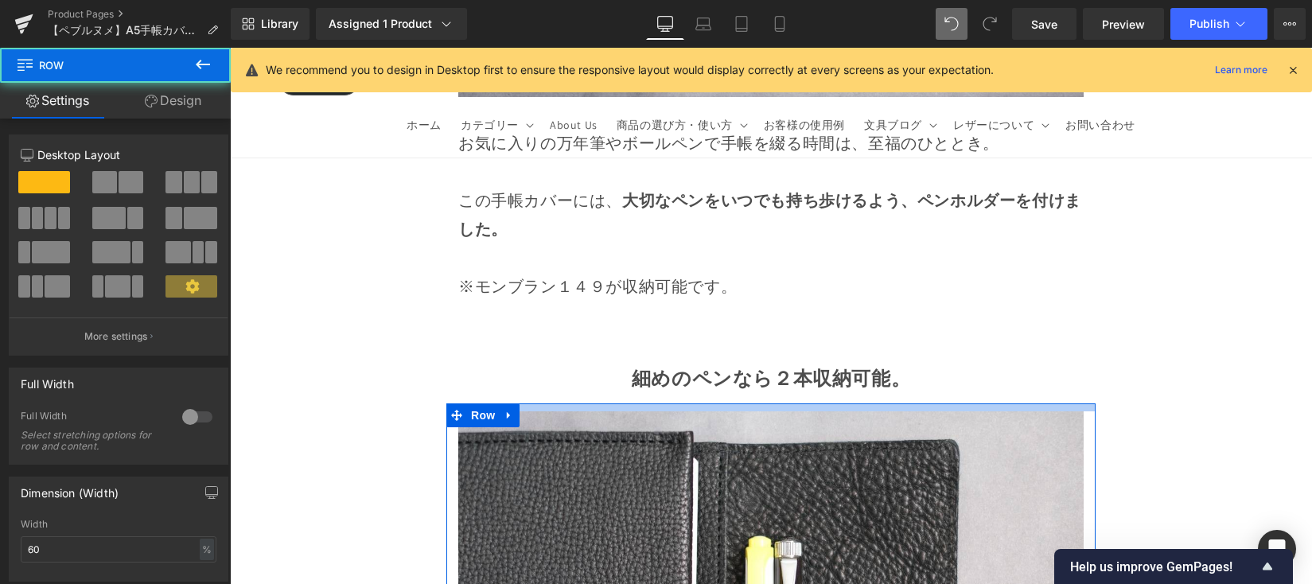
drag, startPoint x: 677, startPoint y: 426, endPoint x: 678, endPoint y: 410, distance: 15.9
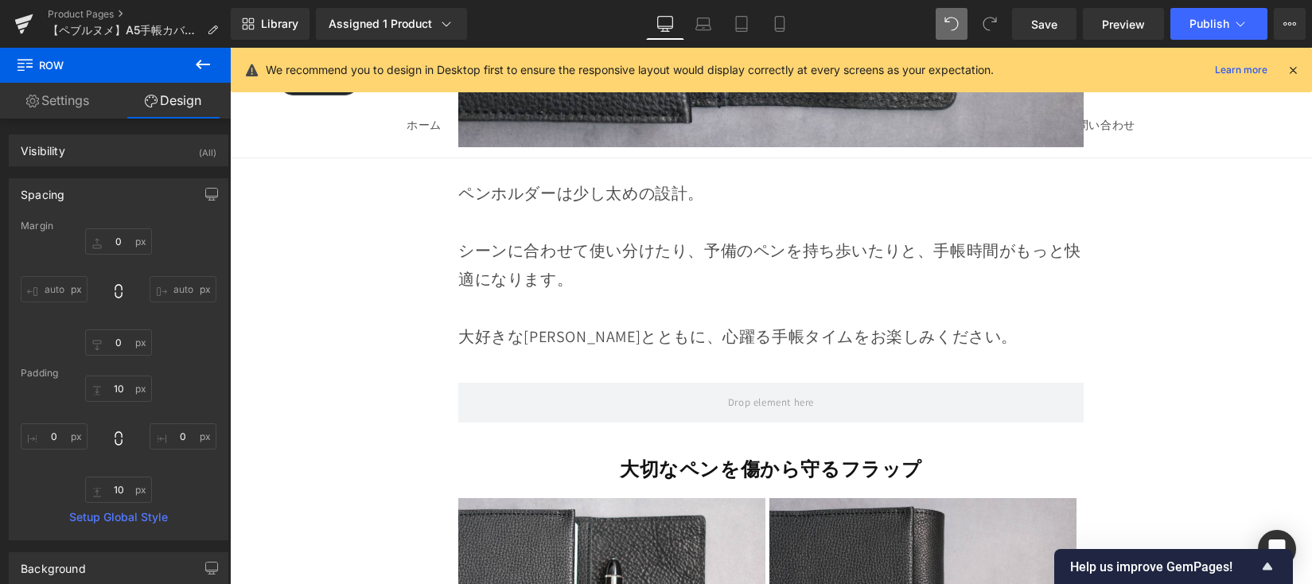
scroll to position [5831, 0]
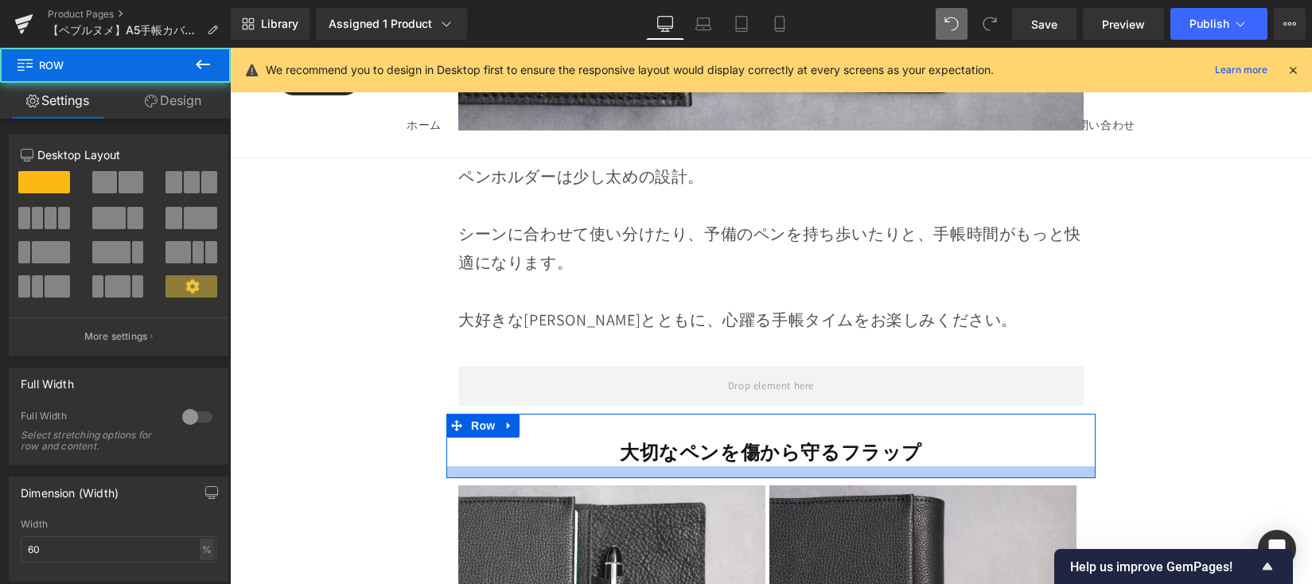
click at [723, 478] on div at bounding box center [770, 472] width 649 height 12
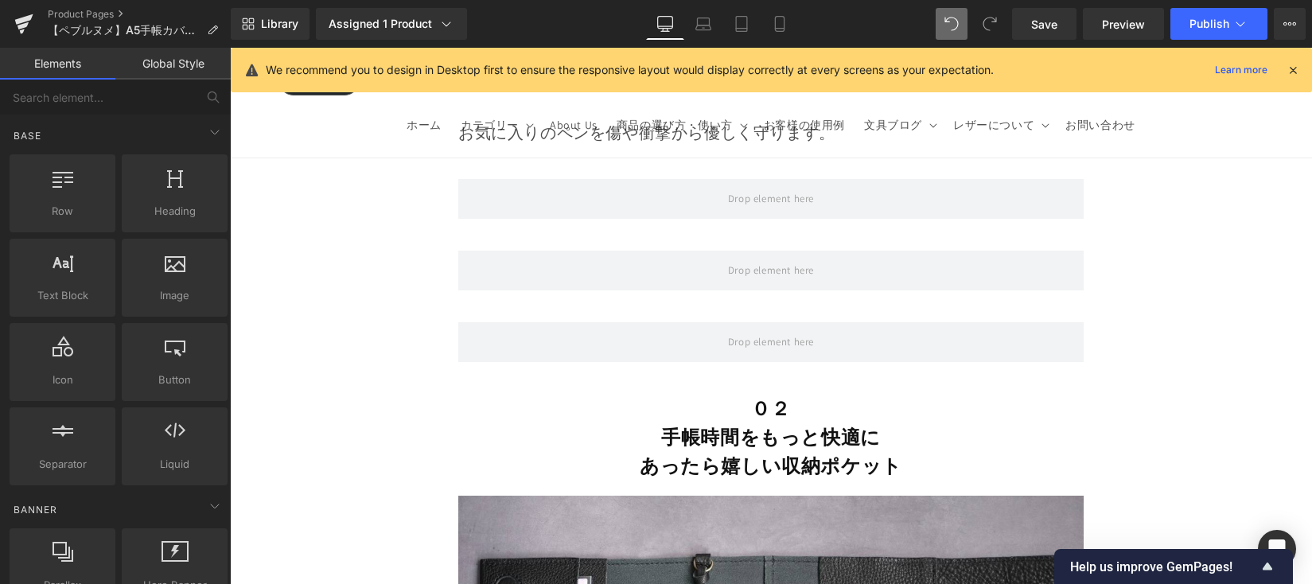
scroll to position [6609, 0]
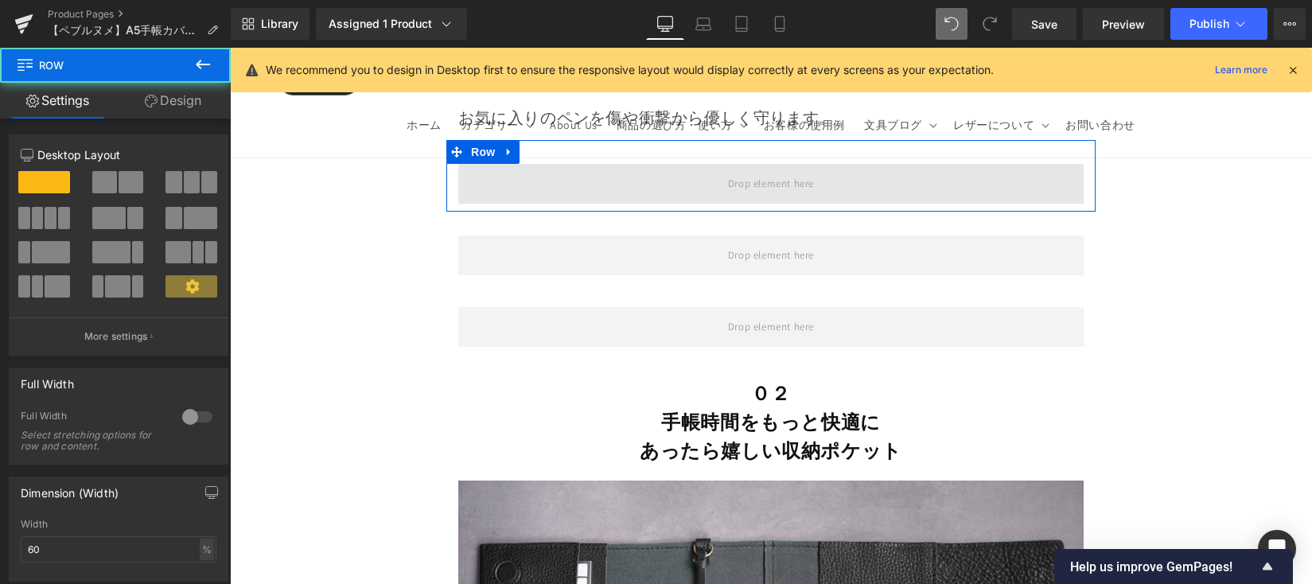
click at [822, 204] on span at bounding box center [770, 184] width 625 height 40
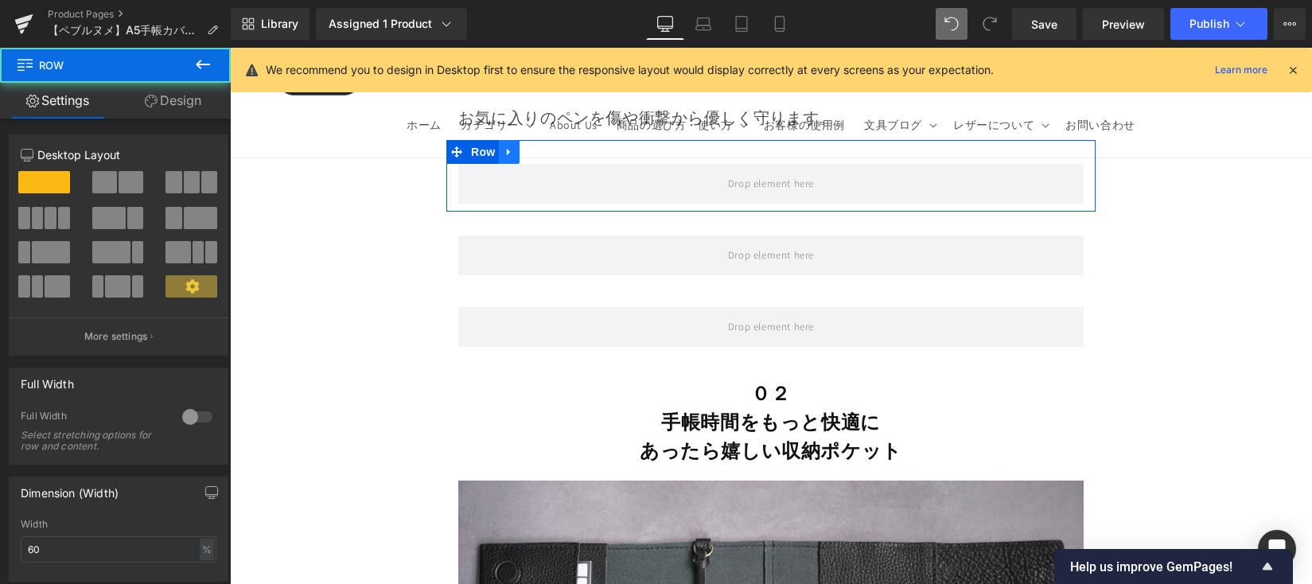
click at [507, 158] on icon at bounding box center [509, 152] width 11 height 12
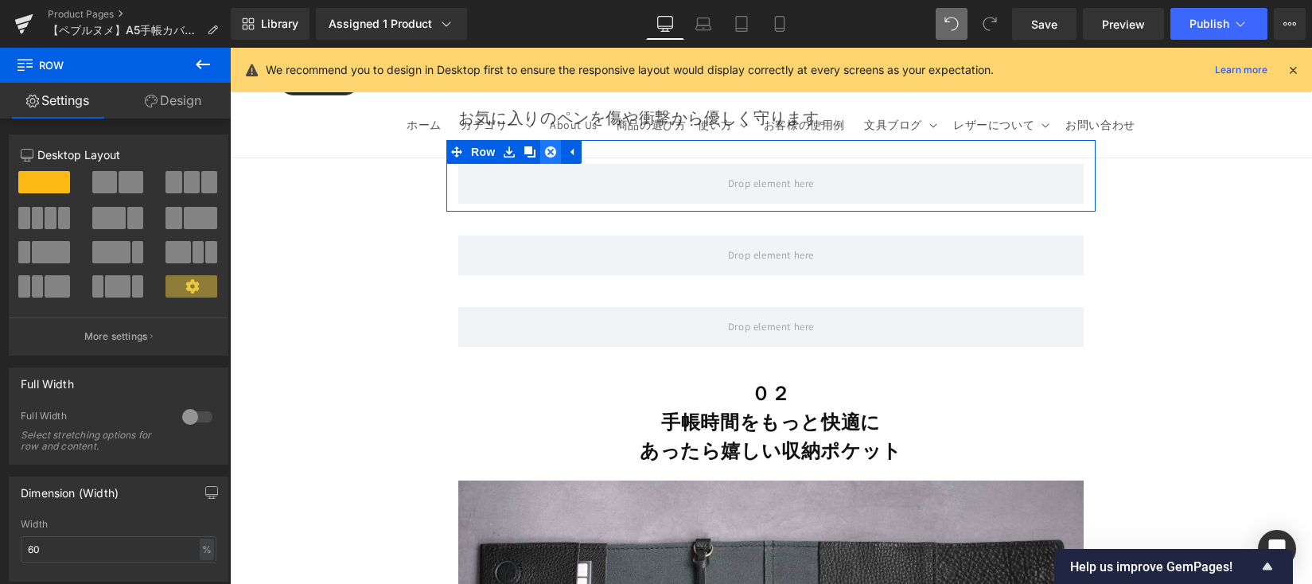
click at [548, 158] on icon at bounding box center [550, 151] width 11 height 11
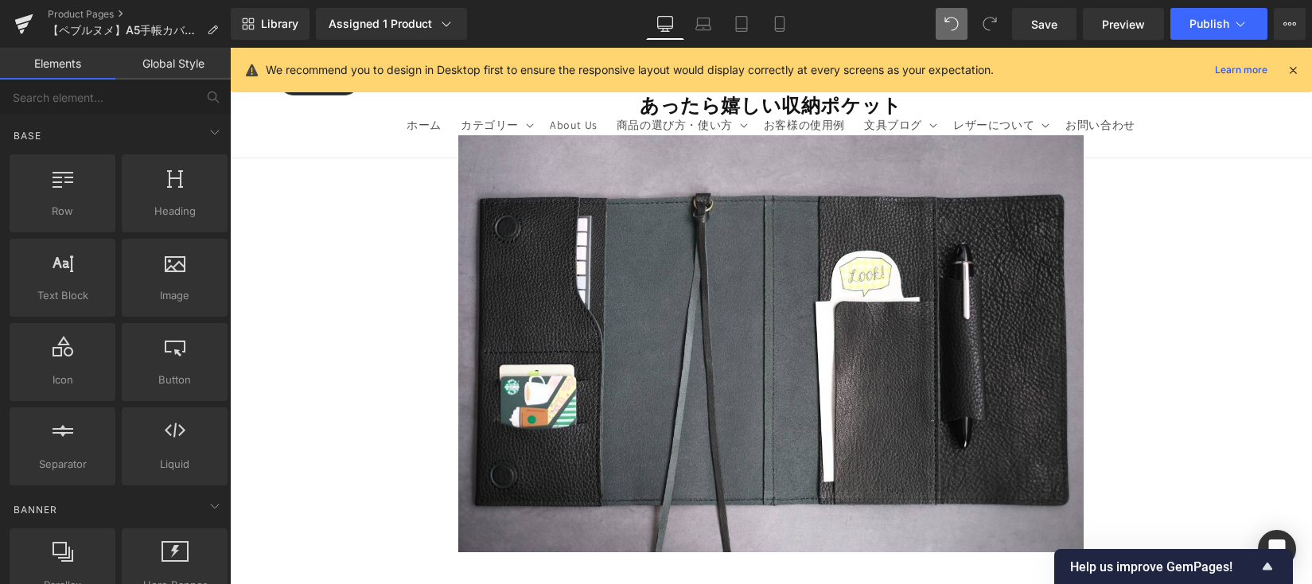
scroll to position [6526, 0]
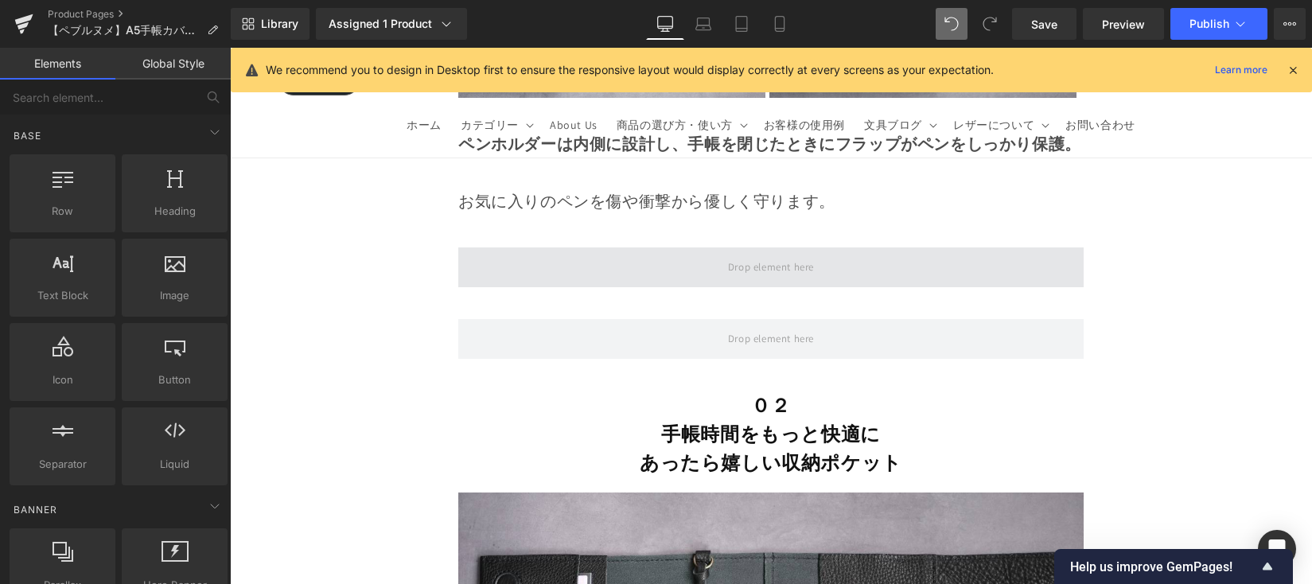
click at [584, 287] on span at bounding box center [770, 267] width 625 height 40
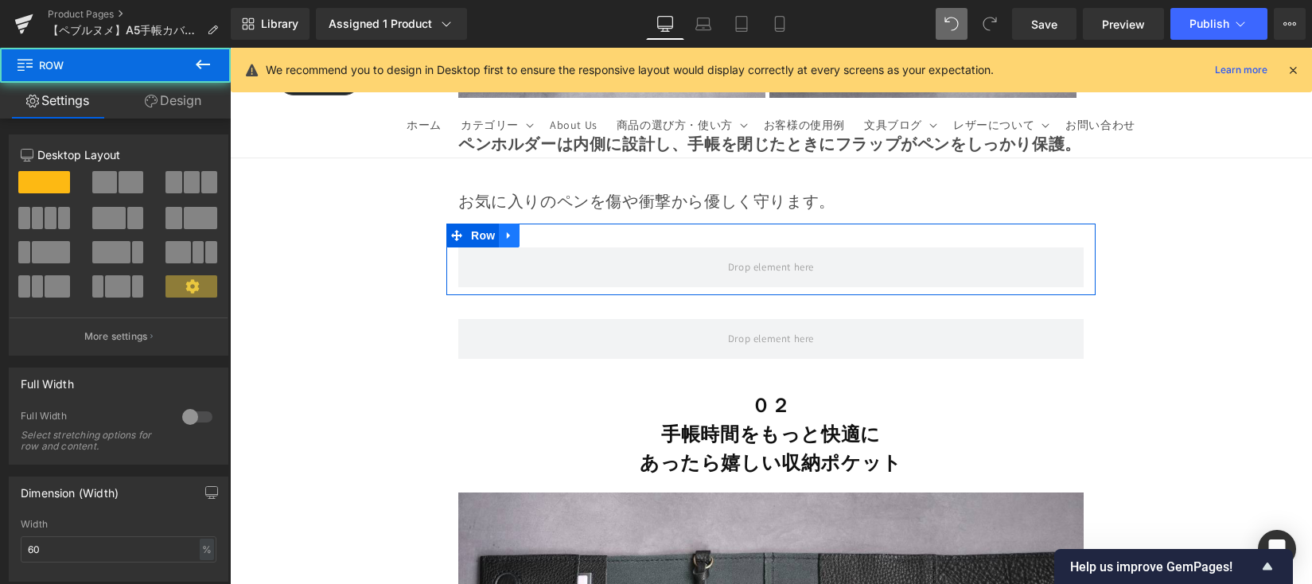
click at [508, 242] on icon at bounding box center [509, 236] width 11 height 12
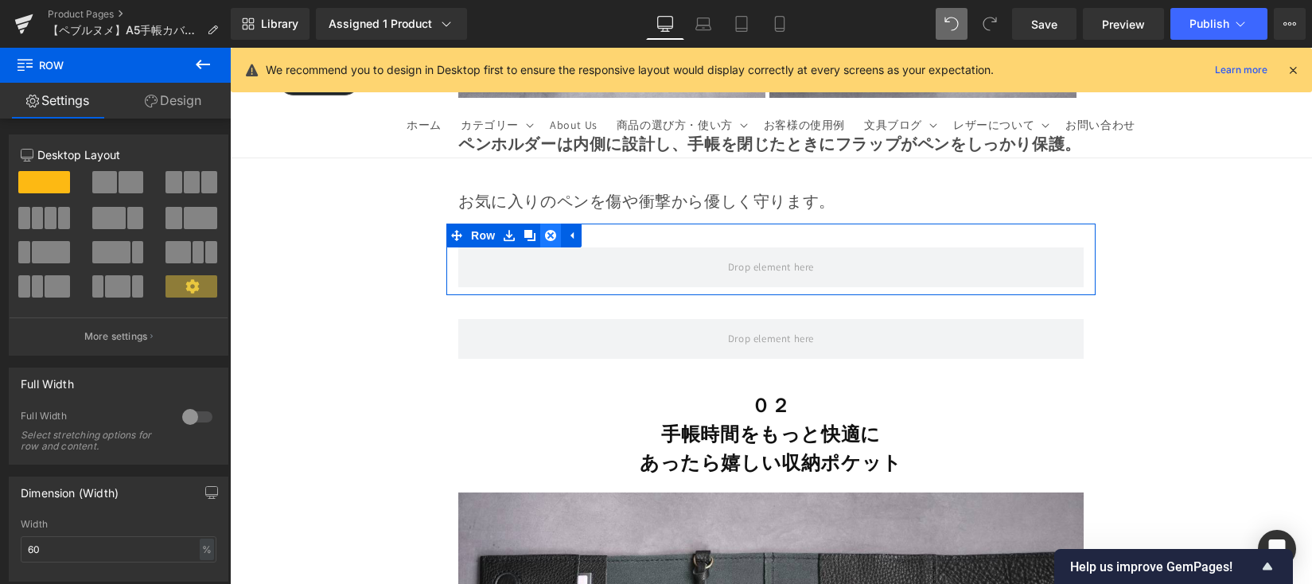
click at [547, 242] on icon at bounding box center [550, 236] width 11 height 12
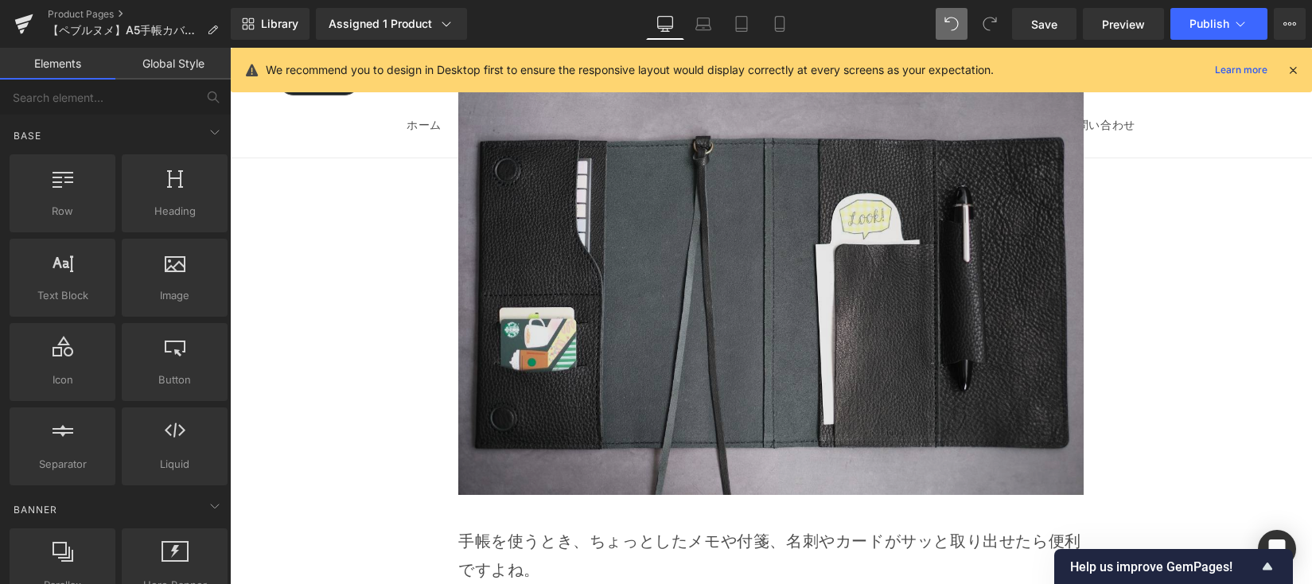
scroll to position [6872, 0]
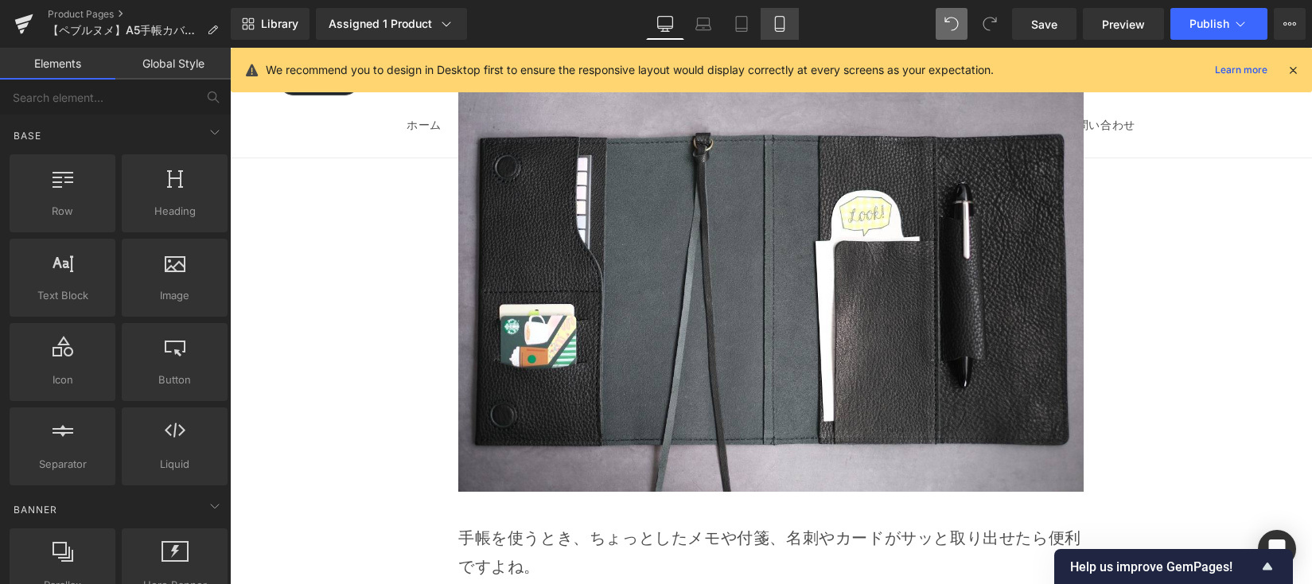
click at [780, 35] on link "Mobile" at bounding box center [780, 24] width 38 height 32
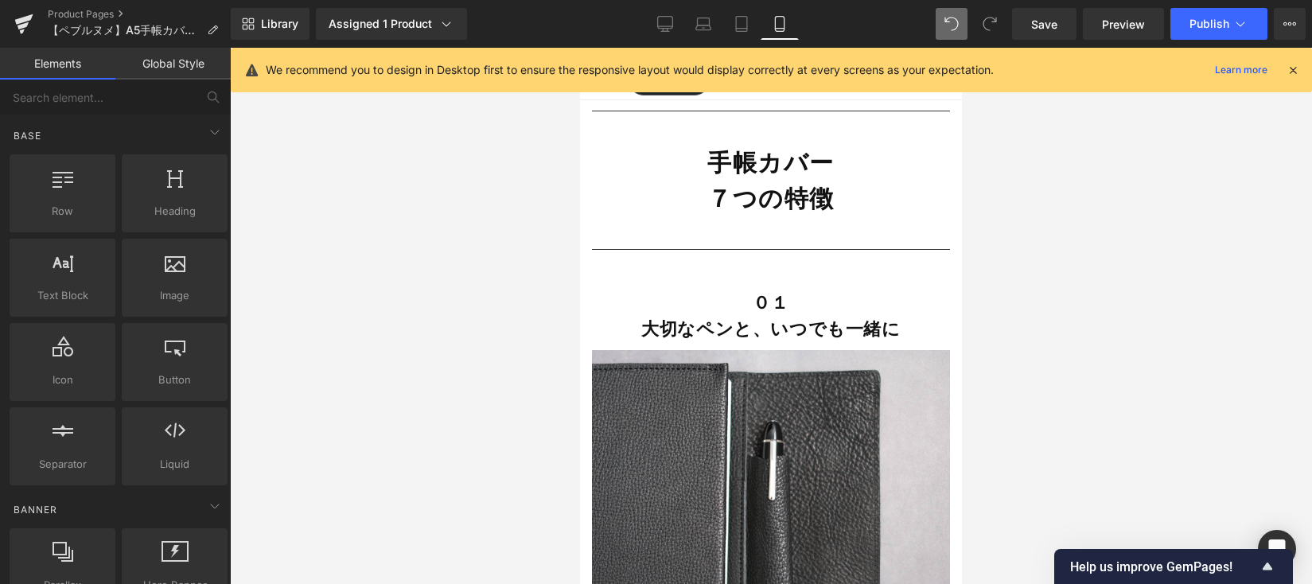
scroll to position [3161, 0]
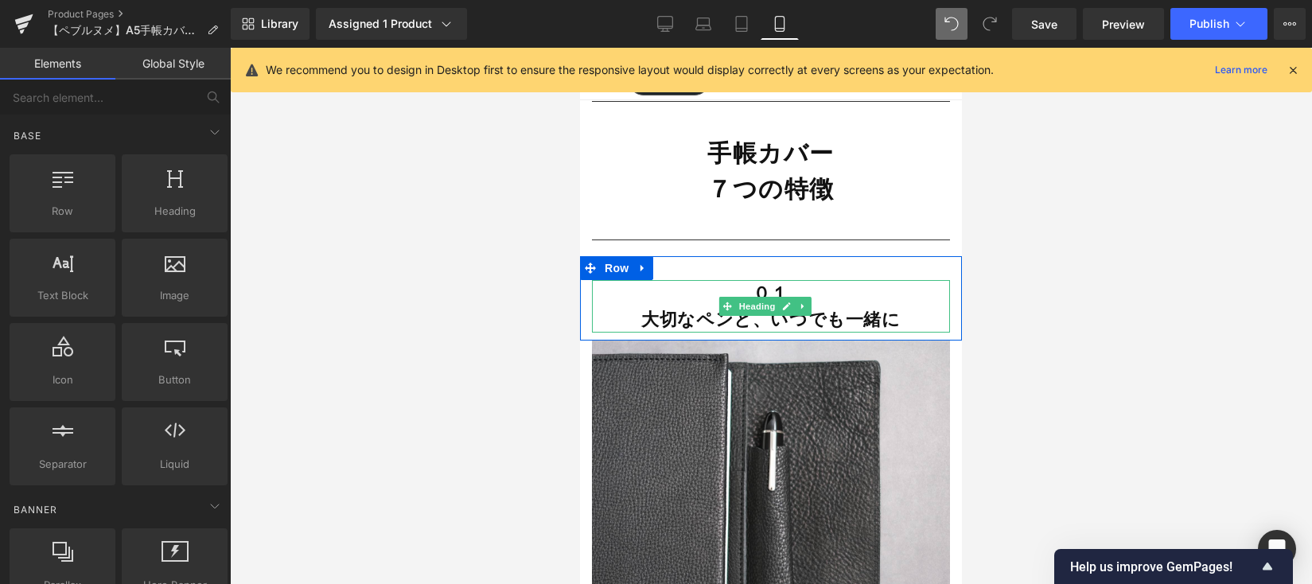
click at [834, 330] on strong "大切なペンと、いつでも一緒に" at bounding box center [770, 319] width 259 height 22
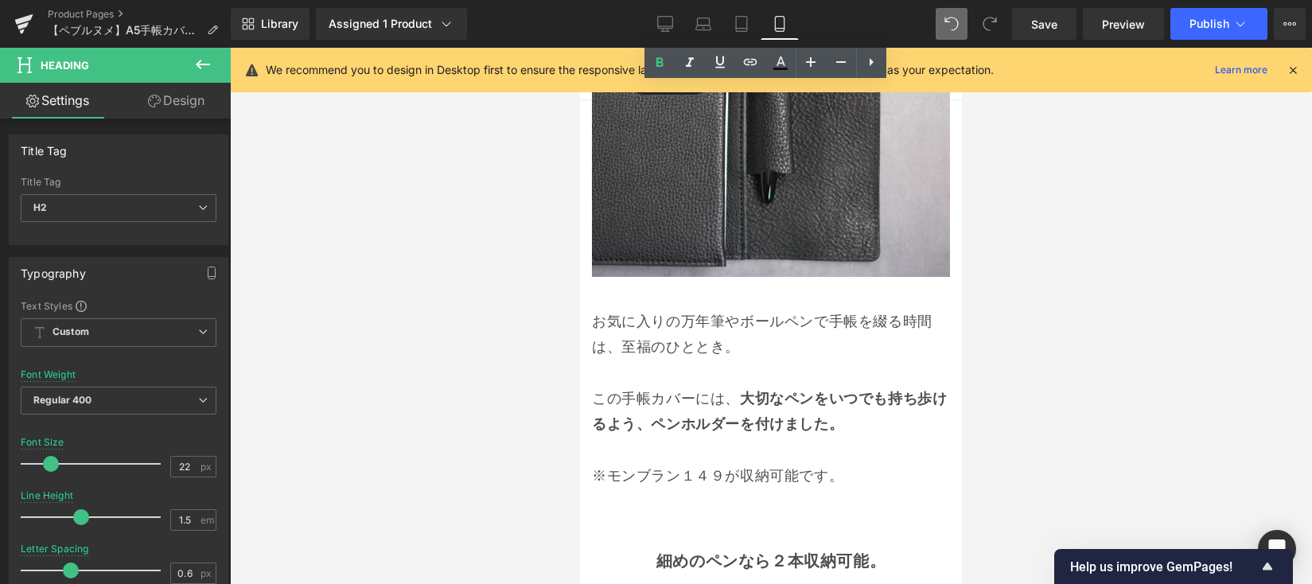
scroll to position [3721, 0]
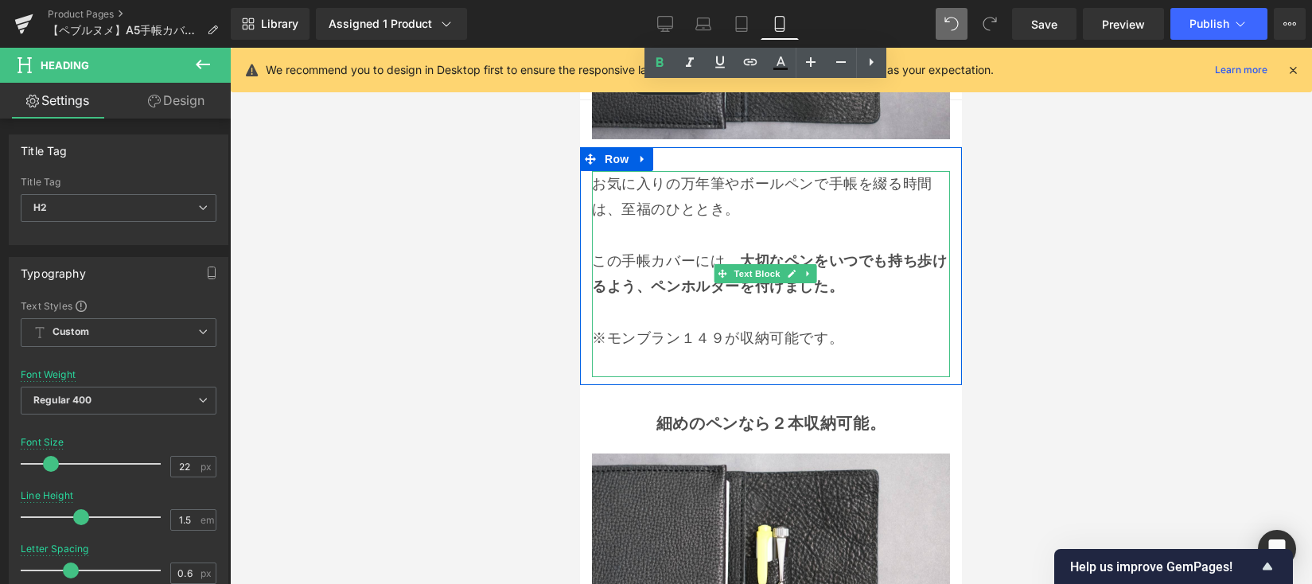
click at [816, 325] on p at bounding box center [771, 312] width 358 height 25
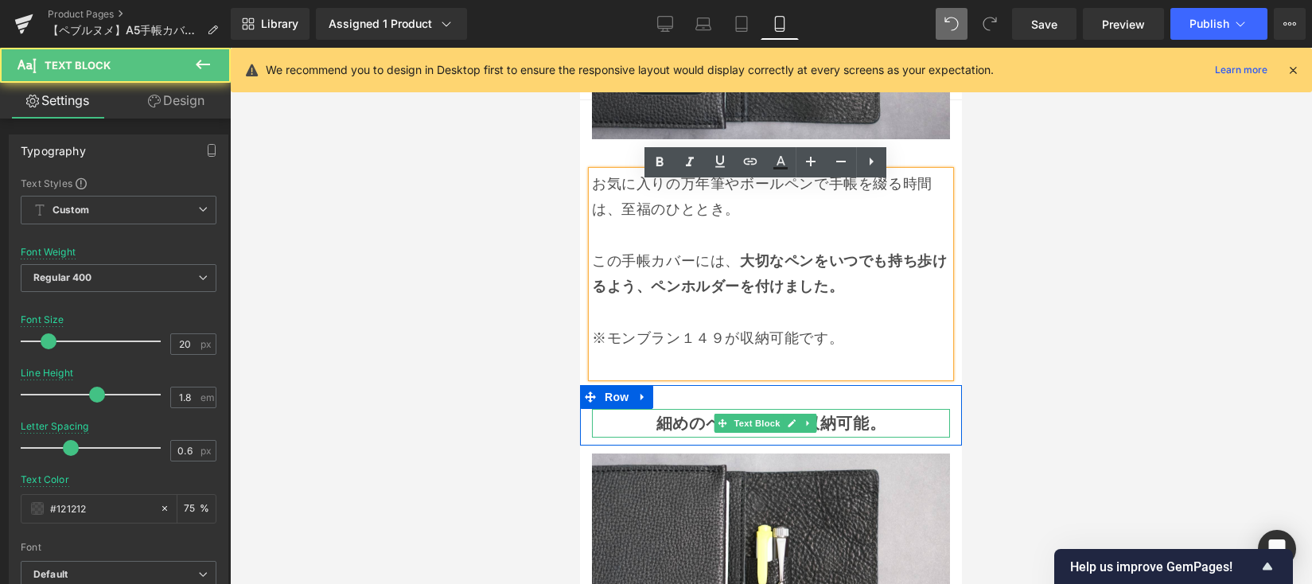
click at [848, 434] on strong "細めのペンなら２本収納可能。" at bounding box center [770, 423] width 229 height 21
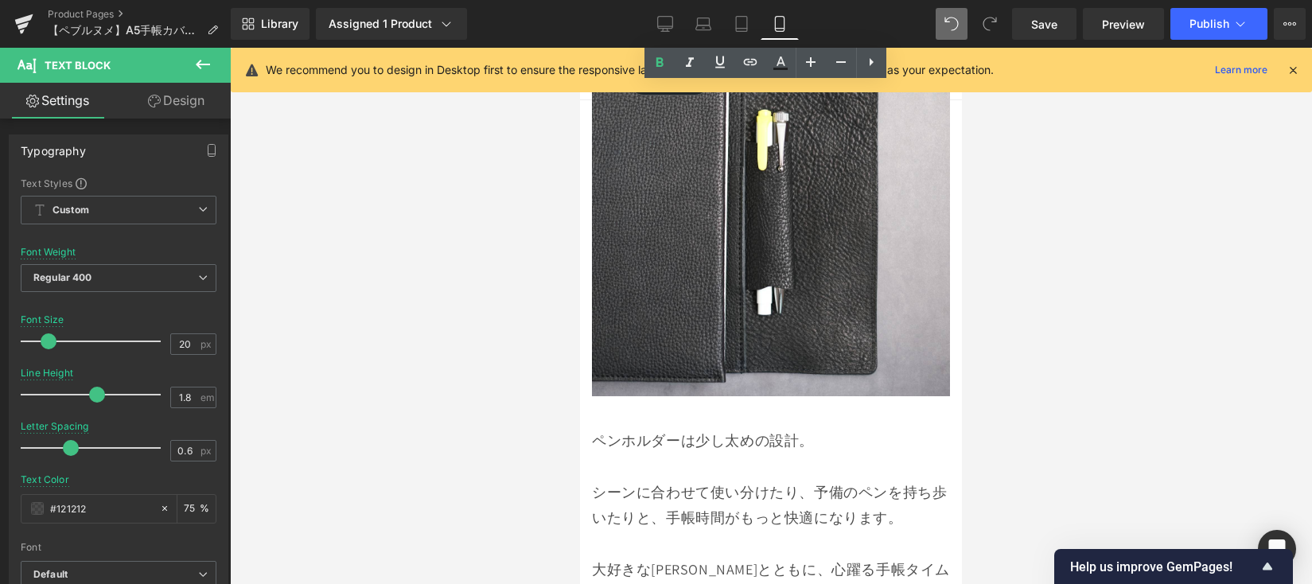
scroll to position [4171, 0]
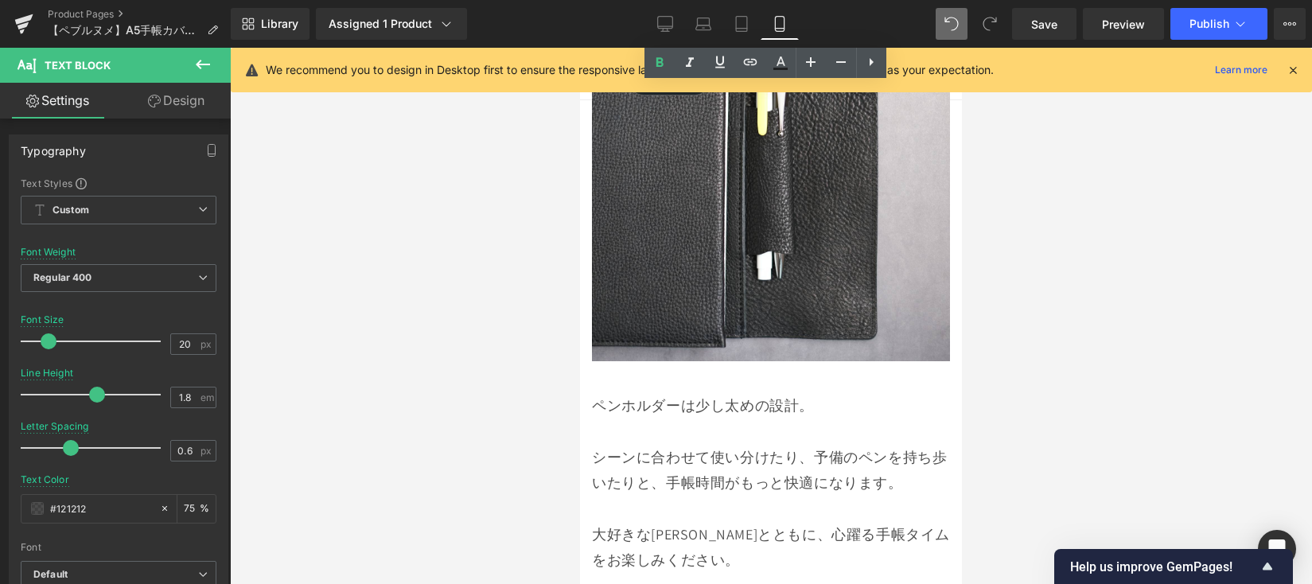
click at [831, 428] on p at bounding box center [771, 430] width 358 height 25
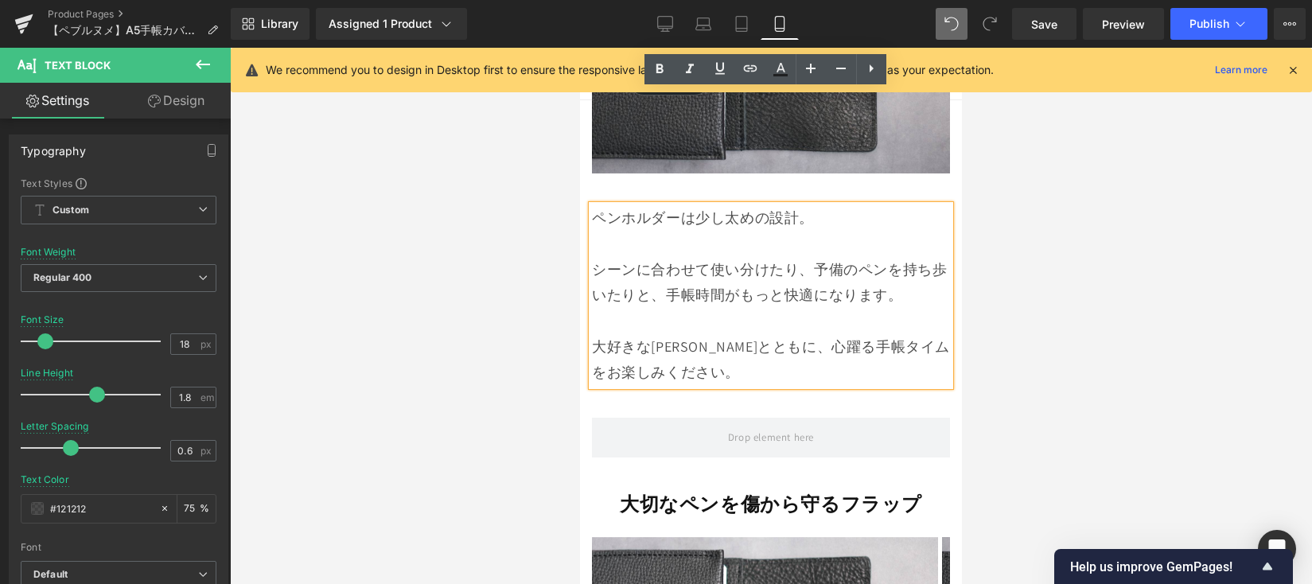
scroll to position [4357, 0]
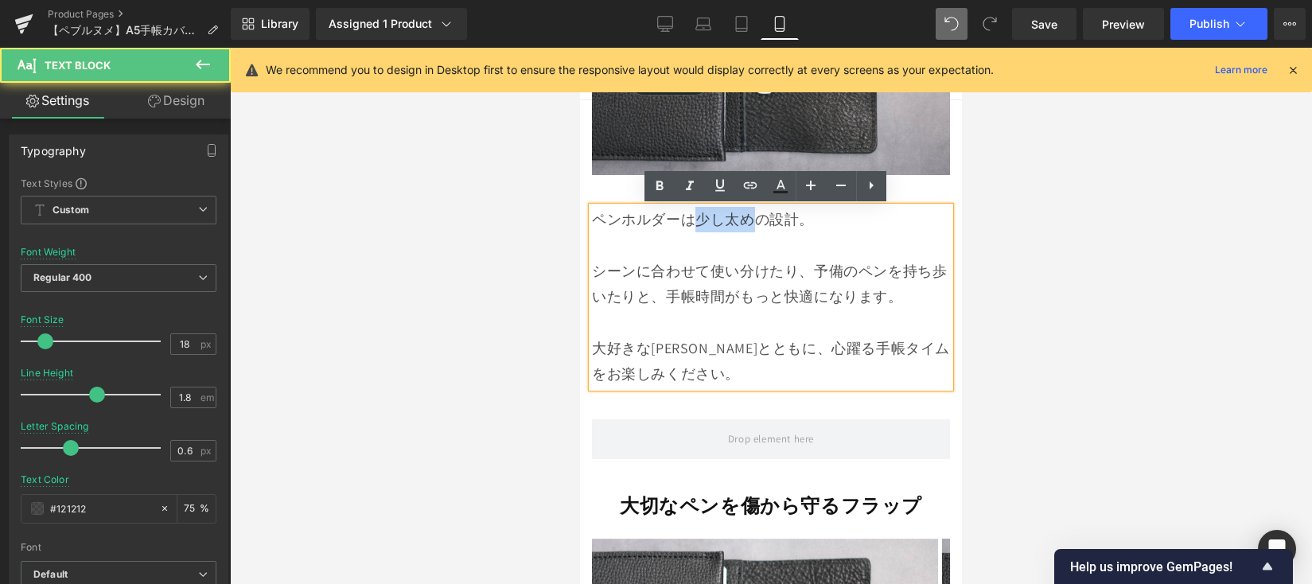
drag, startPoint x: 697, startPoint y: 220, endPoint x: 749, endPoint y: 224, distance: 52.6
click at [749, 224] on p "ペンホルダーは少し太めの設計。" at bounding box center [771, 219] width 358 height 25
drag, startPoint x: 810, startPoint y: 224, endPoint x: 581, endPoint y: 216, distance: 229.3
click at [581, 216] on div "ペンホルダーは少し太めの設計。 シーンに合わせて使い分けたり、予備のペンを持ち歩いたりと、手帳時間がもっと快適になります。 大好きなペンとともに、心躍る手帳タ…" at bounding box center [771, 297] width 382 height 181
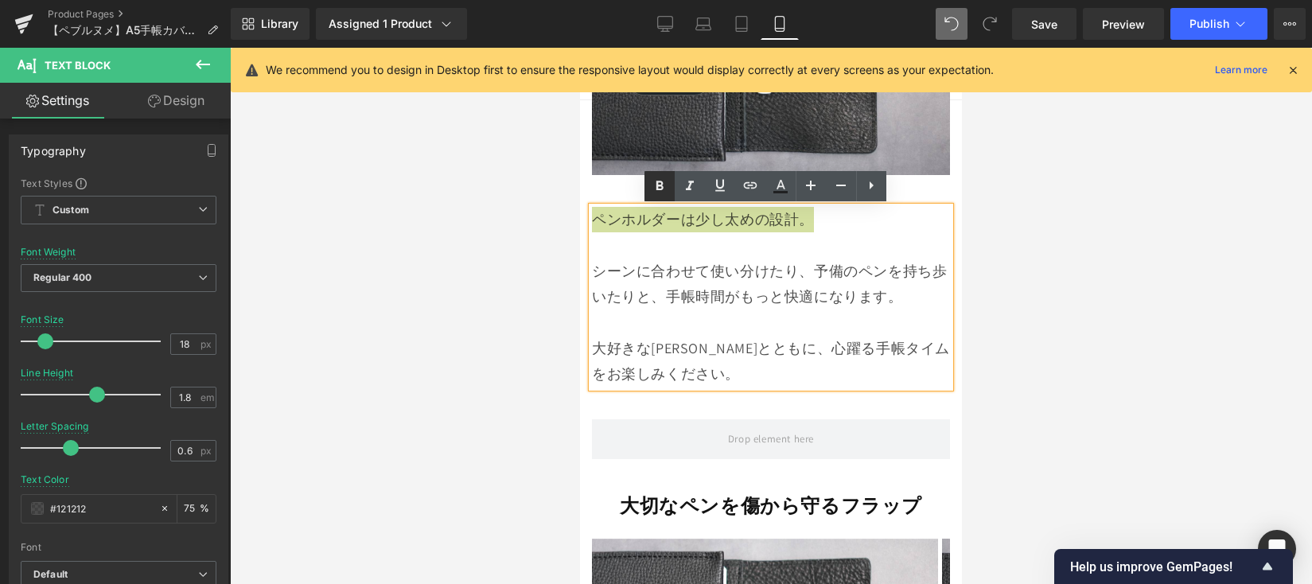
click at [659, 192] on icon at bounding box center [659, 186] width 19 height 19
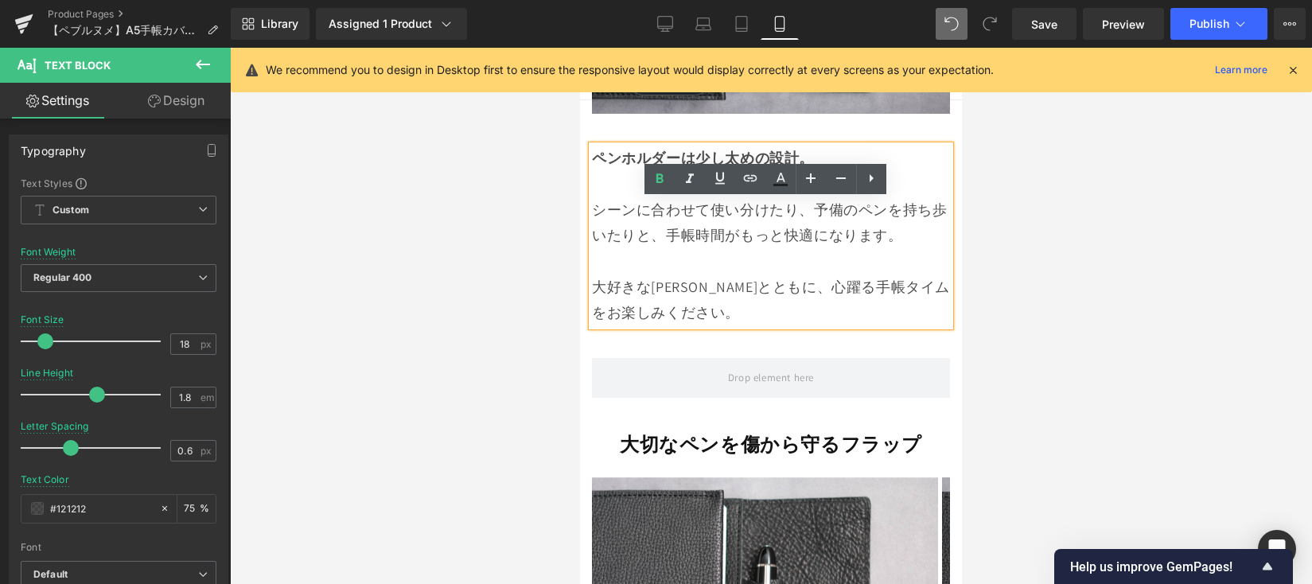
scroll to position [4497, 0]
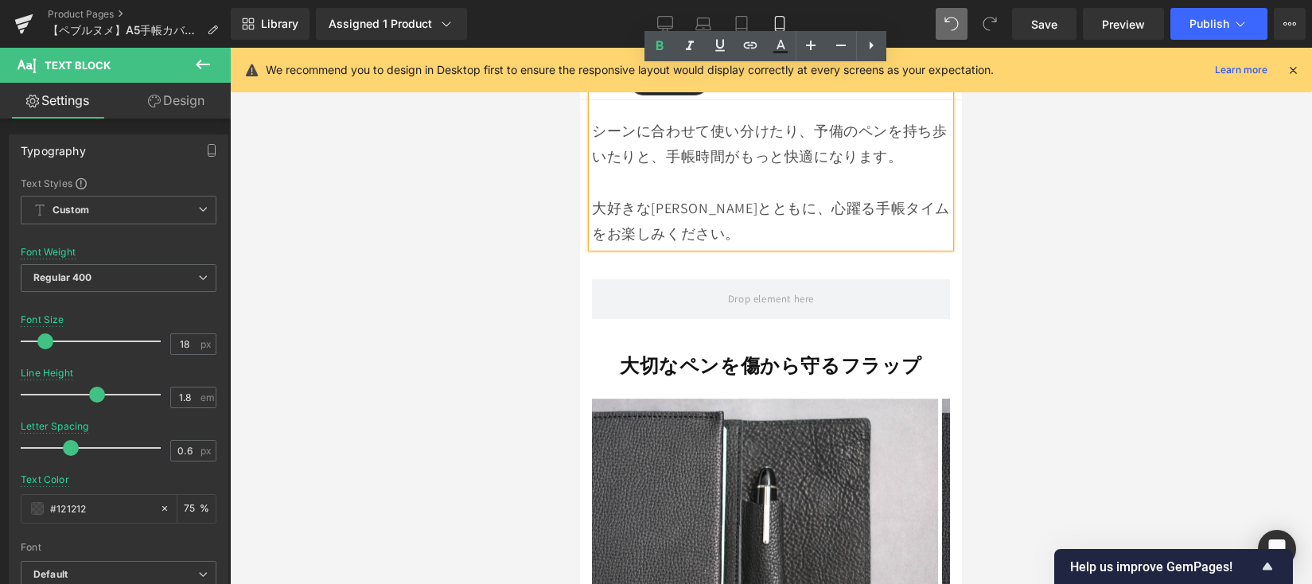
click at [740, 364] on div "大切なペンを傷から守るフラップ Heading" at bounding box center [771, 365] width 358 height 29
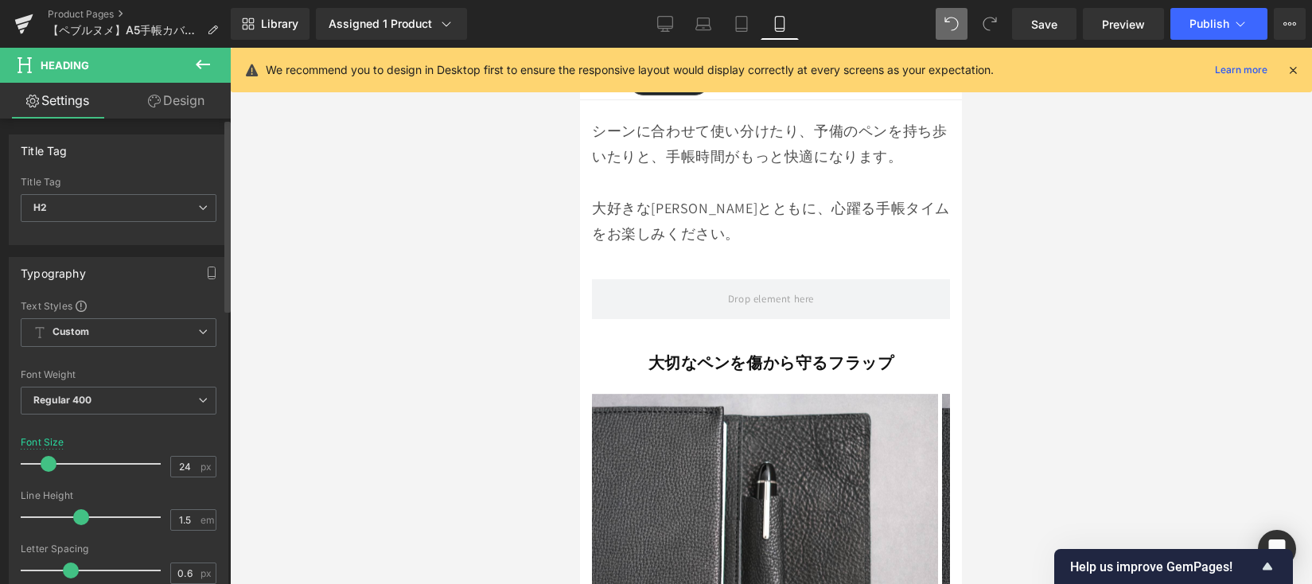
click at [43, 459] on span at bounding box center [49, 464] width 16 height 16
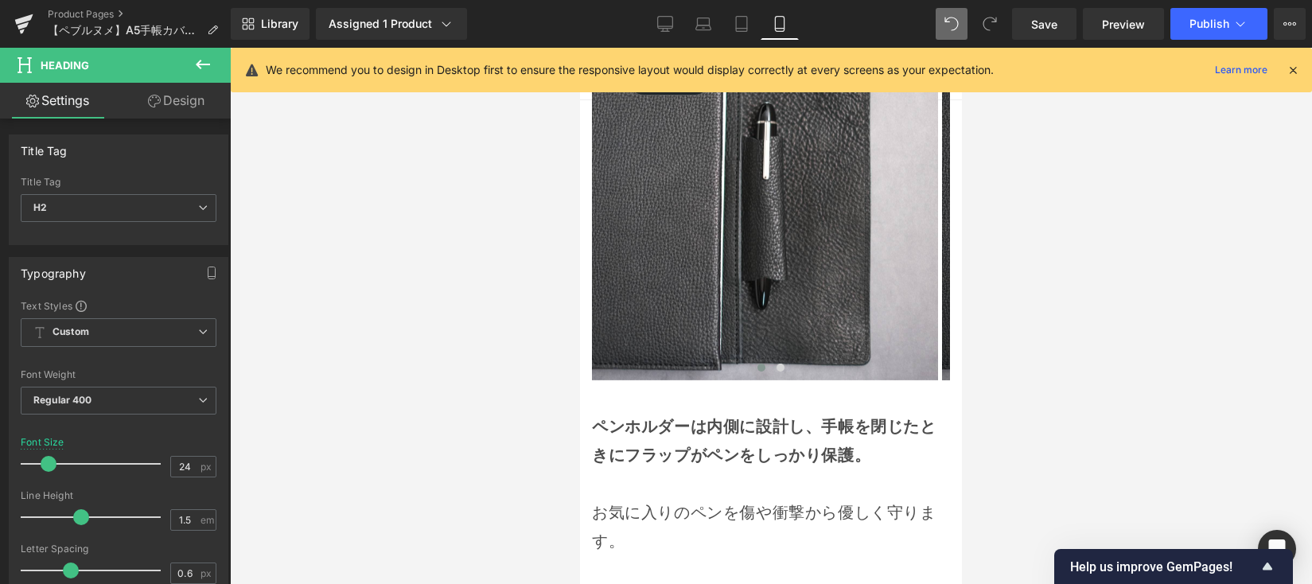
scroll to position [4888, 0]
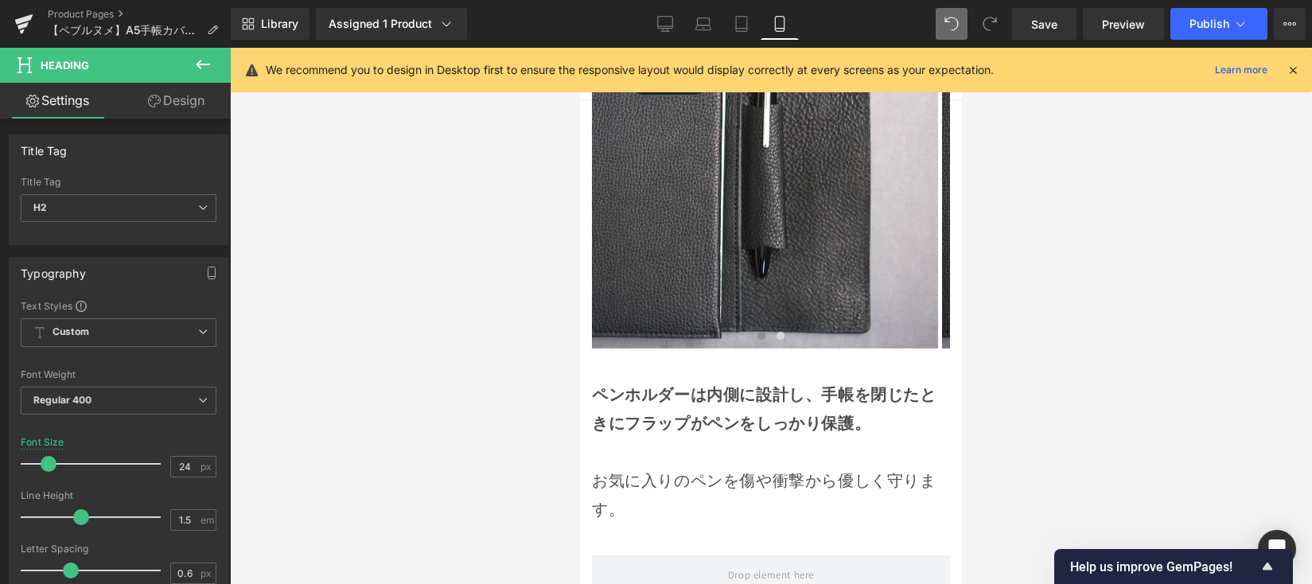
click at [663, 428] on strong "ペンホルダーは内側に設計し、手帳を閉じたときにフラップがペンをしっかり保護。" at bounding box center [764, 408] width 344 height 49
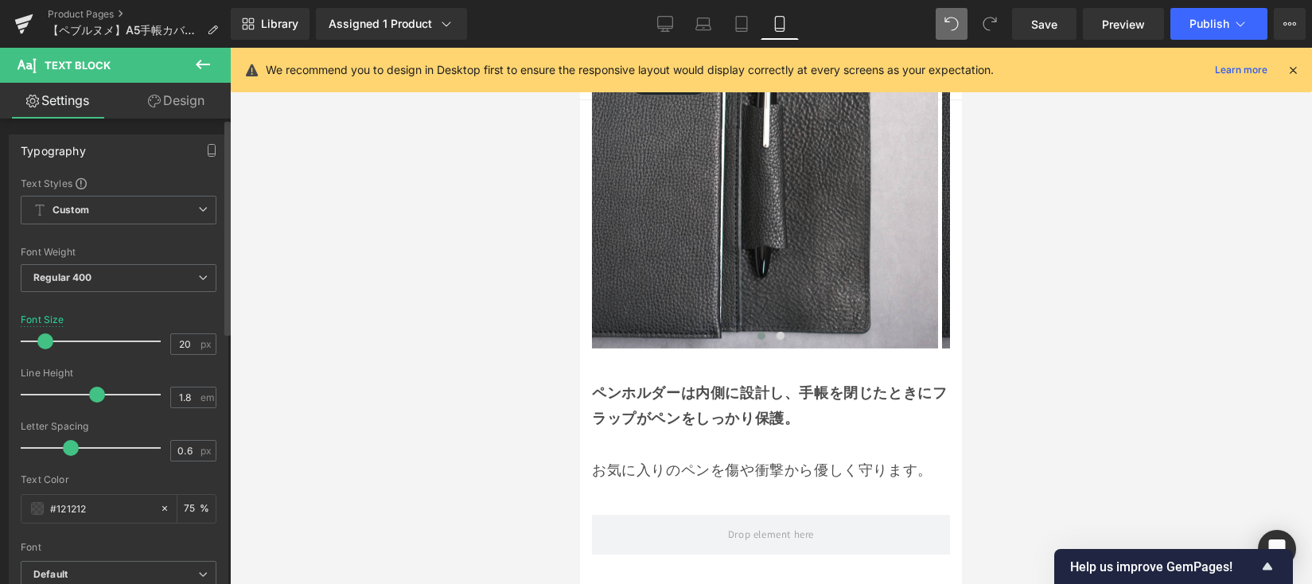
click at [52, 344] on div at bounding box center [95, 341] width 132 height 32
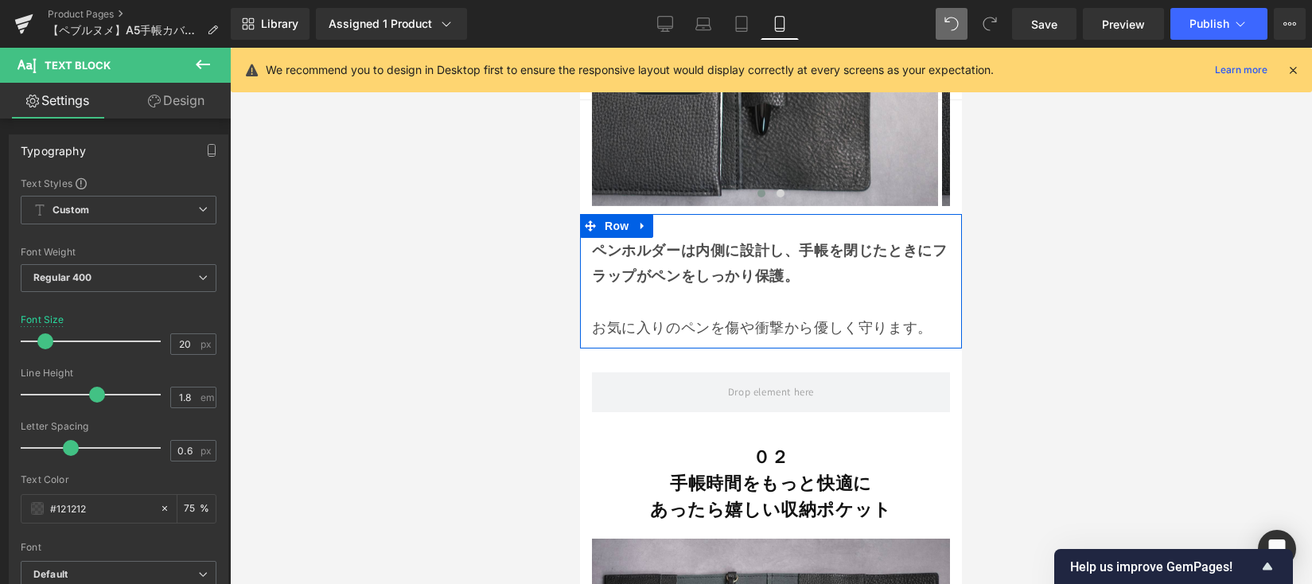
scroll to position [5032, 0]
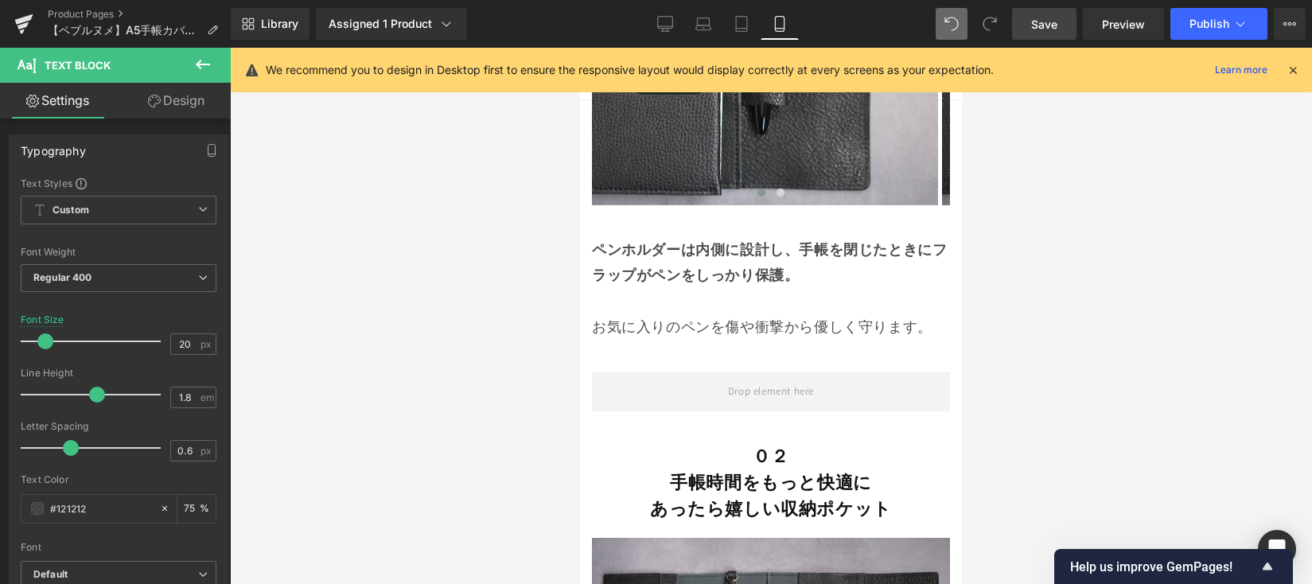
click at [1029, 38] on link "Save" at bounding box center [1044, 24] width 64 height 32
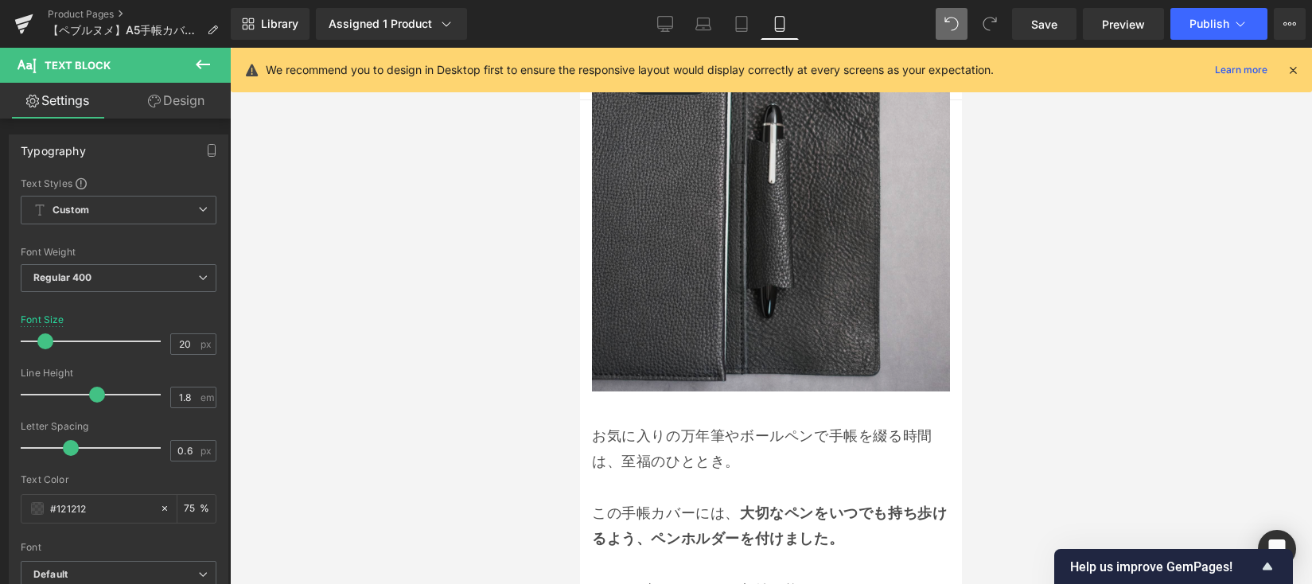
scroll to position [3238, 0]
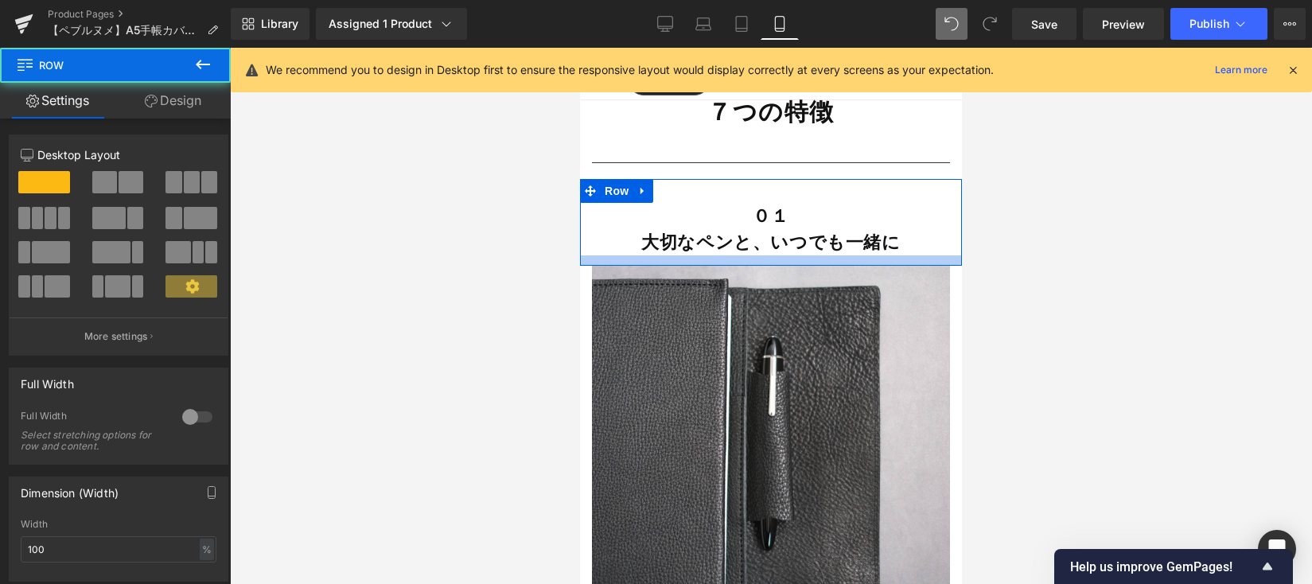
click at [811, 266] on div at bounding box center [771, 260] width 382 height 10
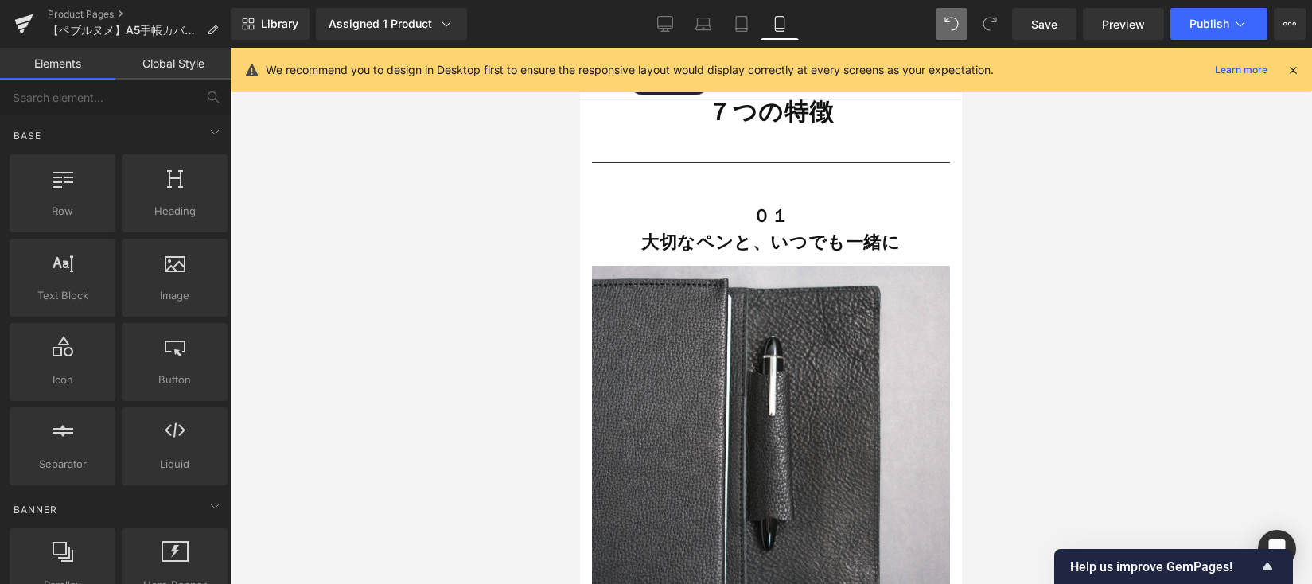
click at [1000, 280] on div at bounding box center [771, 316] width 1082 height 536
click at [1038, 20] on span "Save" at bounding box center [1044, 24] width 26 height 17
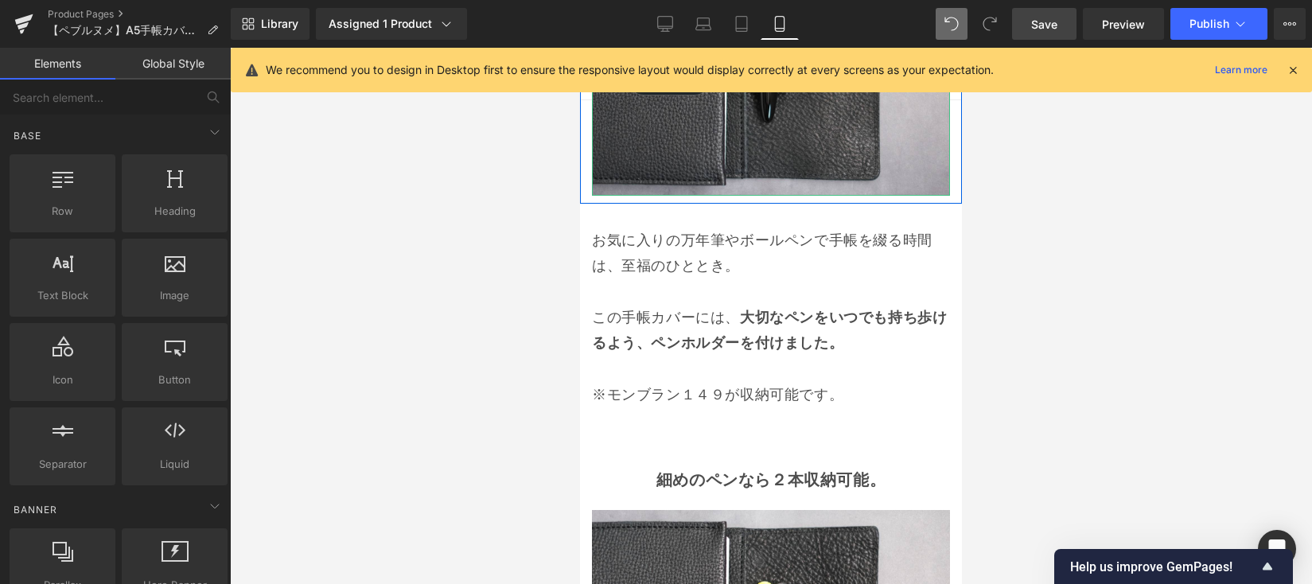
scroll to position [3701, 0]
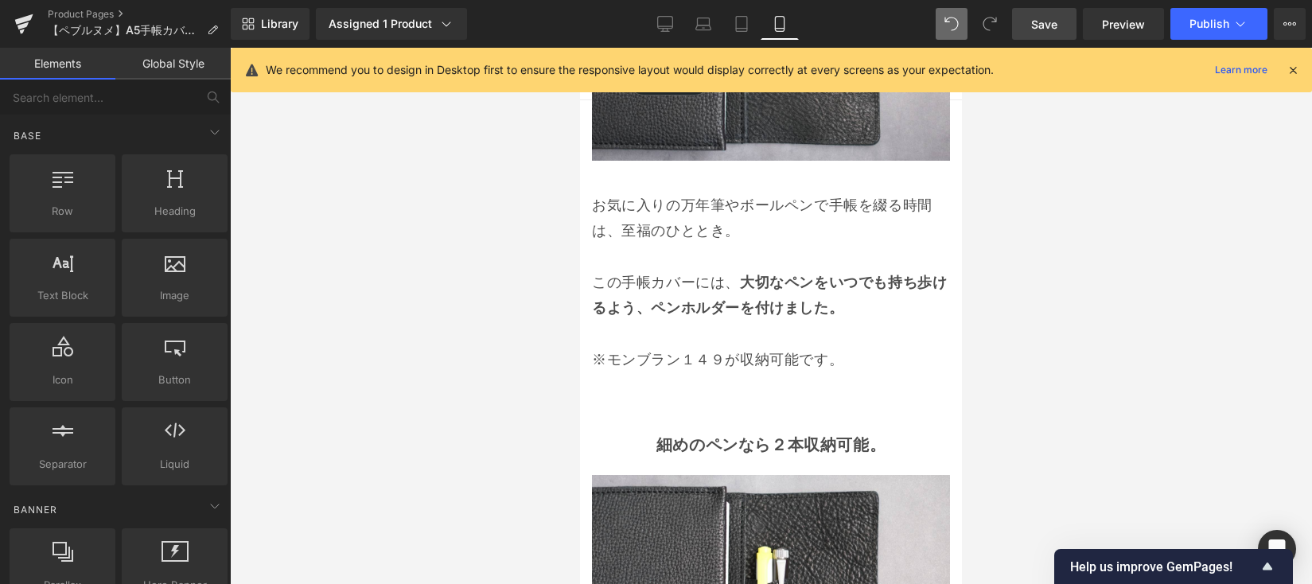
click at [719, 372] on p "※モンブラン１４９が収納可能です。" at bounding box center [771, 359] width 358 height 25
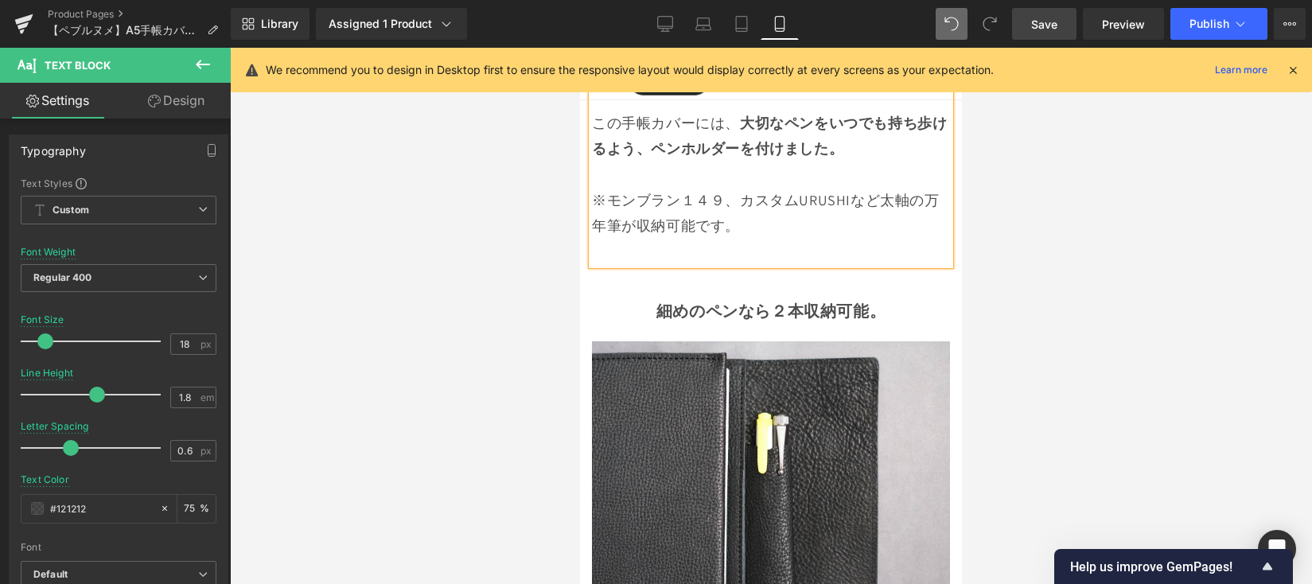
scroll to position [3841, 0]
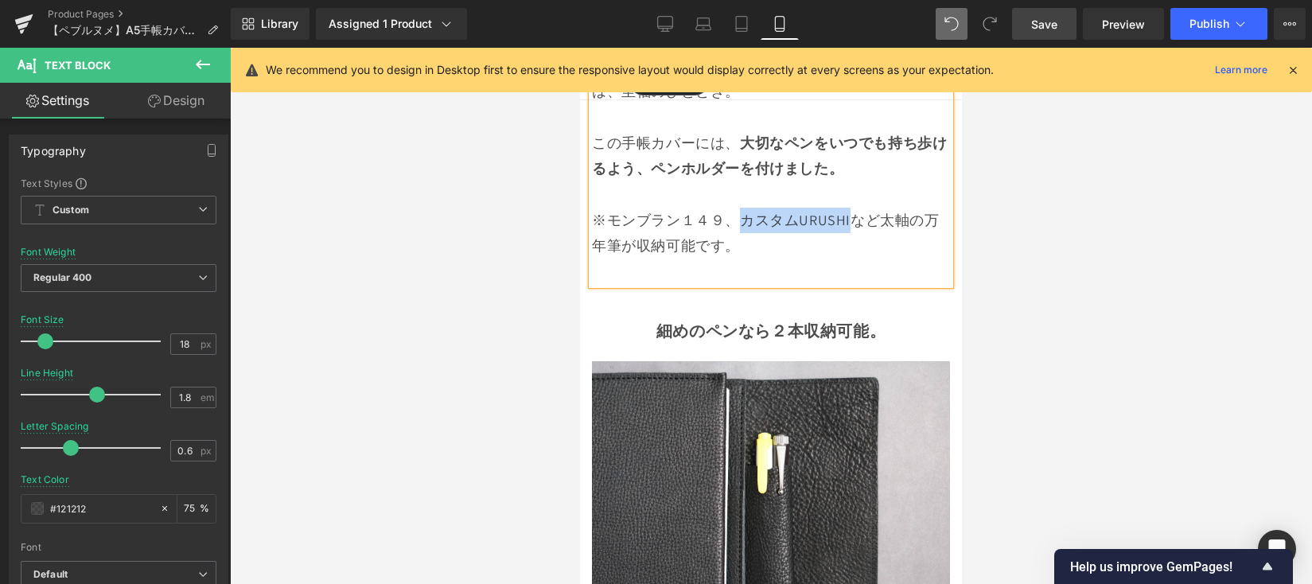
drag, startPoint x: 850, startPoint y: 238, endPoint x: 735, endPoint y: 237, distance: 115.4
click at [735, 237] on p "※モンブラン１４９、カスタムURUSHIなど太軸の万年筆が収納可能です。" at bounding box center [771, 234] width 358 height 52
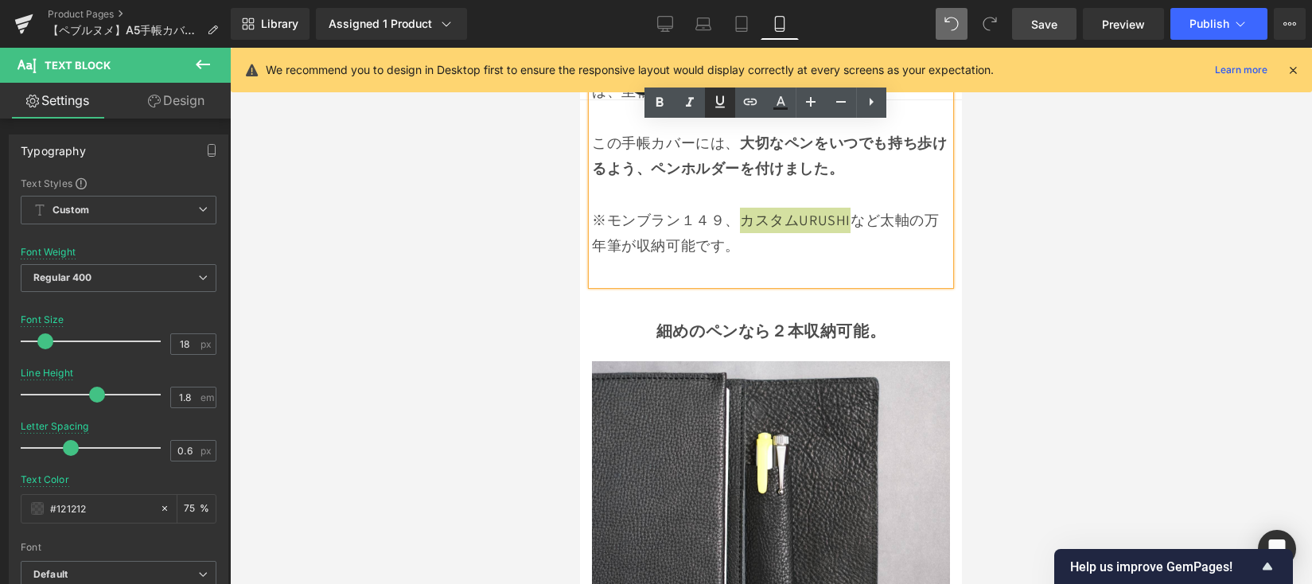
click at [722, 103] on icon at bounding box center [720, 102] width 10 height 12
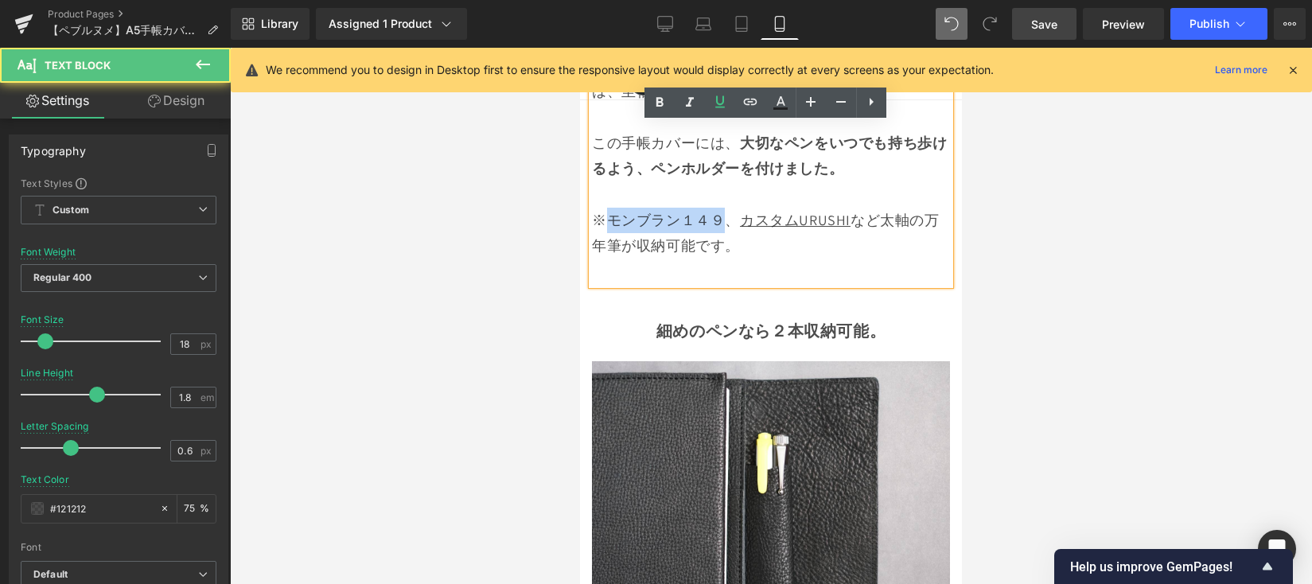
drag, startPoint x: 722, startPoint y: 234, endPoint x: 667, endPoint y: 179, distance: 78.2
click at [612, 231] on p "※モンブラン１４９、 カスタムURUSHI など太軸の万年筆が収納可能です。" at bounding box center [771, 234] width 358 height 52
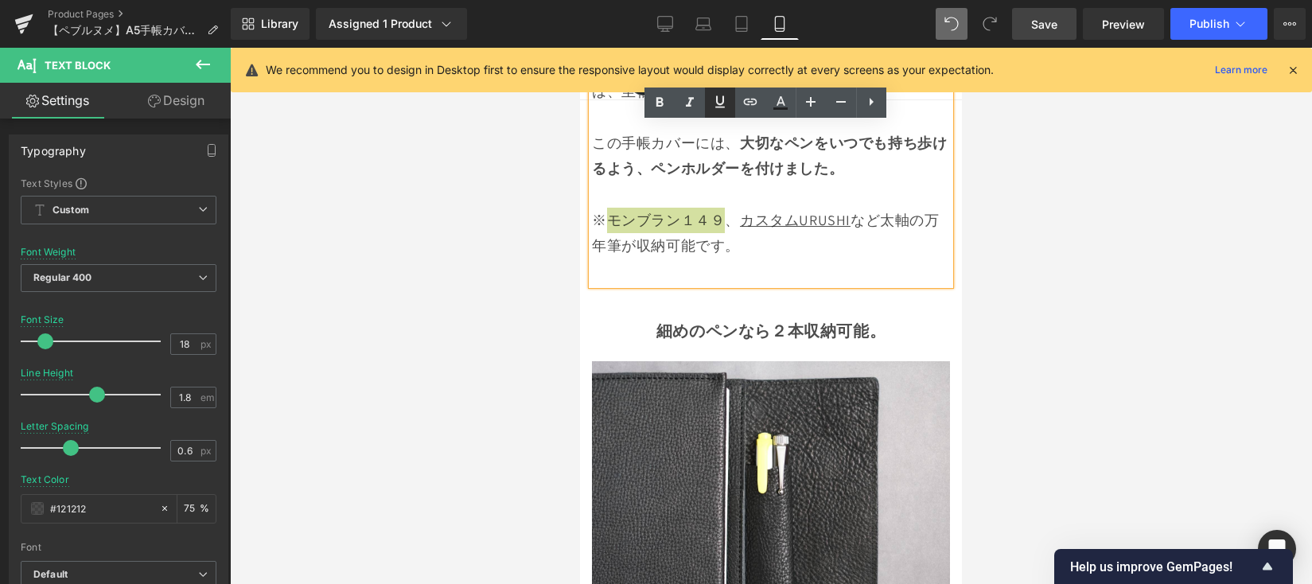
drag, startPoint x: 719, startPoint y: 105, endPoint x: 179, endPoint y: 124, distance: 540.5
click at [719, 105] on icon at bounding box center [719, 101] width 19 height 19
click at [1029, 286] on div at bounding box center [771, 316] width 1082 height 536
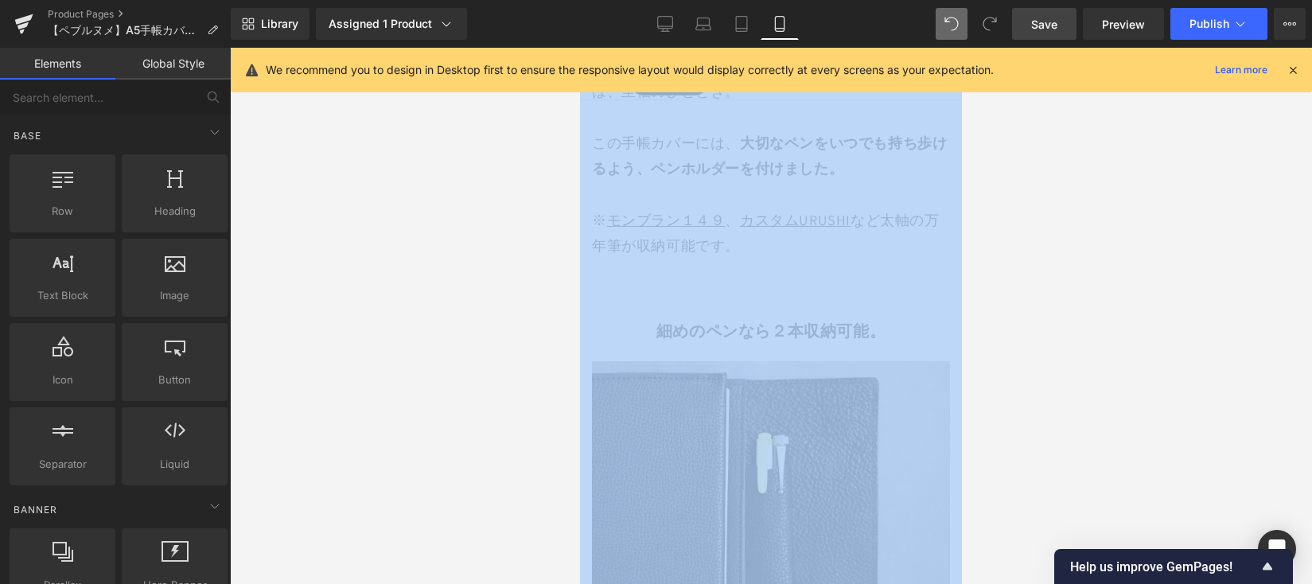
click at [1029, 286] on div at bounding box center [771, 316] width 1082 height 536
click at [971, 284] on div at bounding box center [771, 316] width 1082 height 536
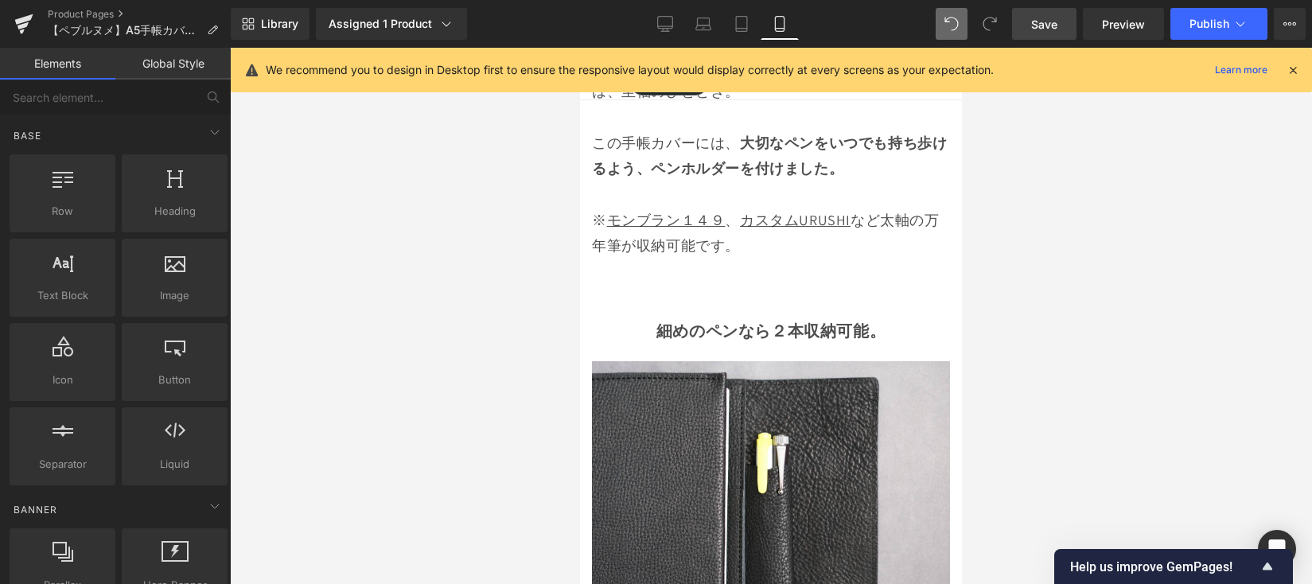
click at [912, 226] on p "※ モンブラン１４９ 、 カスタムURUSHI など太軸の万年筆が収納可能です。" at bounding box center [771, 234] width 358 height 52
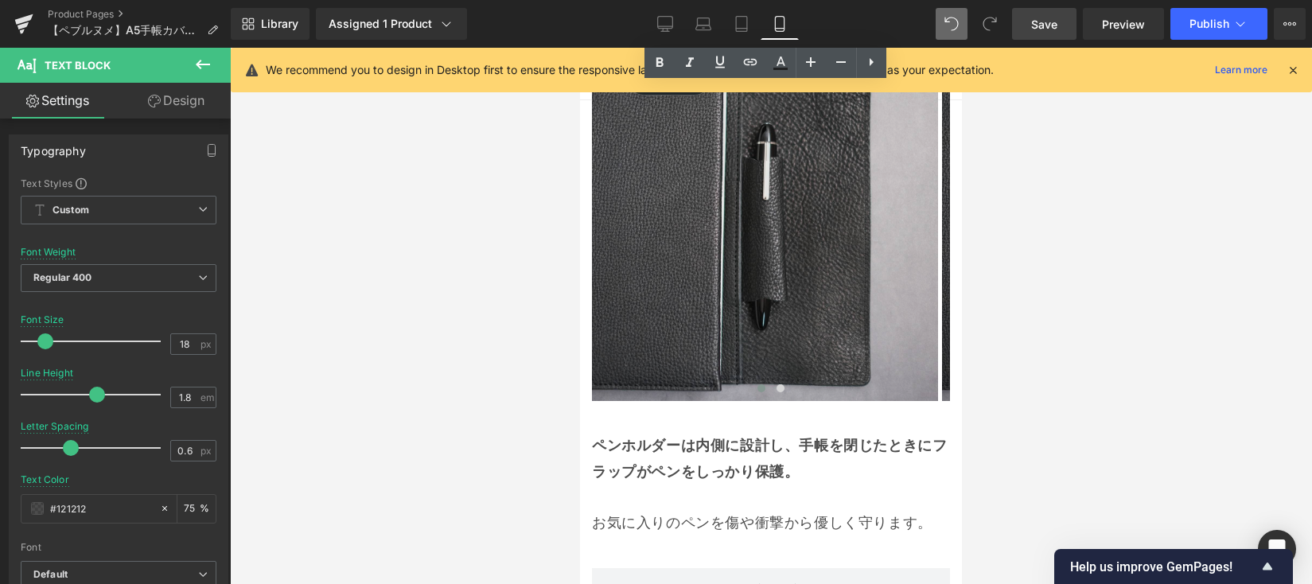
click at [765, 205] on img at bounding box center [765, 228] width 346 height 346
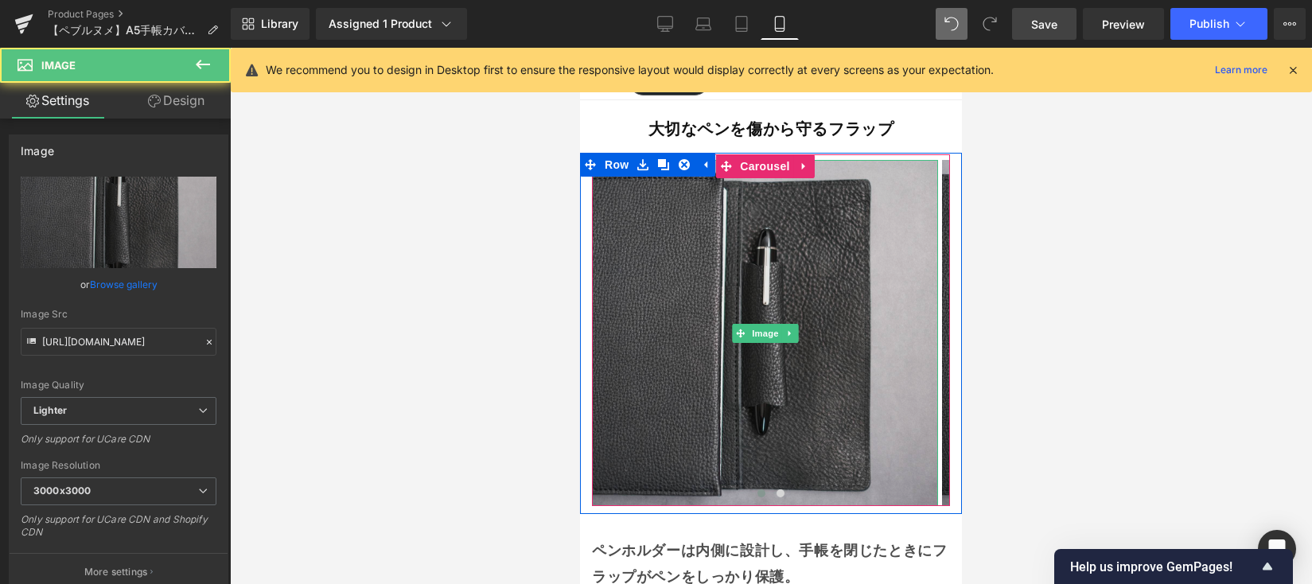
scroll to position [4740, 0]
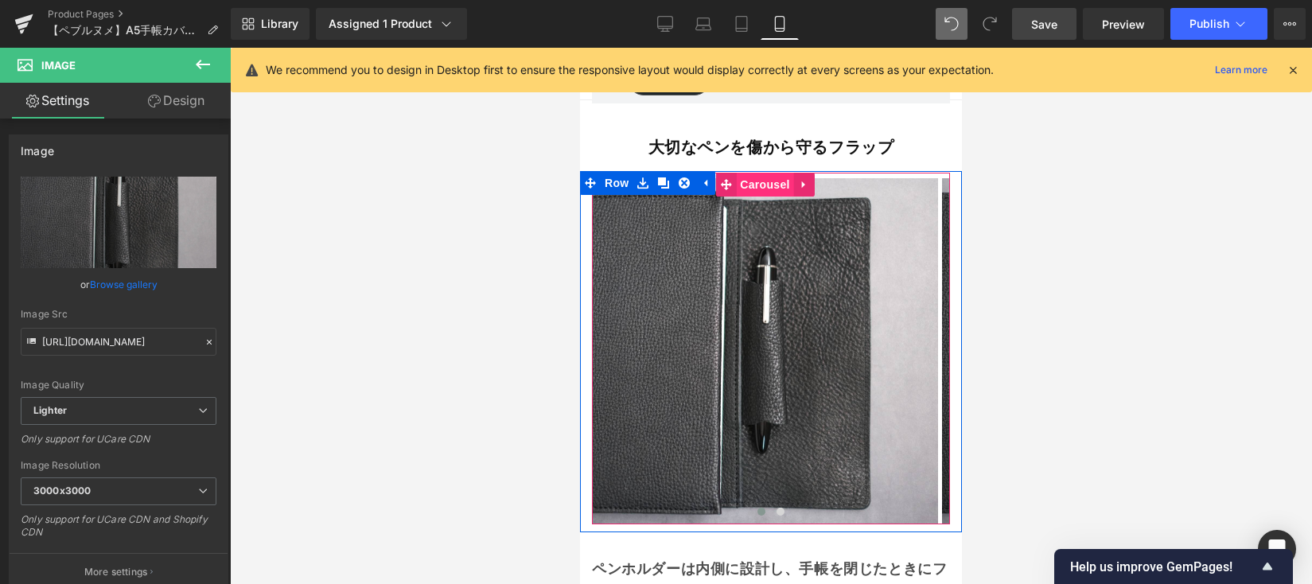
click at [742, 184] on span "Carousel" at bounding box center [764, 185] width 57 height 24
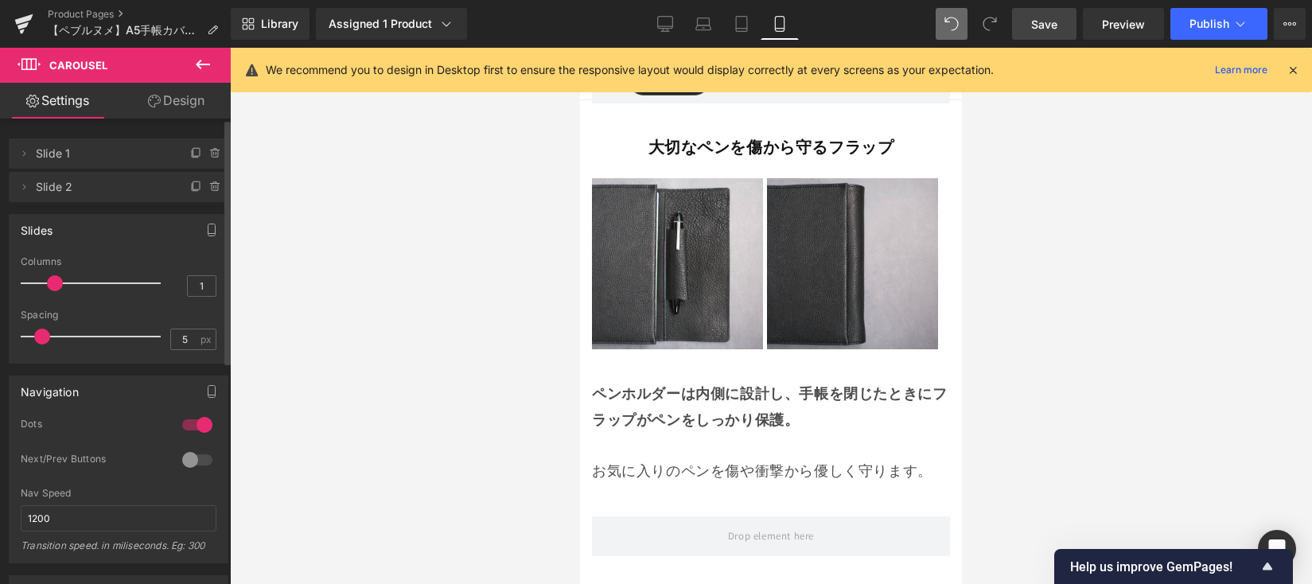
drag, startPoint x: 29, startPoint y: 274, endPoint x: 51, endPoint y: 274, distance: 22.3
click at [51, 274] on div at bounding box center [95, 283] width 132 height 32
click at [1026, 264] on div at bounding box center [771, 316] width 1082 height 536
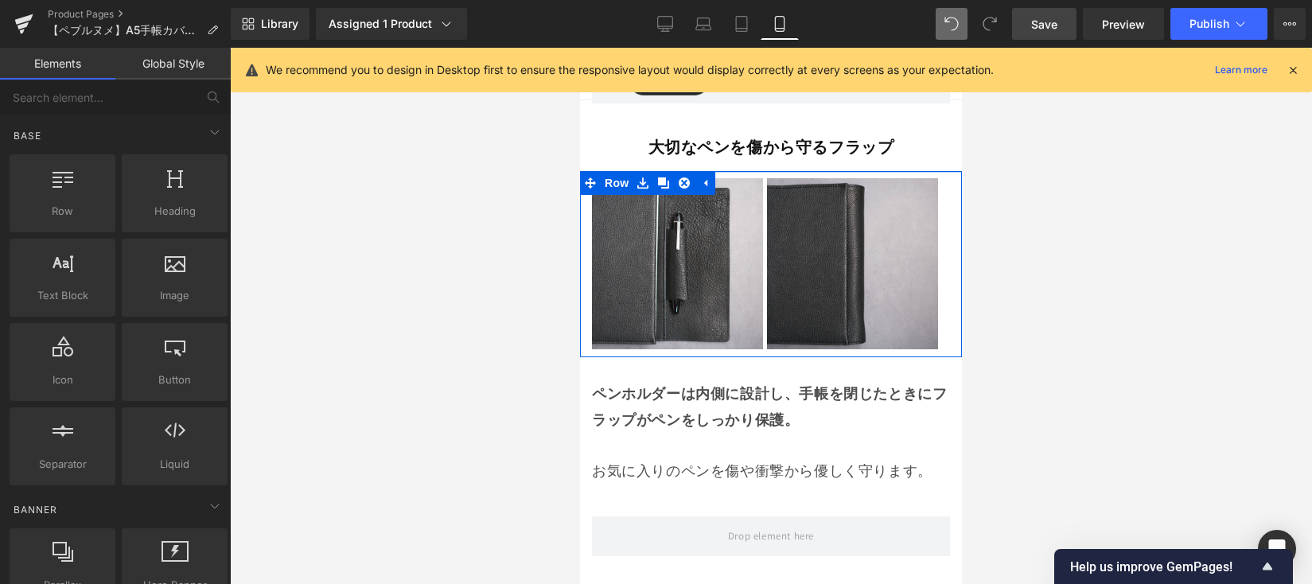
click at [761, 173] on div at bounding box center [771, 172] width 382 height 2
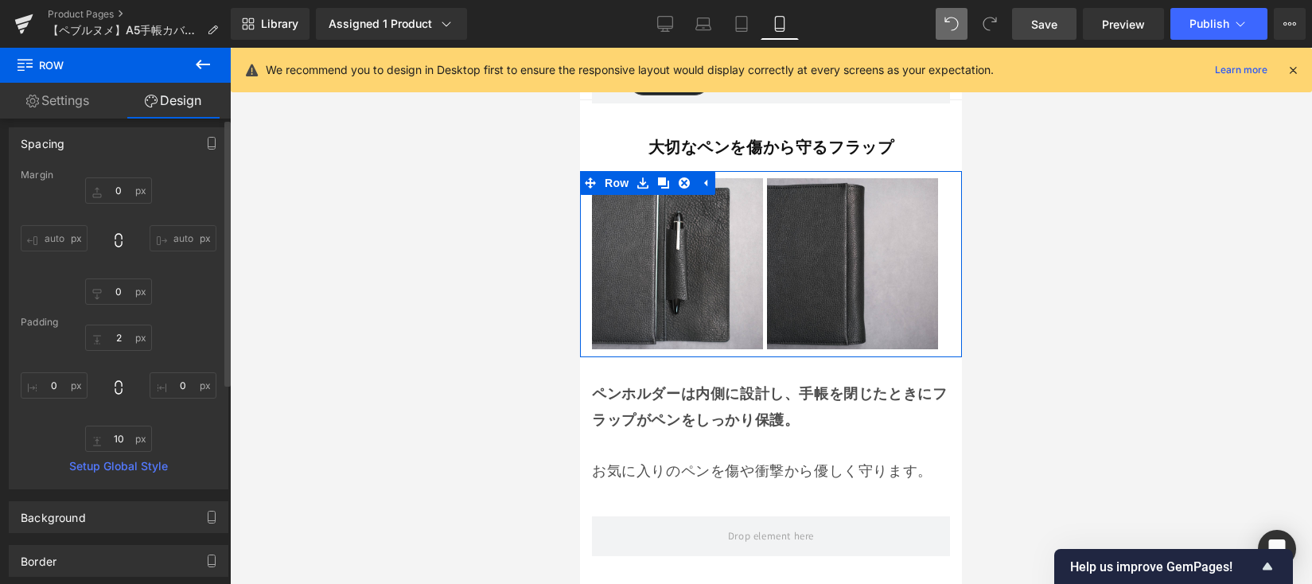
scroll to position [299, 0]
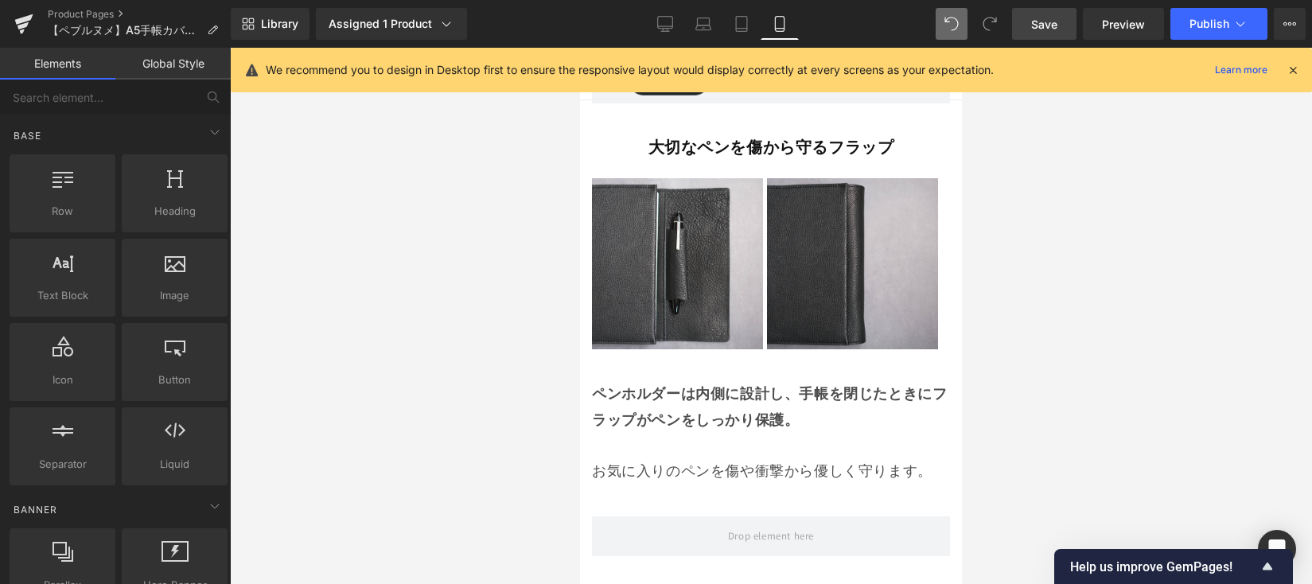
click at [1129, 334] on div at bounding box center [771, 316] width 1082 height 536
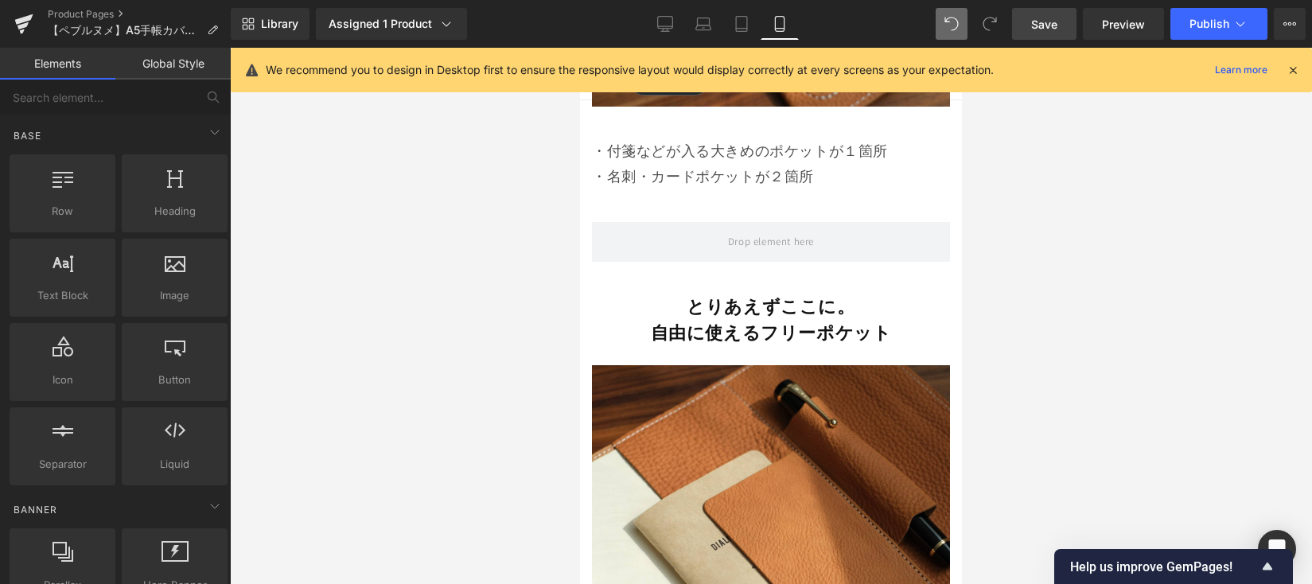
scroll to position [6300, 0]
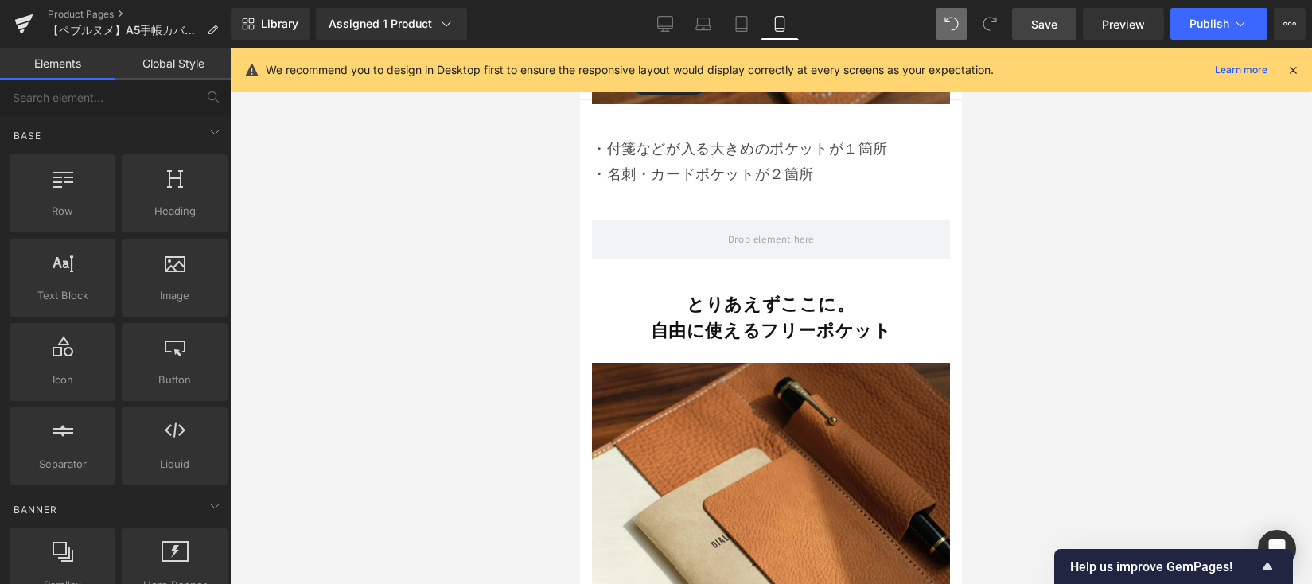
click at [820, 319] on strong "自由に使えるフリーポケット" at bounding box center [771, 330] width 241 height 22
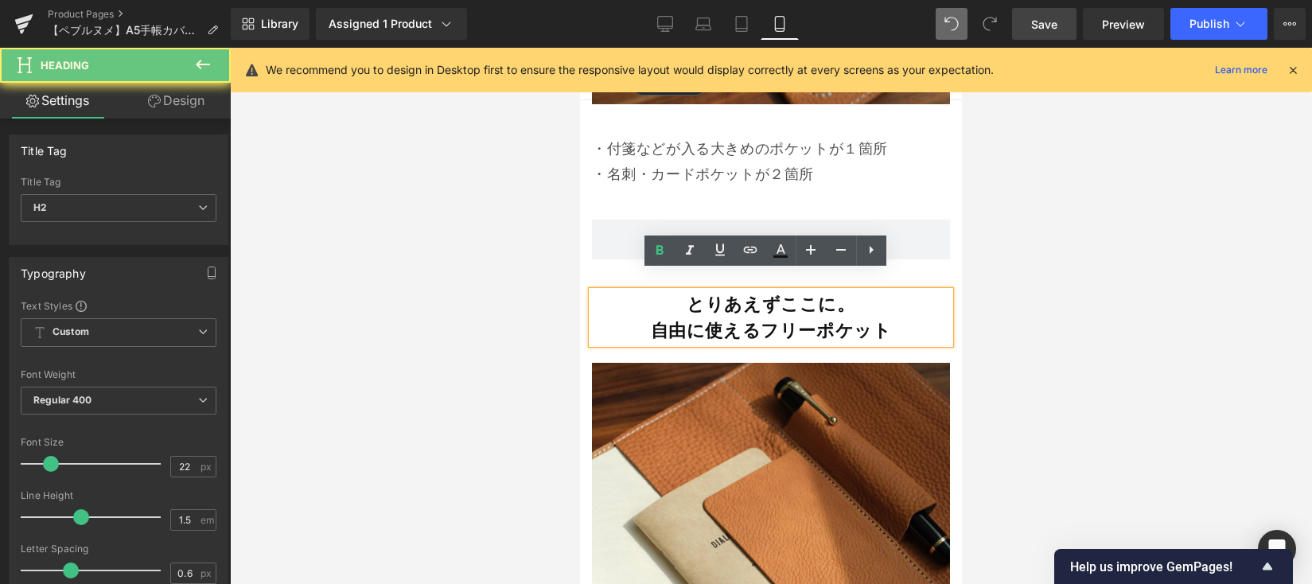
click at [819, 319] on strong "自由に使えるフリーポケット" at bounding box center [771, 330] width 241 height 22
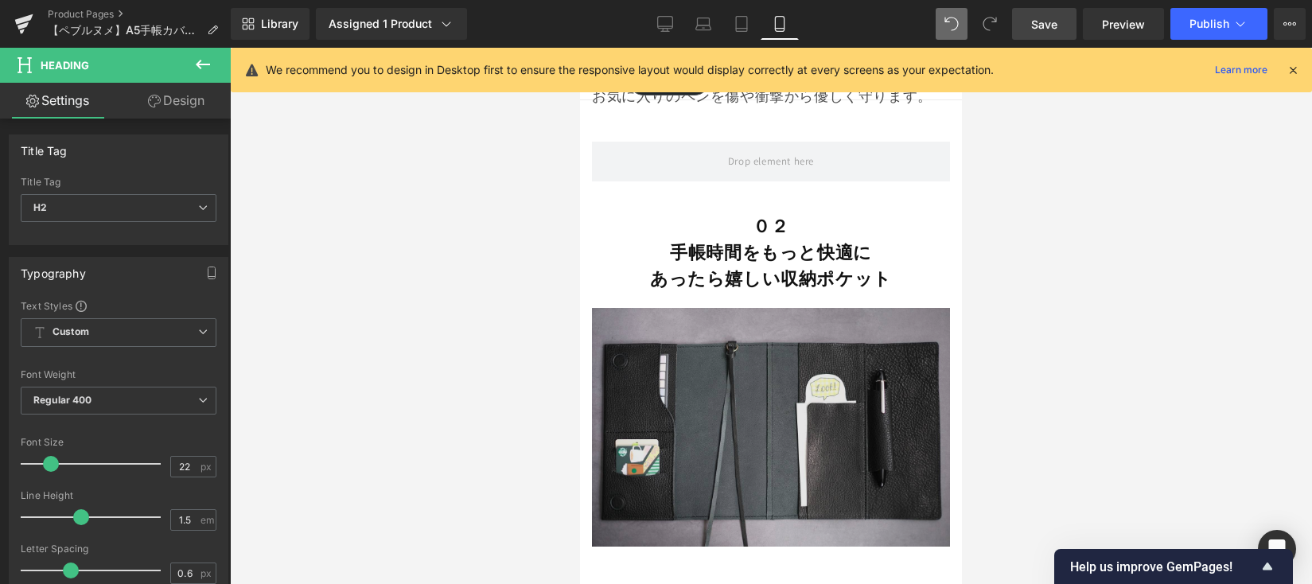
scroll to position [4966, 0]
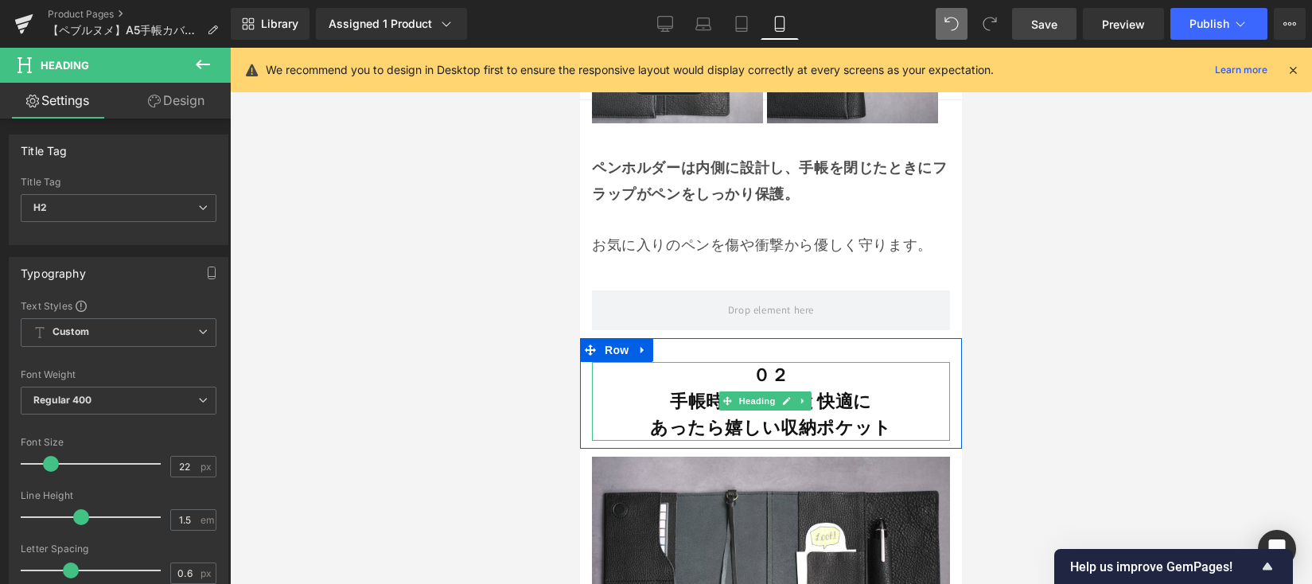
click at [772, 416] on b "手帳時間をもっと快適に あったら嬉しい収納ポケット" at bounding box center [771, 414] width 242 height 49
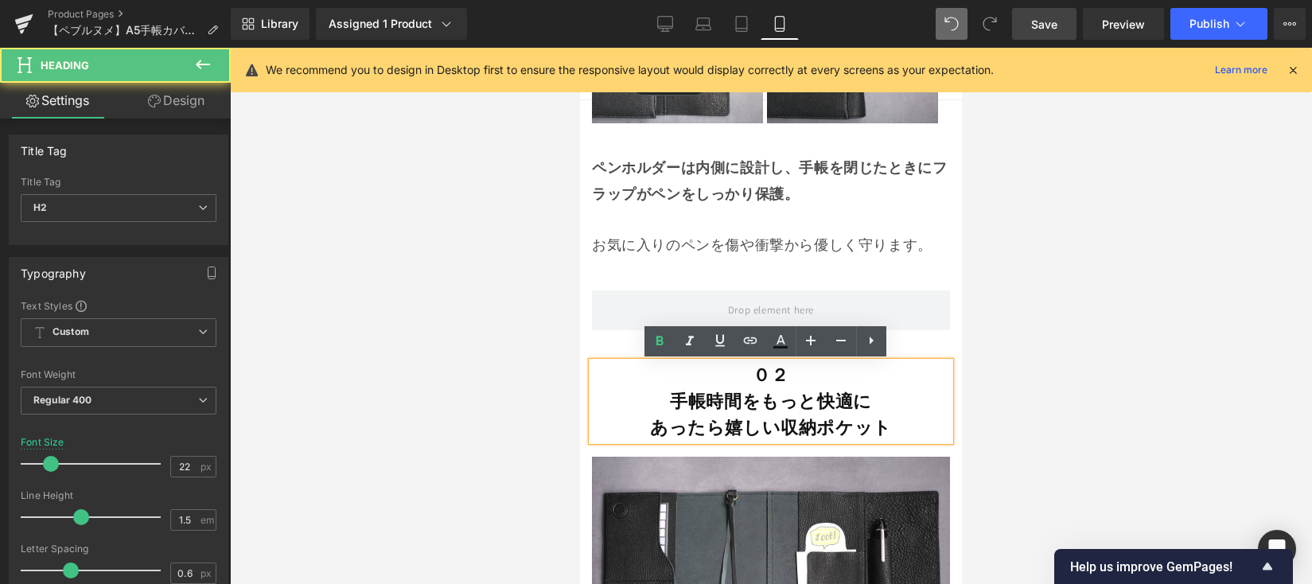
click at [772, 418] on b "手帳時間をもっと快適に あったら嬉しい収納ポケット" at bounding box center [771, 414] width 242 height 49
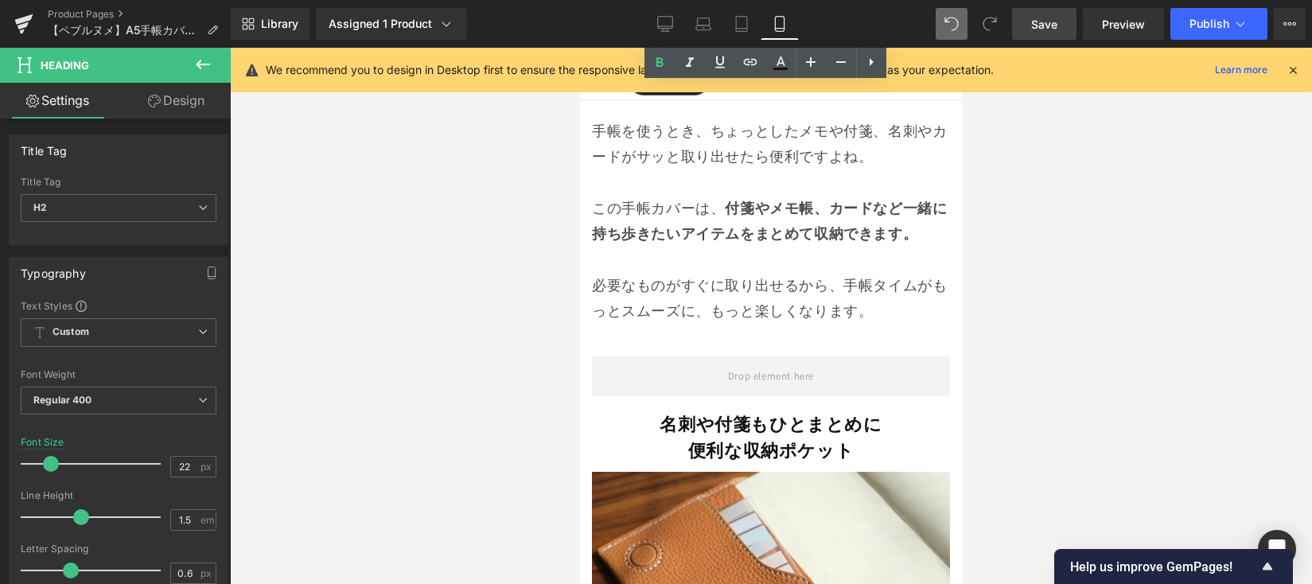
scroll to position [5604, 0]
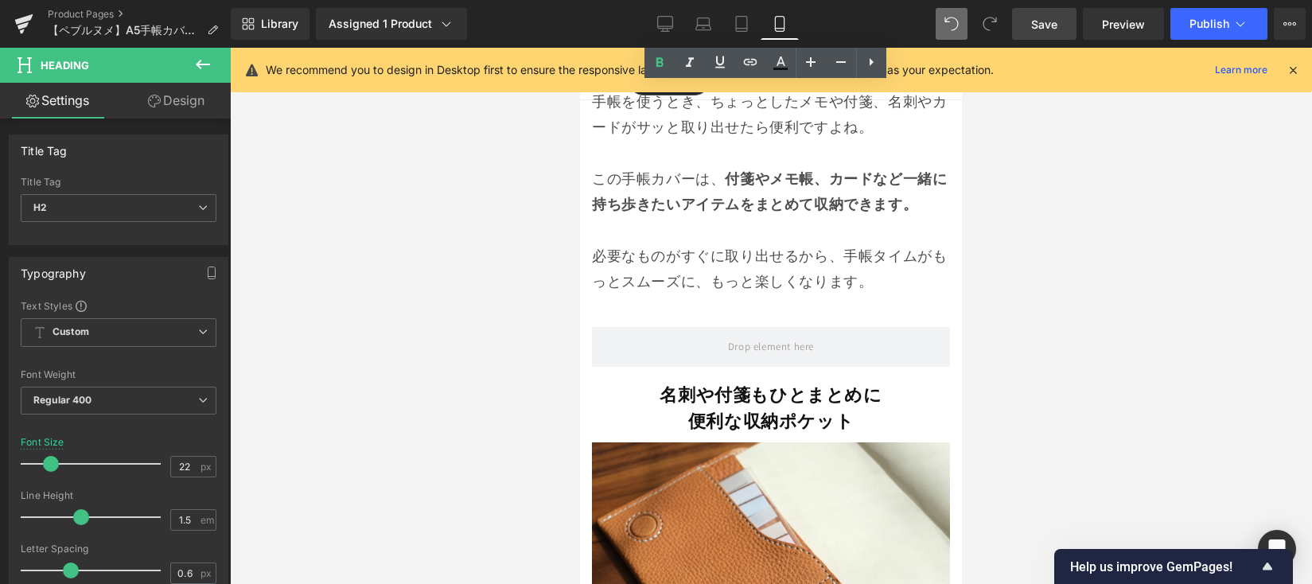
click at [764, 410] on div "名刺や付箋もひとまとめに 便利な 収納ポケット Heading" at bounding box center [771, 408] width 358 height 53
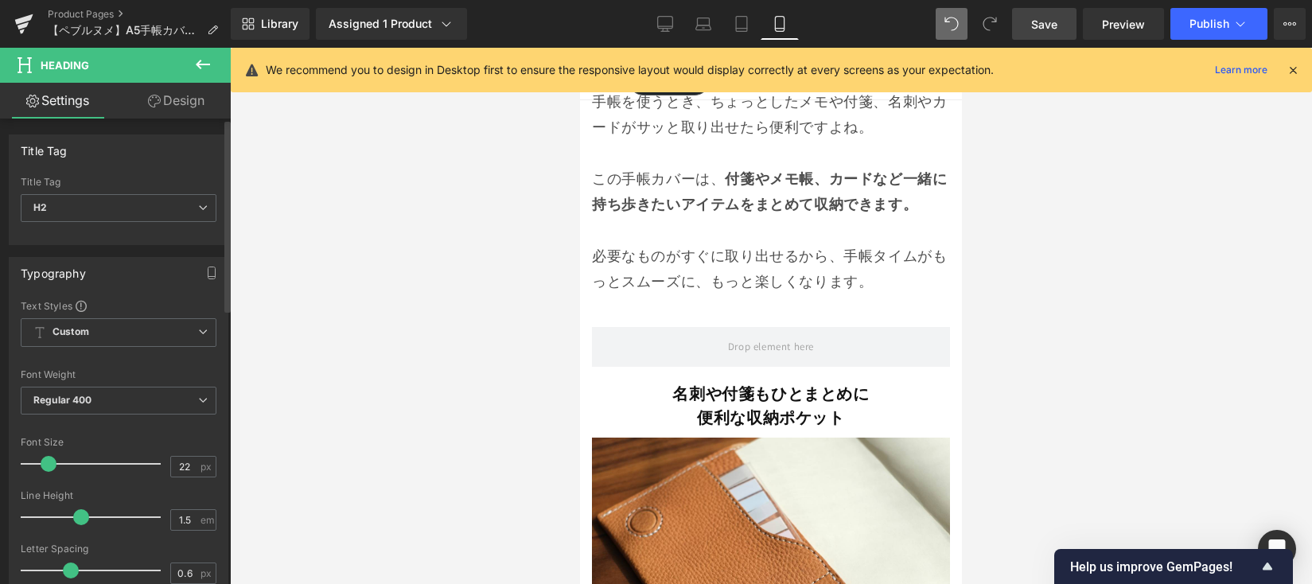
click at [44, 461] on span at bounding box center [49, 464] width 16 height 16
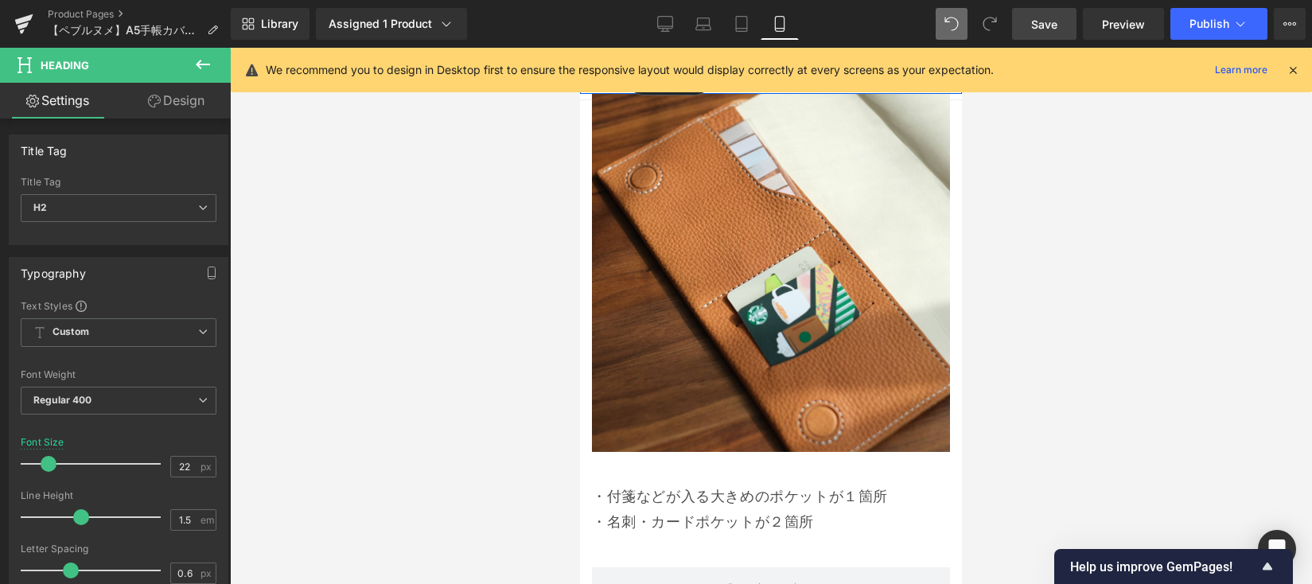
scroll to position [6145, 0]
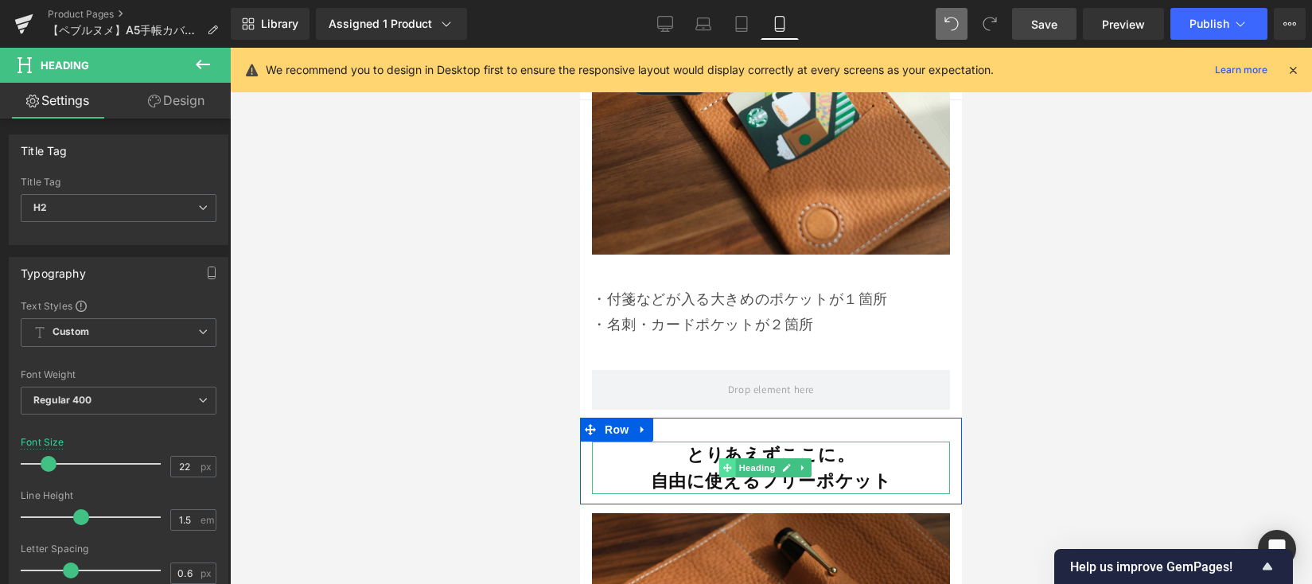
click at [726, 463] on icon at bounding box center [726, 468] width 9 height 10
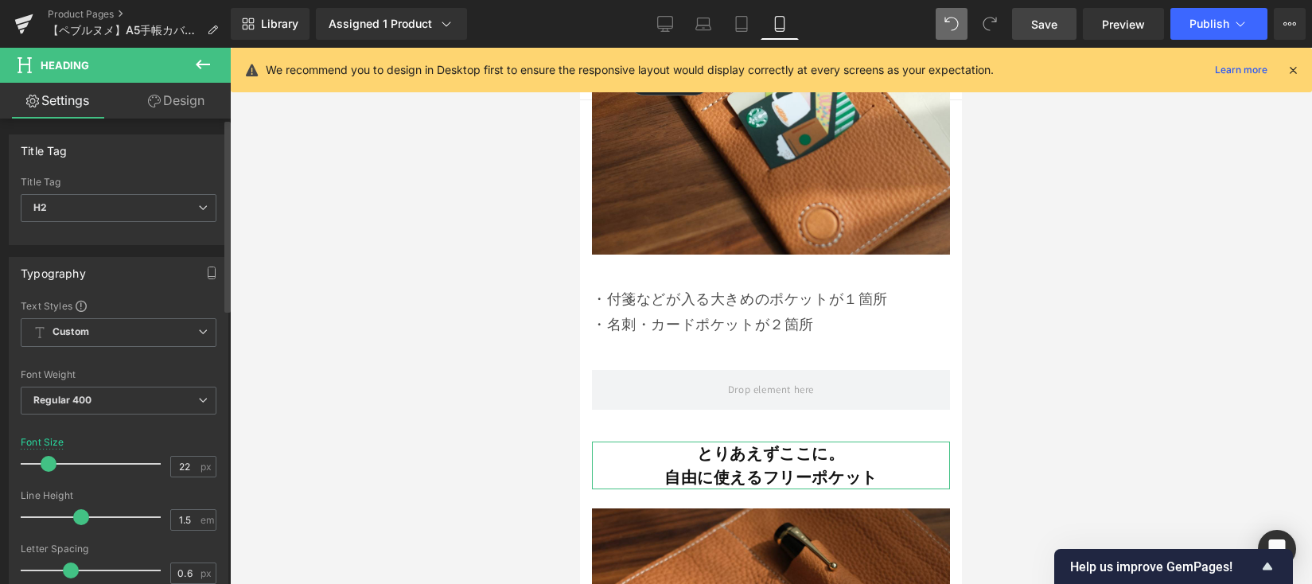
click at [45, 469] on span at bounding box center [49, 464] width 16 height 16
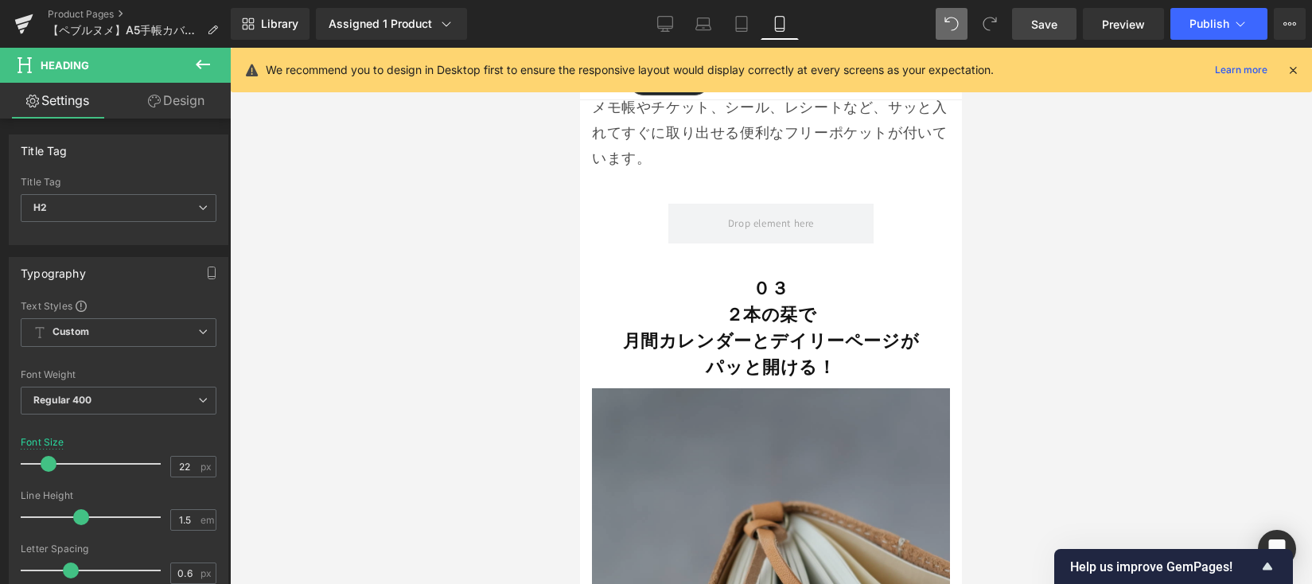
scroll to position [6956, 0]
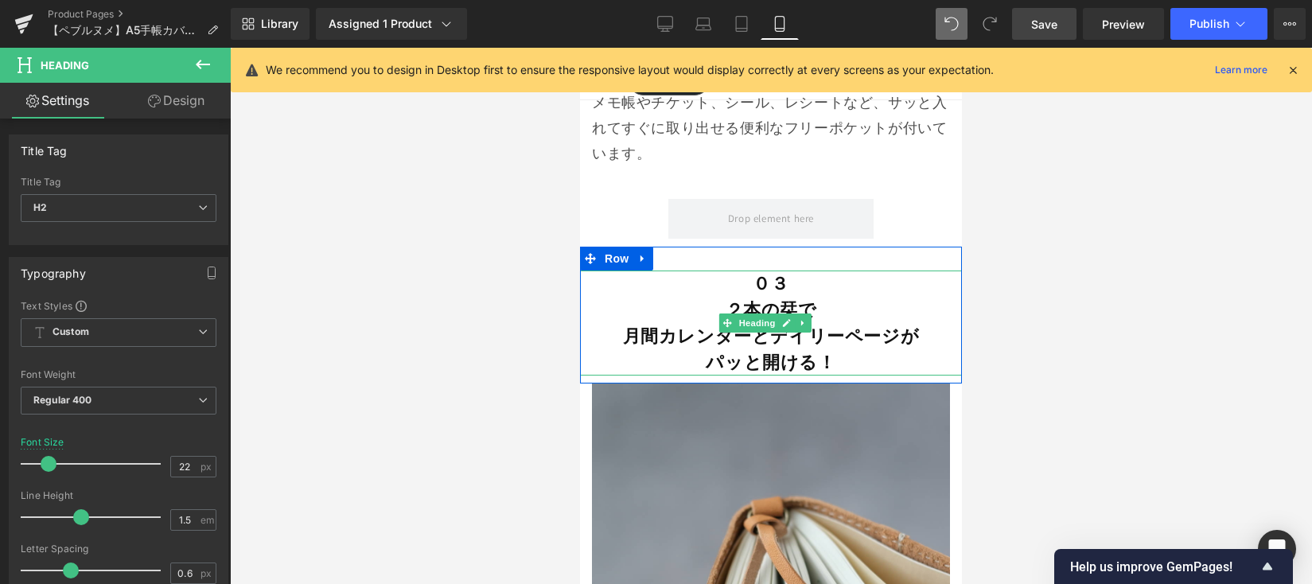
click at [729, 325] on b "月間カレンダーとデイリーページが パッと開ける！" at bounding box center [771, 349] width 297 height 49
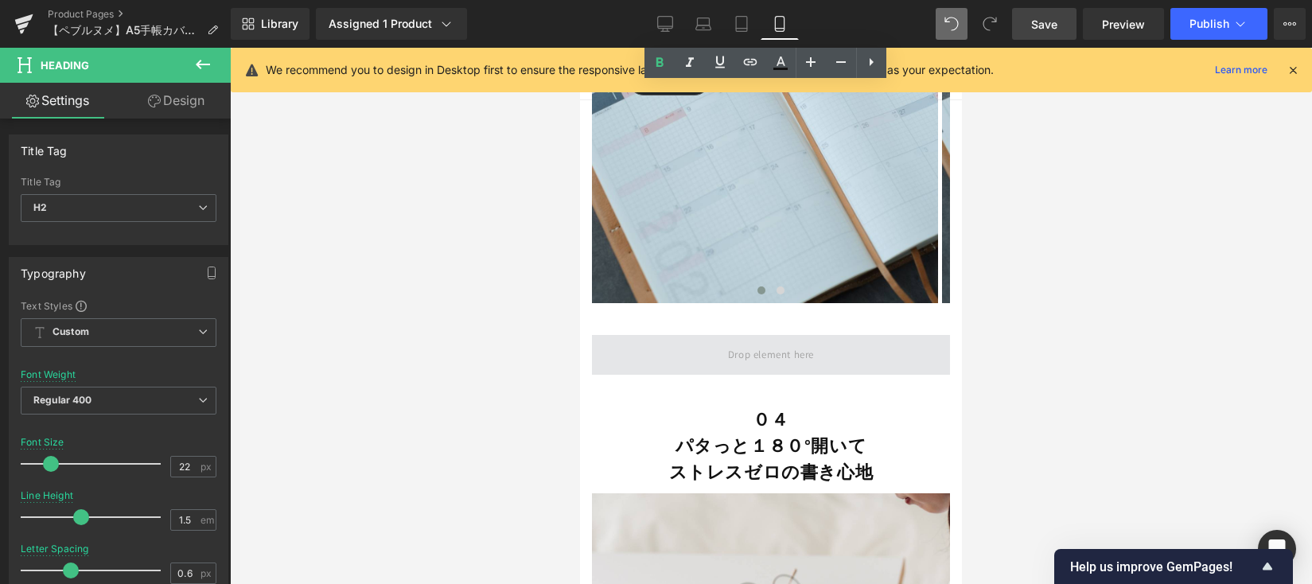
scroll to position [7956, 0]
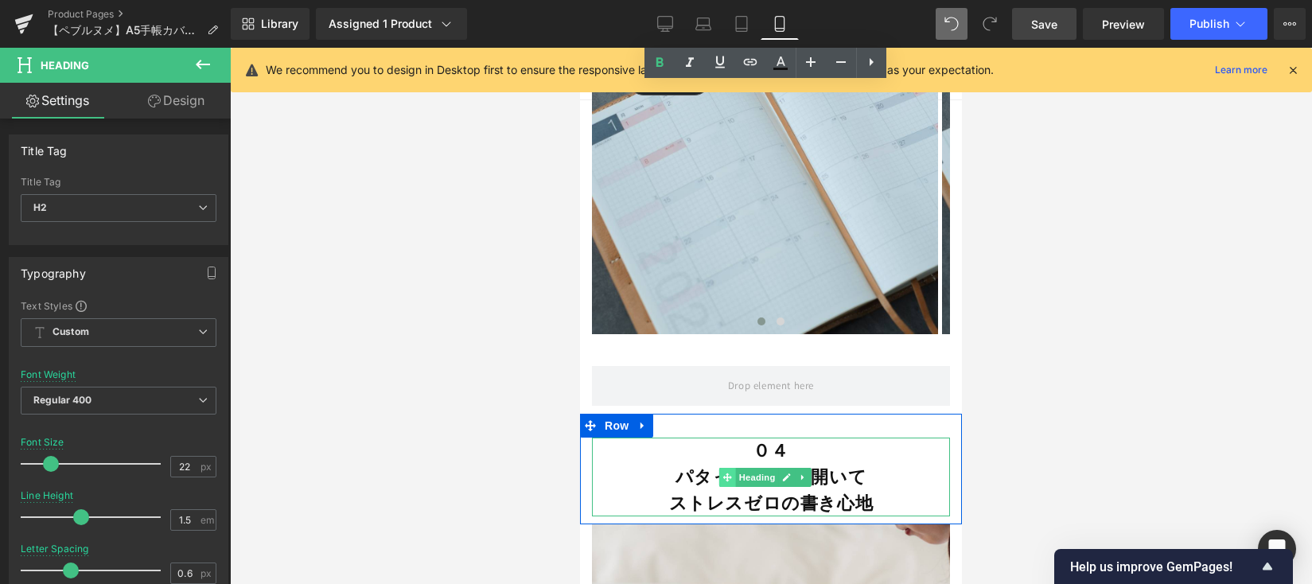
click at [723, 473] on icon at bounding box center [726, 478] width 9 height 10
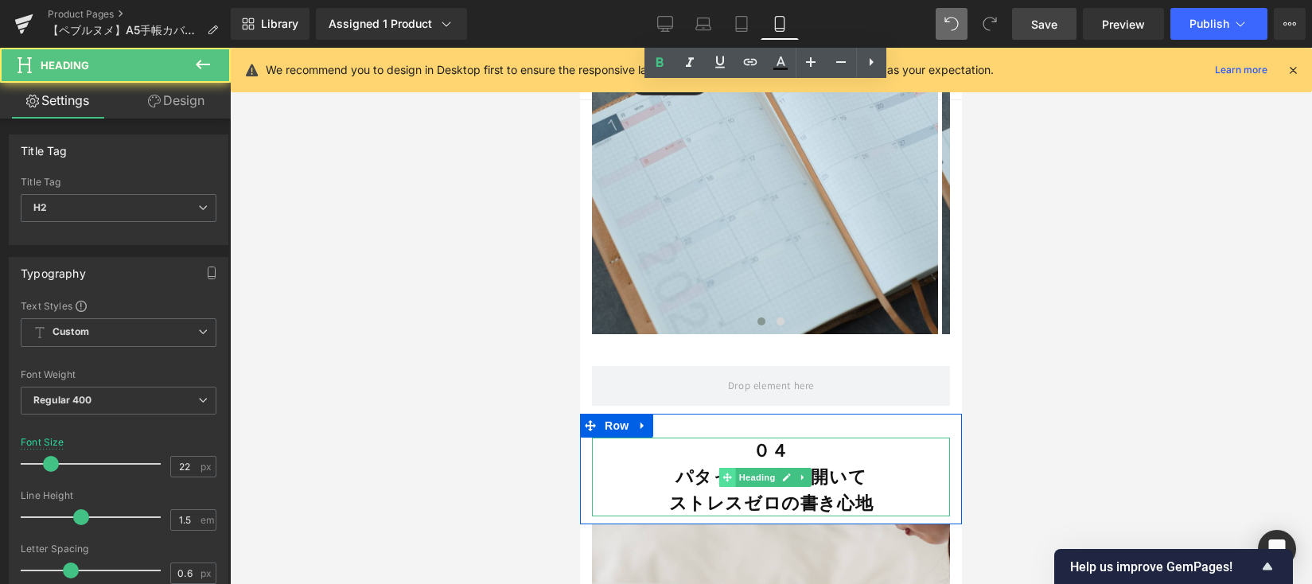
click at [722, 468] on span at bounding box center [726, 477] width 17 height 19
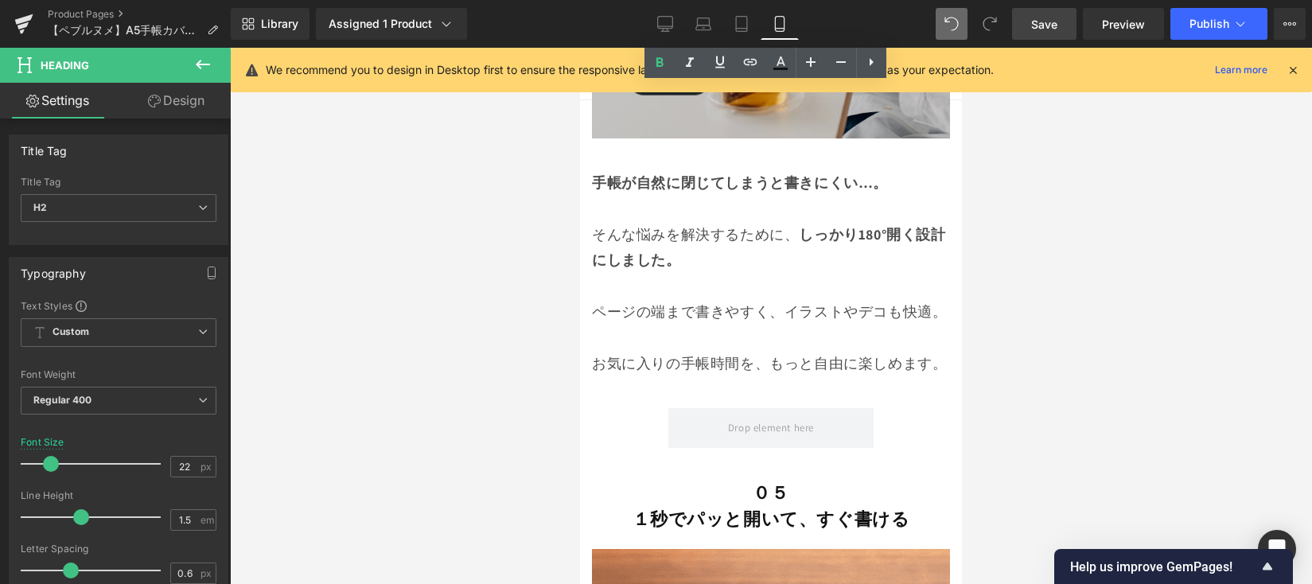
scroll to position [8778, 0]
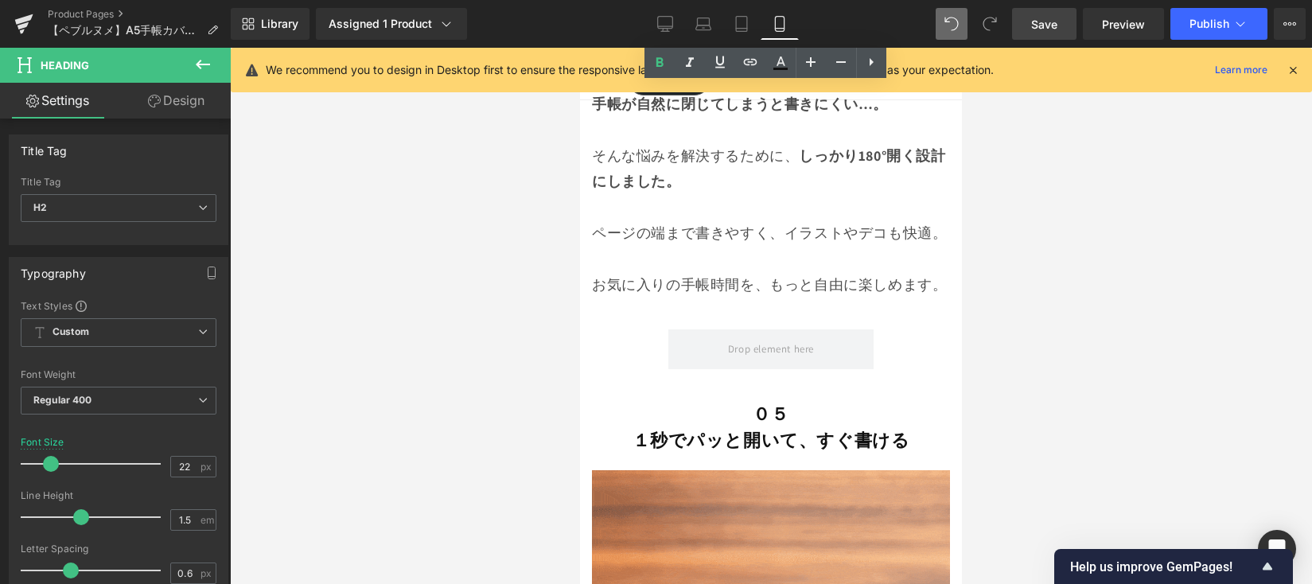
click at [722, 431] on div "０５ １秒でパッと開いて、すぐ書ける Heading" at bounding box center [771, 427] width 358 height 53
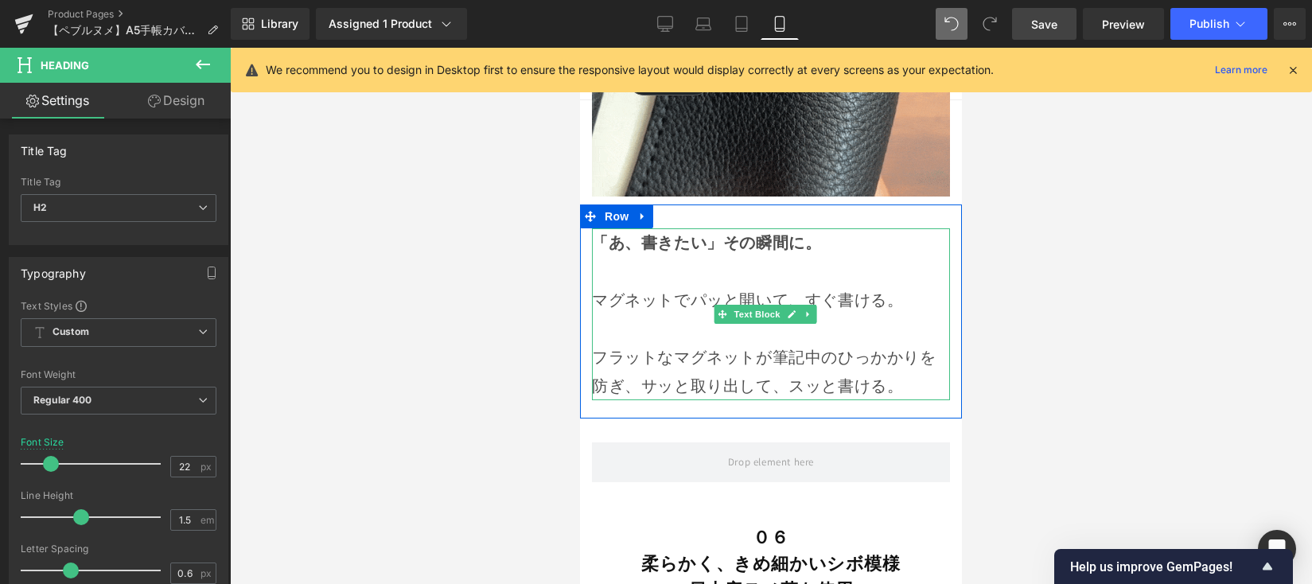
scroll to position [9690, 0]
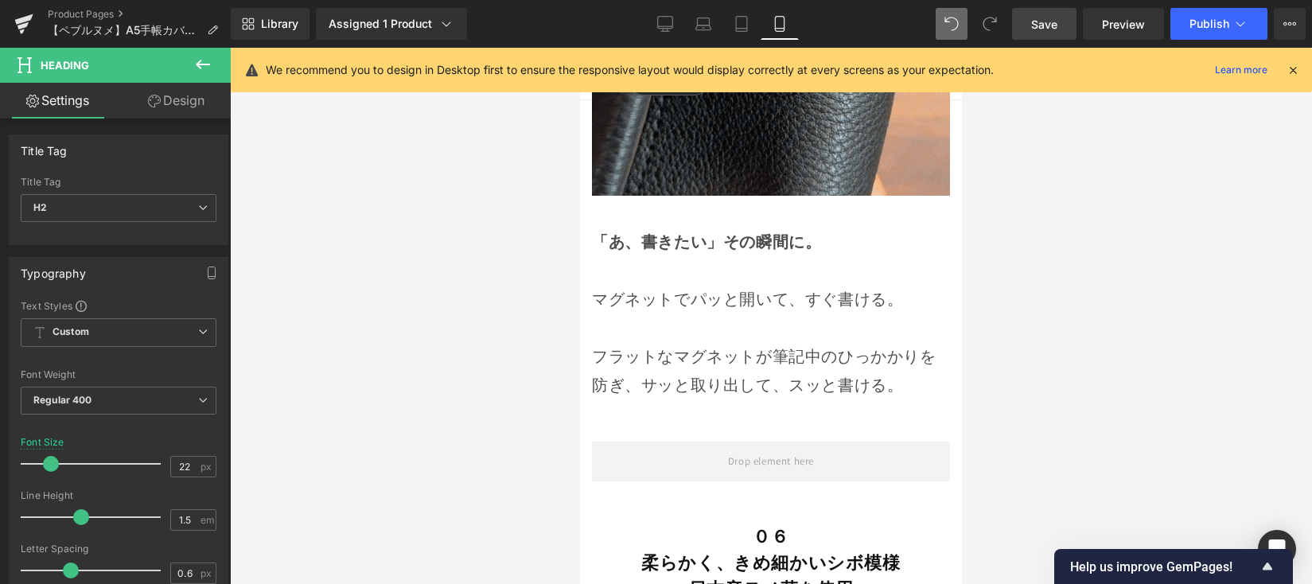
click at [692, 327] on p "フラットなマグネットが筆記中のひっかかりを防ぎ、サッと取り出して、スッと書ける。" at bounding box center [771, 356] width 358 height 86
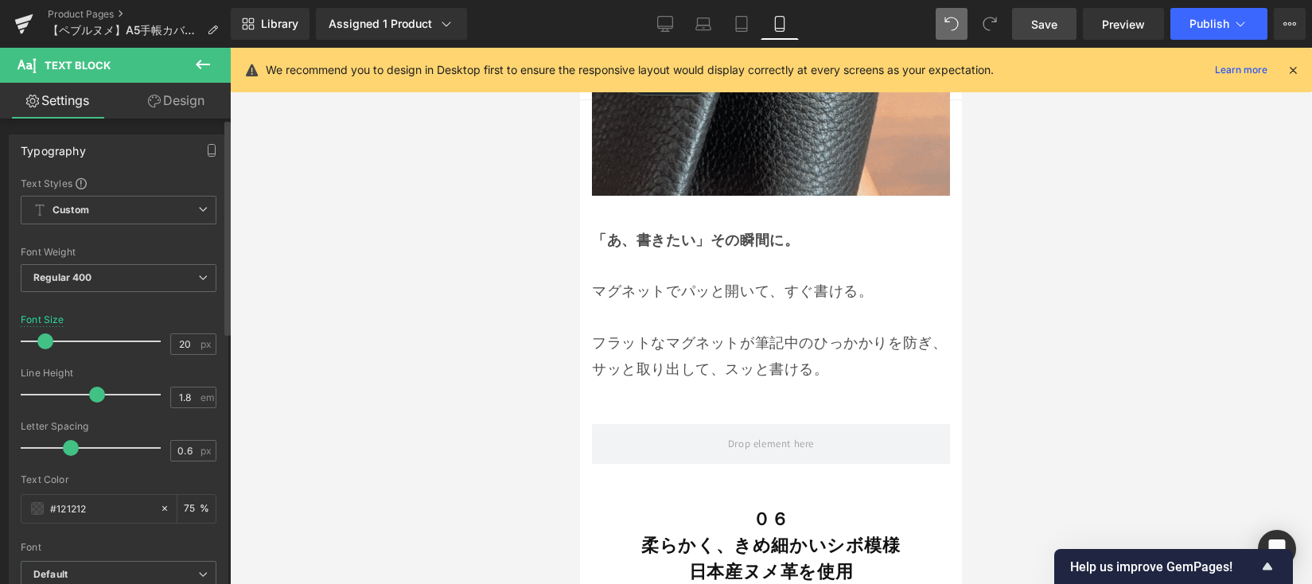
click at [49, 342] on span at bounding box center [45, 341] width 16 height 16
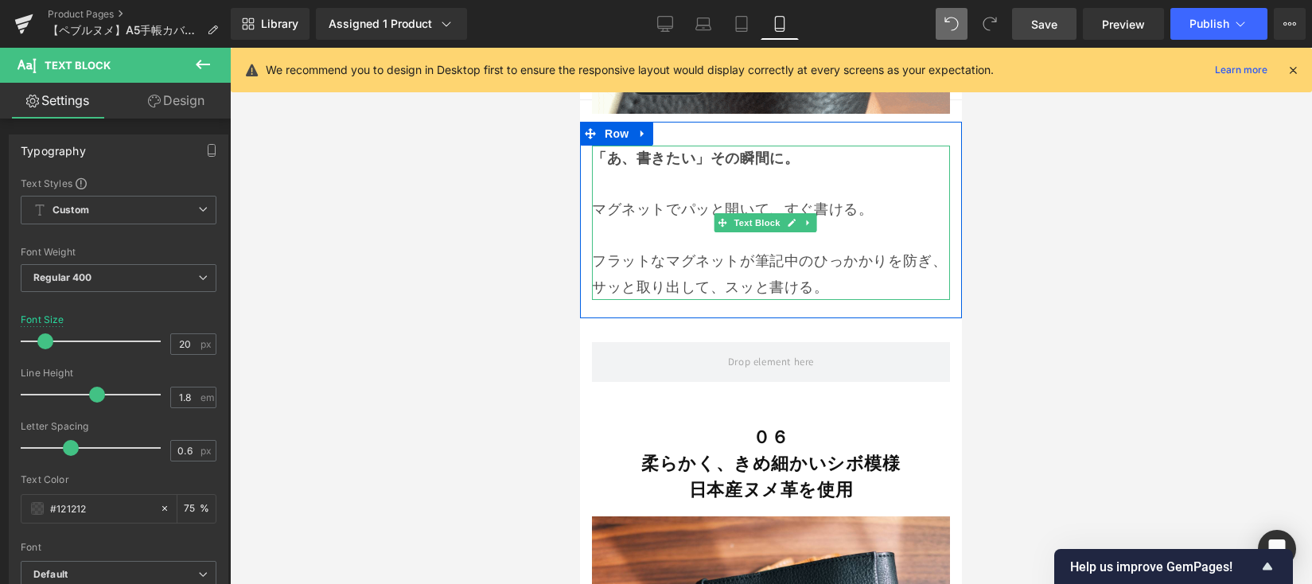
scroll to position [9794, 0]
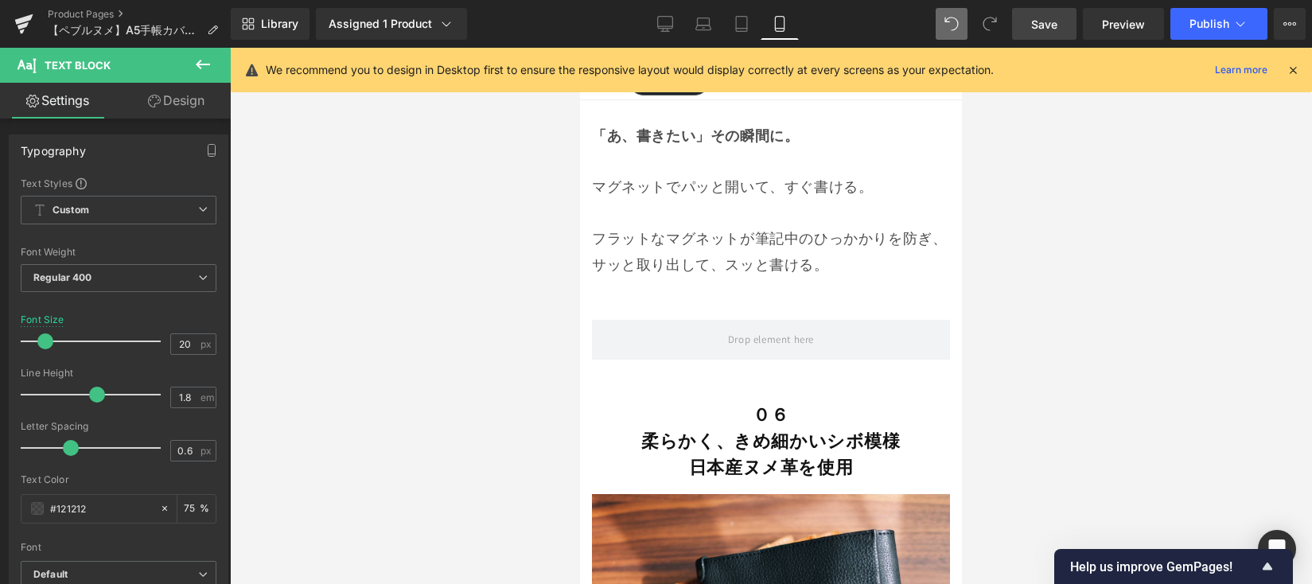
click at [666, 430] on b "柔らかく、きめ細かいシボ模様" at bounding box center [770, 441] width 259 height 22
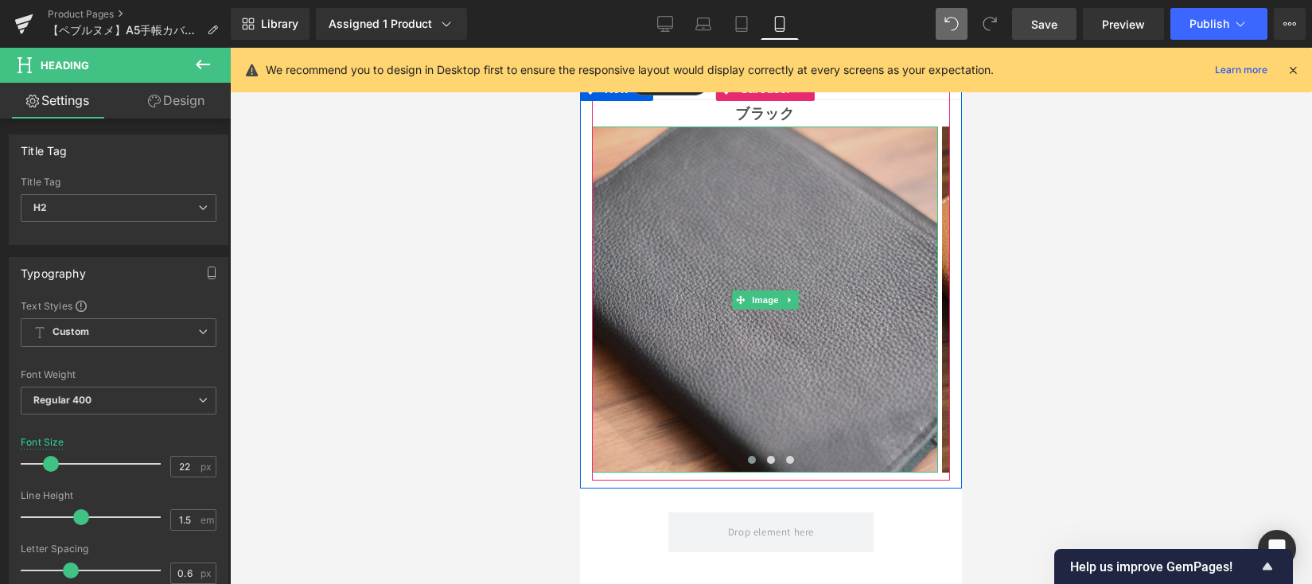
scroll to position [11523, 0]
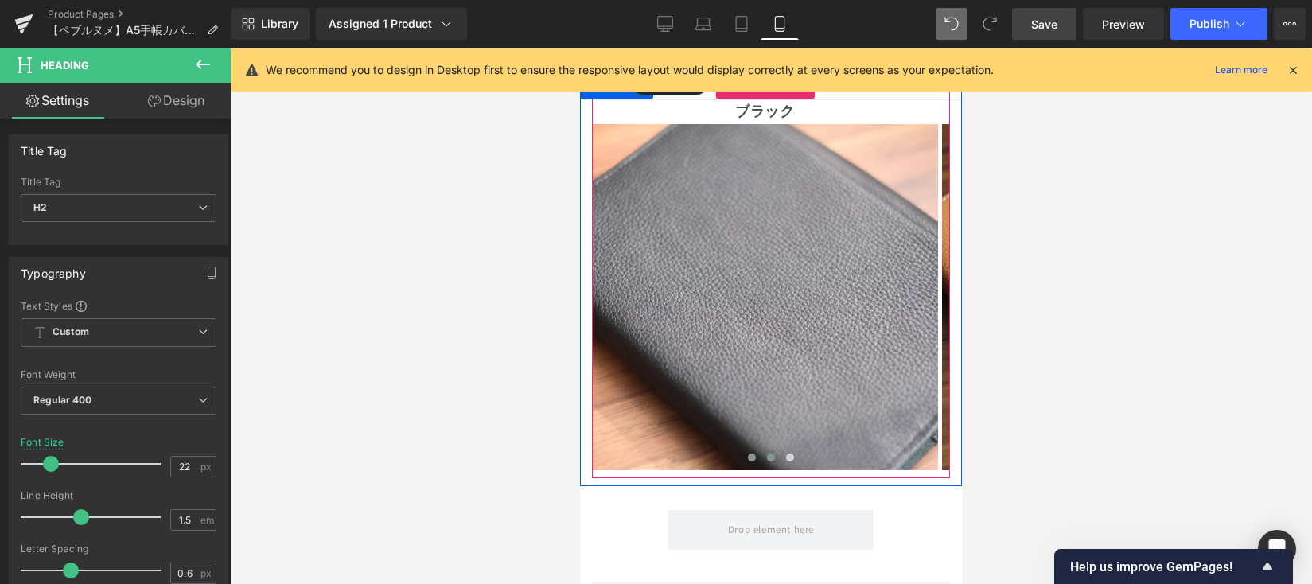
click at [767, 453] on span at bounding box center [771, 457] width 8 height 8
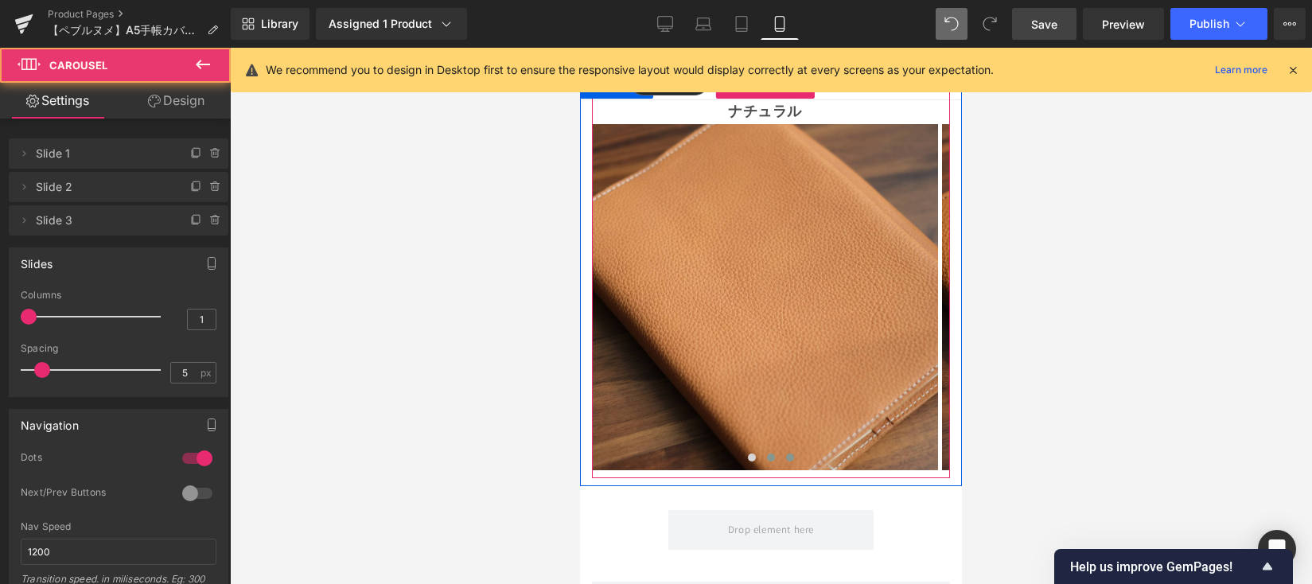
click at [789, 449] on button at bounding box center [789, 457] width 19 height 16
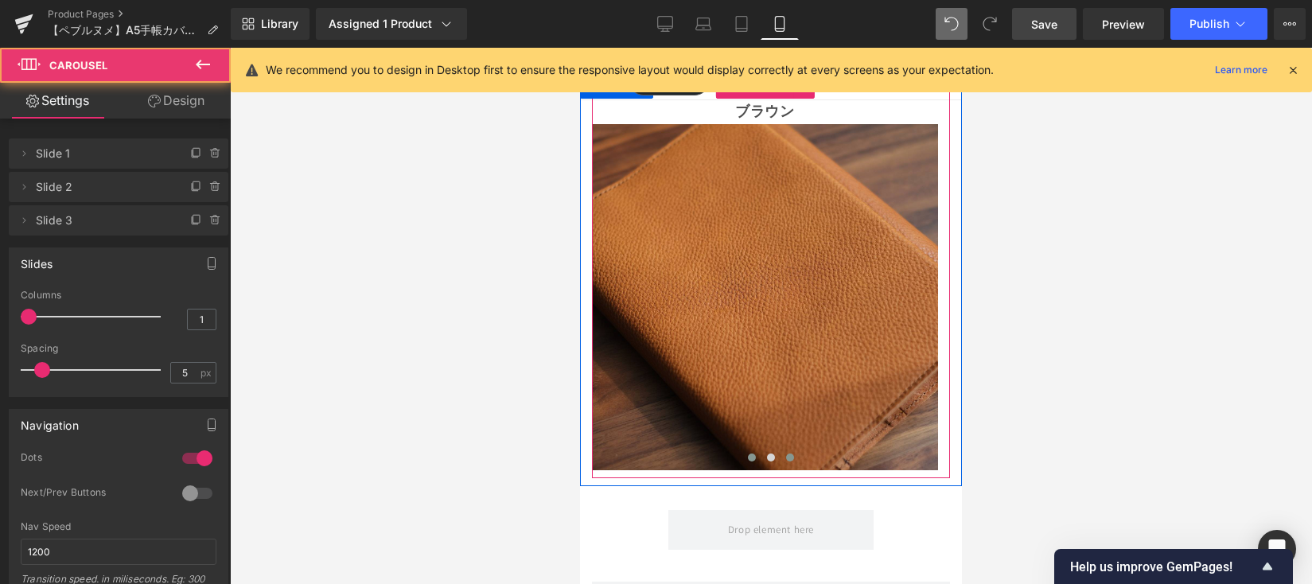
click at [749, 453] on span at bounding box center [752, 457] width 8 height 8
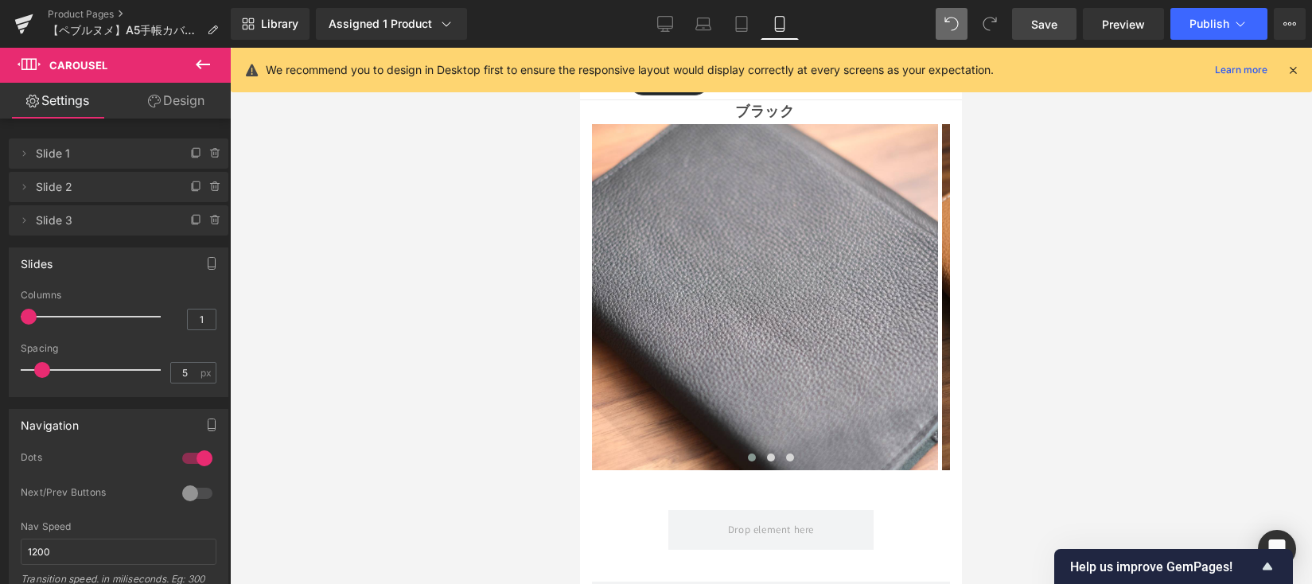
click at [1043, 21] on span "Save" at bounding box center [1044, 24] width 26 height 17
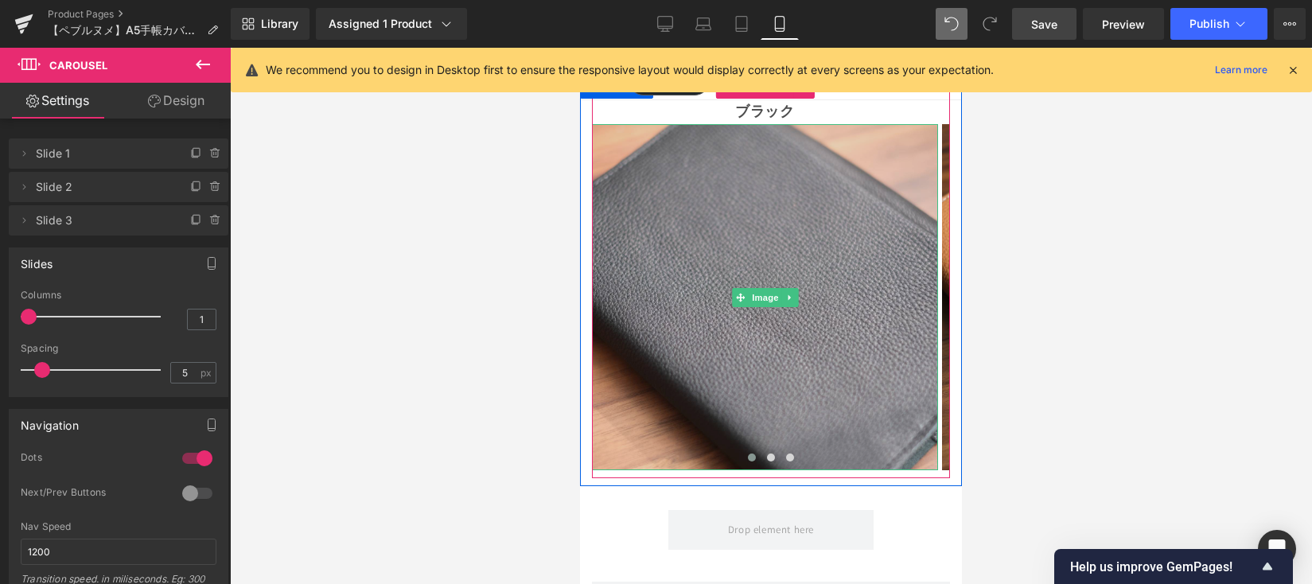
click at [710, 280] on img at bounding box center [765, 297] width 346 height 346
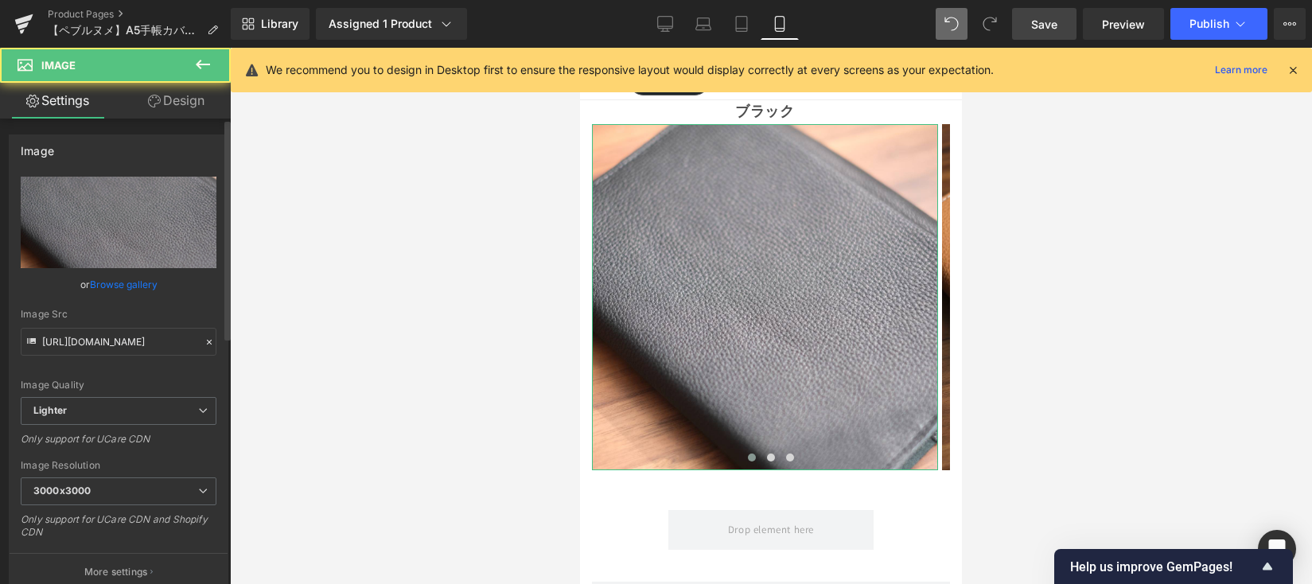
click at [134, 278] on link "Browse gallery" at bounding box center [124, 284] width 68 height 28
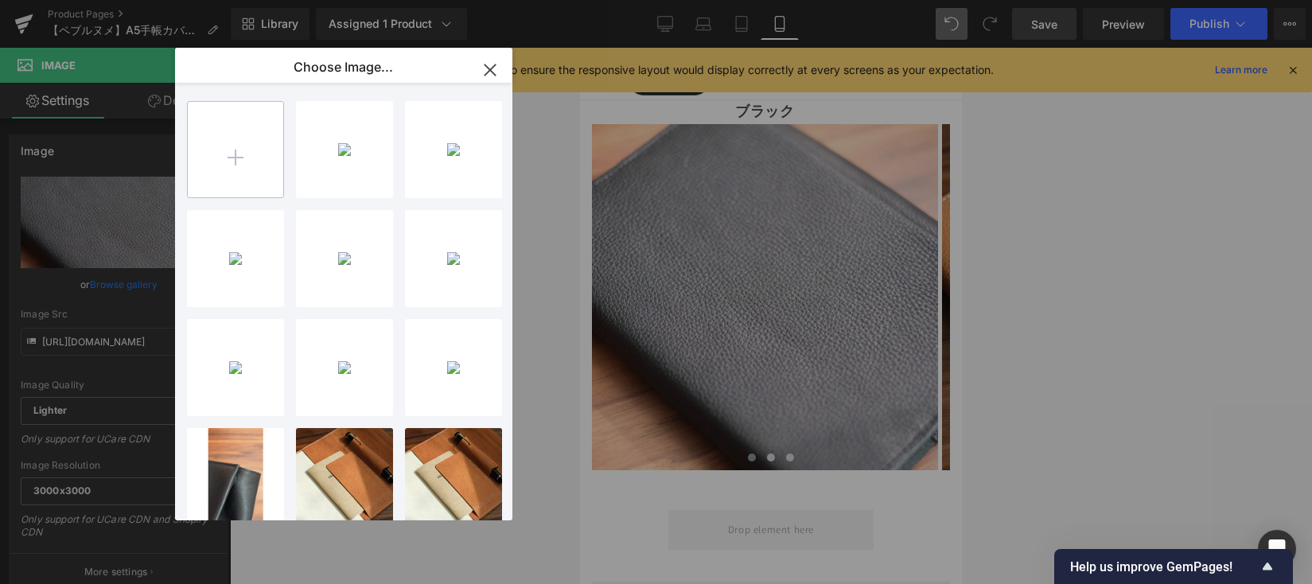
click at [231, 154] on input "file" at bounding box center [235, 149] width 95 height 95
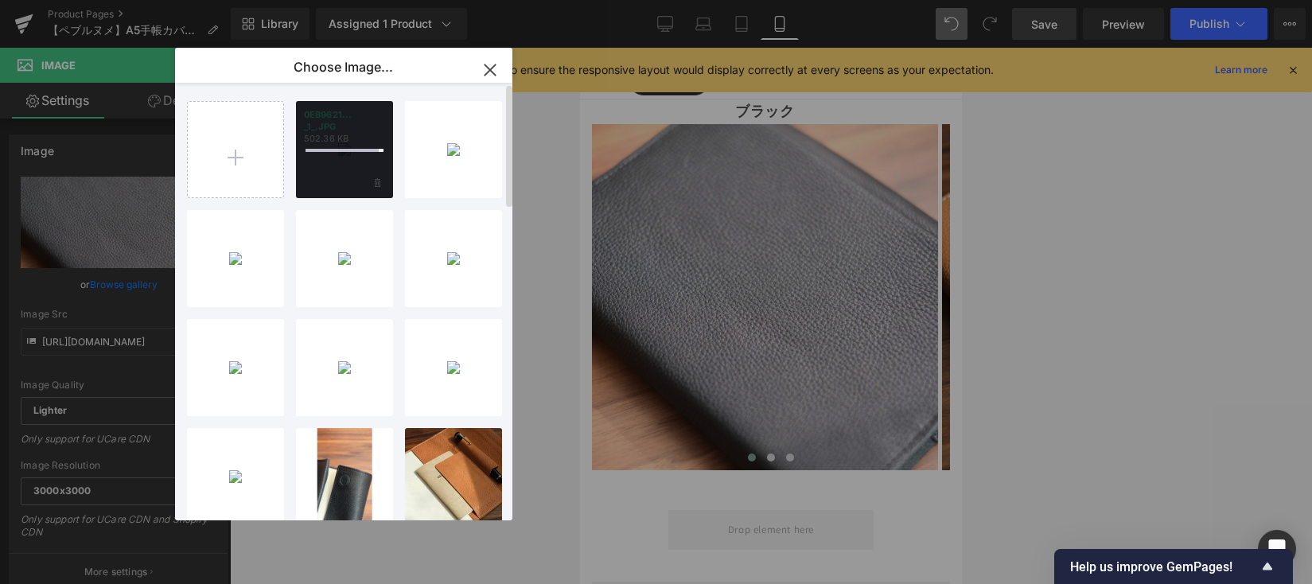
click at [340, 178] on div at bounding box center [344, 149] width 97 height 97
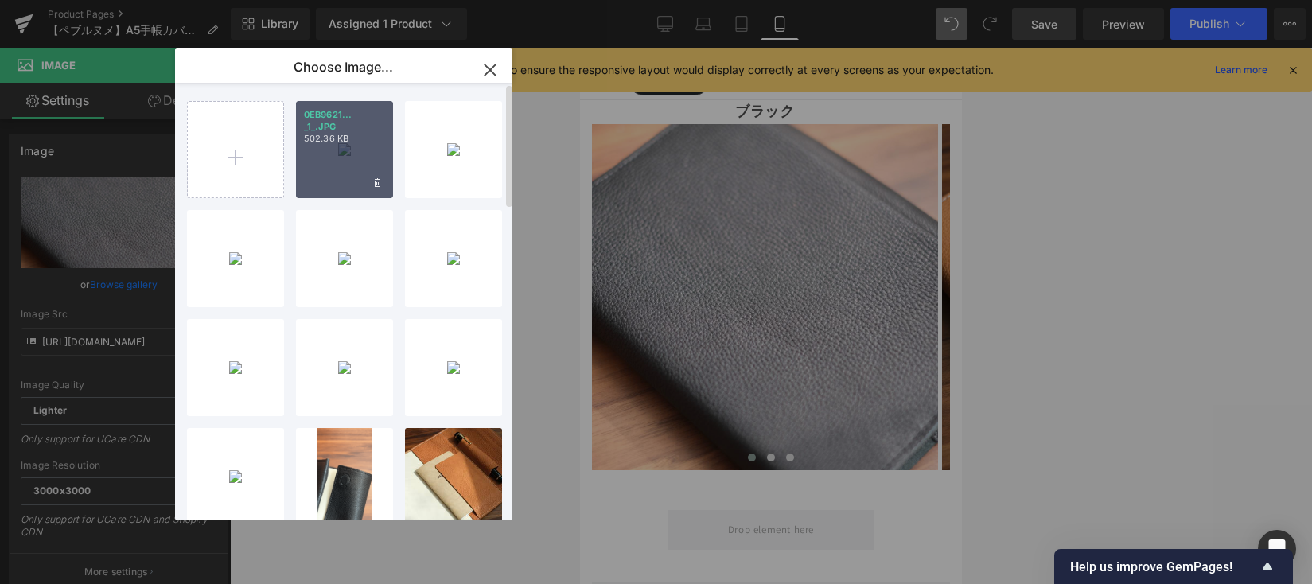
click at [339, 164] on div "0EB9621... _1_.JPG 502.36 KB" at bounding box center [344, 149] width 97 height 97
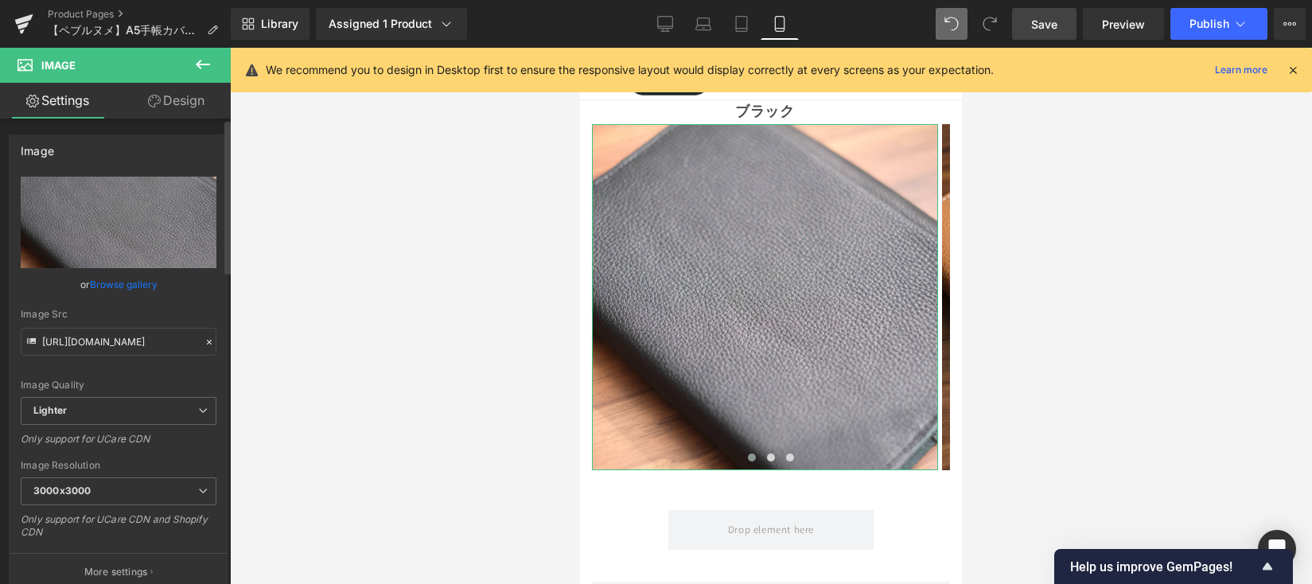
click at [144, 278] on link "Browse gallery" at bounding box center [124, 284] width 68 height 28
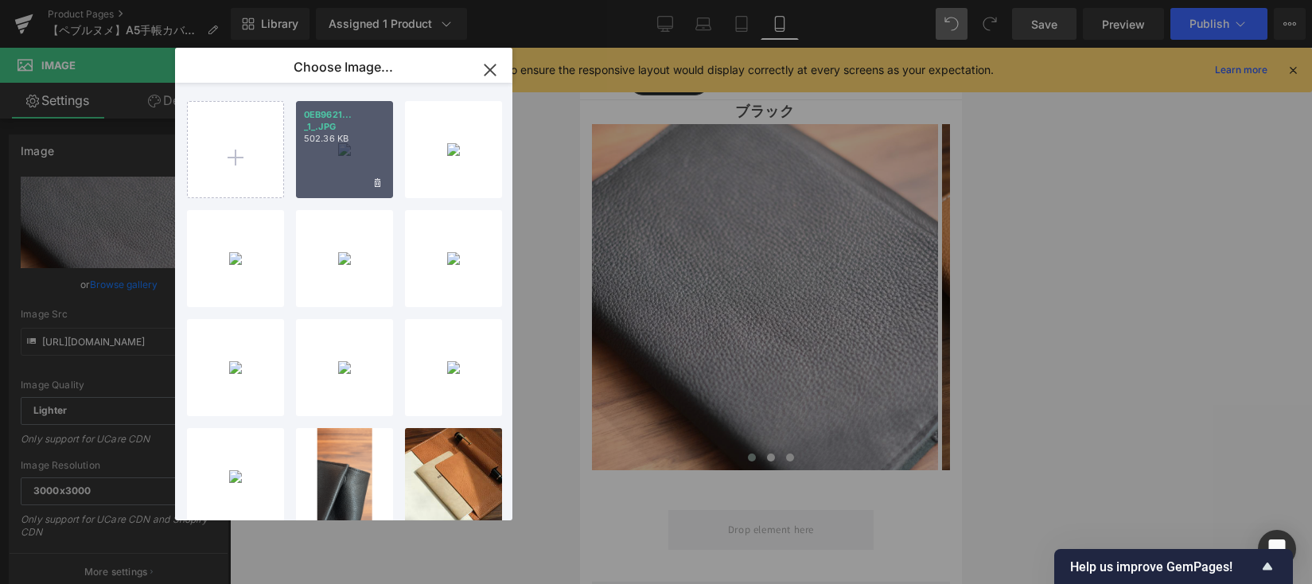
click at [341, 141] on p "502.36 KB" at bounding box center [344, 139] width 81 height 12
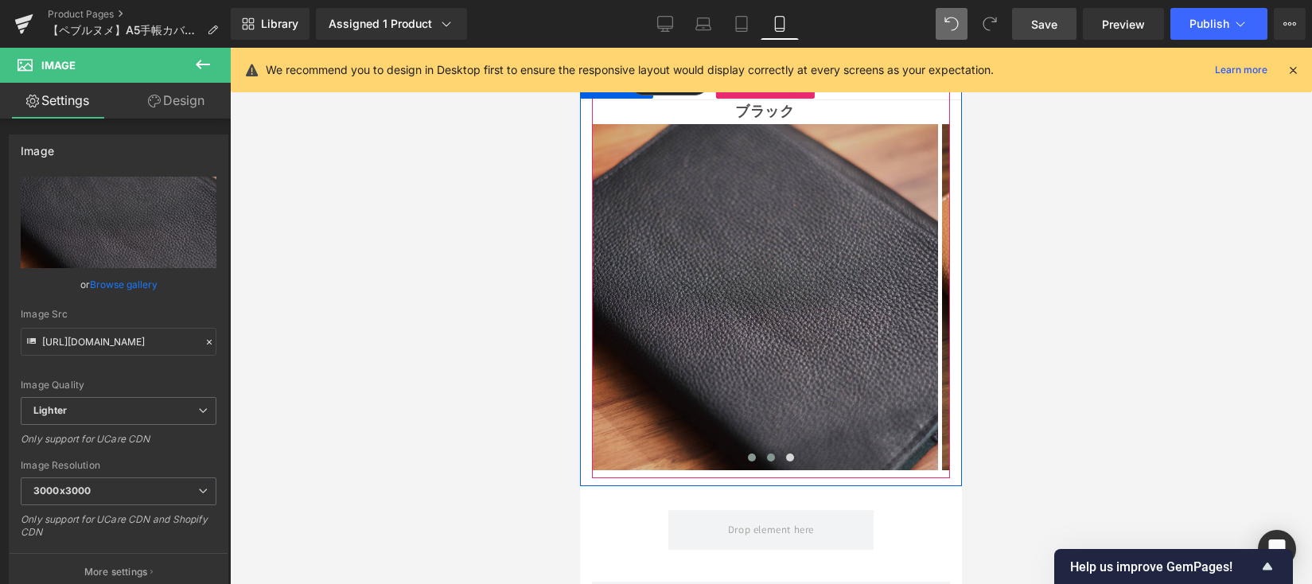
click at [767, 453] on span at bounding box center [771, 457] width 8 height 8
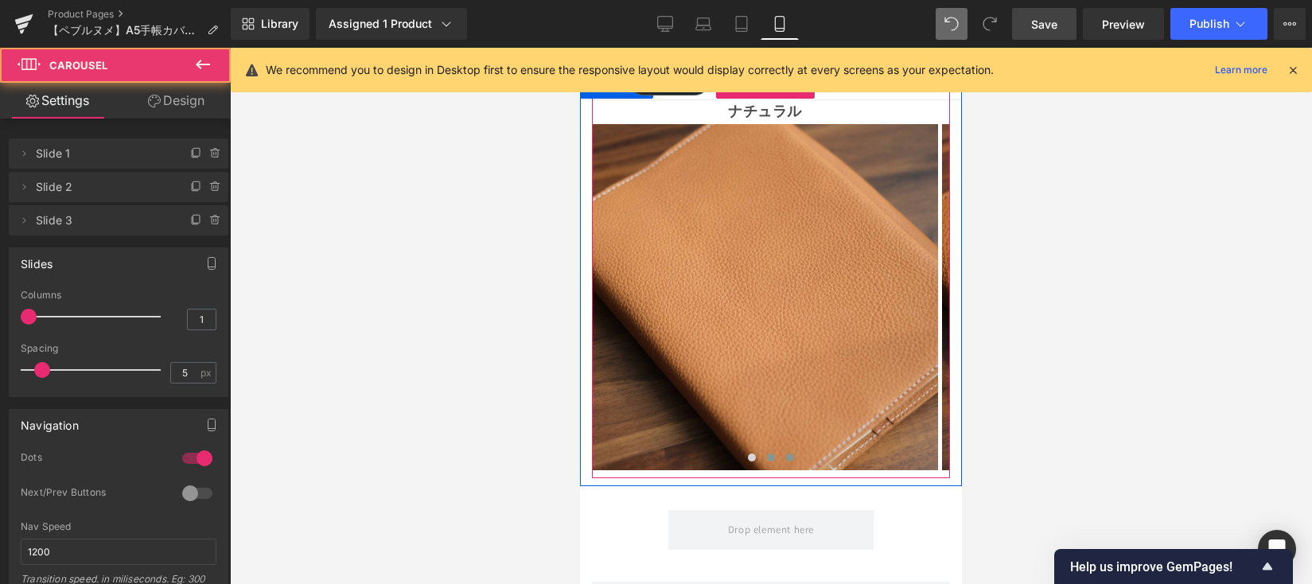
click at [786, 453] on span at bounding box center [790, 457] width 8 height 8
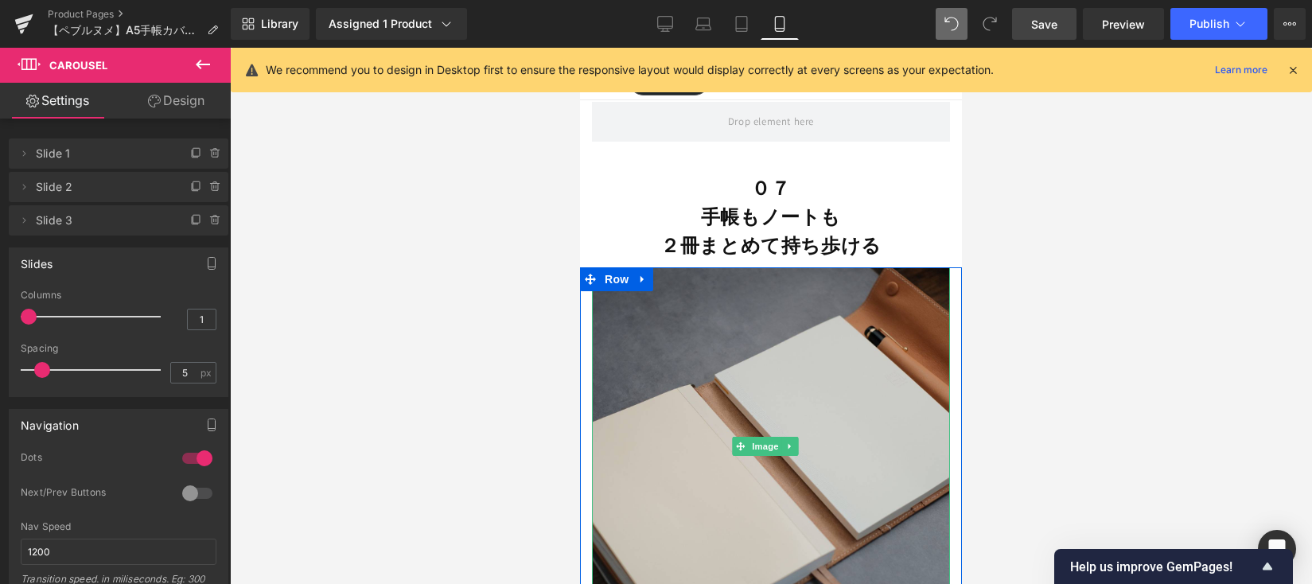
scroll to position [11911, 0]
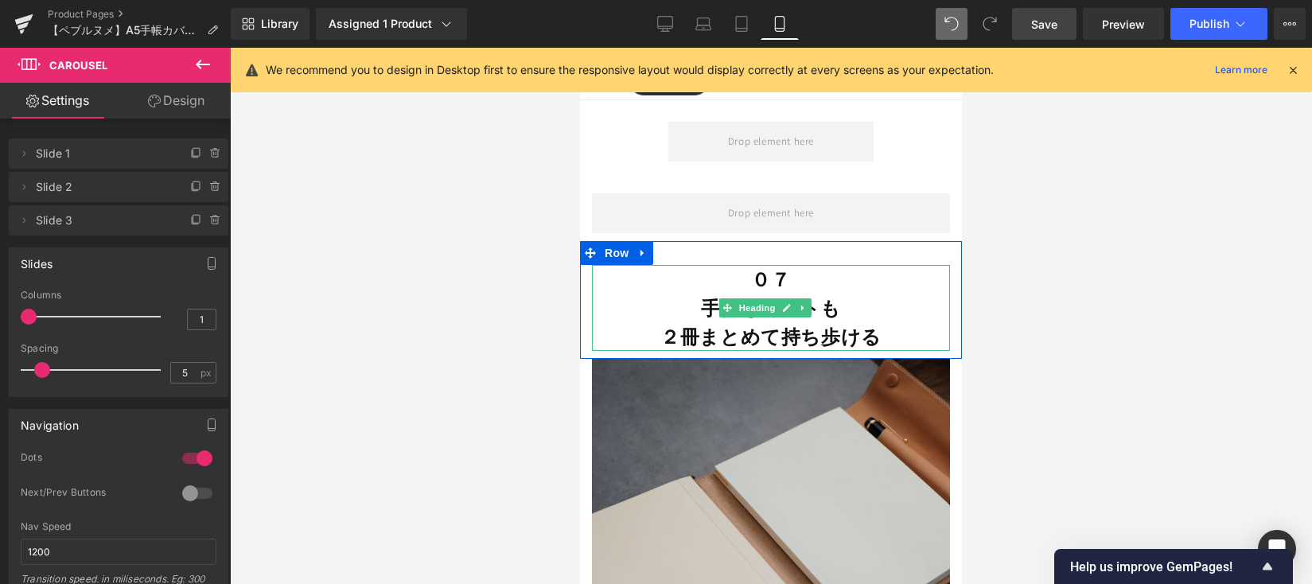
click at [717, 324] on strong "２冊まとめて持ち歩ける" at bounding box center [770, 336] width 221 height 25
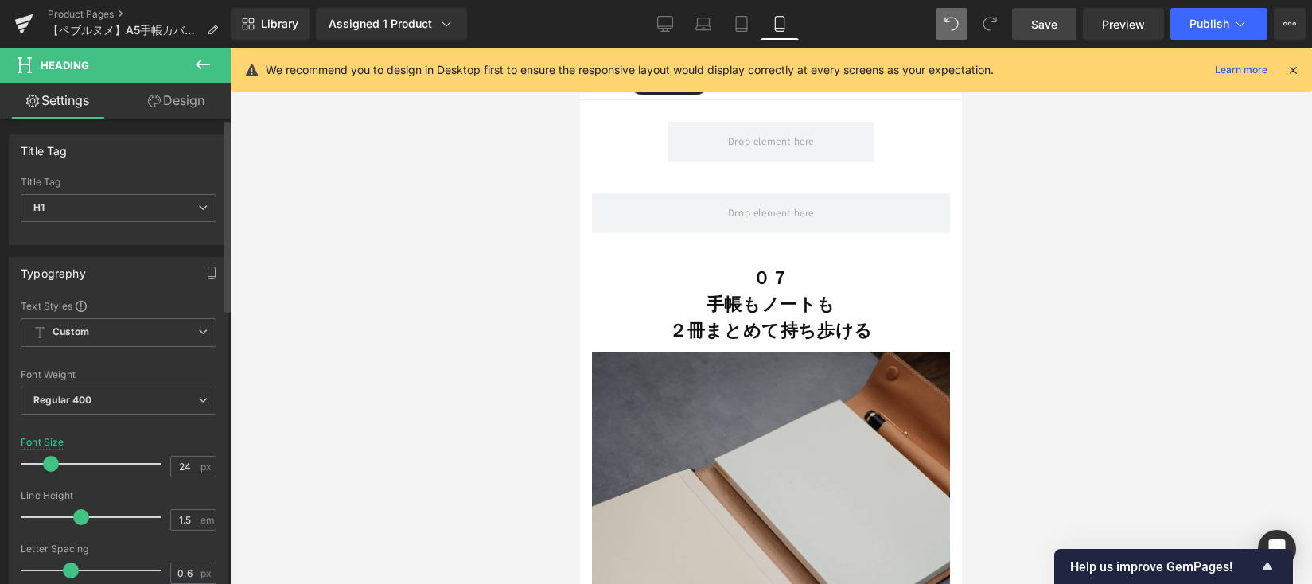
click at [53, 464] on span at bounding box center [51, 464] width 16 height 16
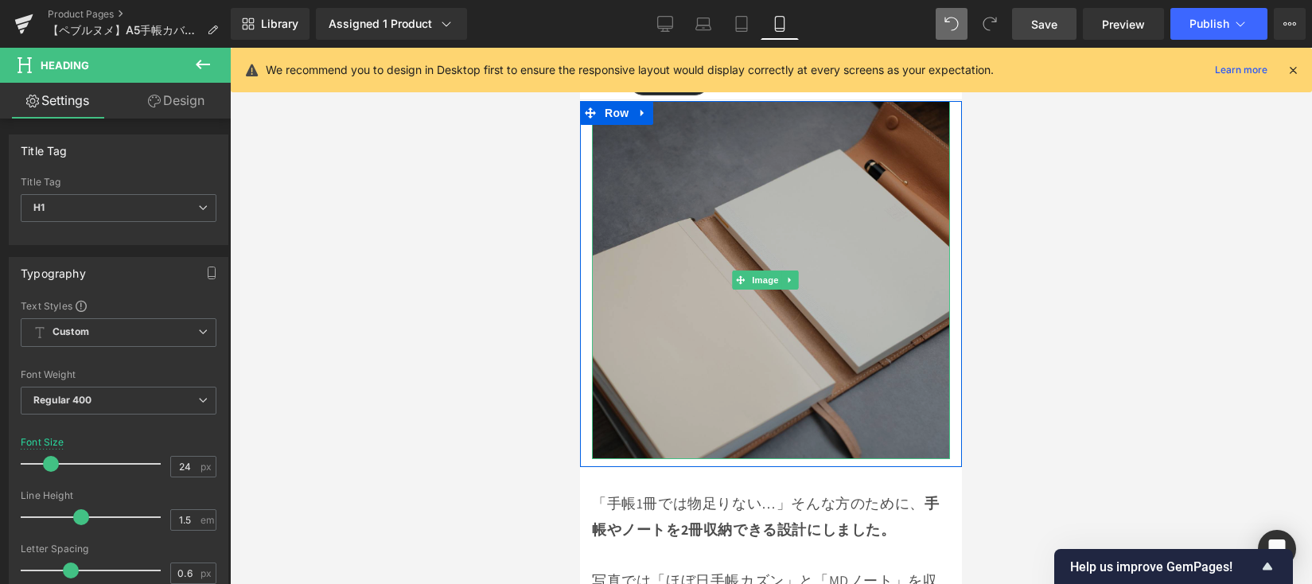
scroll to position [12398, 0]
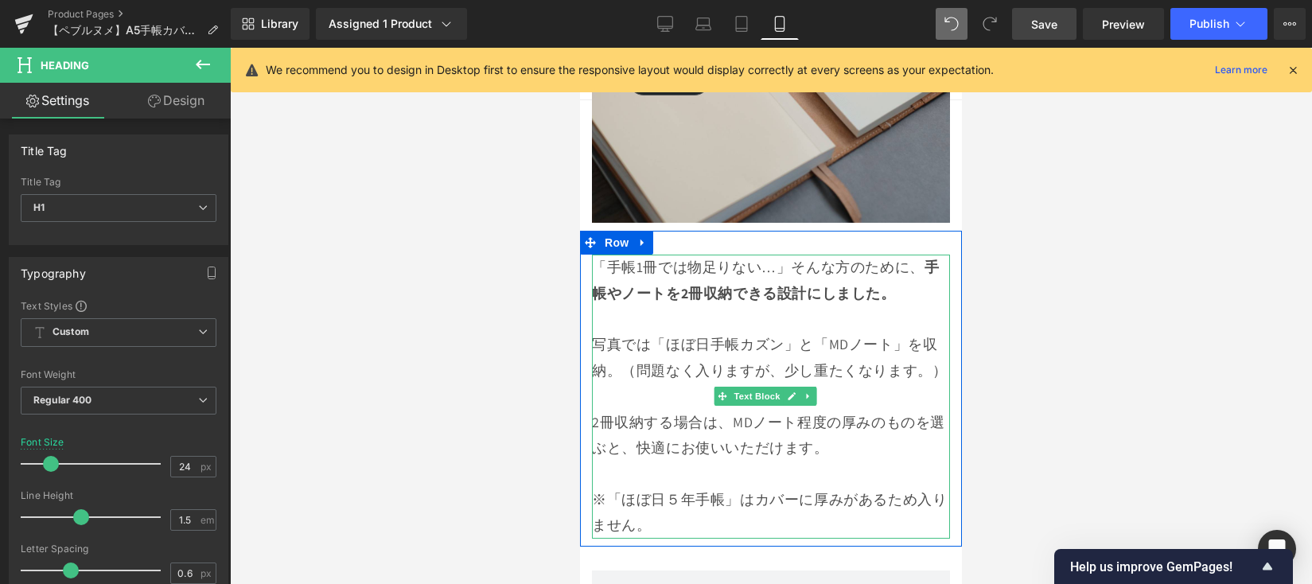
click at [724, 410] on p "2冊収納する場合は、MDノート程度の厚みのものを選ぶと、快適にお使いいただけます。" at bounding box center [771, 436] width 358 height 52
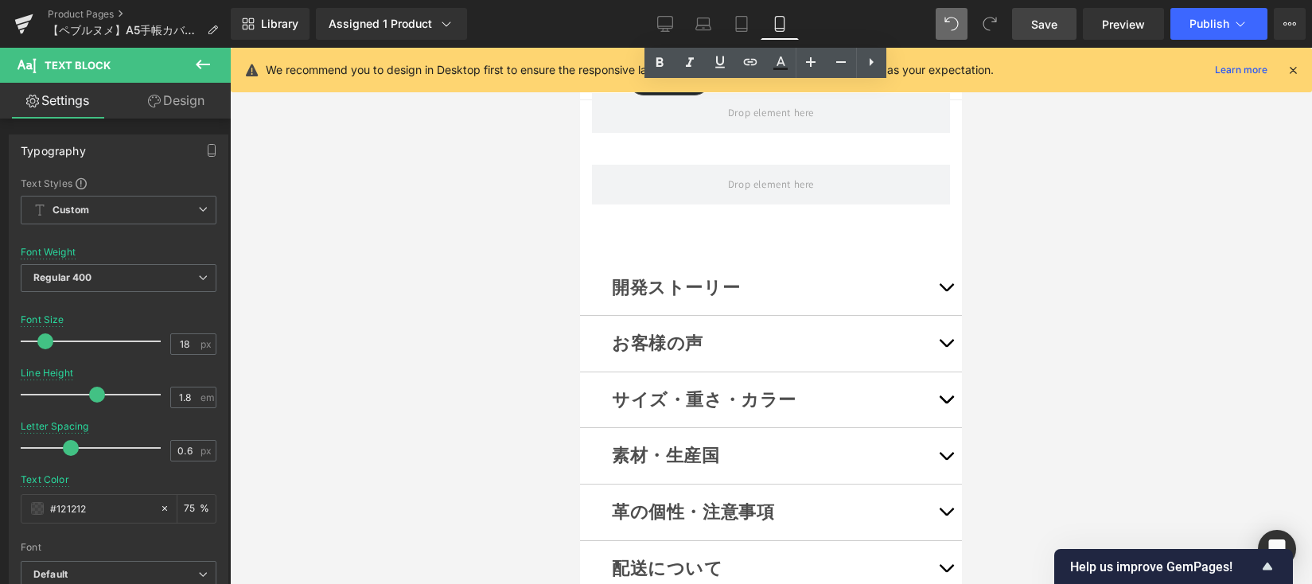
scroll to position [12886, 0]
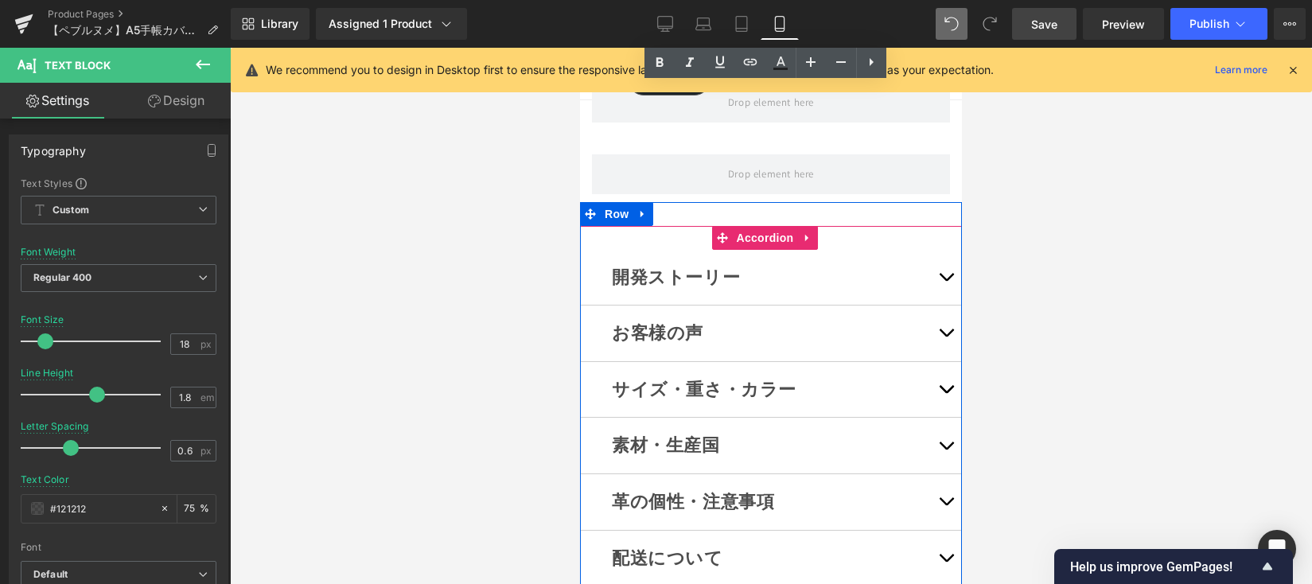
click at [930, 250] on button "button" at bounding box center [946, 278] width 32 height 56
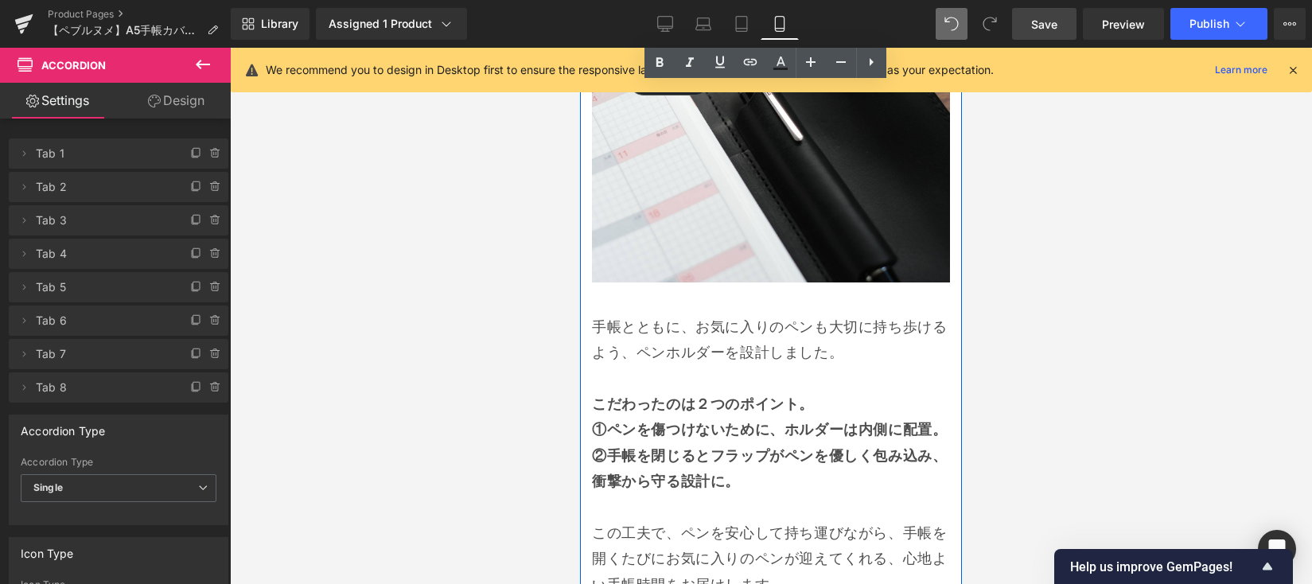
scroll to position [14418, 0]
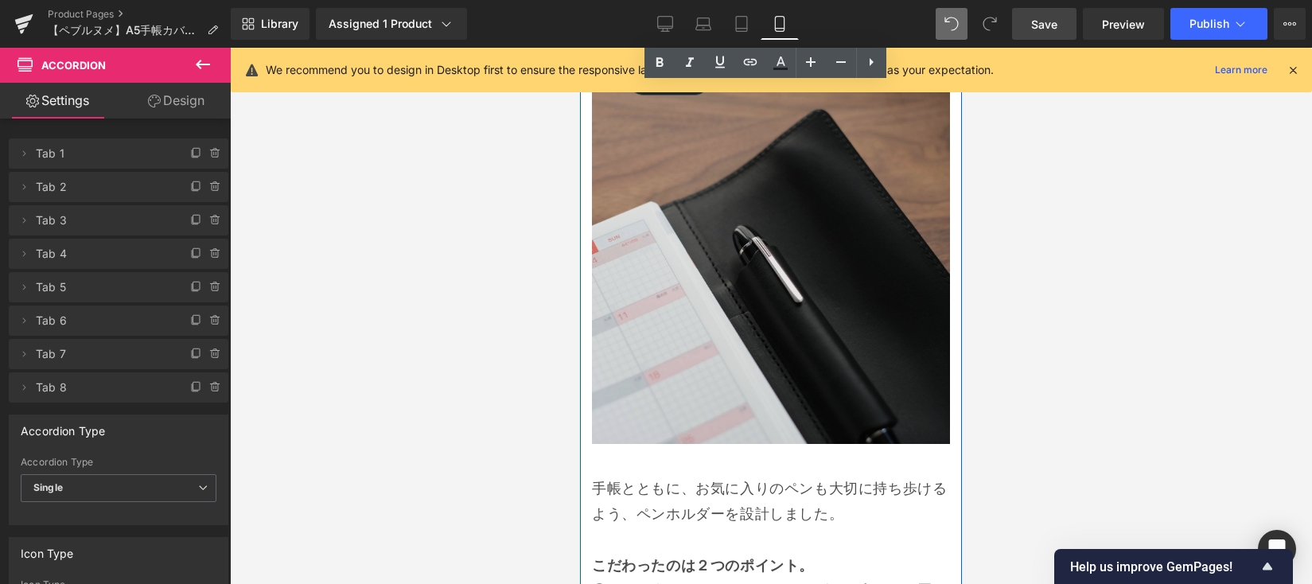
click at [799, 293] on img at bounding box center [771, 265] width 358 height 358
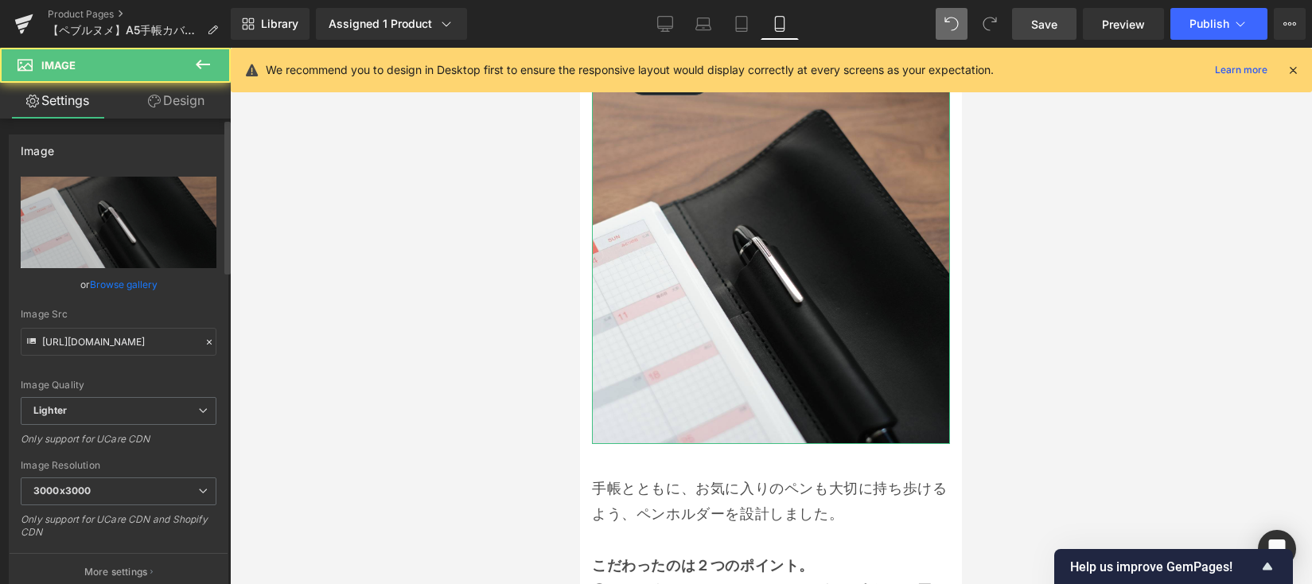
click at [134, 279] on link "Browse gallery" at bounding box center [124, 284] width 68 height 28
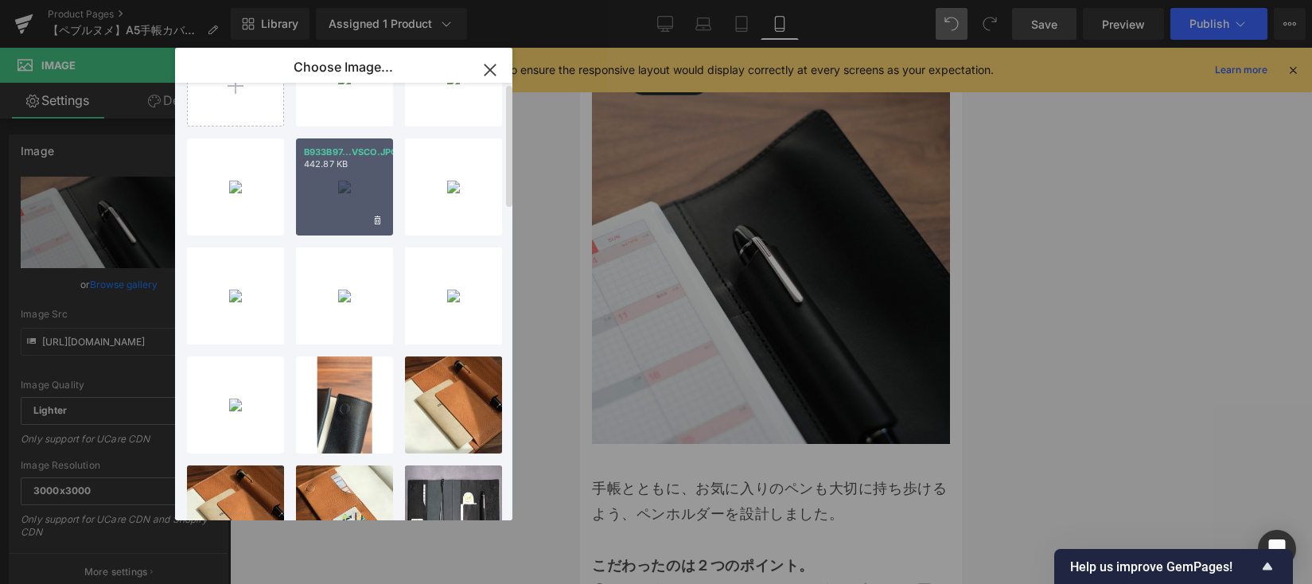
scroll to position [0, 0]
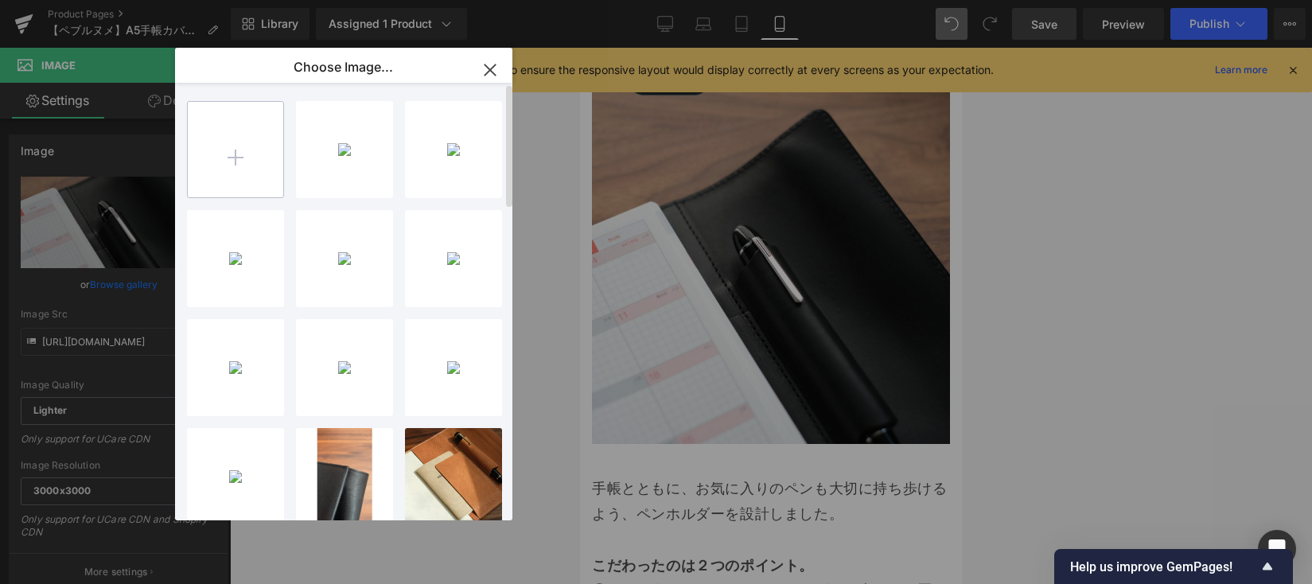
click at [228, 154] on input "file" at bounding box center [235, 149] width 95 height 95
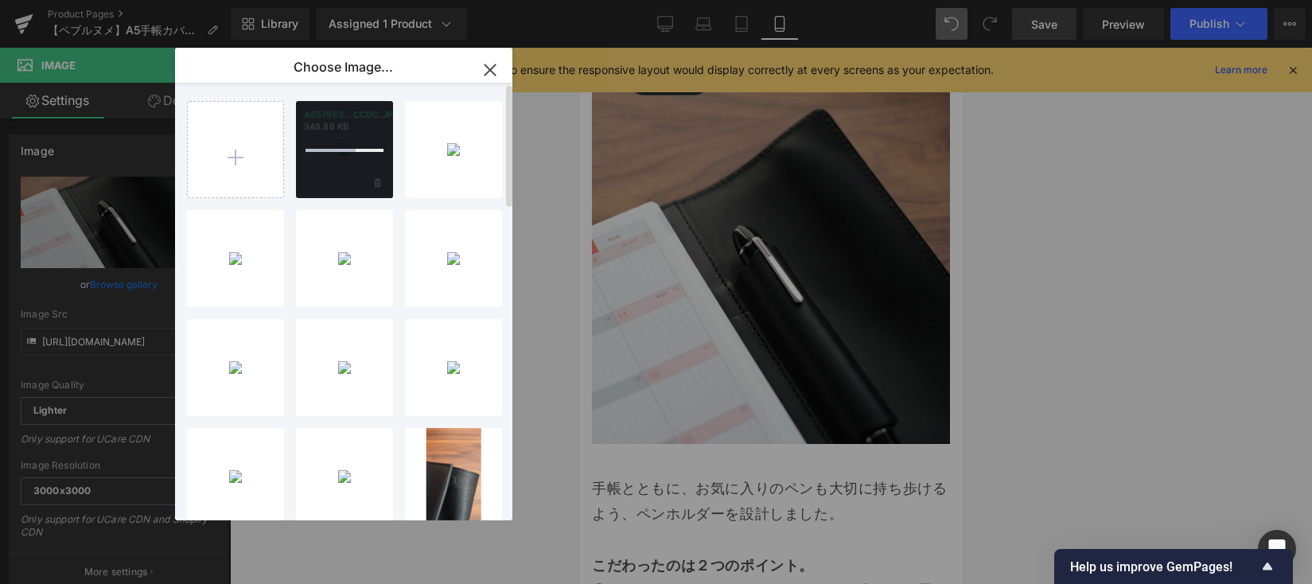
click at [336, 157] on div at bounding box center [344, 149] width 97 height 97
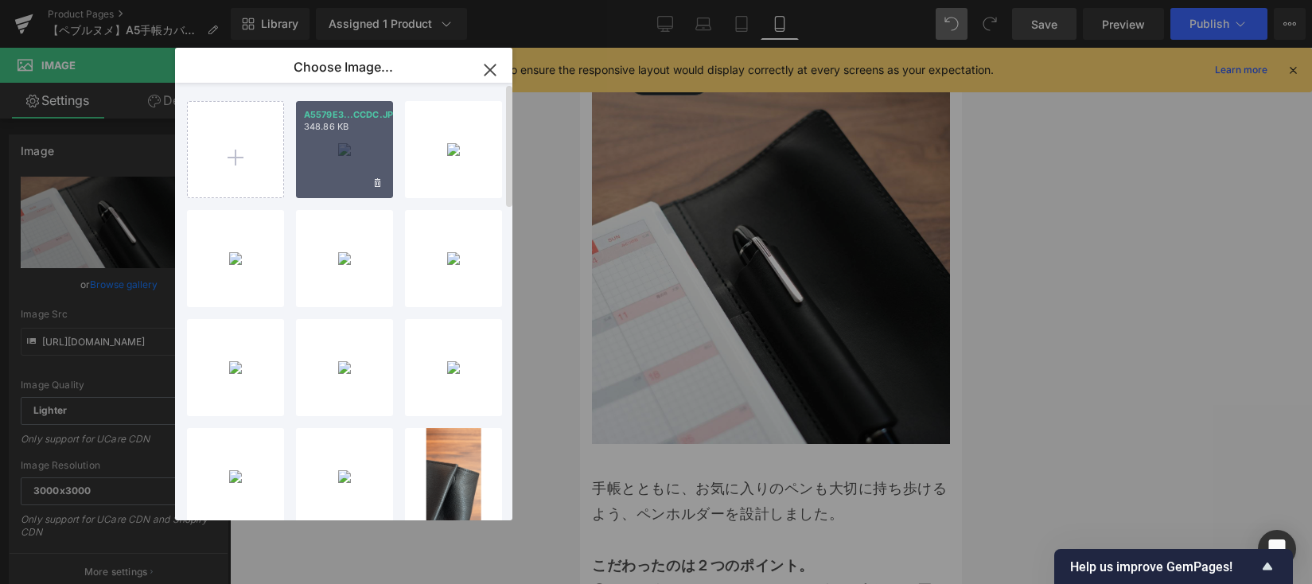
click at [335, 153] on div "A5579E3...CCDC.JPG 348.86 KB" at bounding box center [344, 149] width 97 height 97
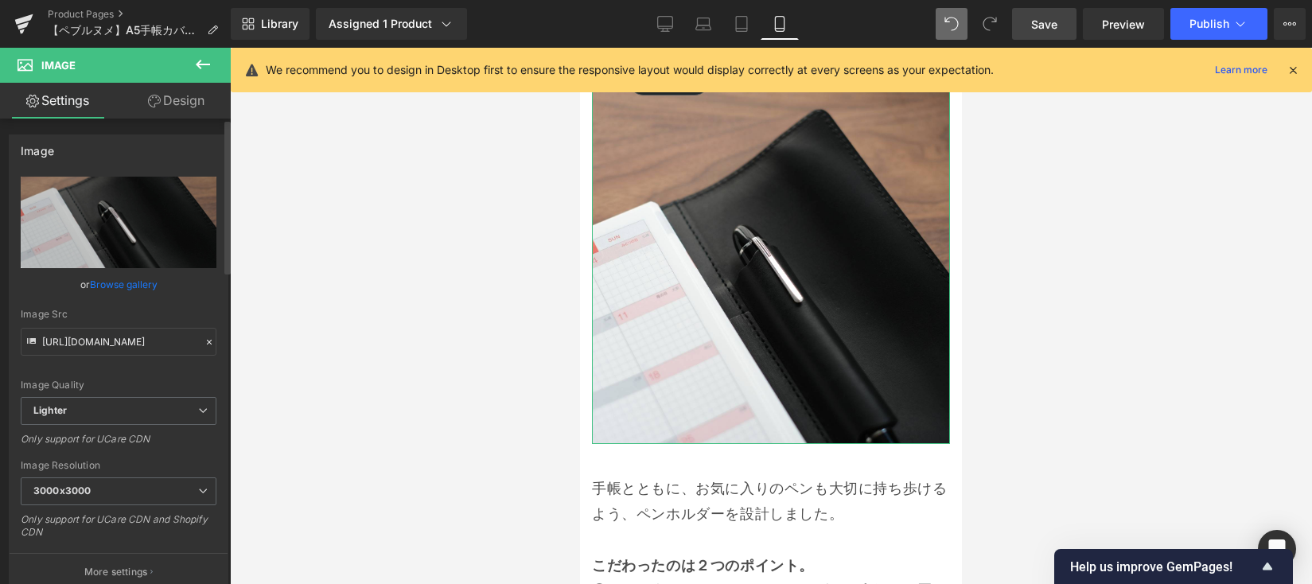
click at [122, 282] on link "Browse gallery" at bounding box center [124, 284] width 68 height 28
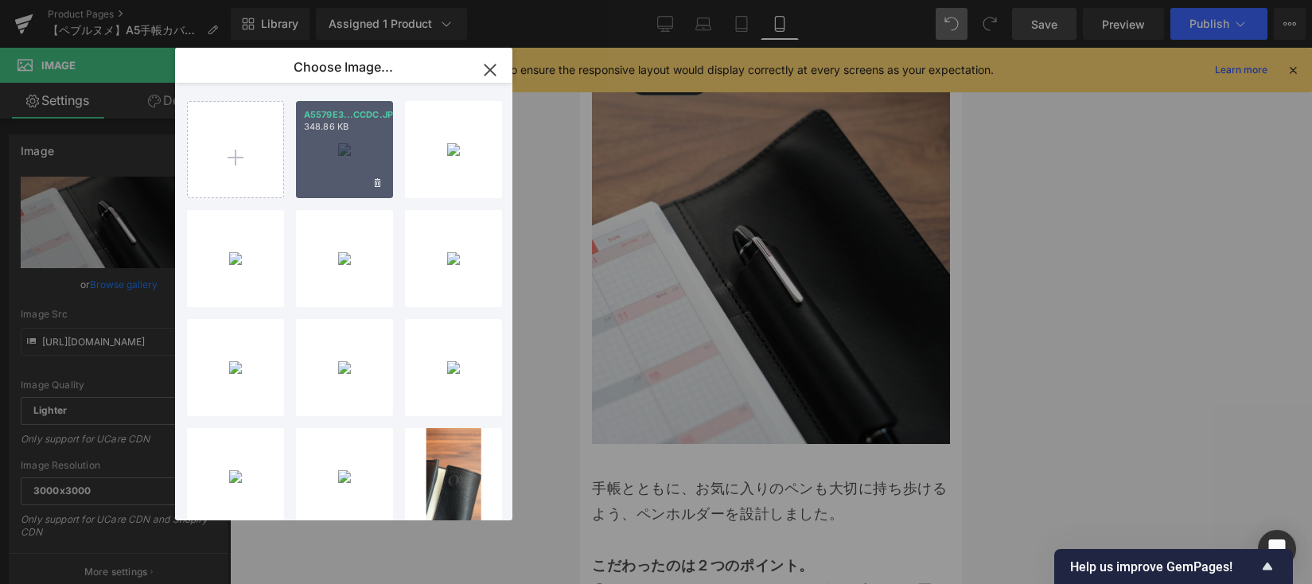
click at [362, 152] on div "A5579E3...CCDC.JPG 348.86 KB" at bounding box center [344, 149] width 97 height 97
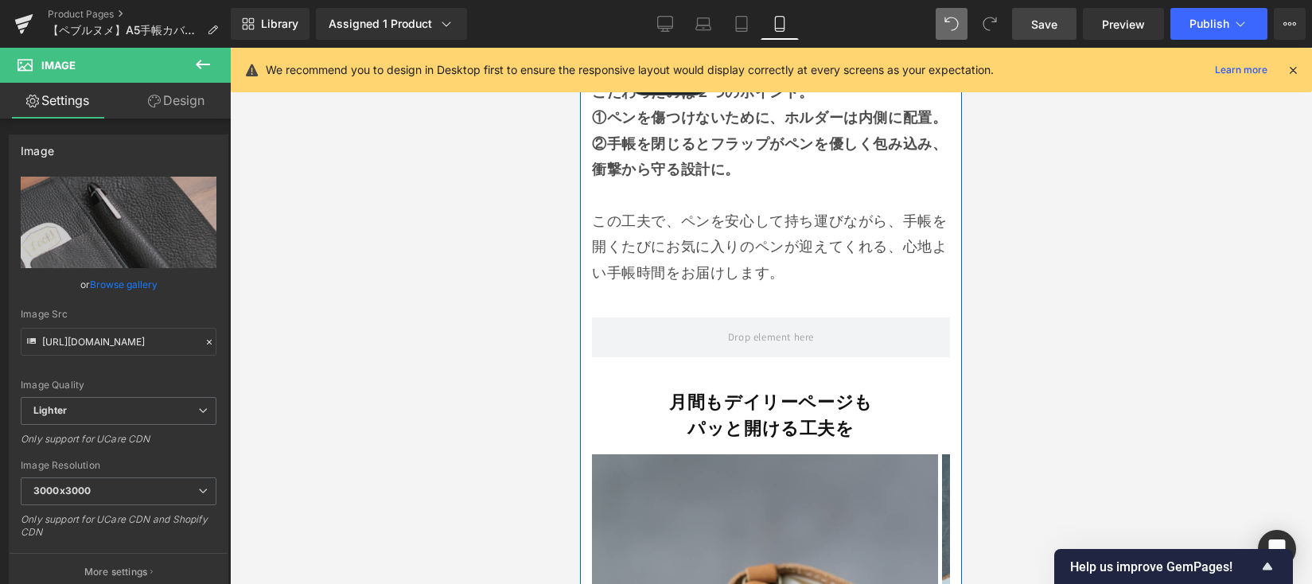
scroll to position [14735, 0]
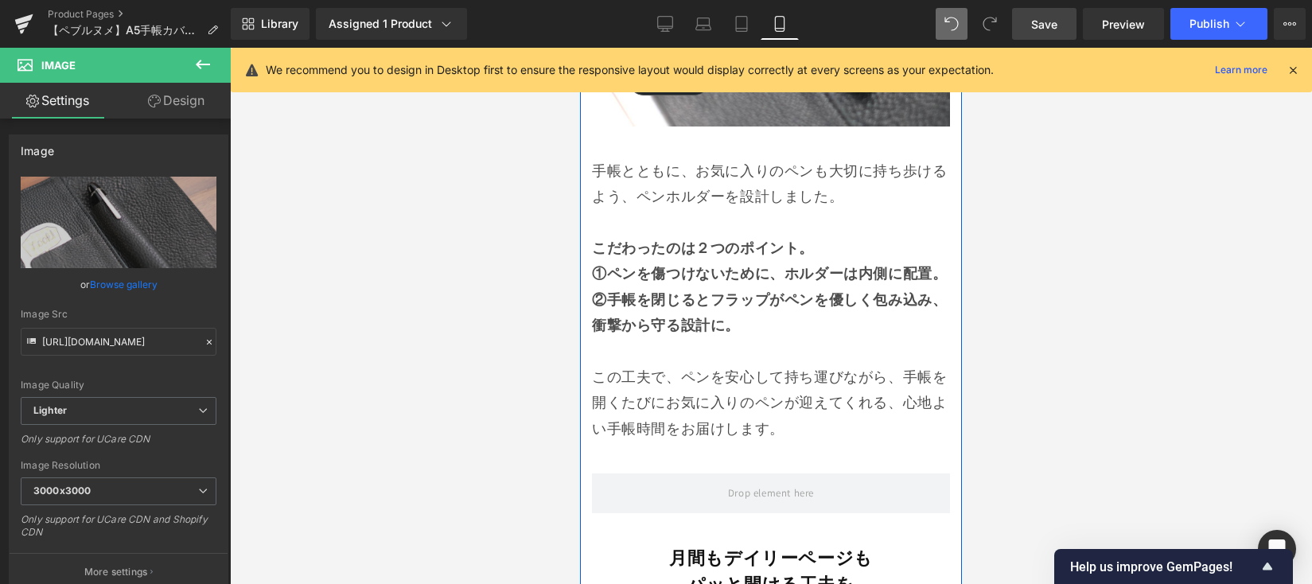
click at [815, 235] on p "こだわったのは２つのポイント。" at bounding box center [771, 247] width 358 height 25
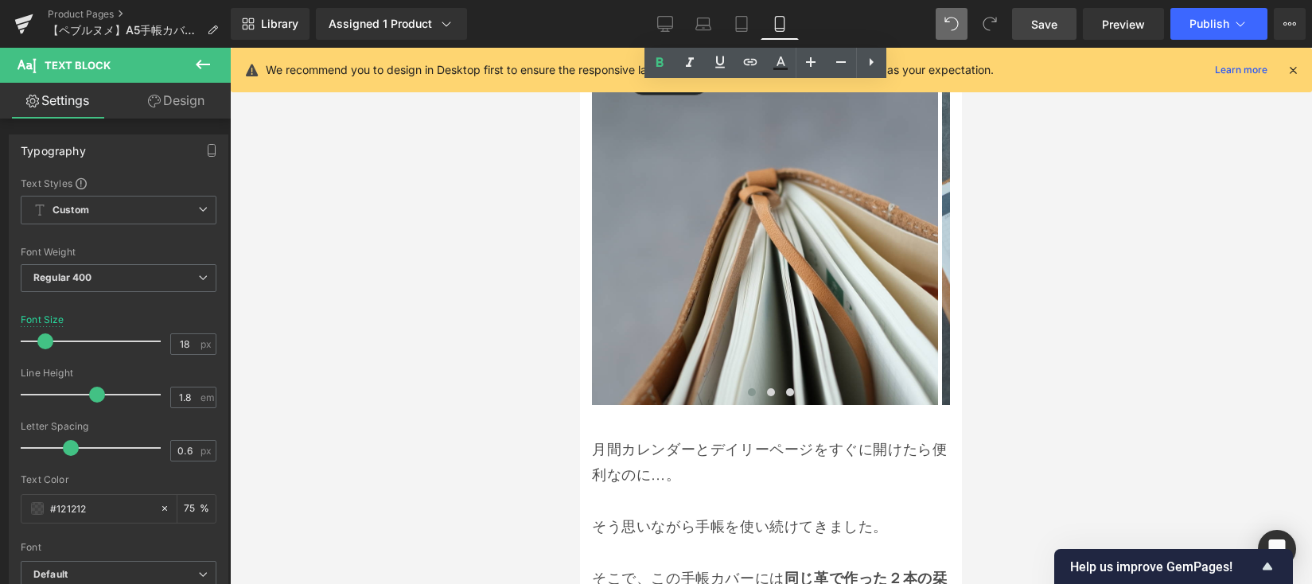
scroll to position [15473, 0]
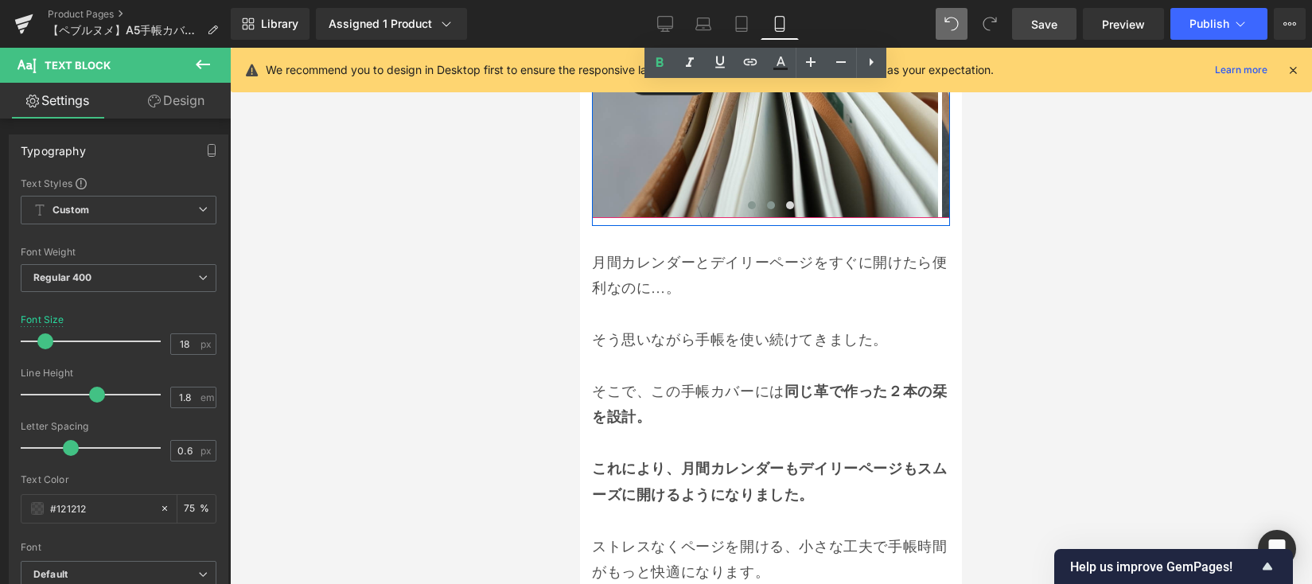
click at [765, 204] on button at bounding box center [770, 205] width 19 height 16
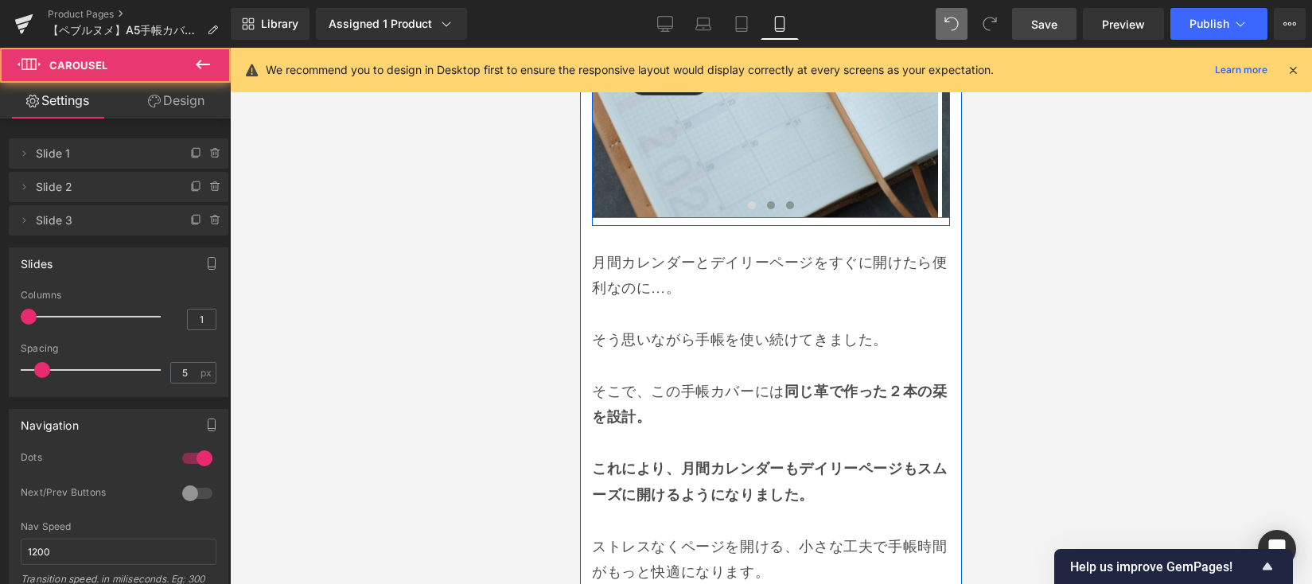
click at [781, 202] on button at bounding box center [789, 205] width 19 height 16
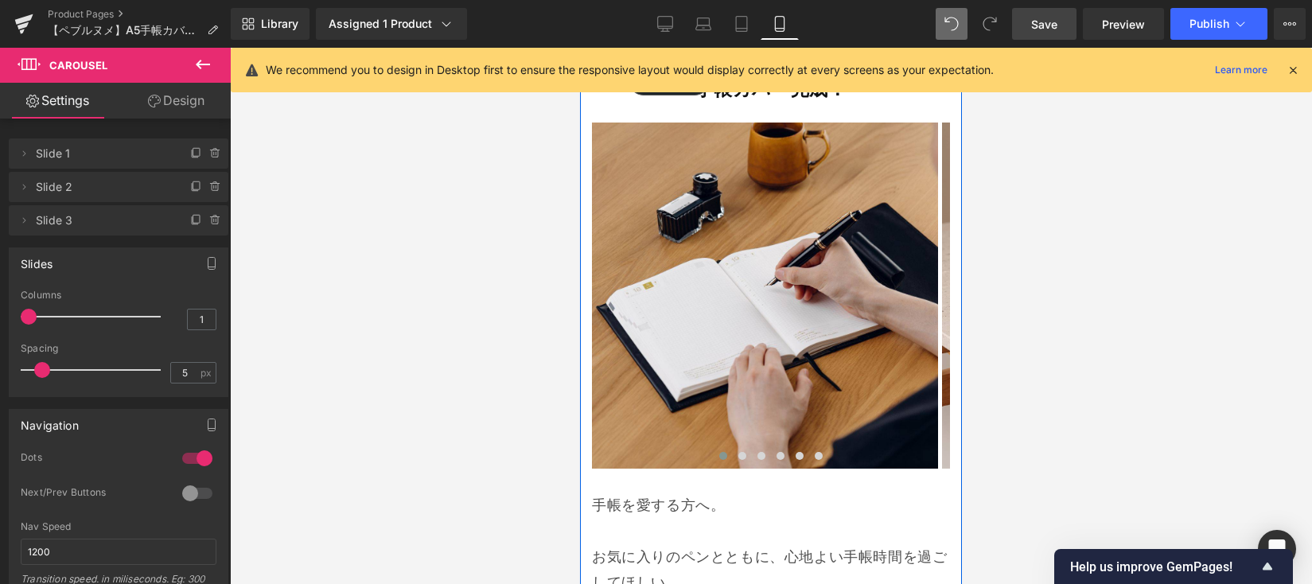
scroll to position [16088, 0]
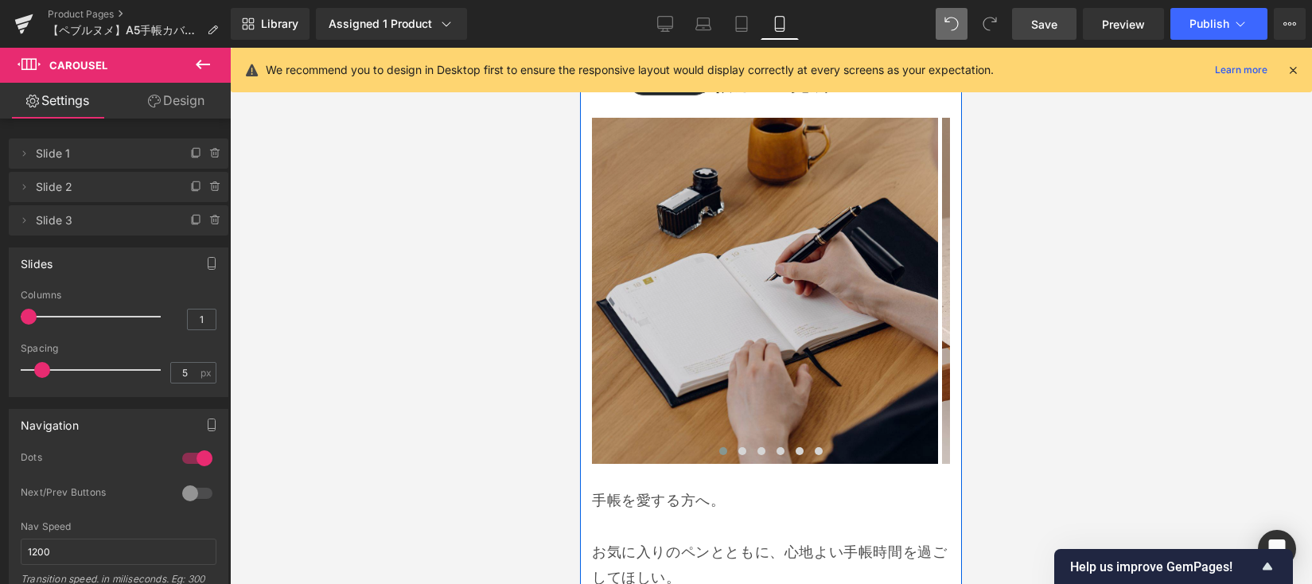
click at [781, 204] on img at bounding box center [765, 291] width 346 height 346
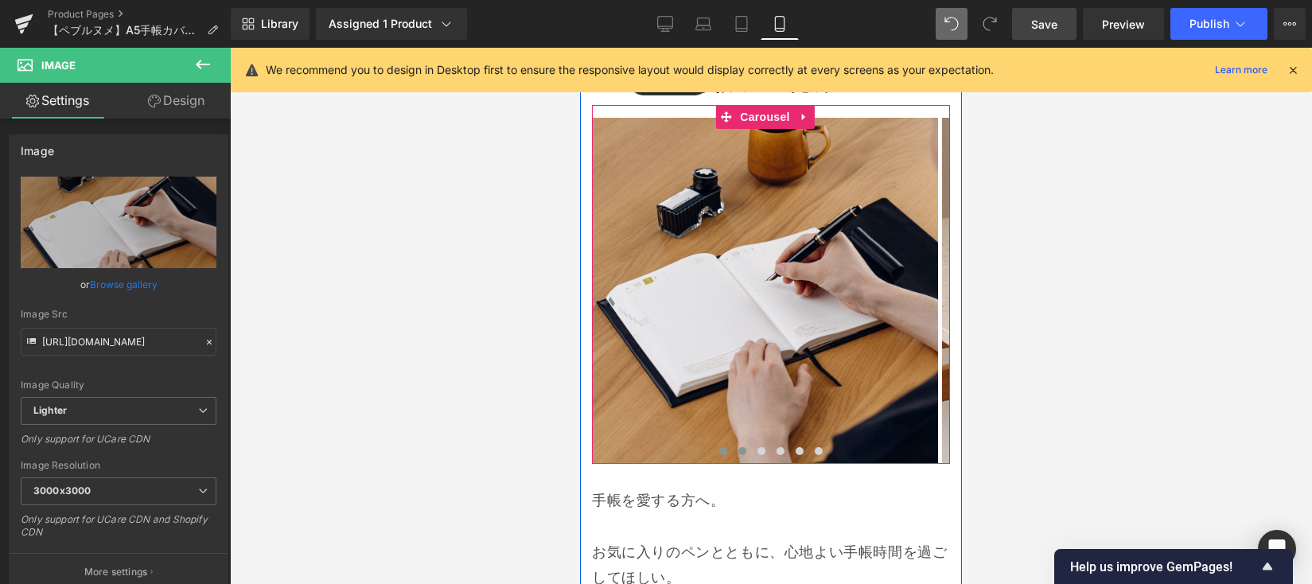
click at [738, 447] on span at bounding box center [742, 451] width 8 height 8
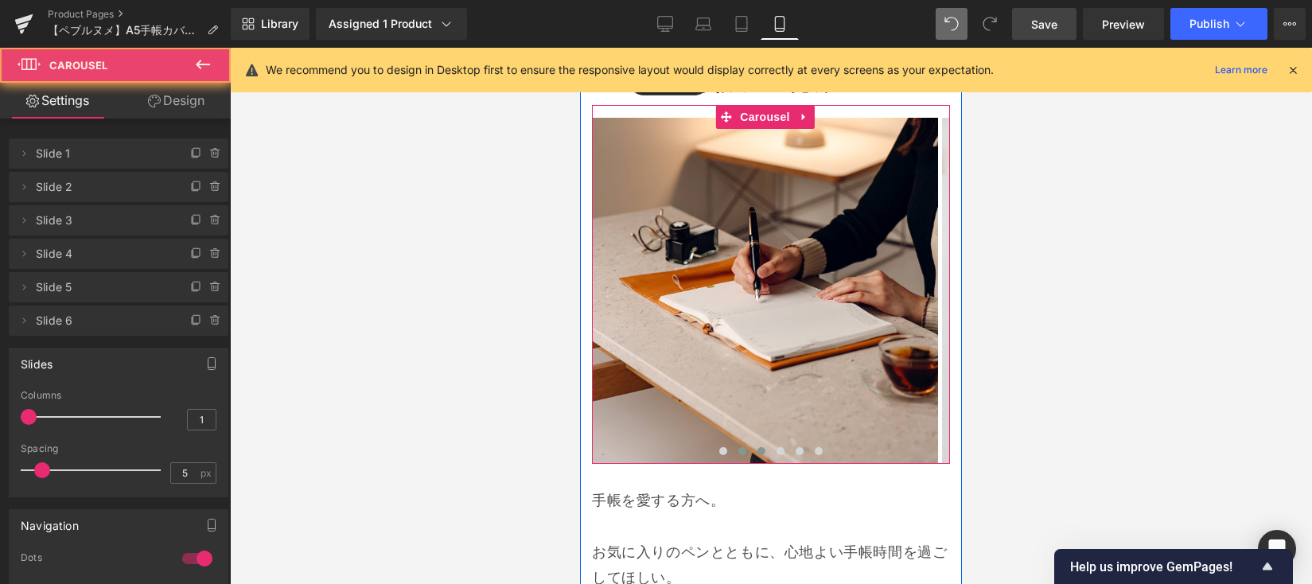
click at [757, 447] on span at bounding box center [761, 451] width 8 height 8
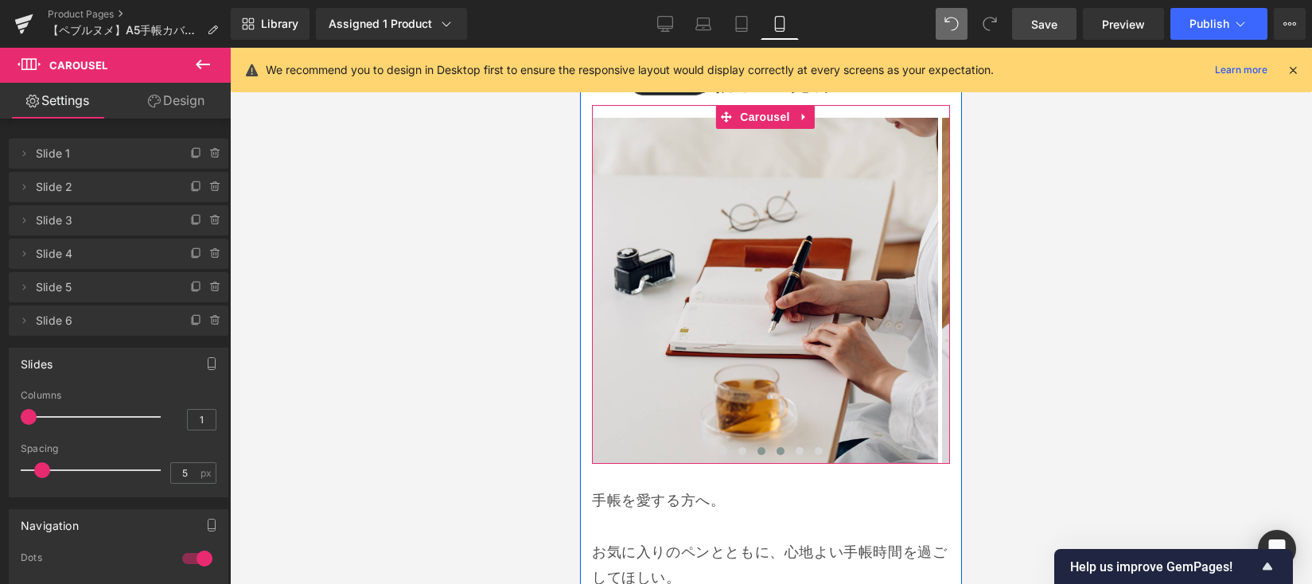
click at [776, 447] on span at bounding box center [780, 451] width 8 height 8
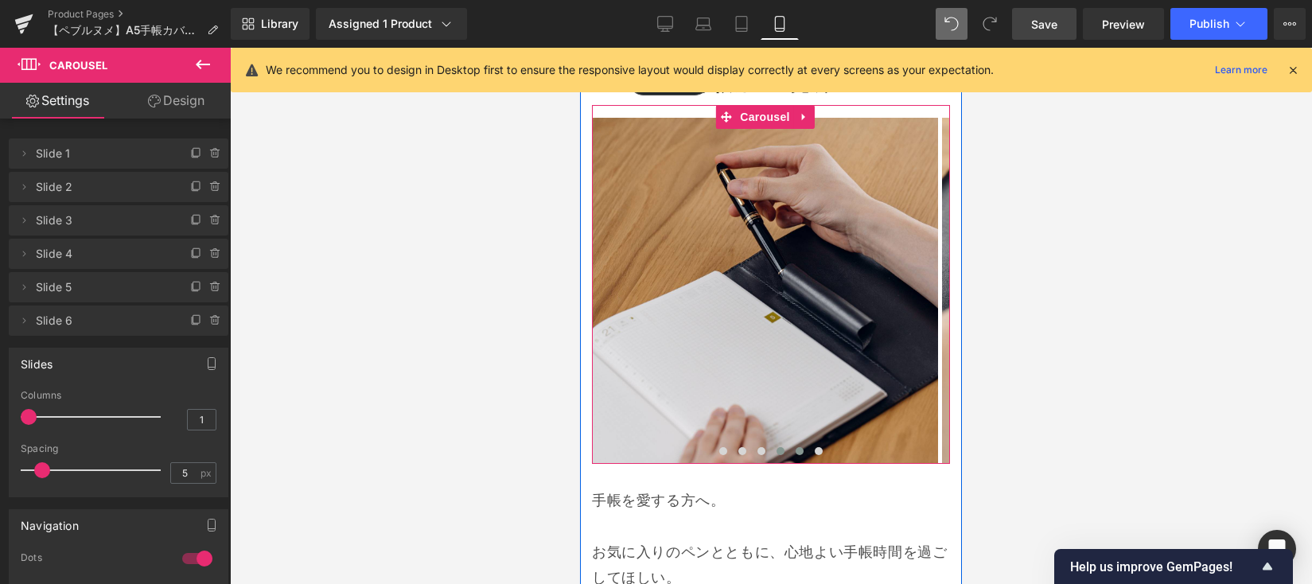
click at [796, 447] on span at bounding box center [800, 451] width 8 height 8
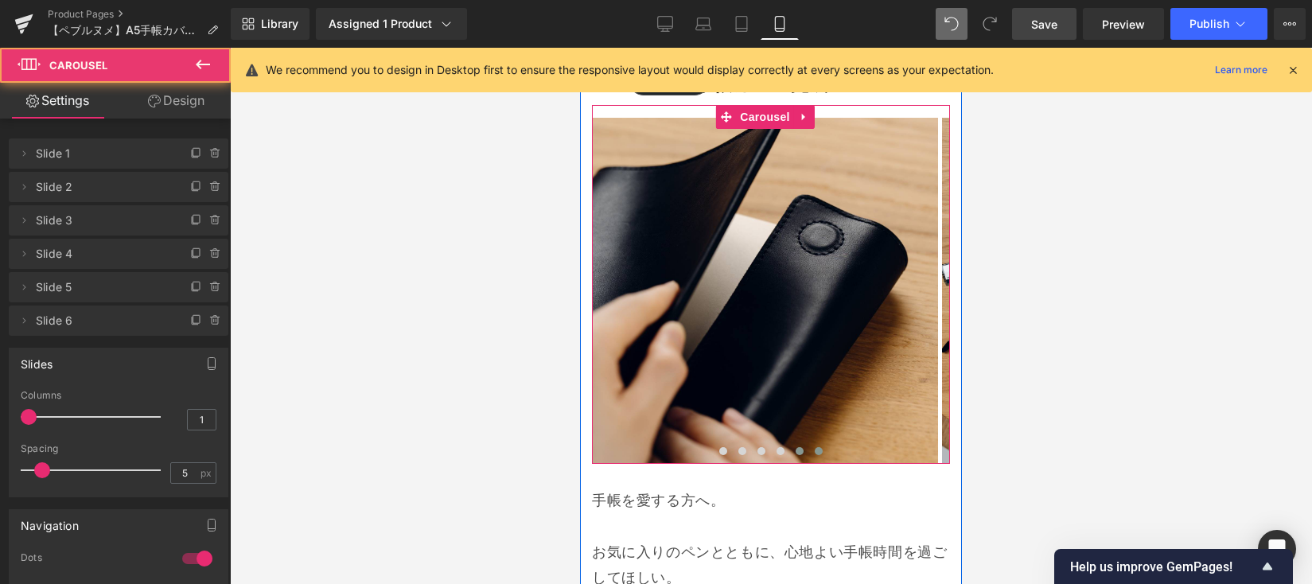
click at [815, 447] on span at bounding box center [819, 451] width 8 height 8
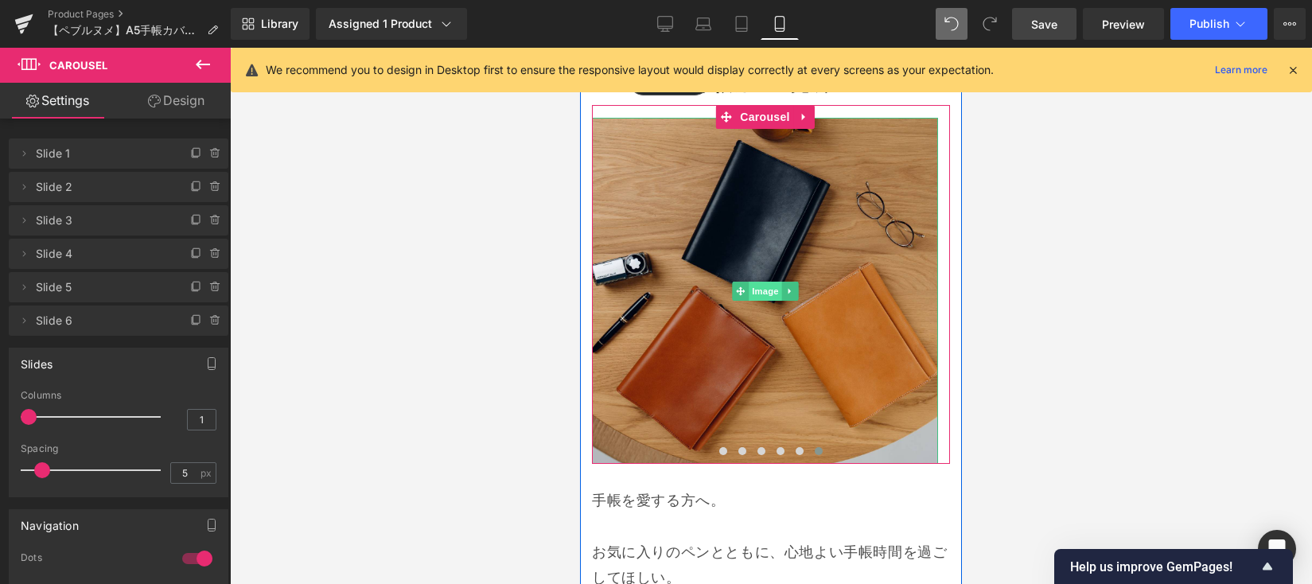
click at [765, 284] on span "Image" at bounding box center [765, 291] width 33 height 19
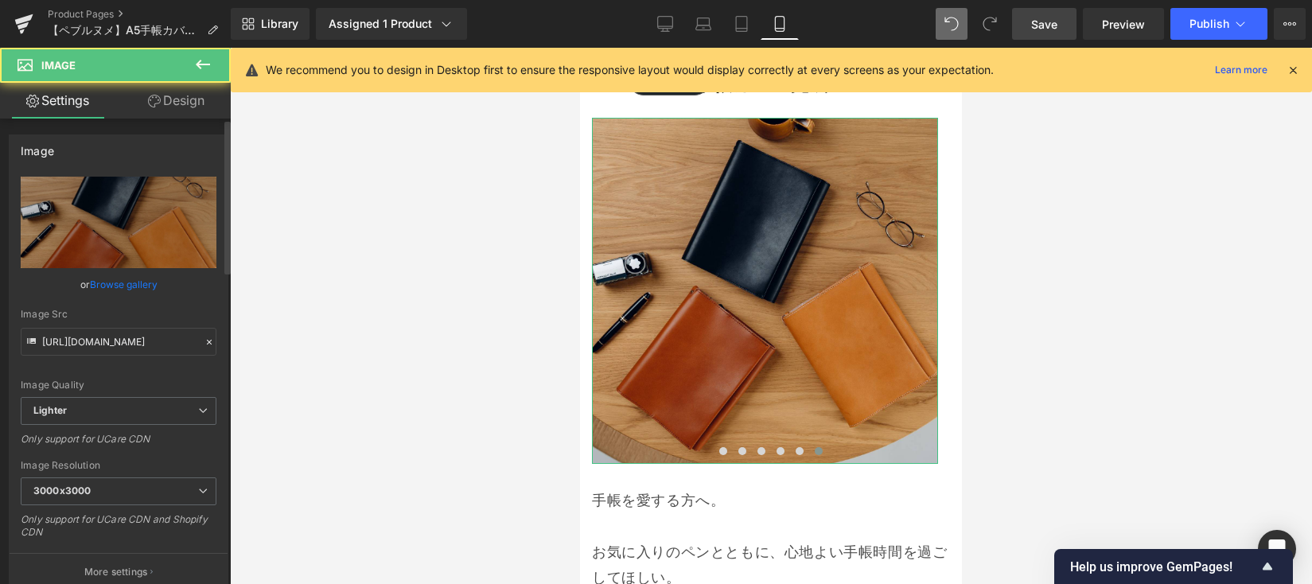
click at [142, 285] on link "Browse gallery" at bounding box center [124, 284] width 68 height 28
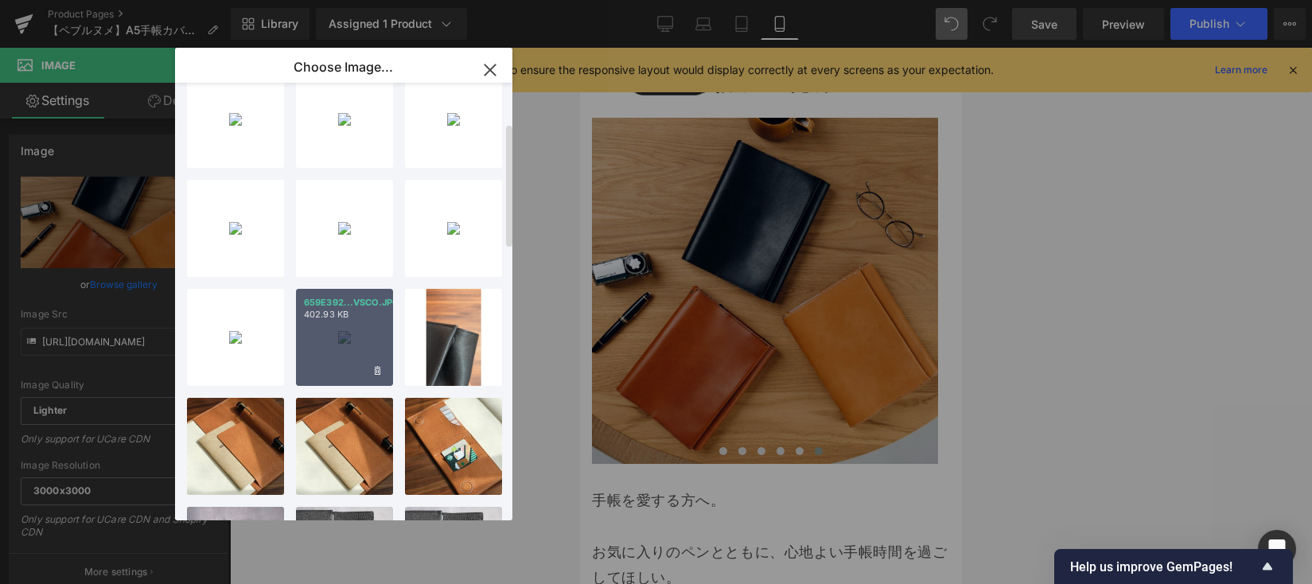
scroll to position [142, 0]
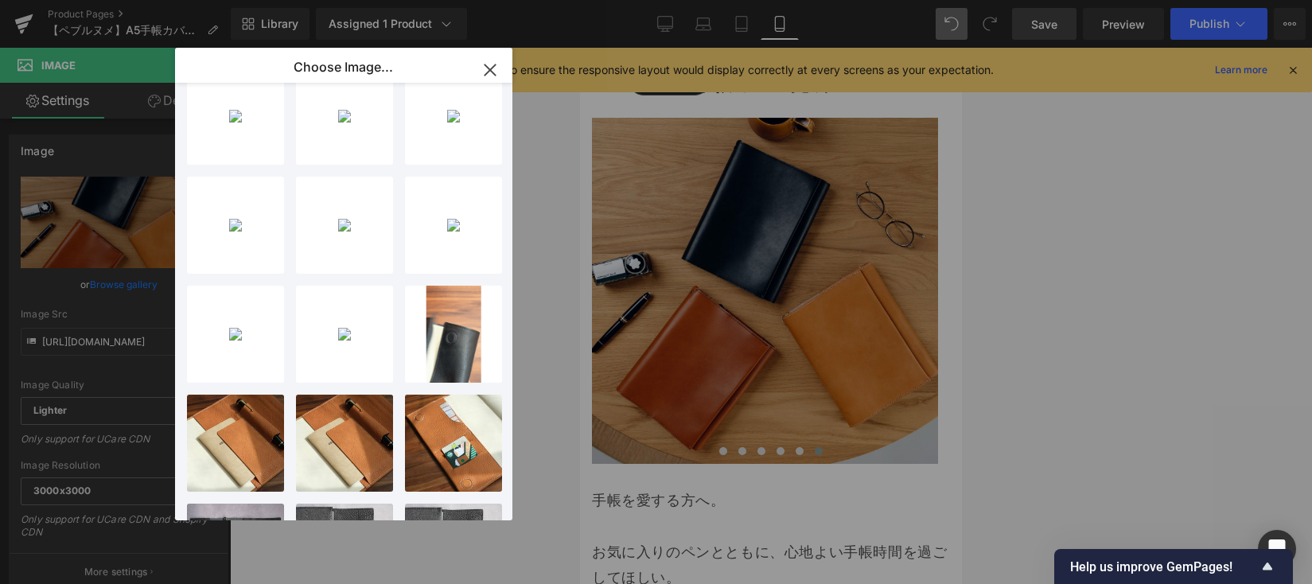
click at [0, 0] on div "659E392...VSCO.JPG 402.93 KB" at bounding box center [0, 0] width 0 height 0
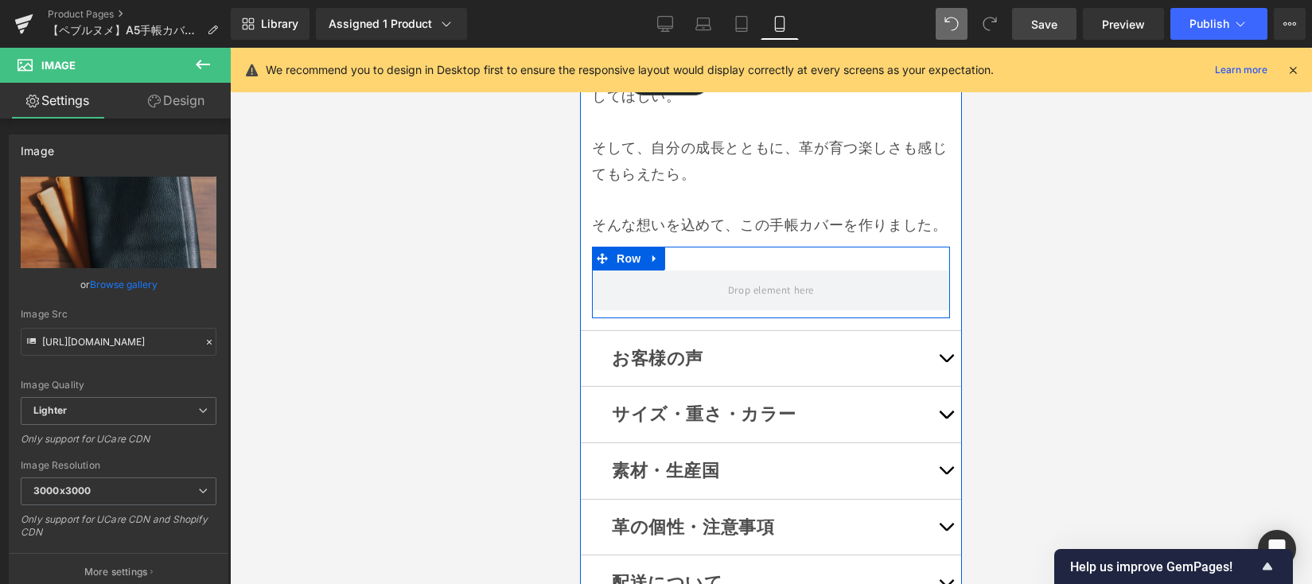
scroll to position [16589, 0]
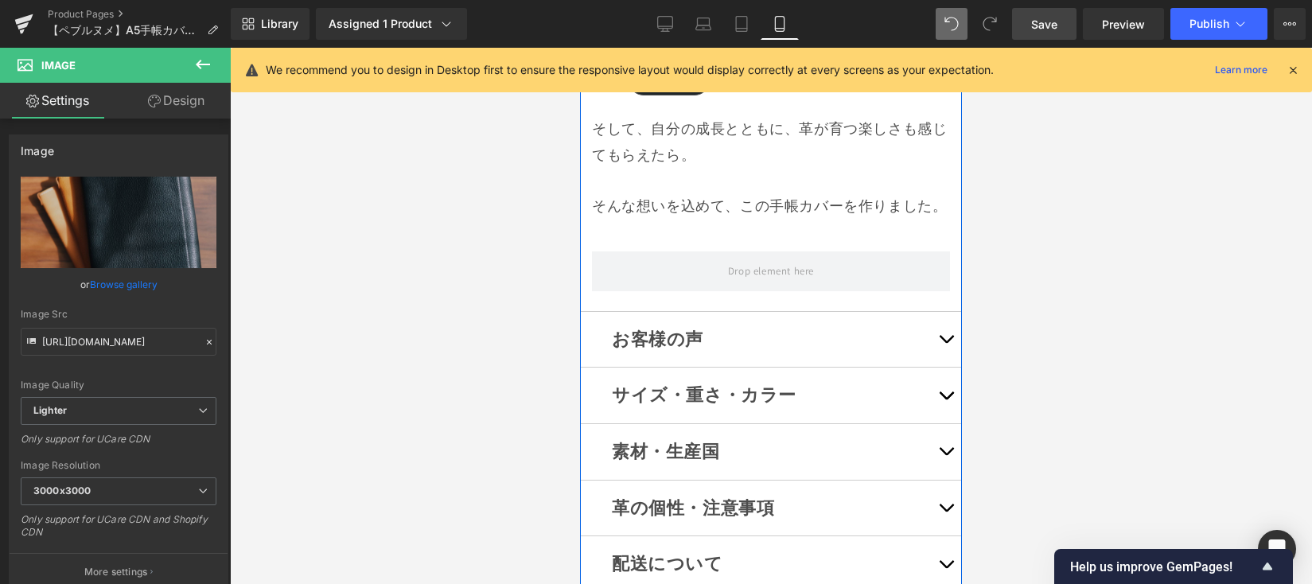
click at [939, 360] on button "button" at bounding box center [946, 340] width 32 height 56
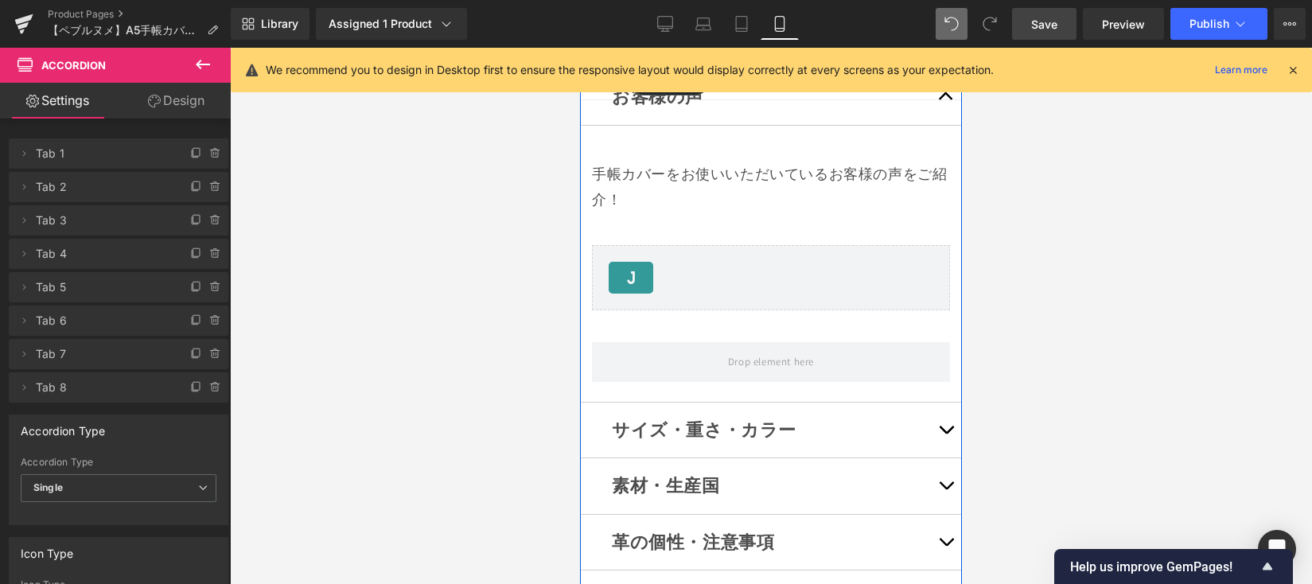
click at [931, 403] on button "button" at bounding box center [946, 431] width 32 height 56
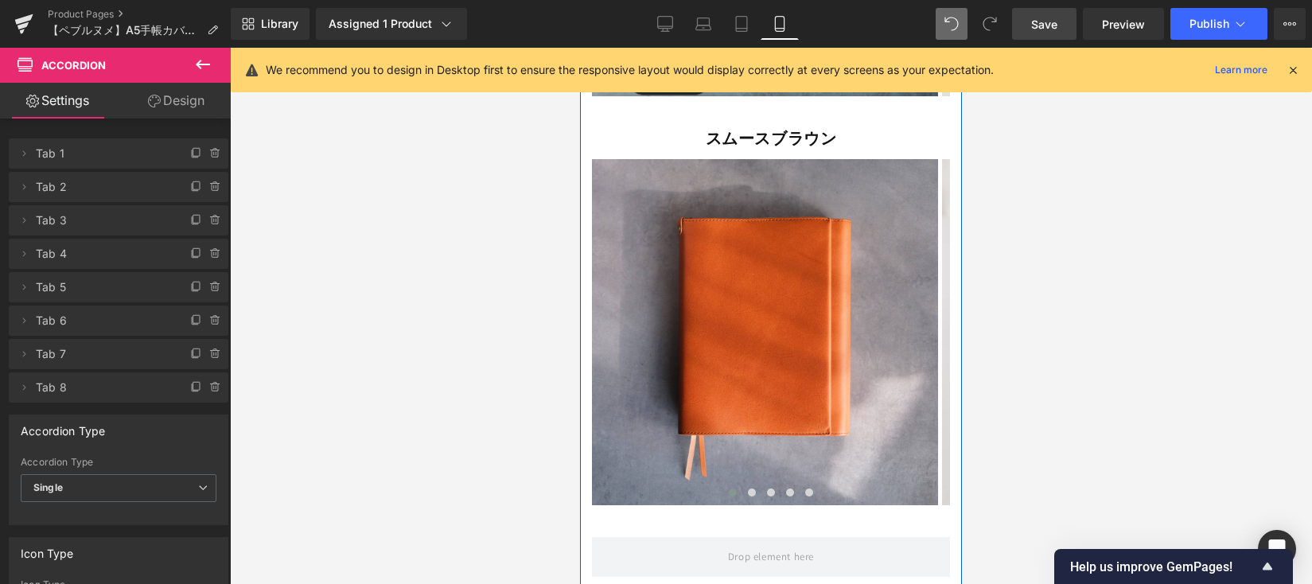
scroll to position [15015, 0]
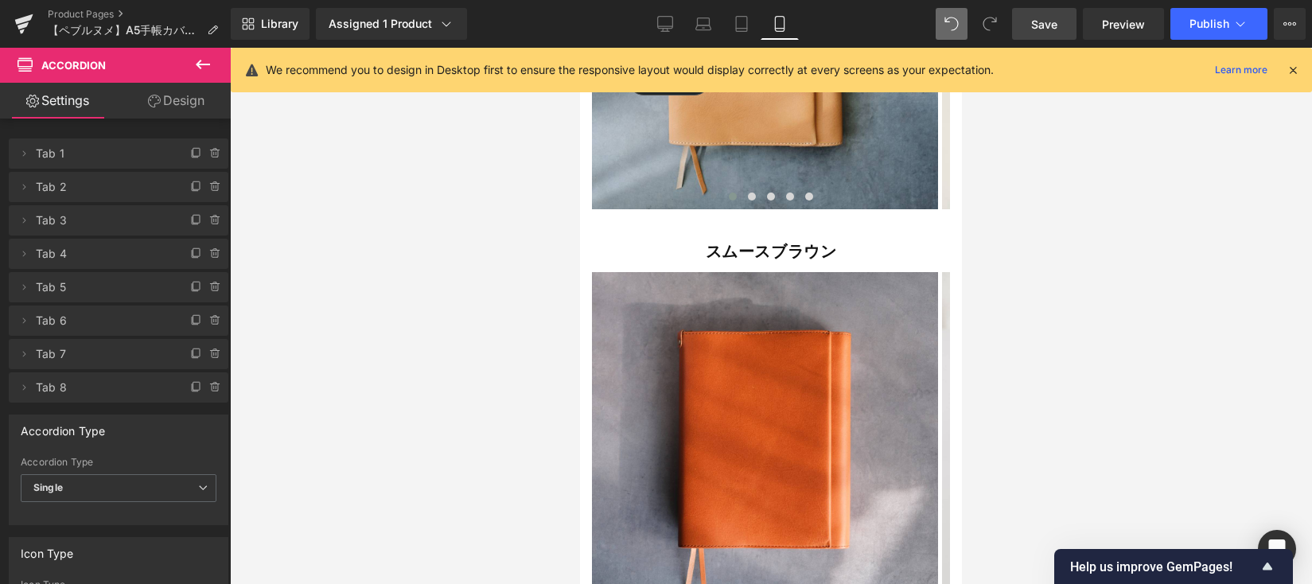
click at [1037, 27] on span "Save" at bounding box center [1044, 24] width 26 height 17
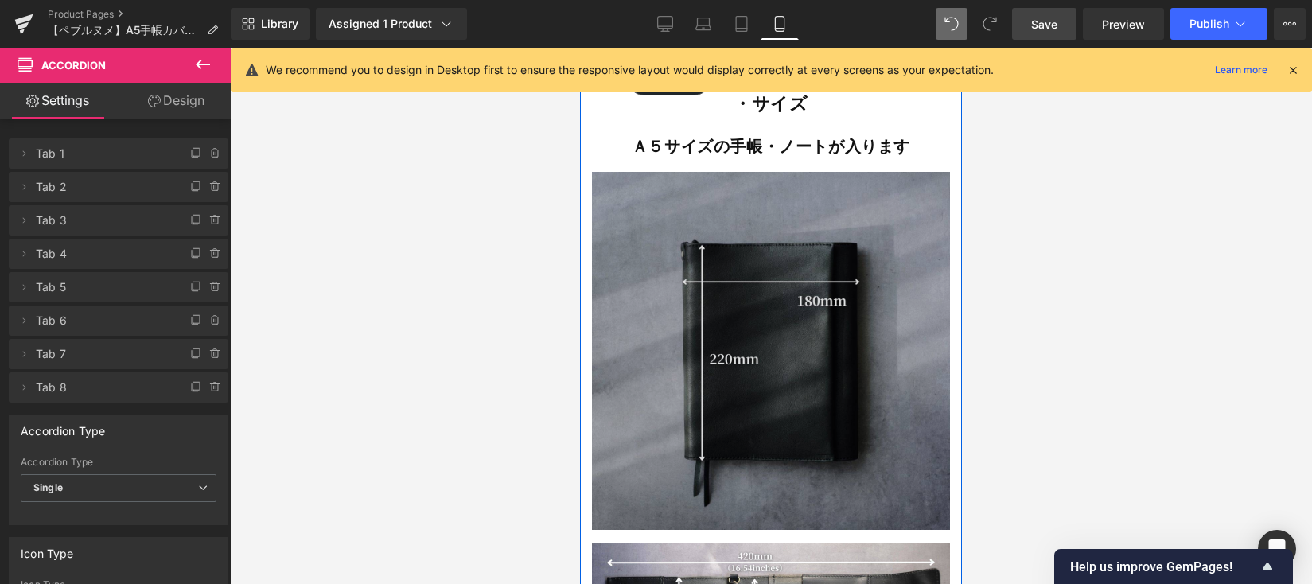
scroll to position [13234, 0]
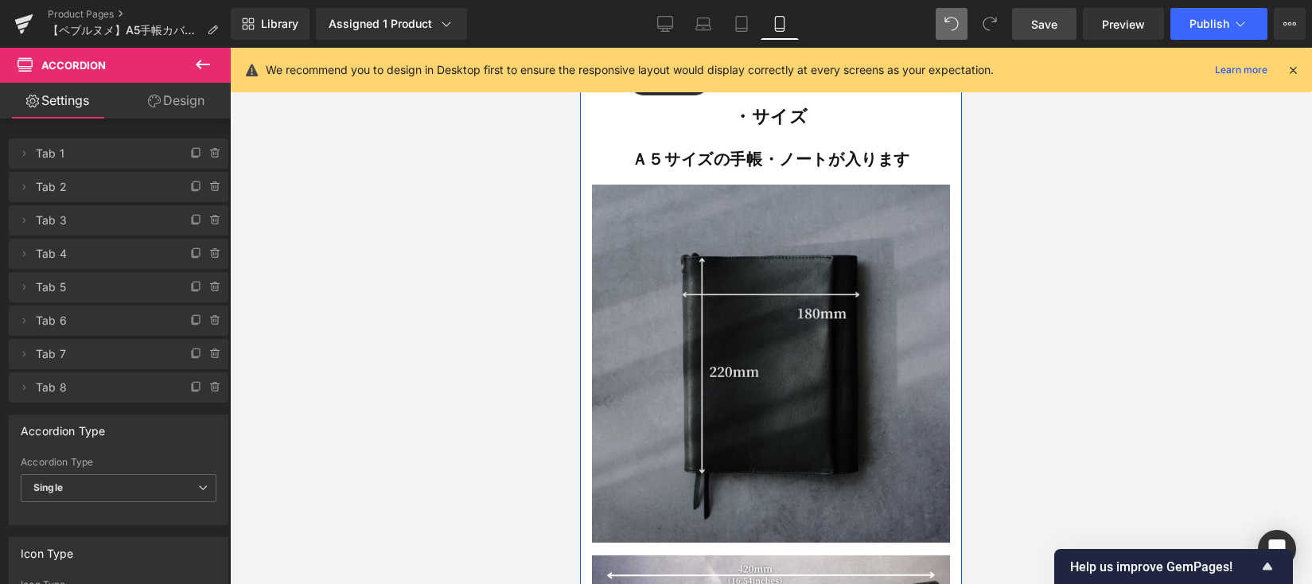
click at [671, 267] on img at bounding box center [771, 364] width 358 height 358
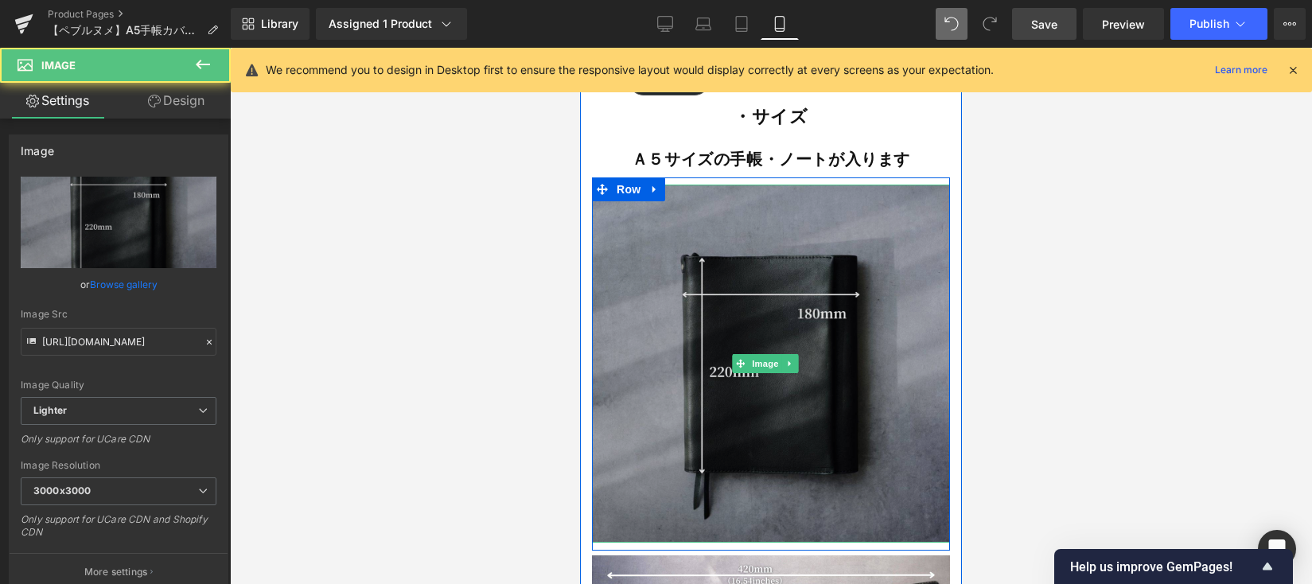
click at [759, 273] on img at bounding box center [771, 364] width 358 height 358
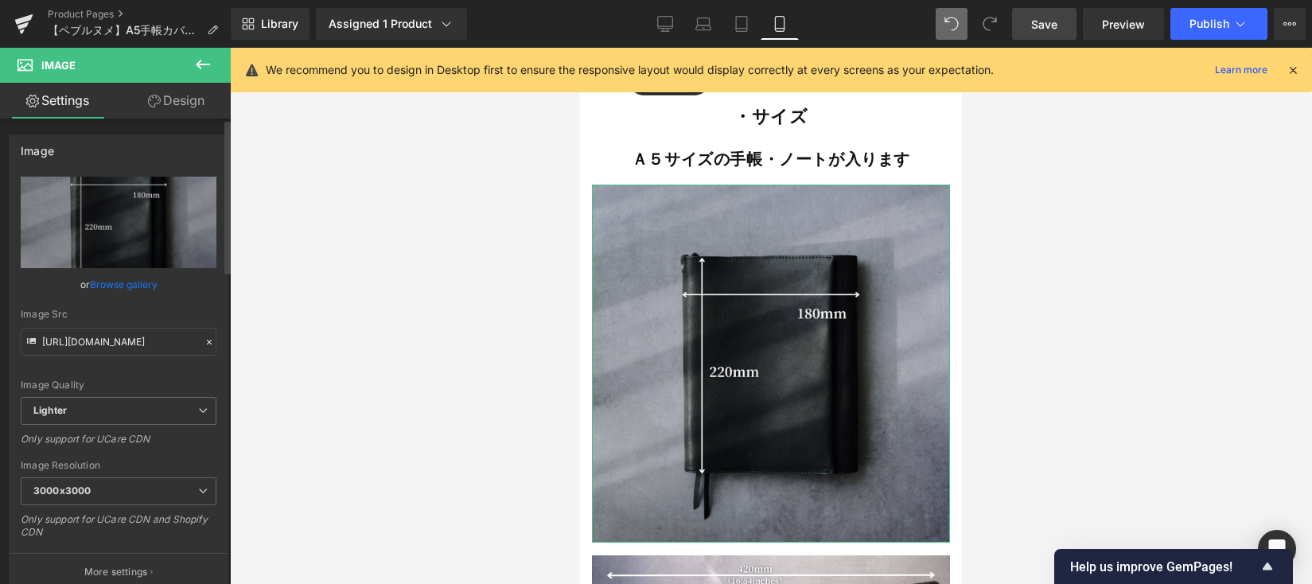
click at [148, 285] on link "Browse gallery" at bounding box center [124, 284] width 68 height 28
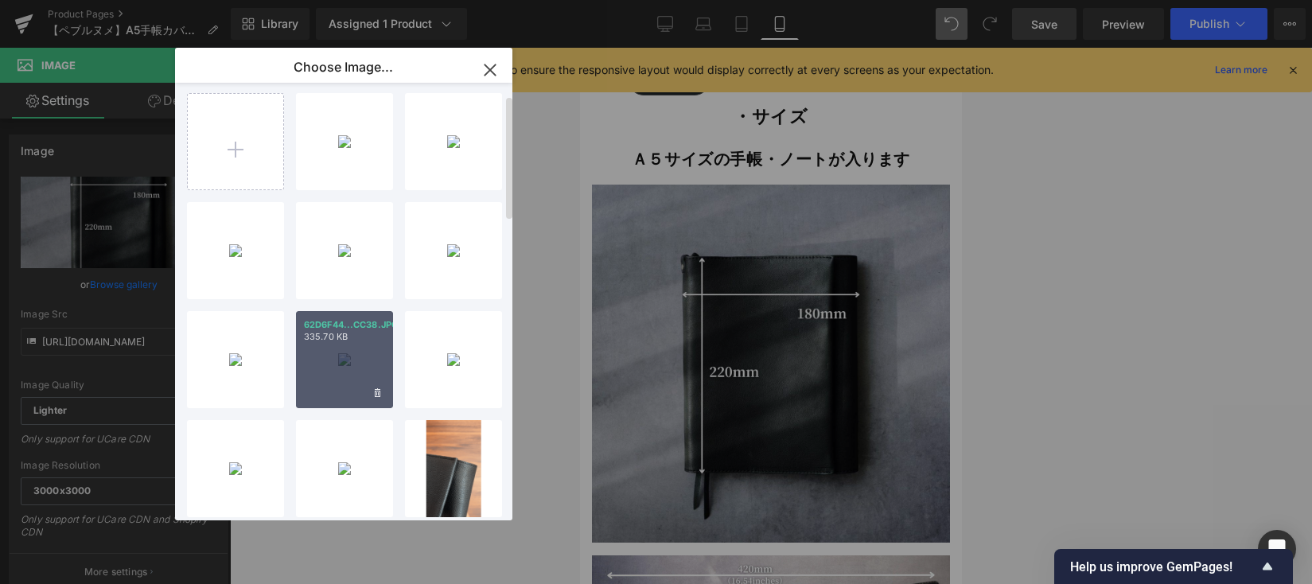
scroll to position [0, 0]
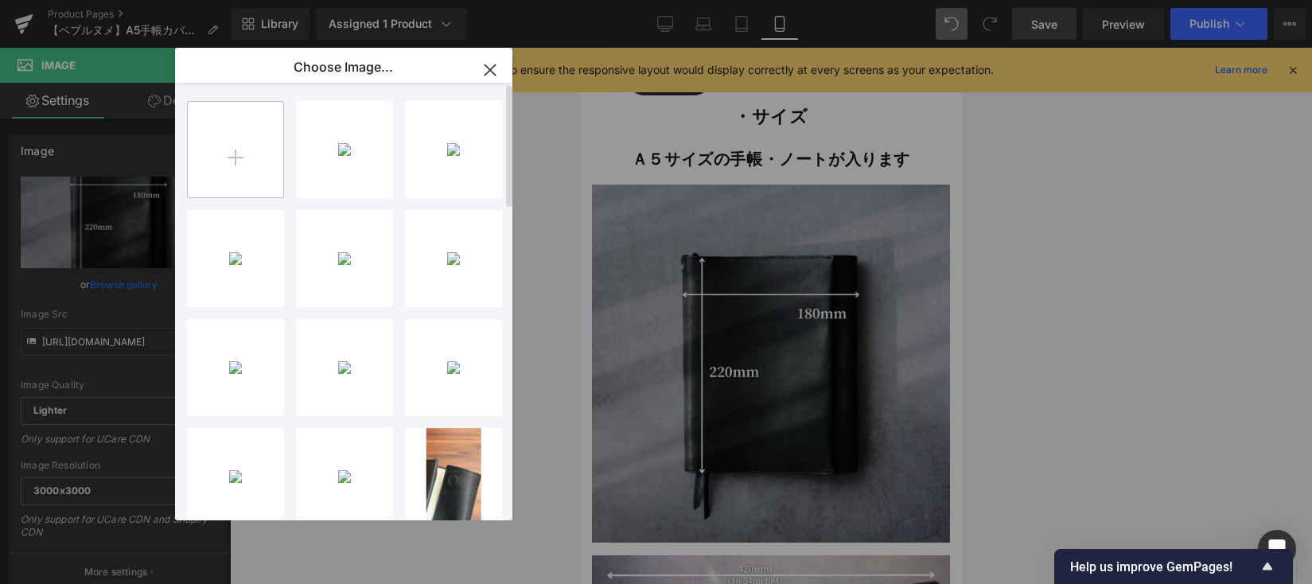
click at [227, 156] on input "file" at bounding box center [235, 149] width 95 height 95
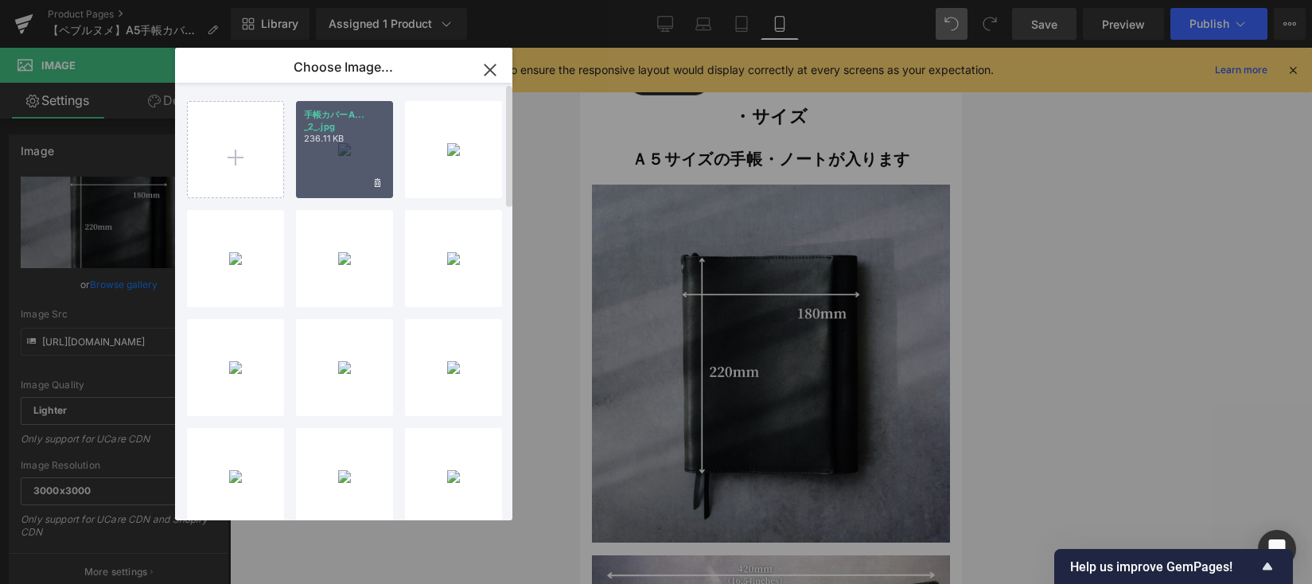
click at [333, 166] on div "手帳カバーA... _2_.jpg 236.11 KB" at bounding box center [344, 149] width 97 height 97
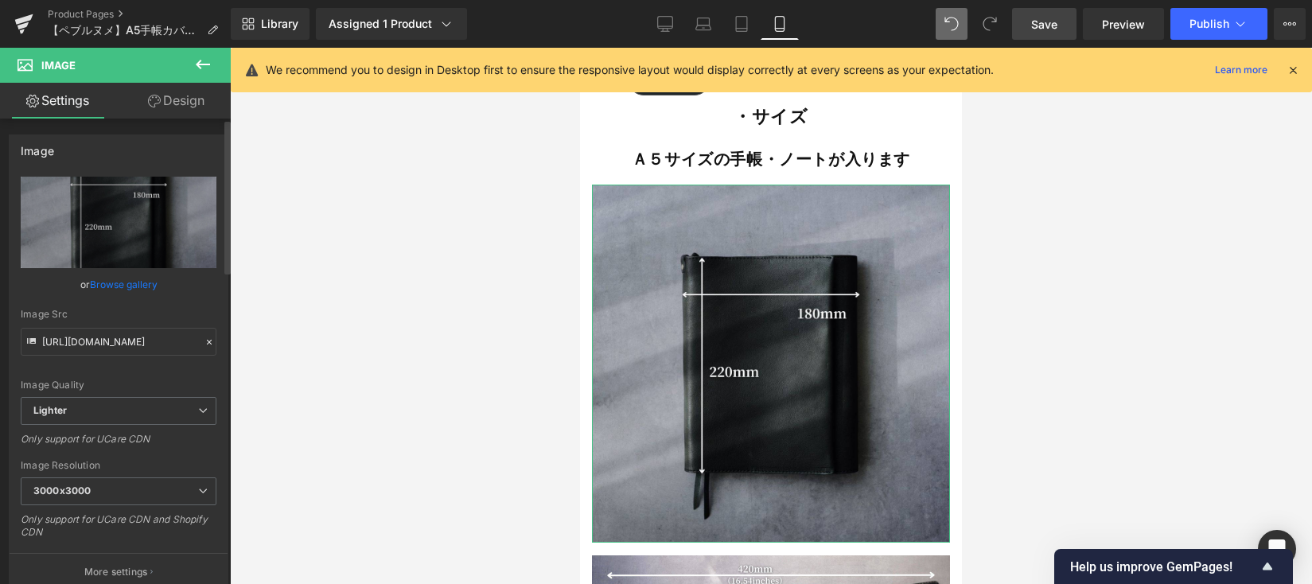
click at [135, 282] on link "Browse gallery" at bounding box center [124, 284] width 68 height 28
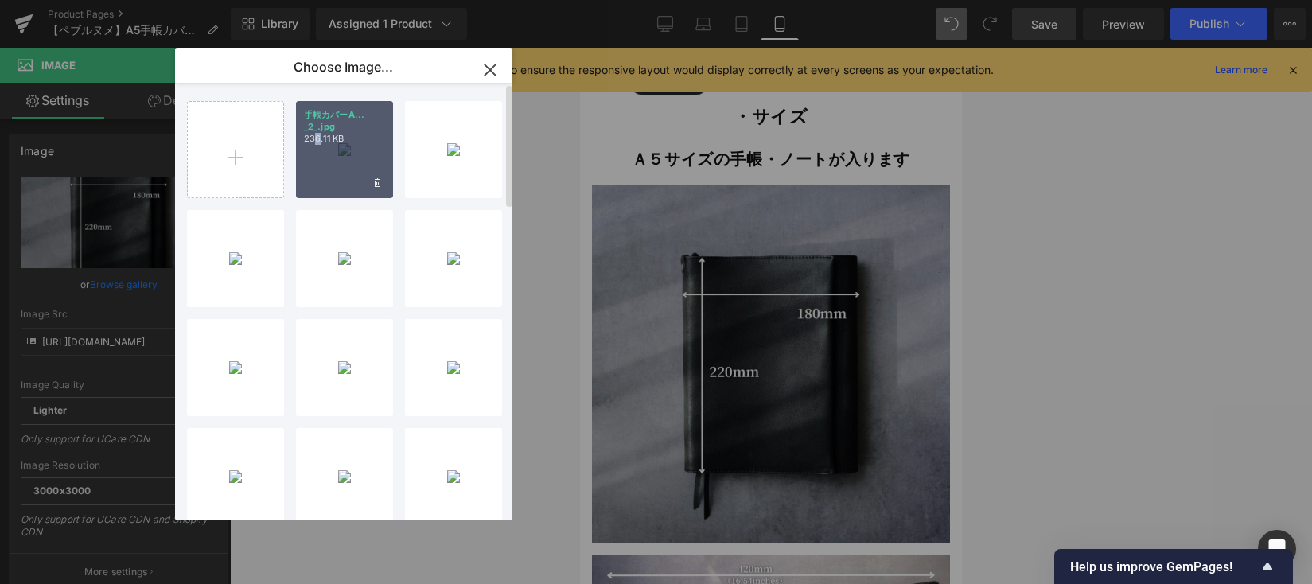
click at [320, 138] on p "236.11 KB" at bounding box center [344, 139] width 81 height 12
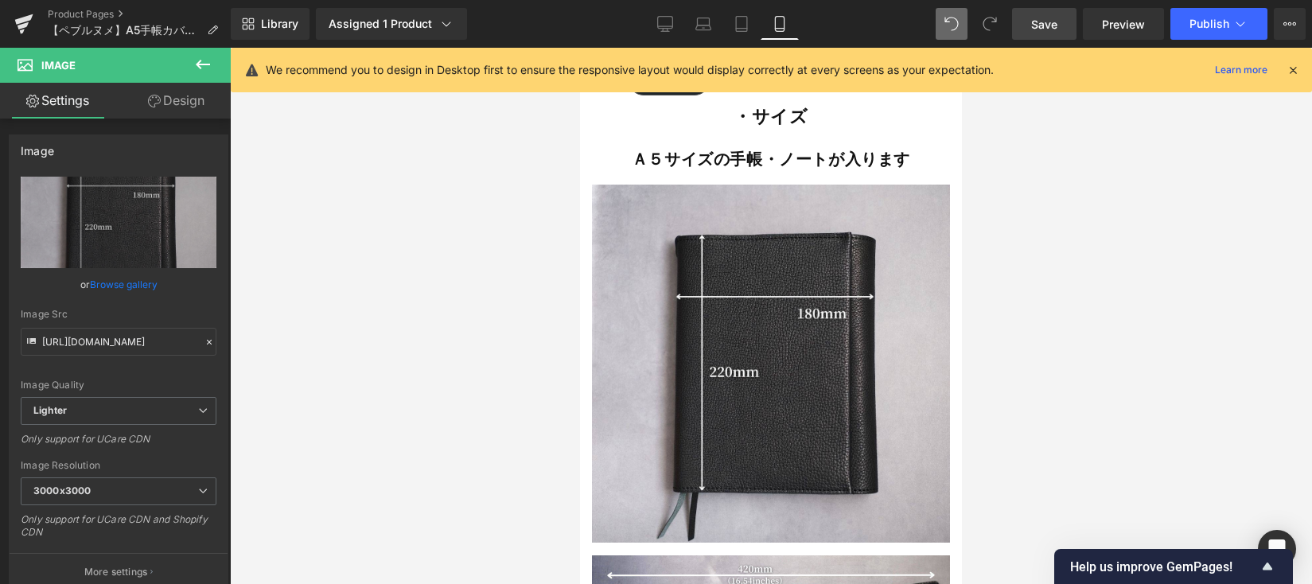
click at [1037, 303] on div at bounding box center [771, 316] width 1082 height 536
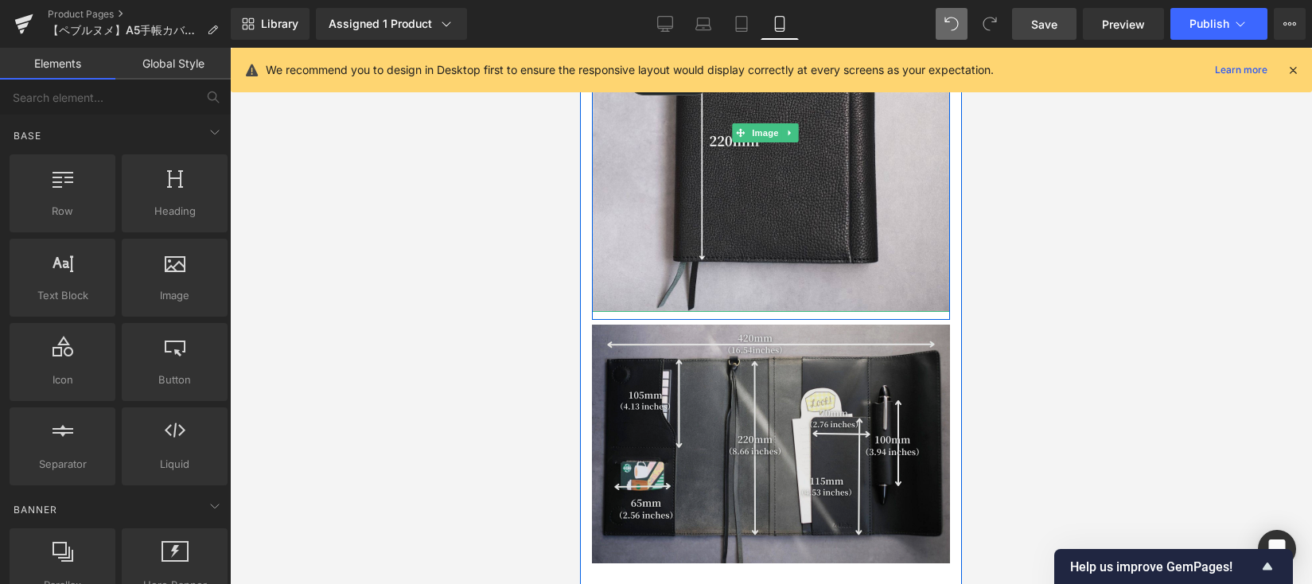
scroll to position [13476, 0]
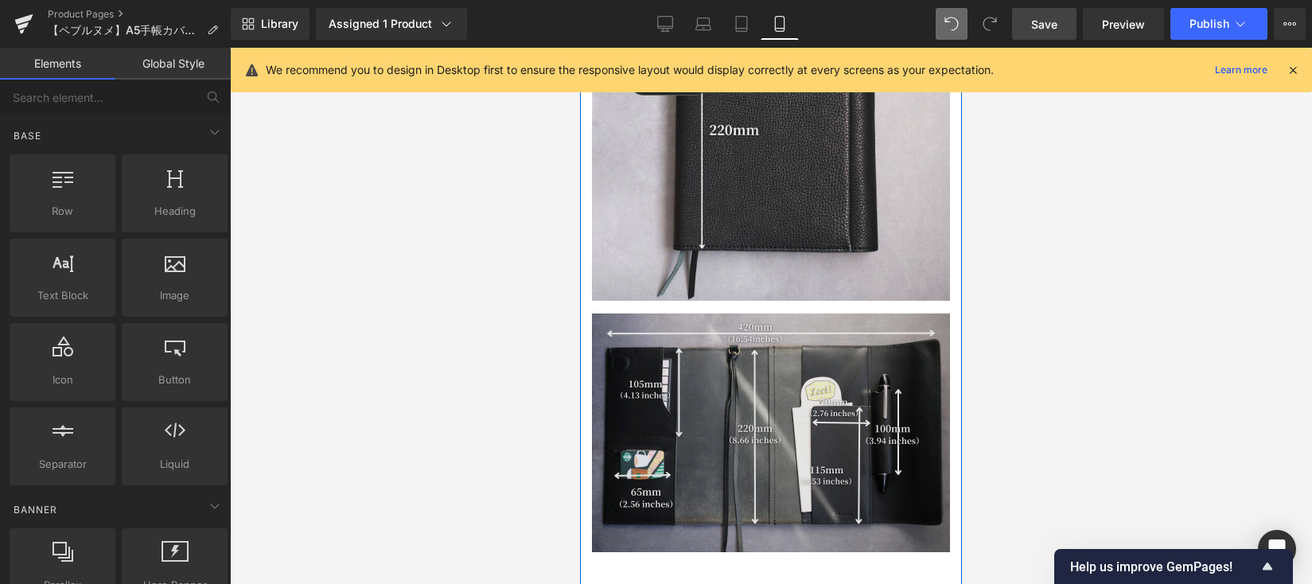
click at [889, 362] on img at bounding box center [771, 432] width 358 height 239
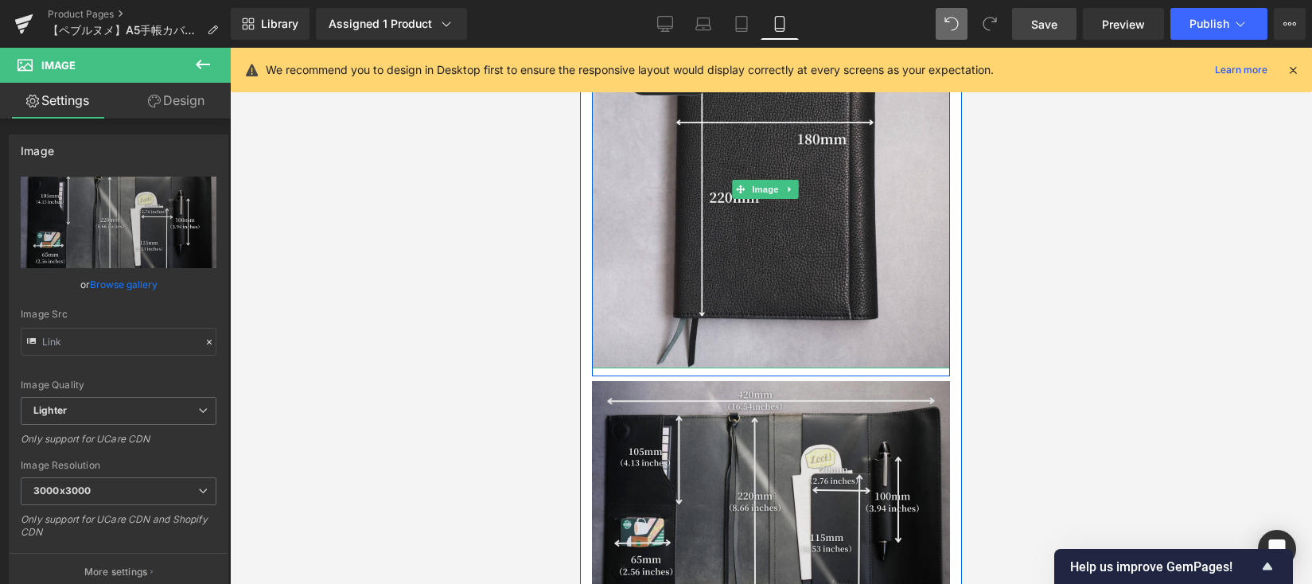
scroll to position [13419, 0]
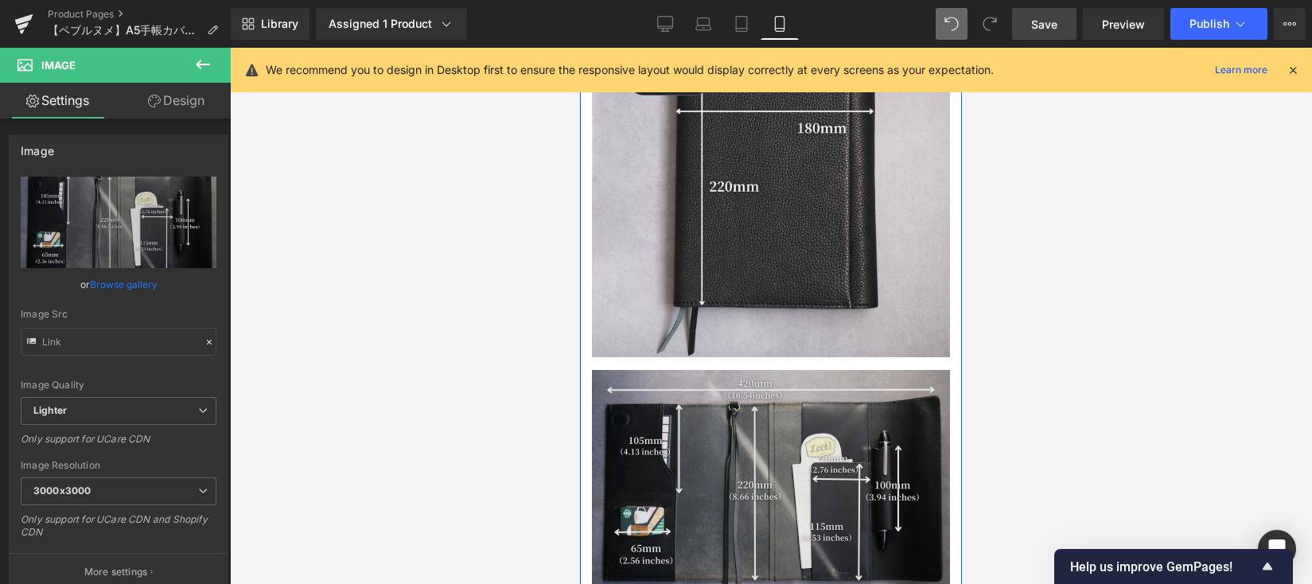
click at [733, 405] on img at bounding box center [771, 489] width 358 height 239
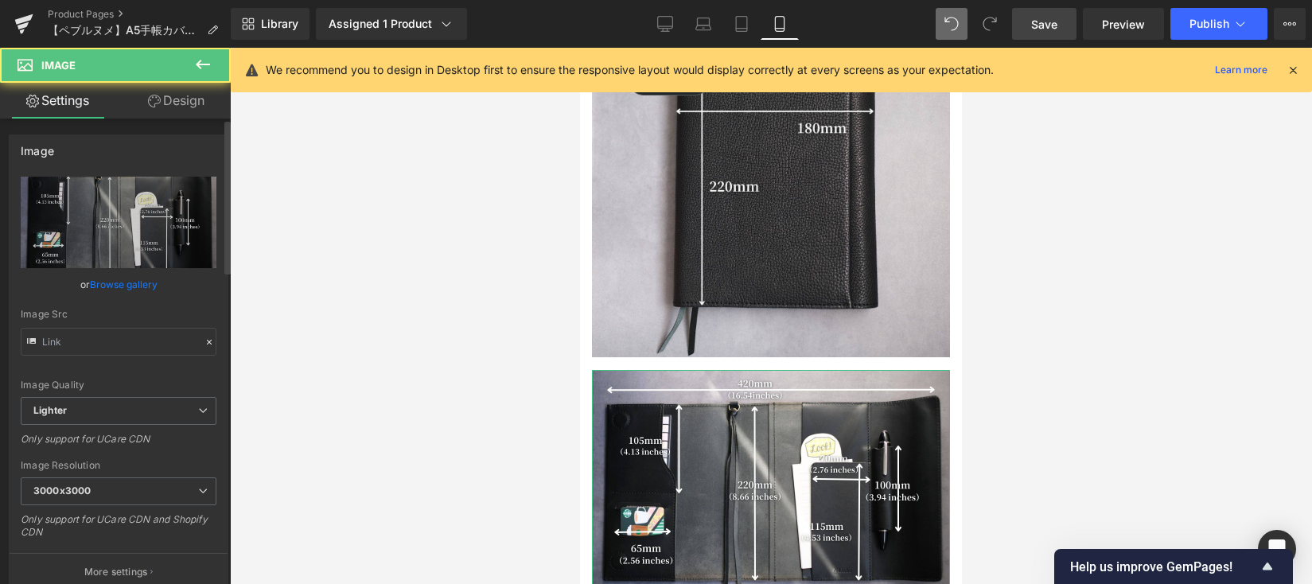
click at [122, 282] on link "Browse gallery" at bounding box center [124, 284] width 68 height 28
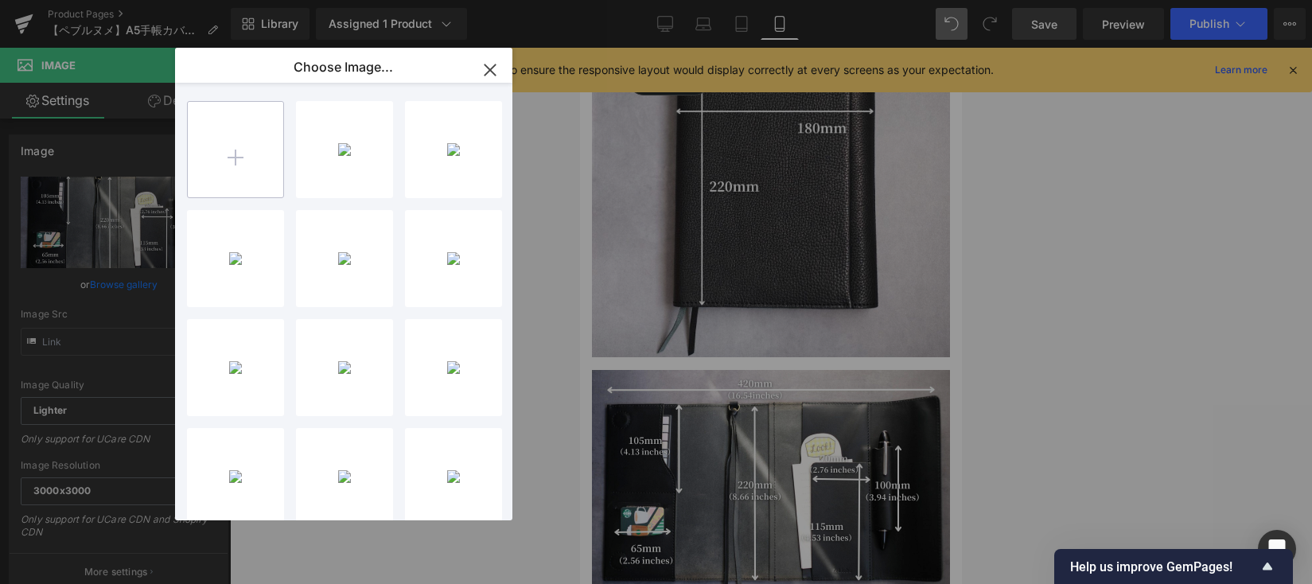
click at [228, 138] on input "file" at bounding box center [235, 149] width 95 height 95
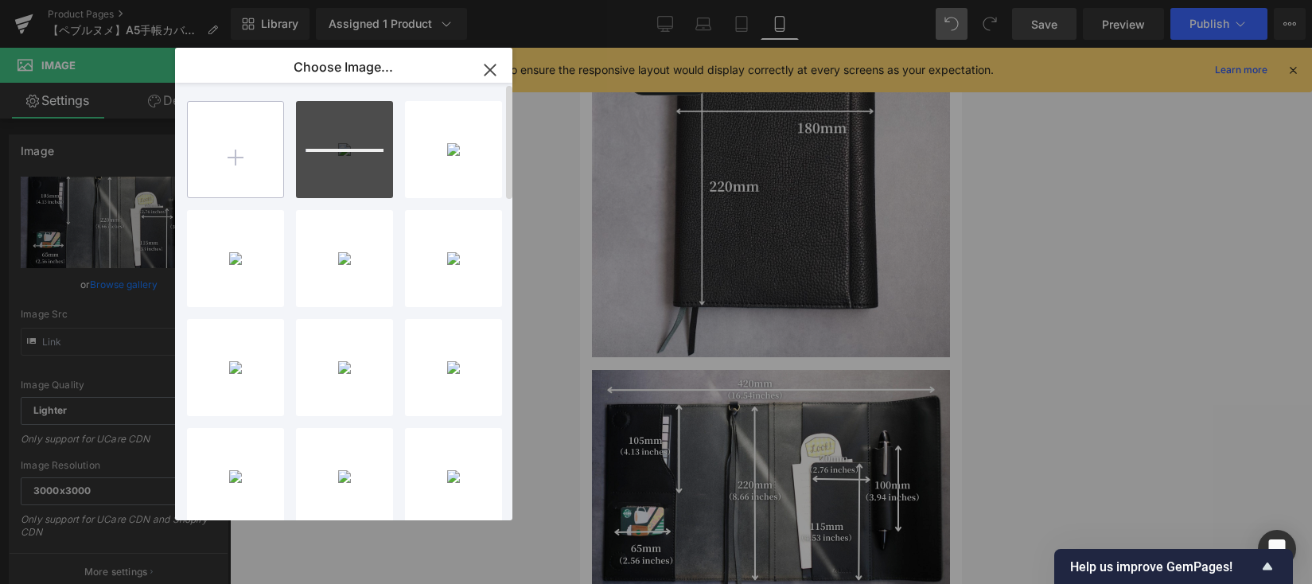
click at [255, 152] on input "file" at bounding box center [235, 149] width 95 height 95
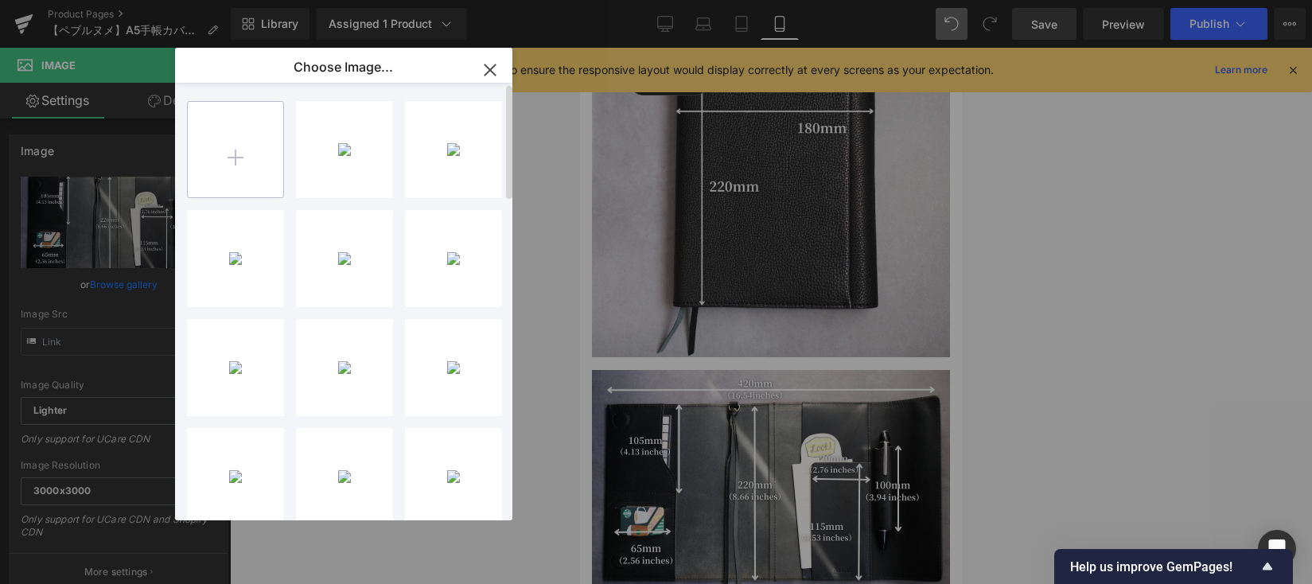
type input "C:\fakepath\手帳カバーサイズ.jpg"
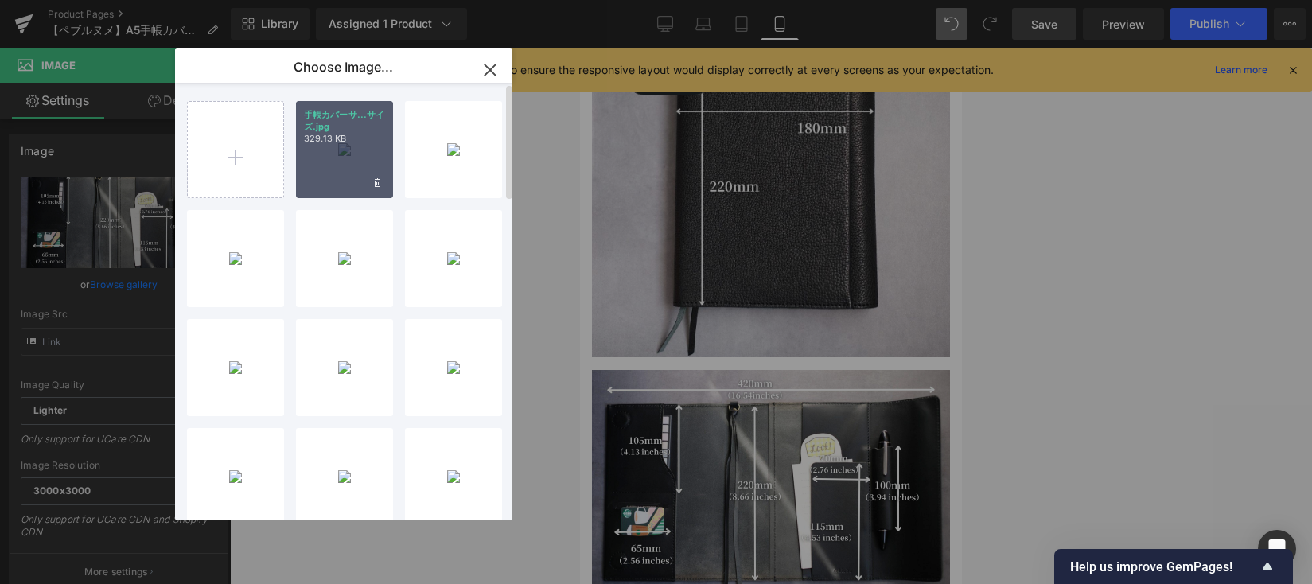
click at [339, 135] on p "329.13 KB" at bounding box center [344, 139] width 81 height 12
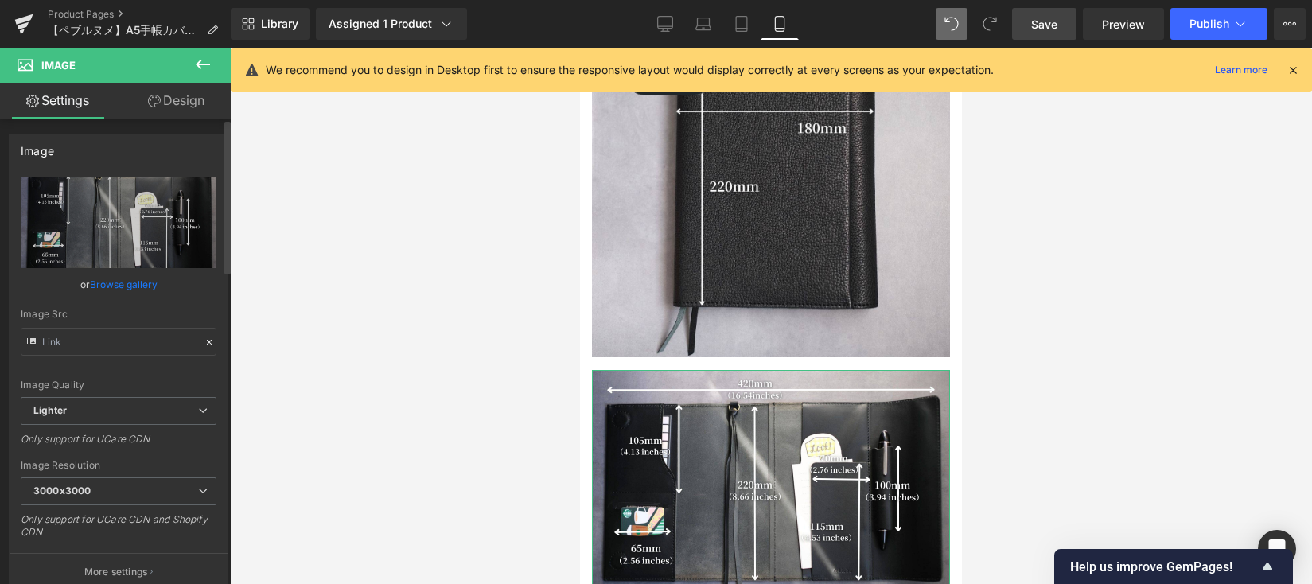
click at [134, 285] on link "Browse gallery" at bounding box center [124, 284] width 68 height 28
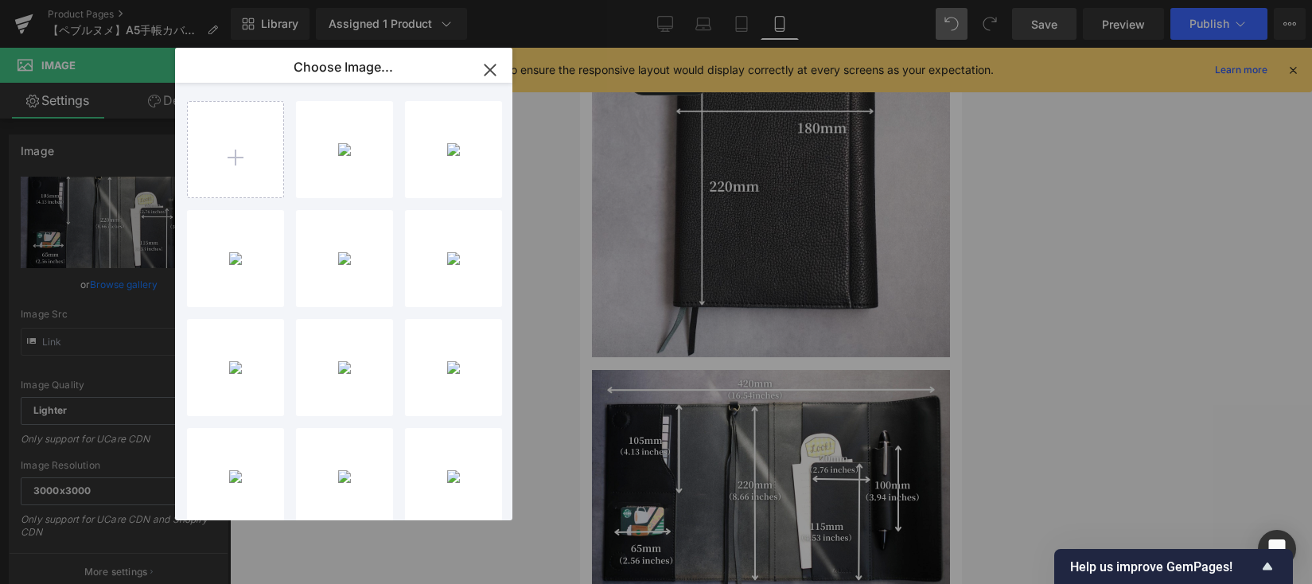
click at [0, 0] on div "手帳カバーサ...サイズ.jpg 329.13 KB" at bounding box center [0, 0] width 0 height 0
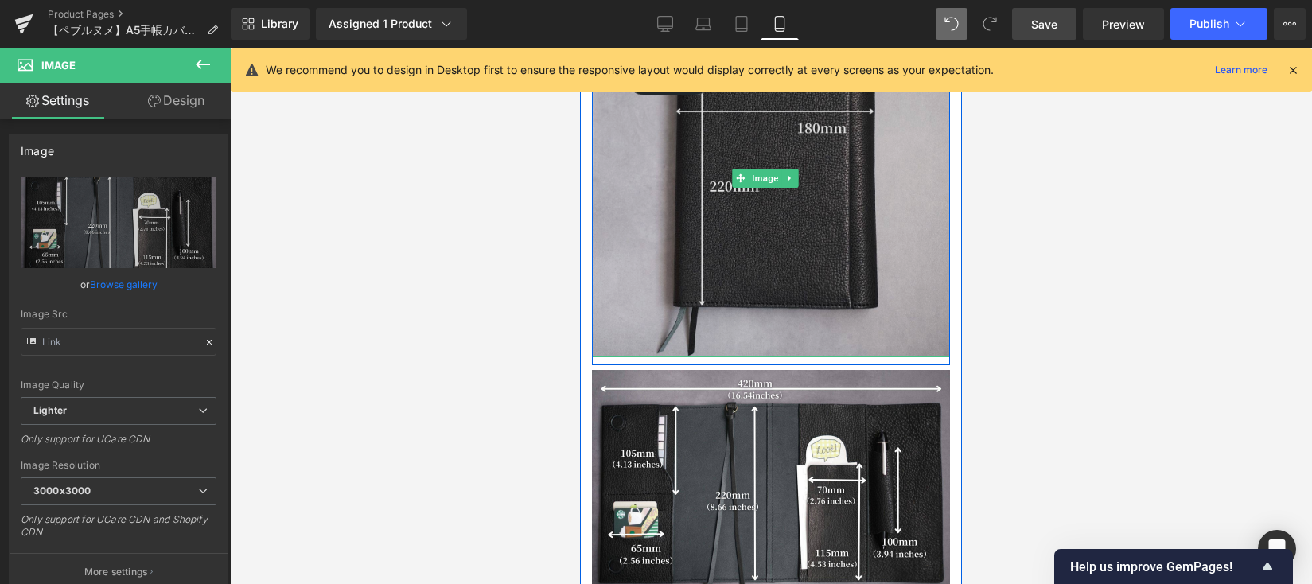
click at [687, 182] on img at bounding box center [771, 178] width 358 height 358
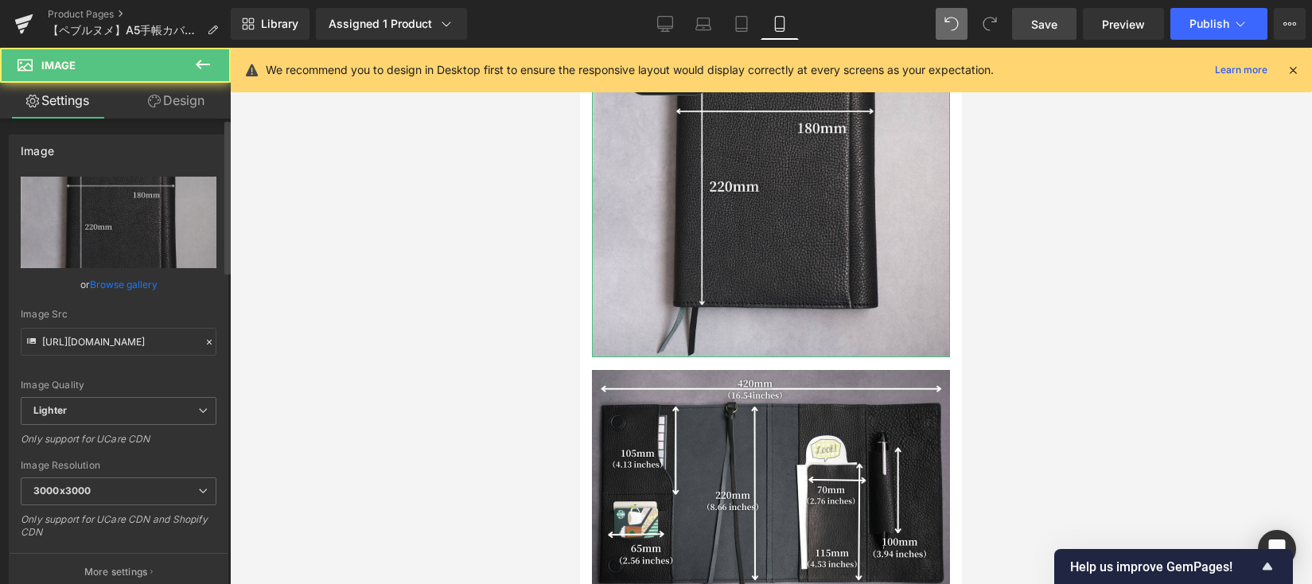
click at [127, 285] on link "Browse gallery" at bounding box center [124, 284] width 68 height 28
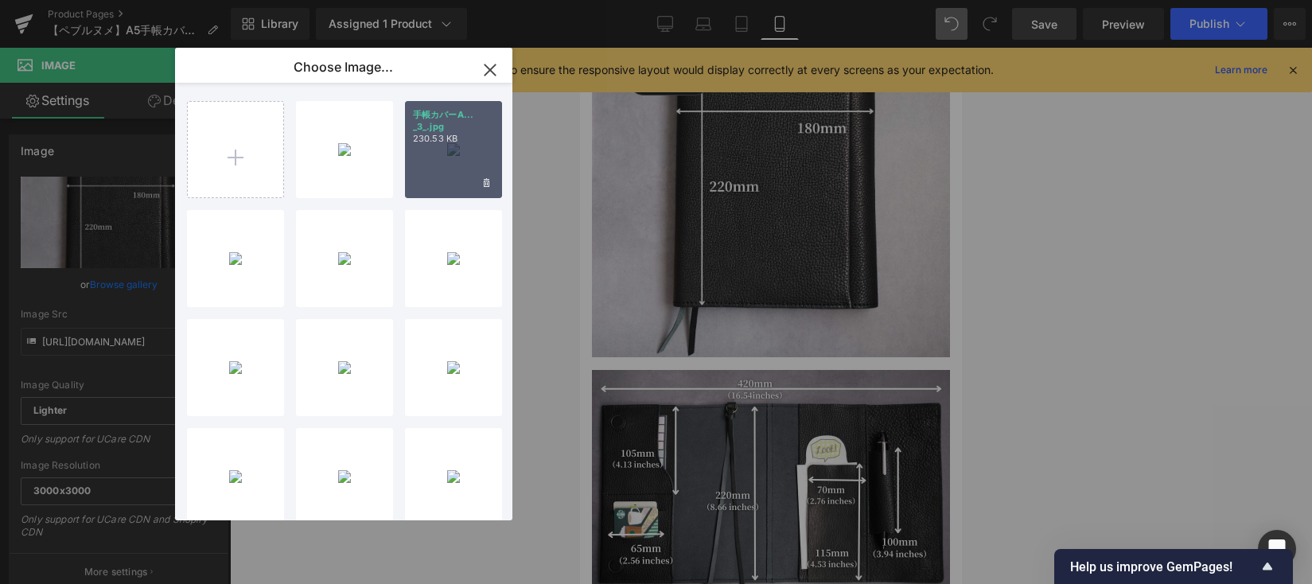
click at [424, 154] on div "手帳カバーA... _3_.jpg 230.53 KB" at bounding box center [453, 149] width 97 height 97
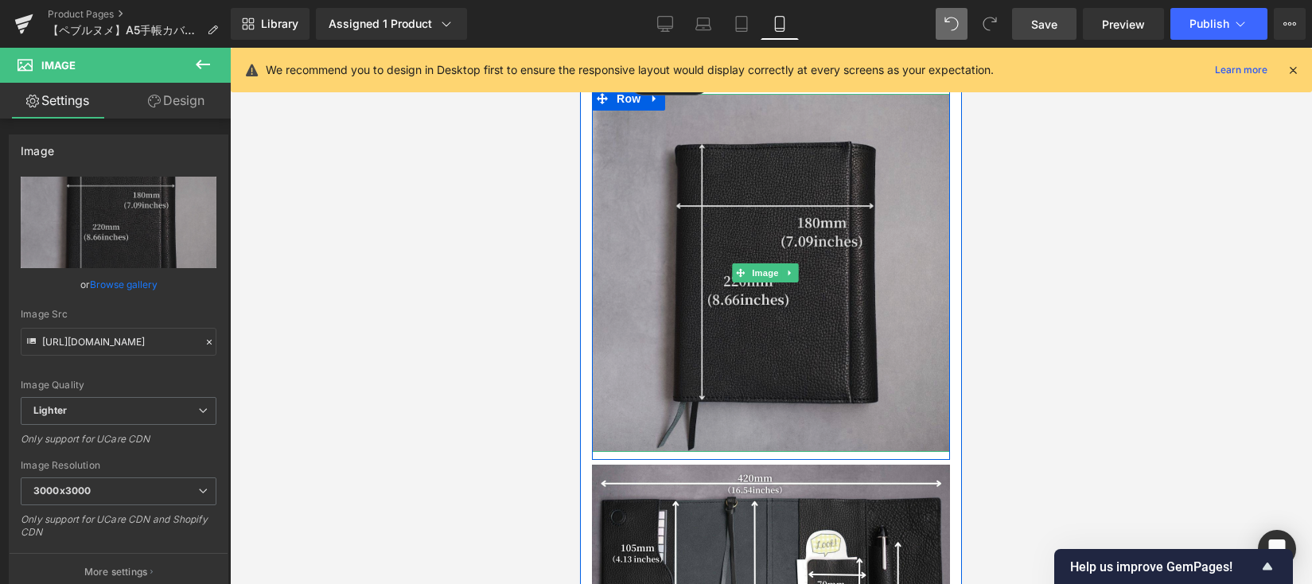
scroll to position [13312, 0]
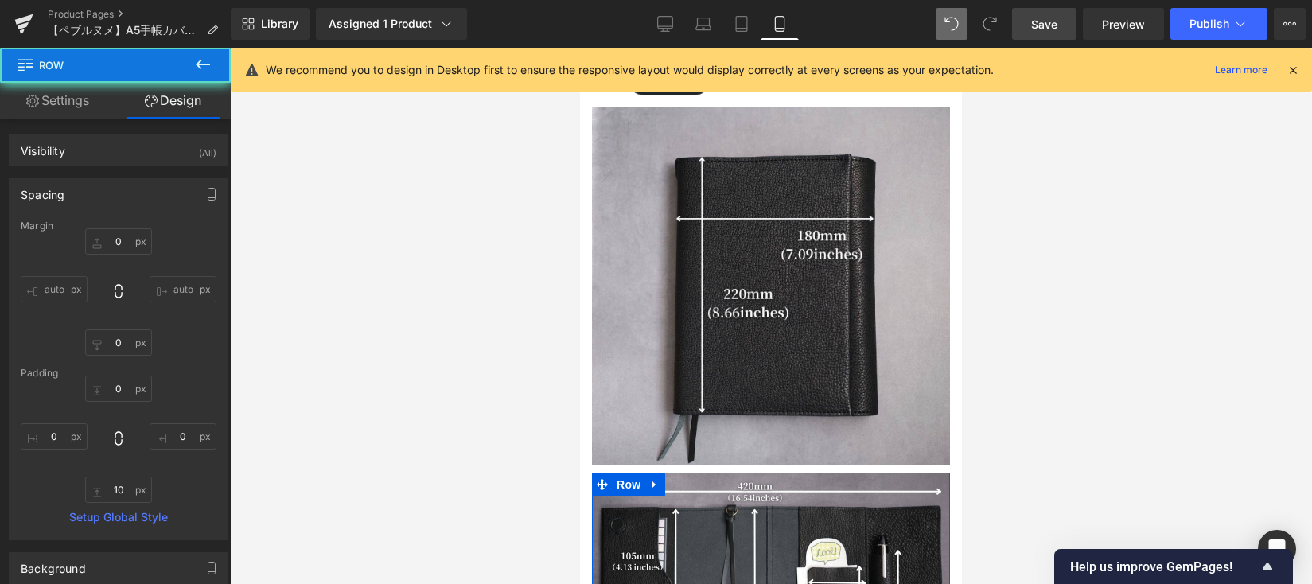
click at [996, 315] on div at bounding box center [771, 316] width 1082 height 536
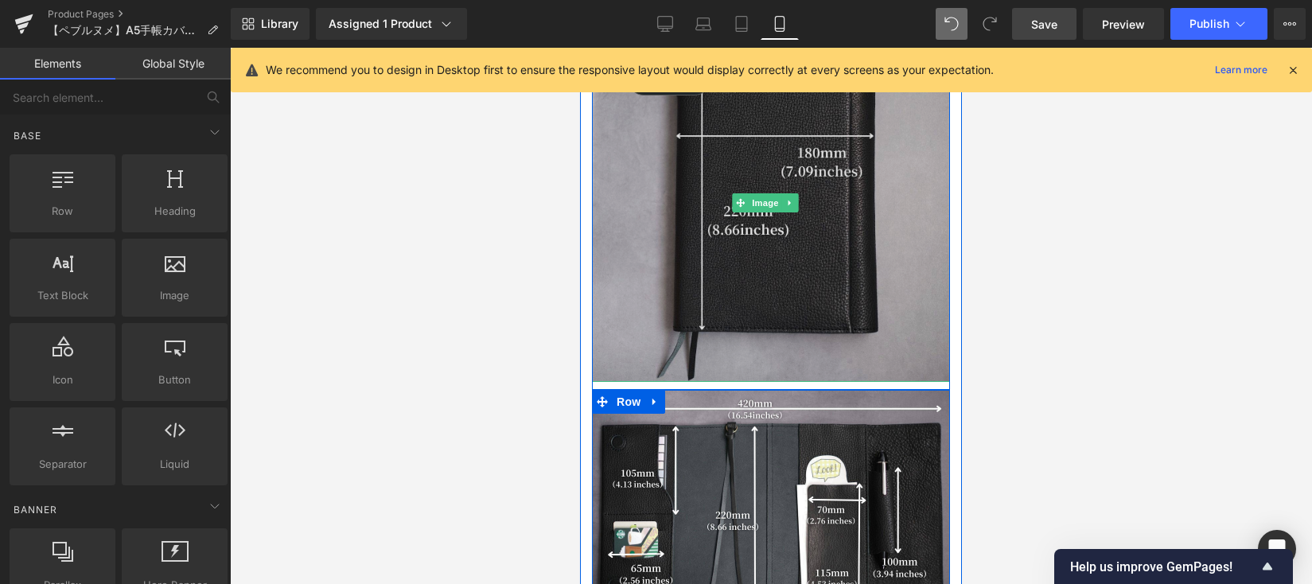
scroll to position [13419, 0]
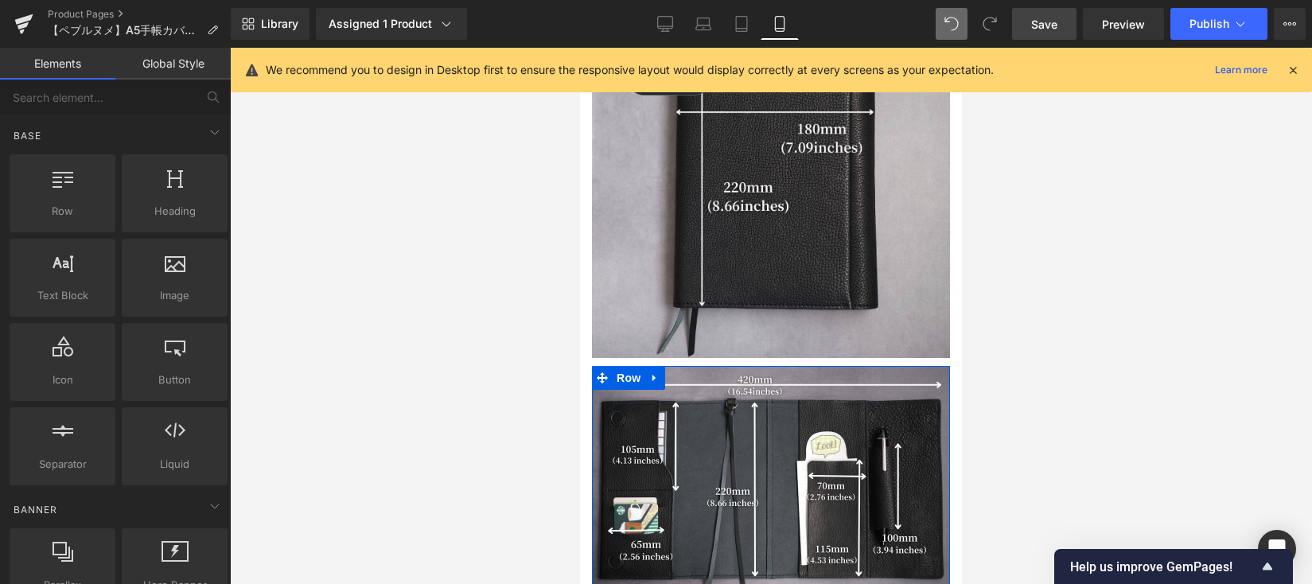
click at [997, 320] on div at bounding box center [771, 316] width 1082 height 536
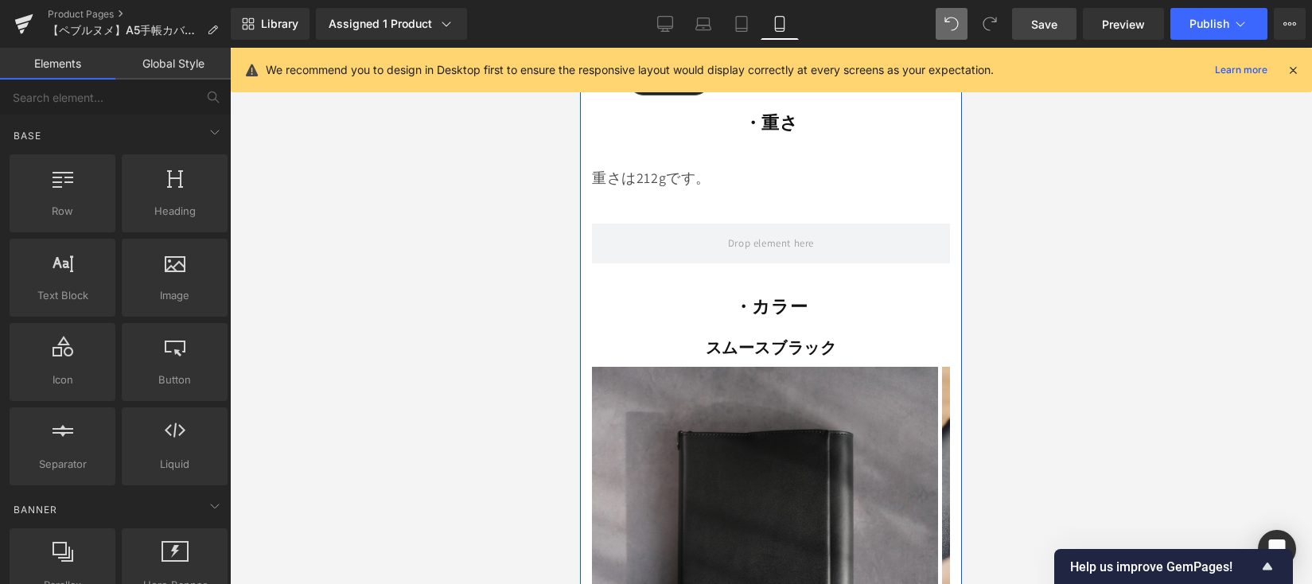
scroll to position [14115, 0]
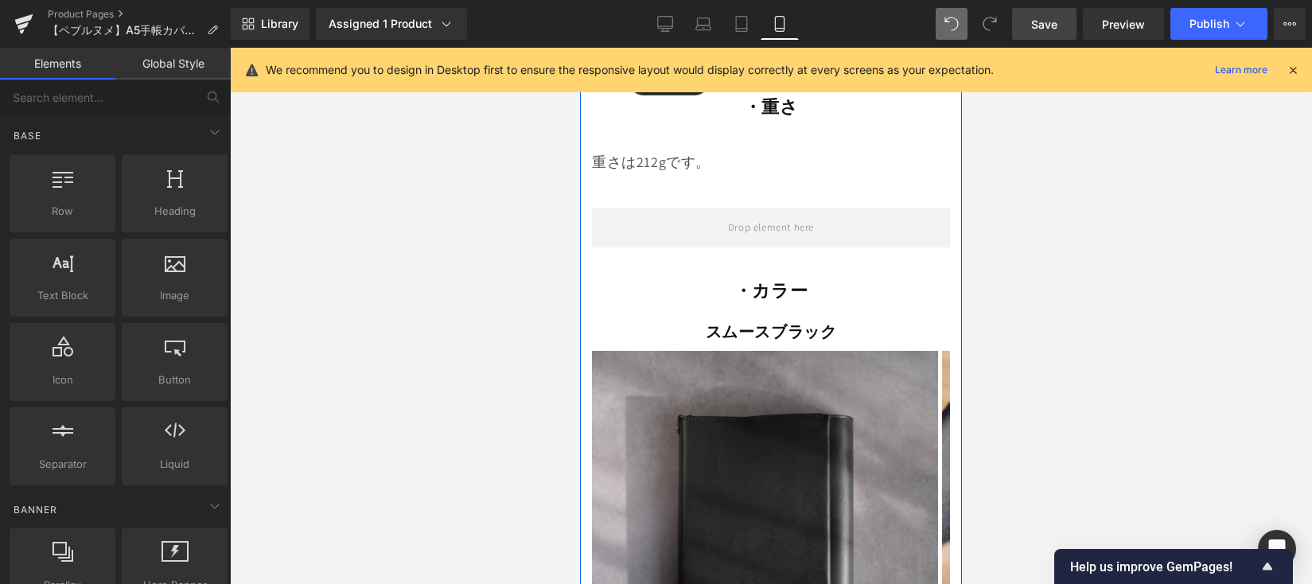
click at [754, 322] on span "Heading" at bounding box center [762, 331] width 43 height 19
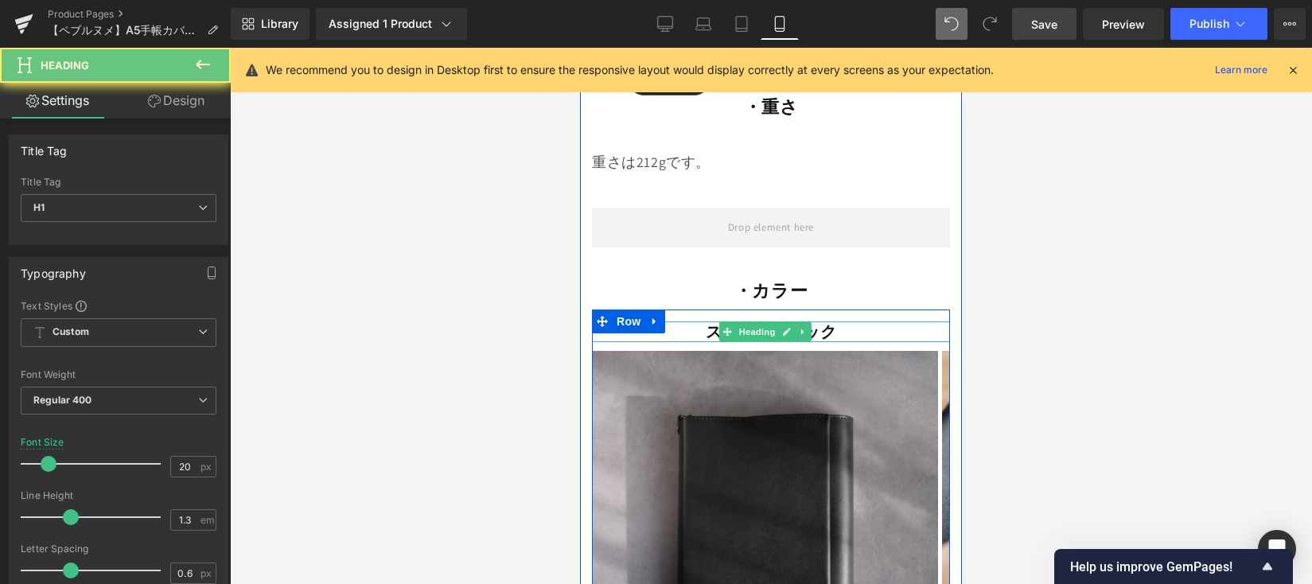
click at [706, 321] on strong "スムースブラック" at bounding box center [771, 331] width 131 height 21
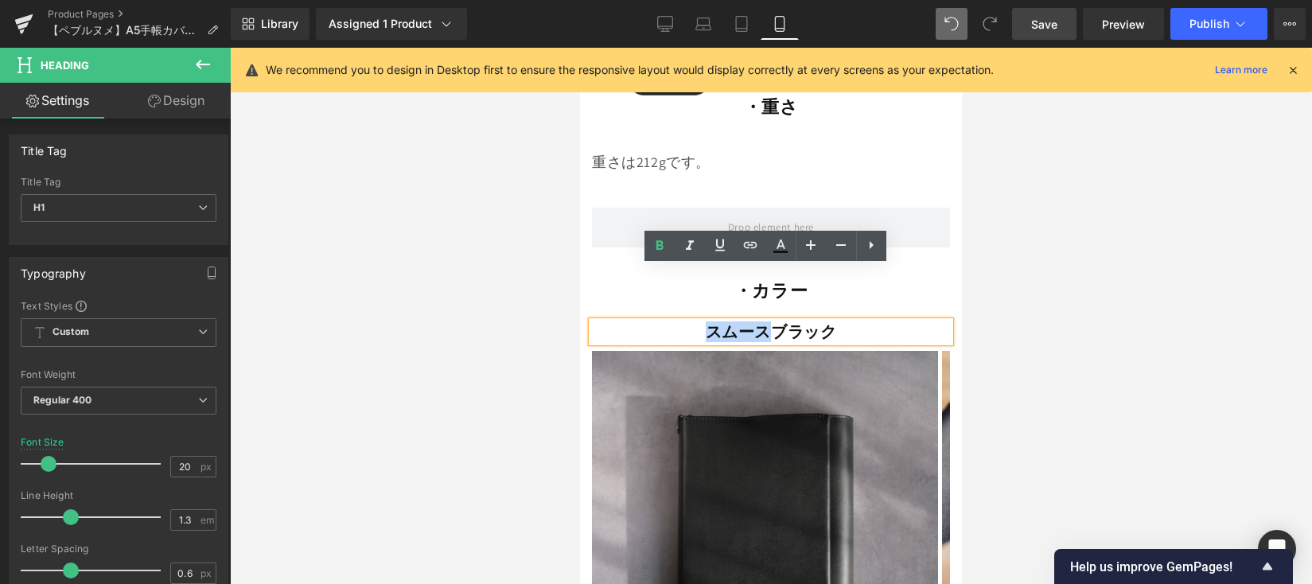
drag, startPoint x: 763, startPoint y: 277, endPoint x: 694, endPoint y: 282, distance: 69.4
click at [694, 321] on h1 "スムースブラック" at bounding box center [771, 331] width 358 height 21
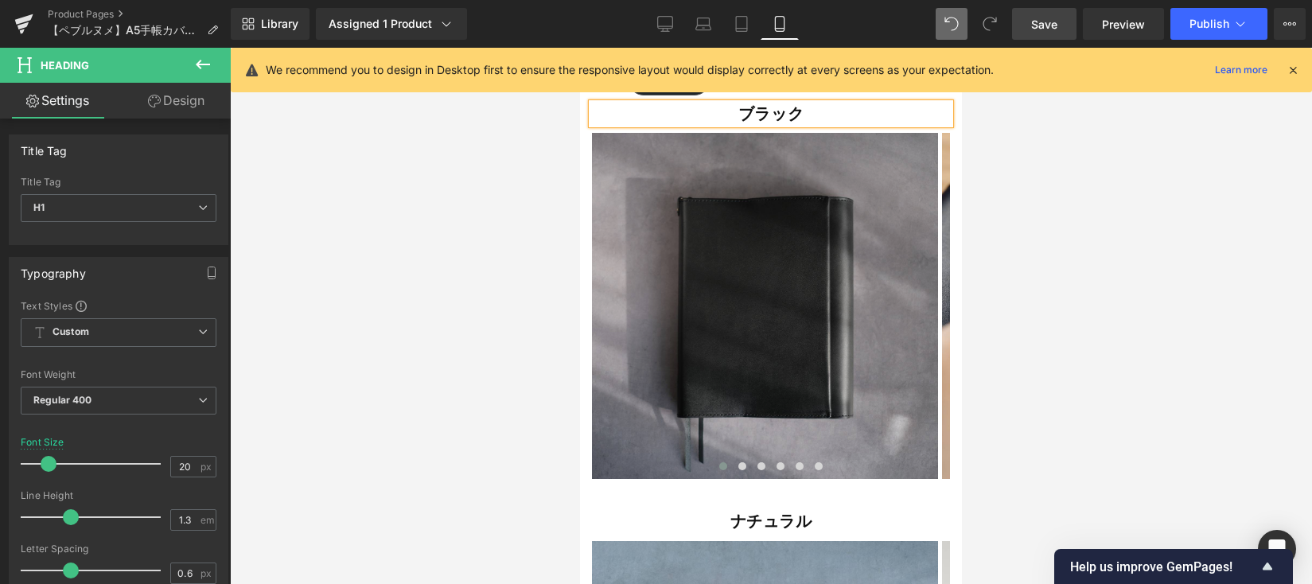
scroll to position [14240, 0]
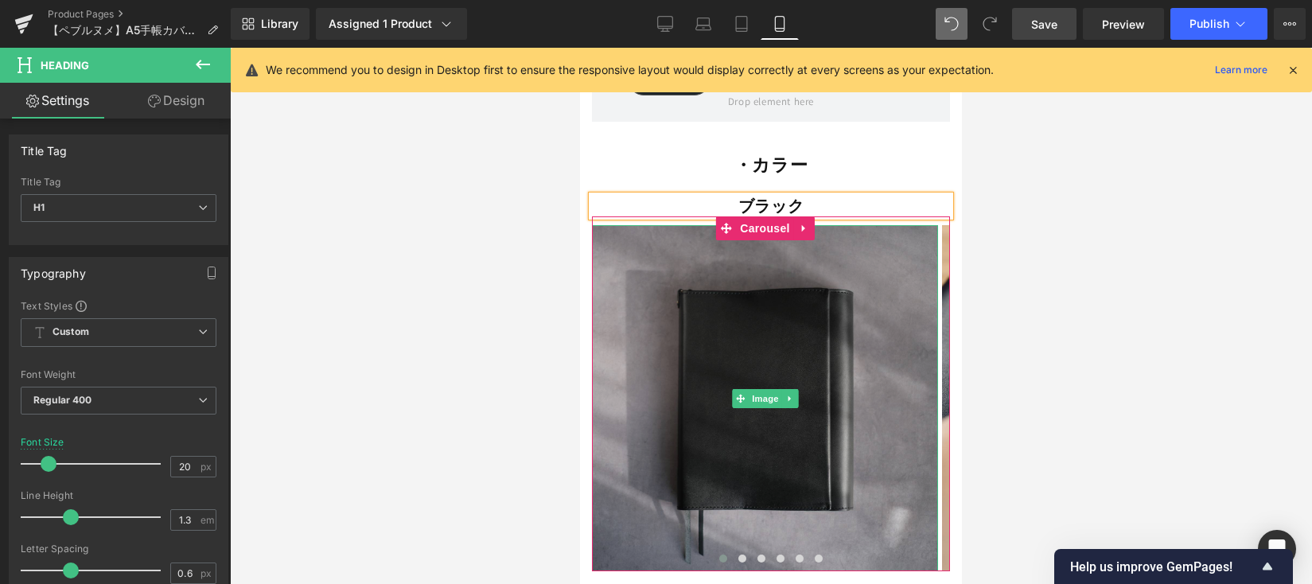
click at [713, 285] on img at bounding box center [765, 398] width 346 height 346
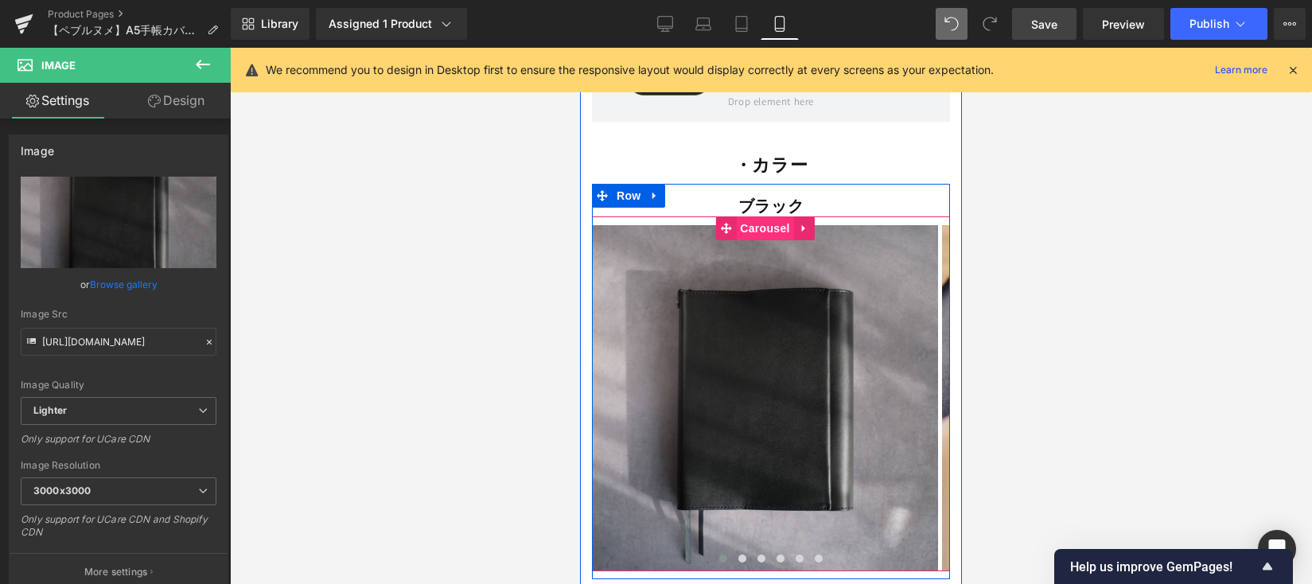
click at [766, 216] on span "Carousel" at bounding box center [764, 228] width 57 height 24
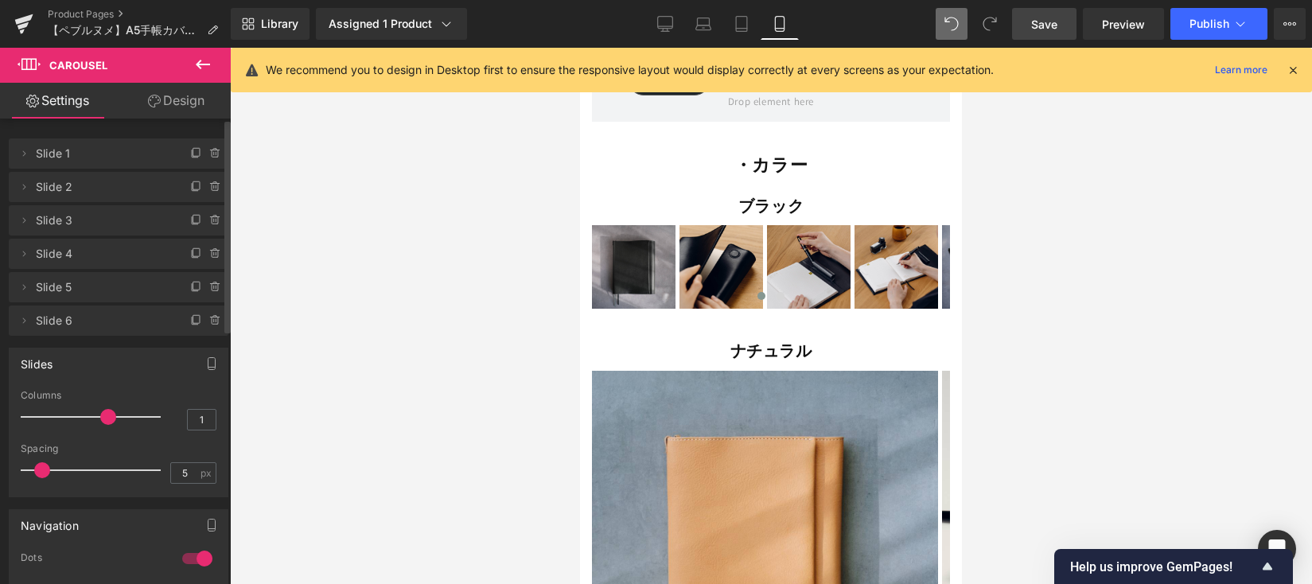
drag, startPoint x: 29, startPoint y: 417, endPoint x: 109, endPoint y: 430, distance: 80.6
click at [109, 430] on div at bounding box center [95, 417] width 132 height 32
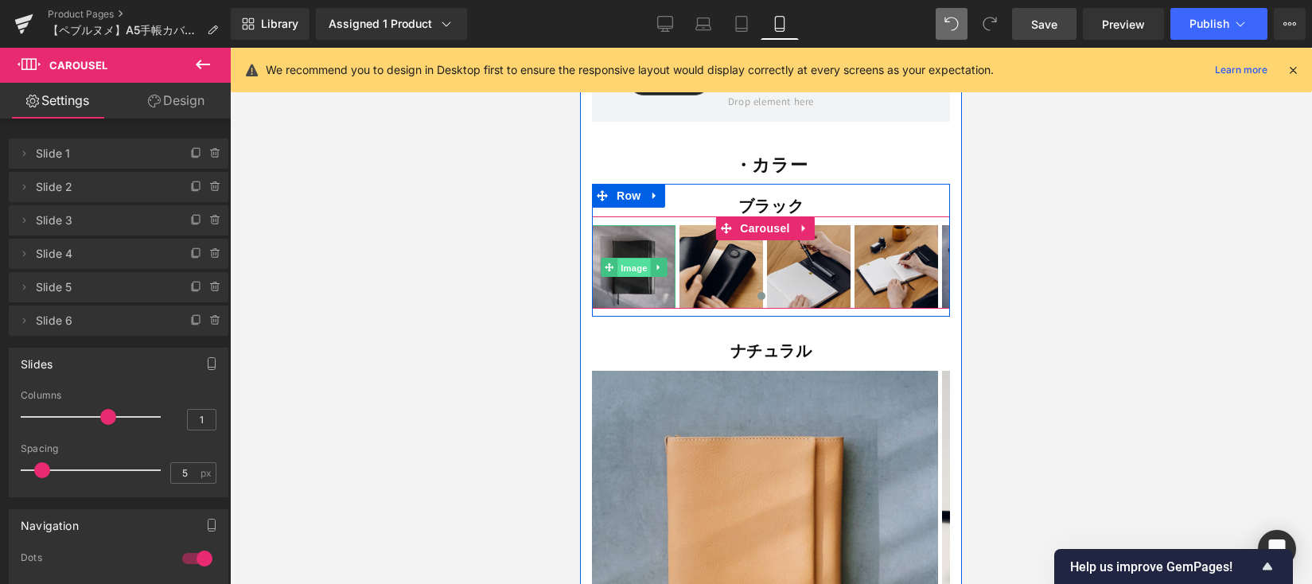
click at [636, 259] on span "Image" at bounding box center [633, 268] width 33 height 19
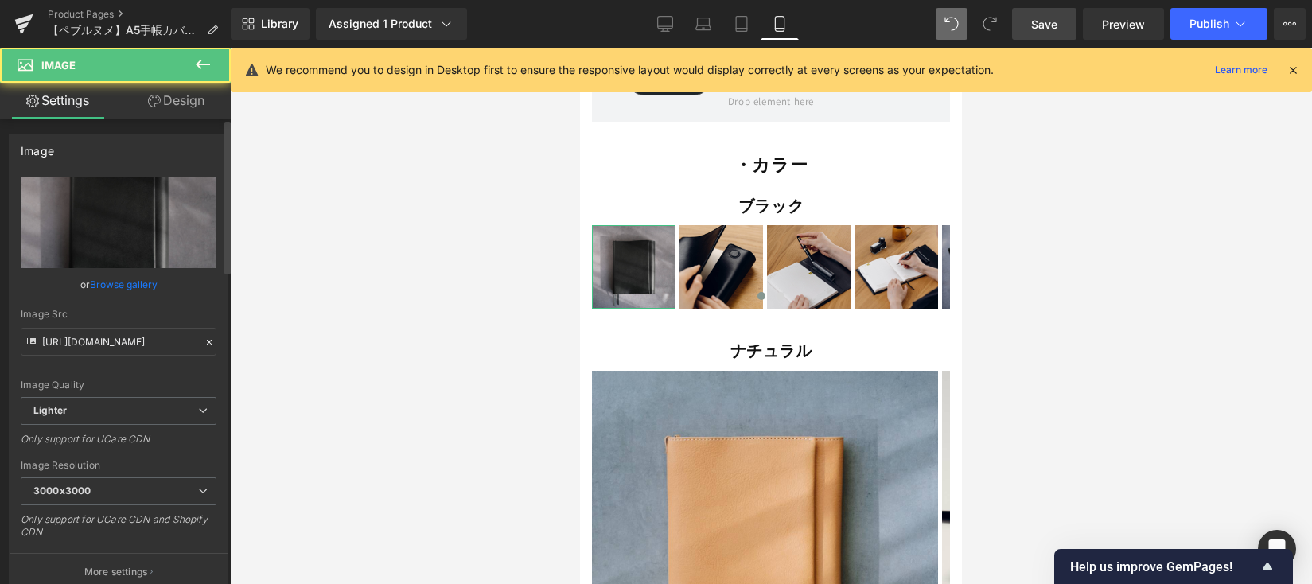
click at [137, 284] on link "Browse gallery" at bounding box center [124, 284] width 68 height 28
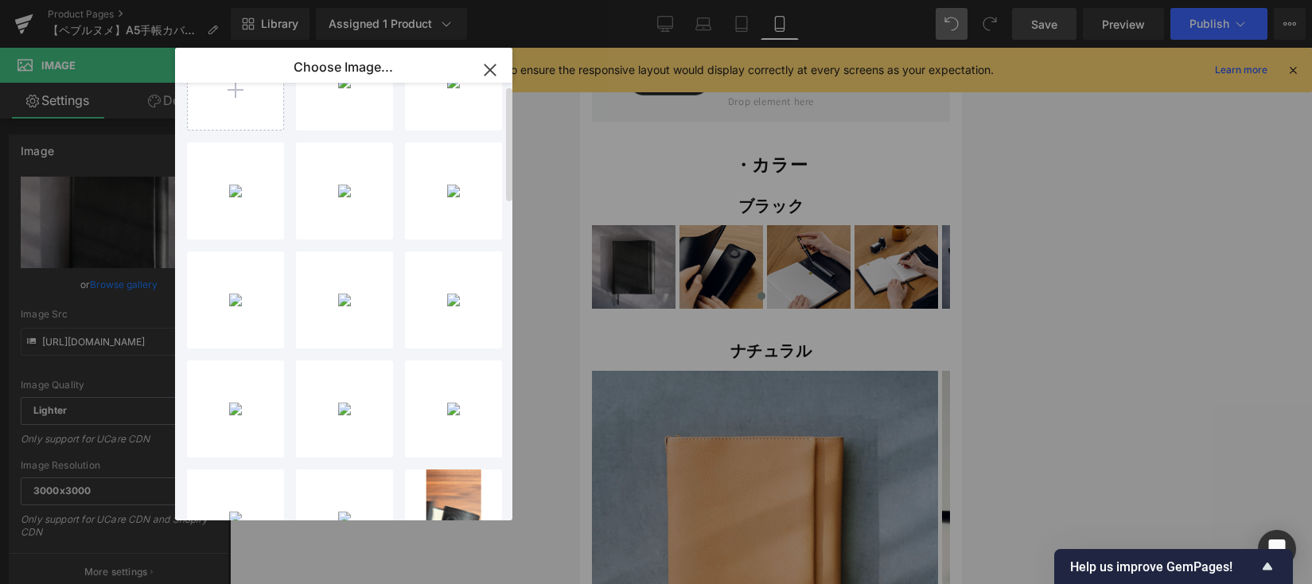
scroll to position [0, 0]
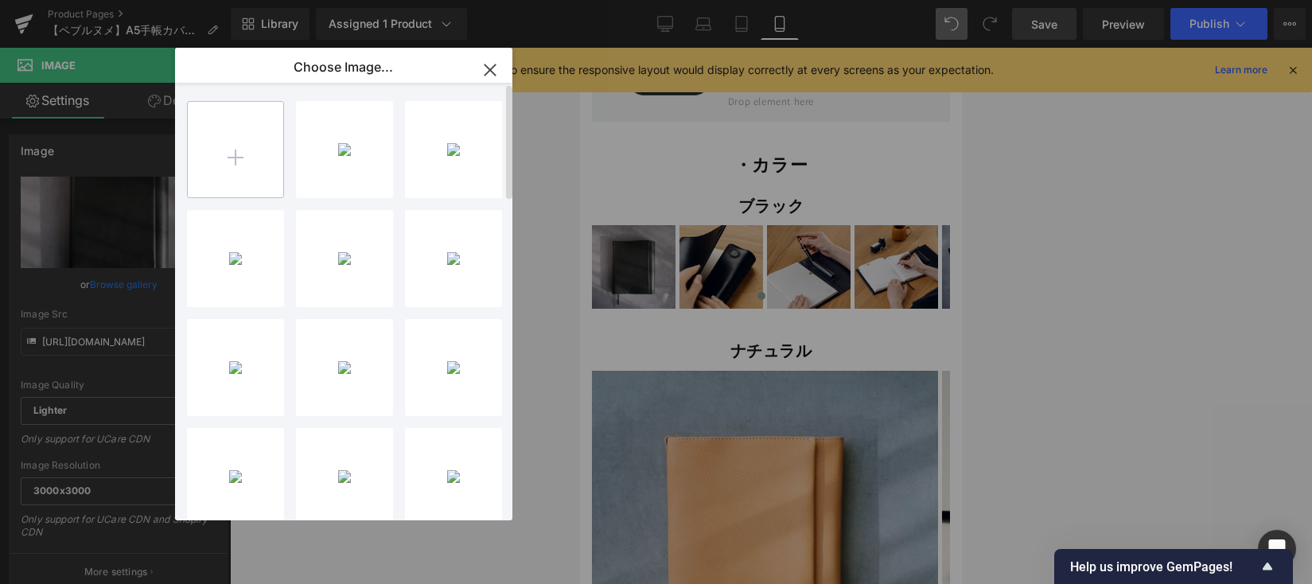
click at [242, 152] on input "file" at bounding box center [235, 149] width 95 height 95
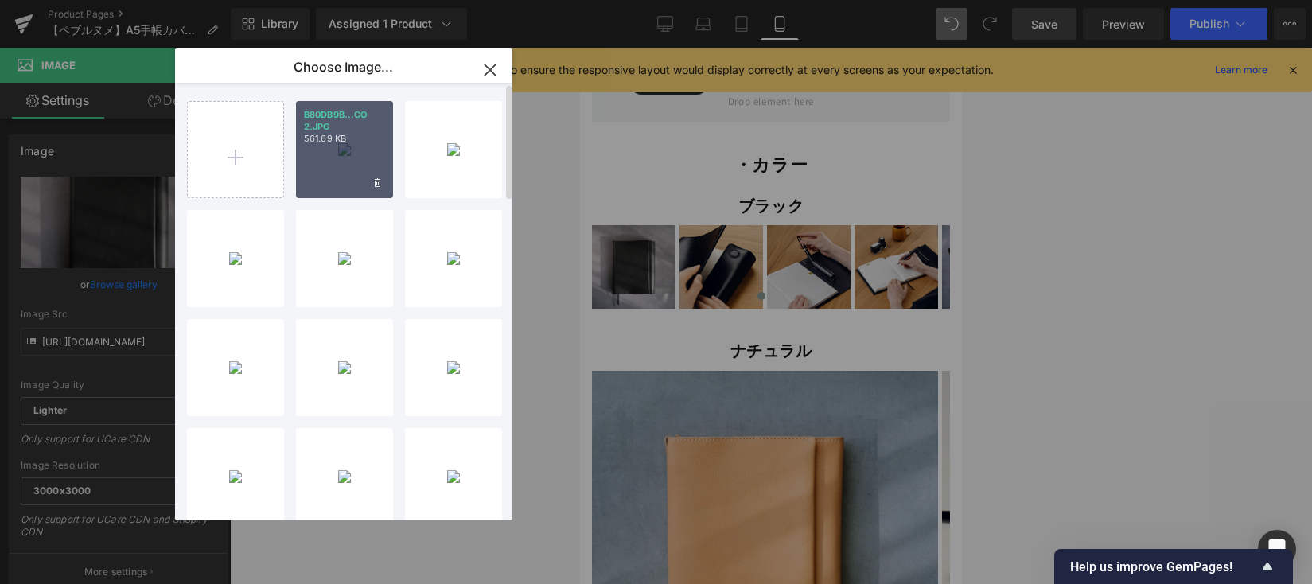
click at [335, 145] on div "B80DB9B...CO 2.JPG 561.69 KB" at bounding box center [344, 149] width 97 height 97
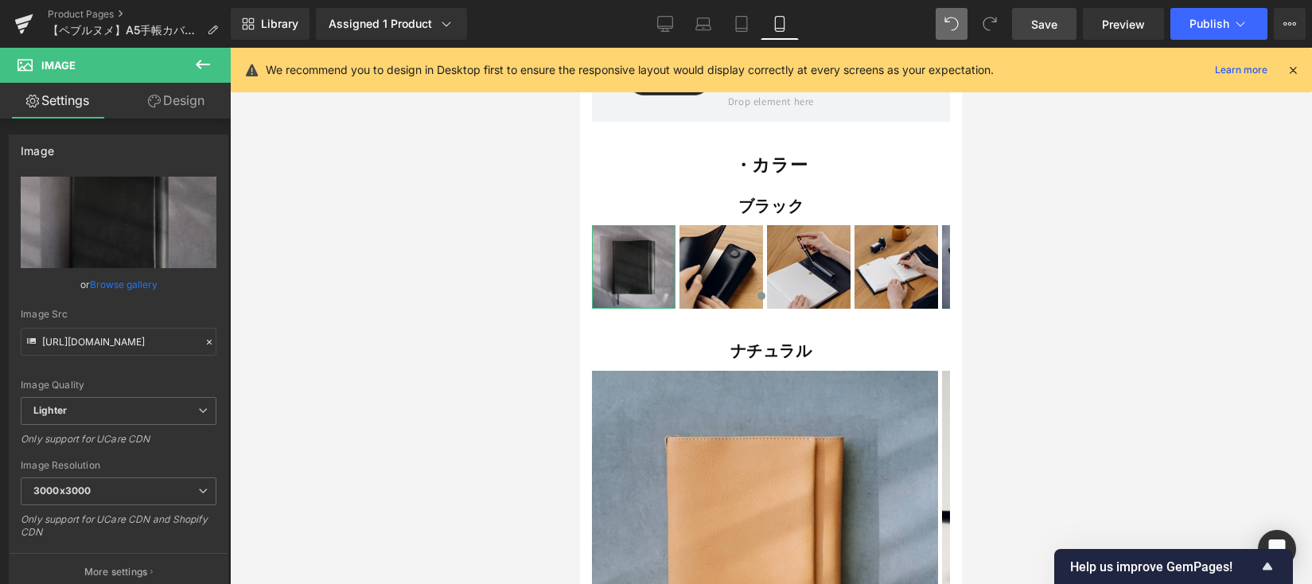
drag, startPoint x: 138, startPoint y: 286, endPoint x: 213, endPoint y: 255, distance: 82.0
click at [138, 286] on link "Browse gallery" at bounding box center [124, 284] width 68 height 28
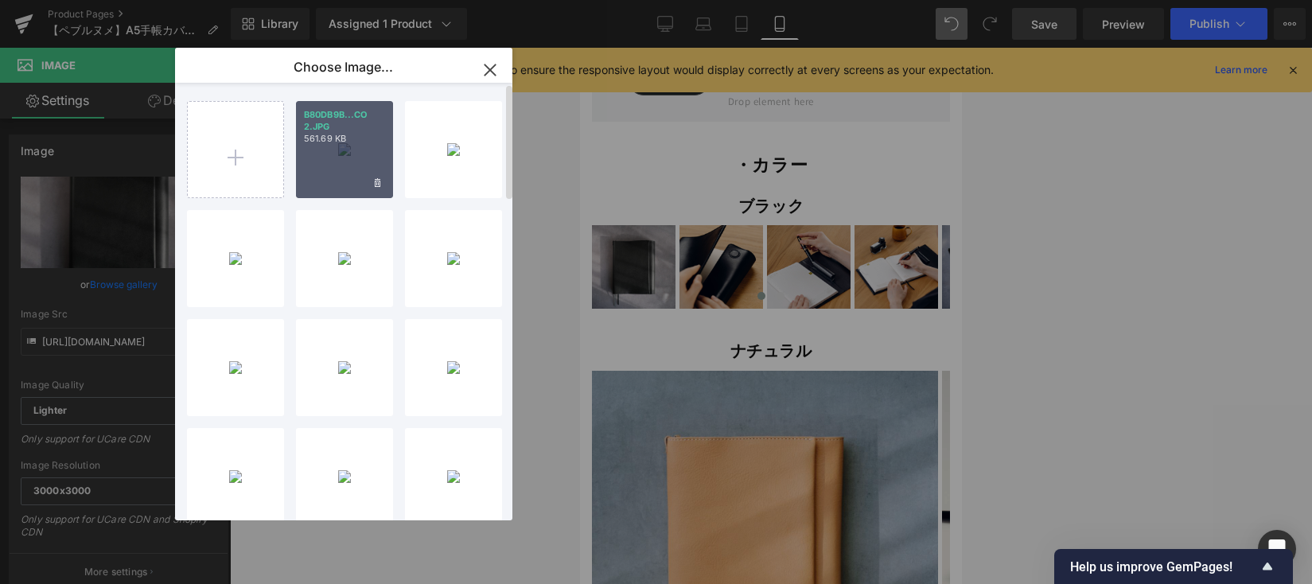
click at [343, 170] on div "B80DB9B...CO 2.JPG 561.69 KB" at bounding box center [344, 149] width 97 height 97
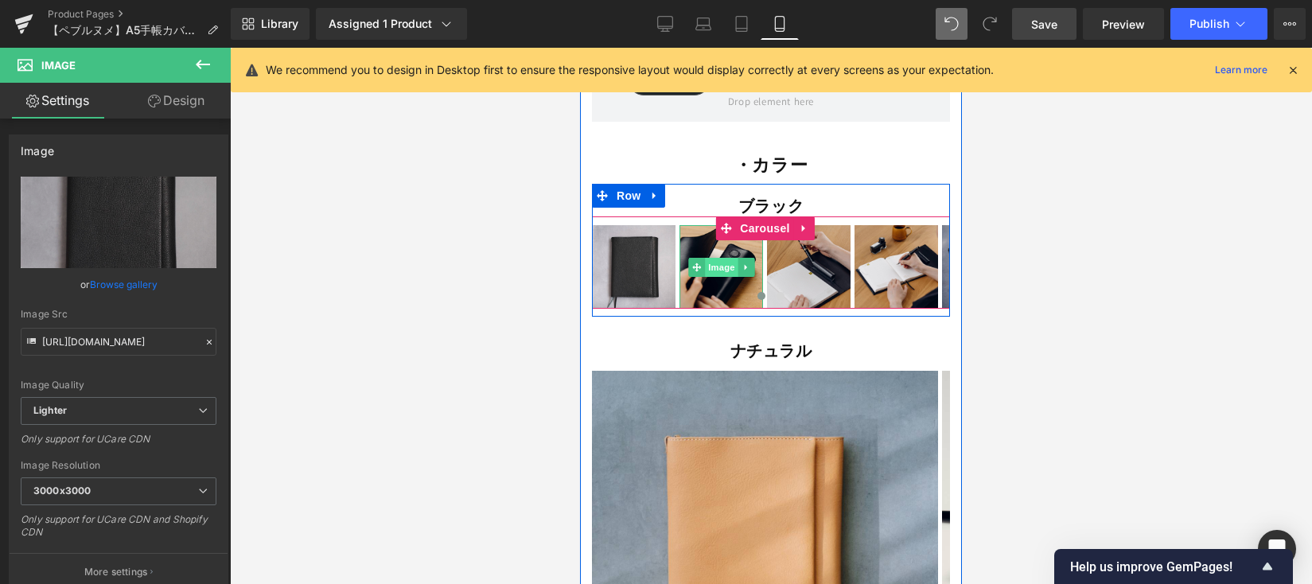
click at [718, 258] on span "Image" at bounding box center [721, 267] width 33 height 19
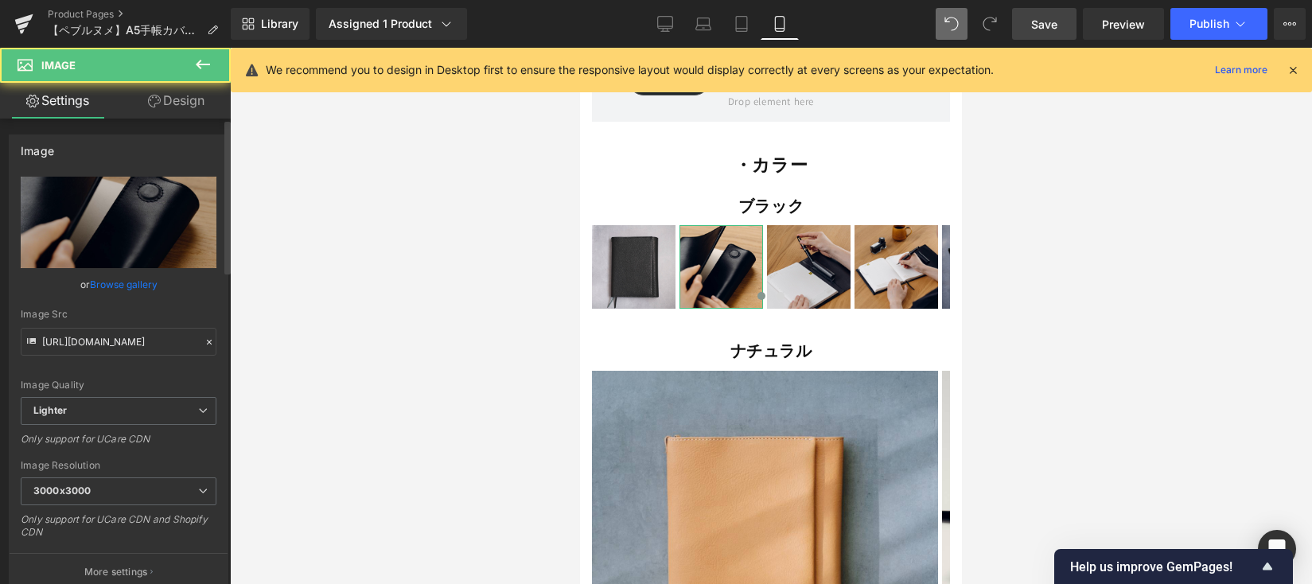
click at [142, 287] on link "Browse gallery" at bounding box center [124, 284] width 68 height 28
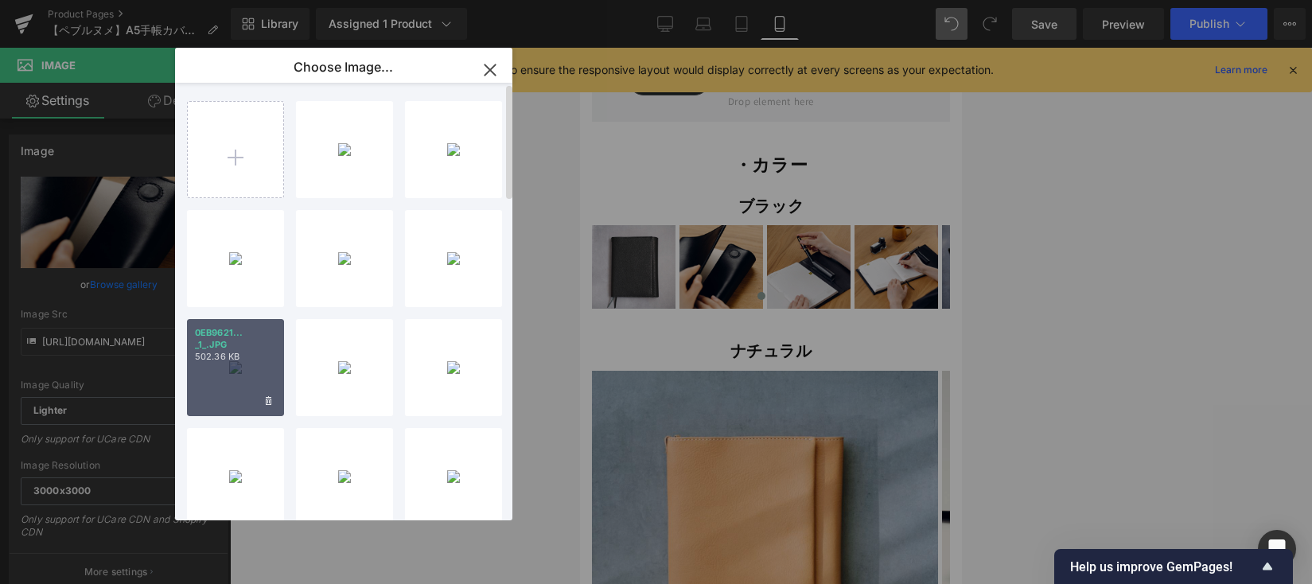
click at [275, 374] on div "0EB9621... _1_.JPG 502.36 KB" at bounding box center [235, 367] width 97 height 97
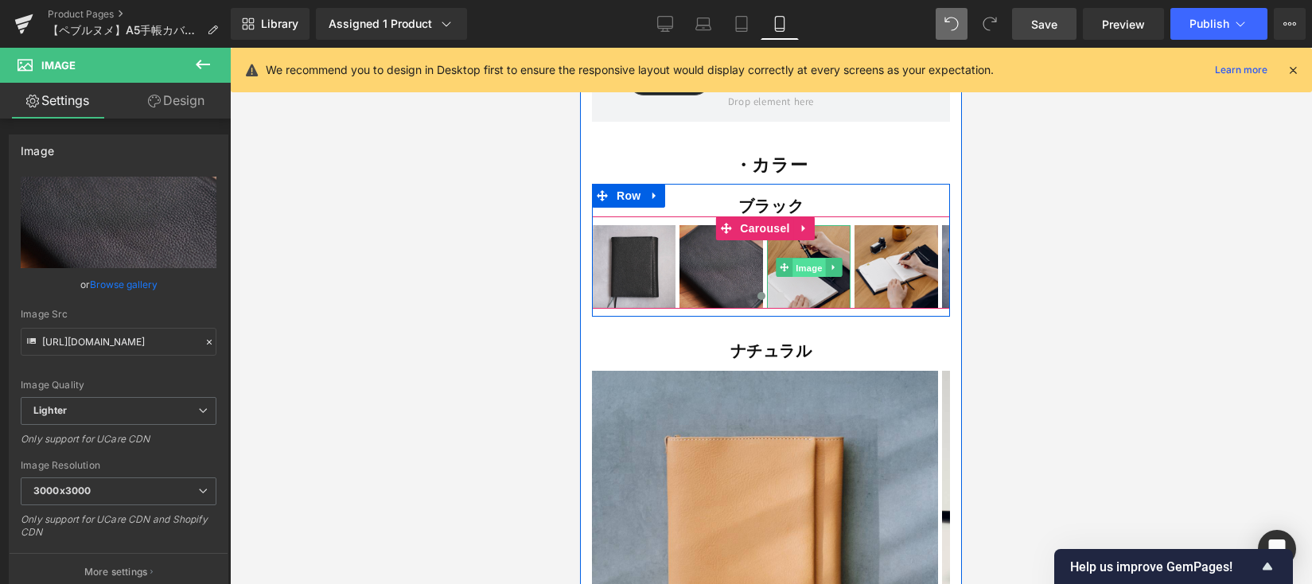
click at [797, 259] on span "Image" at bounding box center [808, 268] width 33 height 19
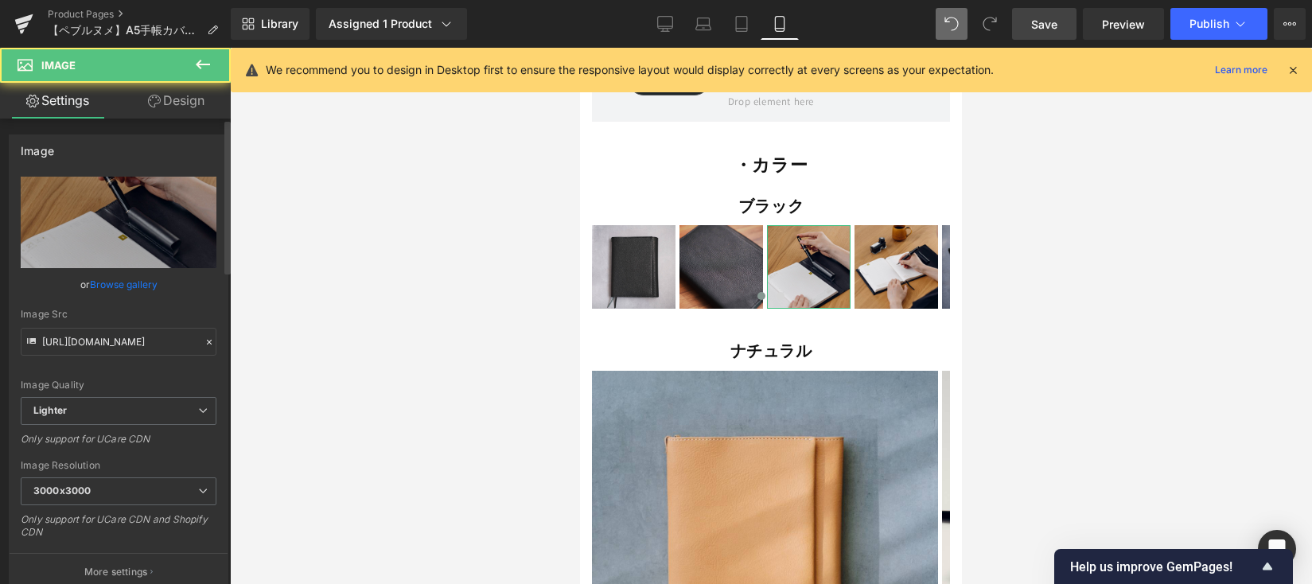
click at [132, 289] on link "Browse gallery" at bounding box center [124, 284] width 68 height 28
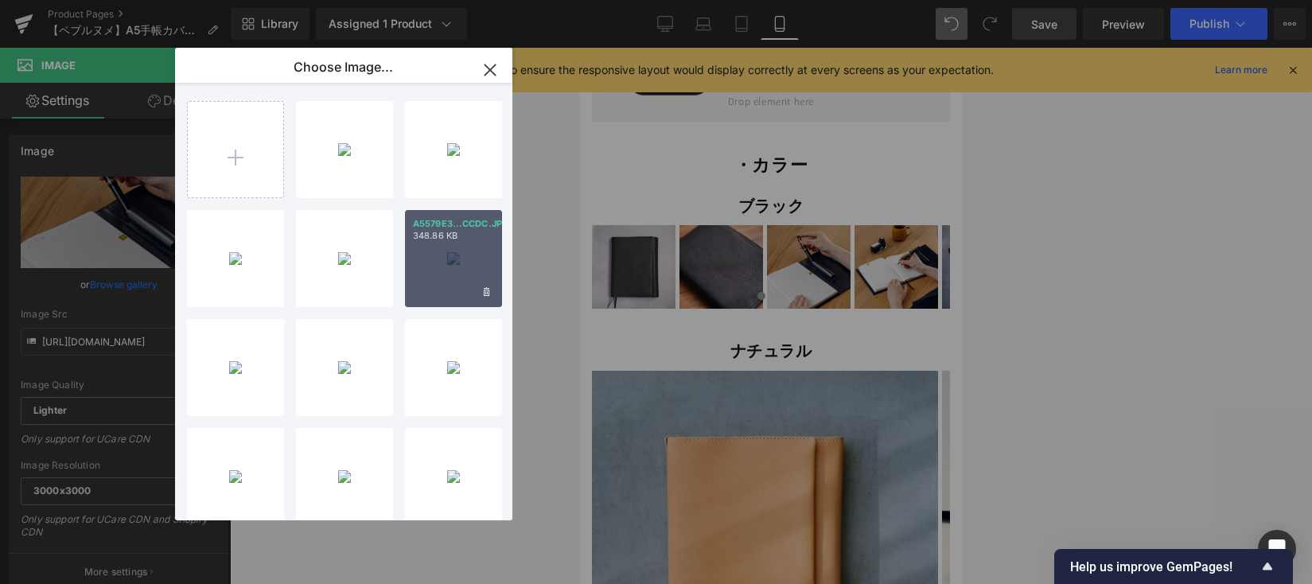
click at [423, 237] on p "348.86 KB" at bounding box center [453, 236] width 81 height 12
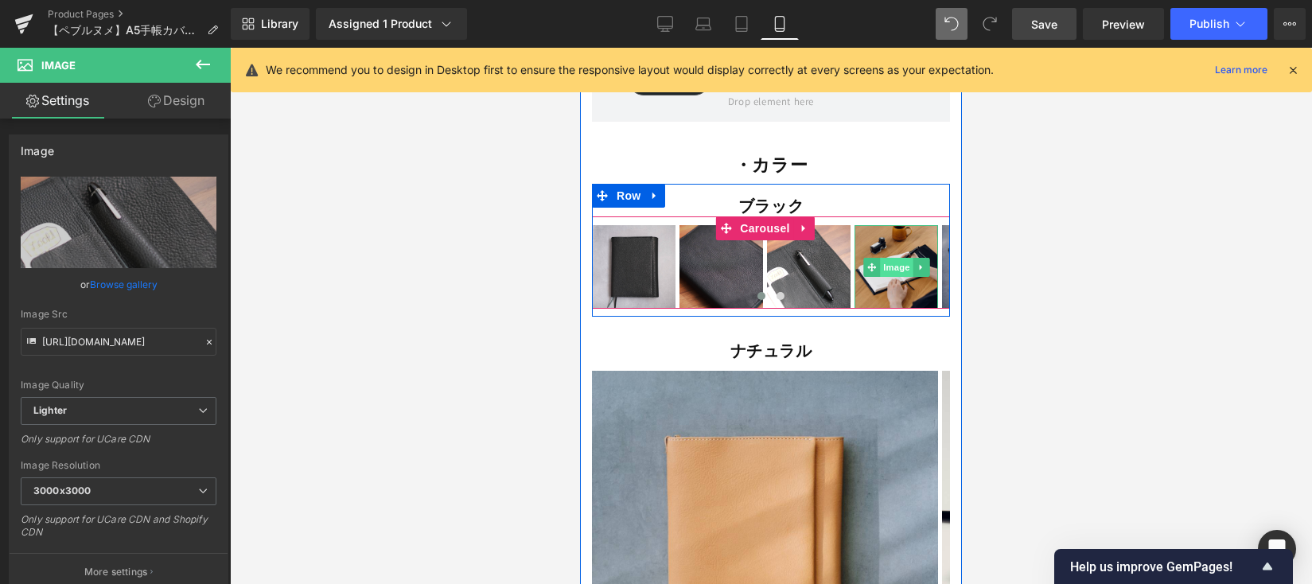
click at [895, 258] on span "Image" at bounding box center [896, 267] width 33 height 19
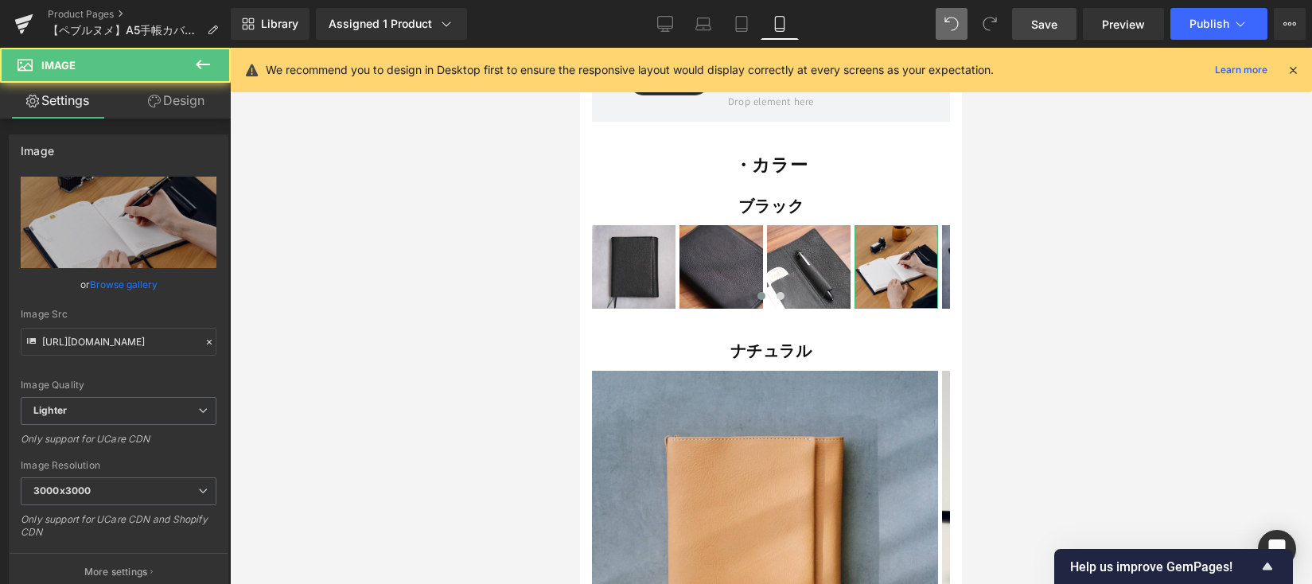
click at [119, 287] on link "Browse gallery" at bounding box center [124, 284] width 68 height 28
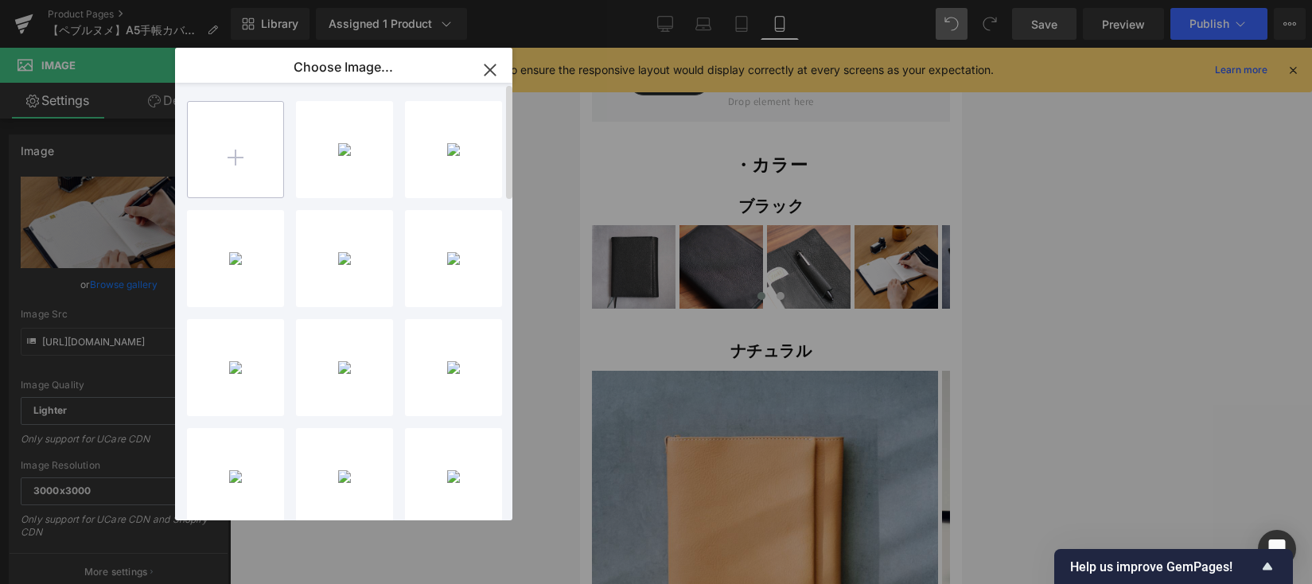
click at [248, 160] on input "file" at bounding box center [235, 149] width 95 height 95
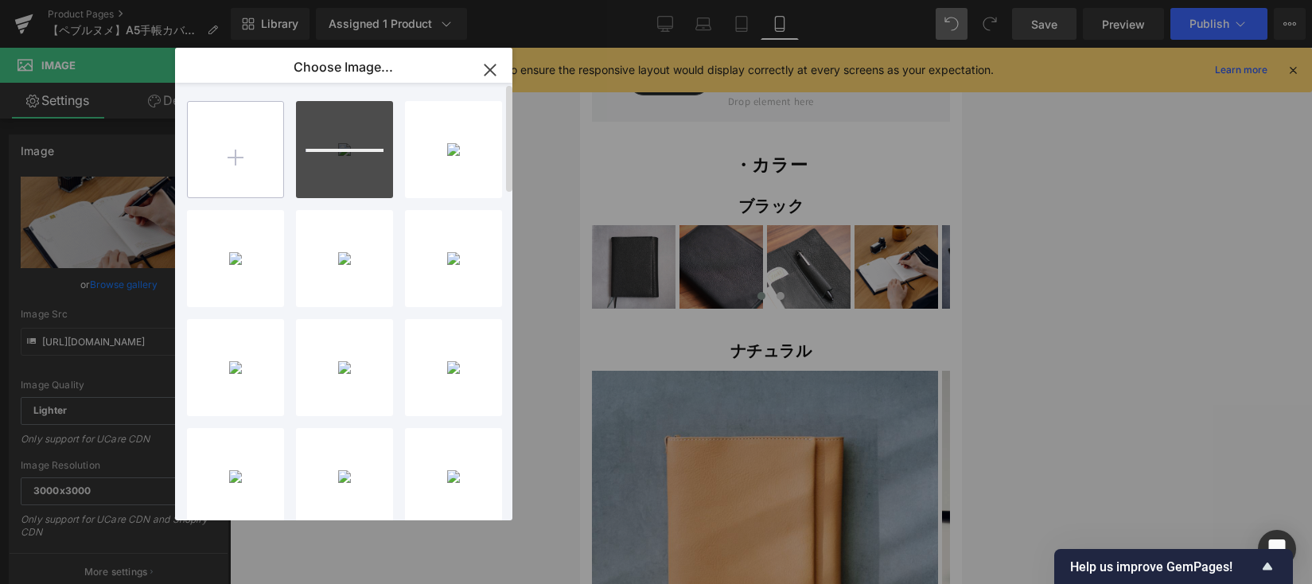
click at [255, 159] on input "file" at bounding box center [235, 149] width 95 height 95
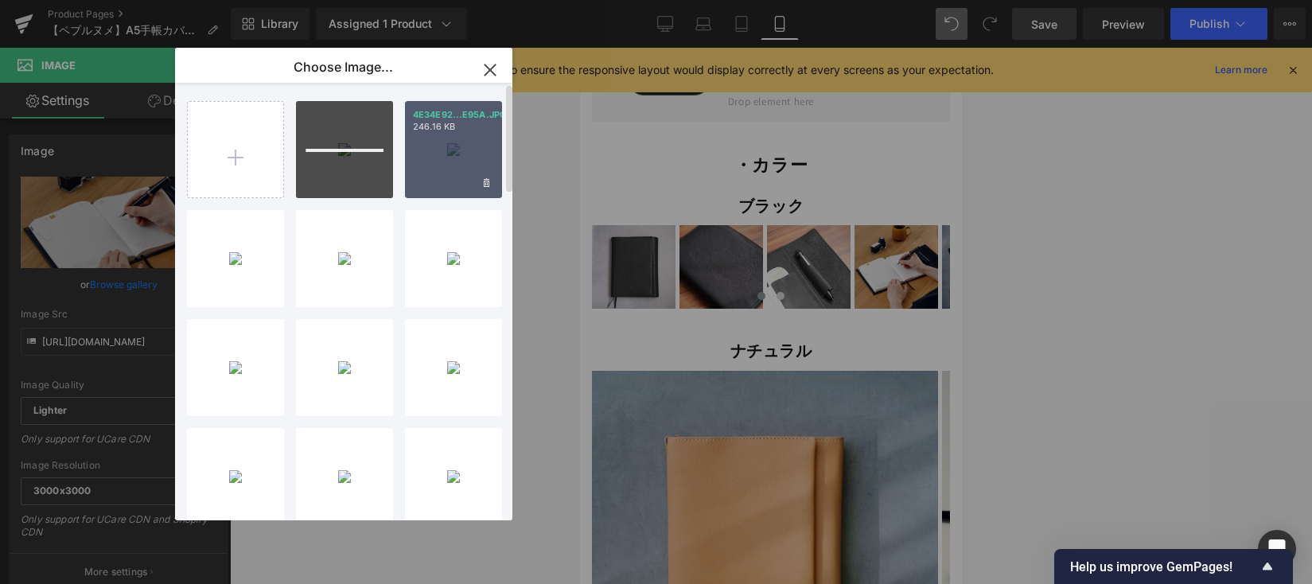
click at [442, 158] on div "4E34E92...E95A.JPG 246.16 KB" at bounding box center [453, 149] width 97 height 97
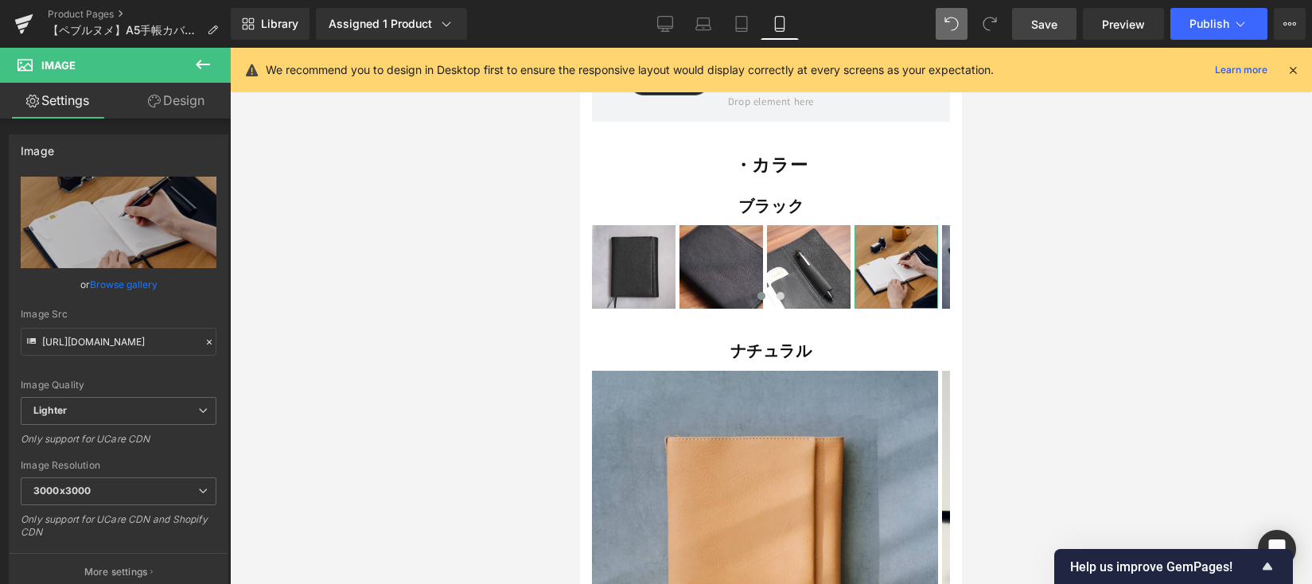
drag, startPoint x: 134, startPoint y: 276, endPoint x: 197, endPoint y: 259, distance: 65.2
click at [134, 276] on link "Browse gallery" at bounding box center [124, 284] width 68 height 28
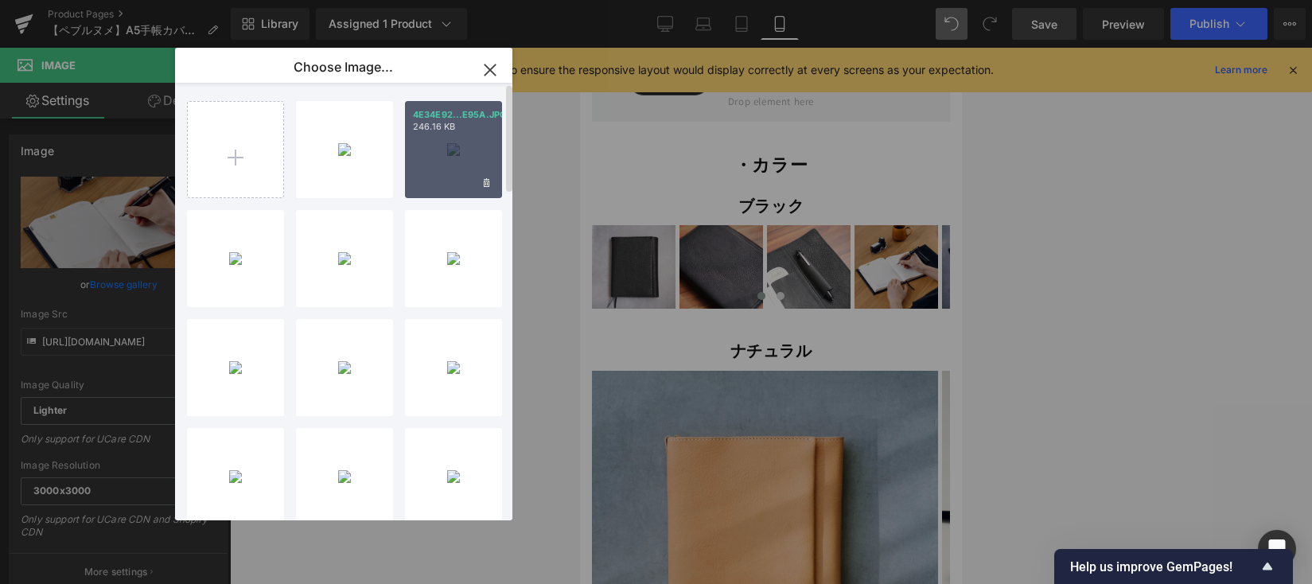
click at [442, 138] on div "4E34E92...E95A.JPG 246.16 KB" at bounding box center [453, 149] width 97 height 97
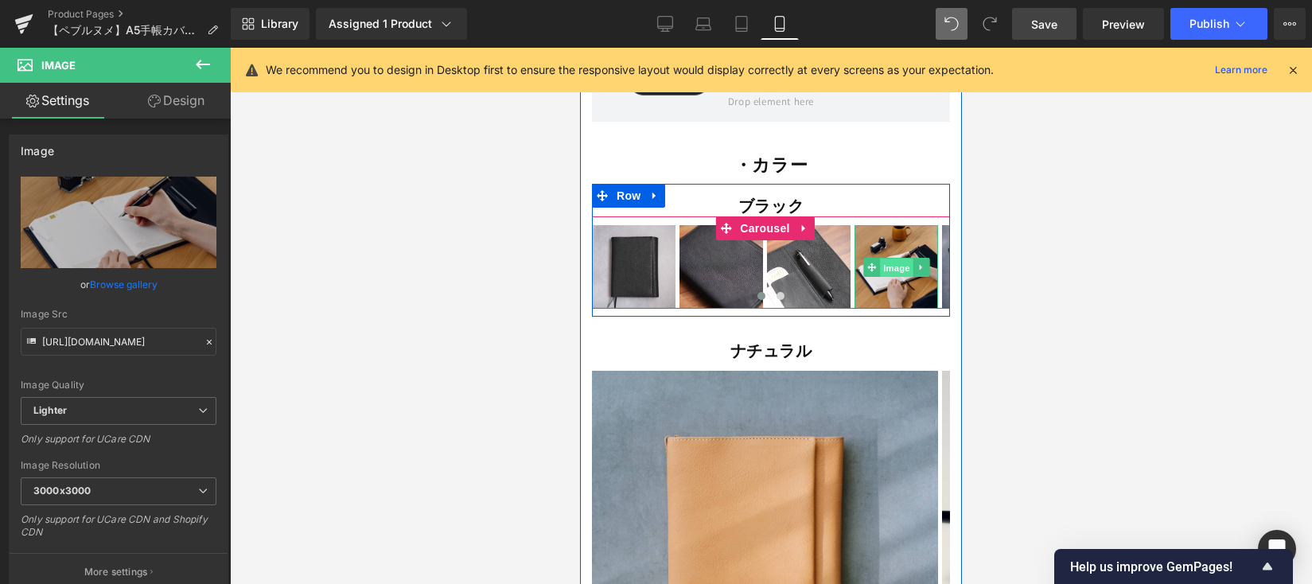
click at [890, 259] on span "Image" at bounding box center [896, 268] width 33 height 19
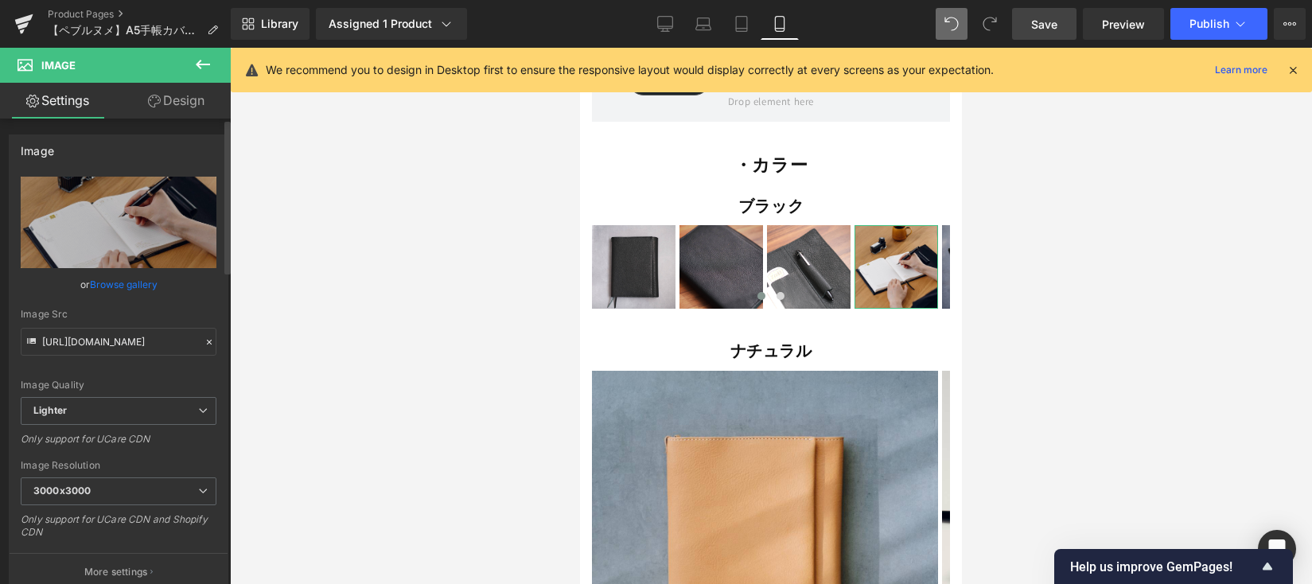
click at [126, 285] on link "Browse gallery" at bounding box center [124, 284] width 68 height 28
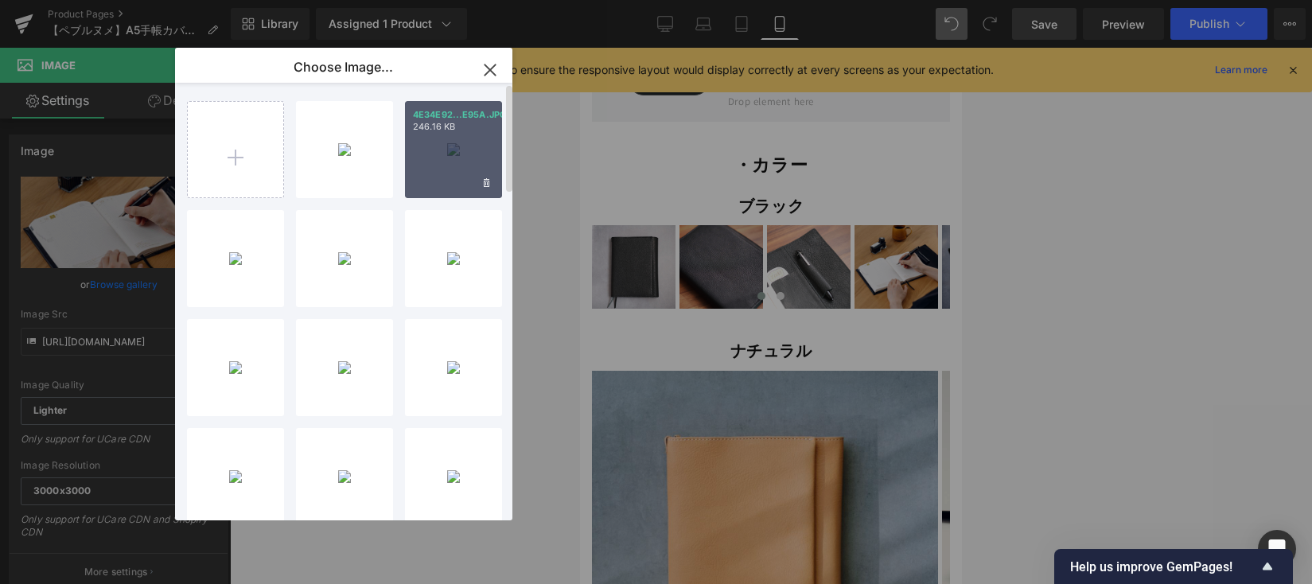
click at [455, 157] on div "4E34E92...E95A.JPG 246.16 KB" at bounding box center [453, 149] width 97 height 97
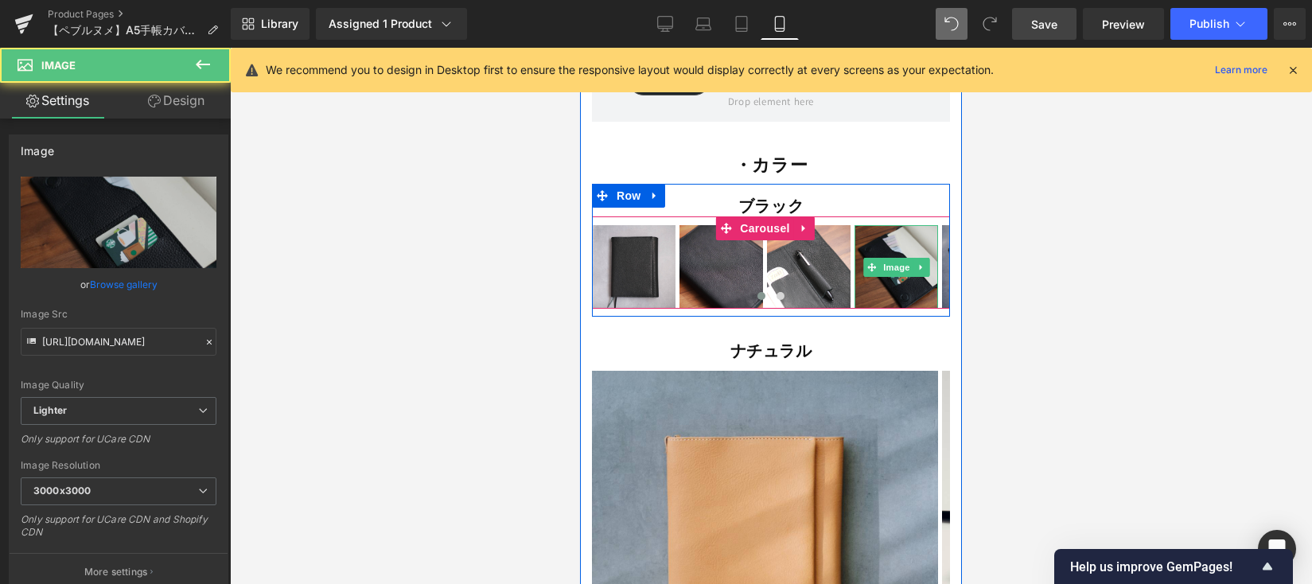
click at [874, 231] on img at bounding box center [896, 267] width 84 height 84
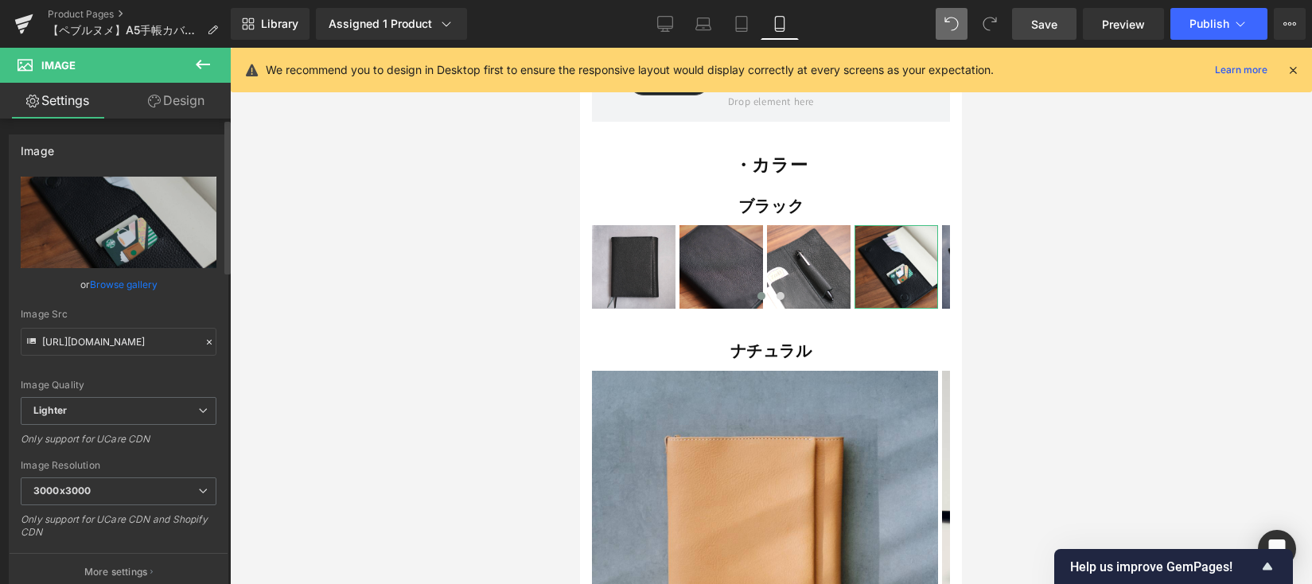
click at [108, 277] on link "Browse gallery" at bounding box center [124, 284] width 68 height 28
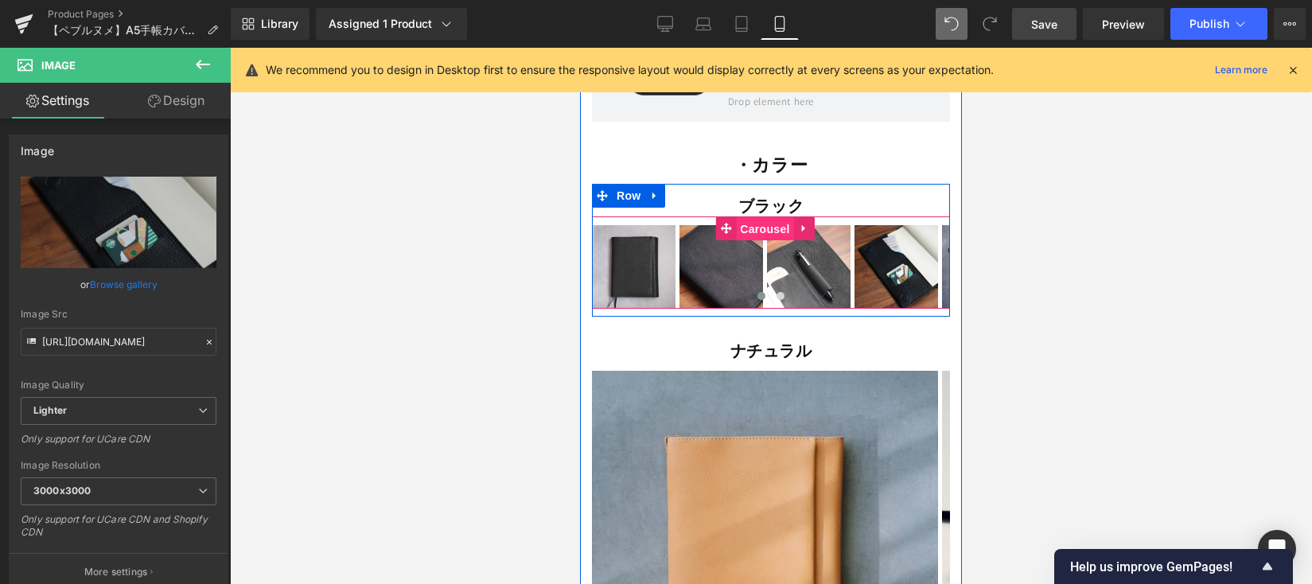
click at [759, 217] on span "Carousel" at bounding box center [764, 229] width 57 height 24
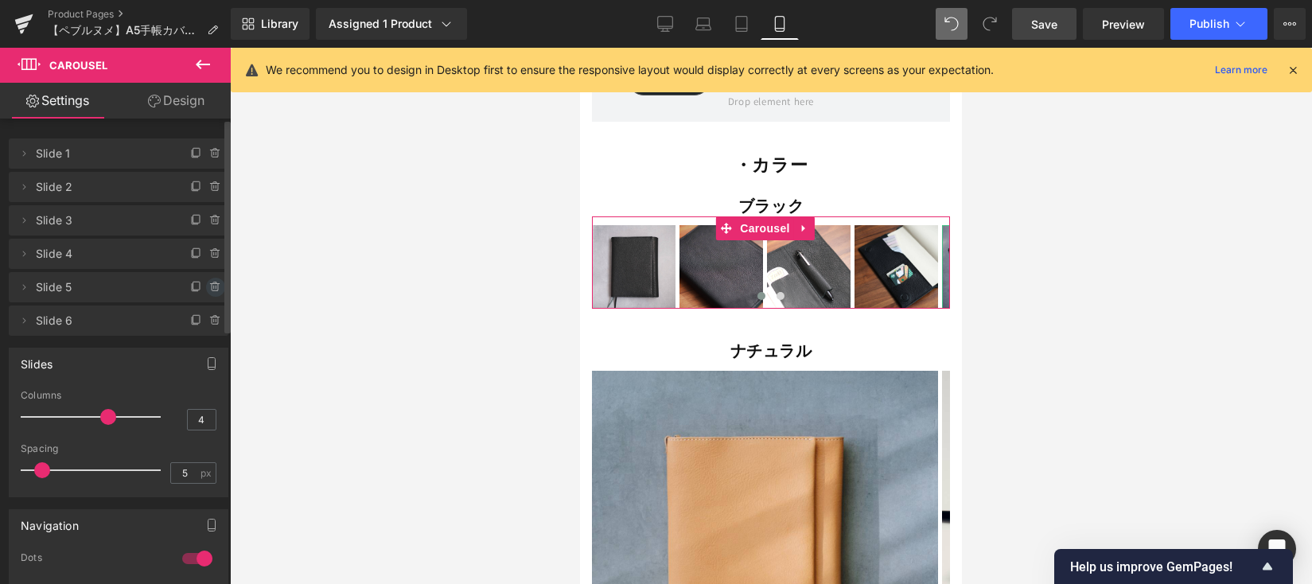
click at [206, 294] on span at bounding box center [215, 287] width 19 height 19
click at [204, 290] on button "Delete" at bounding box center [198, 288] width 50 height 21
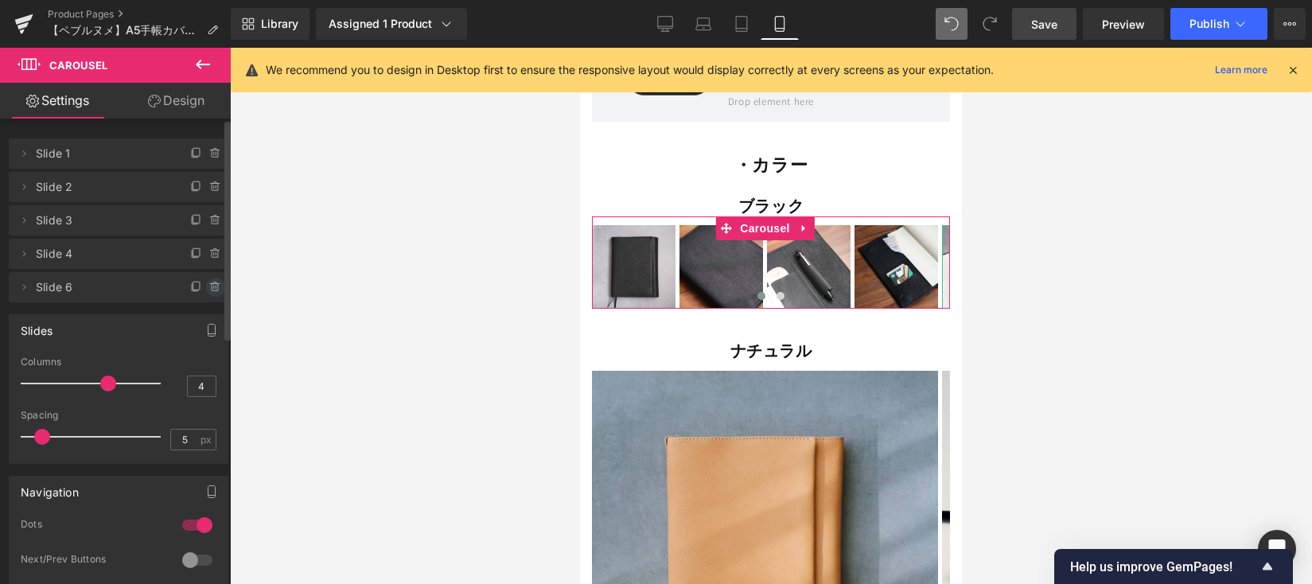
click at [209, 289] on icon at bounding box center [215, 287] width 13 height 13
drag, startPoint x: 204, startPoint y: 289, endPoint x: 205, endPoint y: 273, distance: 15.9
click at [204, 289] on button "Delete" at bounding box center [198, 288] width 50 height 21
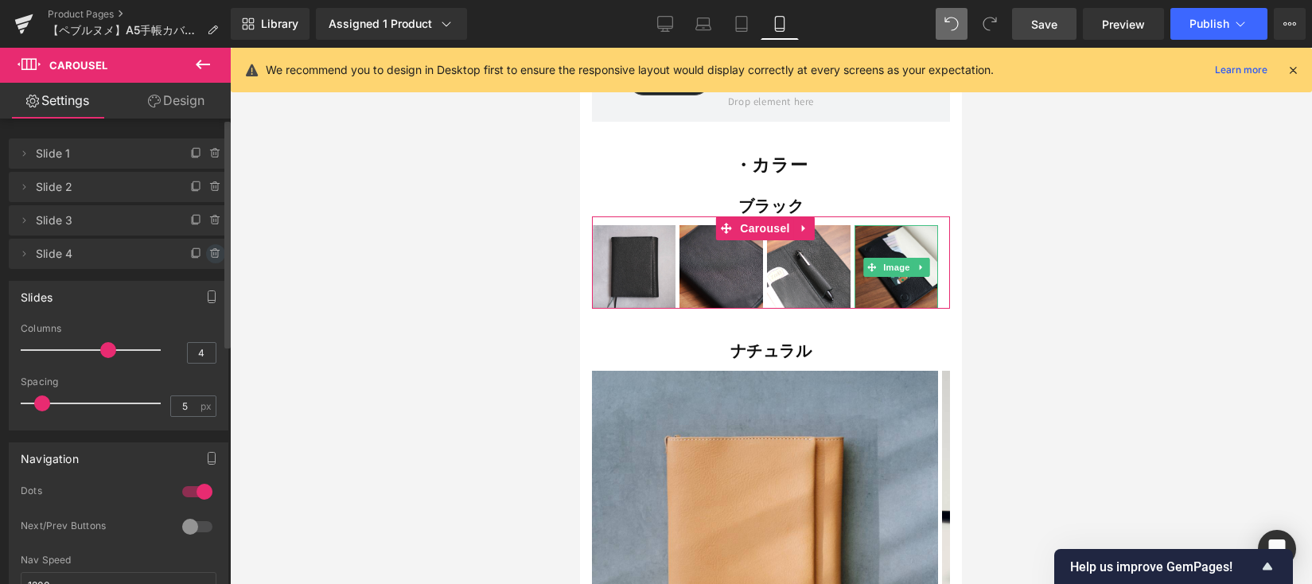
click at [209, 251] on icon at bounding box center [215, 253] width 13 height 13
click at [206, 255] on button "Delete" at bounding box center [198, 254] width 50 height 21
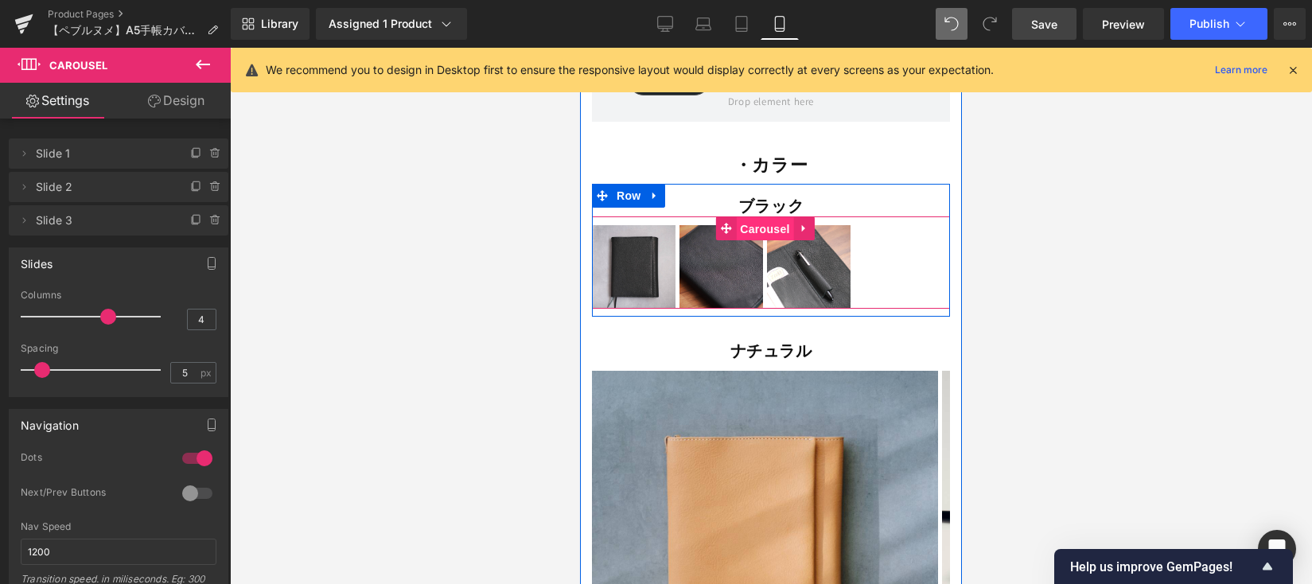
click at [761, 217] on span "Carousel" at bounding box center [764, 229] width 57 height 24
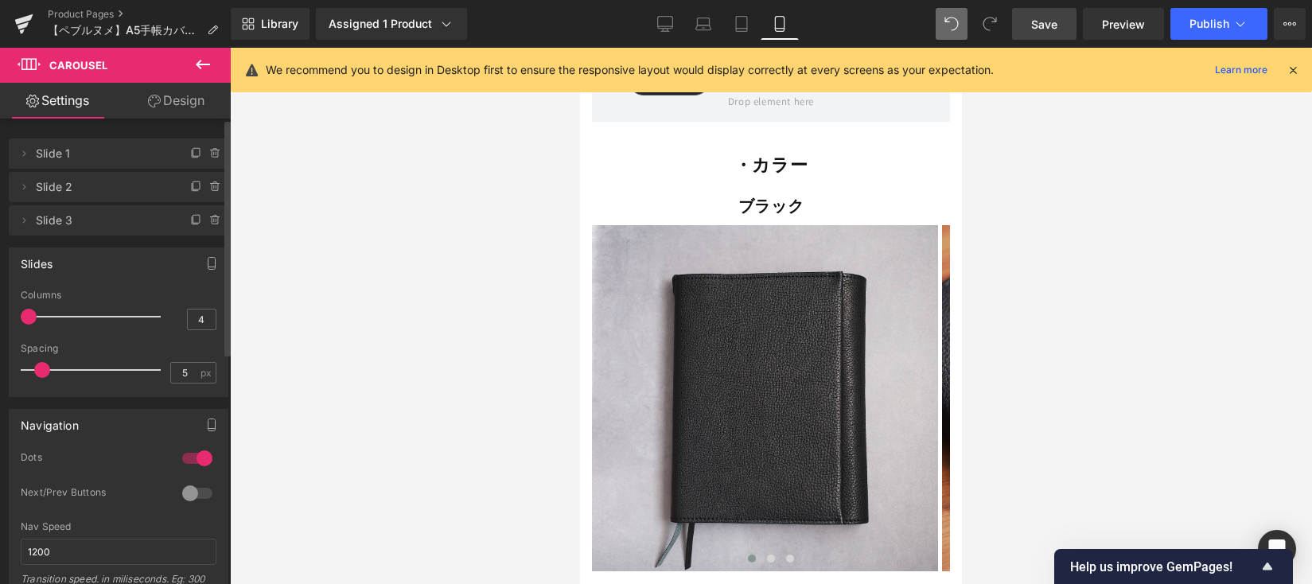
drag, startPoint x: 98, startPoint y: 319, endPoint x: 31, endPoint y: 321, distance: 66.9
click at [31, 321] on span at bounding box center [29, 317] width 16 height 16
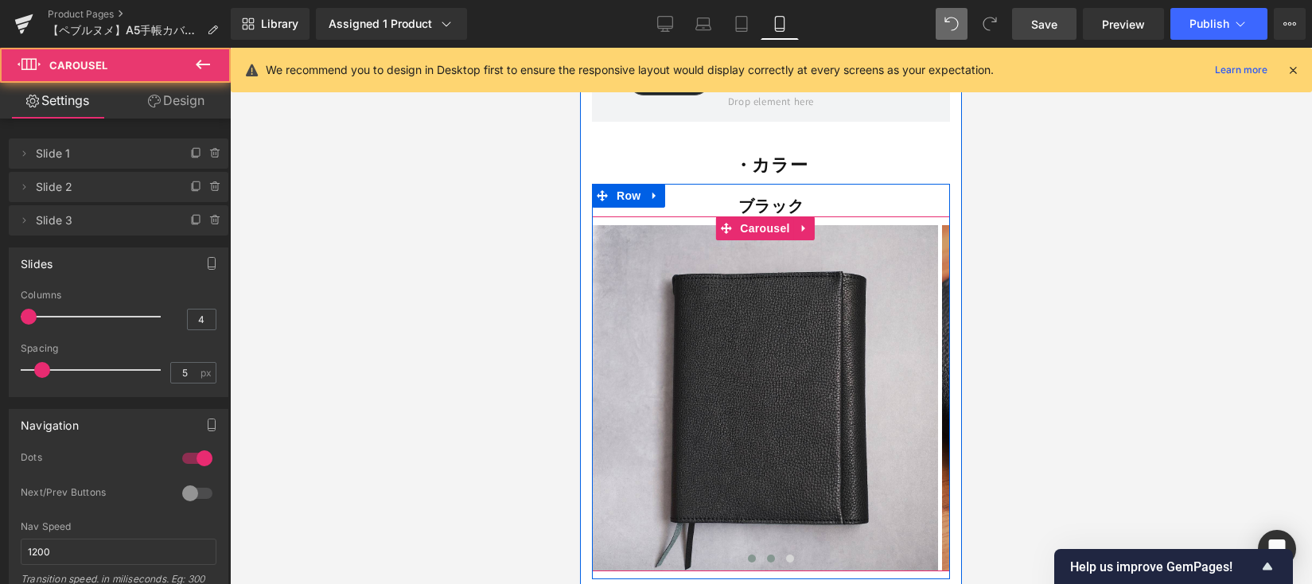
click at [768, 554] on span at bounding box center [771, 558] width 8 height 8
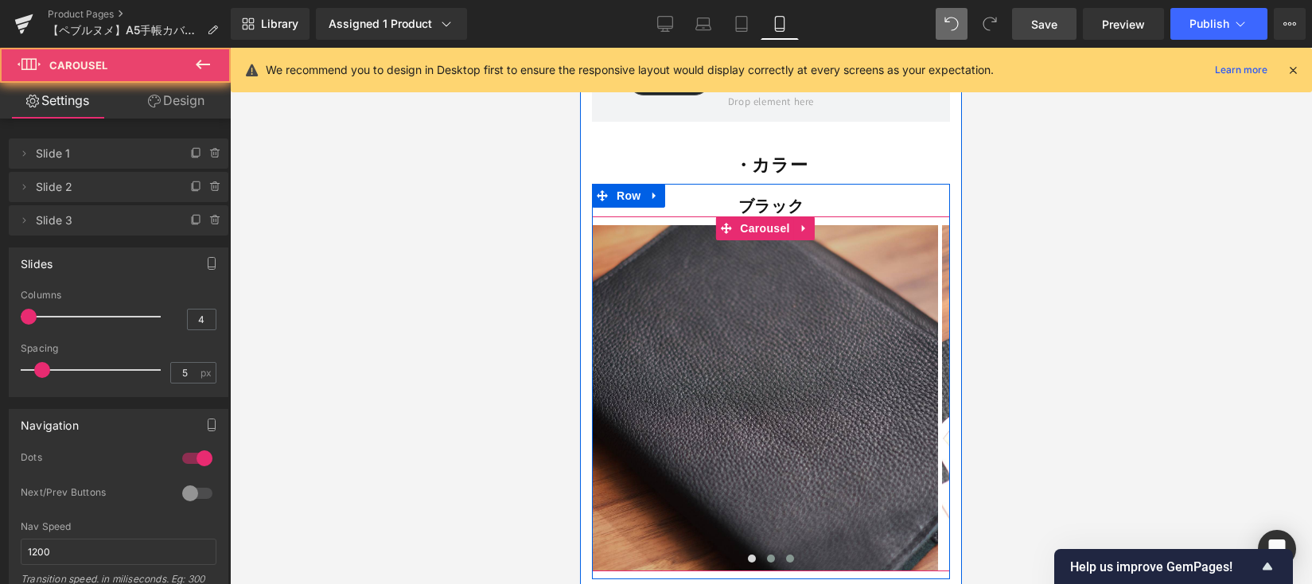
click at [780, 550] on button at bounding box center [789, 558] width 19 height 16
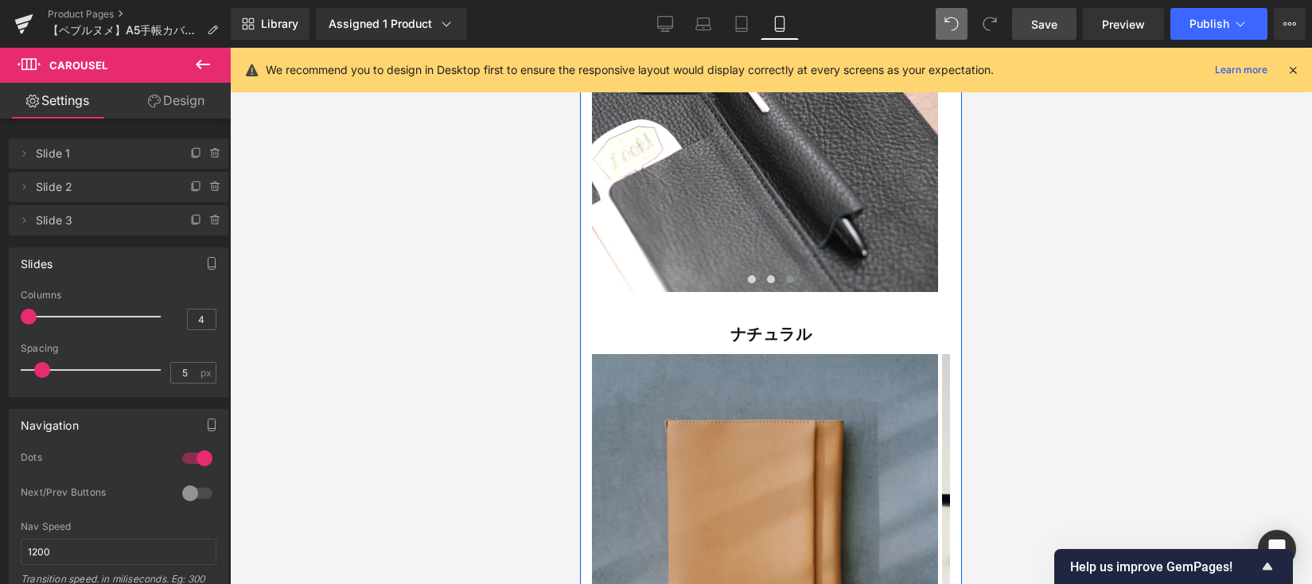
click at [762, 438] on img at bounding box center [765, 527] width 346 height 346
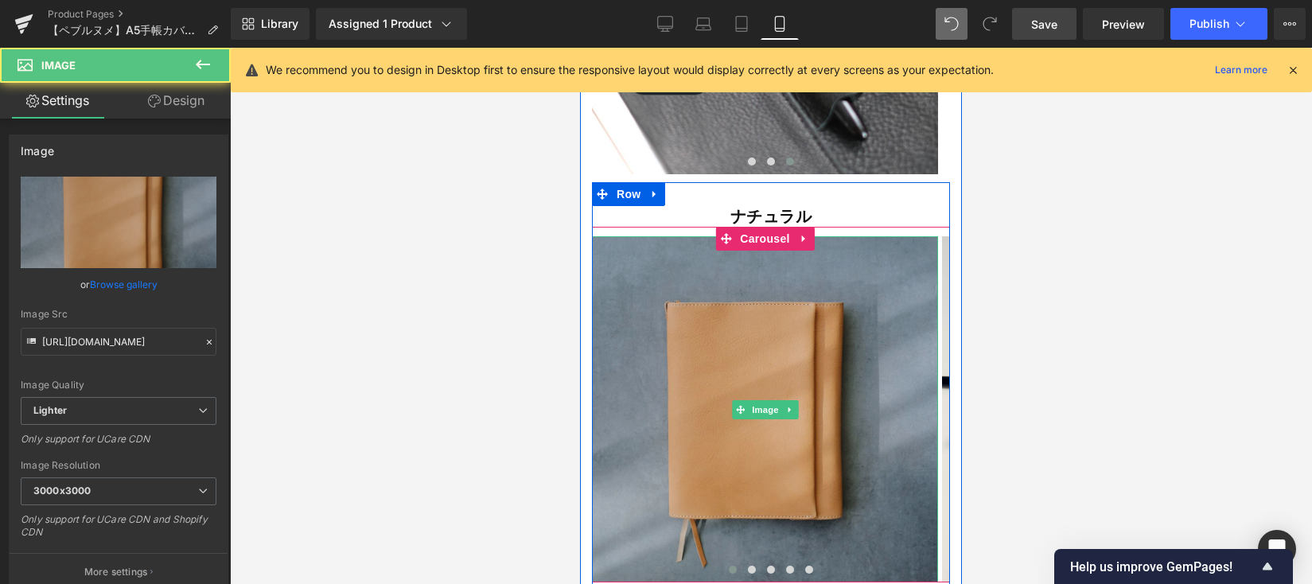
scroll to position [14776, 0]
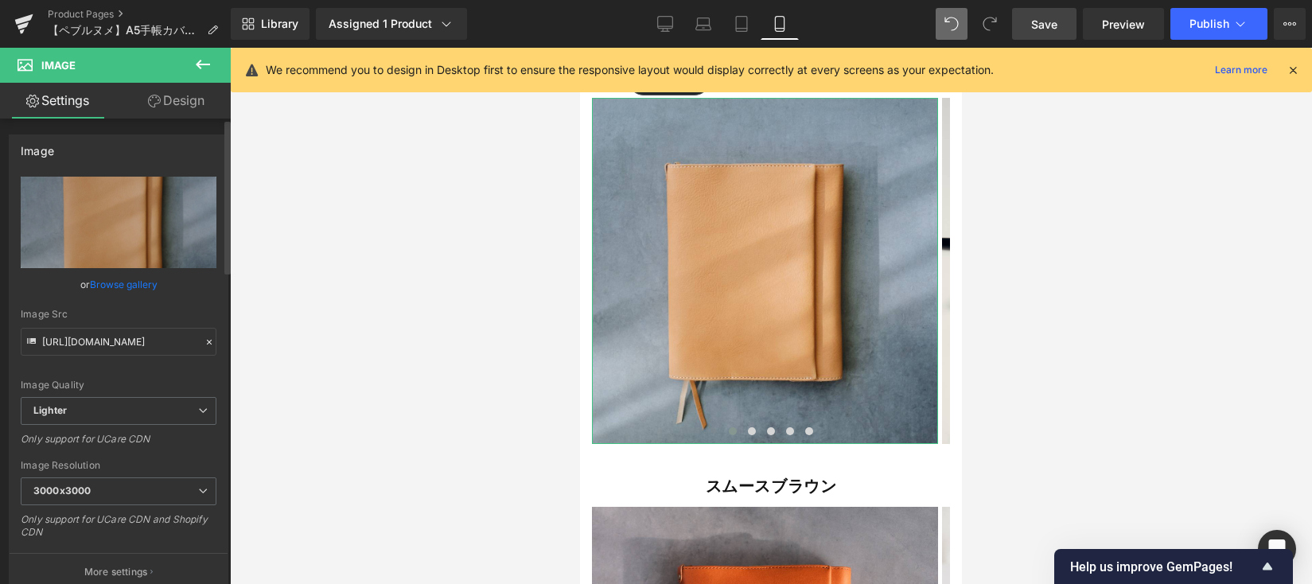
click at [128, 282] on link "Browse gallery" at bounding box center [124, 284] width 68 height 28
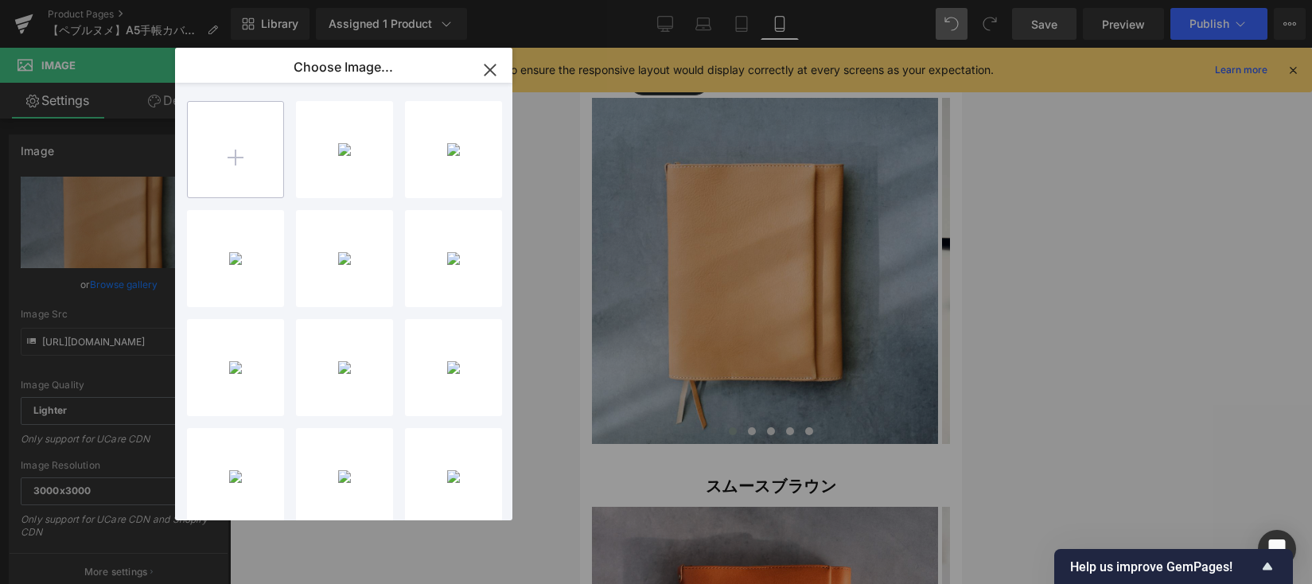
click at [239, 153] on input "file" at bounding box center [235, 149] width 95 height 95
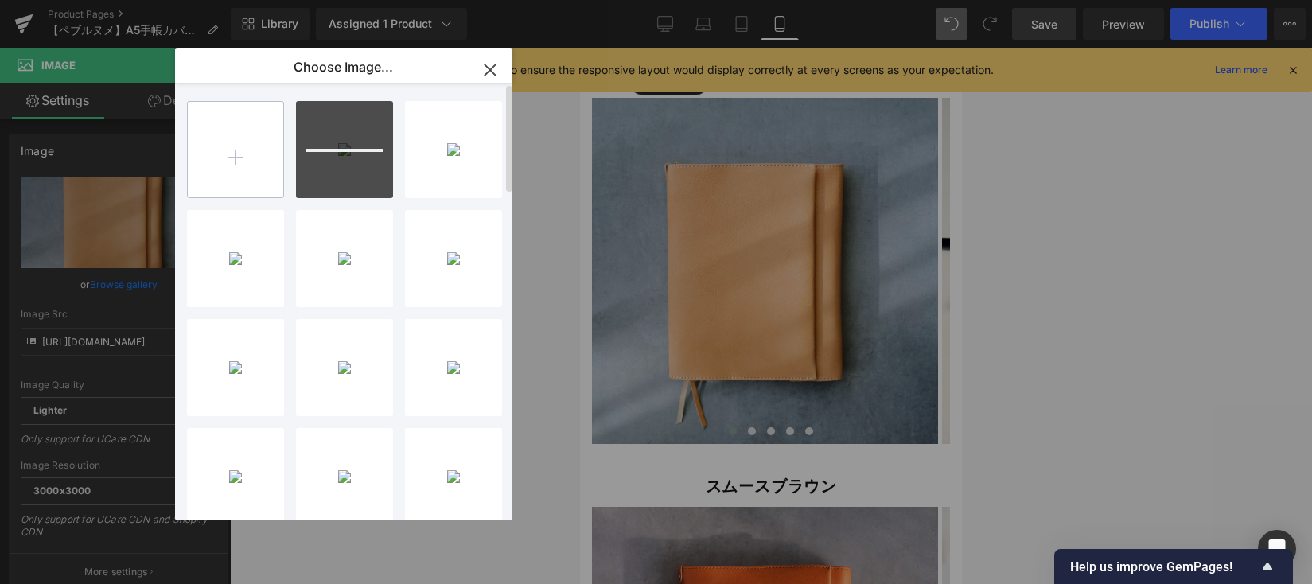
click at [248, 176] on input "file" at bounding box center [235, 149] width 95 height 95
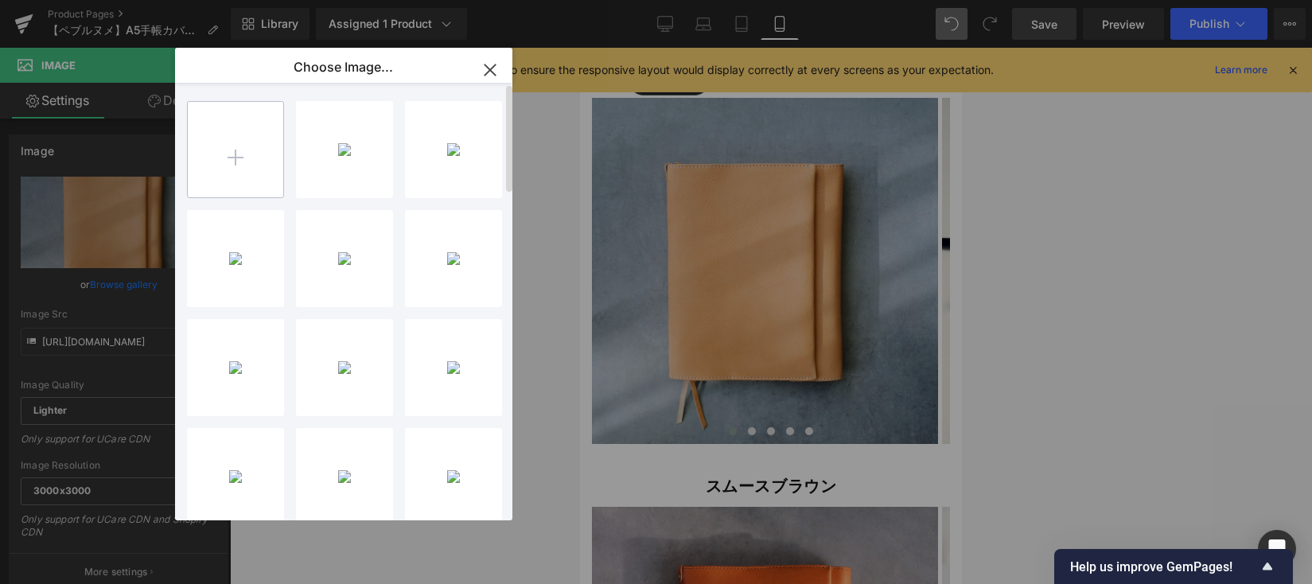
type input "C:\fakepath\62D6F44F-45C9-4166-A867-827917AE8B9F-412-00000012A578CC38.JPG"
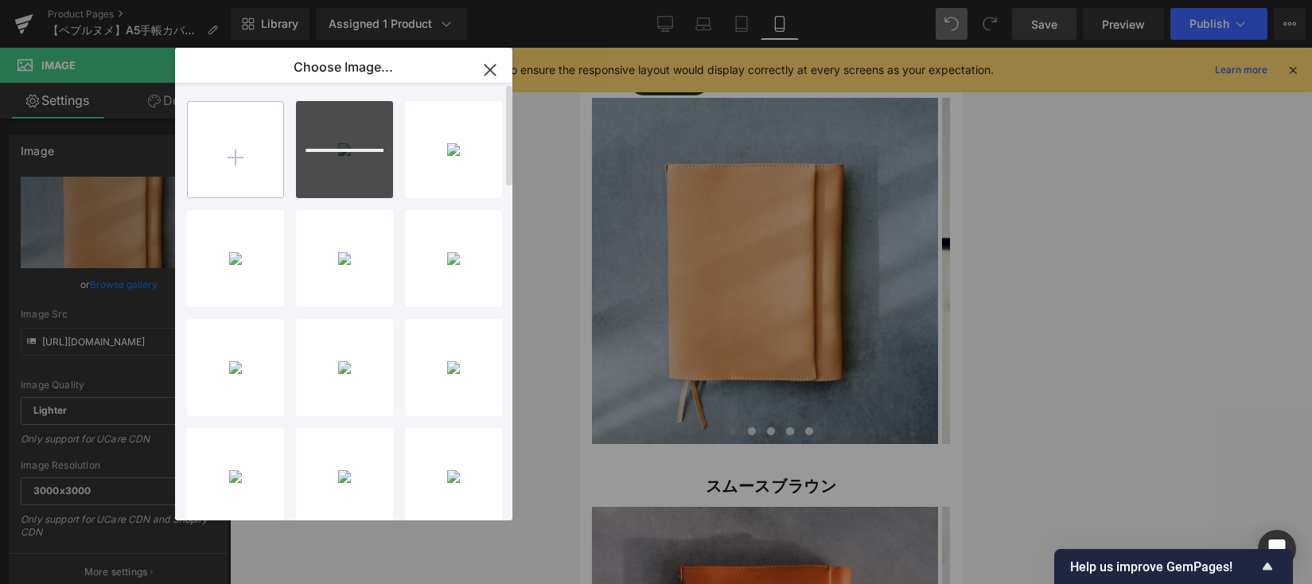
click at [226, 144] on input "file" at bounding box center [235, 149] width 95 height 95
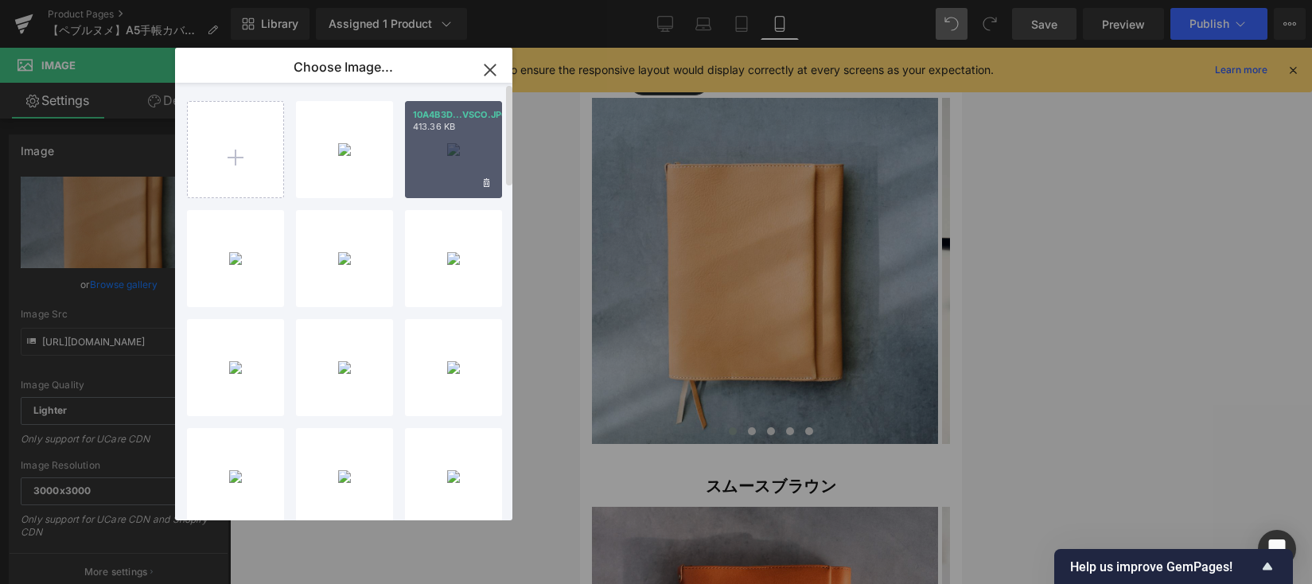
click at [448, 165] on div "10A4B3D...VSCO.JPG 413.36 KB" at bounding box center [453, 149] width 97 height 97
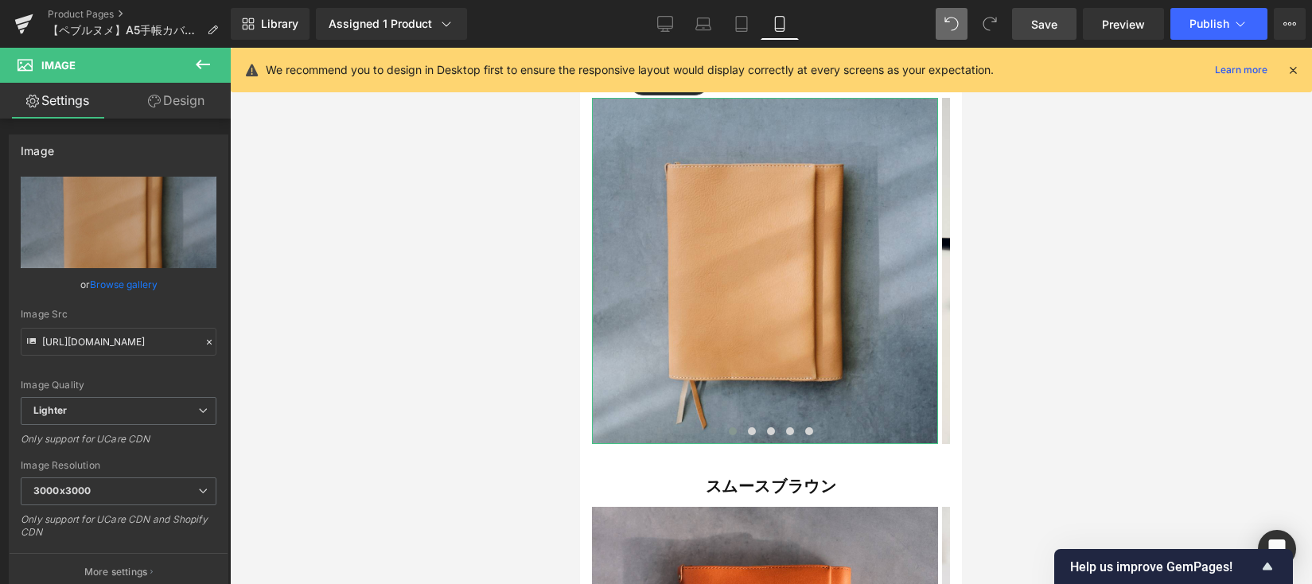
click at [103, 285] on link "Browse gallery" at bounding box center [124, 284] width 68 height 28
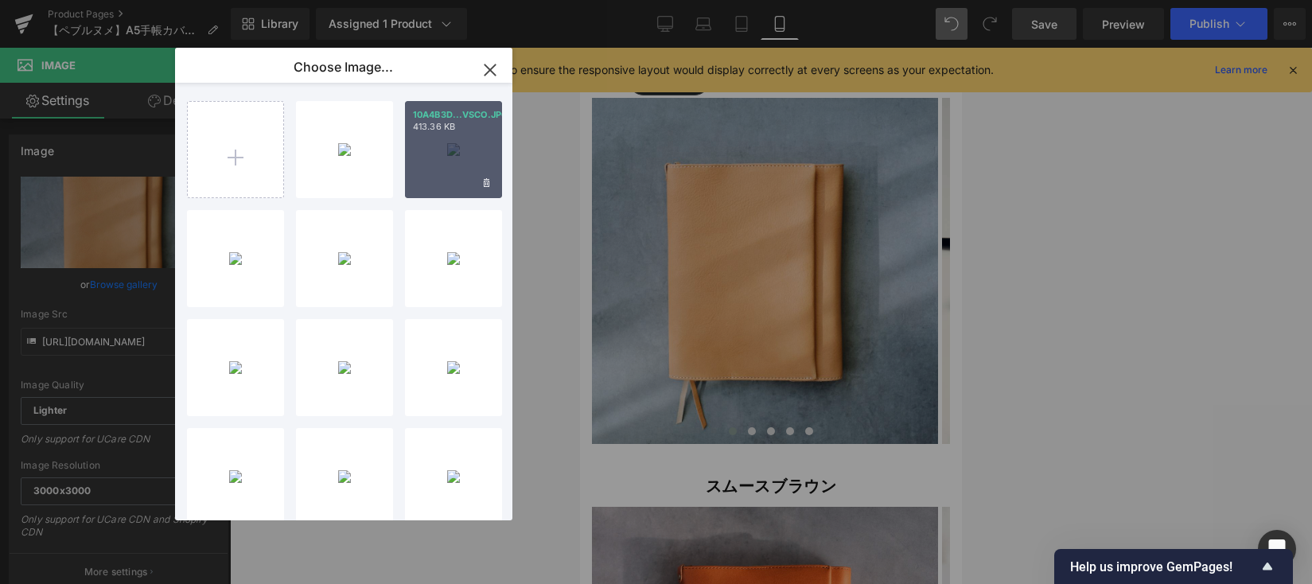
click at [451, 157] on div "10A4B3D...VSCO.JPG 413.36 KB" at bounding box center [453, 149] width 97 height 97
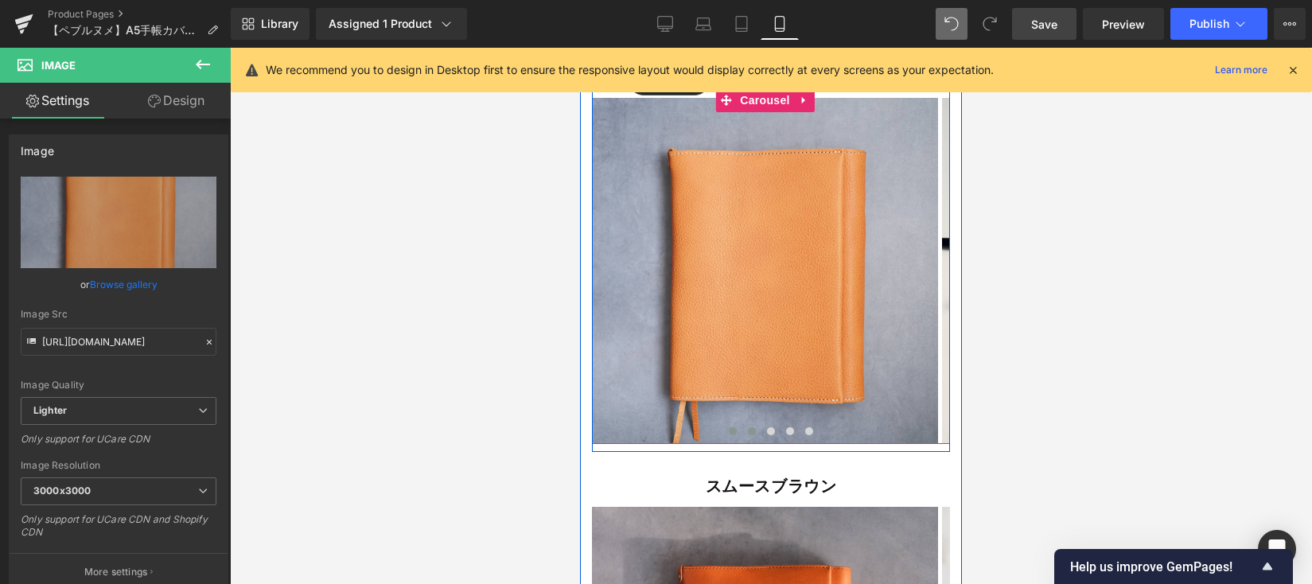
click at [748, 427] on span at bounding box center [752, 431] width 8 height 8
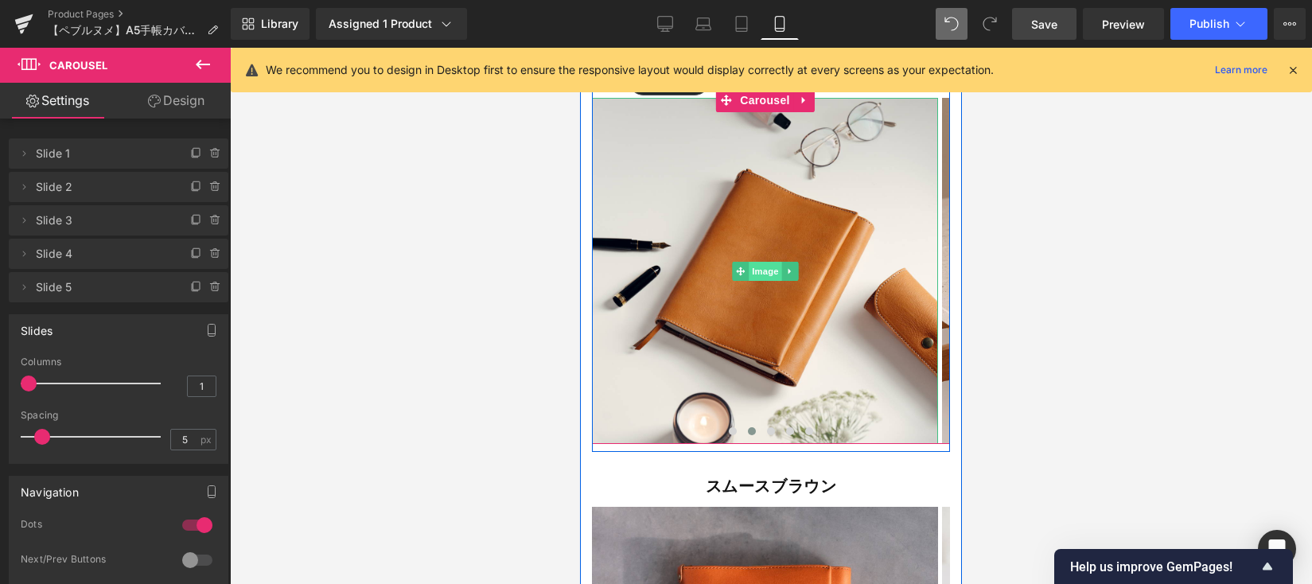
click at [757, 262] on span "Image" at bounding box center [765, 271] width 33 height 19
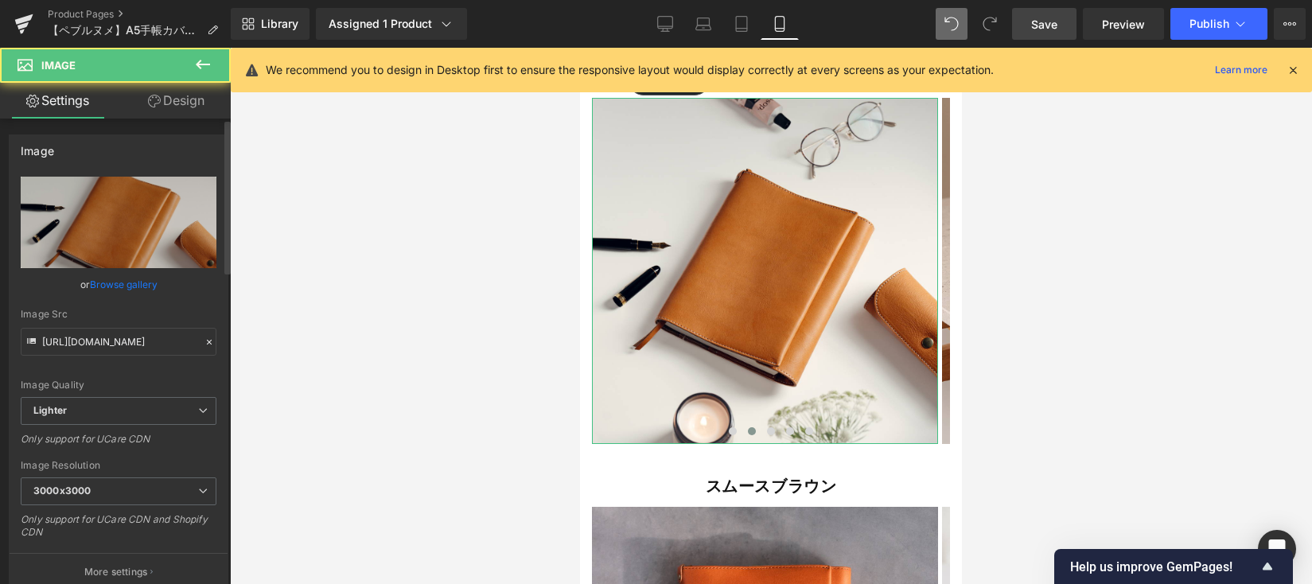
click at [124, 278] on link "Browse gallery" at bounding box center [124, 284] width 68 height 28
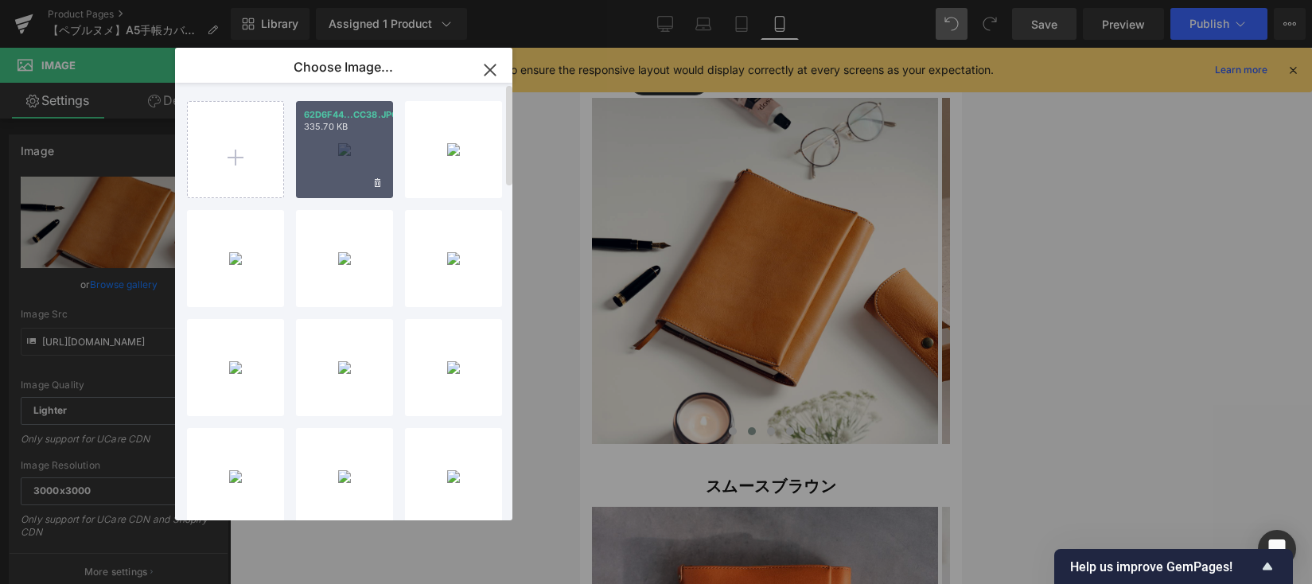
click at [351, 160] on div "62D6F44...CC38.JPG 335.70 KB" at bounding box center [344, 149] width 97 height 97
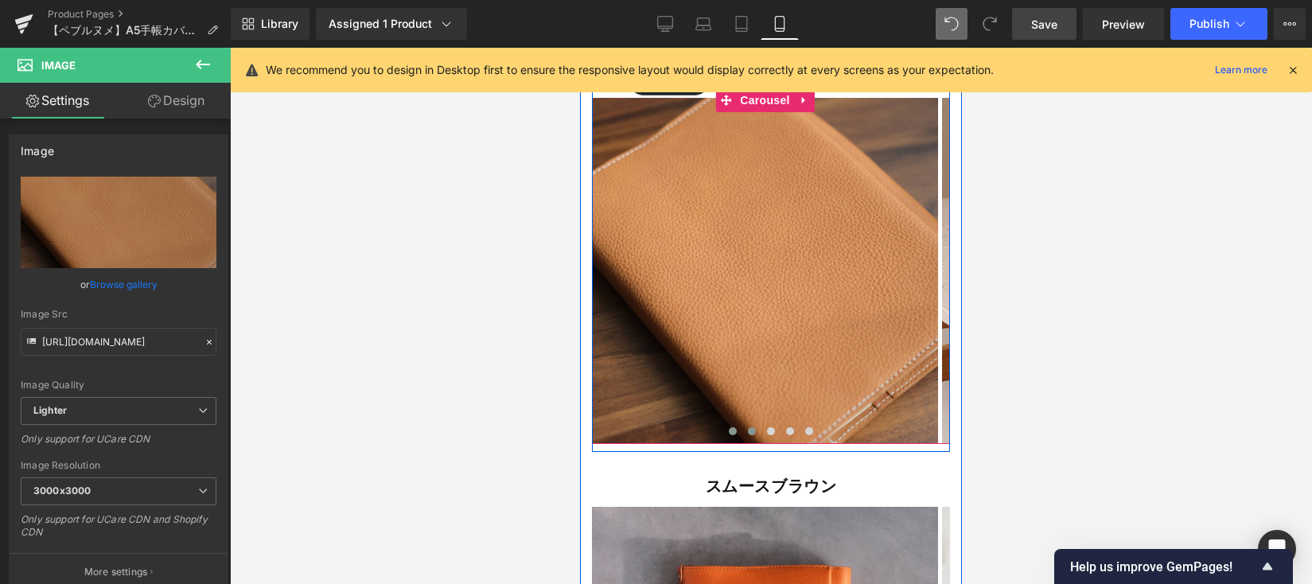
click at [729, 427] on span at bounding box center [733, 431] width 8 height 8
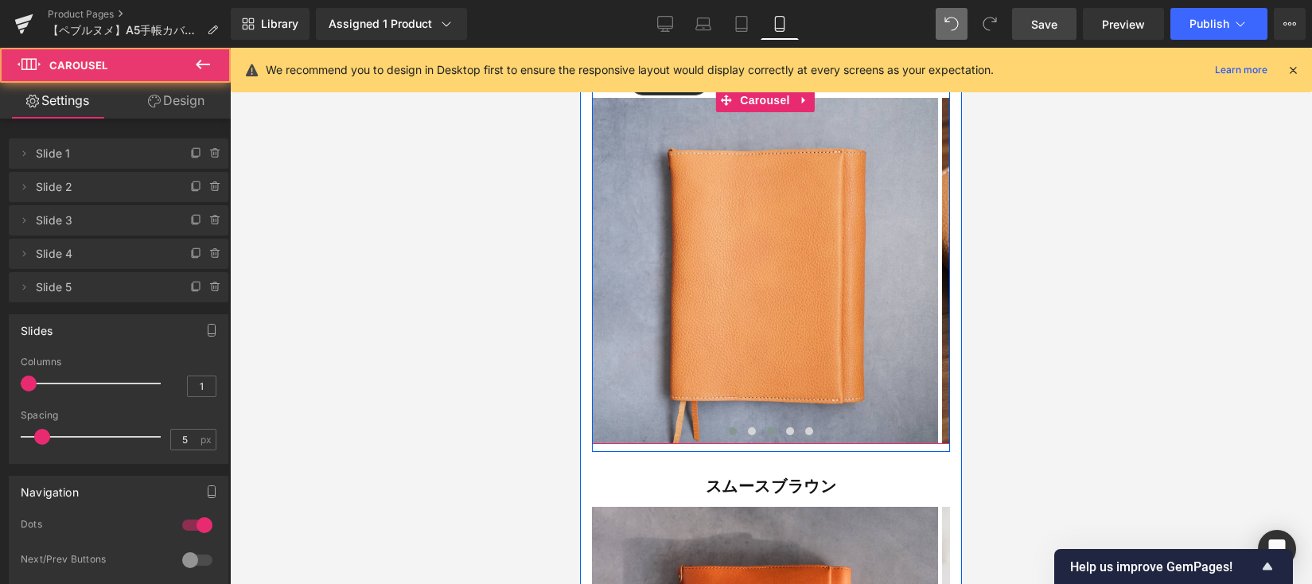
click at [754, 423] on div at bounding box center [771, 434] width 358 height 22
click at [750, 423] on button at bounding box center [751, 431] width 19 height 16
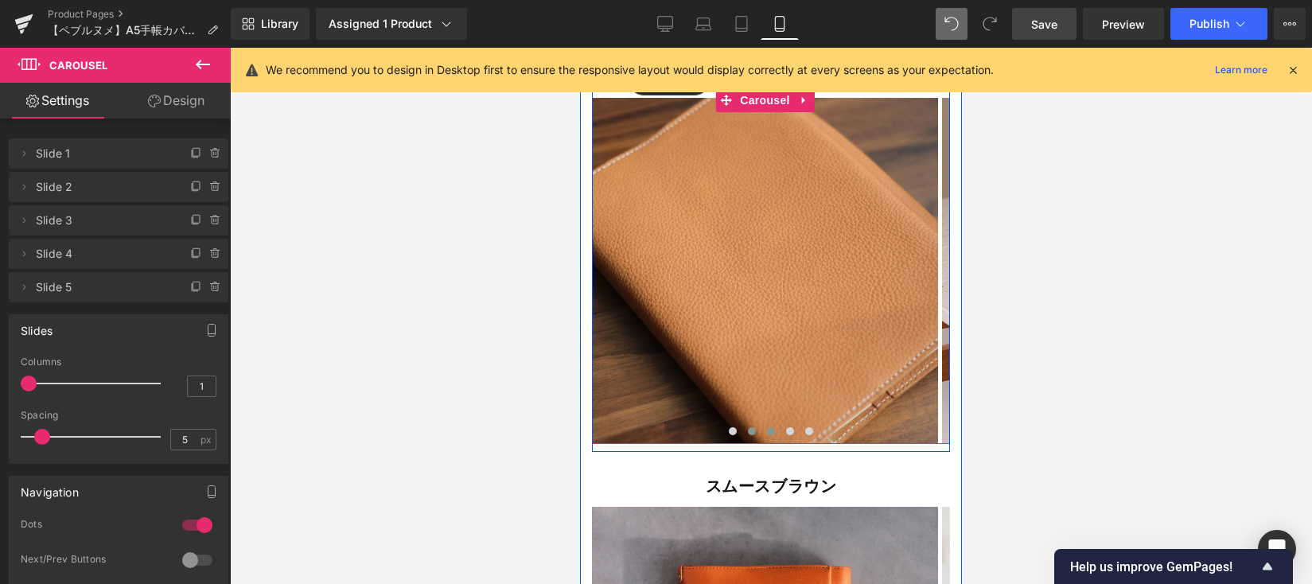
click at [767, 427] on span at bounding box center [771, 431] width 8 height 8
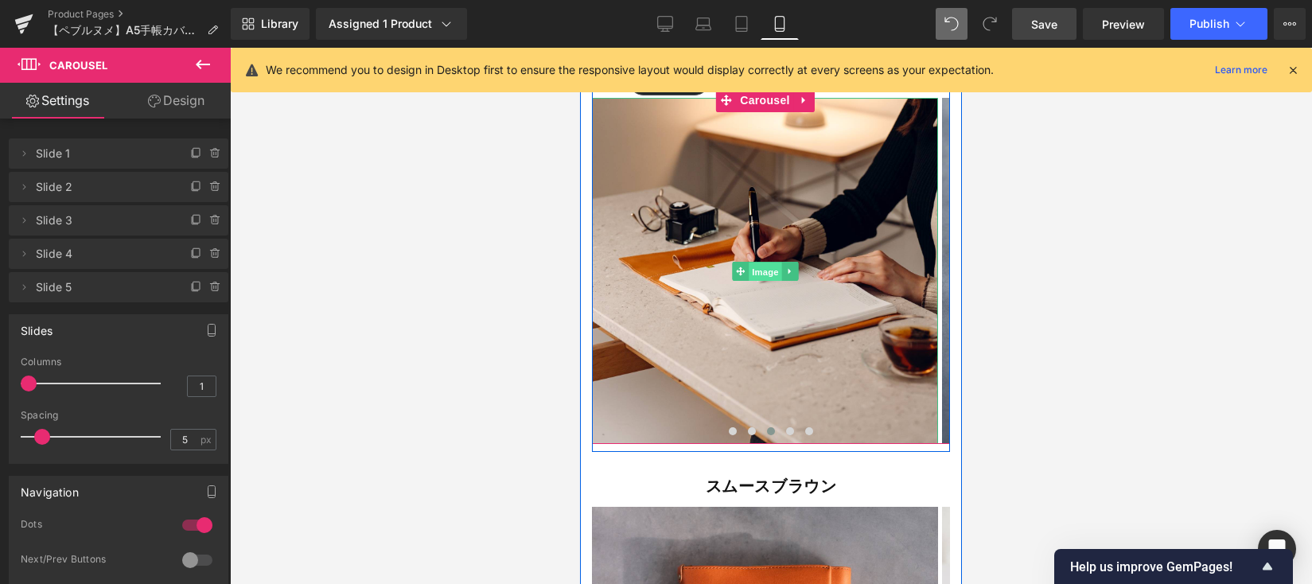
click at [769, 263] on span "Image" at bounding box center [765, 272] width 33 height 19
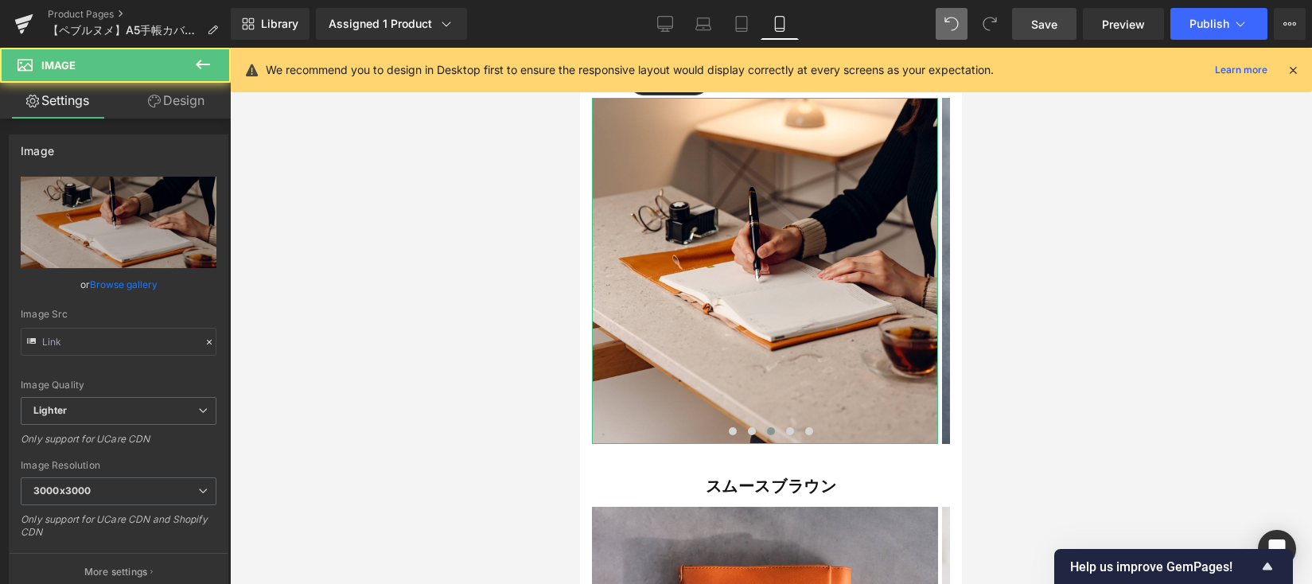
click at [114, 291] on link "Browse gallery" at bounding box center [124, 284] width 68 height 28
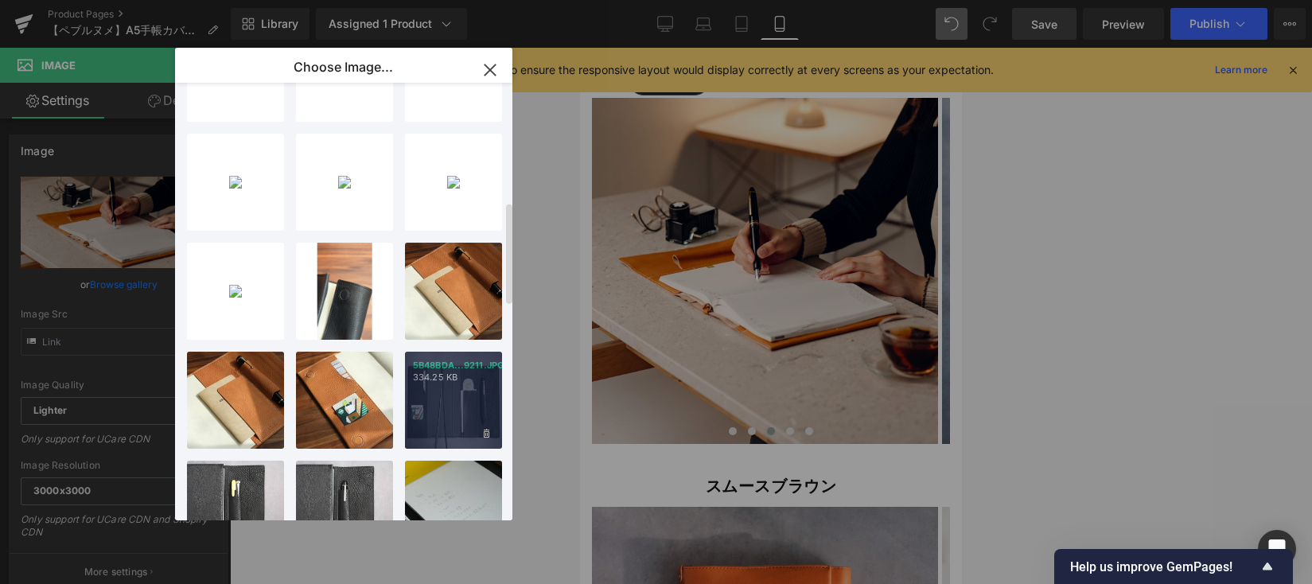
scroll to position [513, 0]
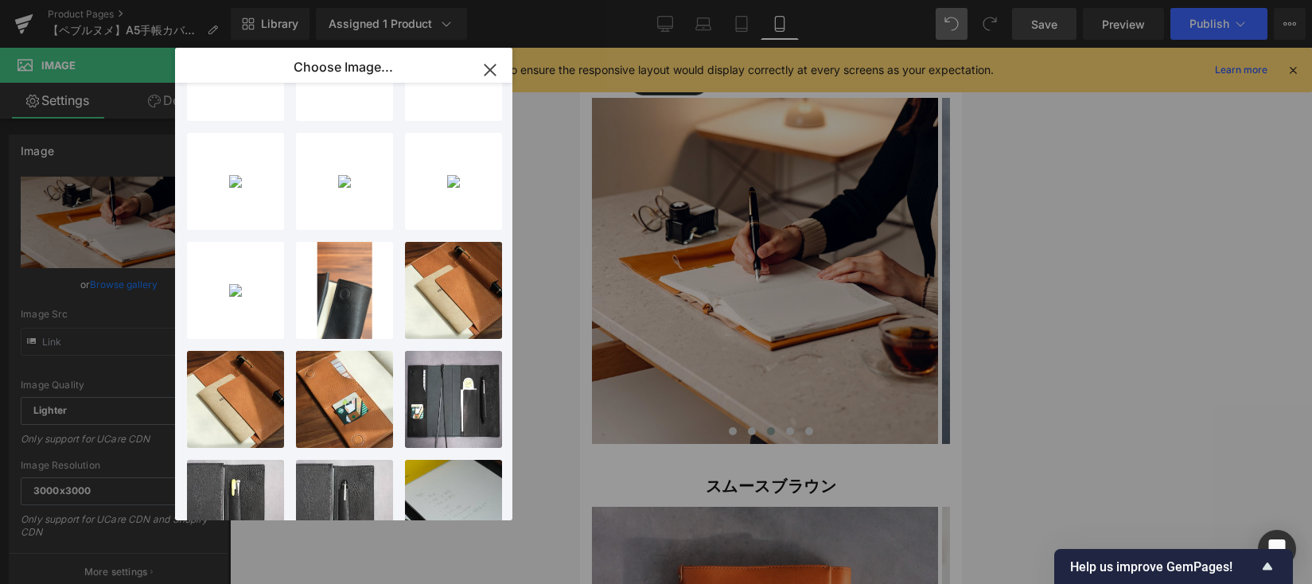
click at [0, 0] on div "1E91FC7...A8EE.JPG 303.53 KB" at bounding box center [0, 0] width 0 height 0
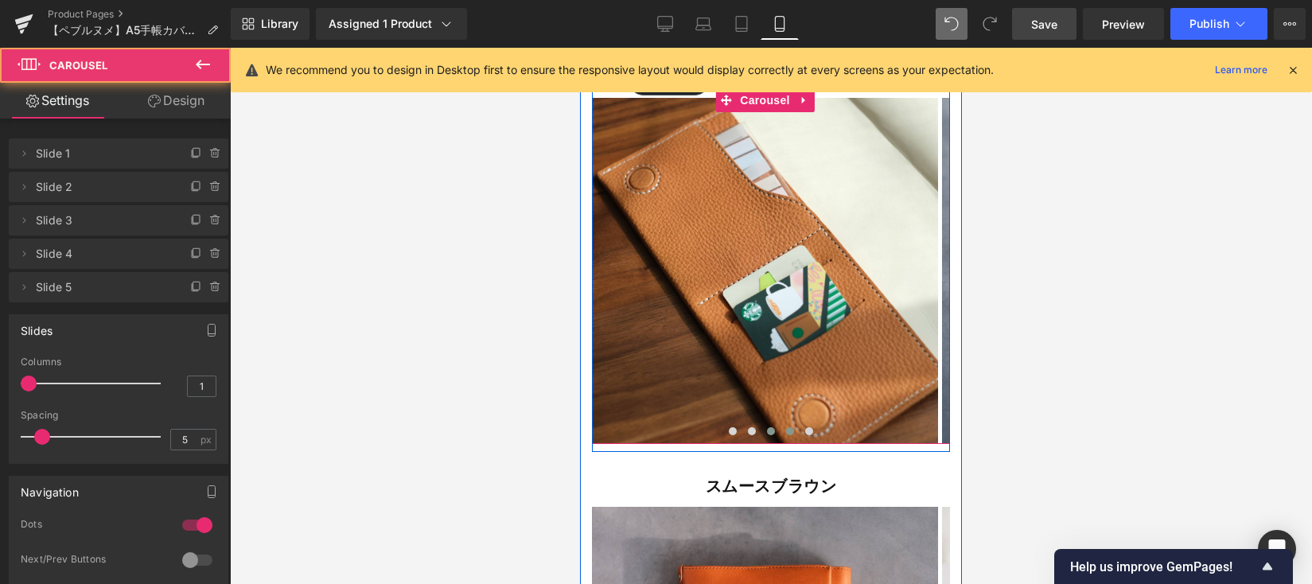
click at [788, 423] on button at bounding box center [789, 431] width 19 height 16
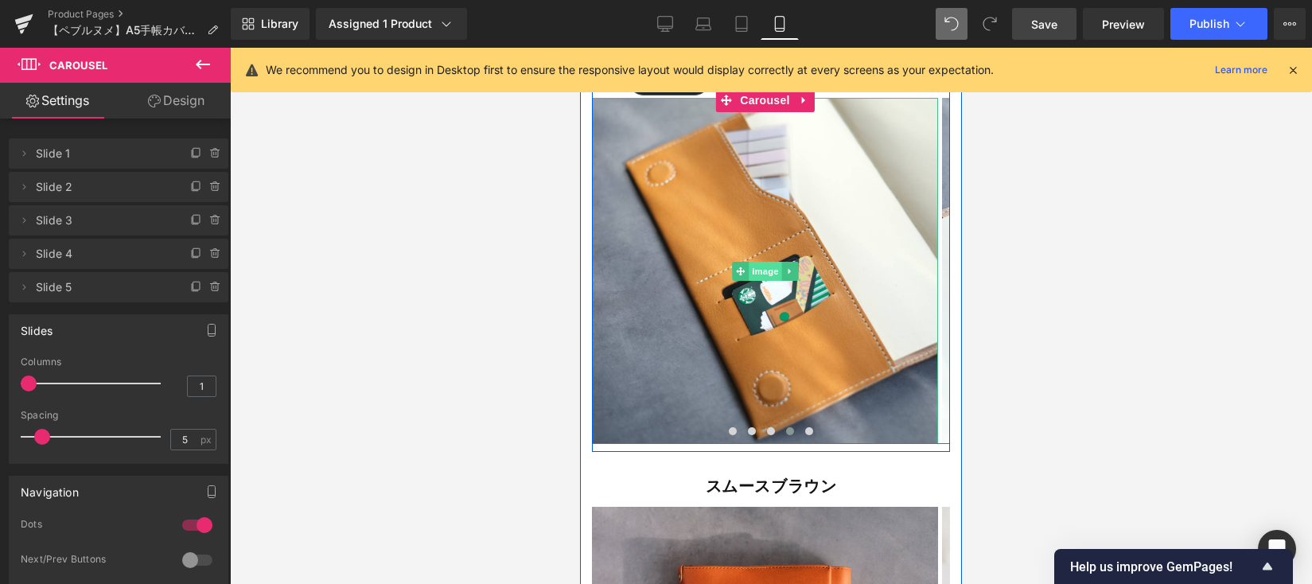
click at [753, 262] on span "Image" at bounding box center [765, 271] width 33 height 19
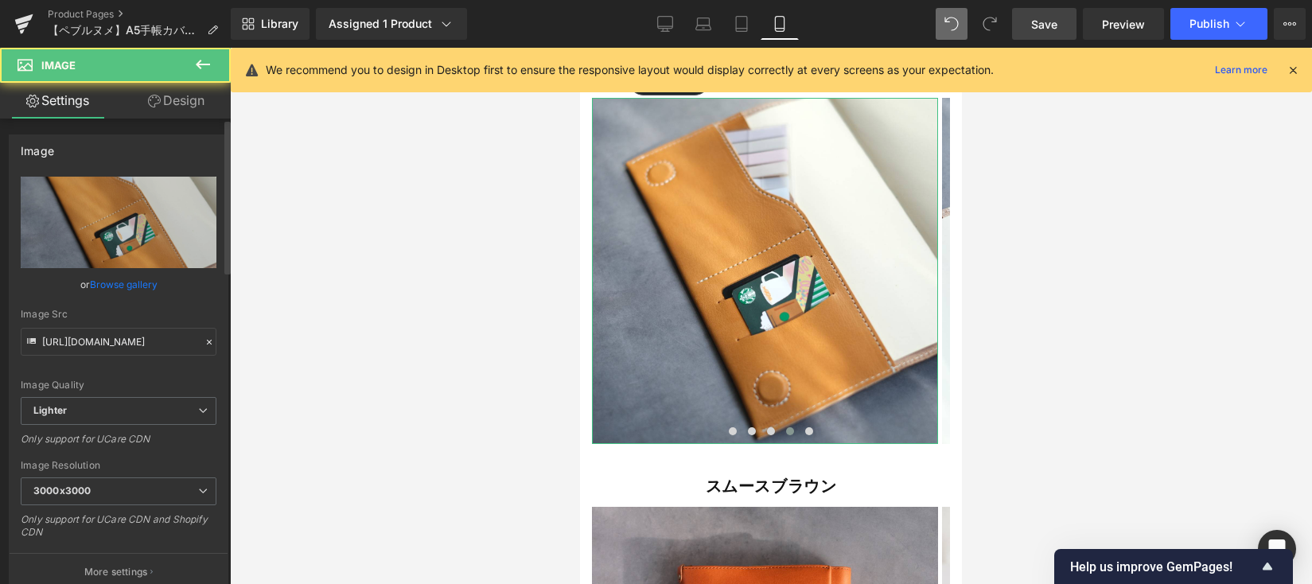
click at [125, 284] on link "Browse gallery" at bounding box center [124, 284] width 68 height 28
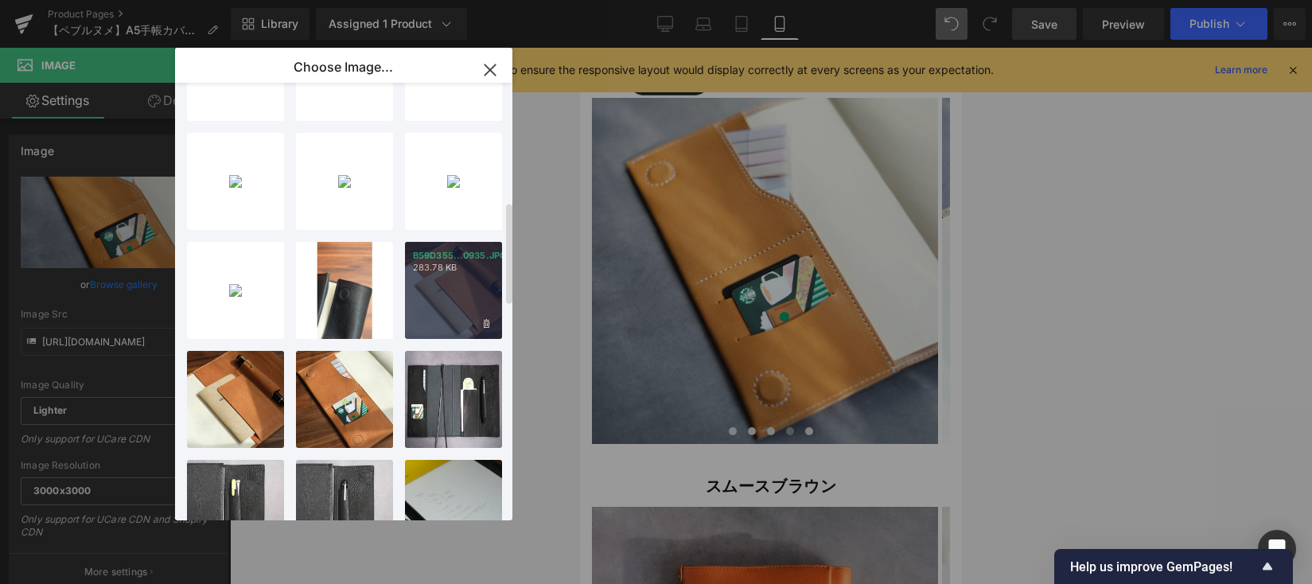
click at [460, 290] on div "B59D355...0935.JPG 283.78 KB" at bounding box center [453, 290] width 97 height 97
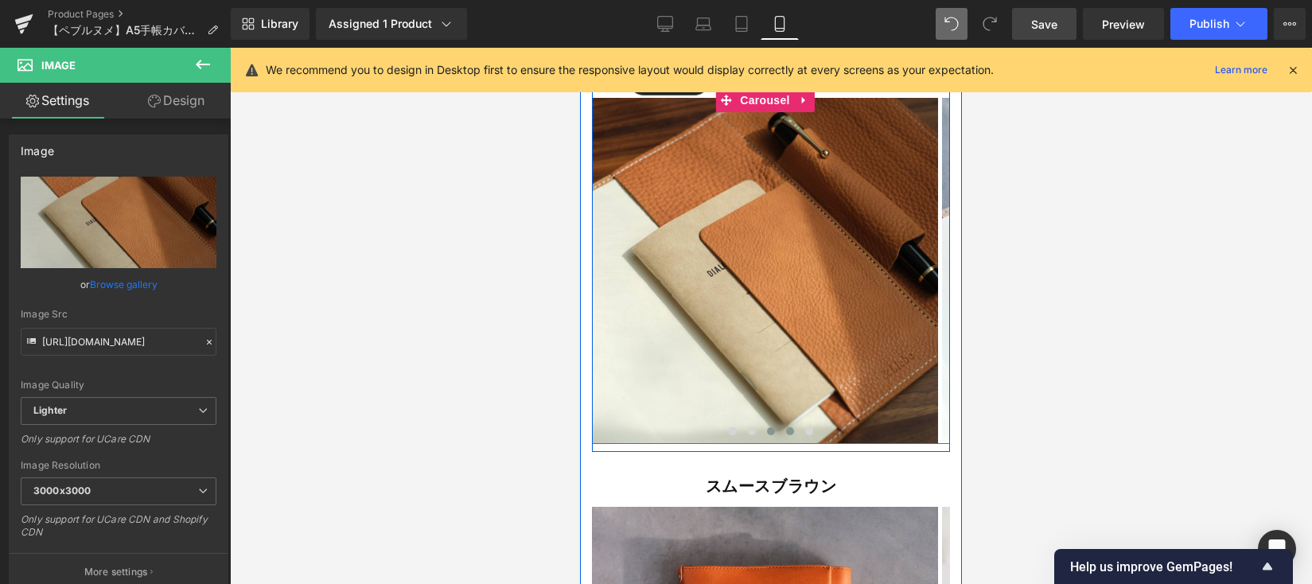
click at [768, 423] on button at bounding box center [770, 431] width 19 height 16
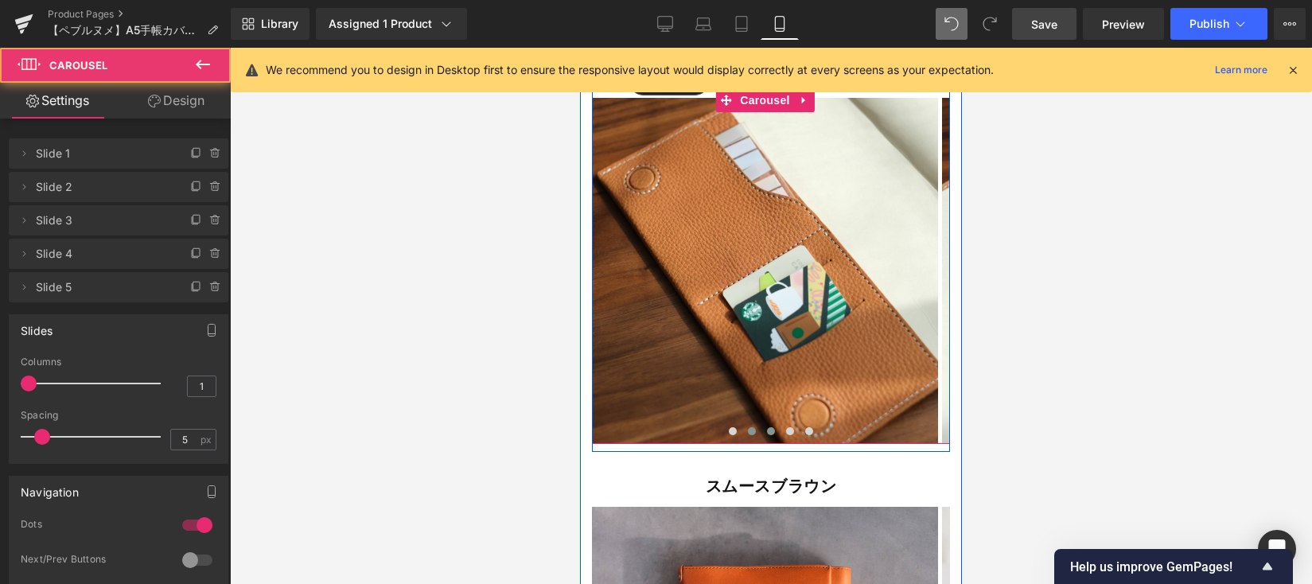
click at [753, 423] on button at bounding box center [751, 431] width 19 height 16
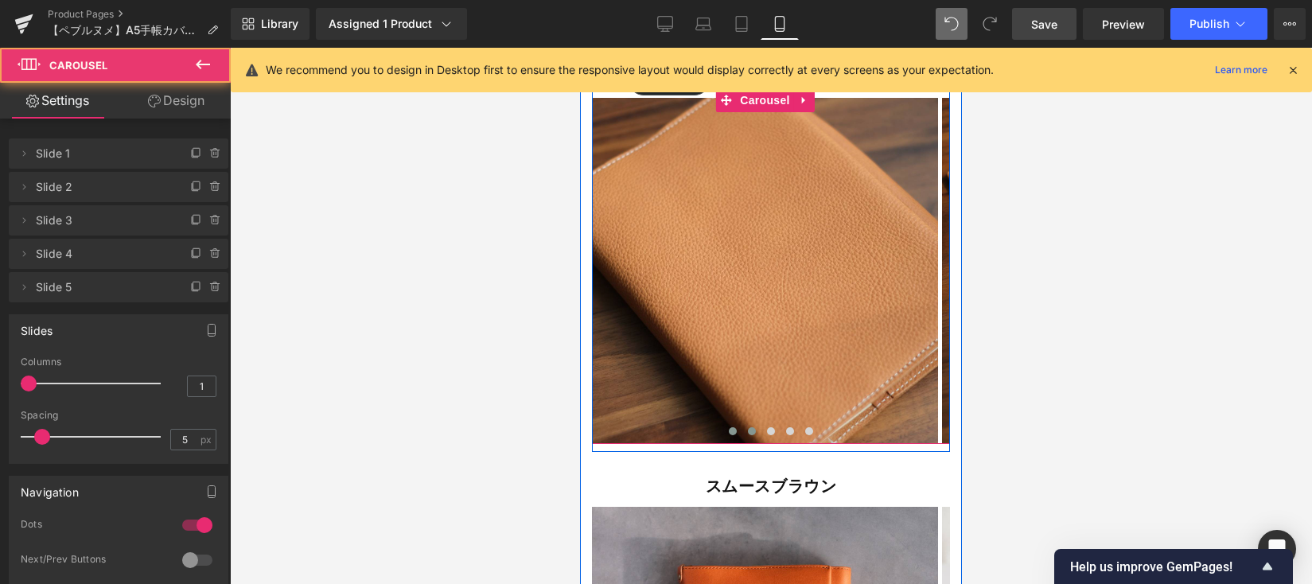
click at [732, 423] on button at bounding box center [732, 431] width 19 height 16
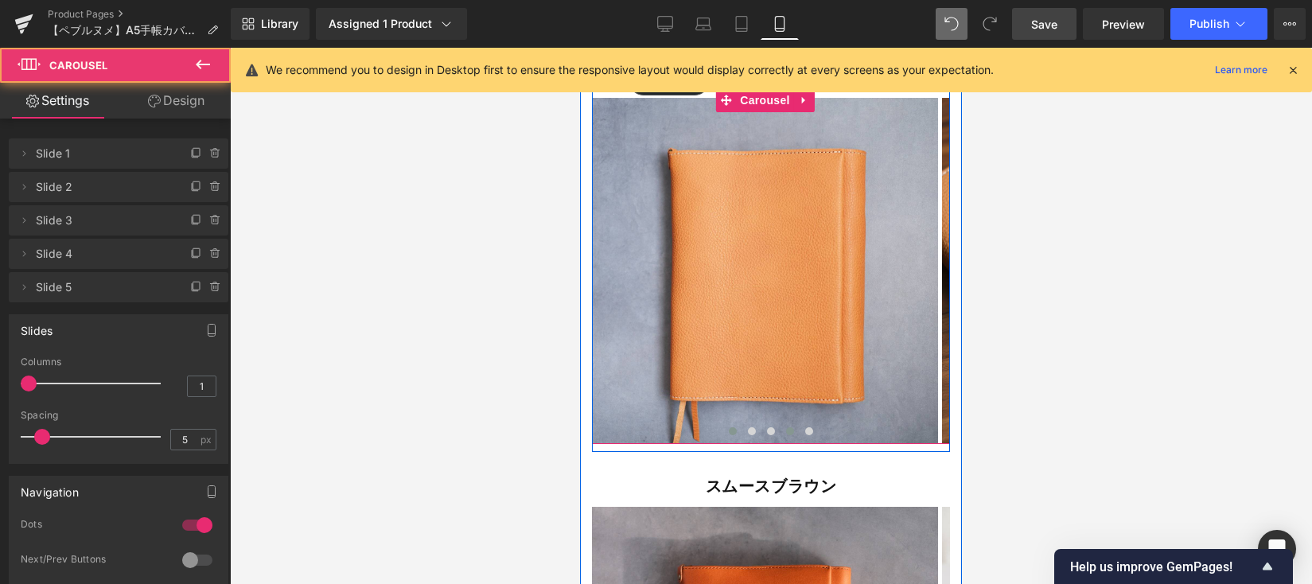
click at [786, 427] on span at bounding box center [790, 431] width 8 height 8
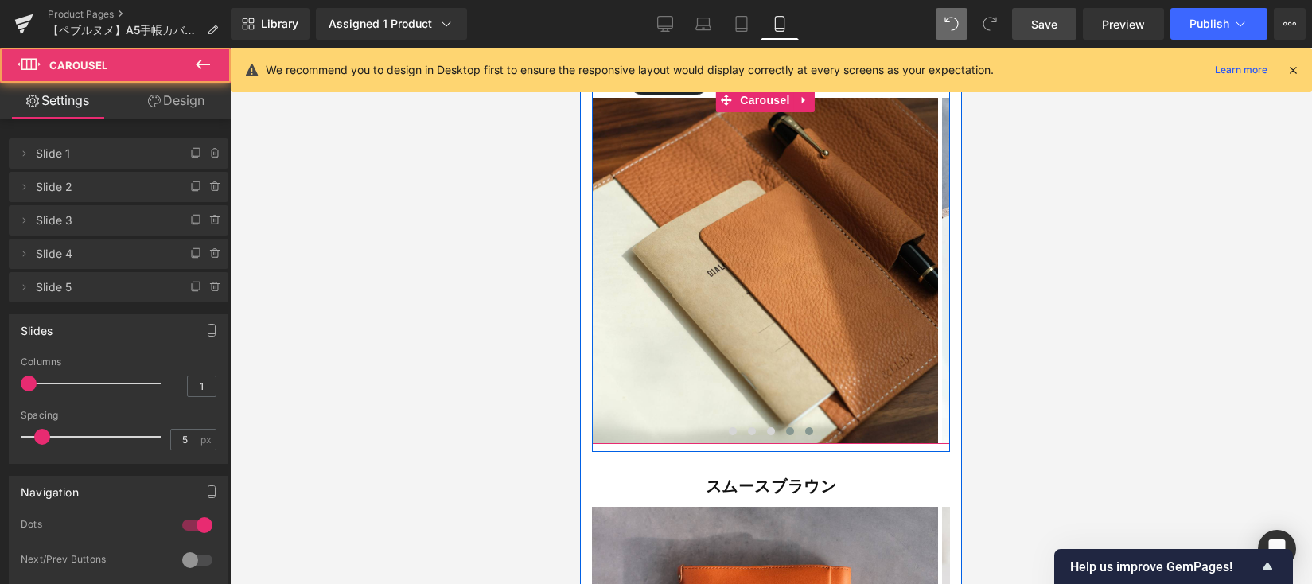
click at [805, 423] on button at bounding box center [808, 431] width 19 height 16
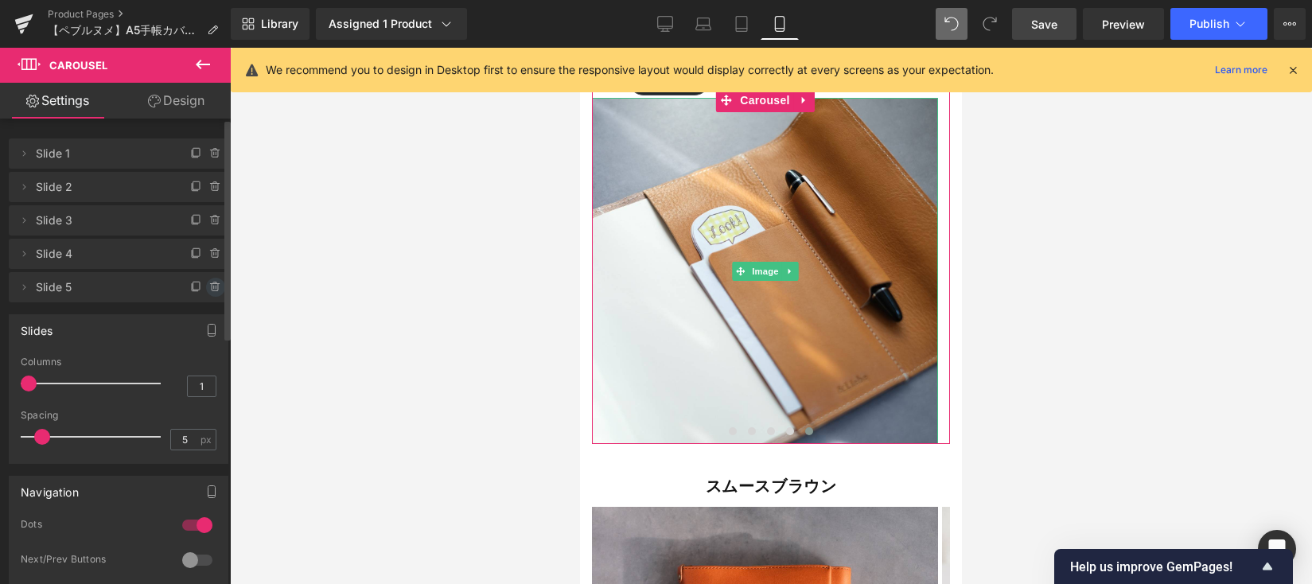
click at [209, 287] on icon at bounding box center [215, 287] width 13 height 13
click at [208, 288] on button "Delete" at bounding box center [198, 288] width 50 height 21
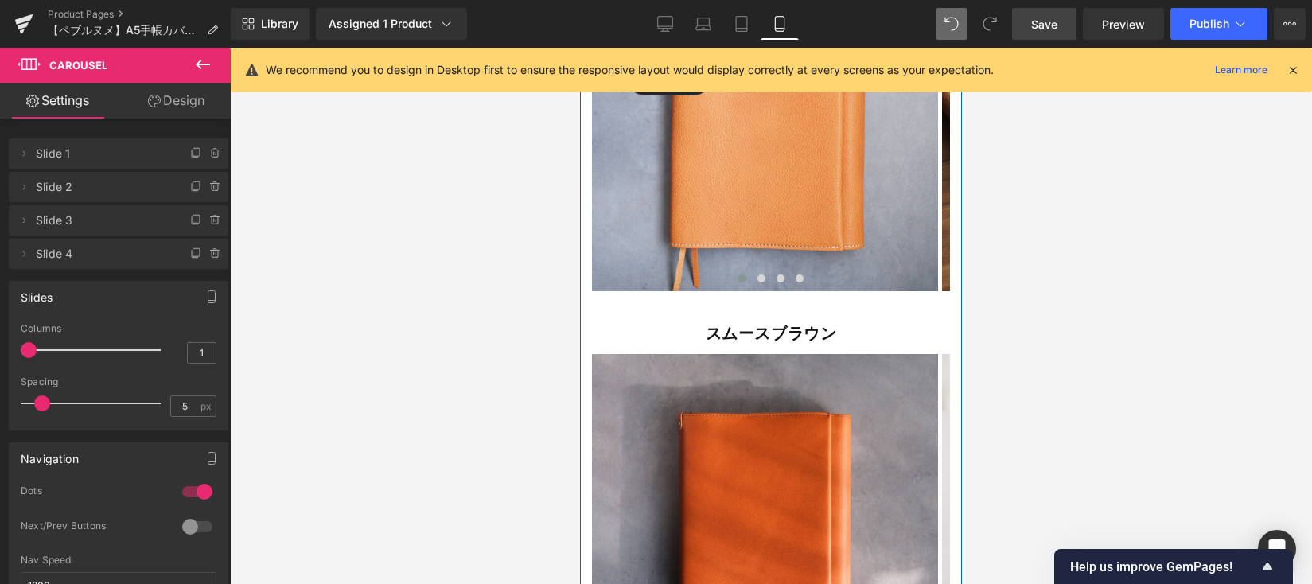
scroll to position [14928, 0]
click at [746, 344] on div "Image Image Image Image Image ‹ › Carousel" at bounding box center [771, 522] width 358 height 356
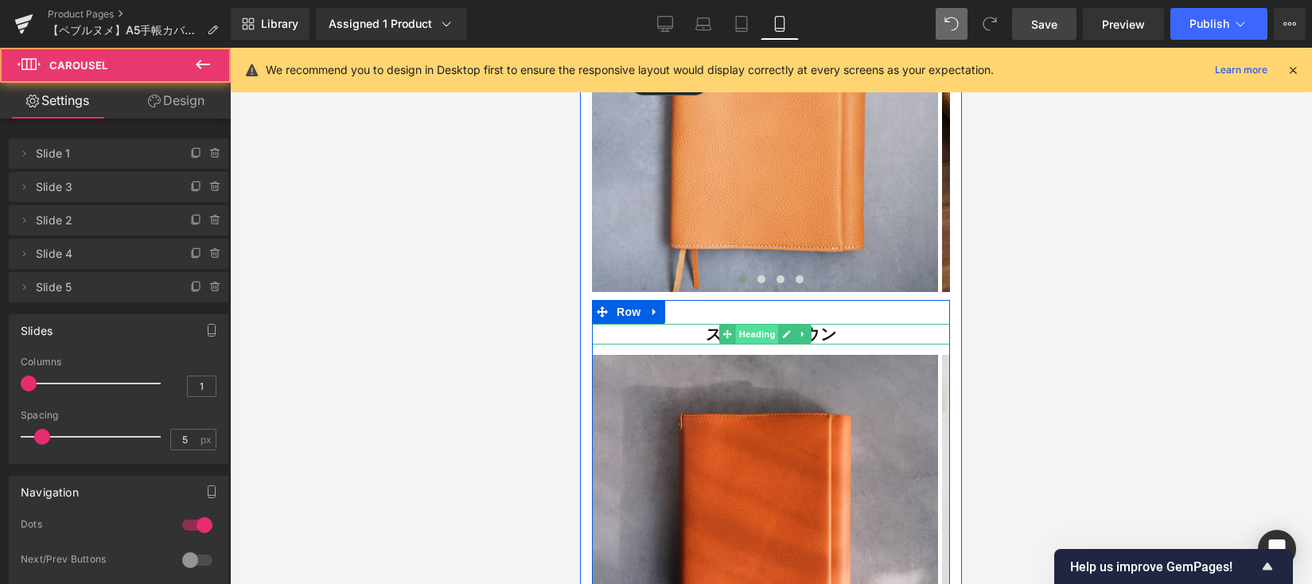
click at [761, 325] on span "Heading" at bounding box center [756, 334] width 43 height 19
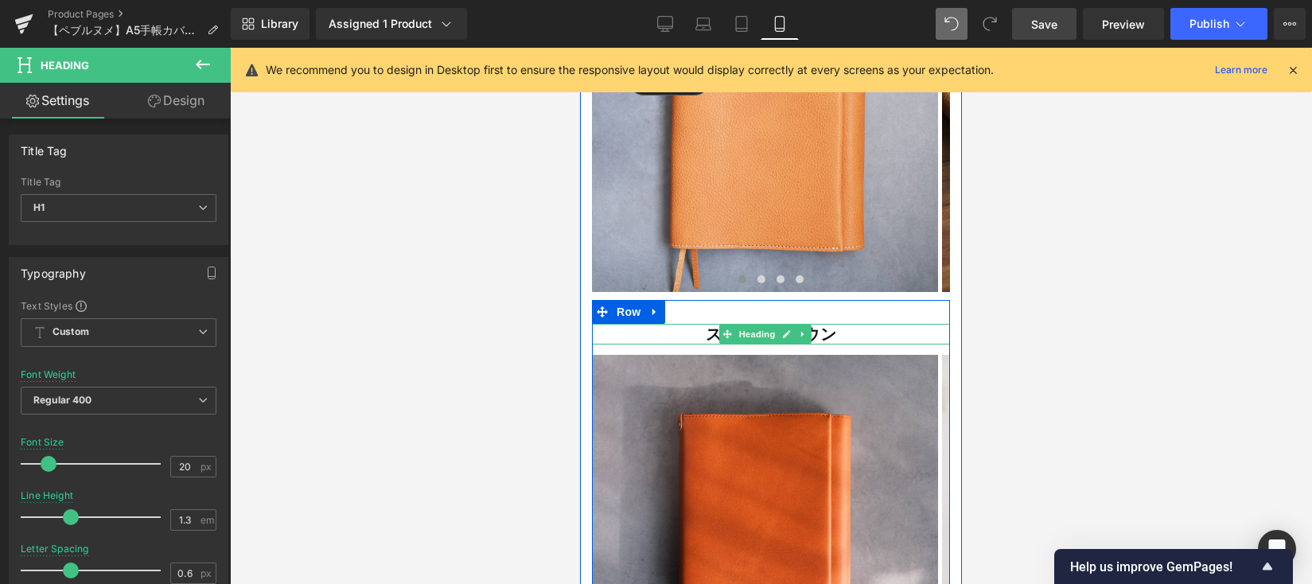
click at [709, 324] on strong "スムースブラウン" at bounding box center [771, 334] width 131 height 21
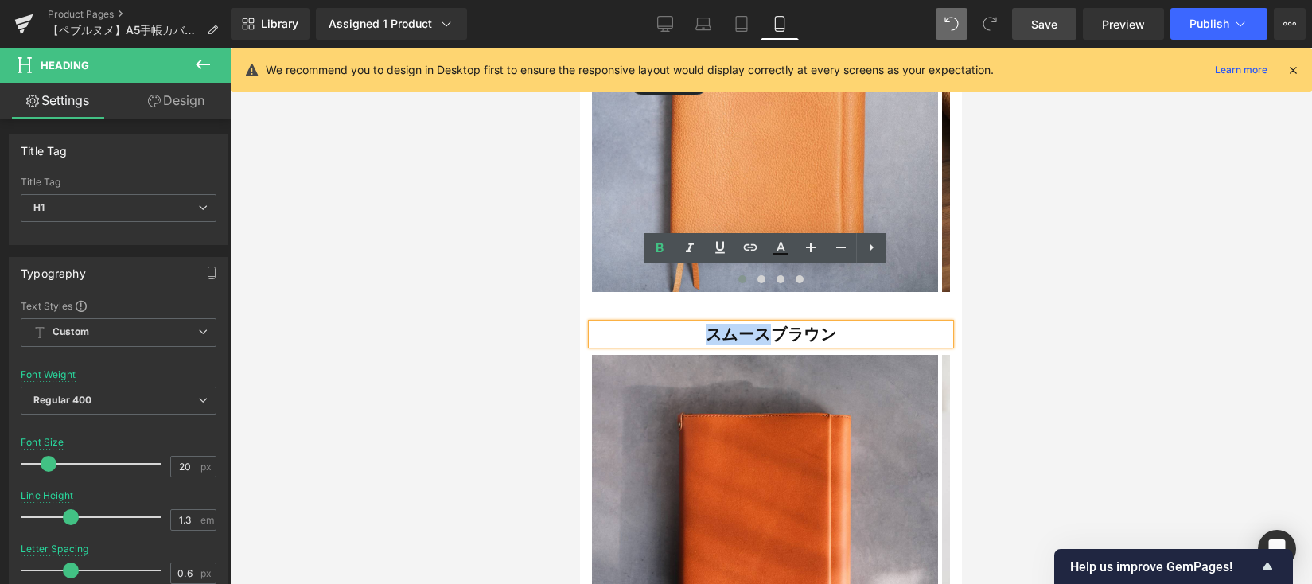
drag, startPoint x: 767, startPoint y: 277, endPoint x: 673, endPoint y: 278, distance: 93.9
click at [673, 324] on h1 "スムースブラウン" at bounding box center [771, 334] width 358 height 21
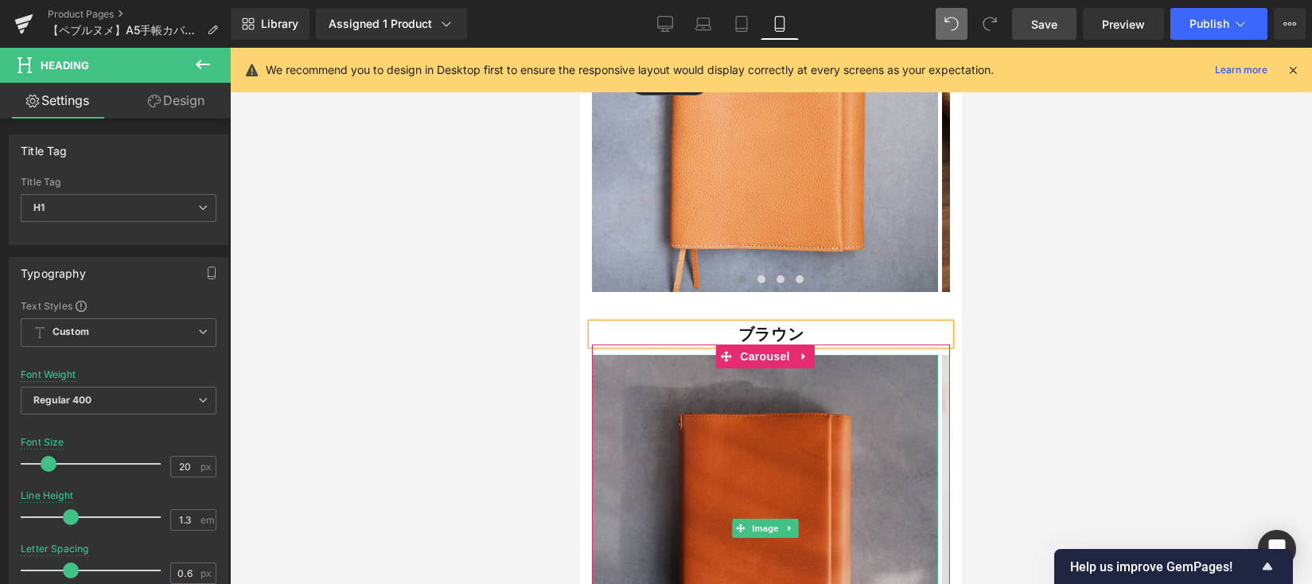
click at [829, 384] on img at bounding box center [765, 528] width 346 height 346
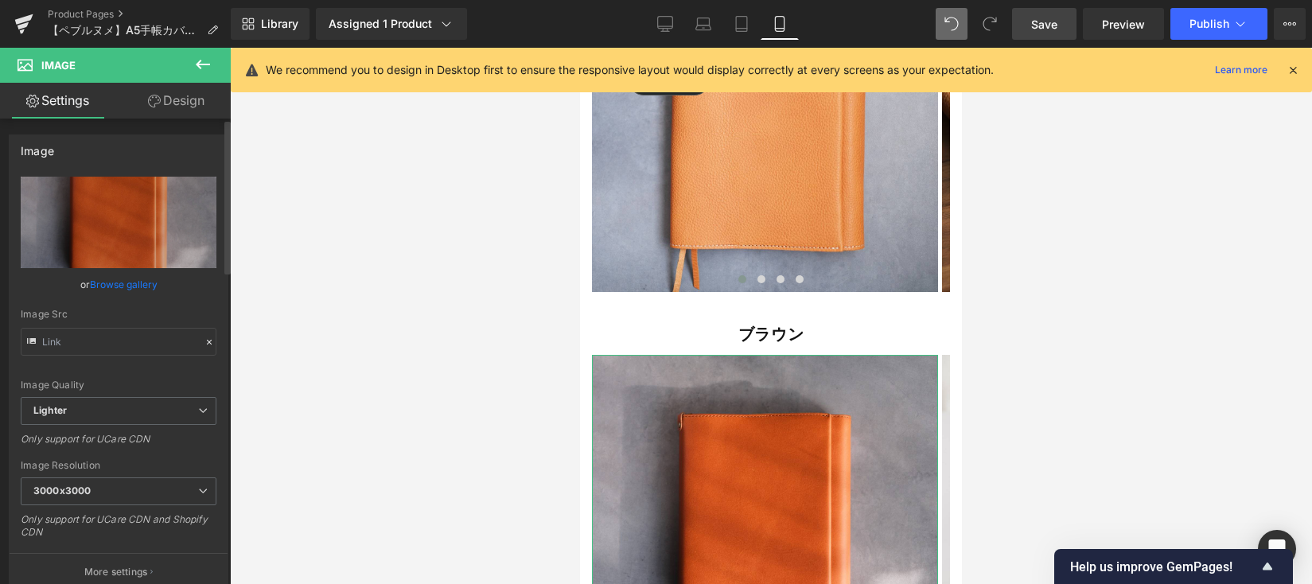
click at [146, 288] on link "Browse gallery" at bounding box center [124, 284] width 68 height 28
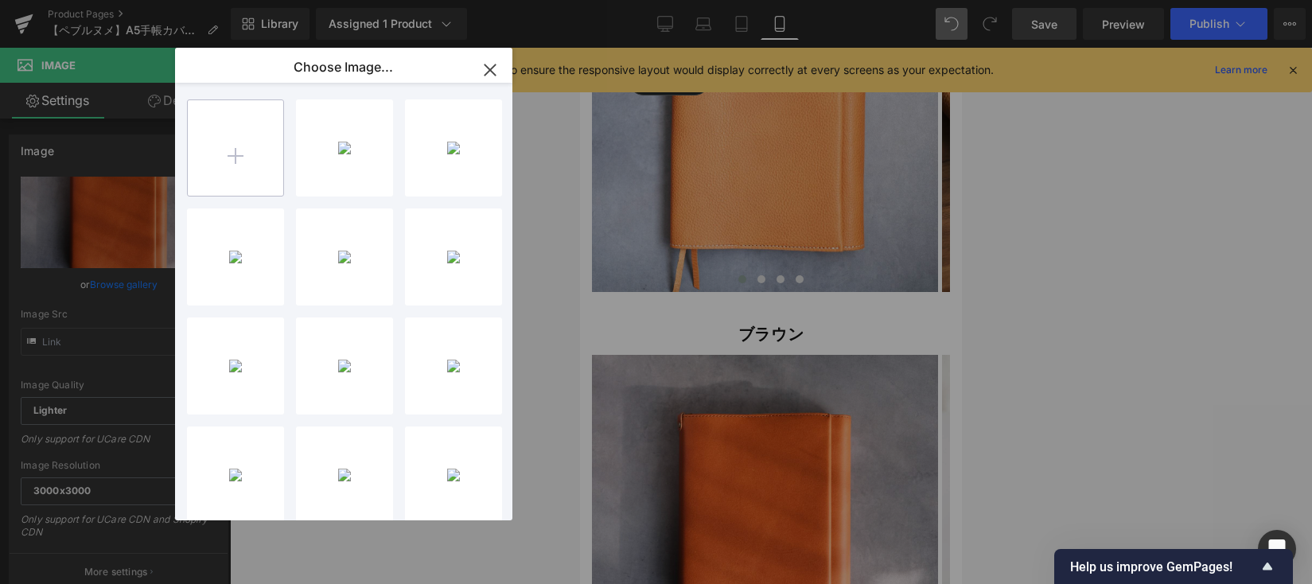
scroll to position [0, 0]
click at [249, 165] on input "file" at bounding box center [235, 149] width 95 height 95
click at [0, 0] on div "2CA8496...VSCO.JPG 544.84 KB" at bounding box center [0, 0] width 0 height 0
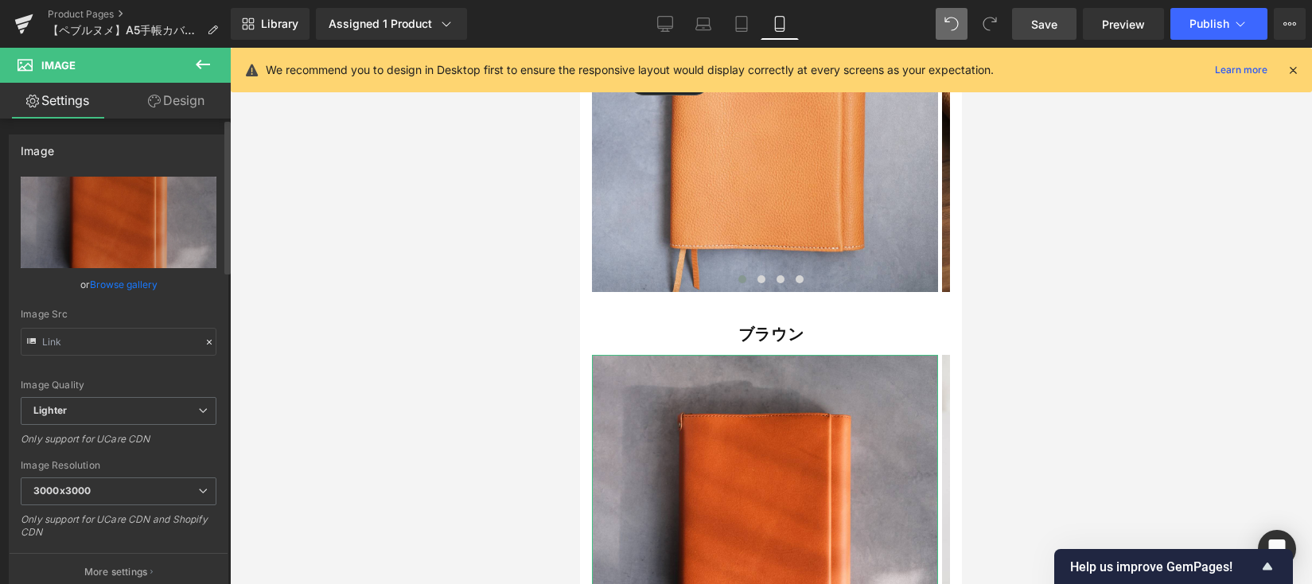
click at [117, 281] on link "Browse gallery" at bounding box center [124, 284] width 68 height 28
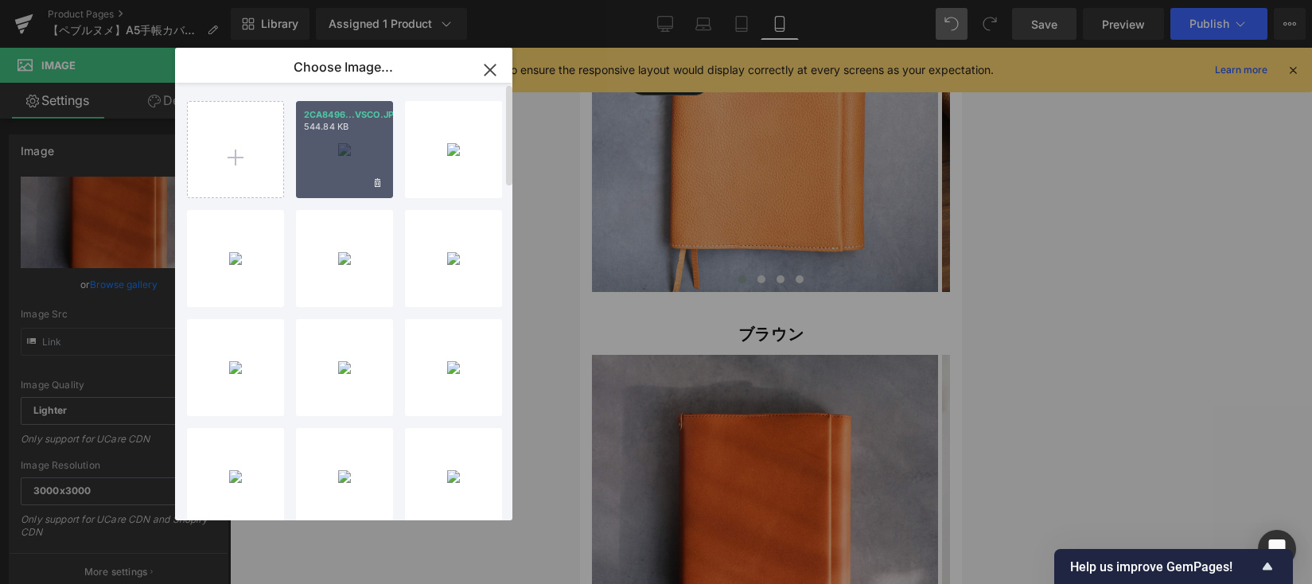
click at [341, 119] on p "2CA8496...VSCO.JPG" at bounding box center [344, 115] width 81 height 12
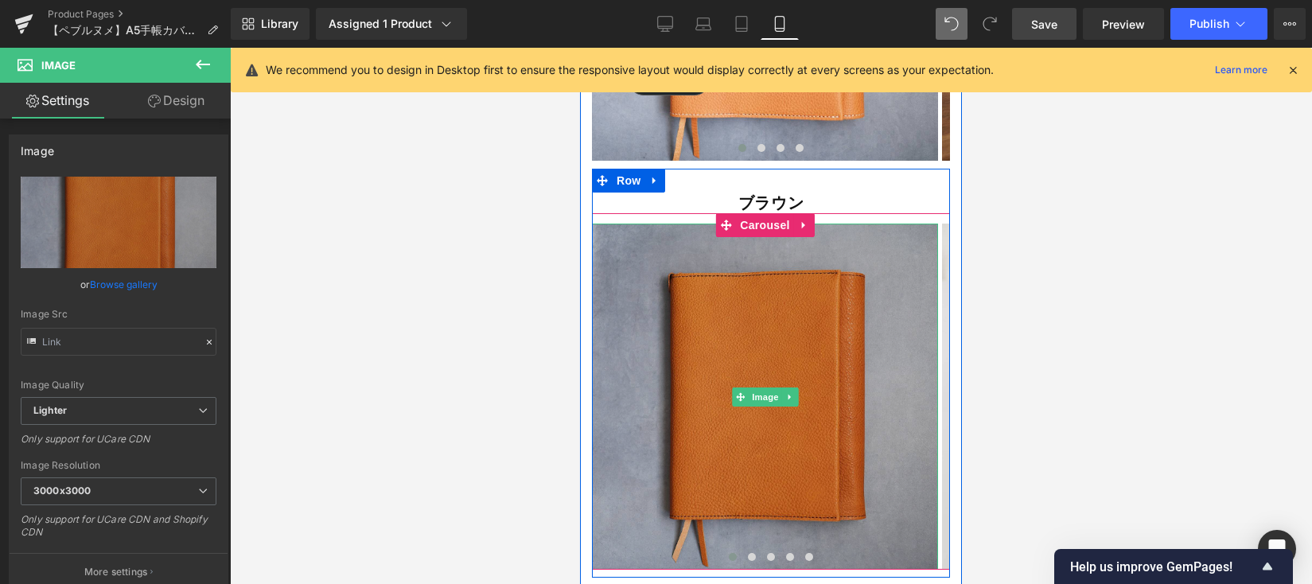
scroll to position [15084, 0]
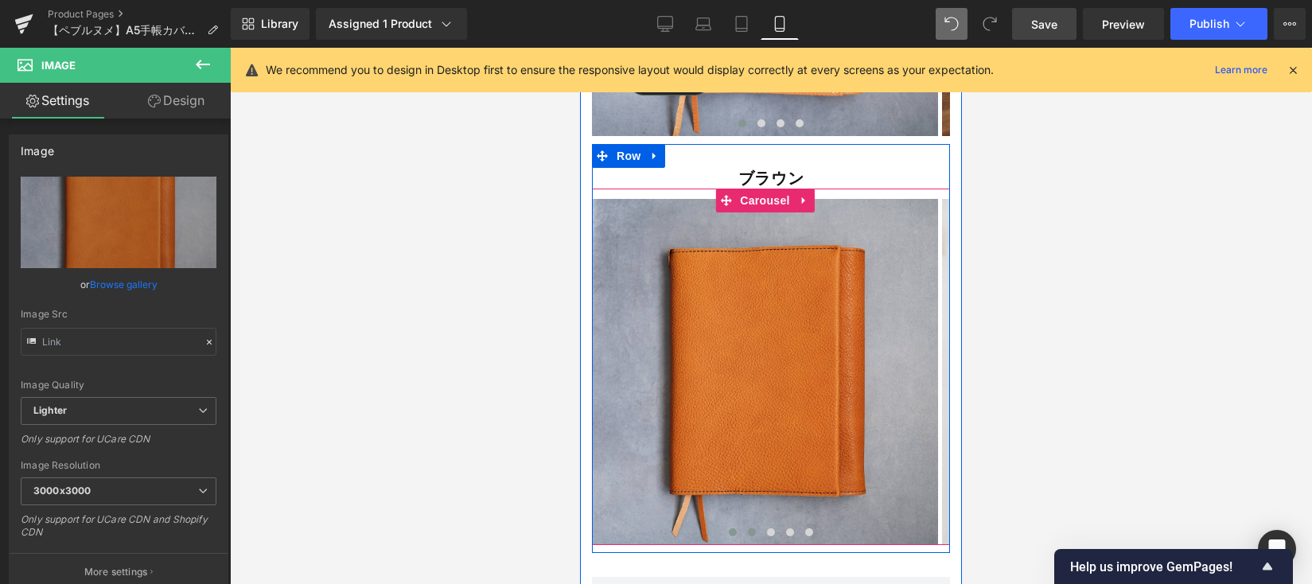
click at [748, 528] on span at bounding box center [752, 532] width 8 height 8
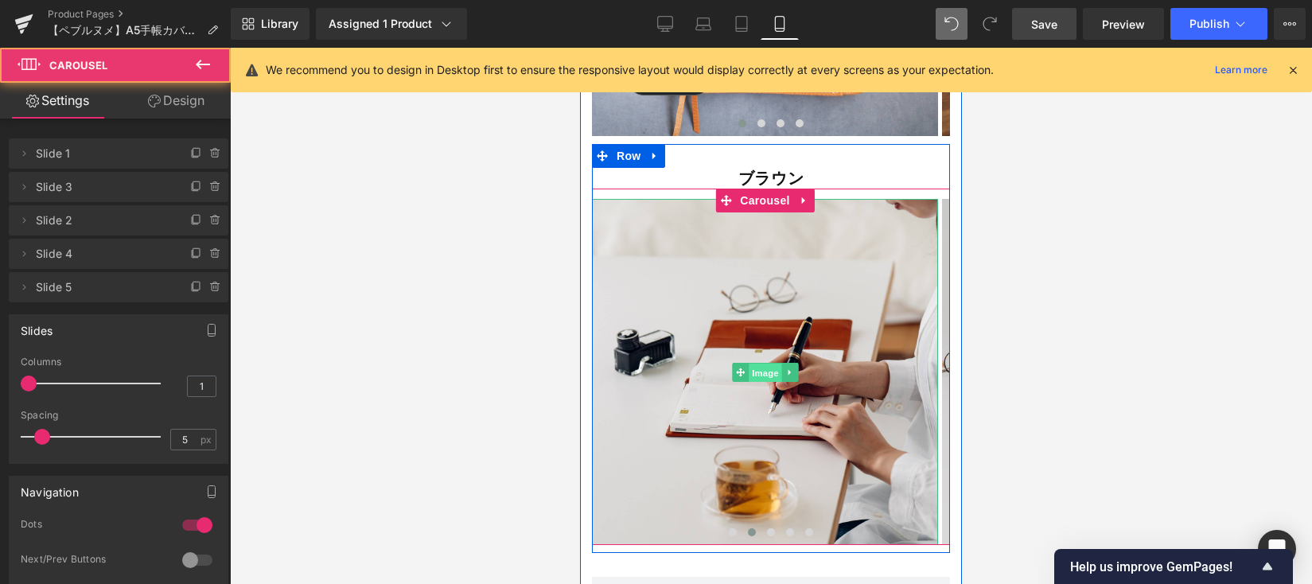
click at [752, 364] on span "Image" at bounding box center [765, 373] width 33 height 19
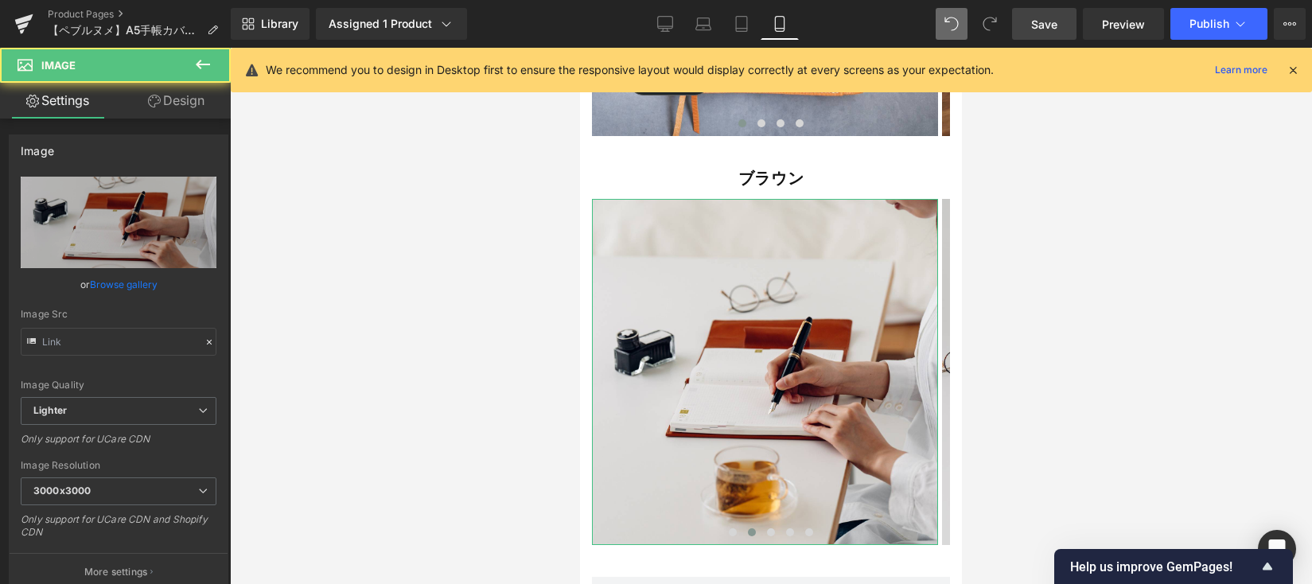
click at [129, 287] on link "Browse gallery" at bounding box center [124, 284] width 68 height 28
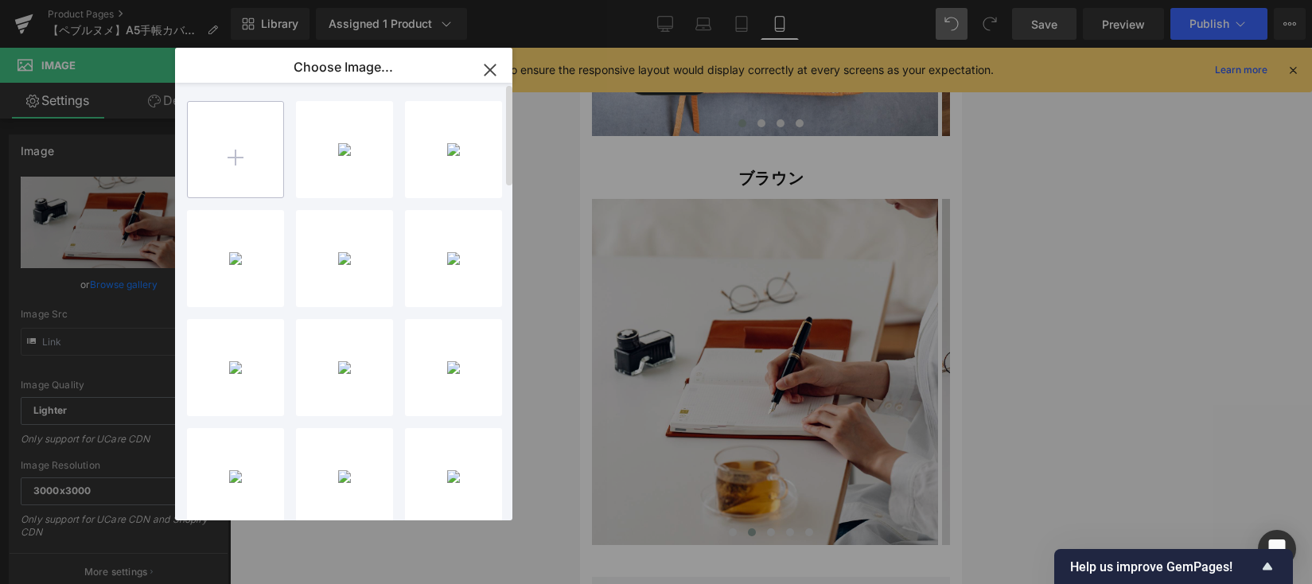
click at [249, 187] on input "file" at bounding box center [235, 149] width 95 height 95
click at [253, 161] on input "file" at bounding box center [235, 149] width 95 height 95
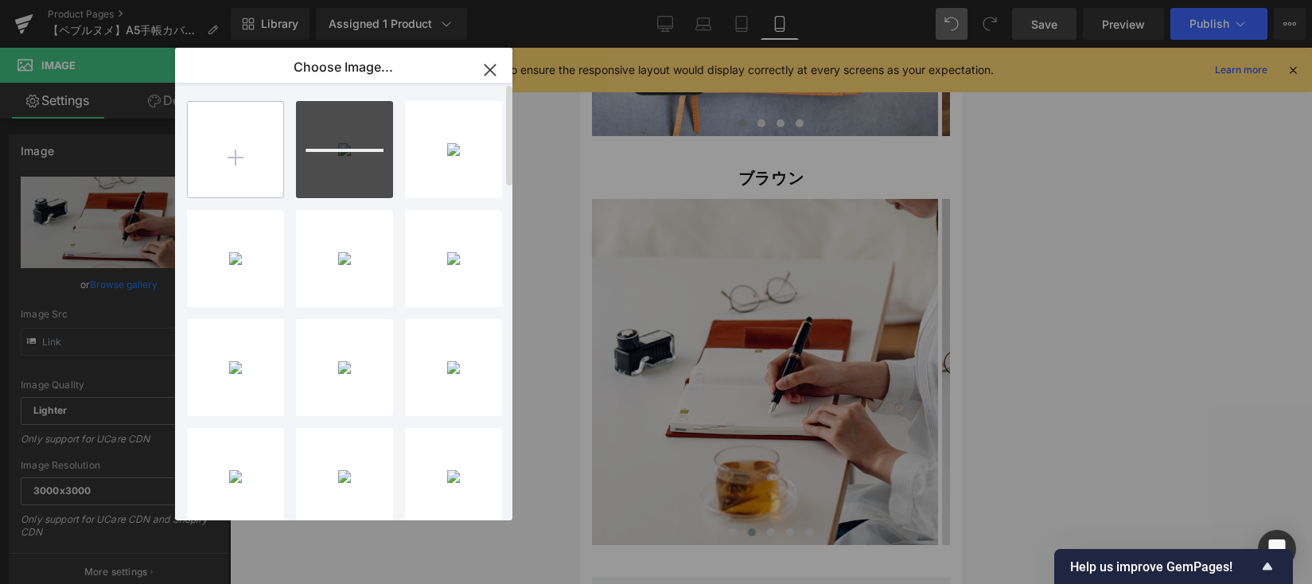
click at [241, 154] on input "file" at bounding box center [235, 149] width 95 height 95
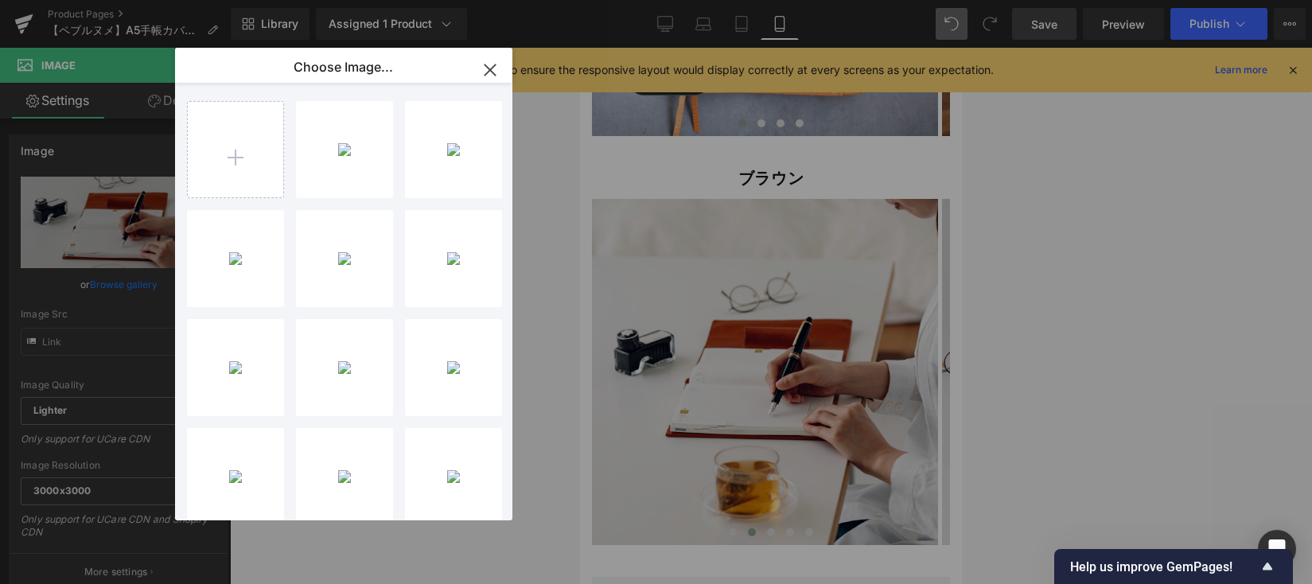
type input "C:\fakepath\D4BACDC4-7E14-4E20-BB22-5B8A5ED49E32-412-00000012D25ECD66.JPG"
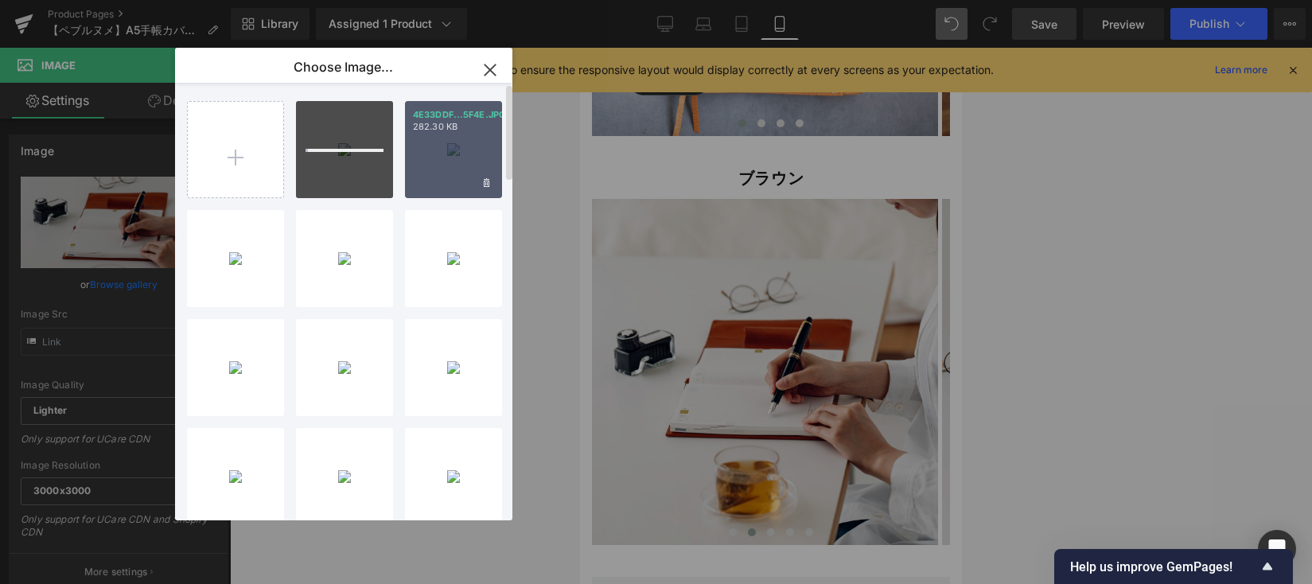
click at [449, 154] on div "4E33DDF...5F4E.JPG 282.30 KB" at bounding box center [453, 149] width 97 height 97
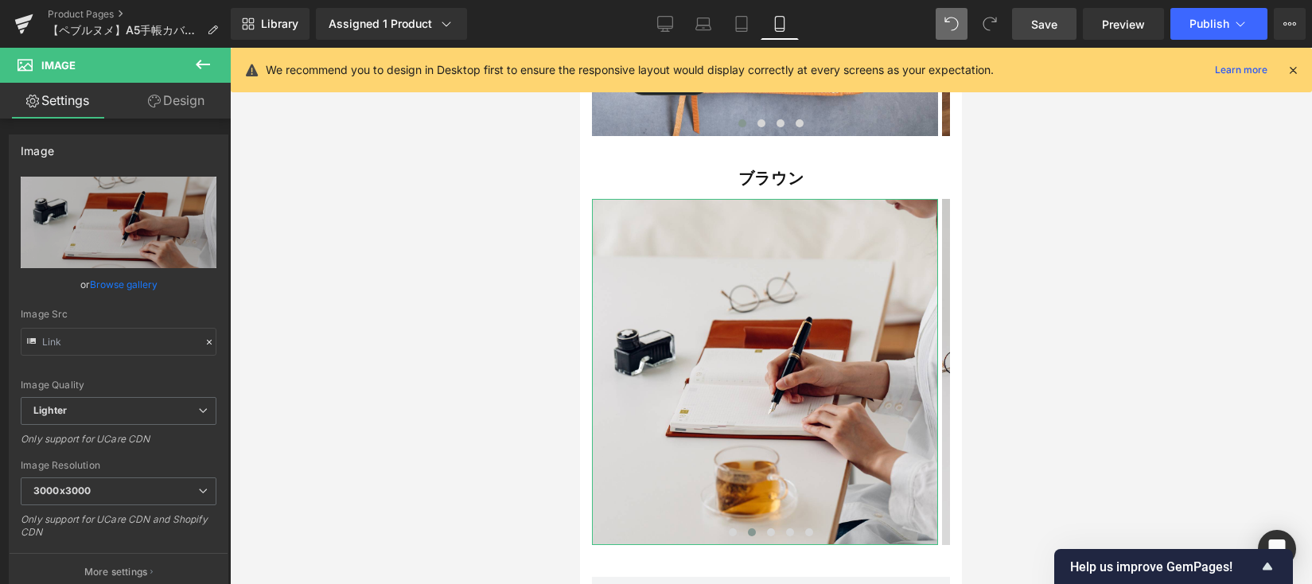
click at [145, 281] on link "Browse gallery" at bounding box center [124, 284] width 68 height 28
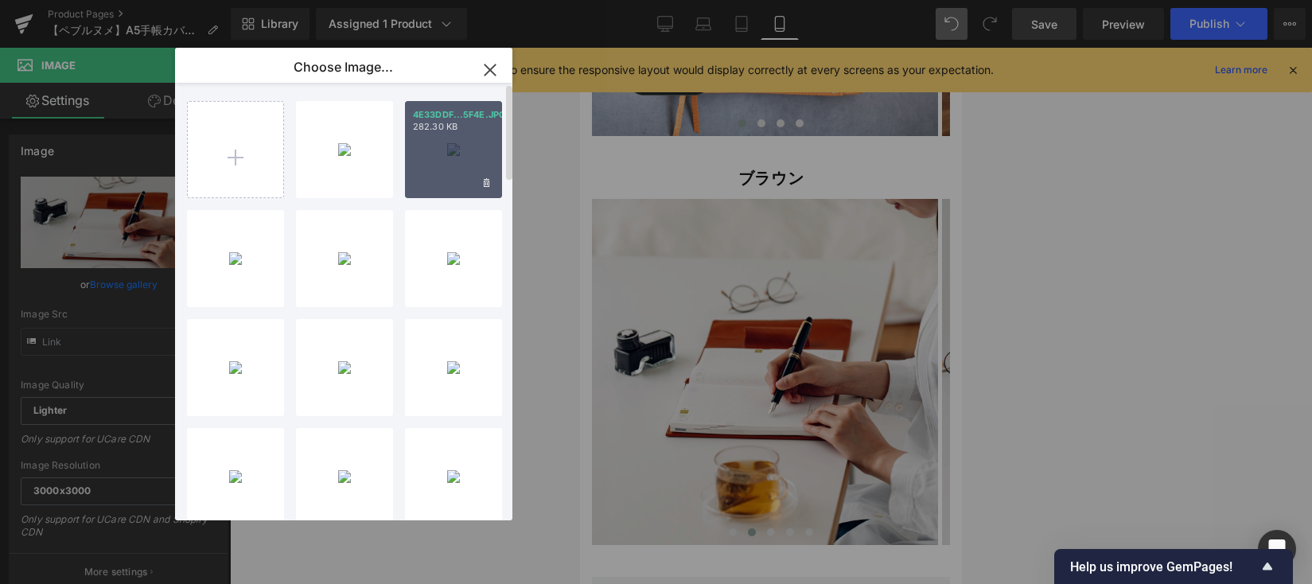
click at [444, 150] on div "4E33DDF...5F4E.JPG 282.30 KB" at bounding box center [453, 149] width 97 height 97
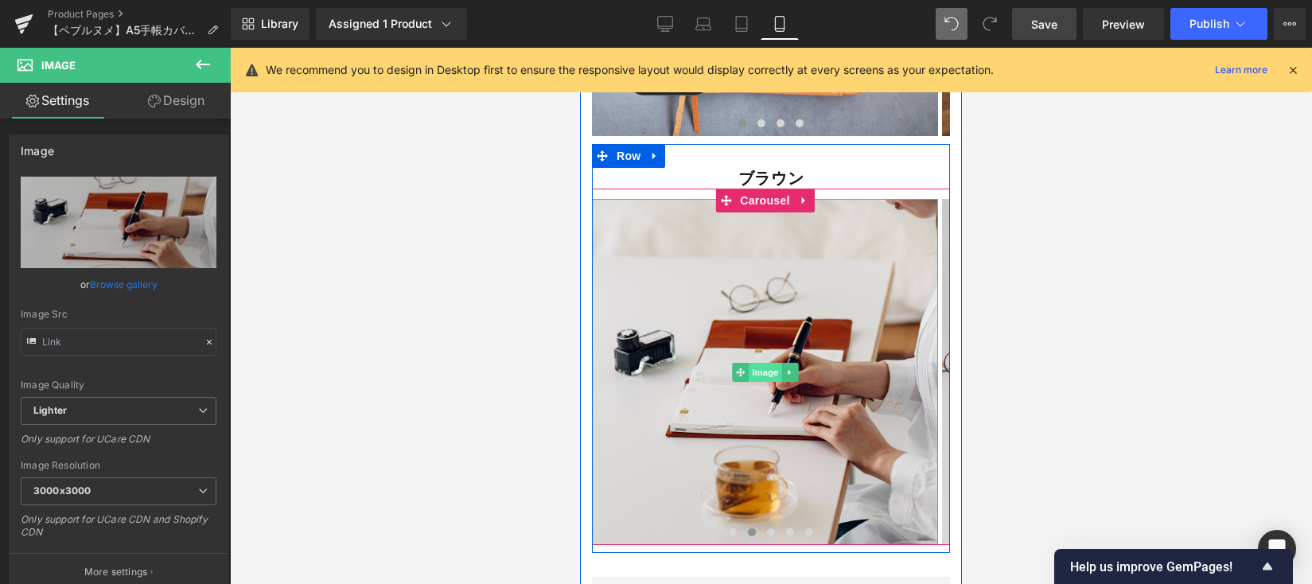
click at [762, 363] on span "Image" at bounding box center [765, 372] width 33 height 19
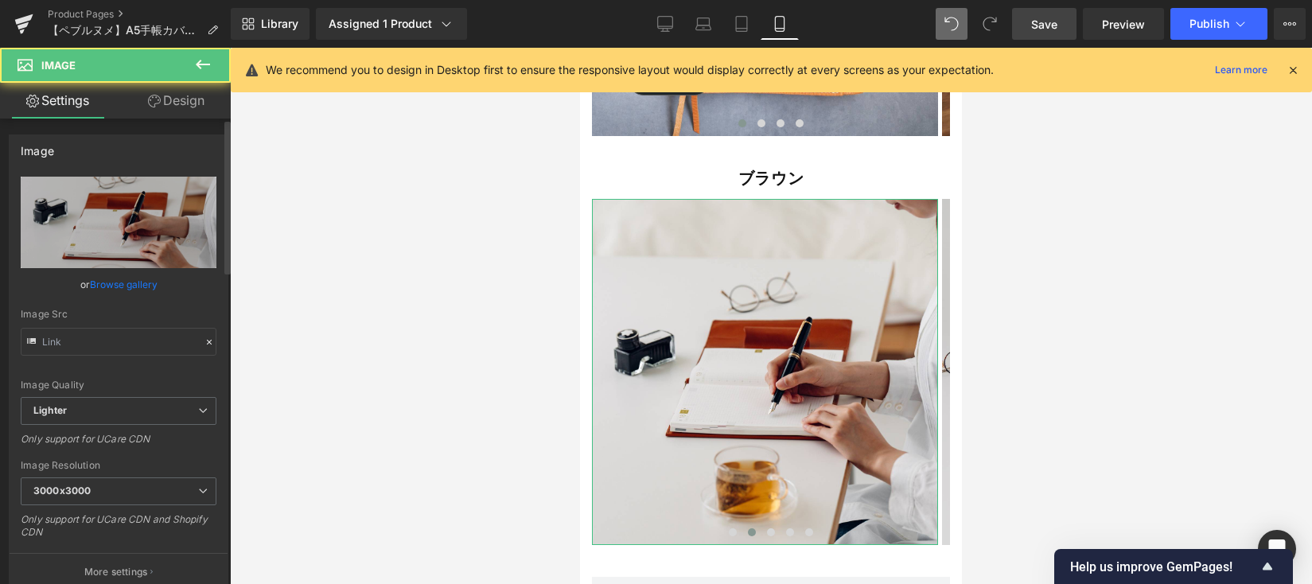
click at [105, 282] on link "Browse gallery" at bounding box center [124, 284] width 68 height 28
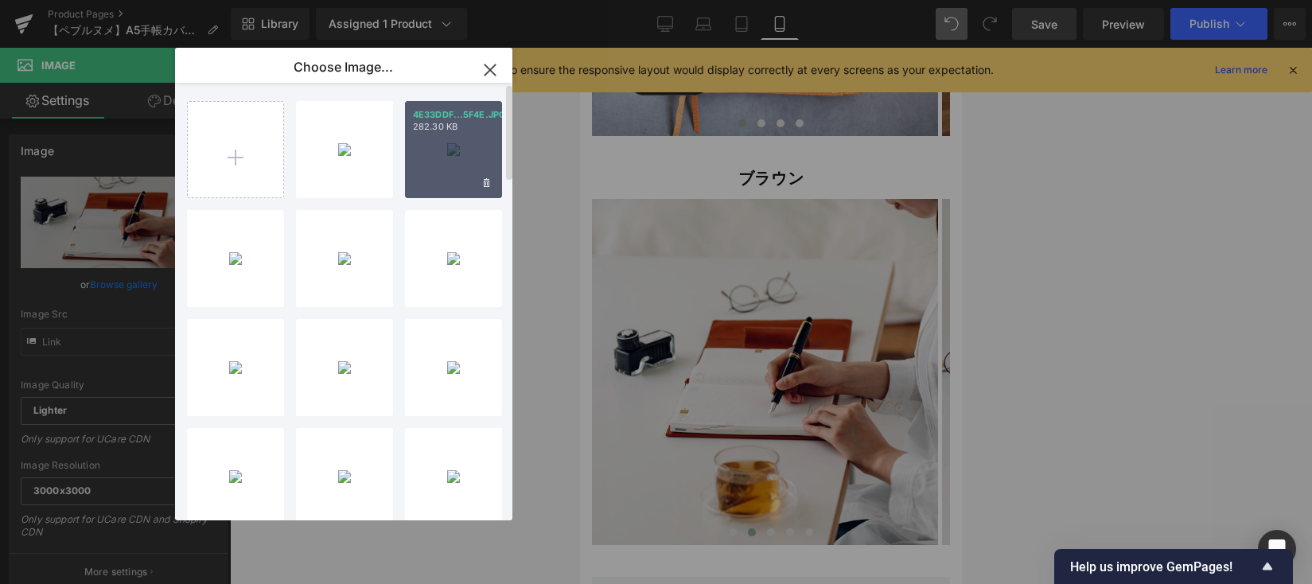
click at [465, 132] on p "282.30 KB" at bounding box center [453, 127] width 81 height 12
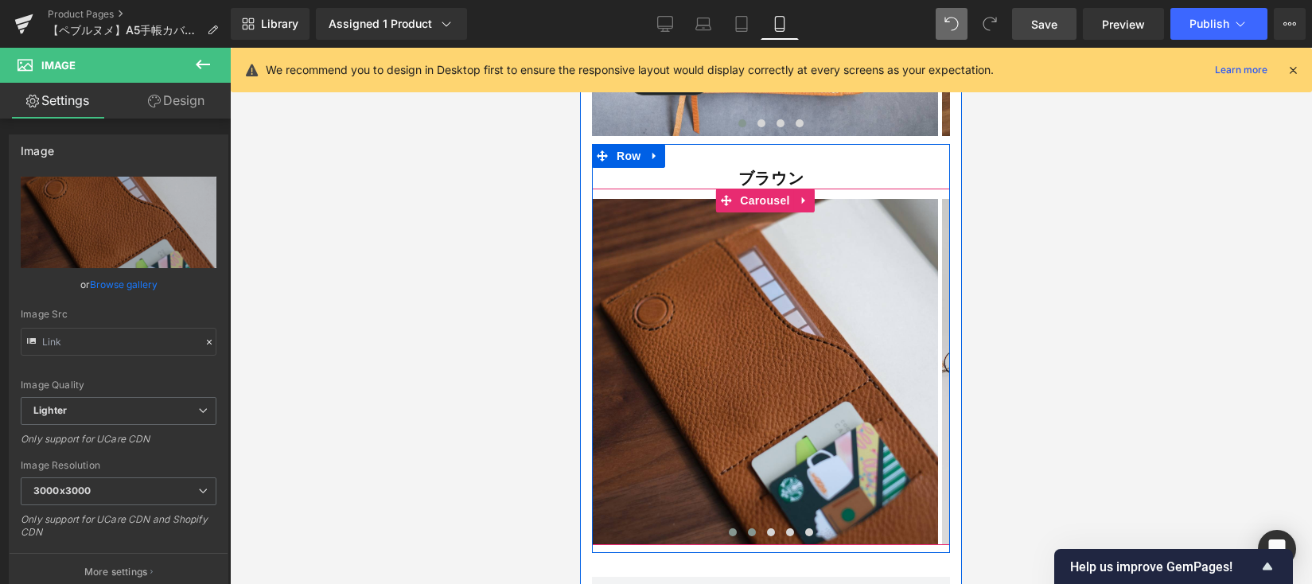
click at [729, 528] on span at bounding box center [733, 532] width 8 height 8
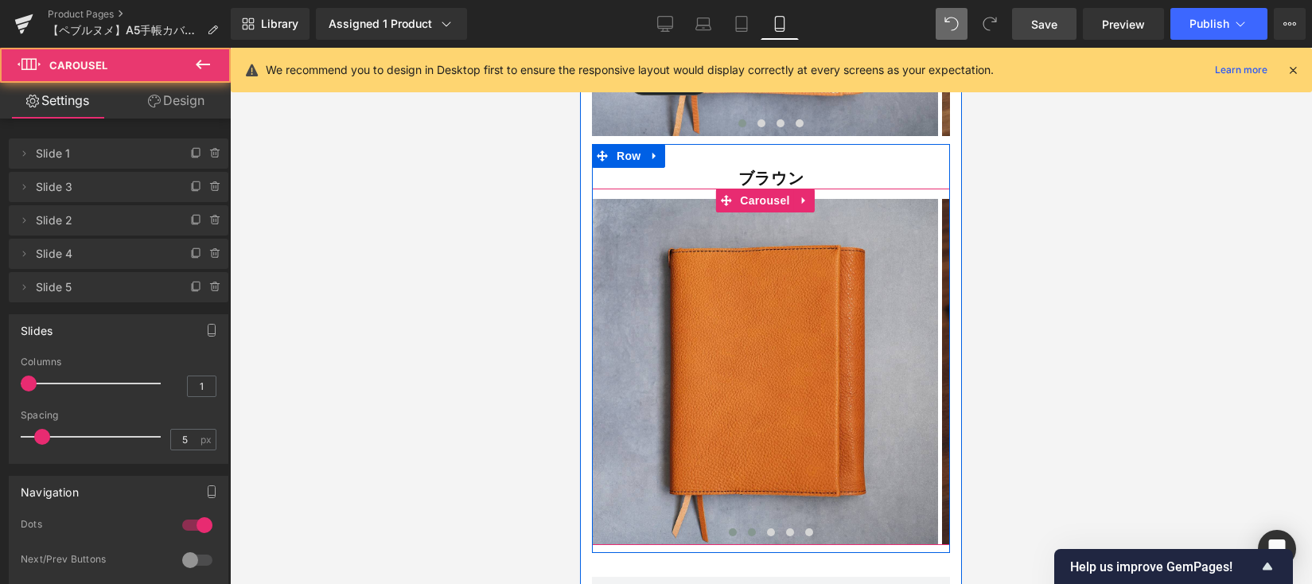
click at [748, 528] on span at bounding box center [752, 532] width 8 height 8
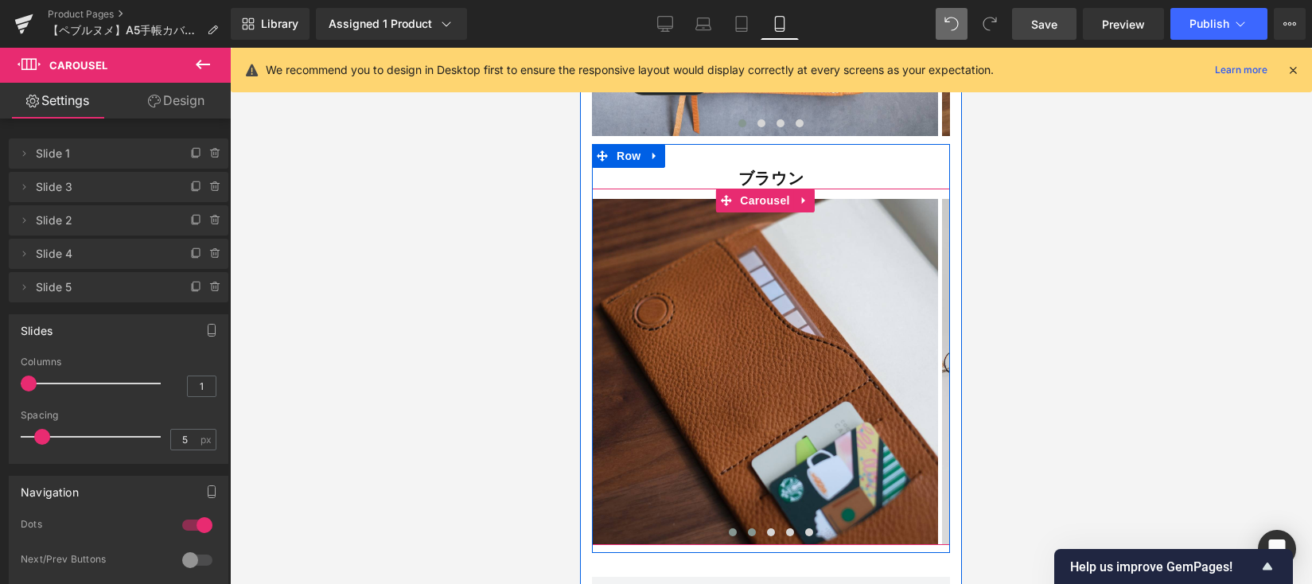
click at [731, 524] on button at bounding box center [732, 532] width 19 height 16
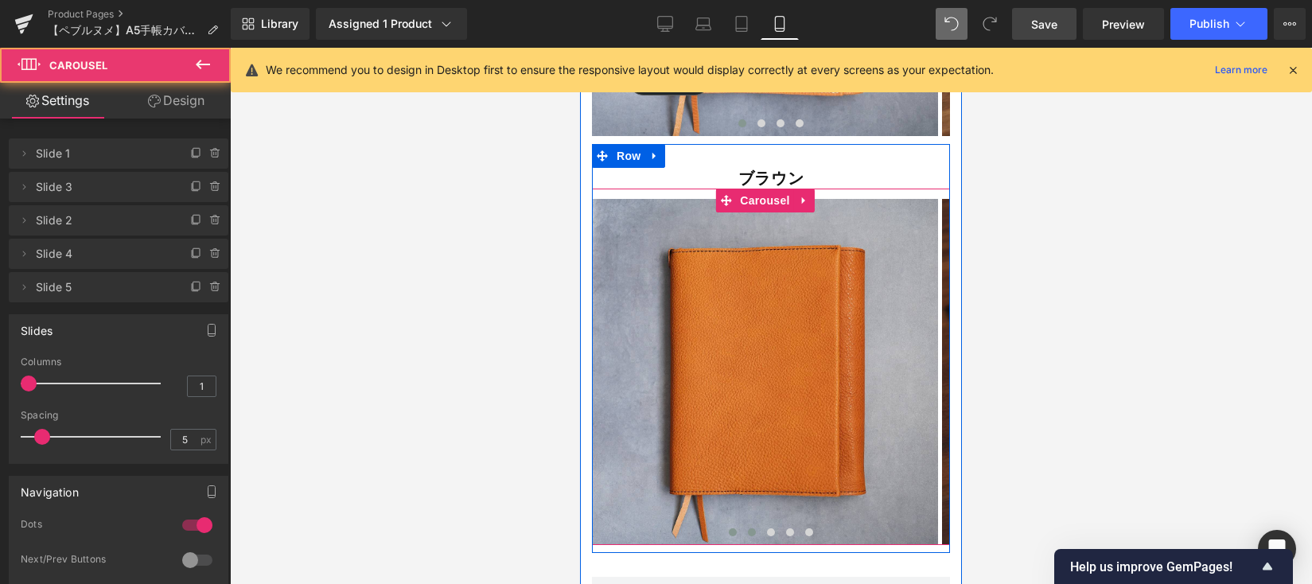
click at [750, 524] on button at bounding box center [751, 532] width 19 height 16
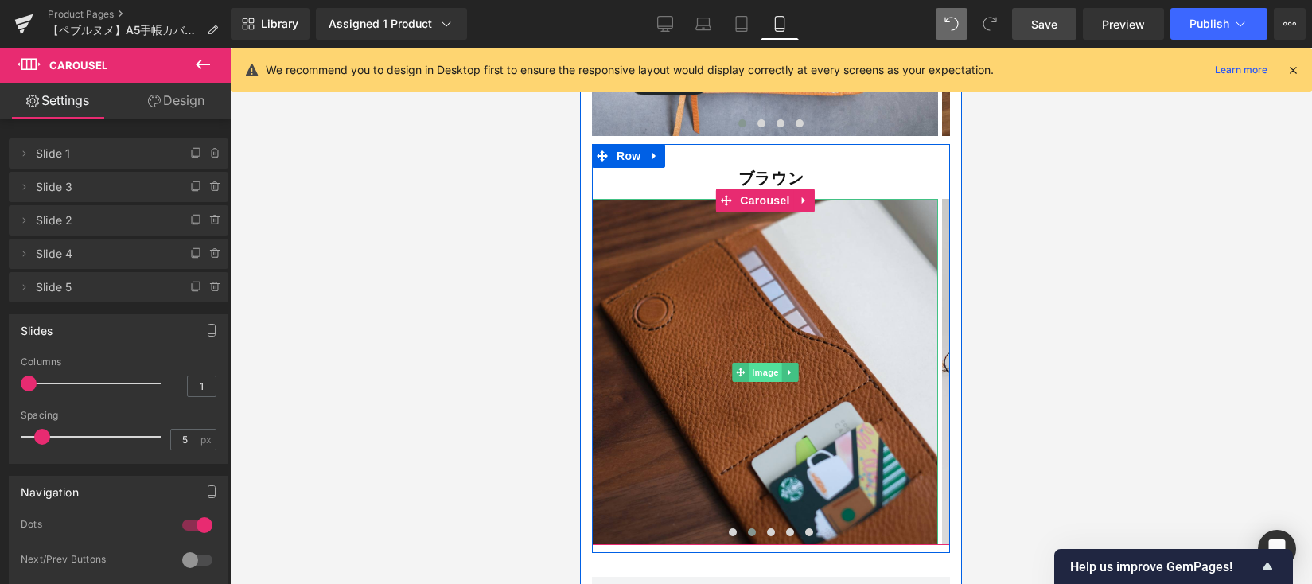
click at [757, 363] on span "Image" at bounding box center [765, 372] width 33 height 19
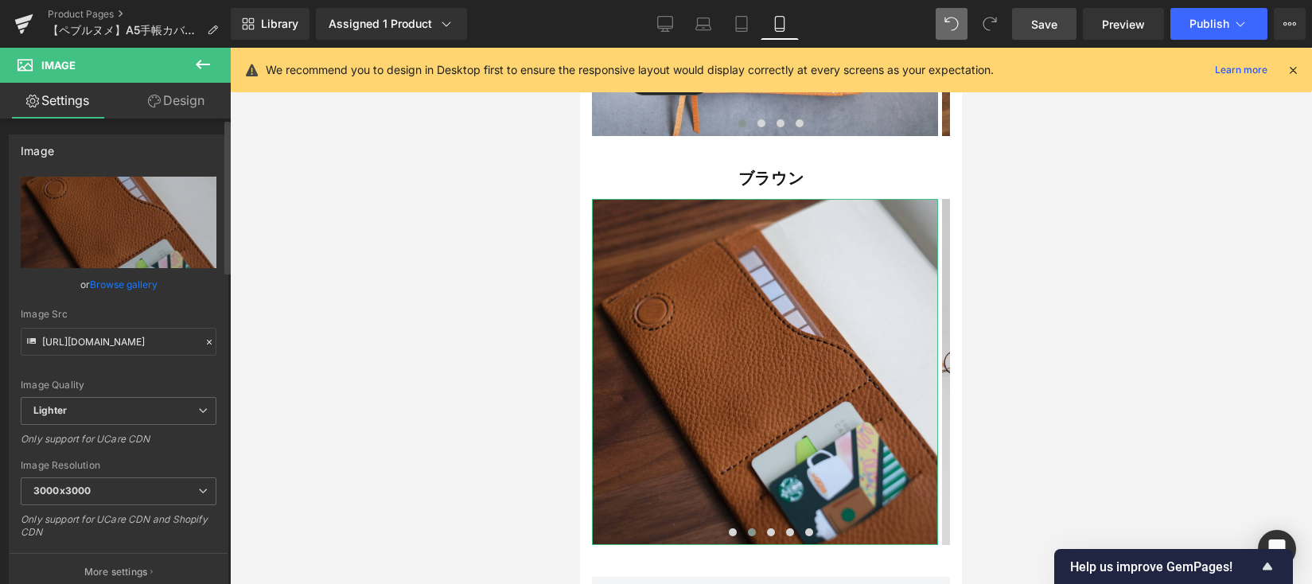
click at [111, 282] on link "Browse gallery" at bounding box center [124, 284] width 68 height 28
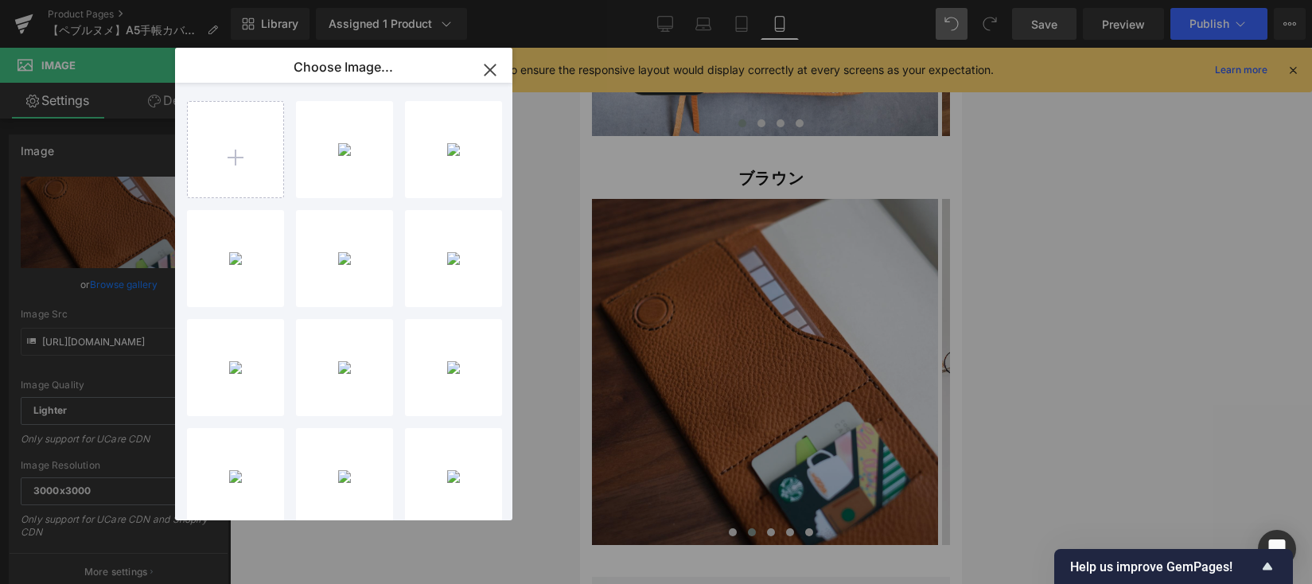
click at [0, 0] on div "B933B97...VSCO.JPG 442.87 KB" at bounding box center [0, 0] width 0 height 0
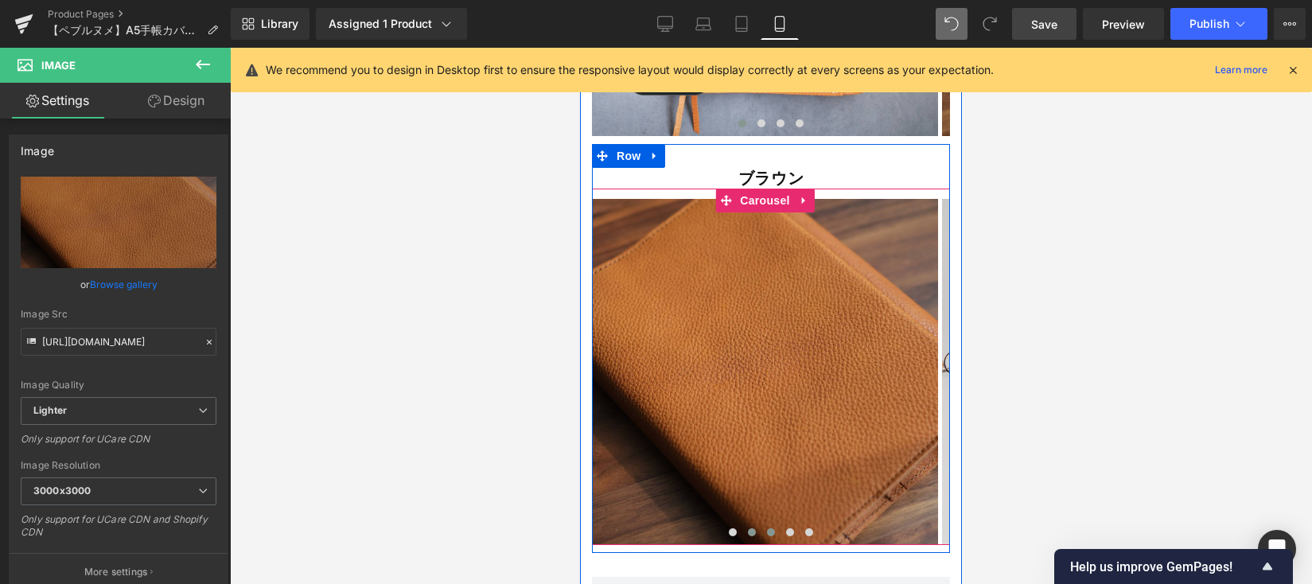
click at [767, 528] on span at bounding box center [771, 532] width 8 height 8
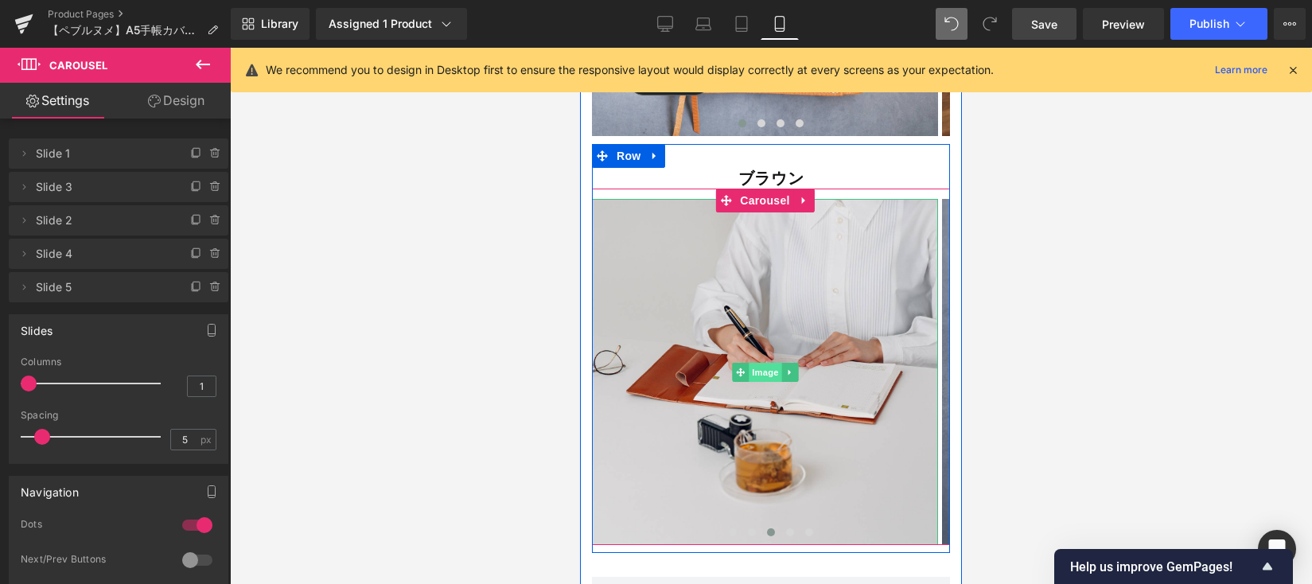
click at [764, 363] on span "Image" at bounding box center [765, 372] width 33 height 19
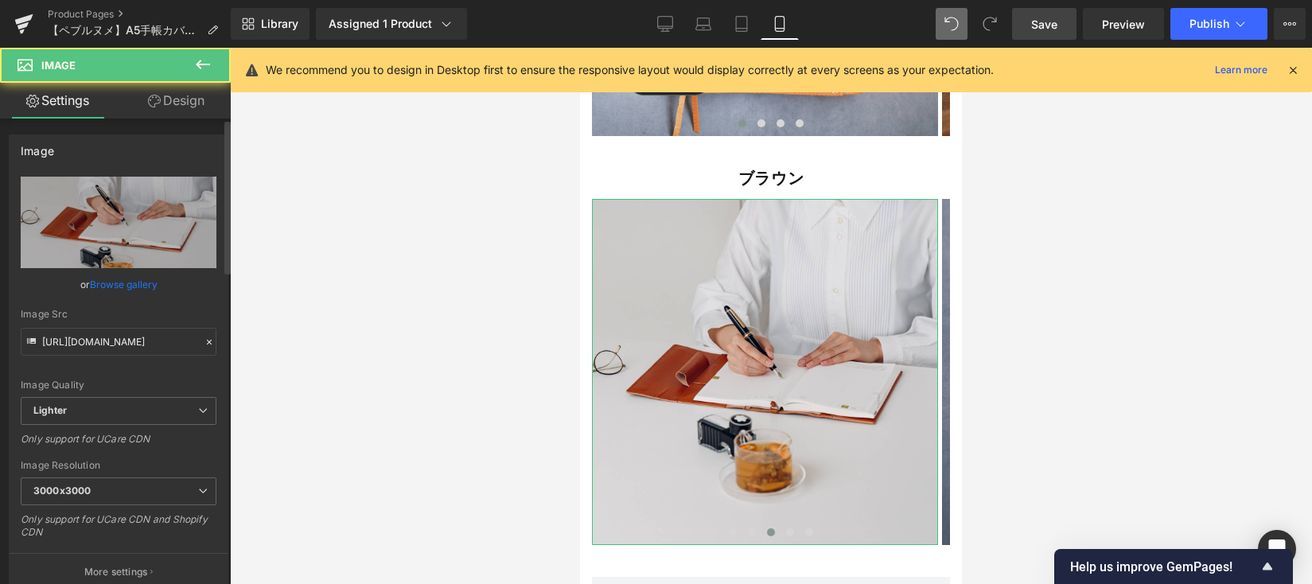
click at [138, 285] on link "Browse gallery" at bounding box center [124, 284] width 68 height 28
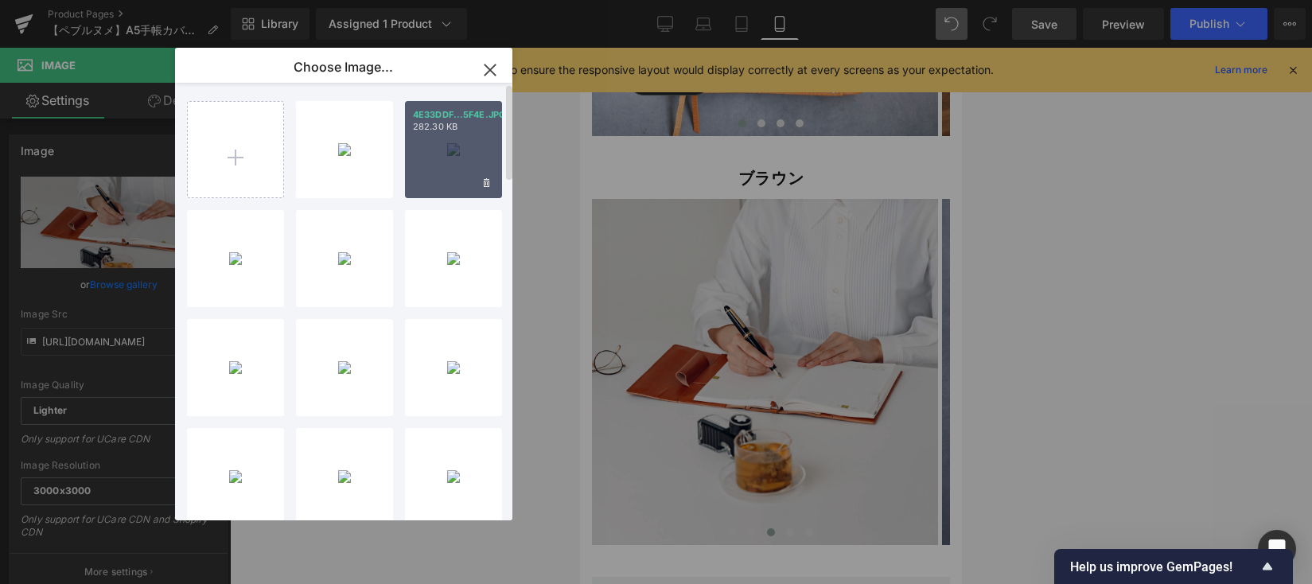
click at [430, 177] on div "4E33DDF...5F4E.JPG 282.30 KB" at bounding box center [453, 149] width 97 height 97
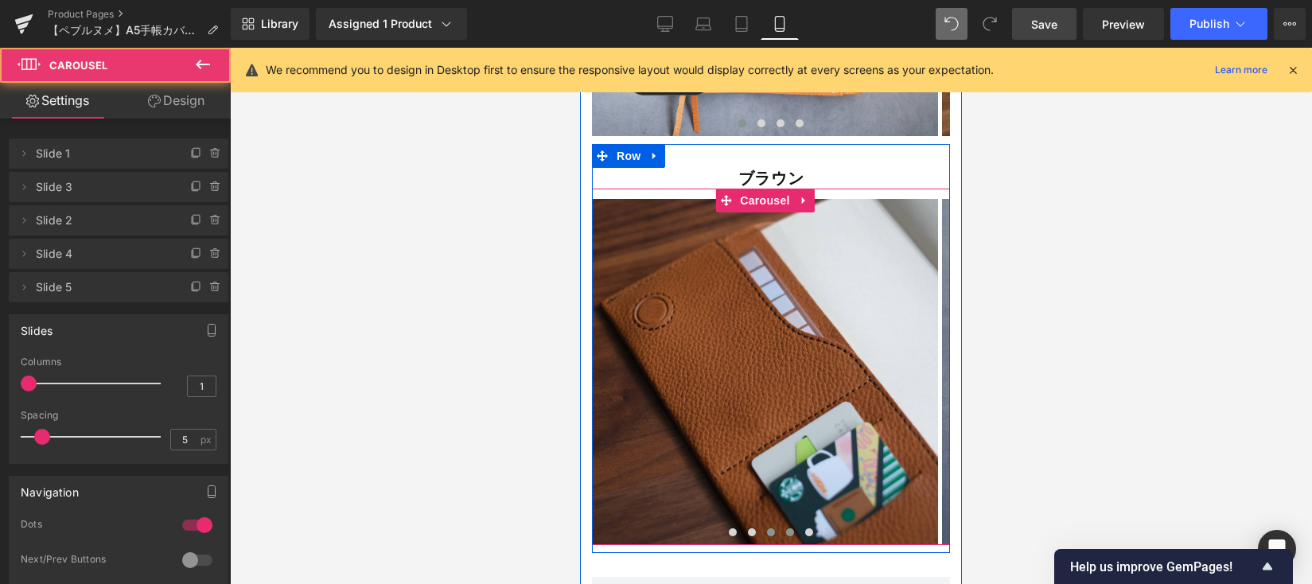
click at [786, 528] on span at bounding box center [790, 532] width 8 height 8
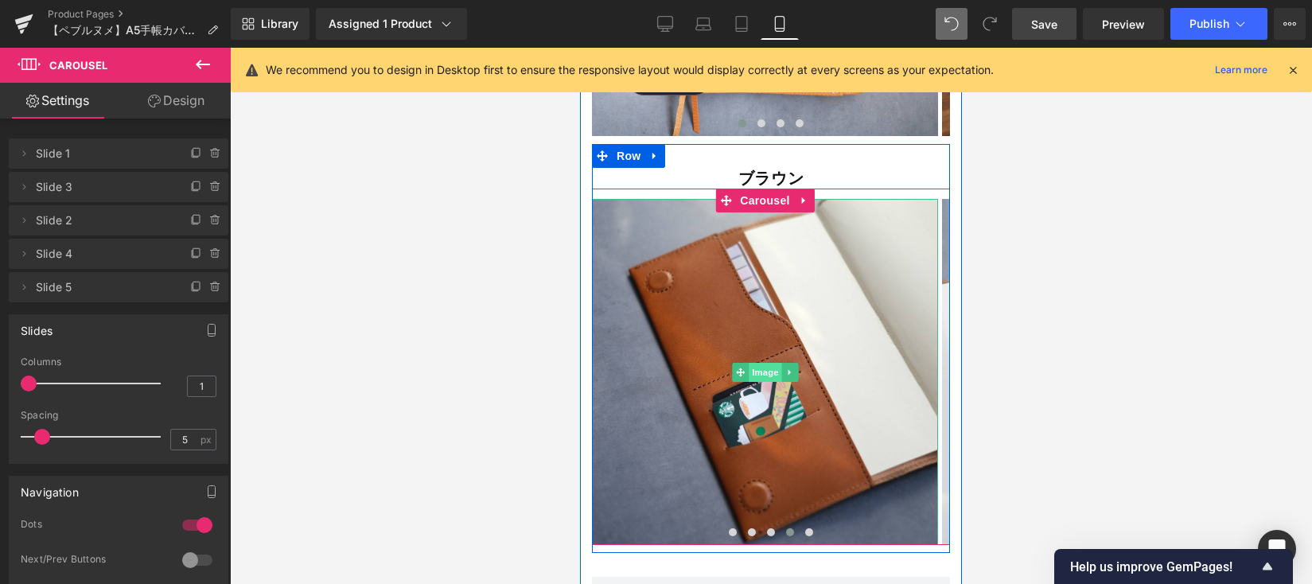
click at [759, 363] on span "Image" at bounding box center [765, 372] width 33 height 19
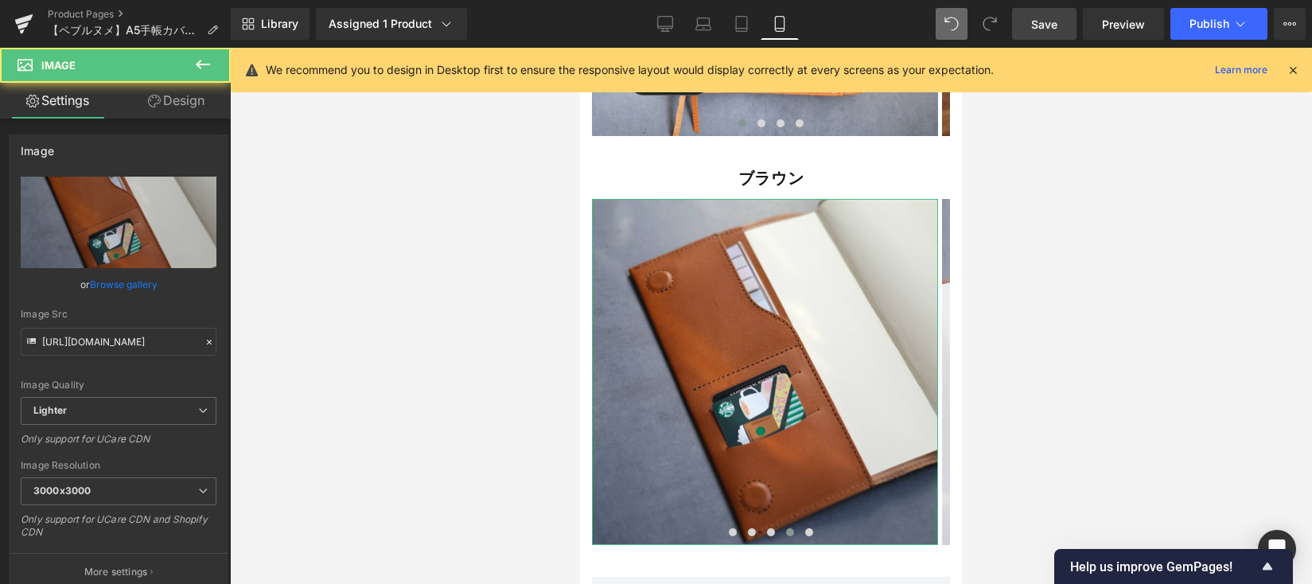
click at [136, 289] on link "Browse gallery" at bounding box center [124, 284] width 68 height 28
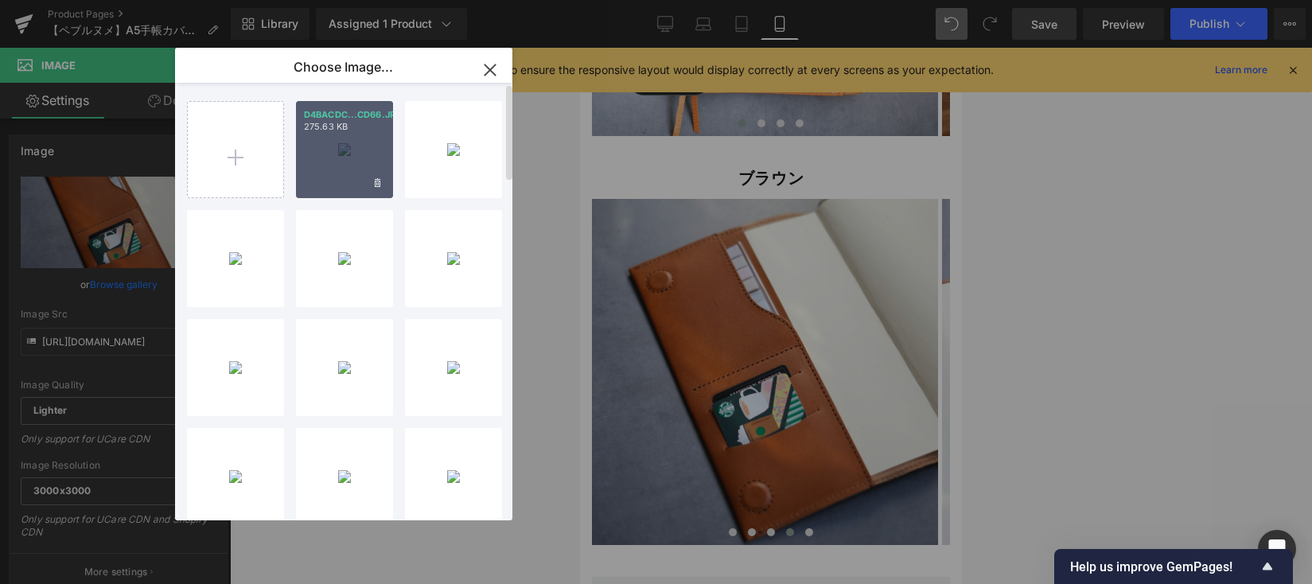
click at [347, 160] on div "D4BACDC...CD66.JPG 275.63 KB" at bounding box center [344, 149] width 97 height 97
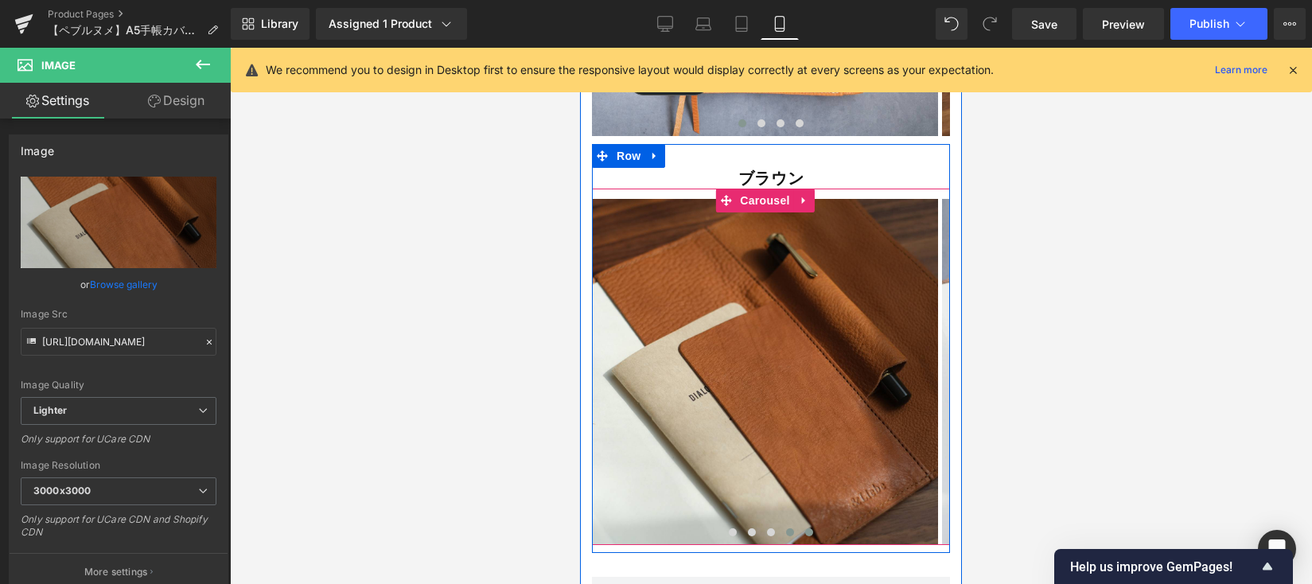
click at [805, 528] on span at bounding box center [809, 532] width 8 height 8
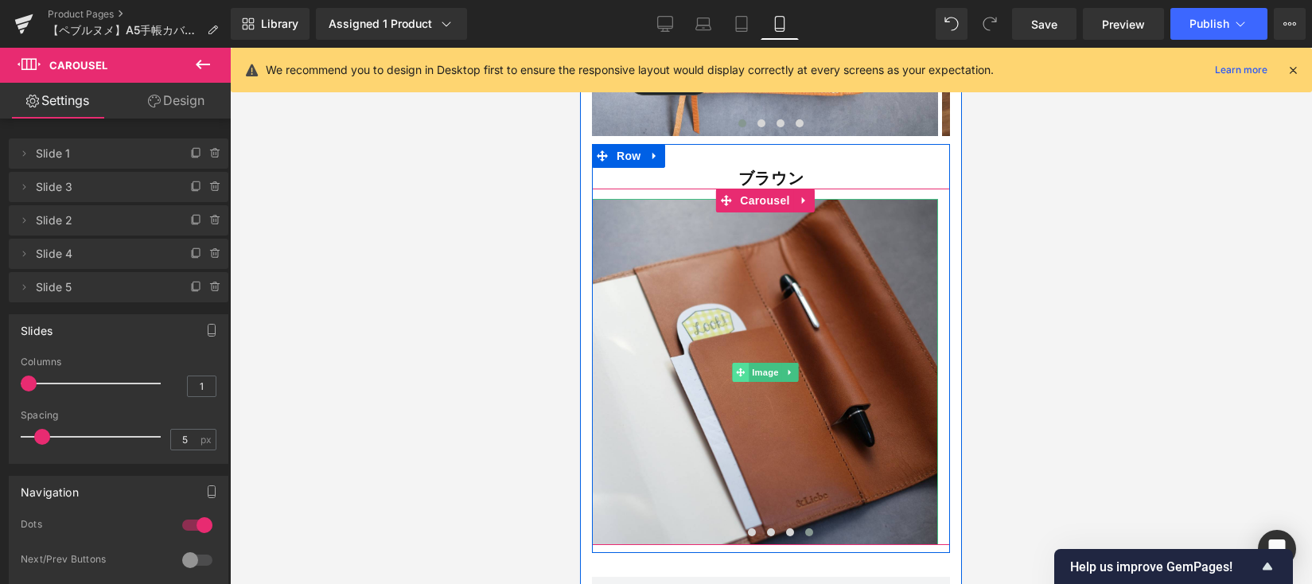
click at [741, 368] on icon at bounding box center [740, 373] width 9 height 10
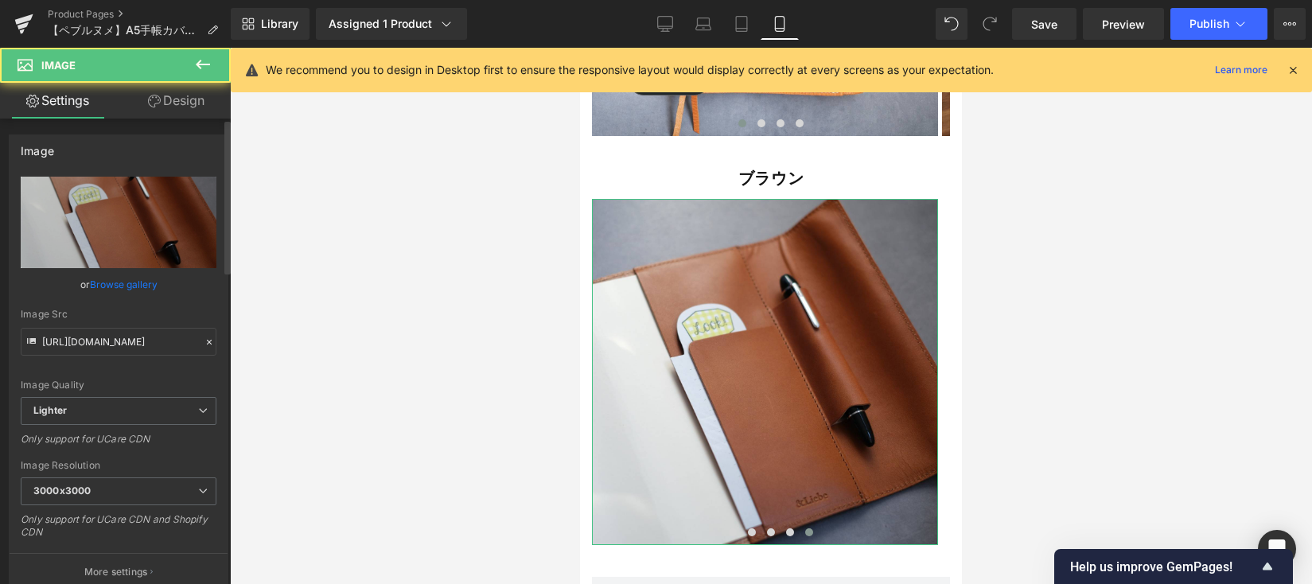
click at [149, 278] on link "Browse gallery" at bounding box center [124, 284] width 68 height 28
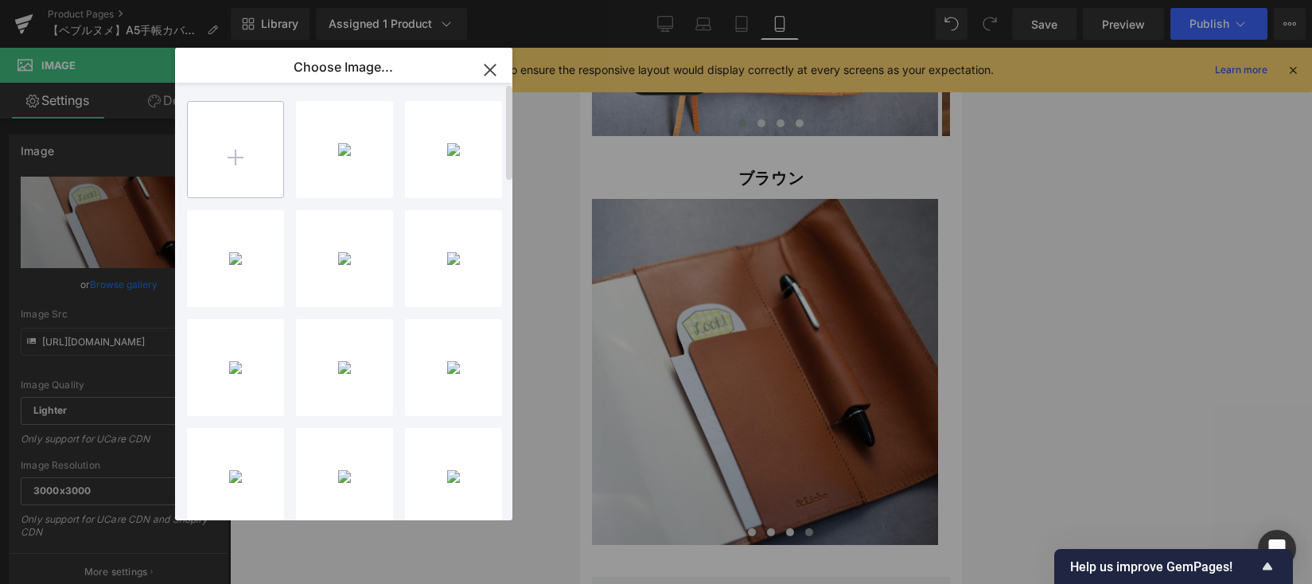
click at [239, 161] on input "file" at bounding box center [235, 149] width 95 height 95
type input "C:\fakepath\3EBF8923-6BD6-4B5C-A360-AFDD9FBF93A4-412-00000012BD37FAEC_VSCO.JPG"
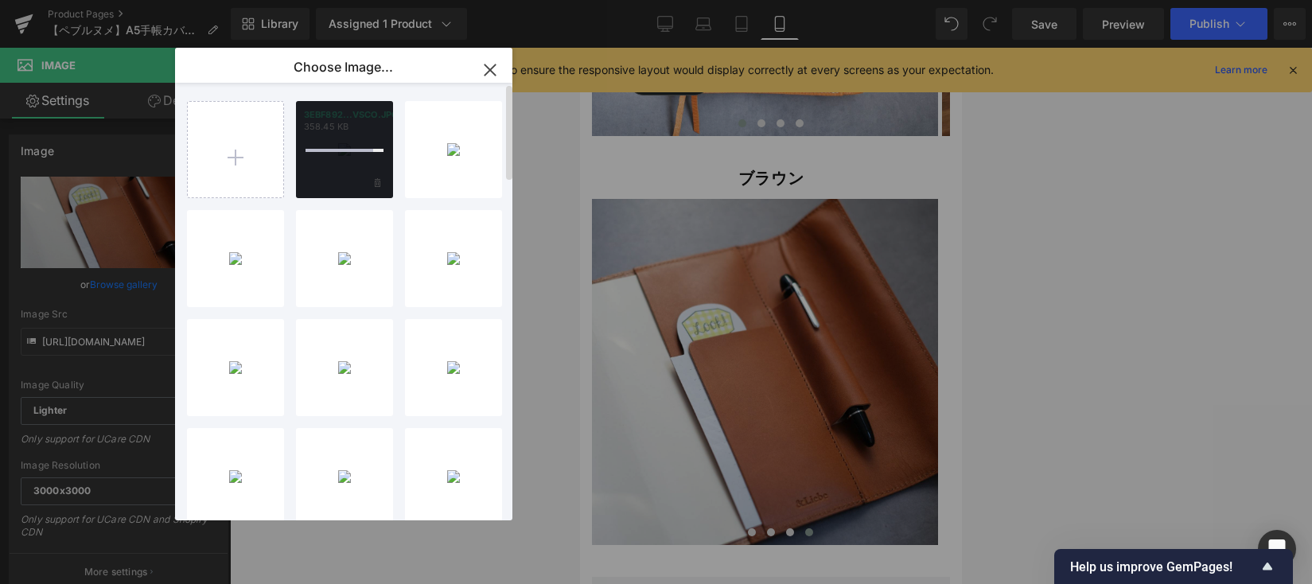
click at [321, 159] on div at bounding box center [344, 149] width 97 height 97
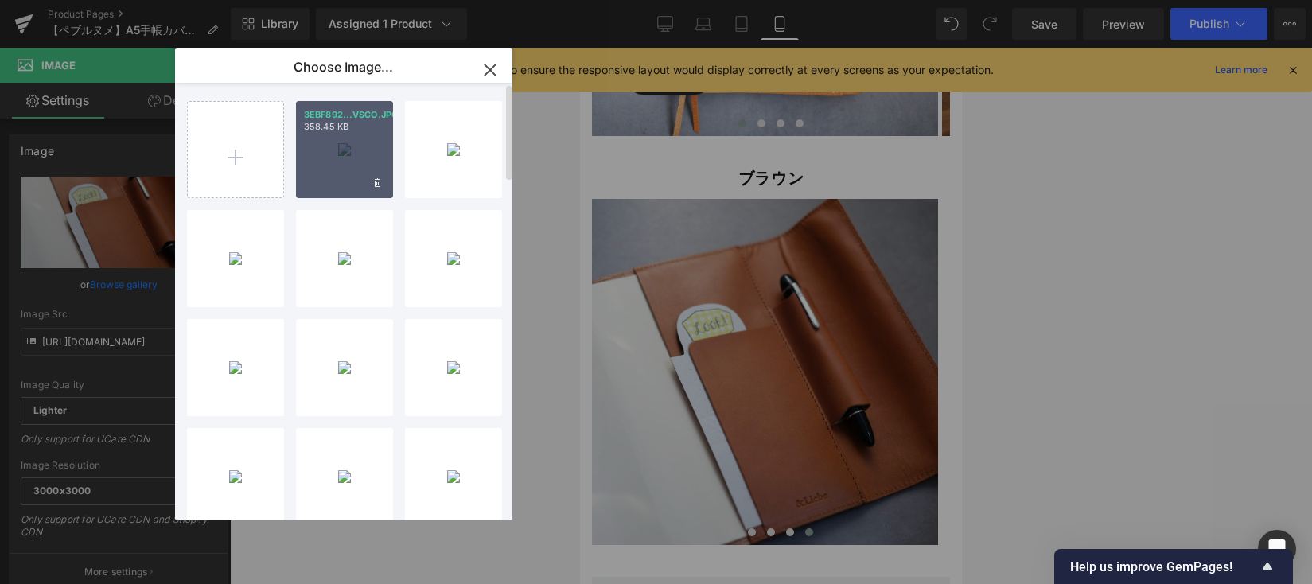
click at [322, 153] on div "3EBF892...VSCO.JPG 358.45 KB" at bounding box center [344, 149] width 97 height 97
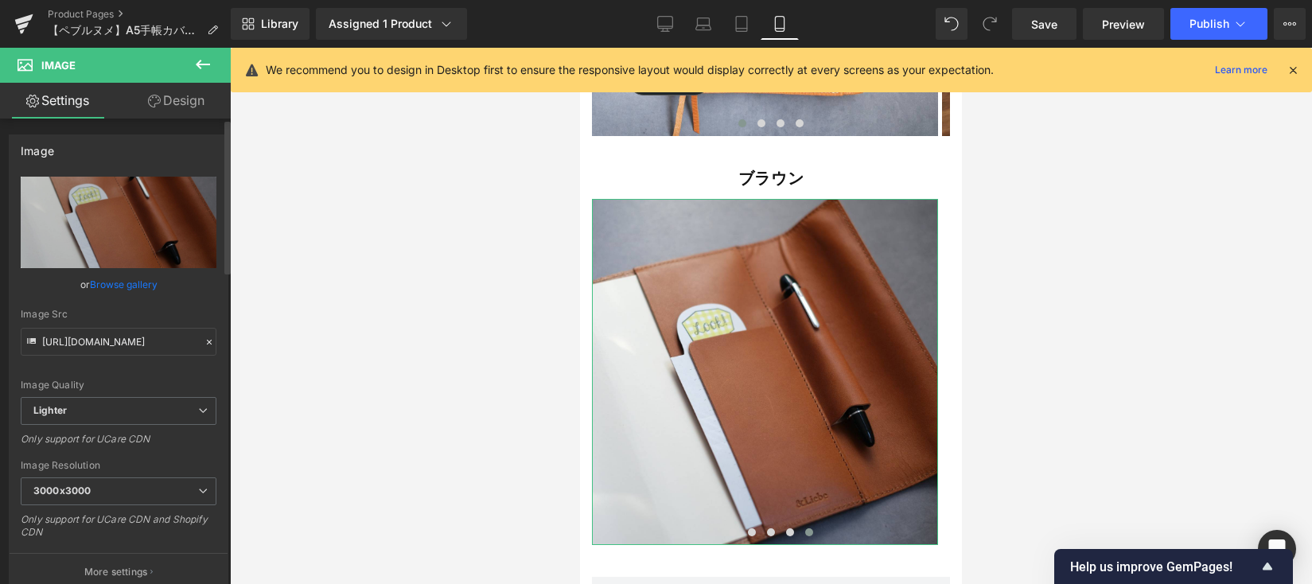
click at [141, 286] on link "Browse gallery" at bounding box center [124, 284] width 68 height 28
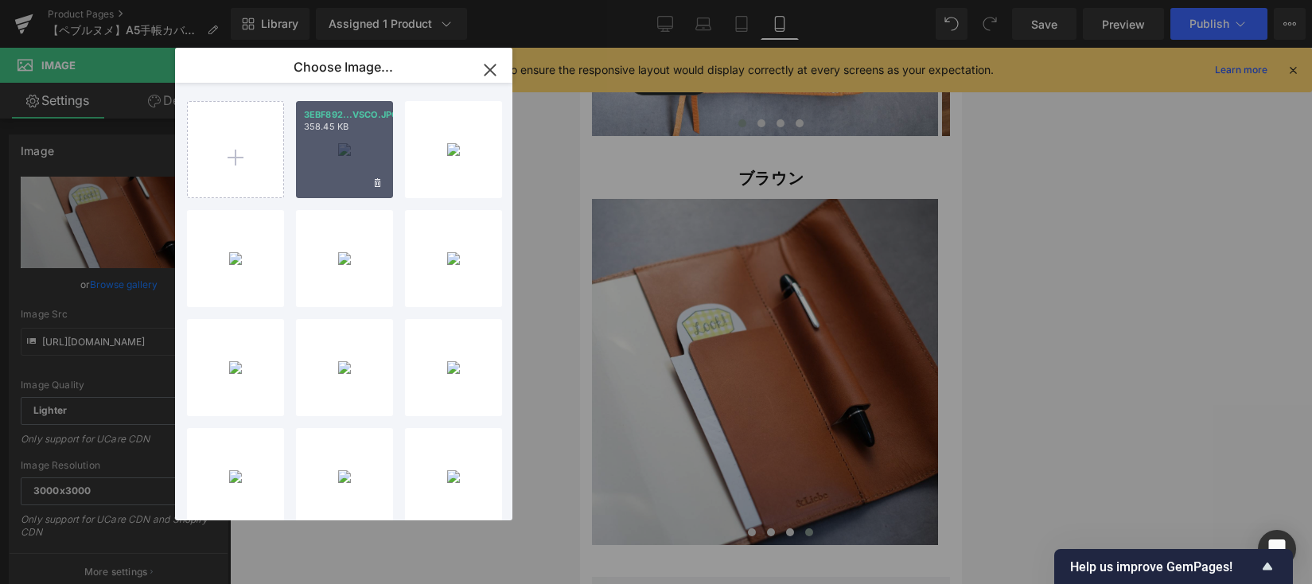
click at [324, 164] on div "3EBF892...VSCO.JPG 358.45 KB" at bounding box center [344, 149] width 97 height 97
type input "[URL][DOMAIN_NAME]"
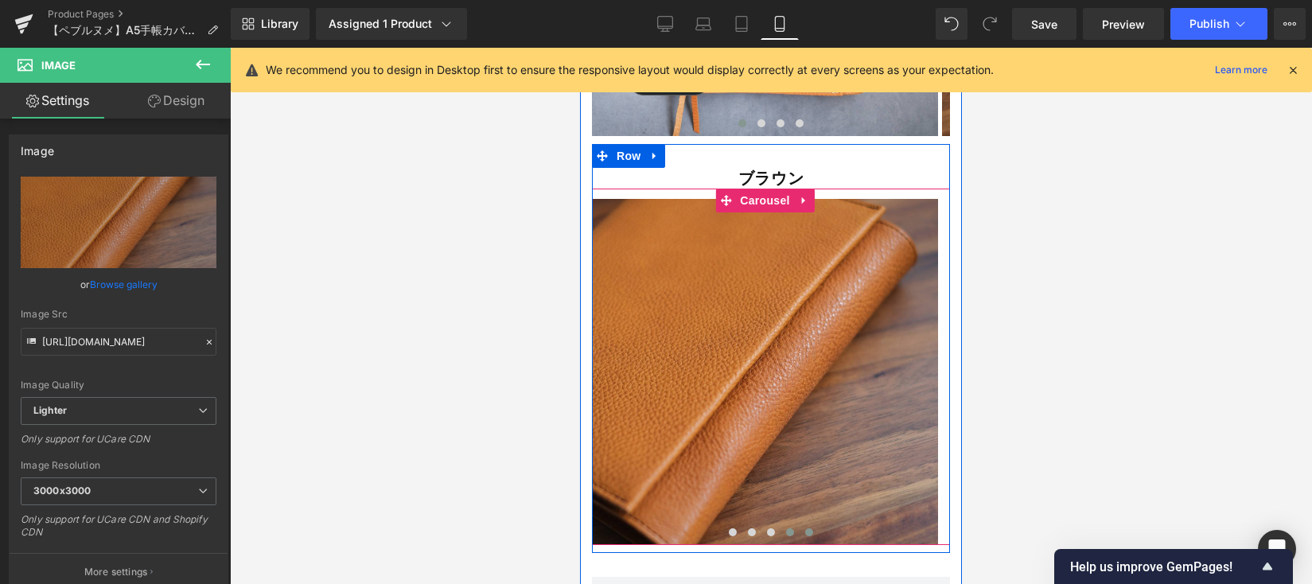
click at [780, 524] on button at bounding box center [789, 532] width 19 height 16
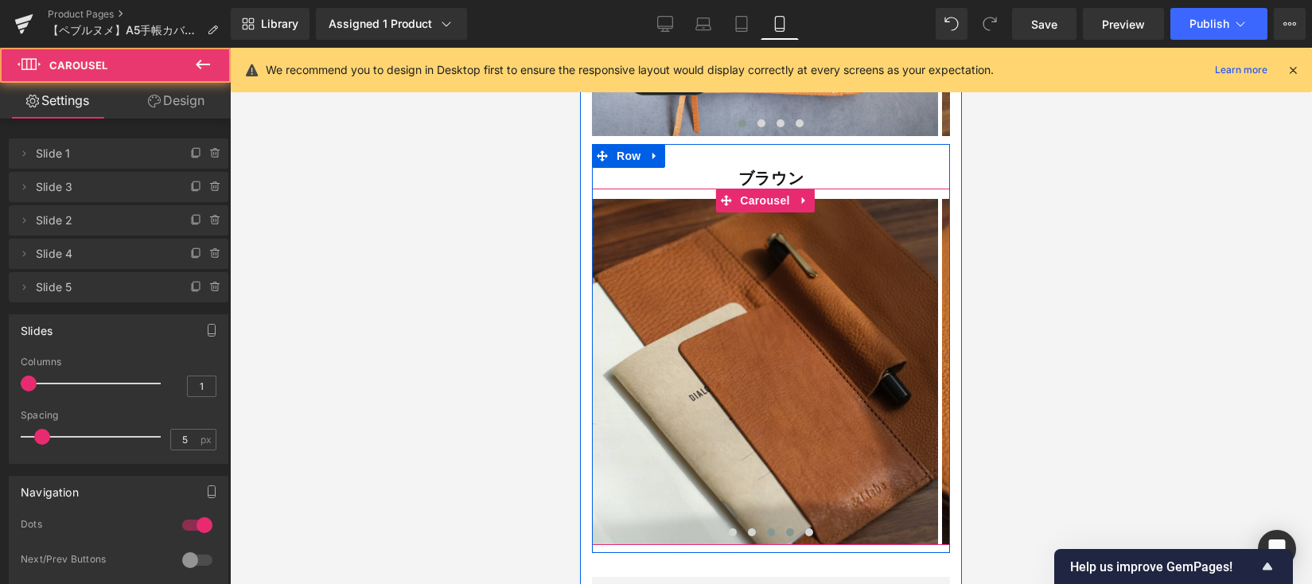
click at [769, 524] on button at bounding box center [770, 532] width 19 height 16
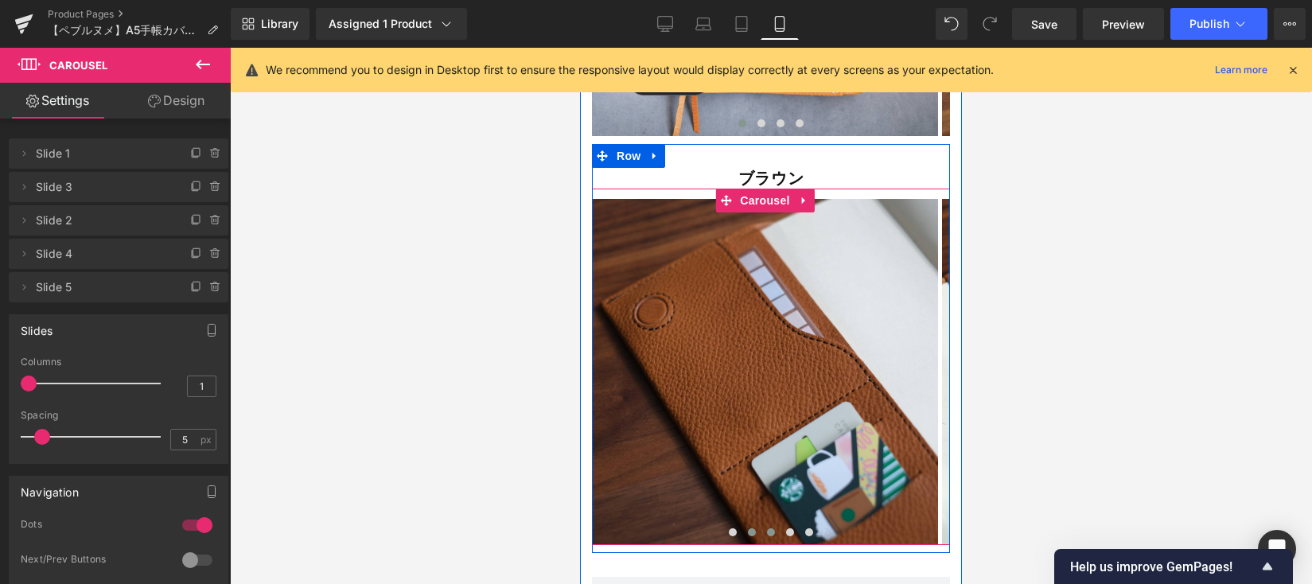
click at [751, 524] on button at bounding box center [751, 532] width 19 height 16
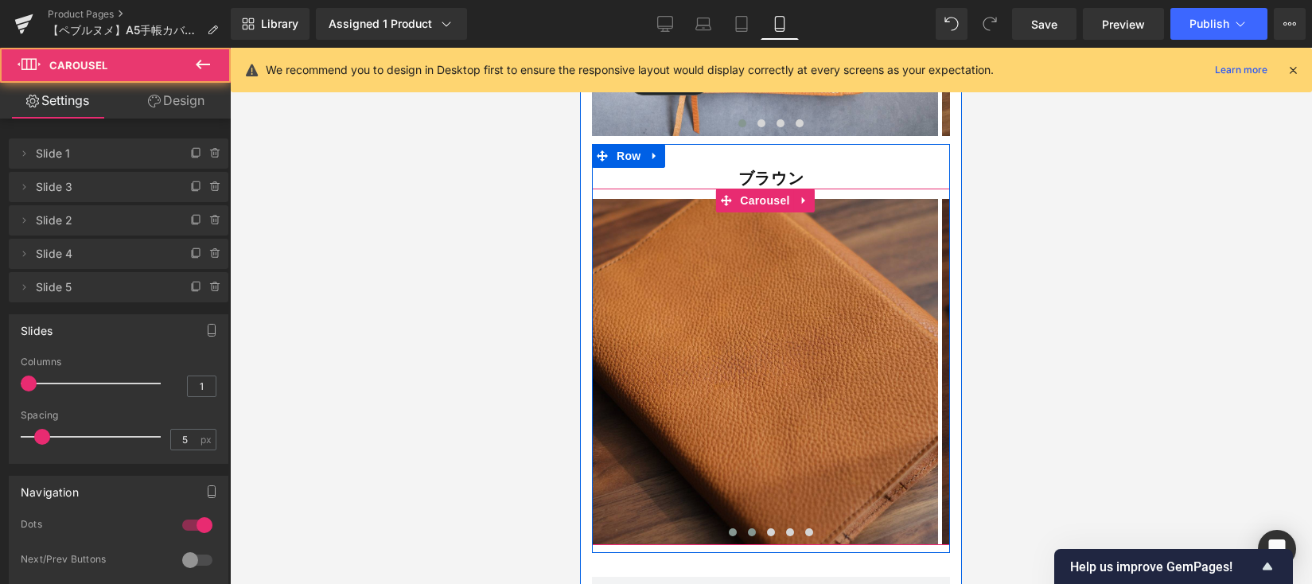
click at [733, 524] on button at bounding box center [732, 532] width 19 height 16
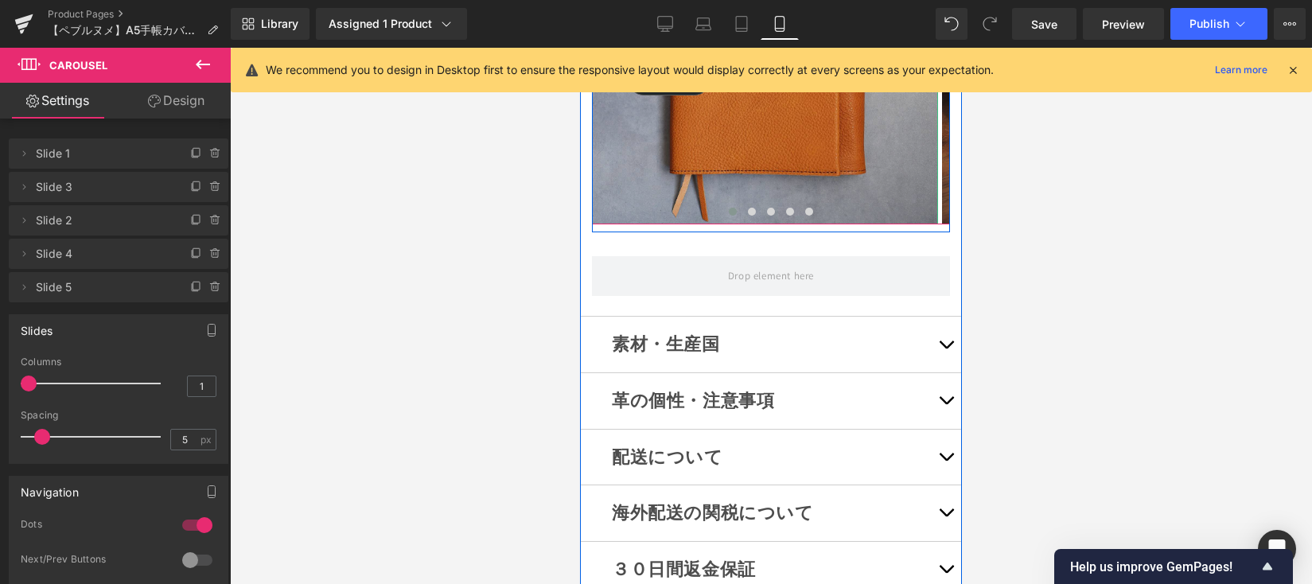
scroll to position [15414, 0]
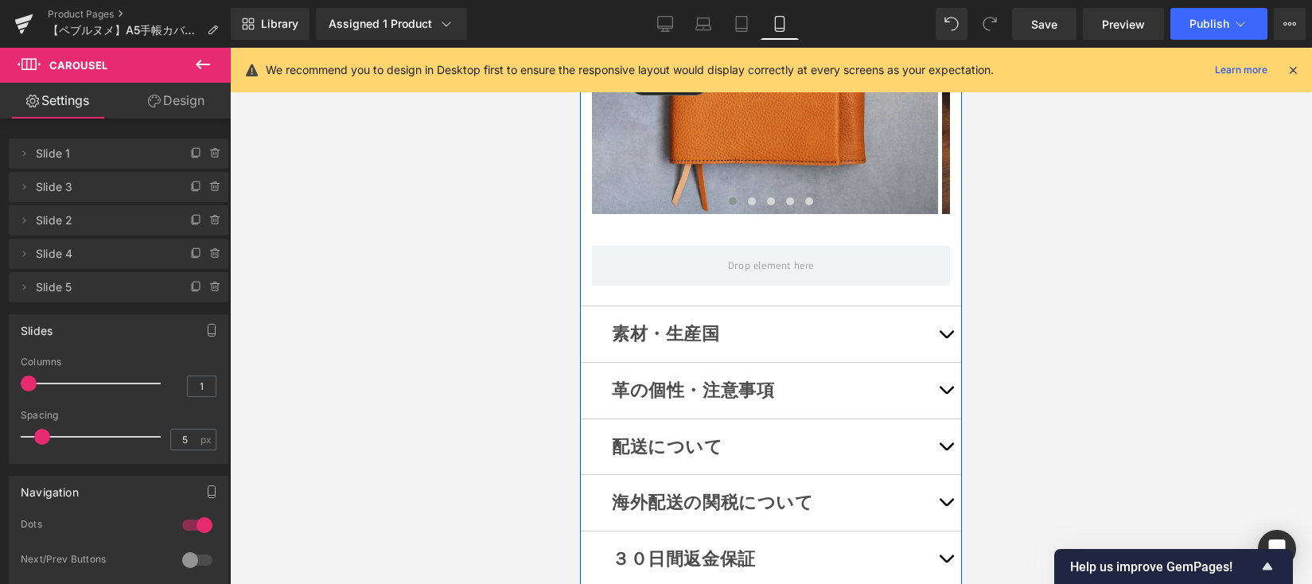
click at [937, 306] on button "button" at bounding box center [946, 334] width 32 height 56
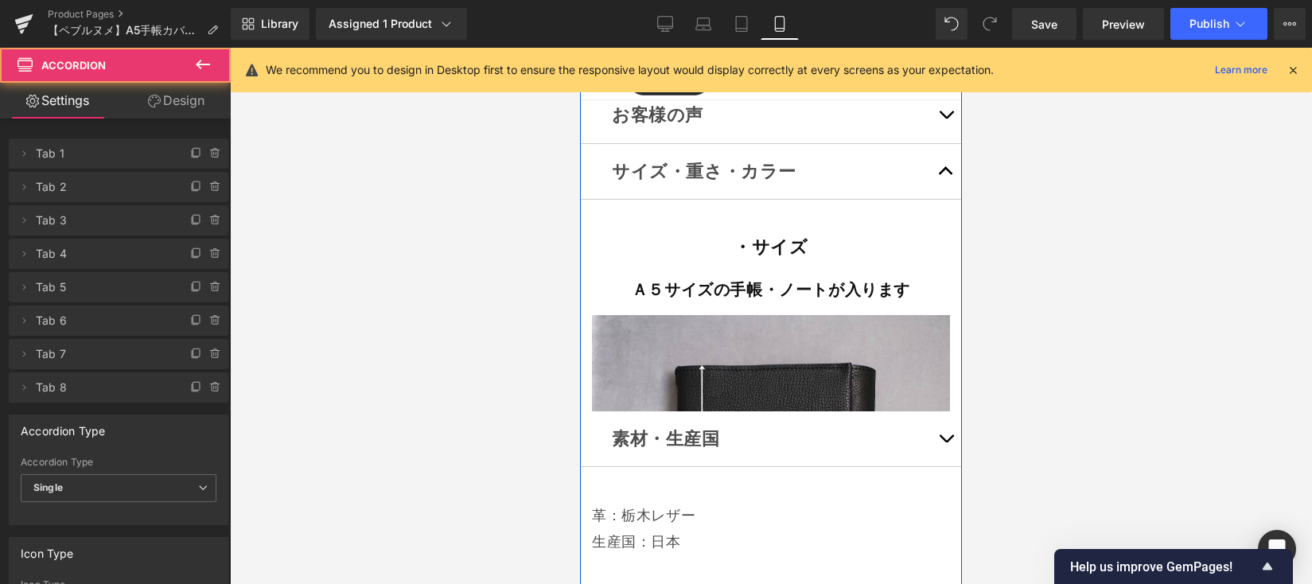
scroll to position [13017, 0]
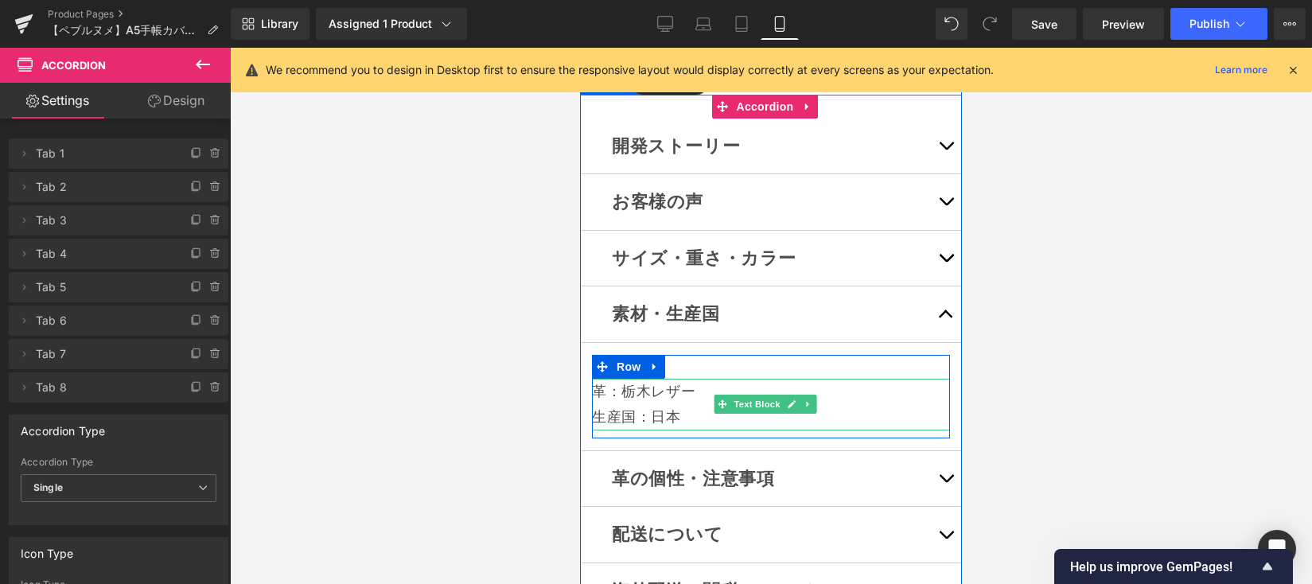
click at [662, 404] on p "生産国：日本" at bounding box center [771, 416] width 358 height 25
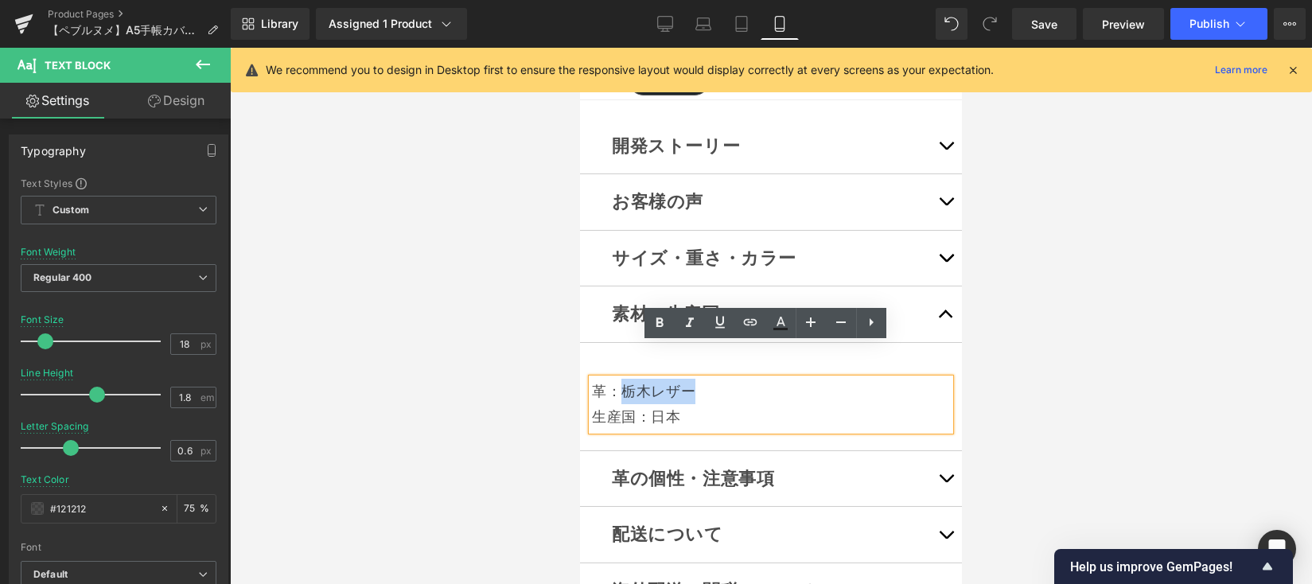
drag, startPoint x: 698, startPoint y: 358, endPoint x: 620, endPoint y: 360, distance: 77.2
click at [620, 379] on p "革：栃木レザー" at bounding box center [771, 391] width 358 height 25
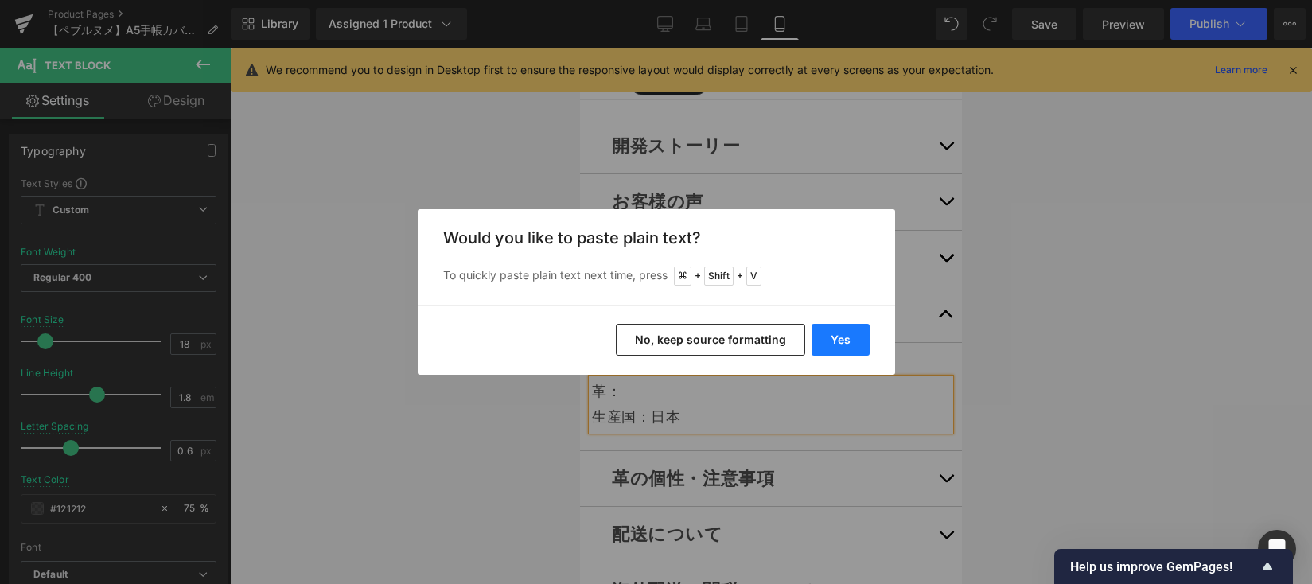
click at [815, 345] on button "Yes" at bounding box center [840, 340] width 58 height 32
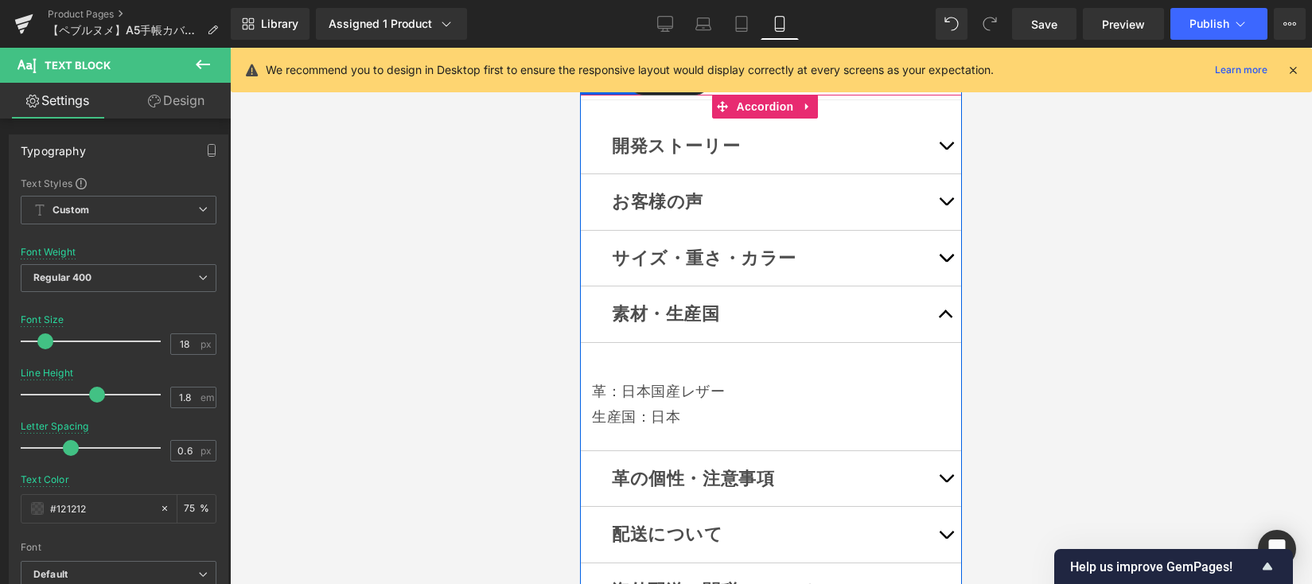
click at [939, 451] on button "button" at bounding box center [946, 479] width 32 height 56
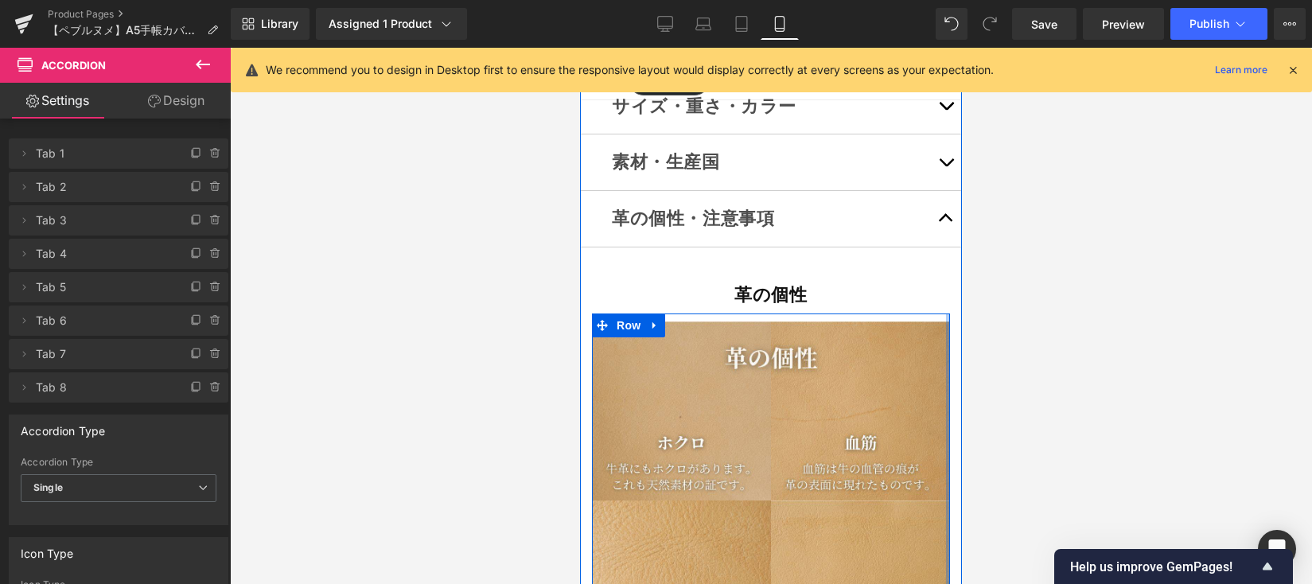
scroll to position [13460, 0]
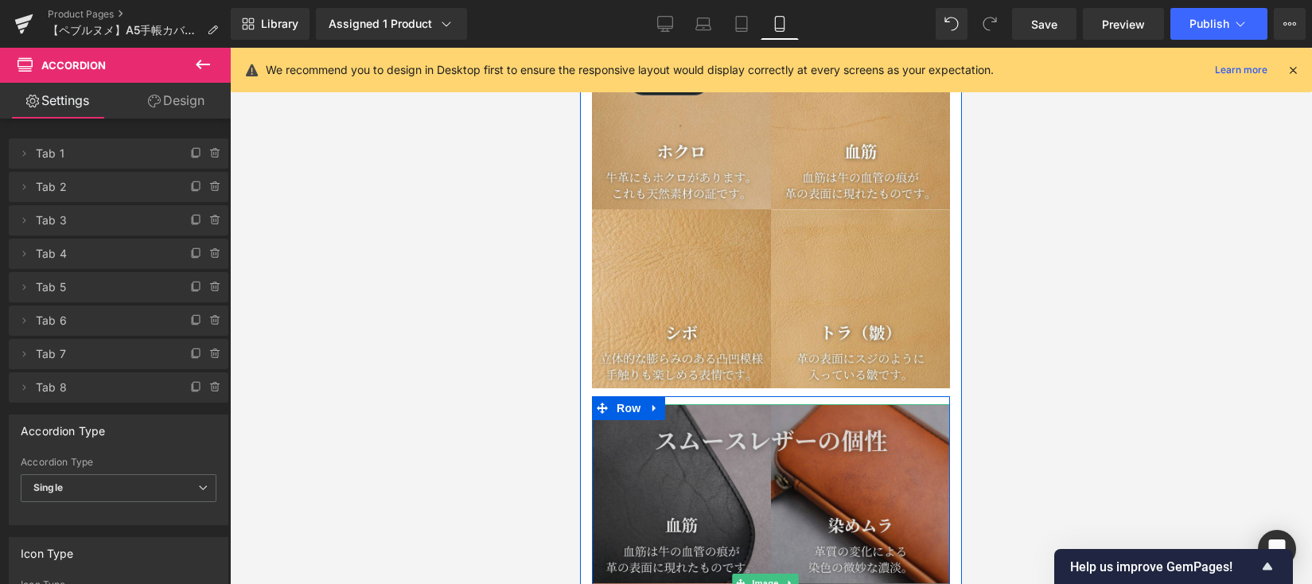
click at [666, 404] on img at bounding box center [771, 583] width 358 height 358
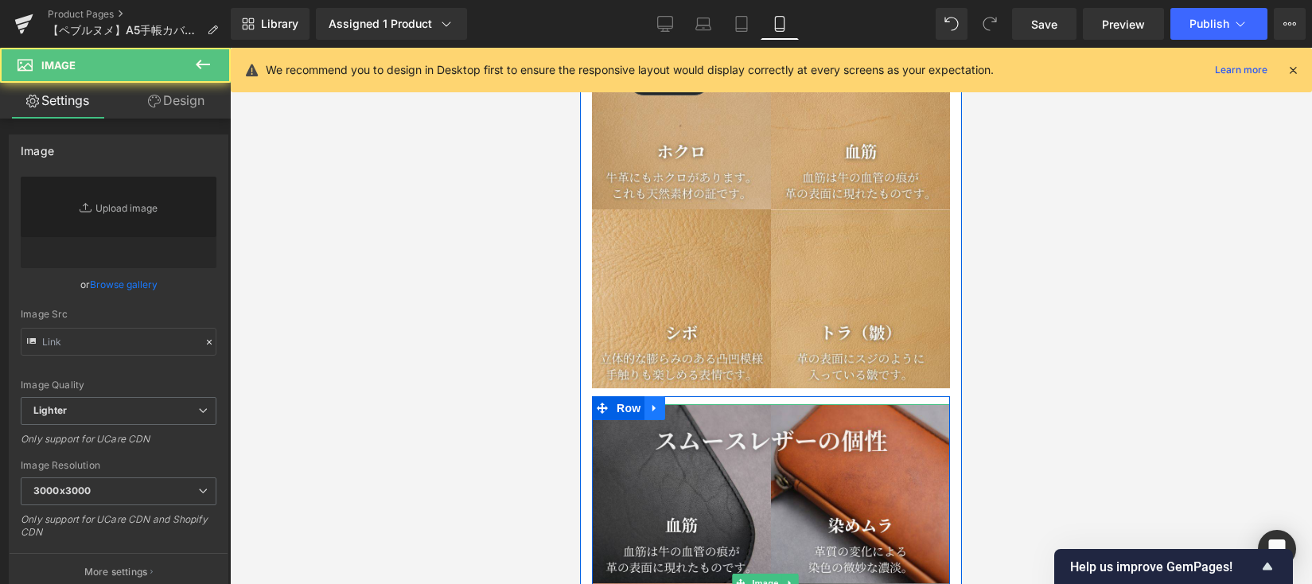
type input "[URL][DOMAIN_NAME]"
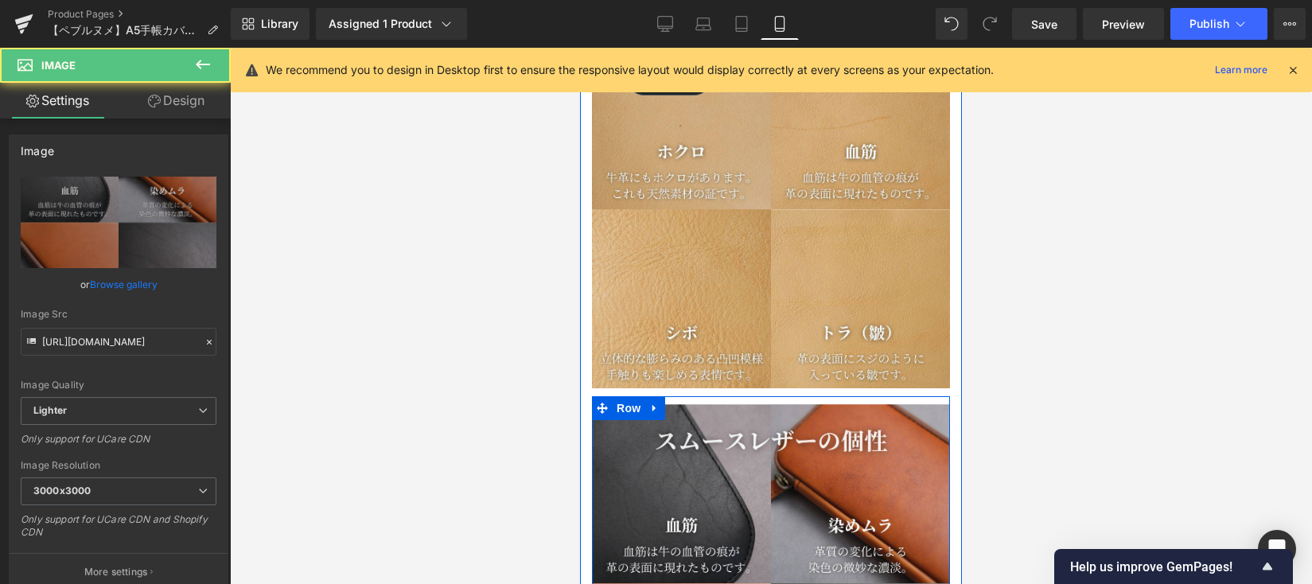
click at [662, 396] on link at bounding box center [654, 408] width 21 height 24
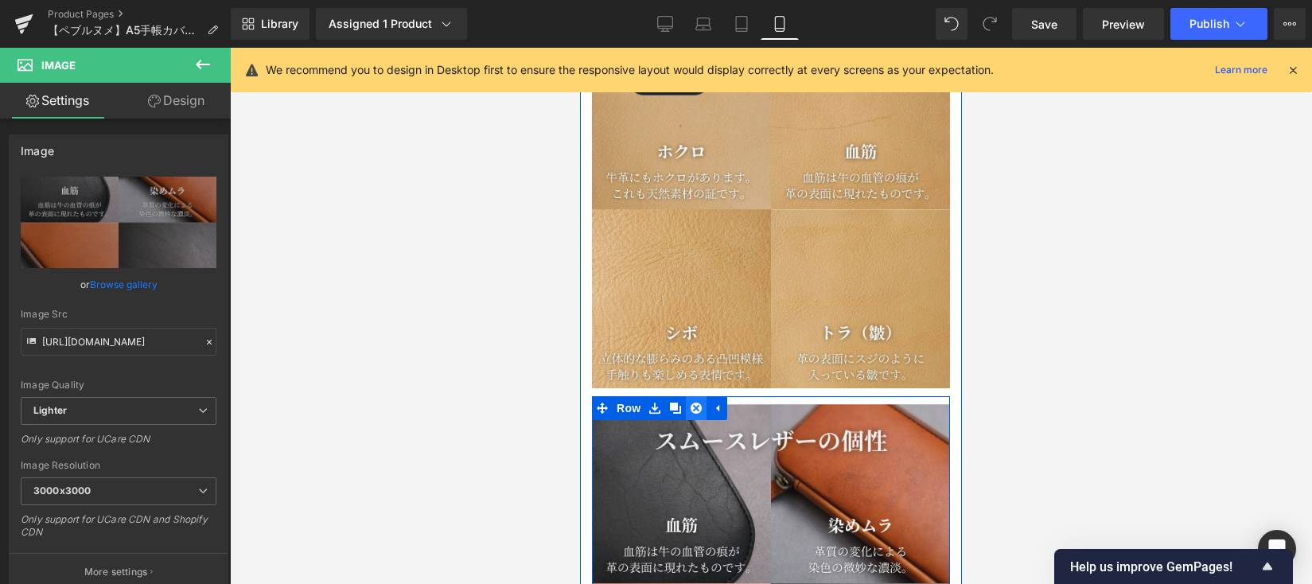
click at [690, 396] on link at bounding box center [696, 408] width 21 height 24
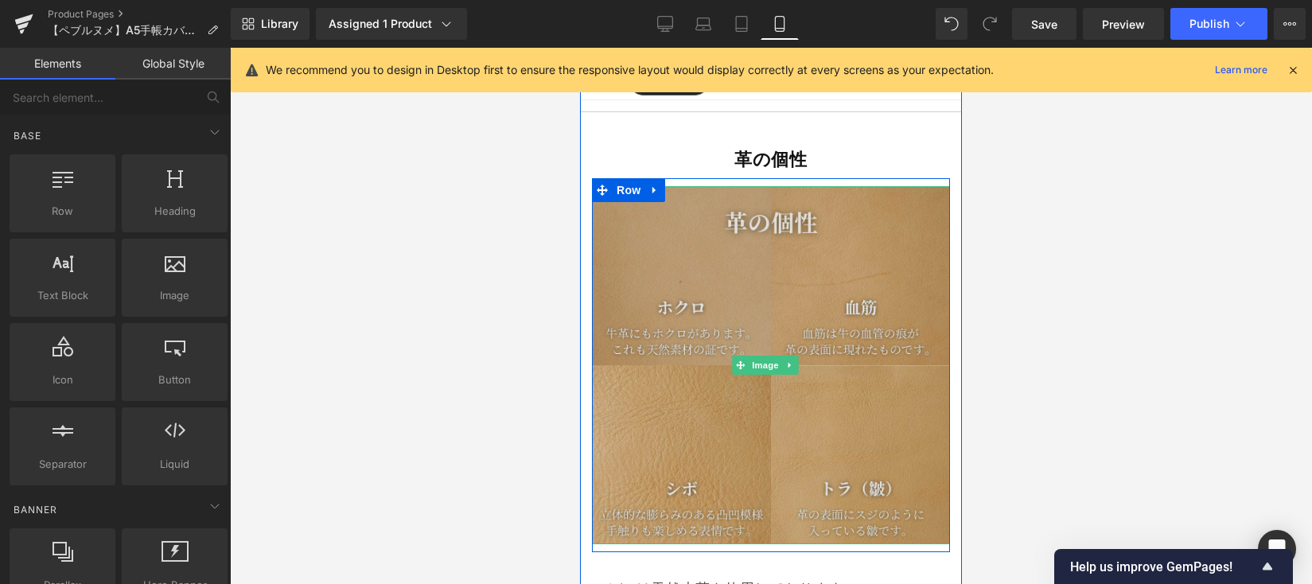
scroll to position [13302, 0]
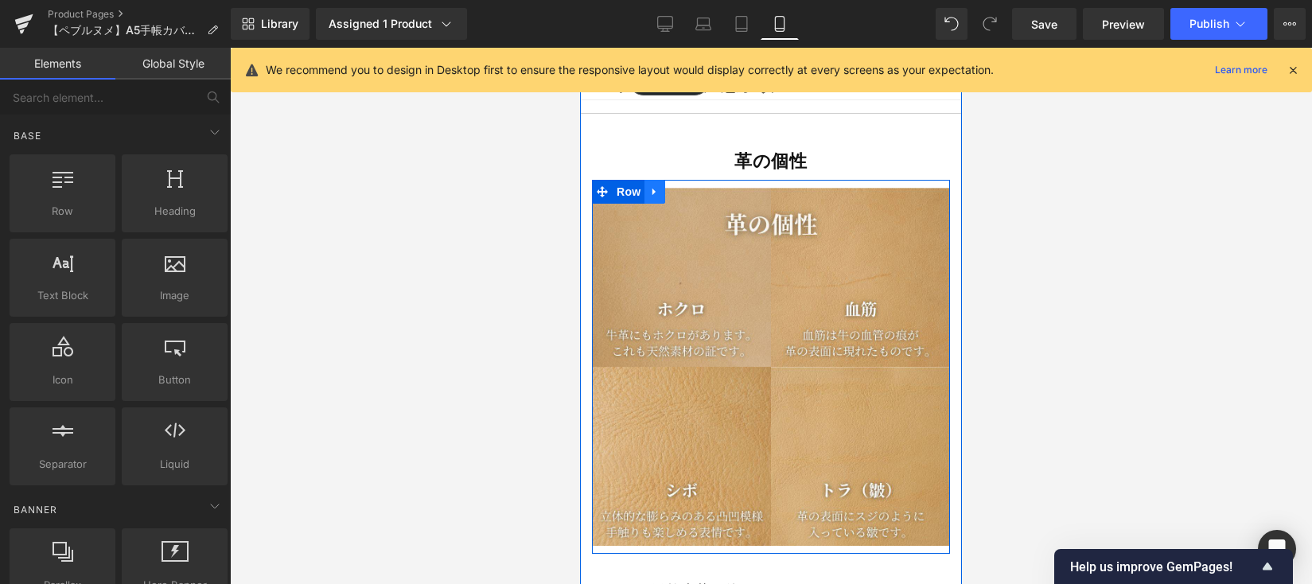
click at [652, 189] on icon at bounding box center [653, 192] width 3 height 7
click at [695, 186] on icon at bounding box center [695, 192] width 11 height 12
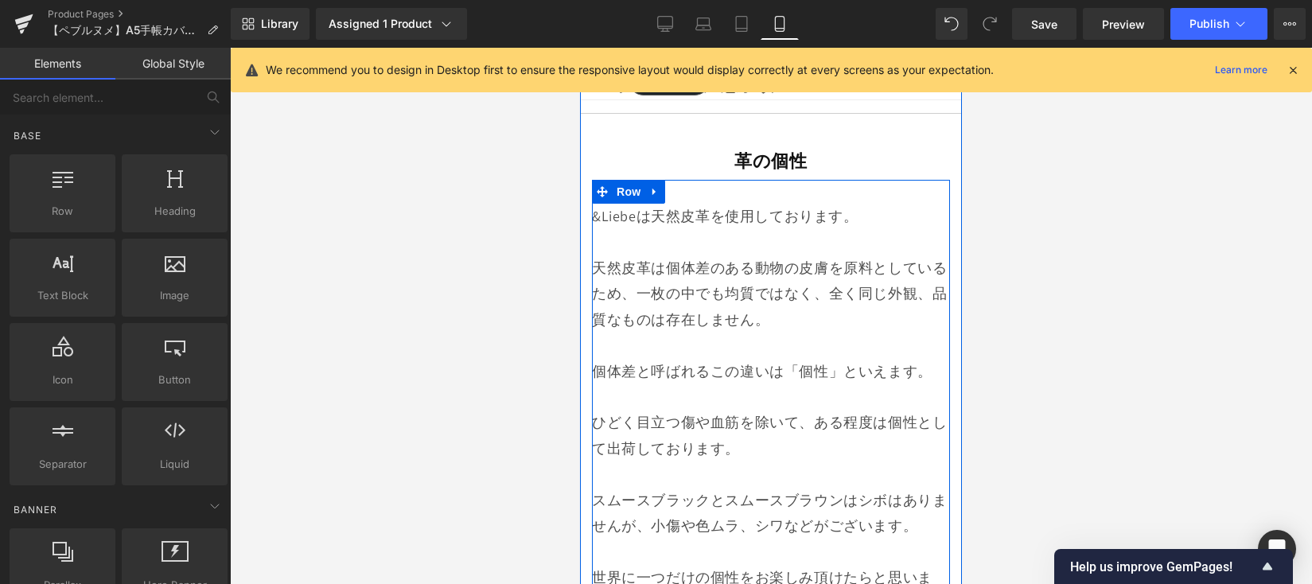
click at [684, 258] on div "天然皮革は個体差のある動物の皮膚を原料としているため、一枚の中でも均質ではなく、全く同じ外観、品質なものは存在しません。" at bounding box center [771, 293] width 358 height 77
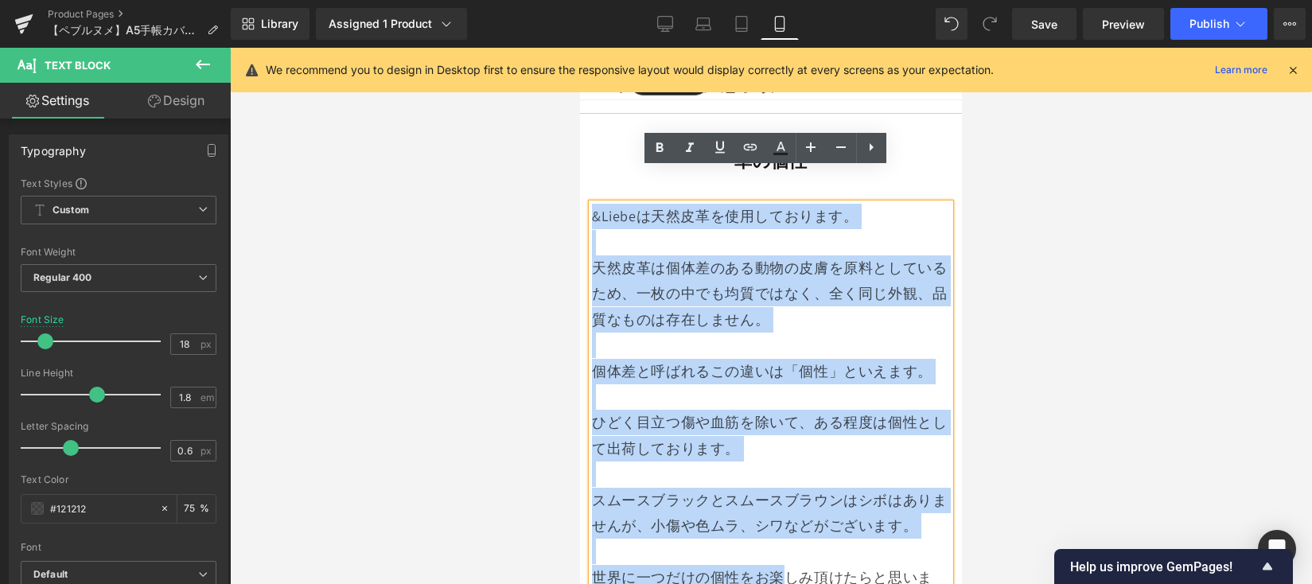
drag, startPoint x: 593, startPoint y: 181, endPoint x: 787, endPoint y: 531, distance: 400.2
click at [787, 531] on div "&Liebeは天然皮革を使用しております。 天然皮革は個体差のある動物の皮膚を原料としているため、一枚の中でも均質ではなく、全く同じ外観、品質なものは存在しま…" at bounding box center [771, 500] width 358 height 593
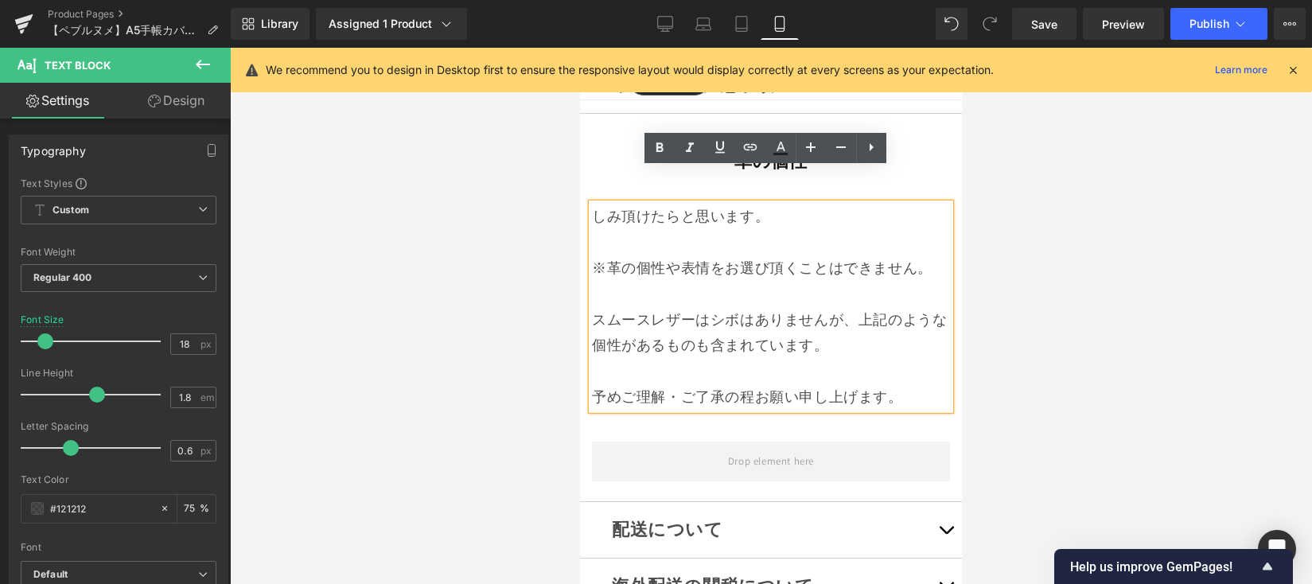
scroll to position [12941, 0]
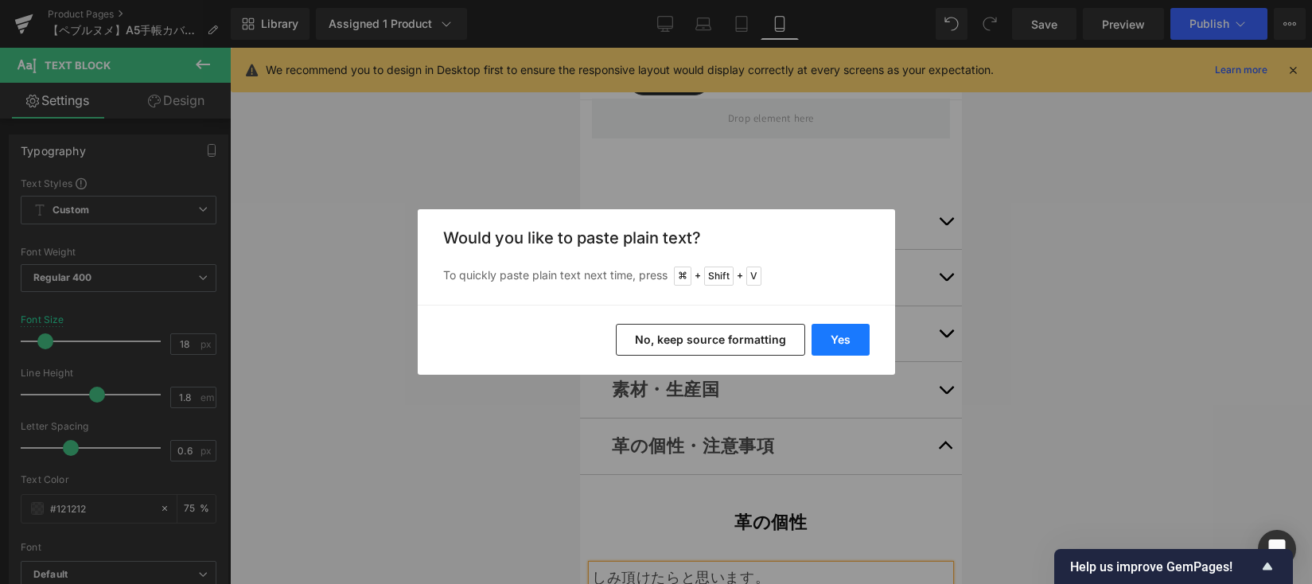
click at [847, 340] on button "Yes" at bounding box center [840, 340] width 58 height 32
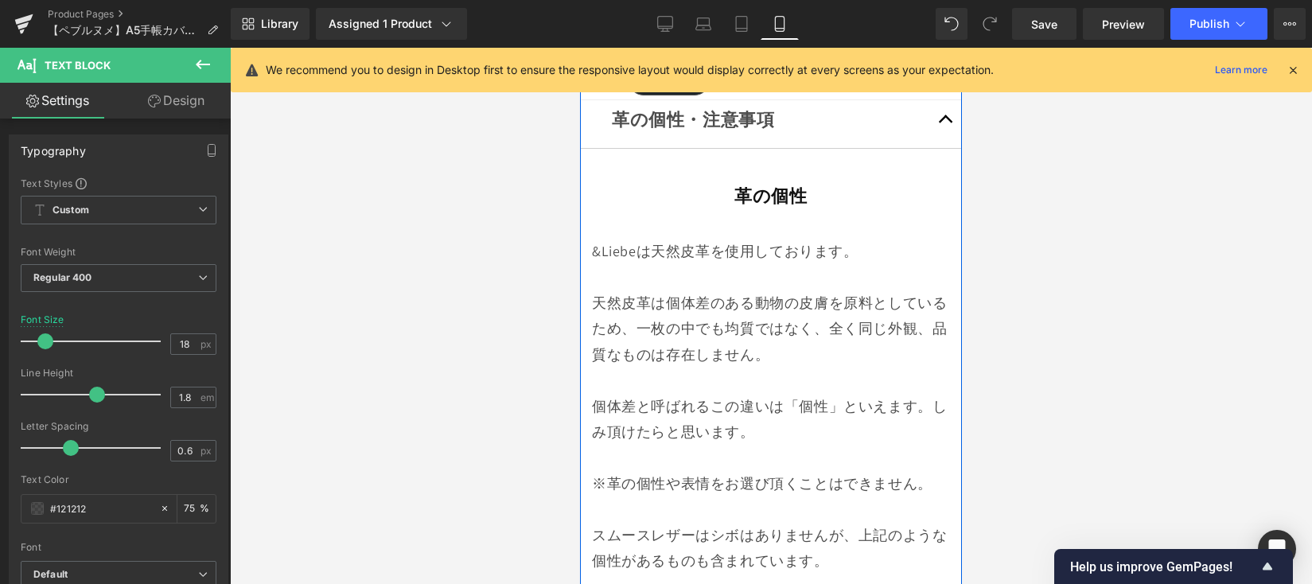
scroll to position [13356, 0]
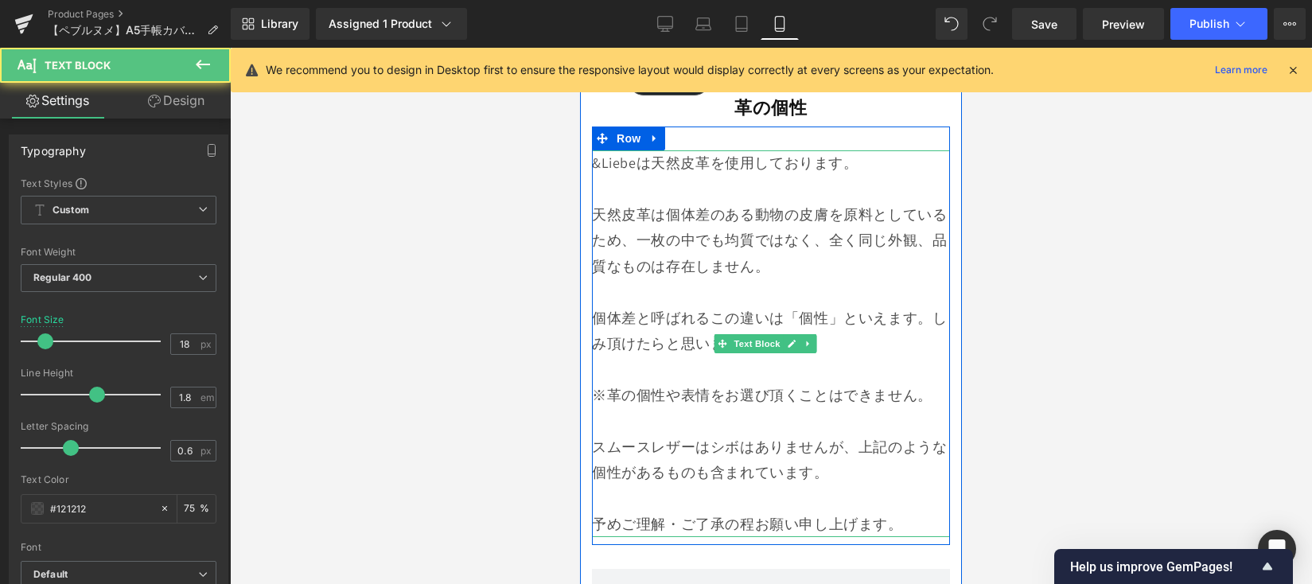
click at [852, 356] on div at bounding box center [771, 368] width 358 height 25
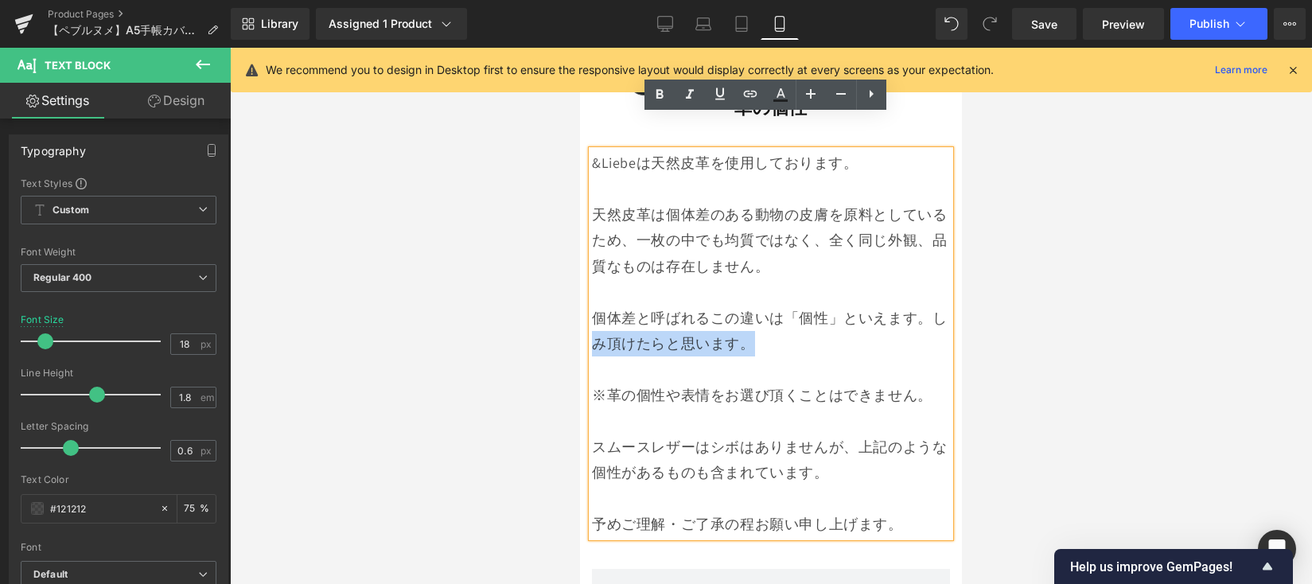
drag, startPoint x: 637, startPoint y: 301, endPoint x: 667, endPoint y: 315, distance: 32.4
click at [601, 305] on div "個体差と呼ばれるこの違いは「個性」といえます。しみ頂けたらと思います。" at bounding box center [771, 331] width 358 height 52
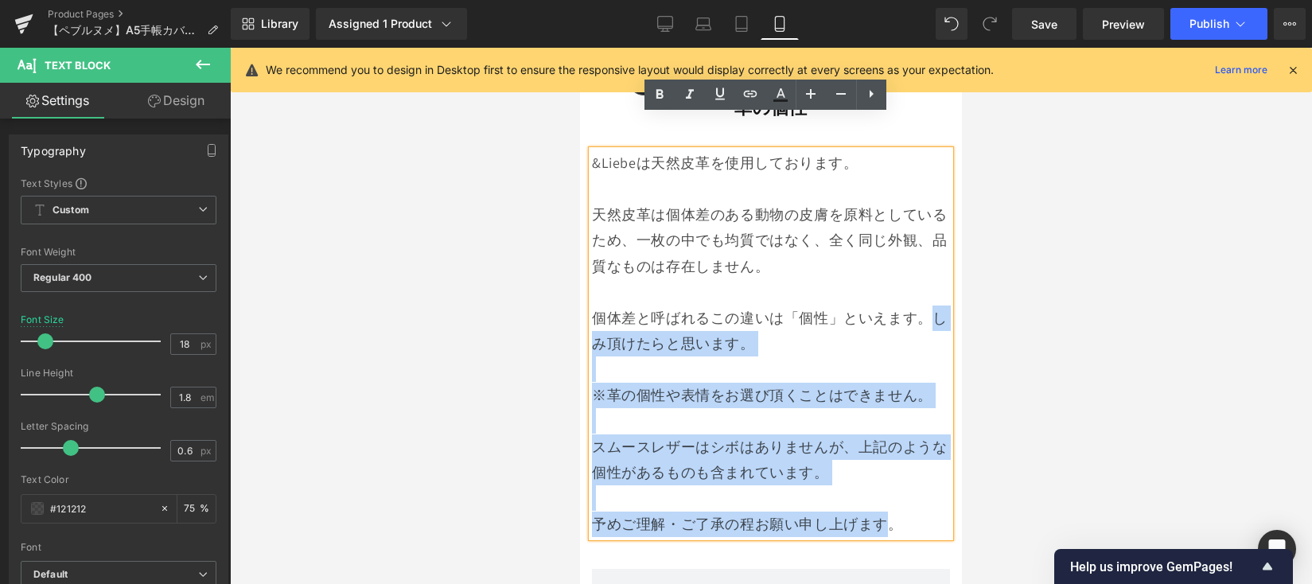
drag, startPoint x: 889, startPoint y: 488, endPoint x: 594, endPoint y: 317, distance: 341.1
click at [594, 317] on div "&Liebeは天然皮革を使用しております。 天然皮革は個体差のある動物の皮膚を原料としているため、一枚の中でも均質ではなく、全く同じ外観、品質なものは存在しま…" at bounding box center [771, 343] width 358 height 387
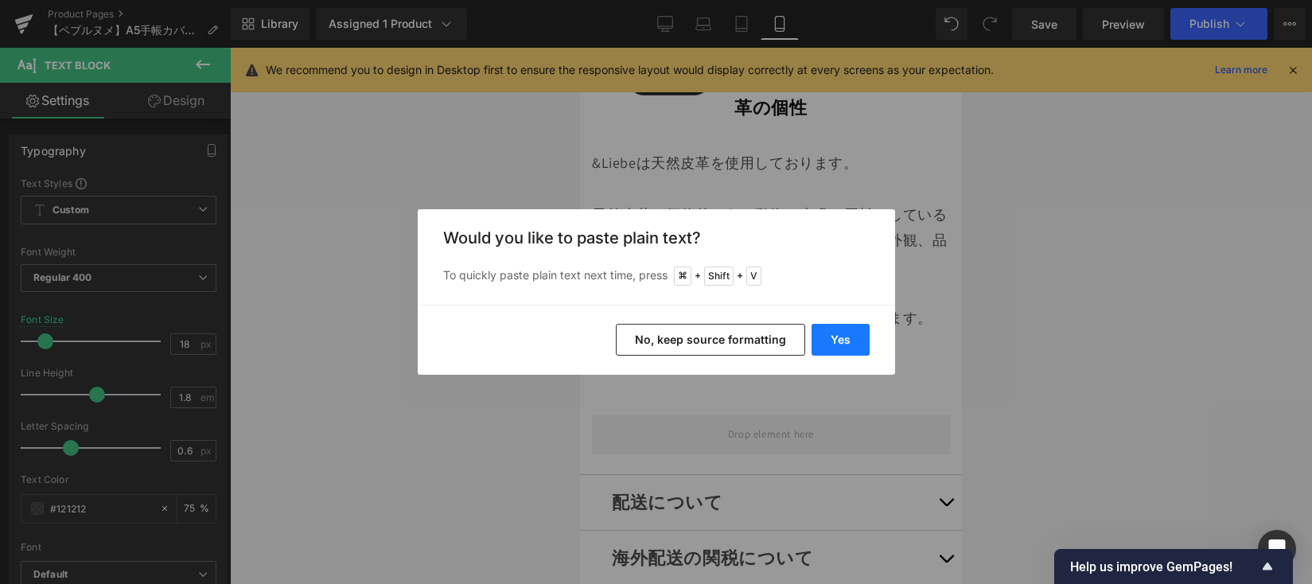
click at [828, 344] on button "Yes" at bounding box center [840, 340] width 58 height 32
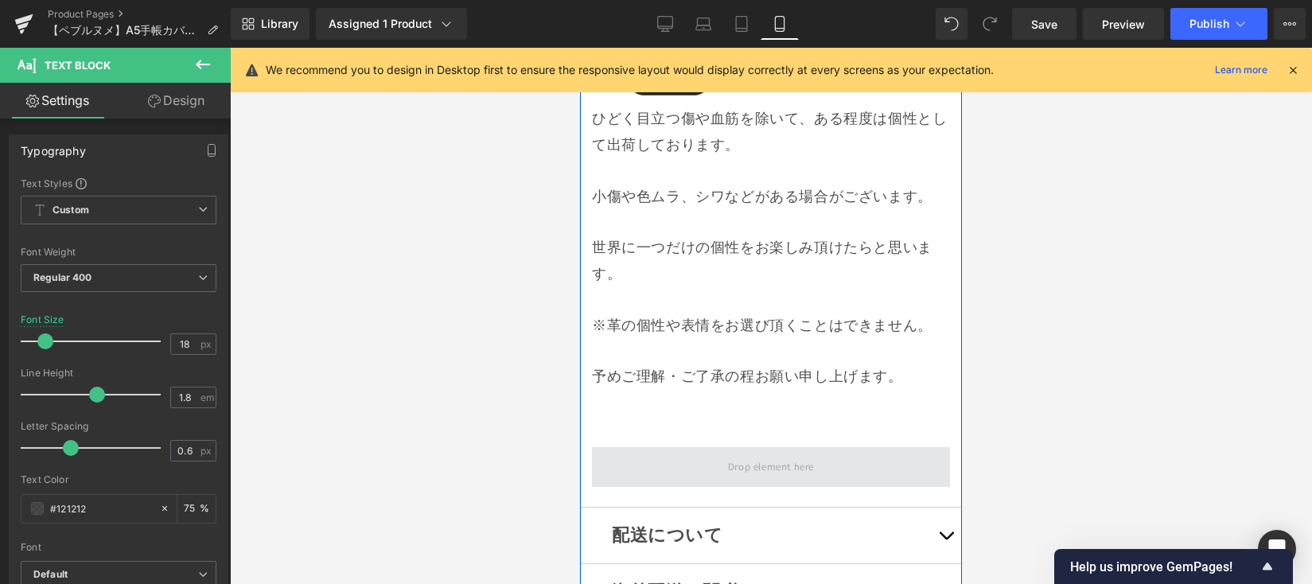
scroll to position [13680, 0]
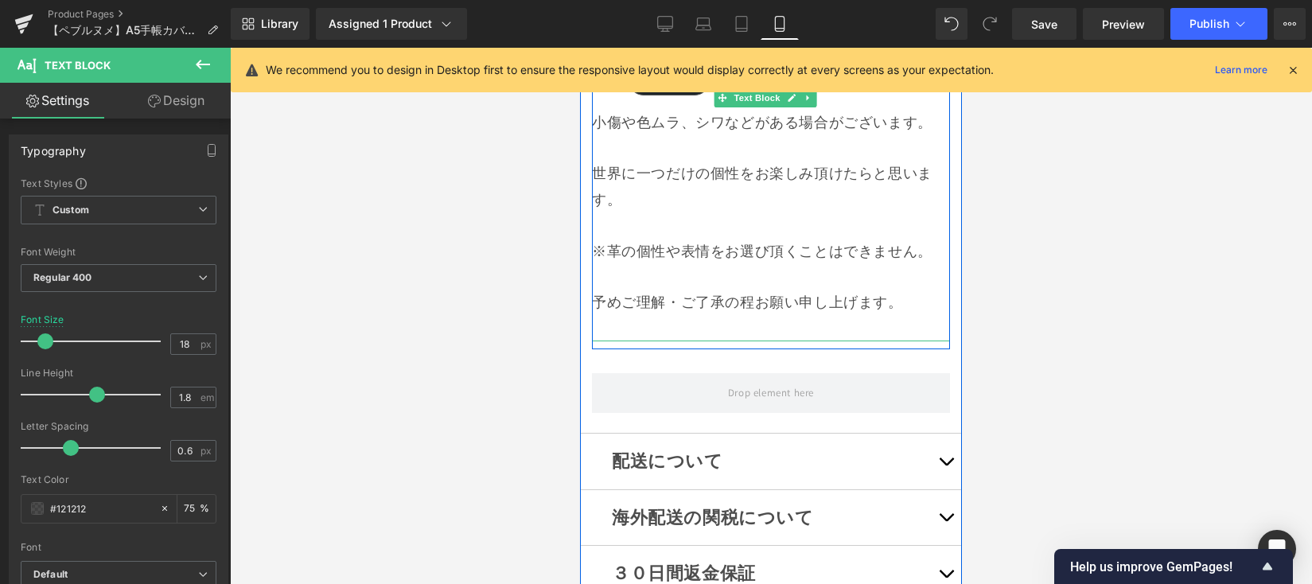
click at [814, 316] on div at bounding box center [771, 328] width 358 height 25
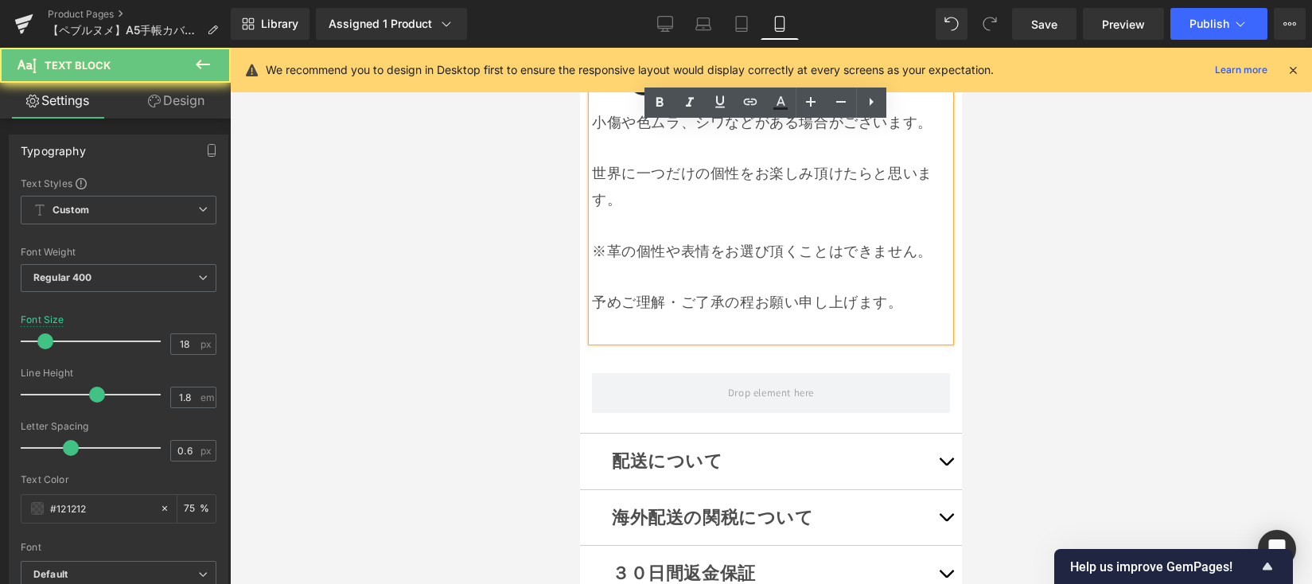
click at [807, 316] on div at bounding box center [771, 328] width 358 height 25
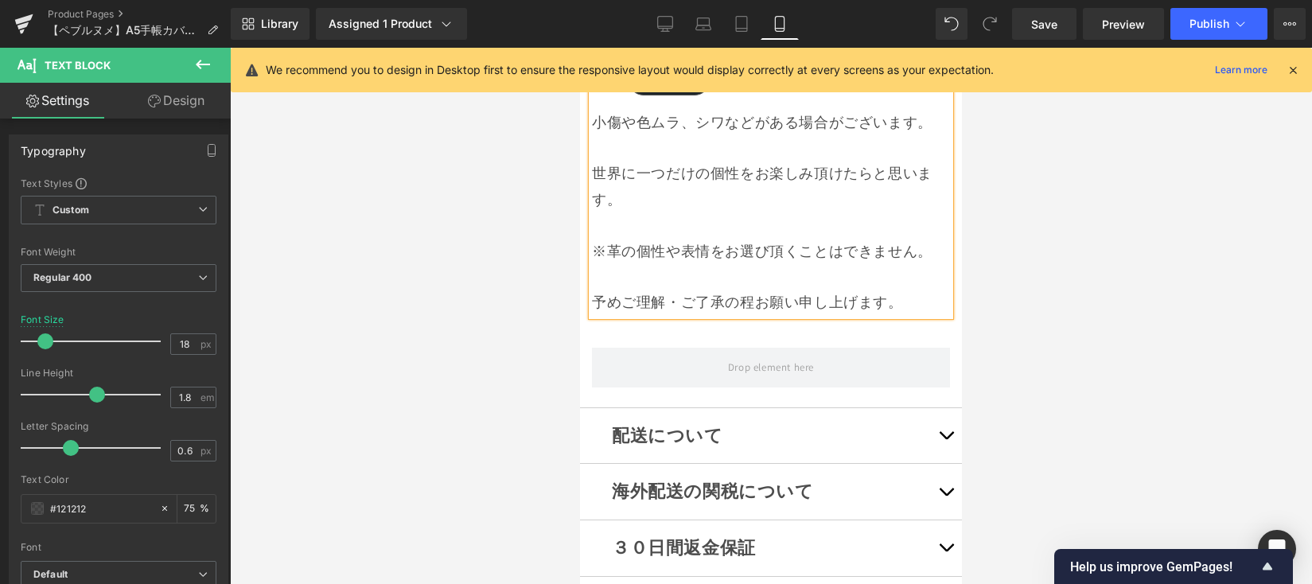
click at [938, 408] on button "button" at bounding box center [946, 436] width 32 height 56
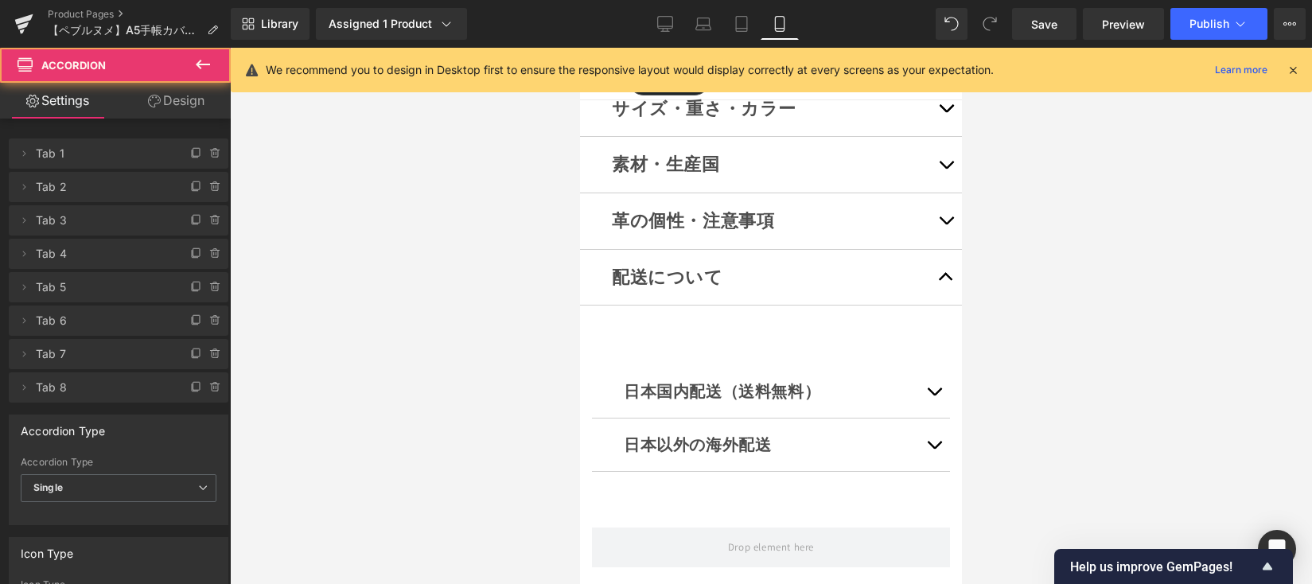
scroll to position [13180, 0]
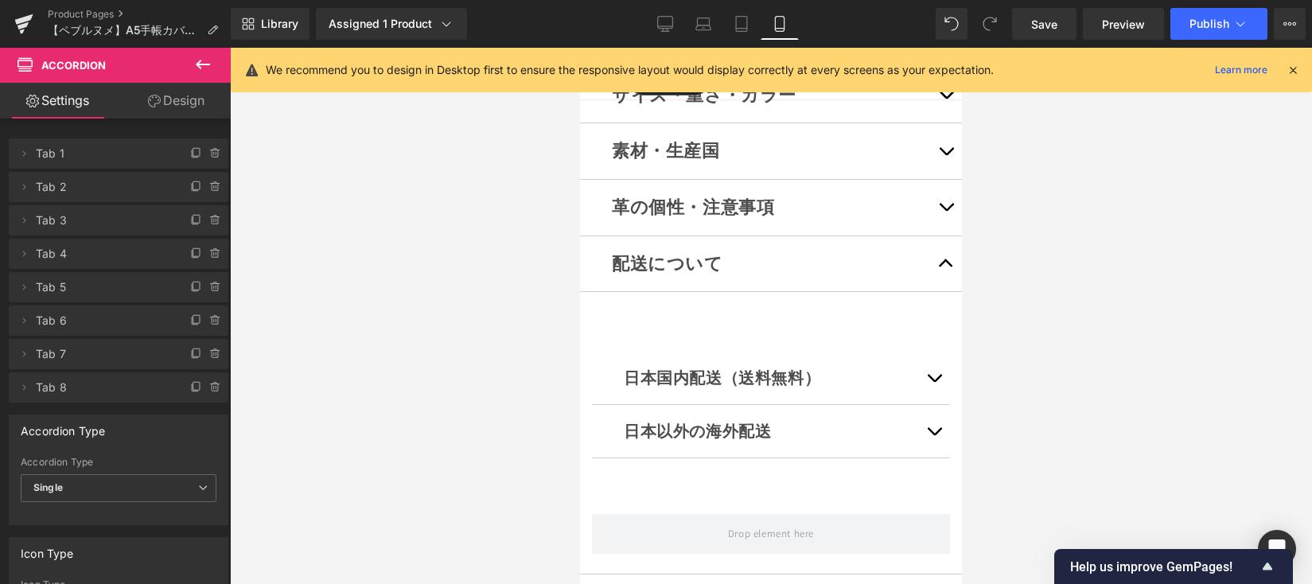
click at [924, 354] on button "button" at bounding box center [934, 378] width 32 height 53
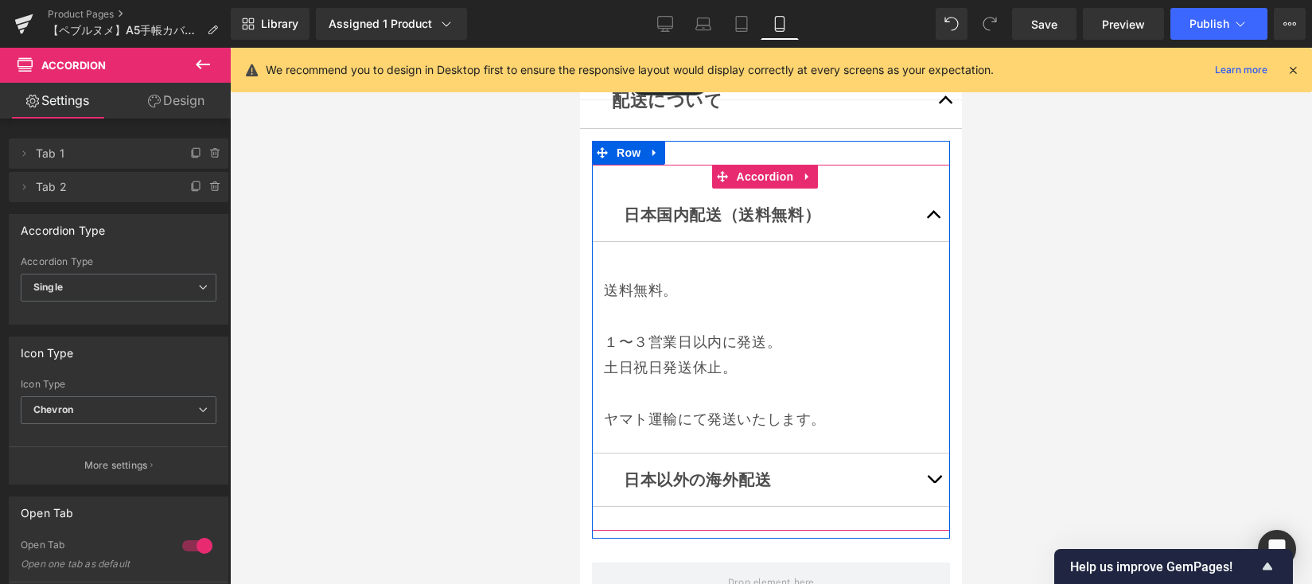
scroll to position [13354, 0]
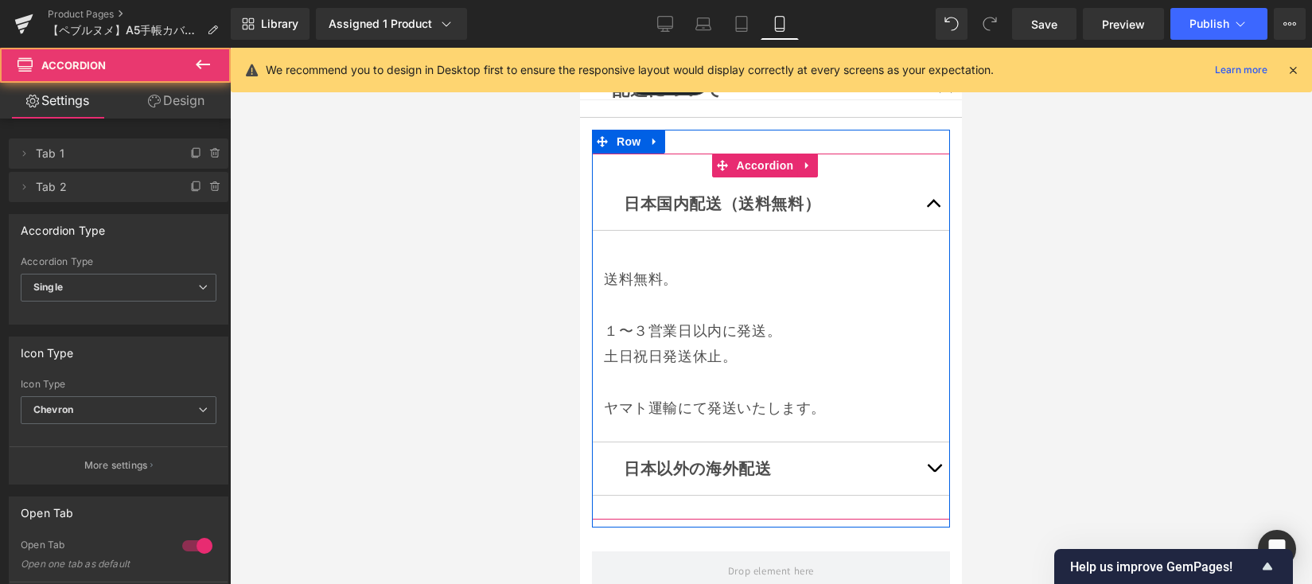
click at [919, 444] on button "button" at bounding box center [934, 468] width 32 height 53
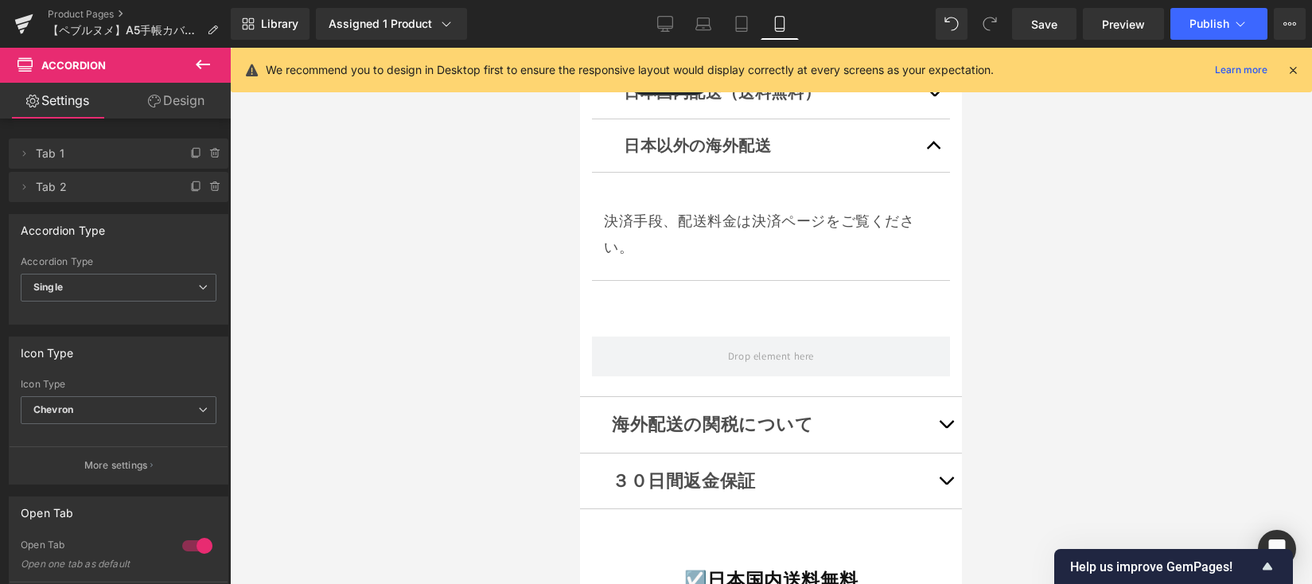
click at [930, 397] on button "button" at bounding box center [946, 425] width 32 height 56
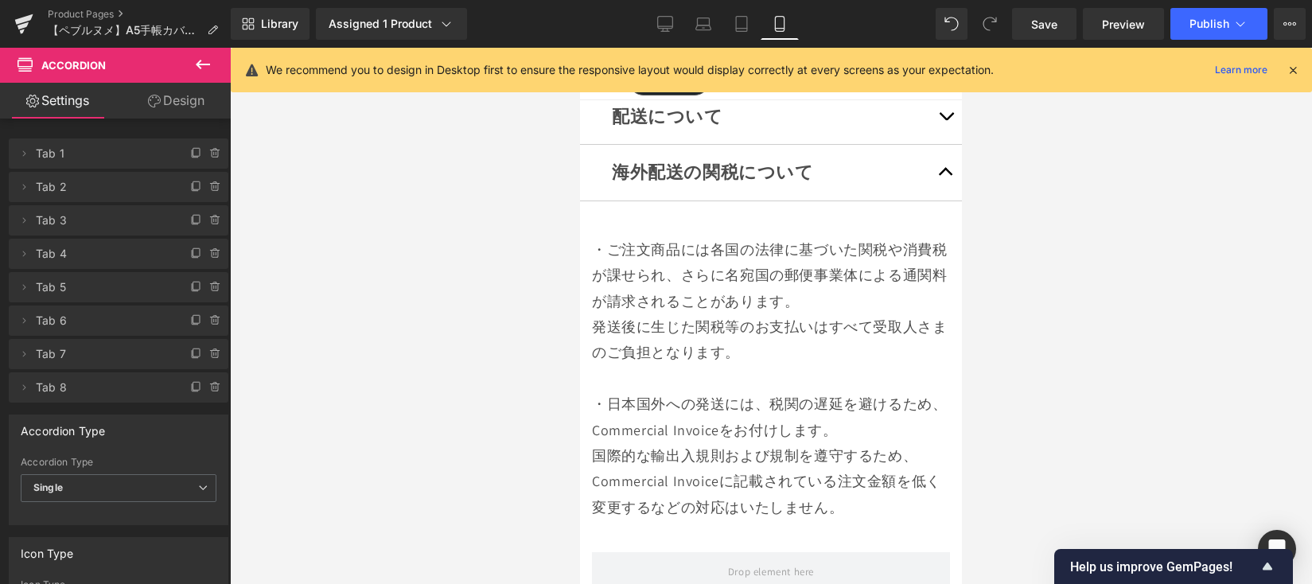
scroll to position [13306, 0]
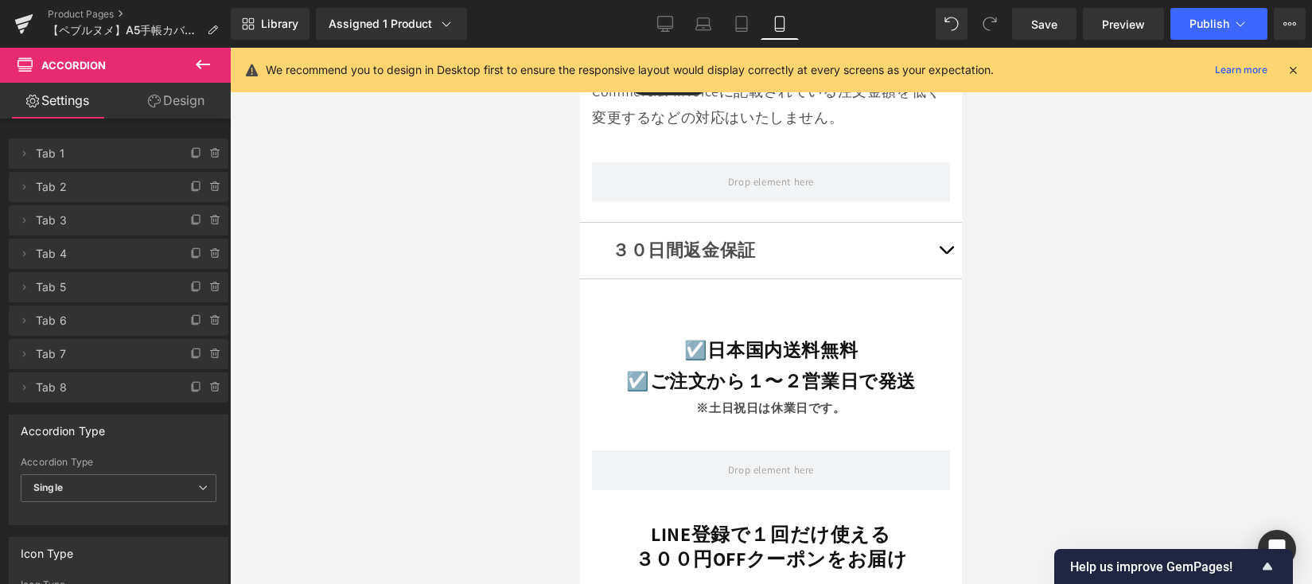
click at [946, 254] on span "button" at bounding box center [946, 254] width 0 height 0
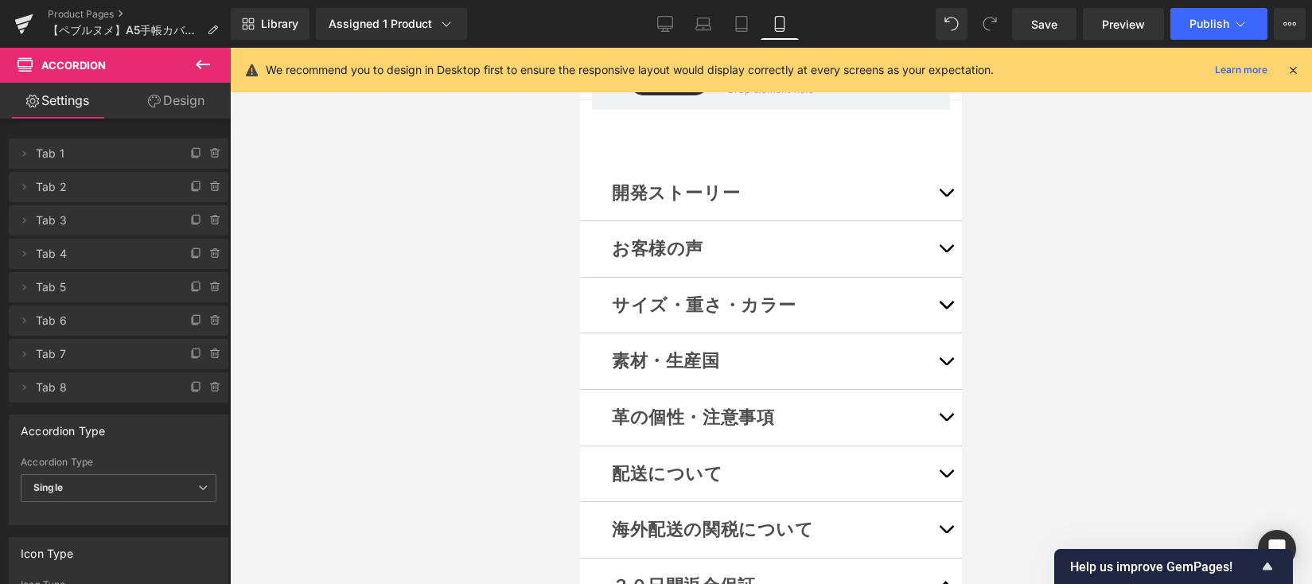
scroll to position [12973, 0]
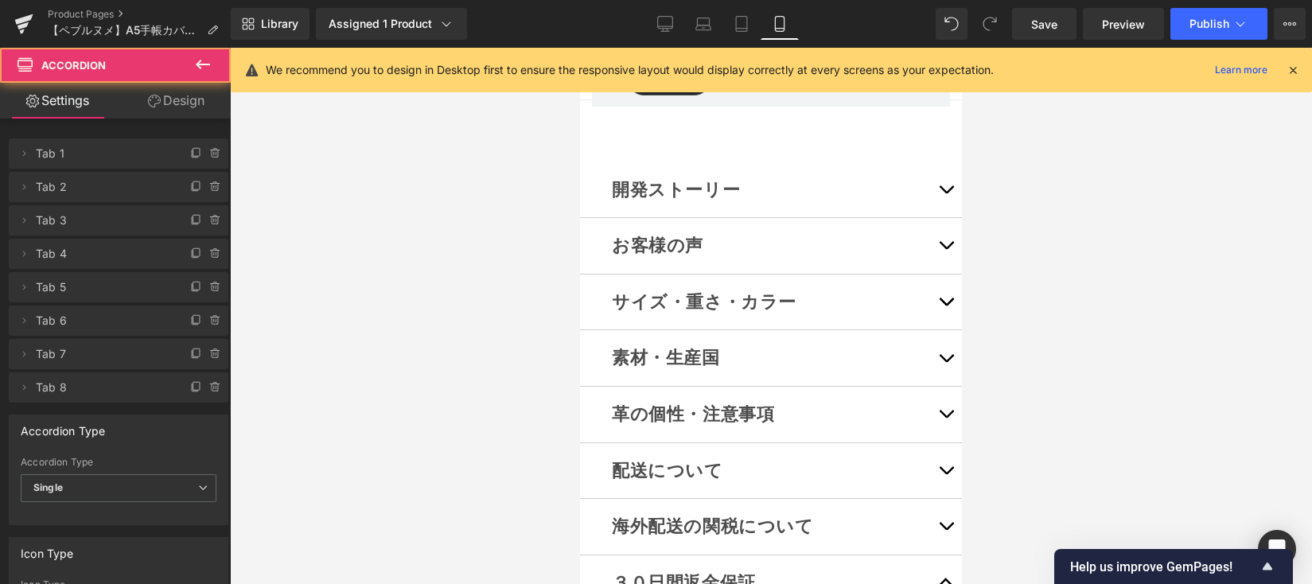
click at [933, 443] on button "button" at bounding box center [946, 471] width 32 height 56
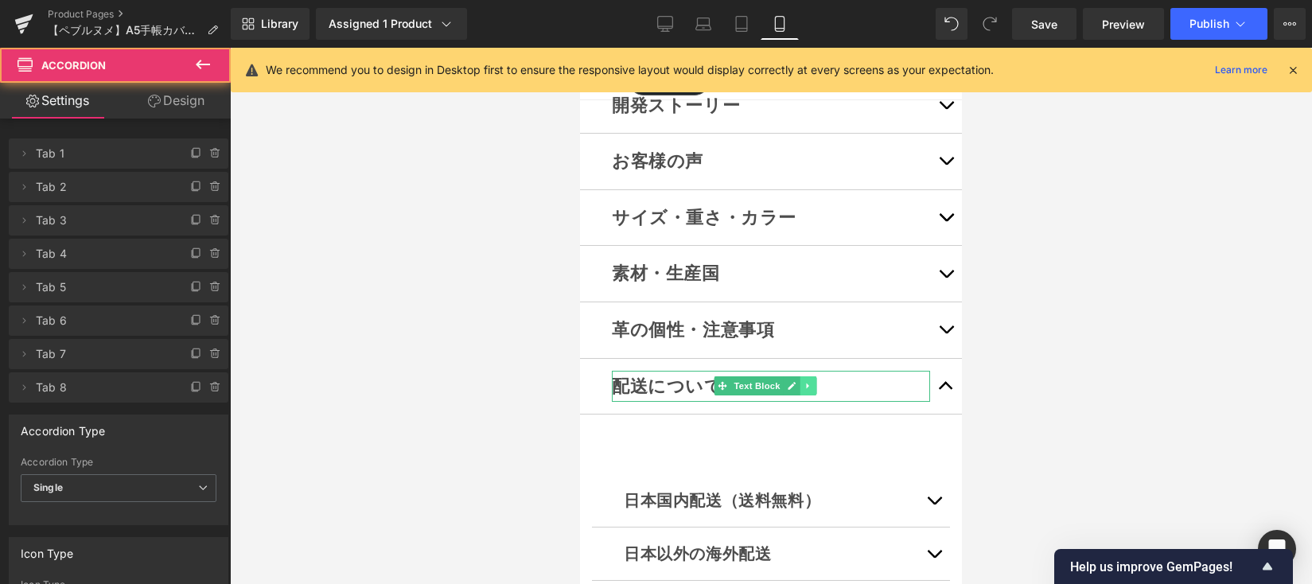
scroll to position [13103, 0]
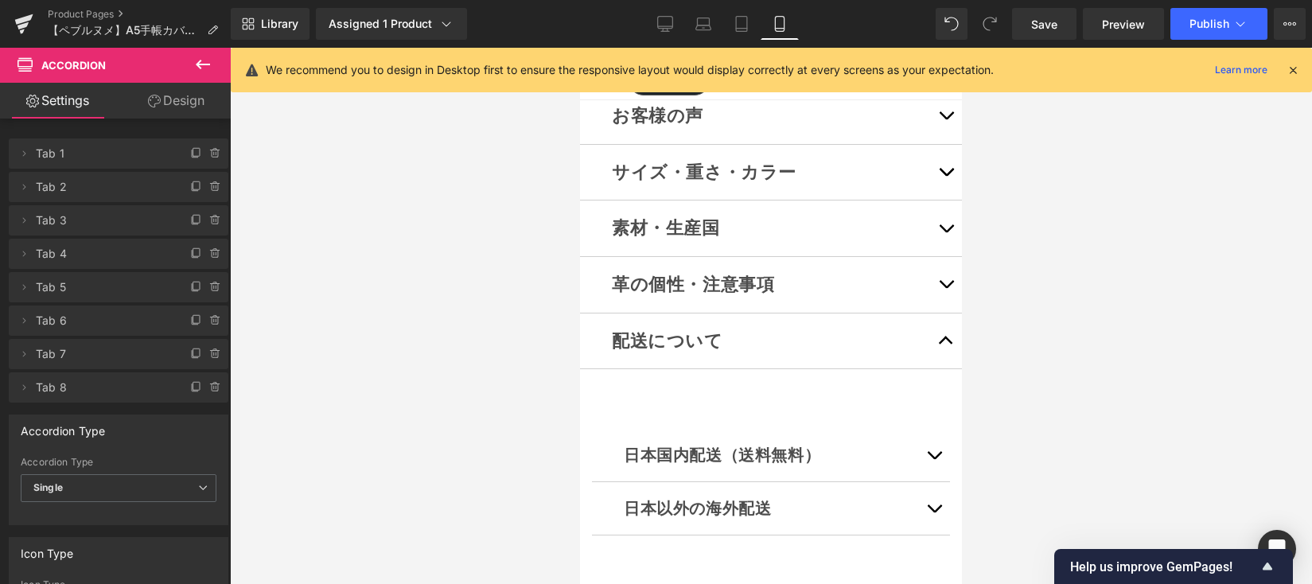
click at [920, 429] on button "button" at bounding box center [934, 455] width 32 height 53
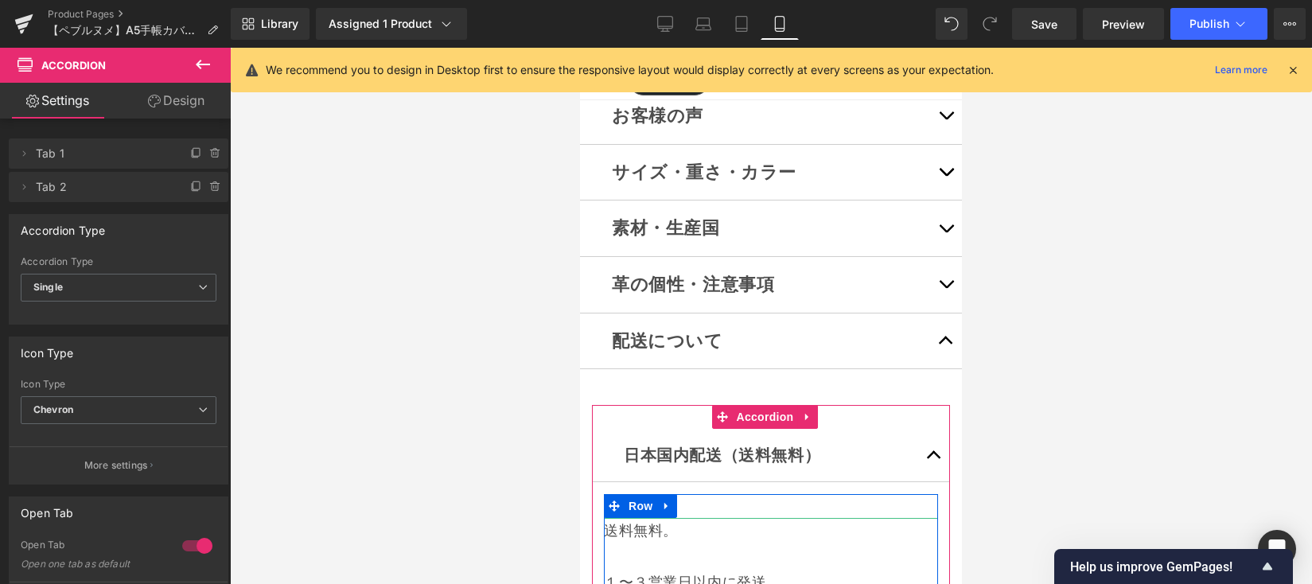
click at [647, 570] on p "１〜３営業日以内に発送。" at bounding box center [771, 582] width 334 height 25
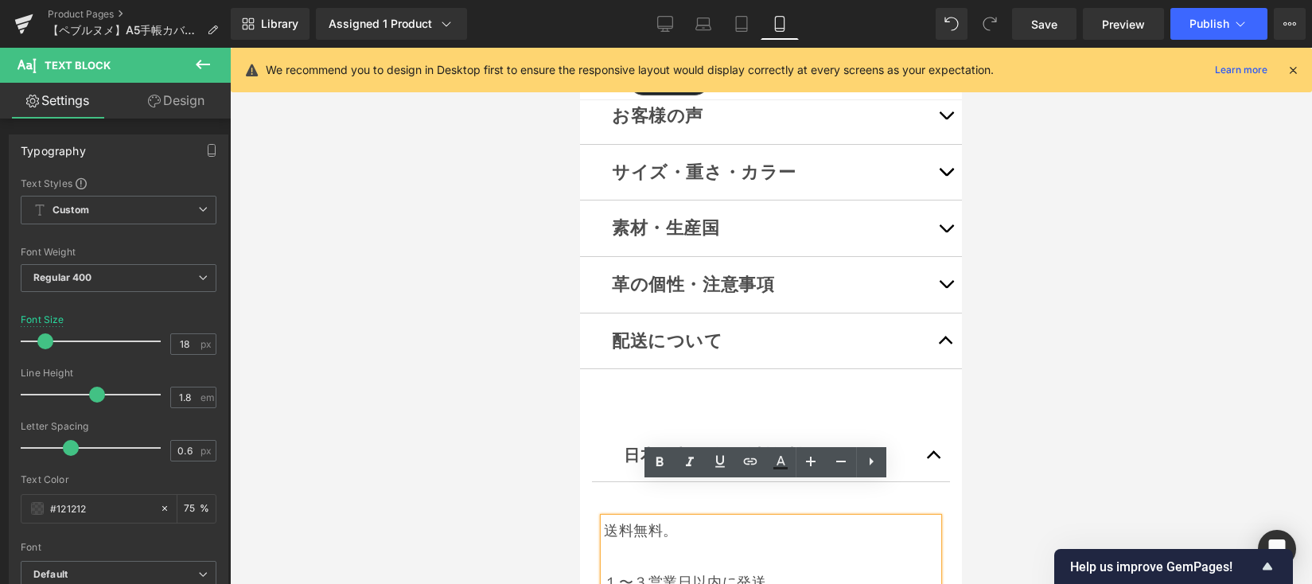
click at [647, 570] on p "１〜３営業日以内に発送。" at bounding box center [771, 582] width 334 height 25
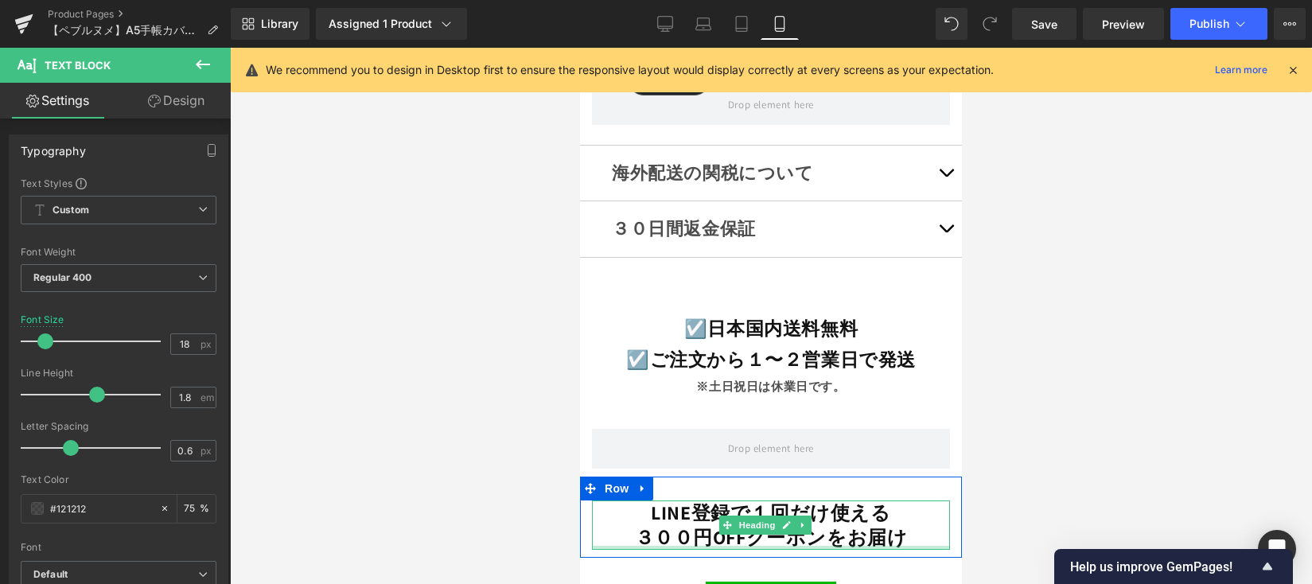
scroll to position [13766, 0]
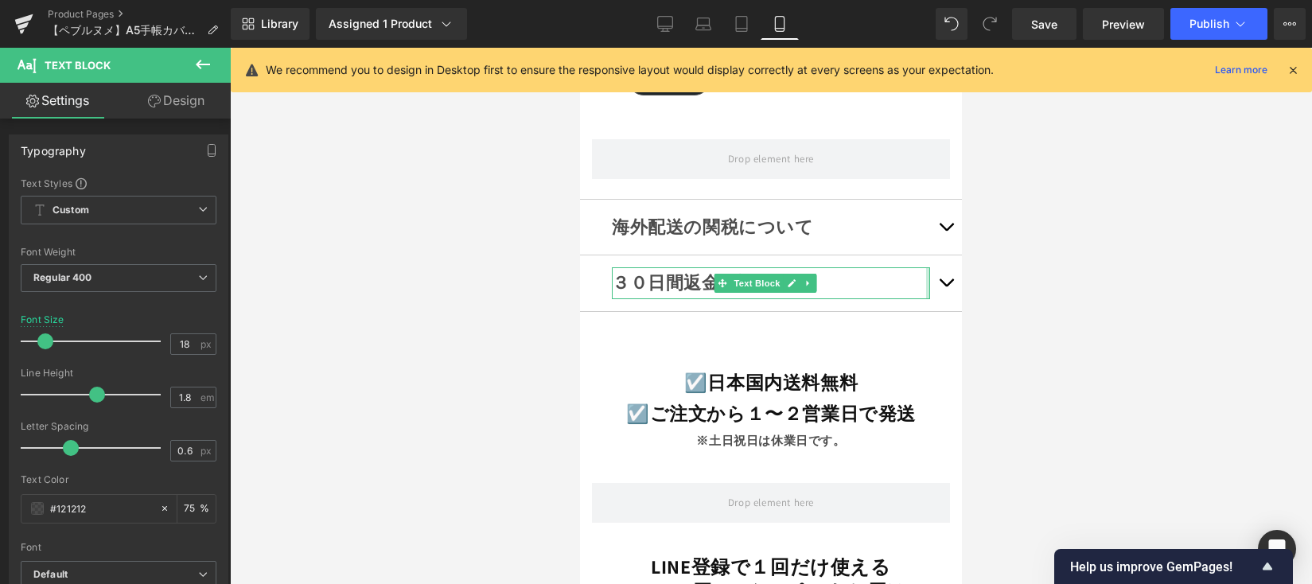
click at [930, 255] on button "button" at bounding box center [946, 283] width 32 height 56
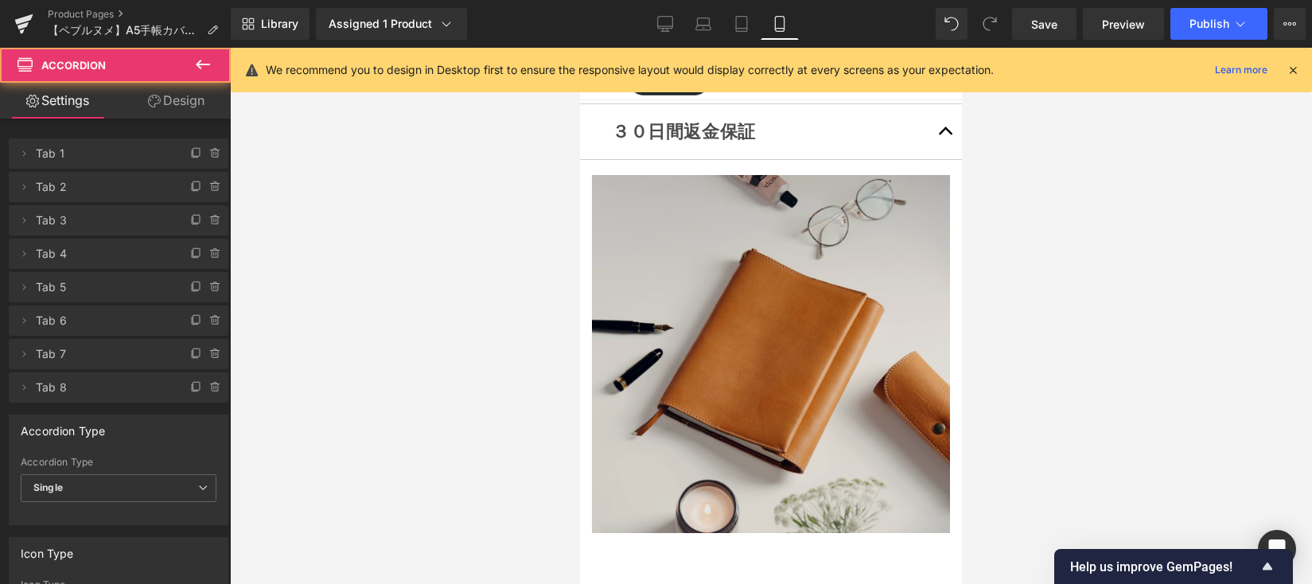
scroll to position [13544, 0]
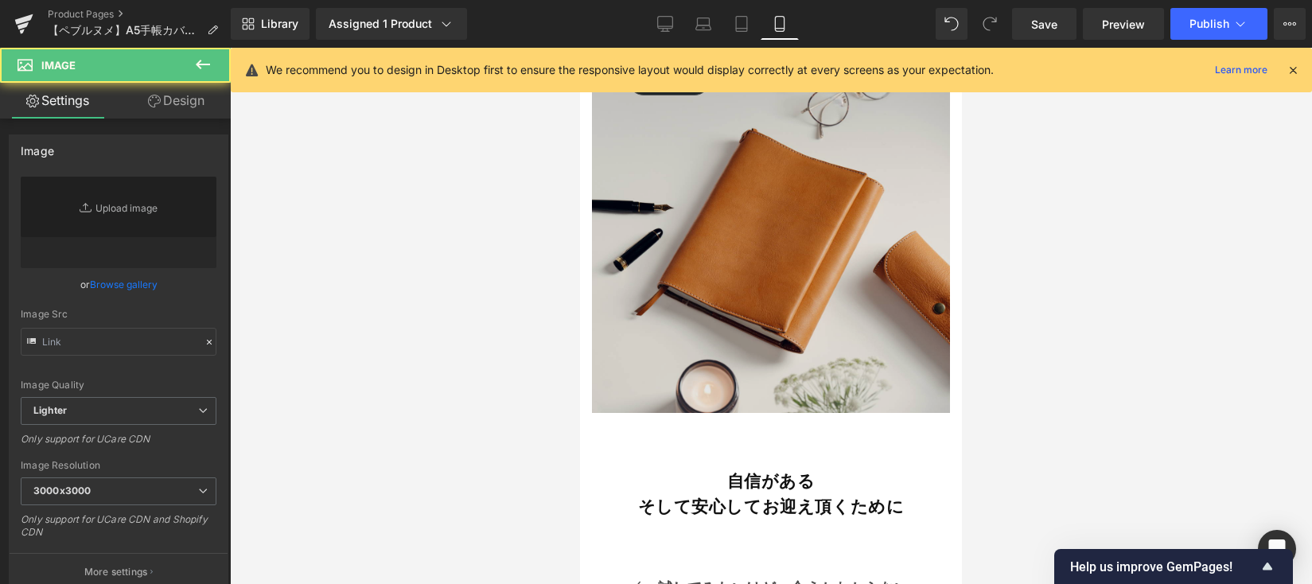
click at [831, 263] on img at bounding box center [771, 234] width 358 height 358
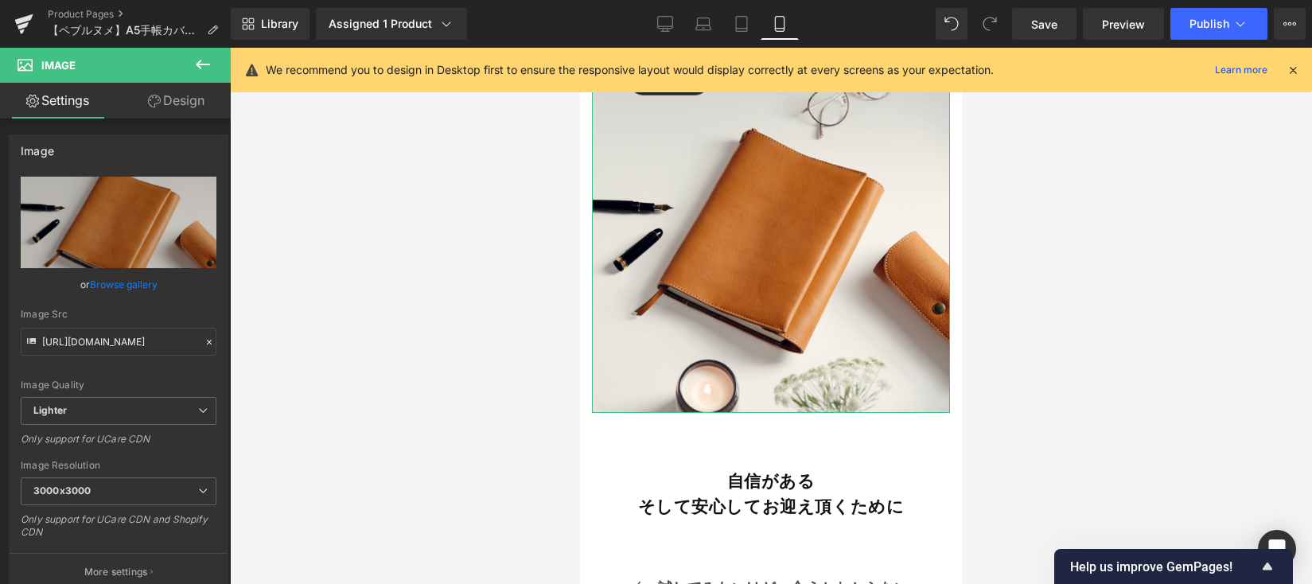
click at [142, 277] on link "Browse gallery" at bounding box center [124, 284] width 68 height 28
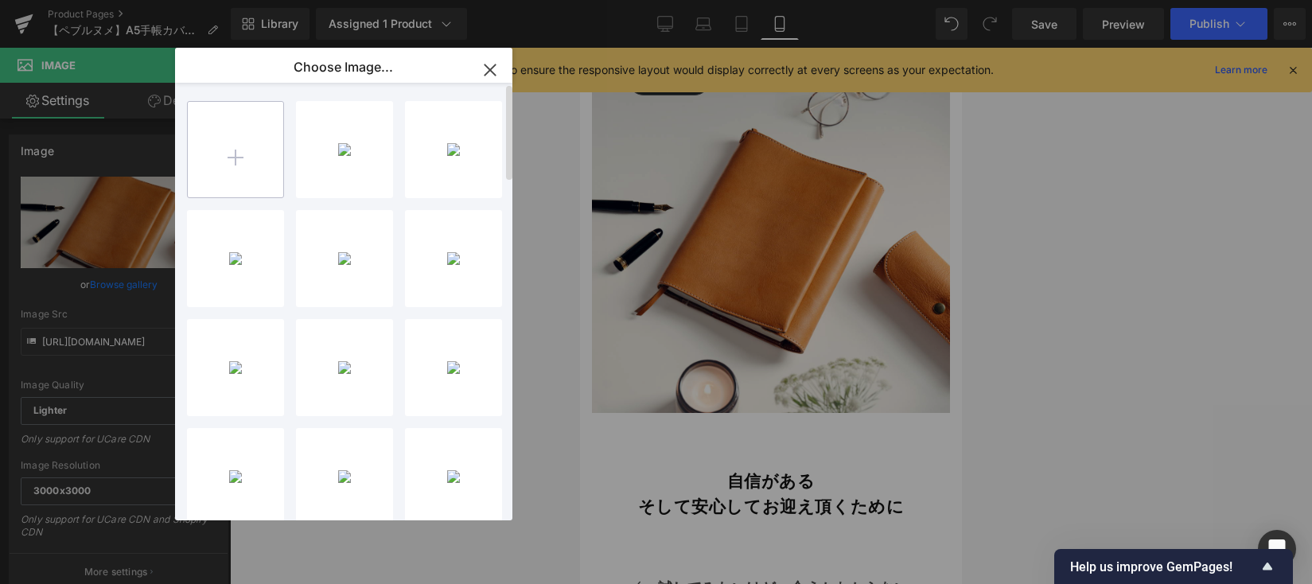
click at [239, 163] on input "file" at bounding box center [235, 149] width 95 height 95
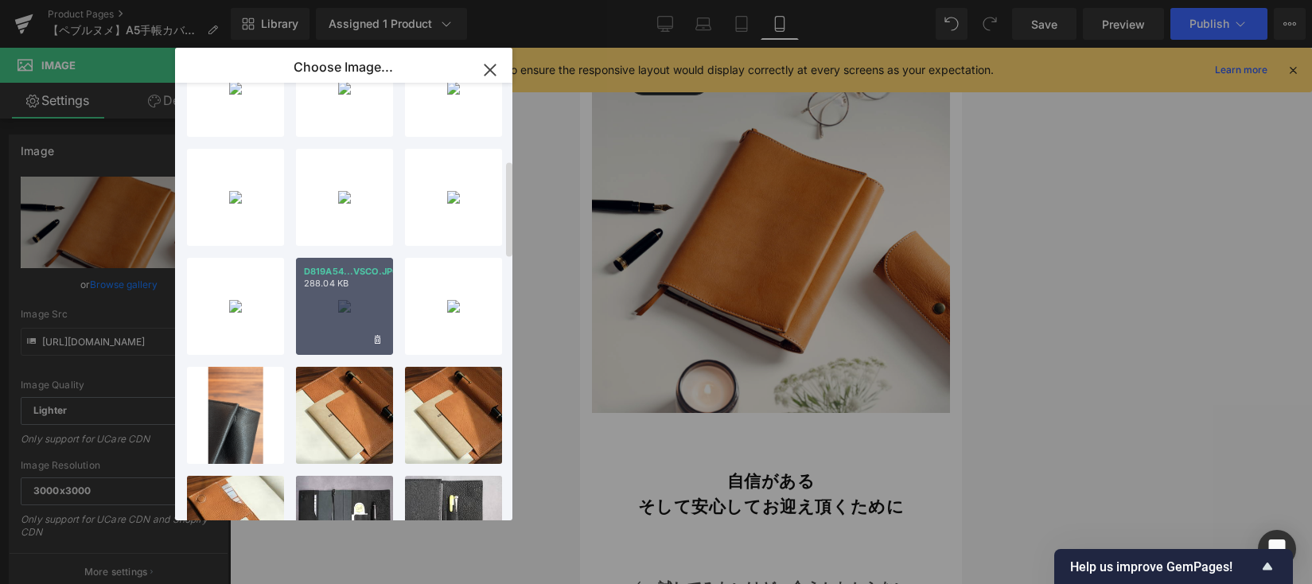
scroll to position [617, 0]
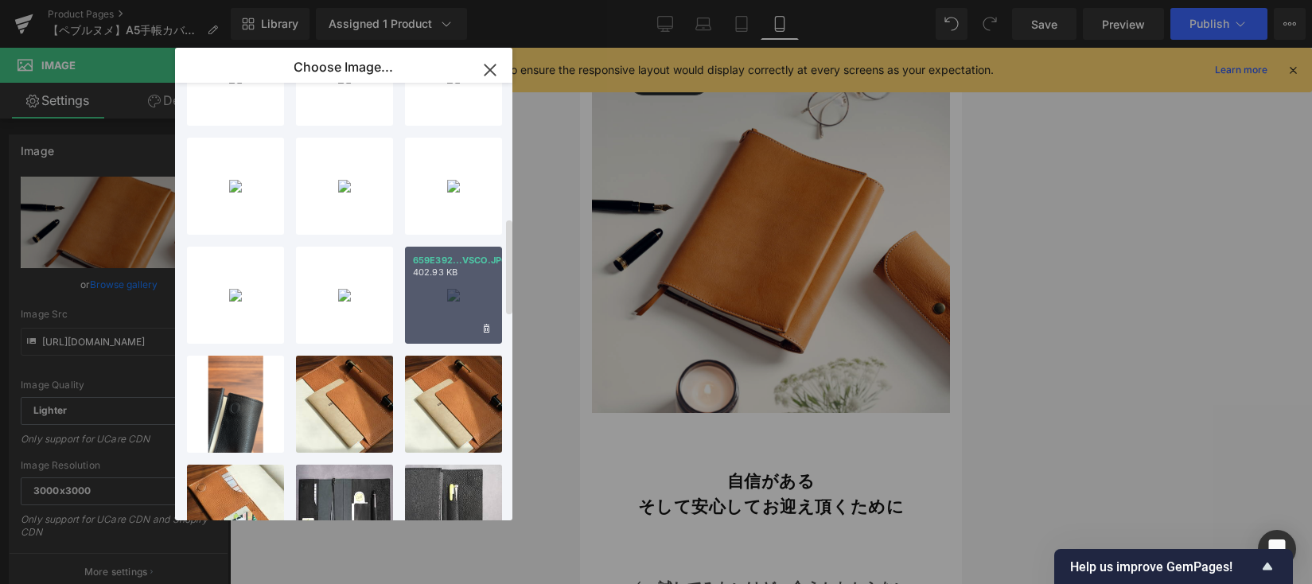
click at [440, 315] on div "659E392...VSCO.JPG 402.93 KB" at bounding box center [453, 295] width 97 height 97
type input "[URL][DOMAIN_NAME]"
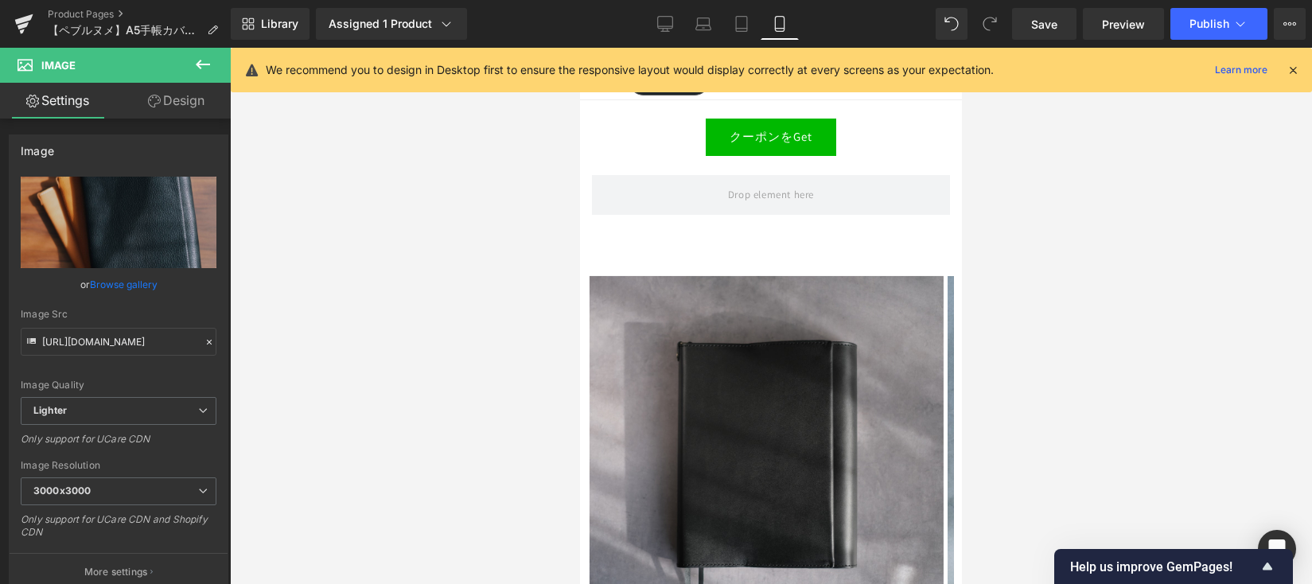
scroll to position [15303, 0]
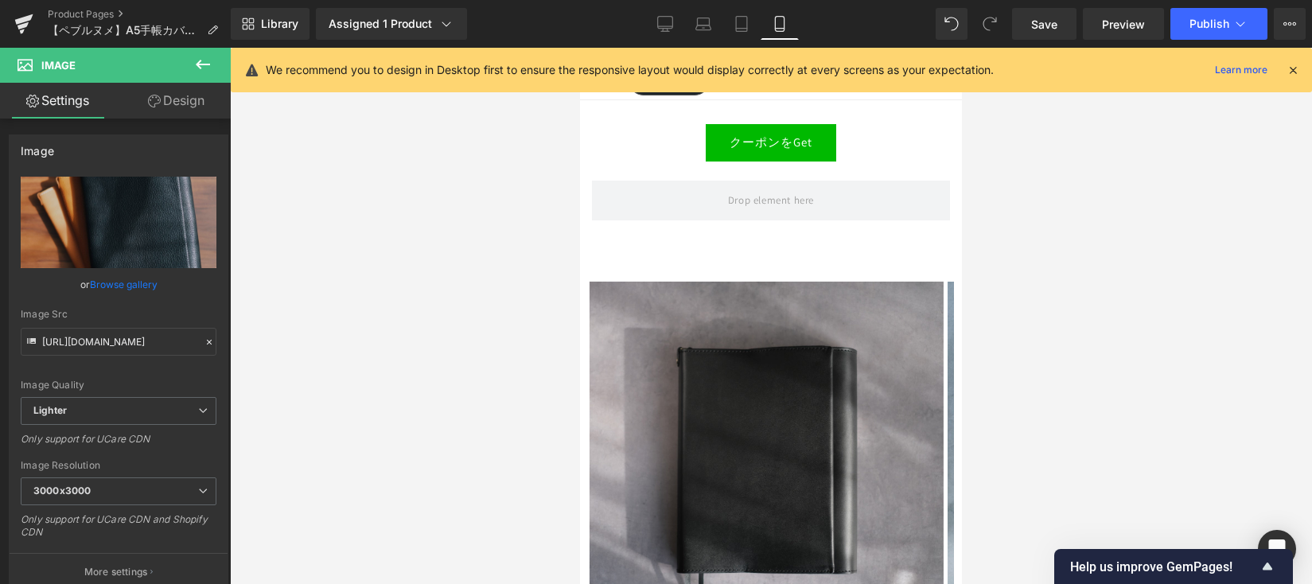
click at [685, 320] on img at bounding box center [766, 459] width 354 height 354
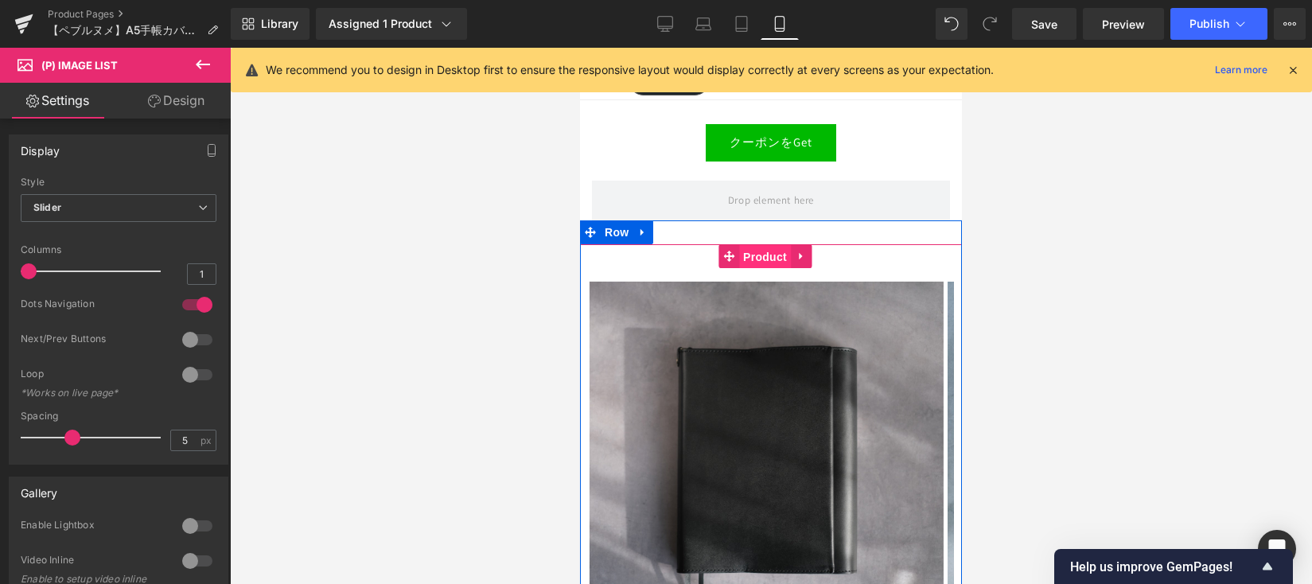
click at [750, 245] on span "Product" at bounding box center [765, 257] width 52 height 24
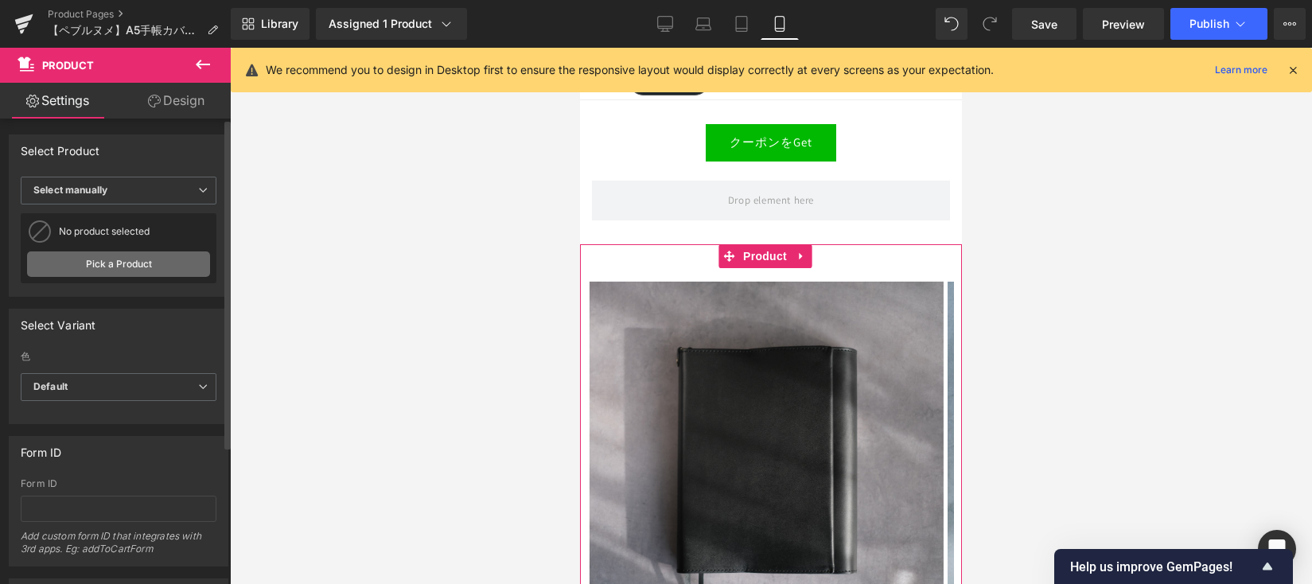
click at [150, 266] on link "Pick a Product" at bounding box center [118, 263] width 183 height 25
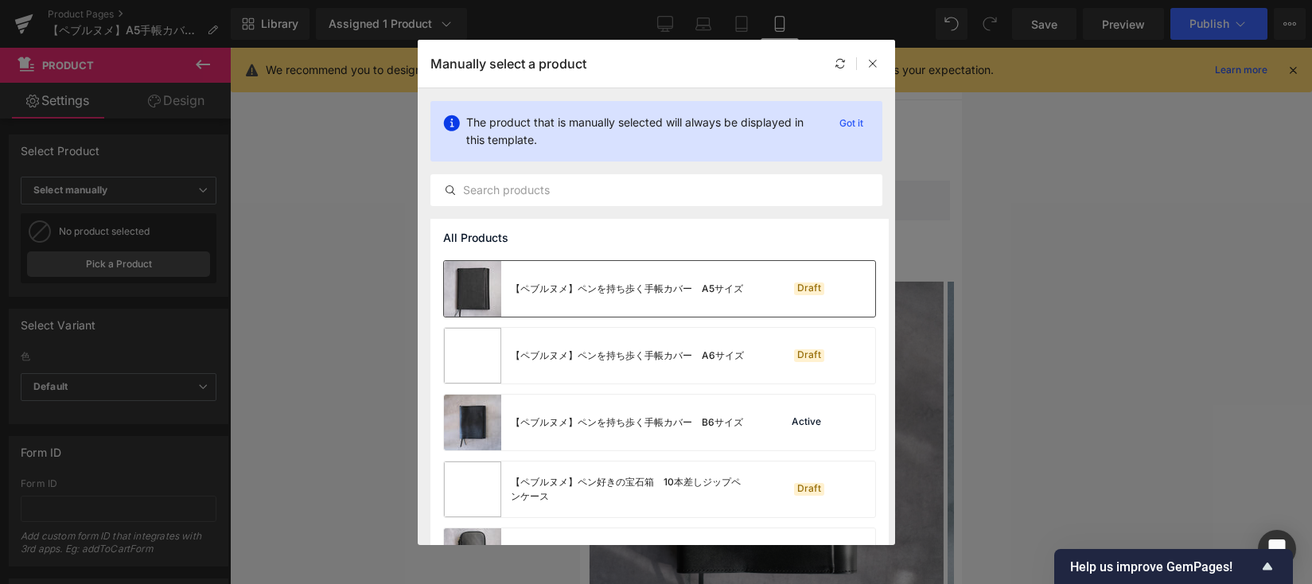
scroll to position [188, 0]
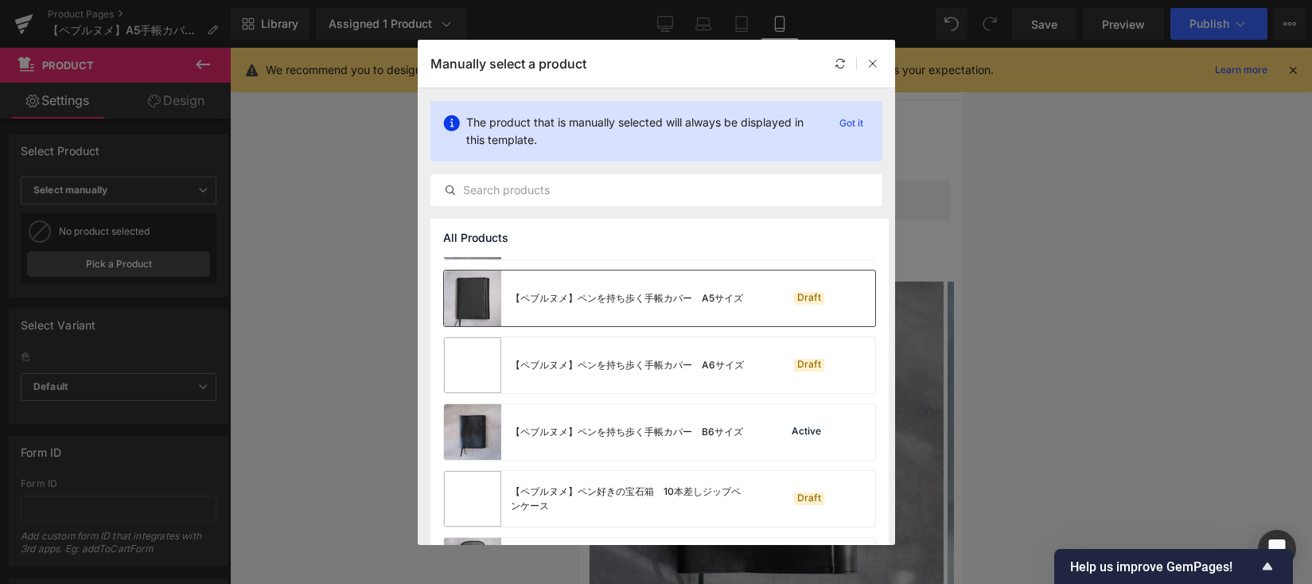
click at [597, 298] on div "【ペブルヌメ】ペンを持ち歩く手帳カバー　A5サイズ" at bounding box center [627, 298] width 232 height 14
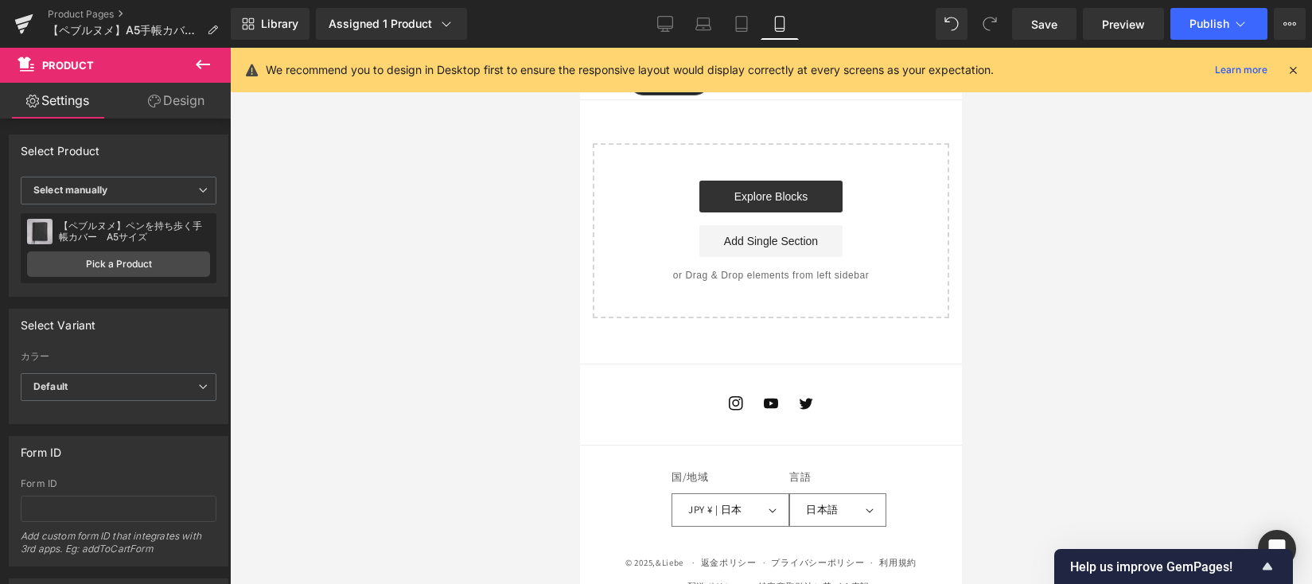
scroll to position [16274, 0]
click at [1046, 23] on span "Save" at bounding box center [1044, 24] width 26 height 17
click at [1196, 13] on button "Publish" at bounding box center [1218, 24] width 97 height 32
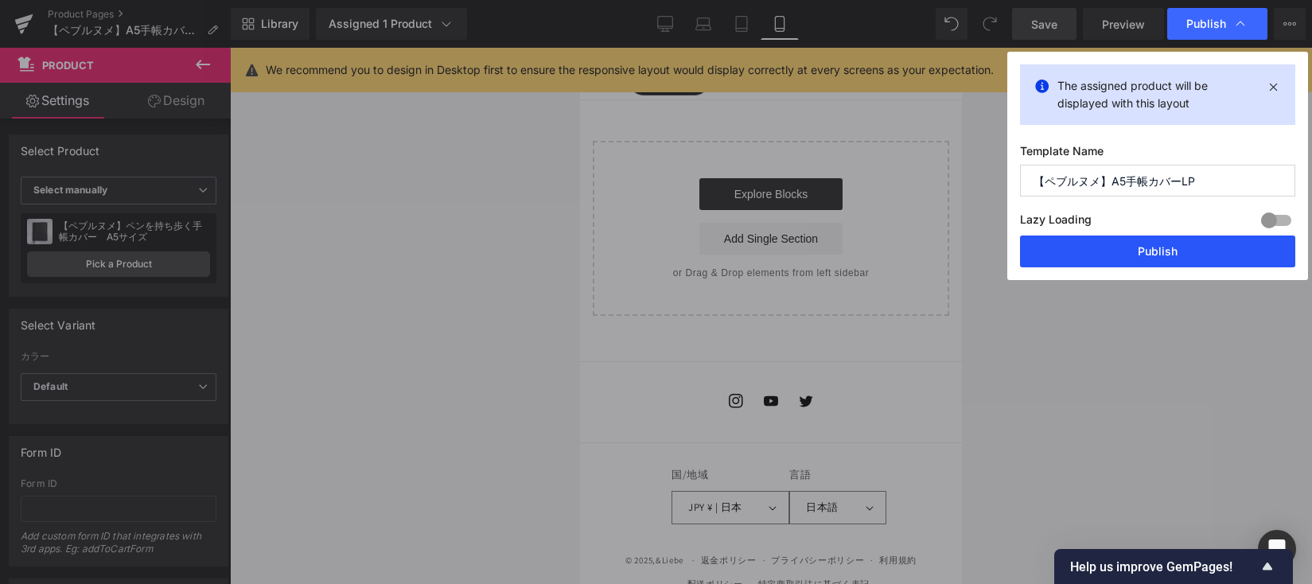
click at [1171, 242] on button "Publish" at bounding box center [1157, 251] width 275 height 32
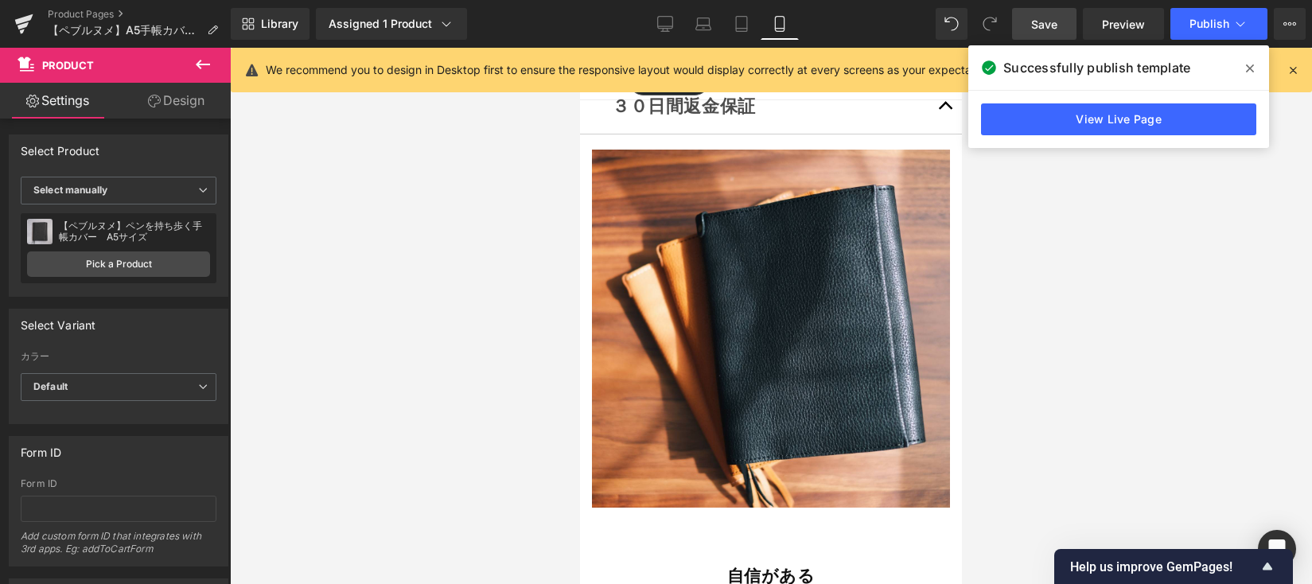
scroll to position [13096, 0]
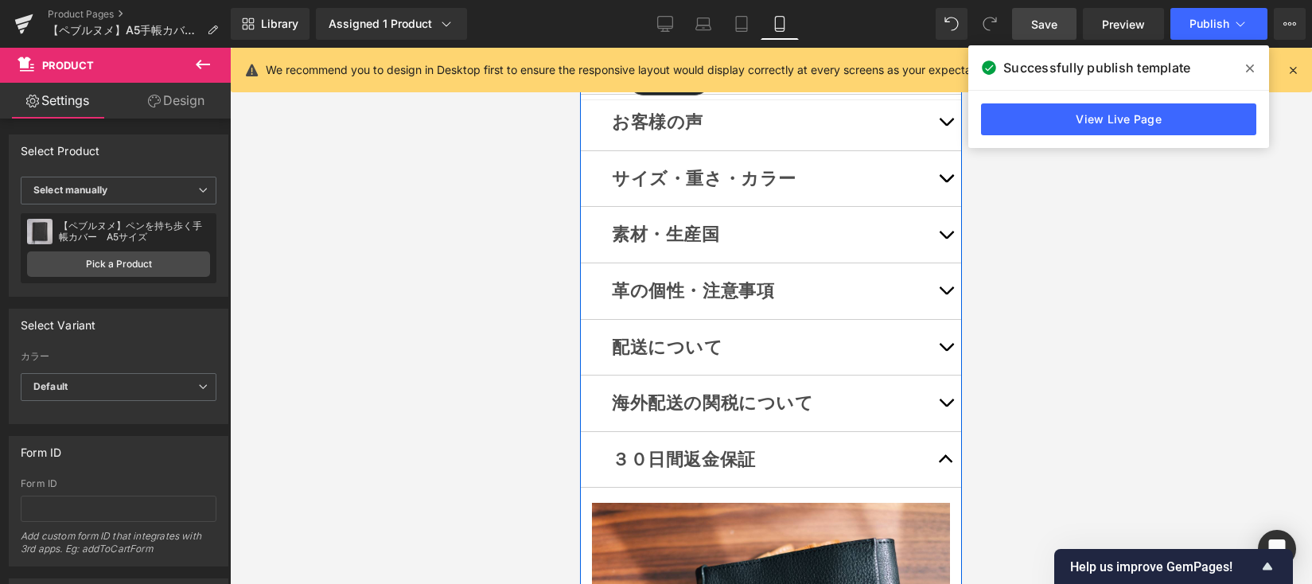
click at [946, 182] on span "button" at bounding box center [946, 182] width 0 height 0
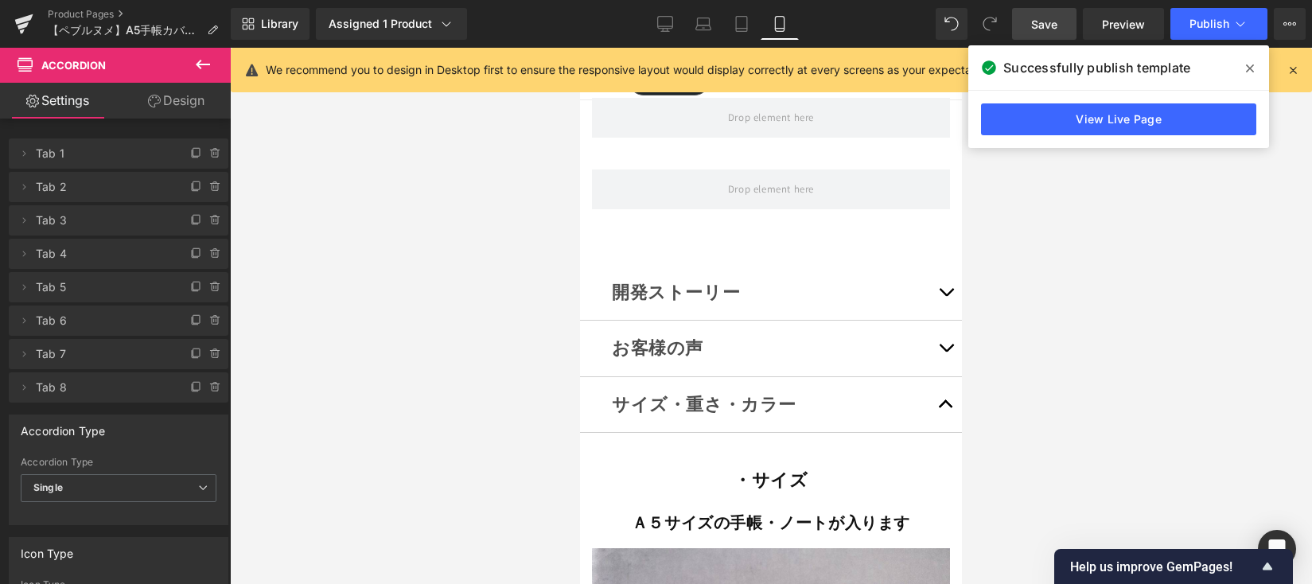
scroll to position [12874, 0]
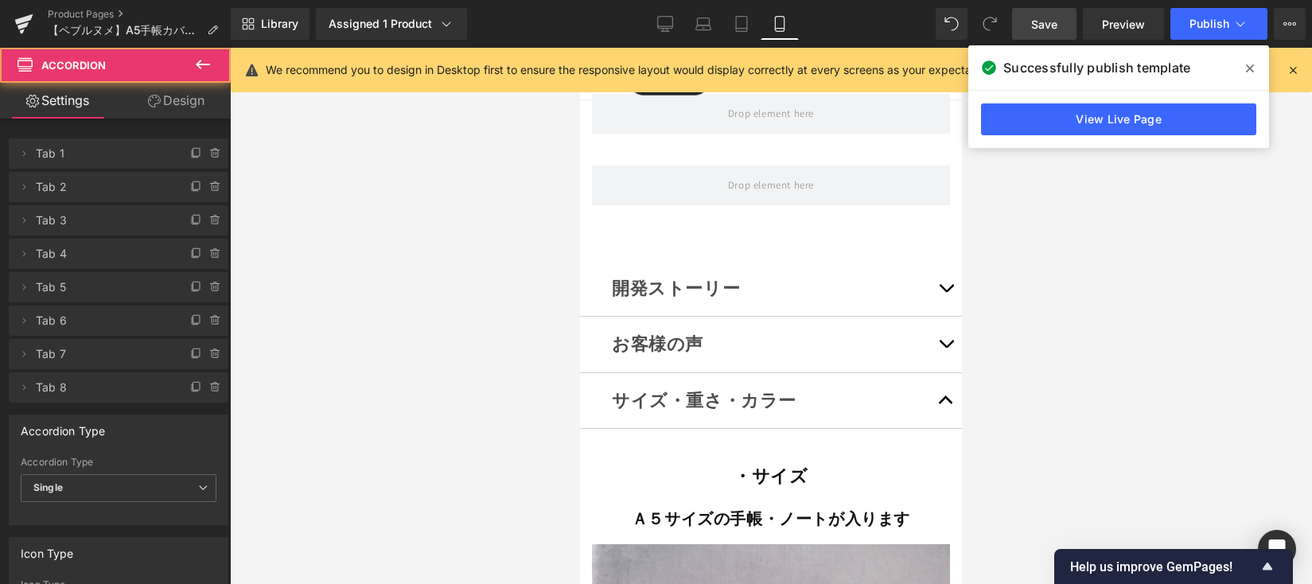
click at [936, 261] on button "button" at bounding box center [946, 289] width 32 height 56
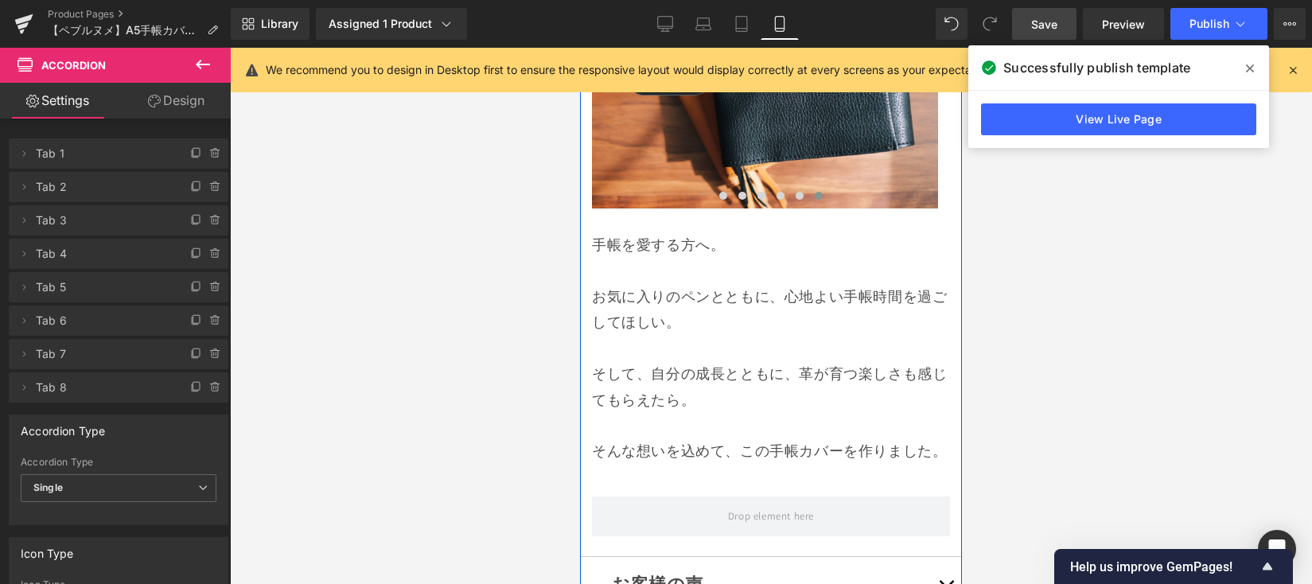
scroll to position [16177, 0]
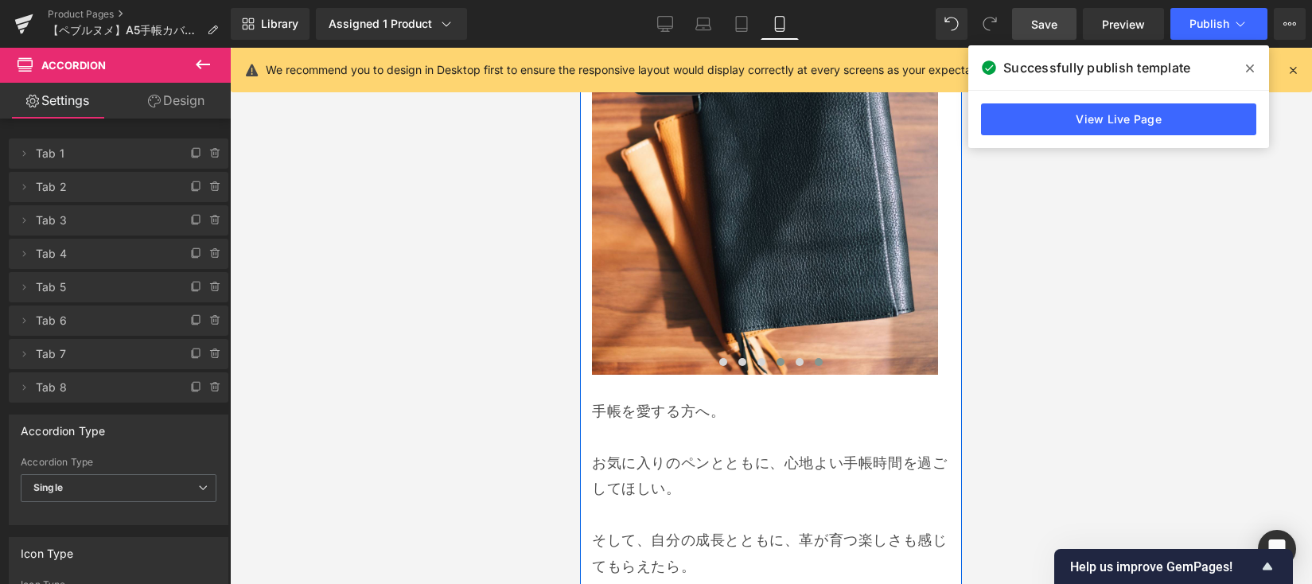
click at [776, 358] on span at bounding box center [780, 362] width 8 height 8
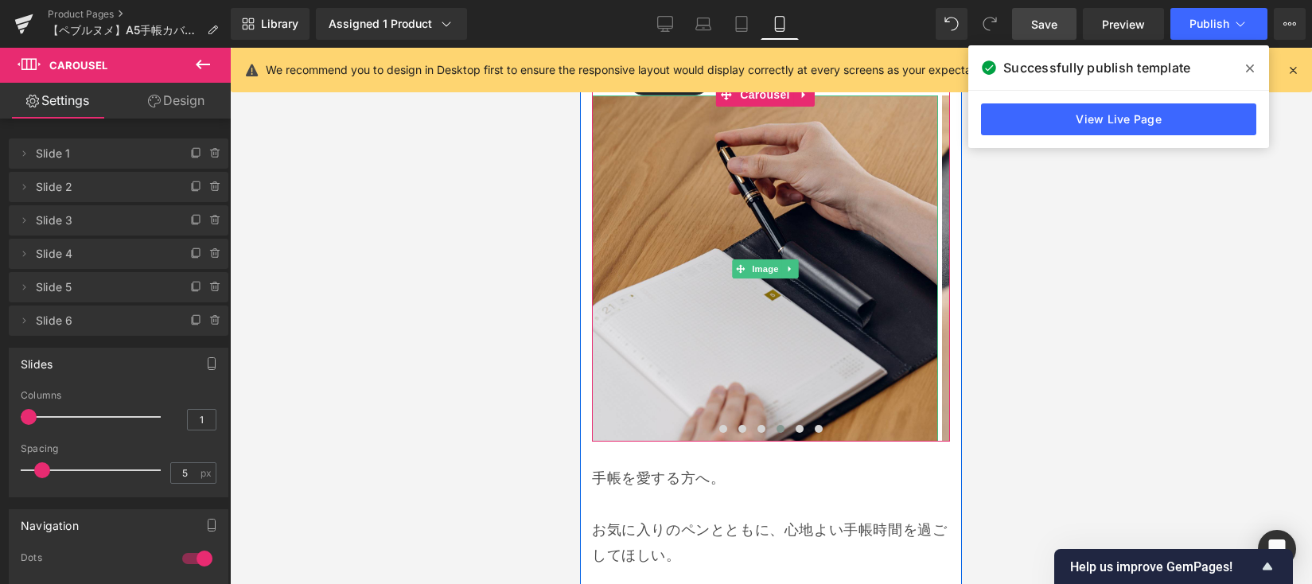
scroll to position [16113, 0]
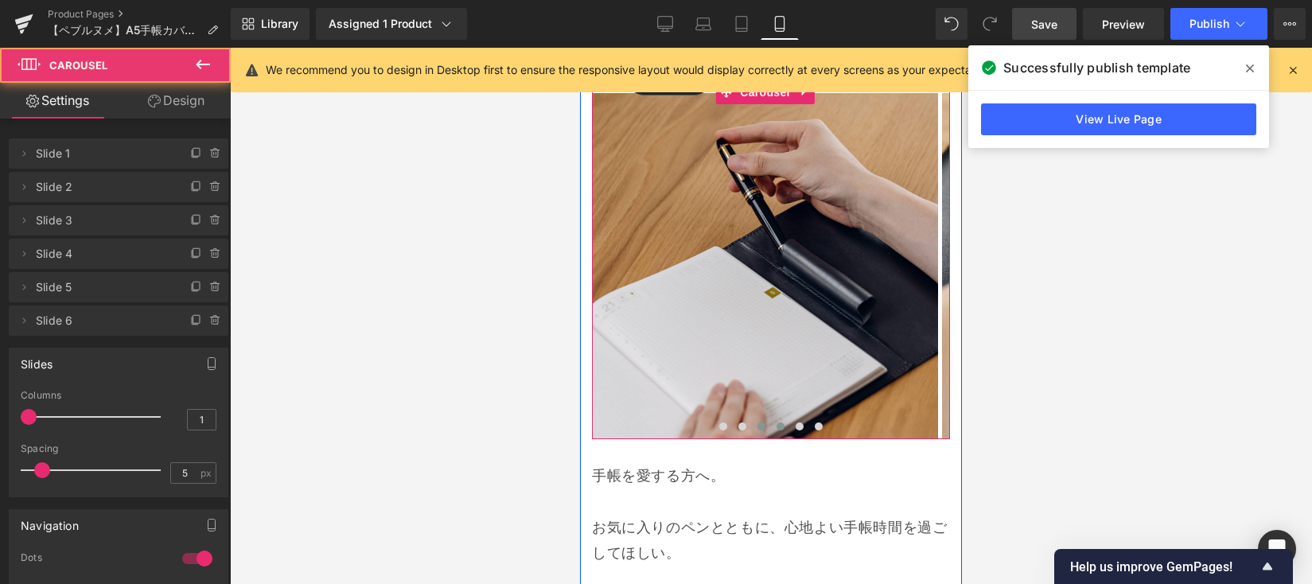
click at [757, 422] on span at bounding box center [761, 426] width 8 height 8
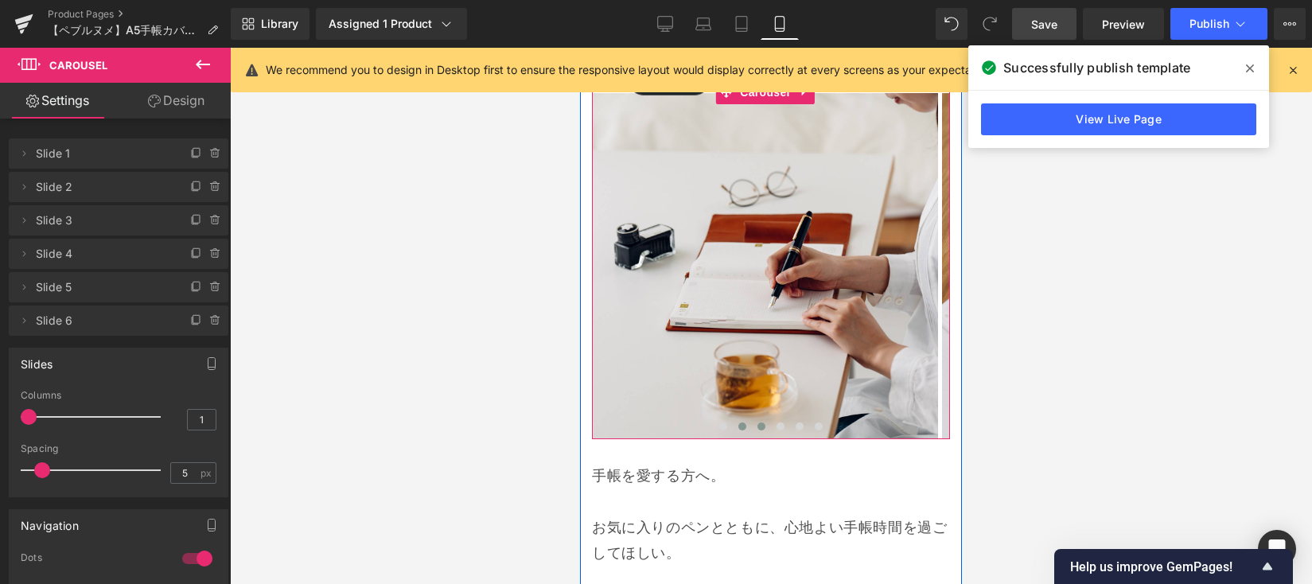
click at [738, 422] on span at bounding box center [742, 426] width 8 height 8
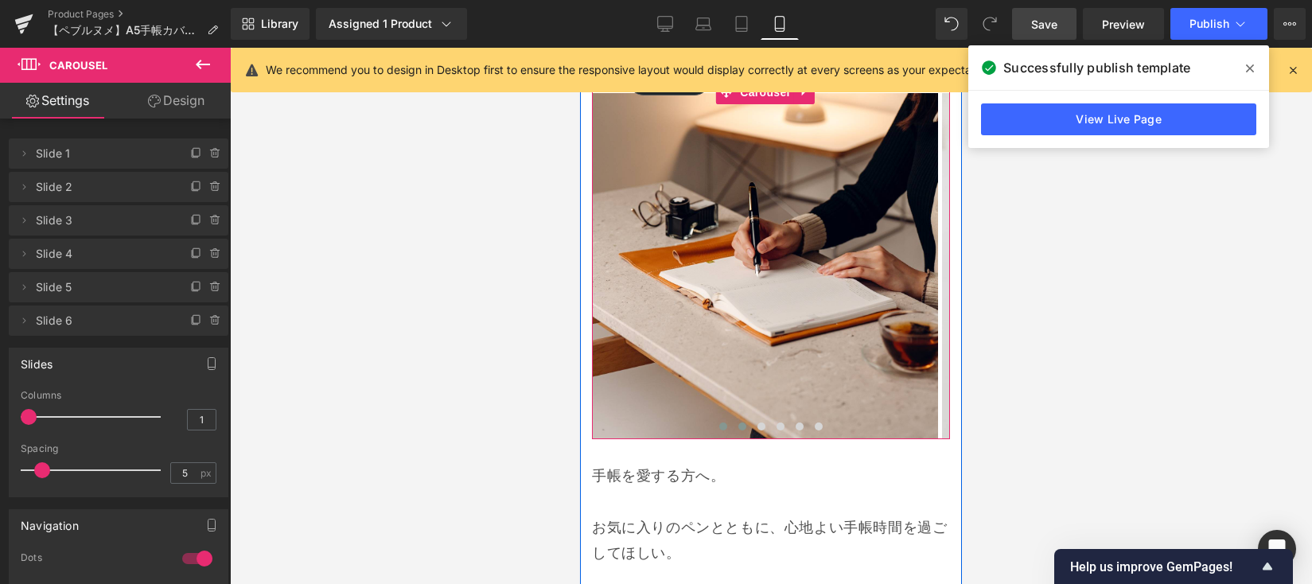
click at [719, 422] on span at bounding box center [723, 426] width 8 height 8
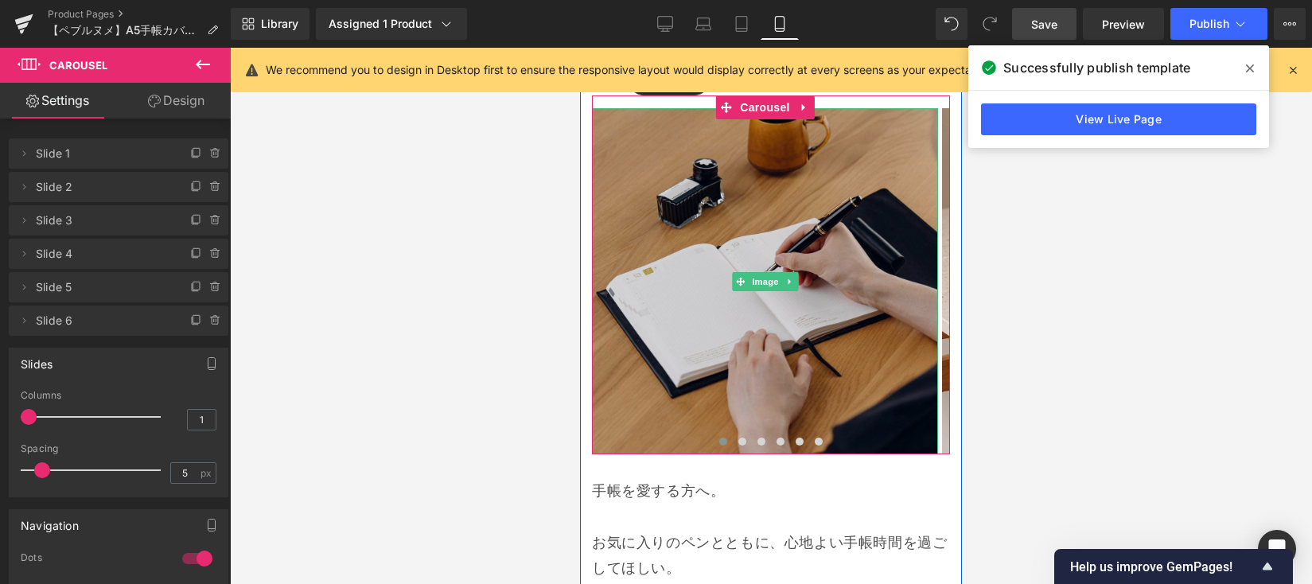
scroll to position [16080, 0]
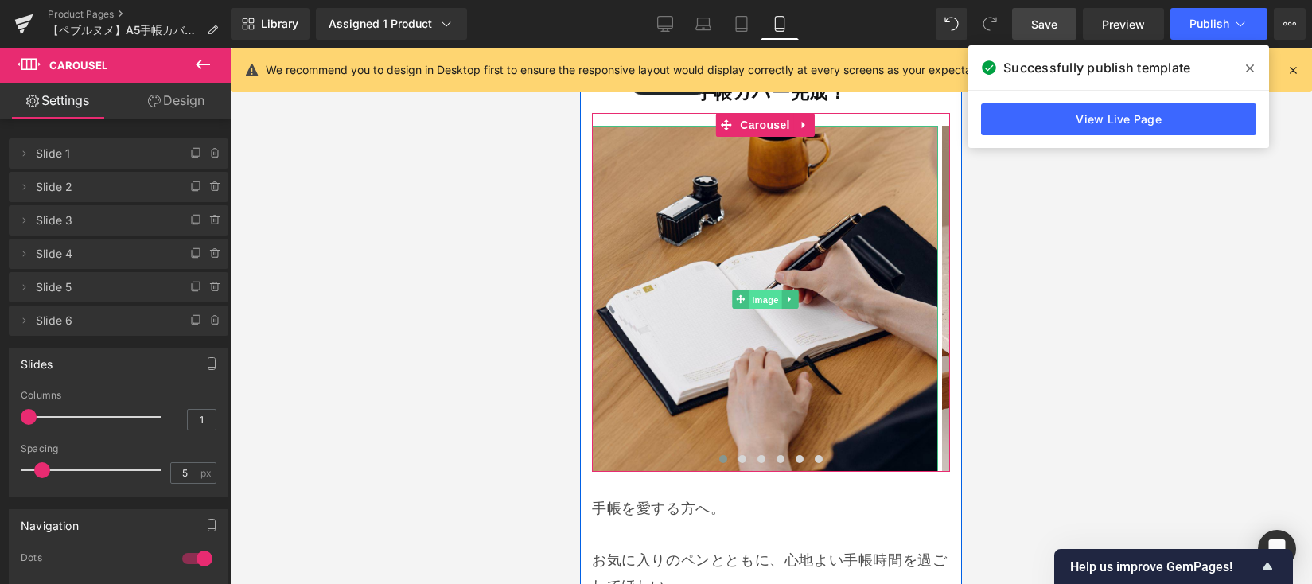
click at [759, 292] on span "Image" at bounding box center [765, 299] width 33 height 19
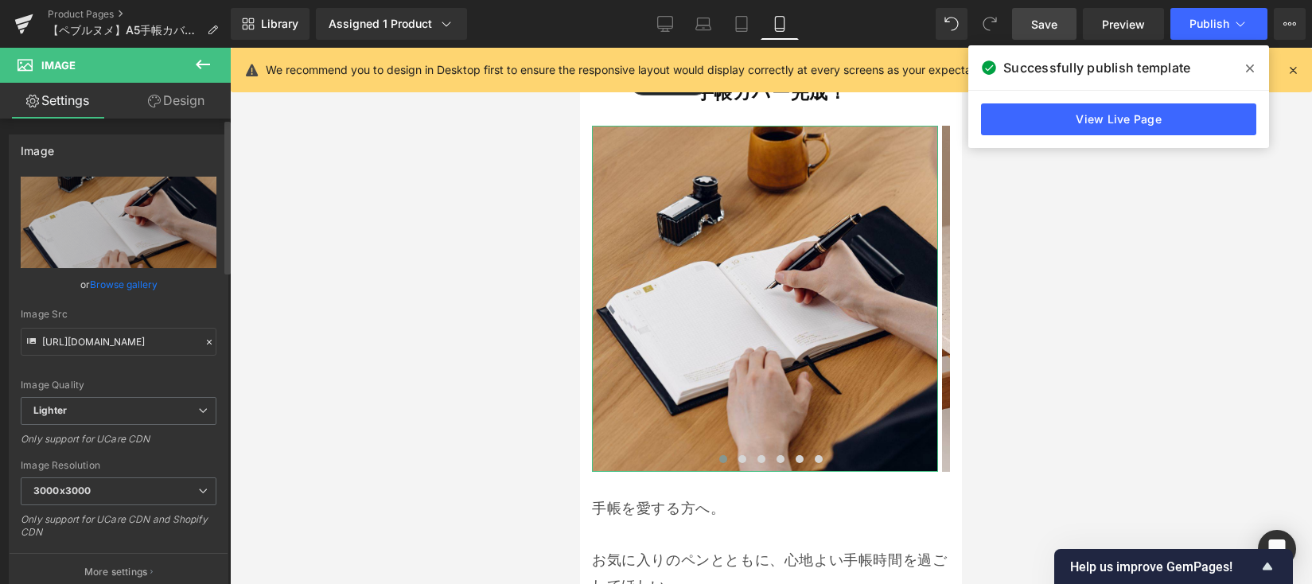
click at [145, 282] on link "Browse gallery" at bounding box center [124, 284] width 68 height 28
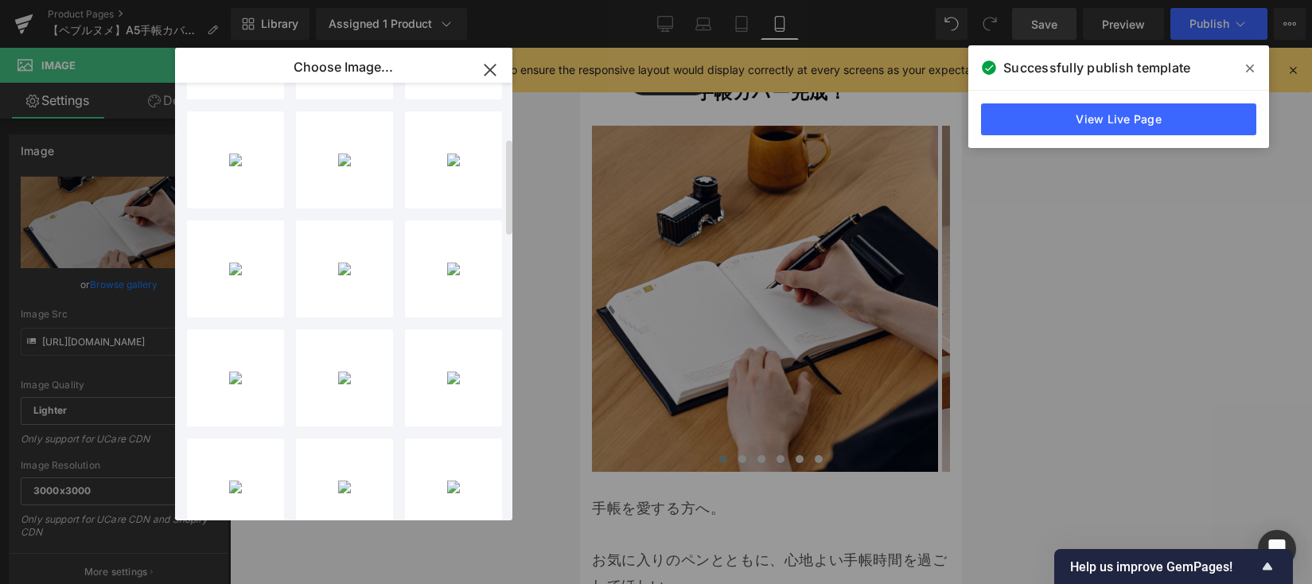
scroll to position [0, 0]
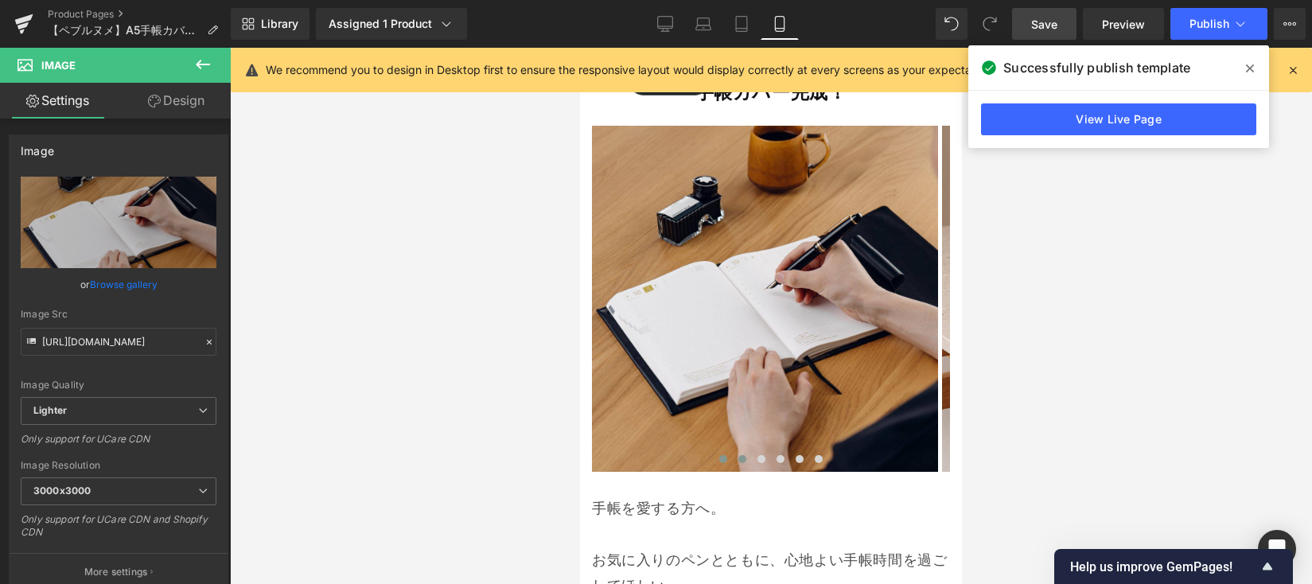
click at [740, 455] on button at bounding box center [742, 459] width 19 height 16
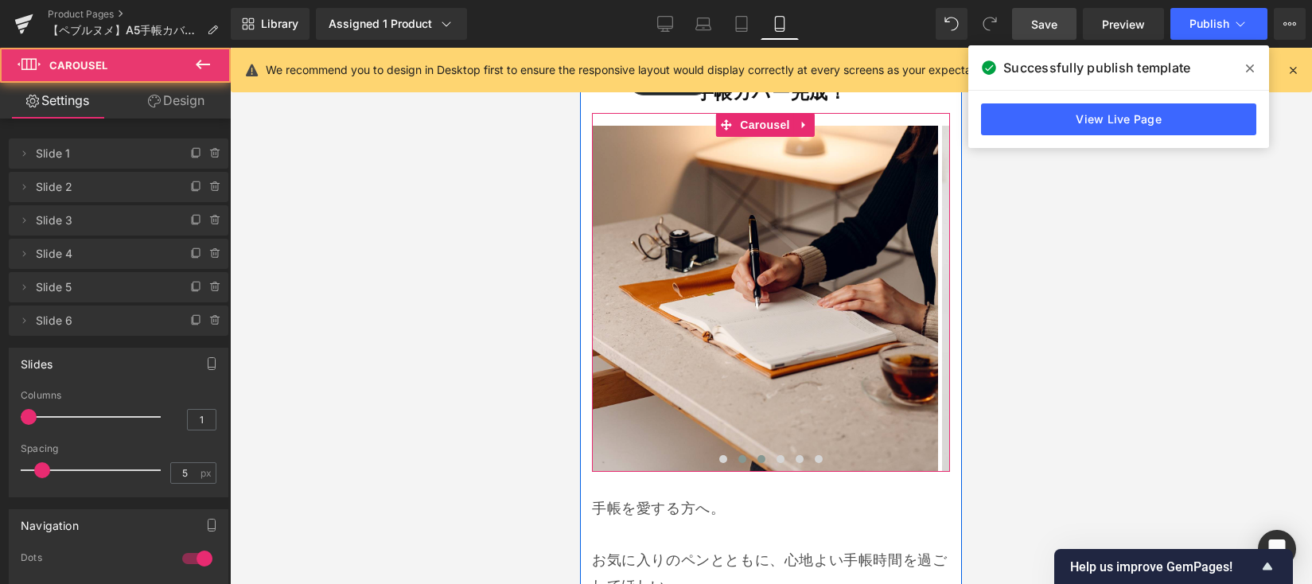
click at [752, 453] on button at bounding box center [761, 459] width 19 height 16
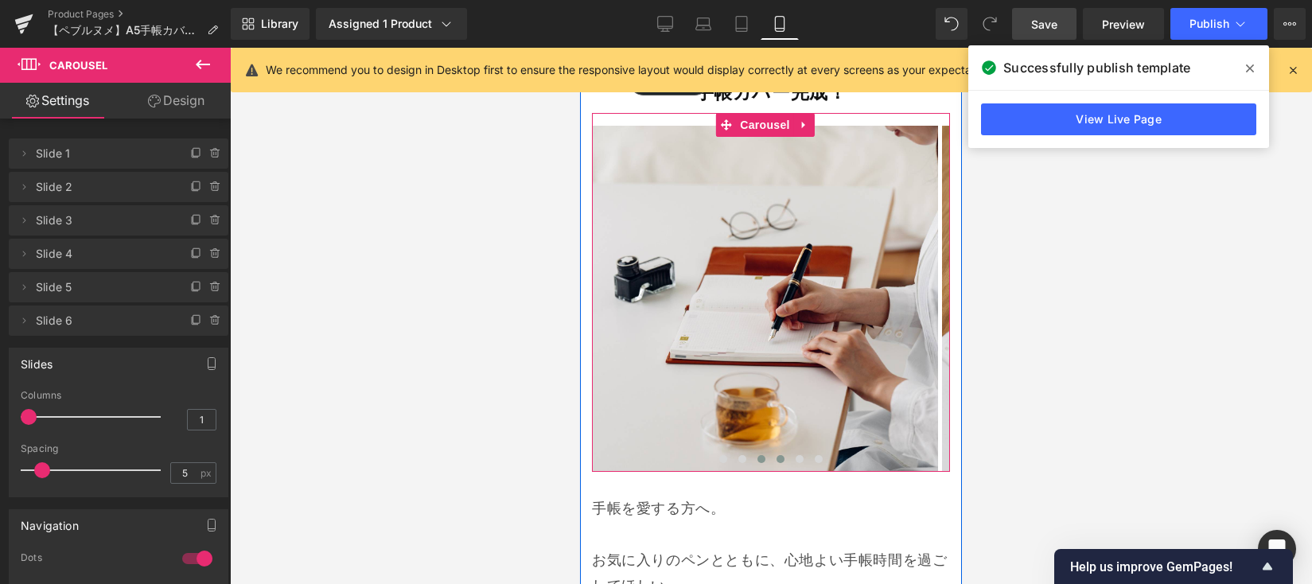
click at [771, 451] on button at bounding box center [780, 459] width 19 height 16
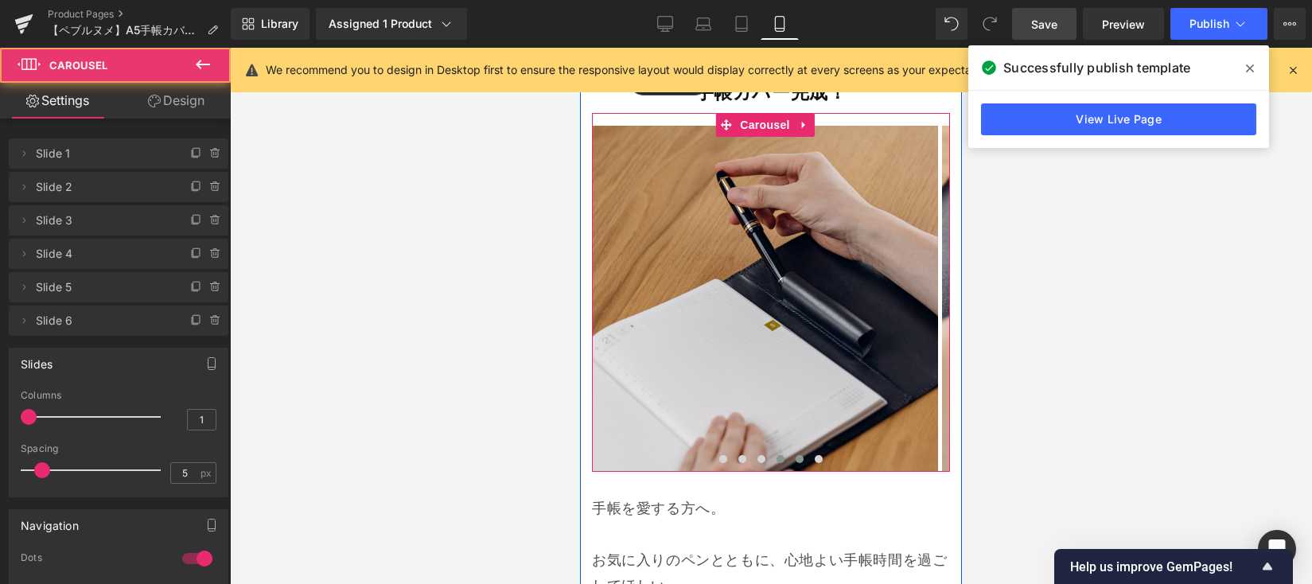
click at [796, 455] on span at bounding box center [800, 459] width 8 height 8
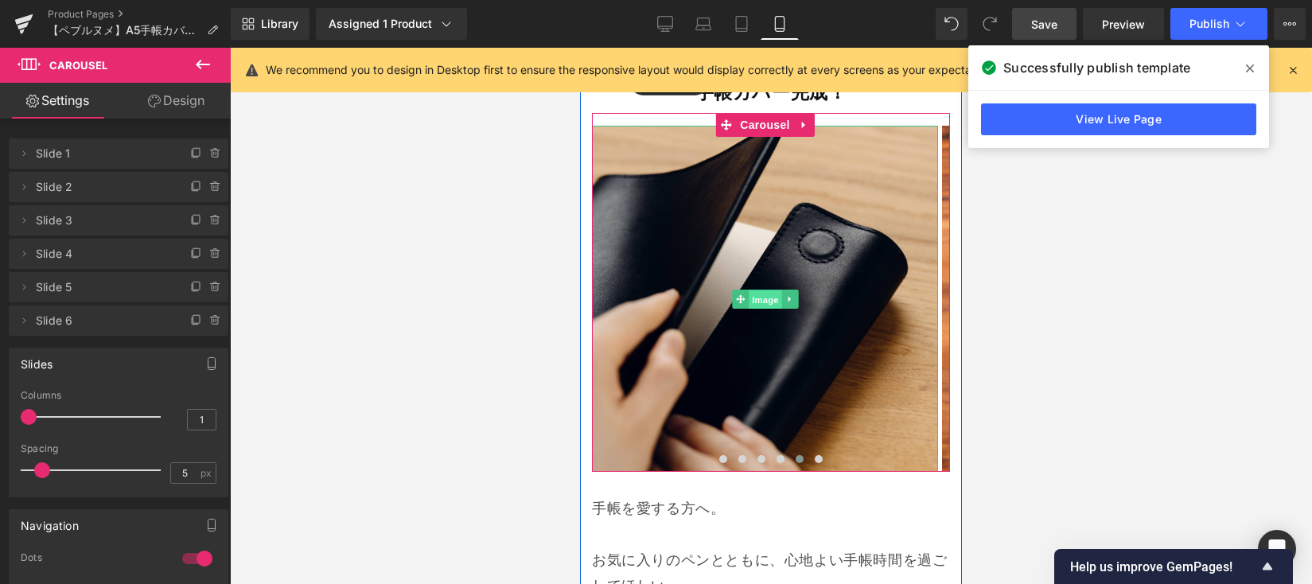
click at [749, 292] on span "Image" at bounding box center [765, 299] width 33 height 19
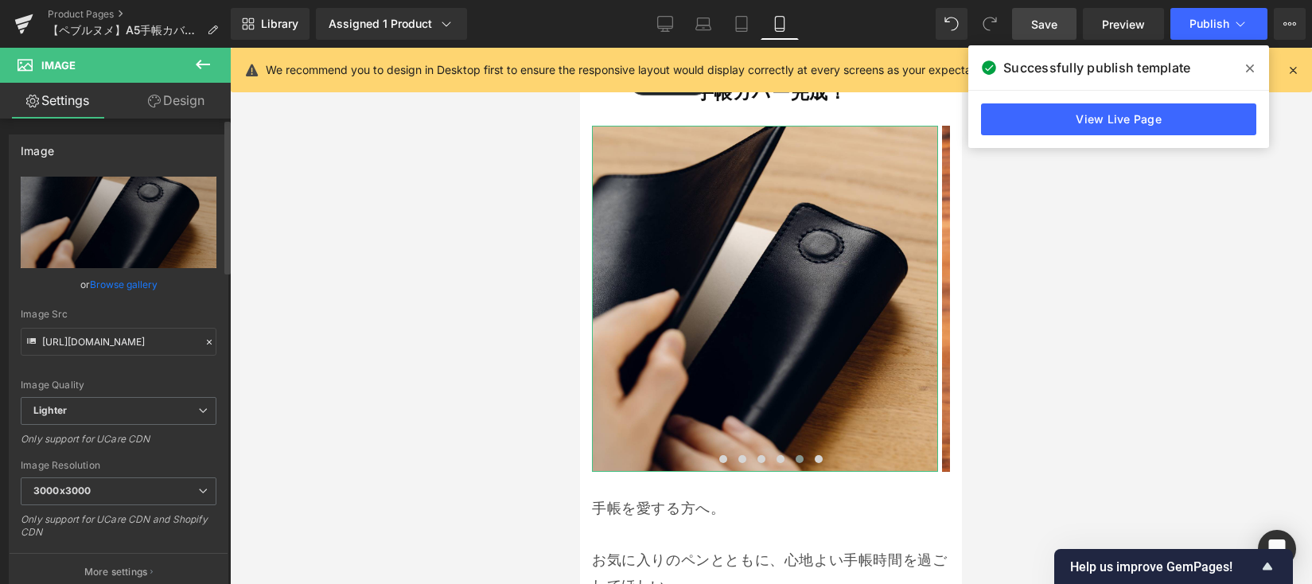
click at [126, 286] on link "Browse gallery" at bounding box center [124, 284] width 68 height 28
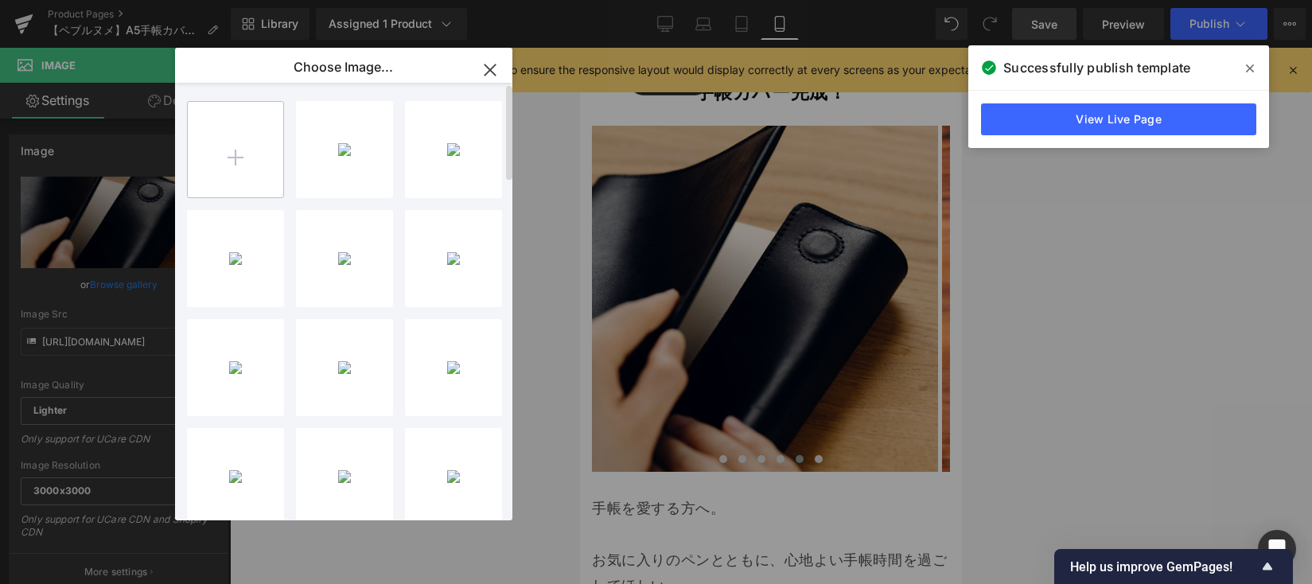
click at [236, 149] on input "file" at bounding box center [235, 149] width 95 height 95
type input "C:\fakepath\914AD004-E17D-4AF1-A5BF-925657624B07-412-0000001251473D5E.JPG"
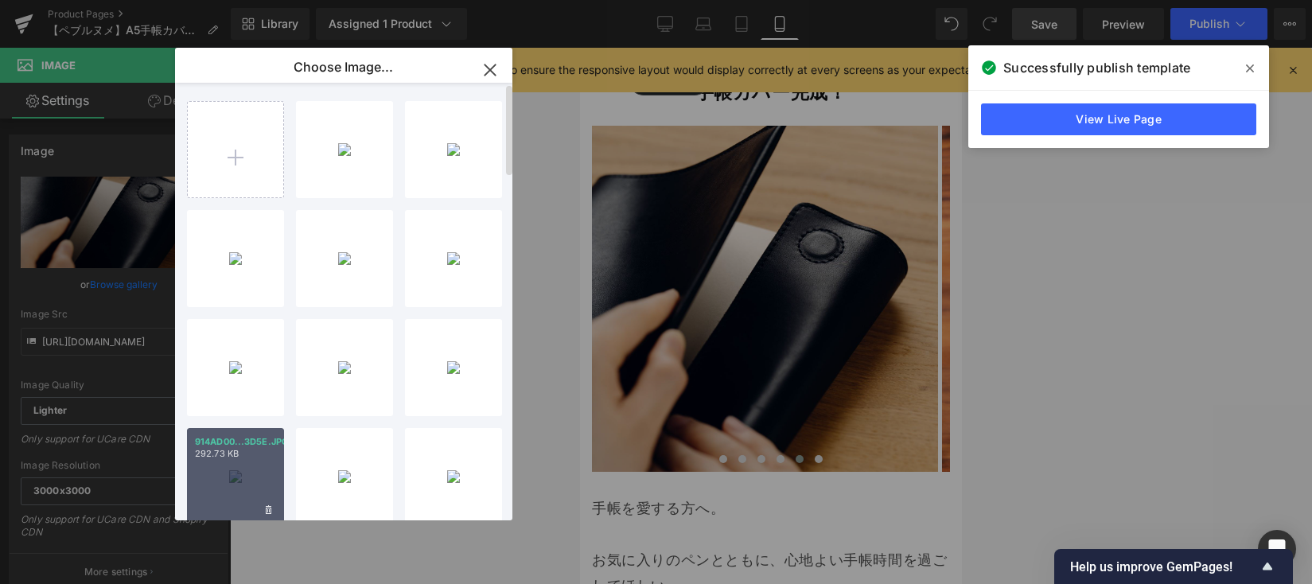
click at [216, 467] on div "914AD00...3D5E.JPG 292.73 KB" at bounding box center [235, 476] width 97 height 97
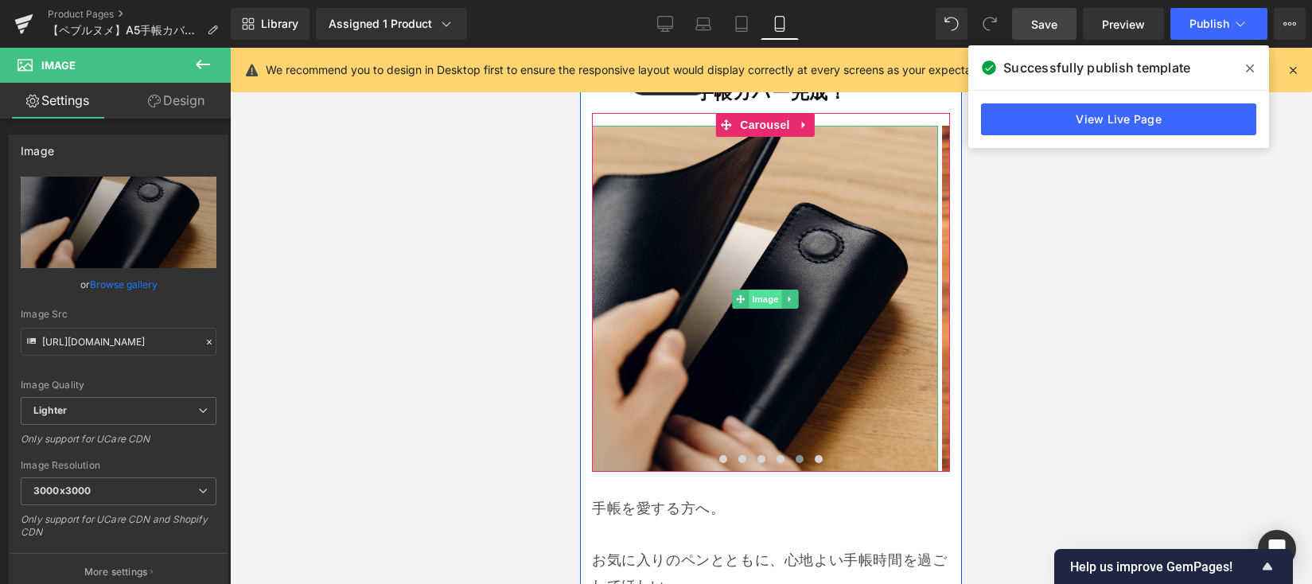
click at [760, 299] on span "Image" at bounding box center [765, 299] width 33 height 19
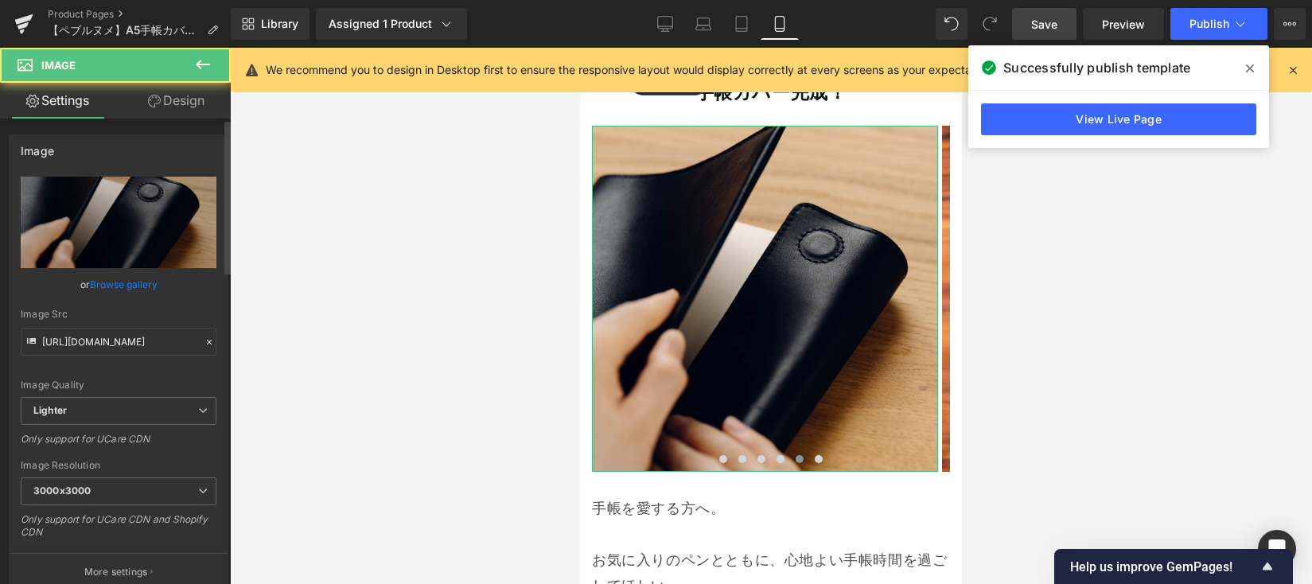
click at [117, 284] on link "Browse gallery" at bounding box center [124, 284] width 68 height 28
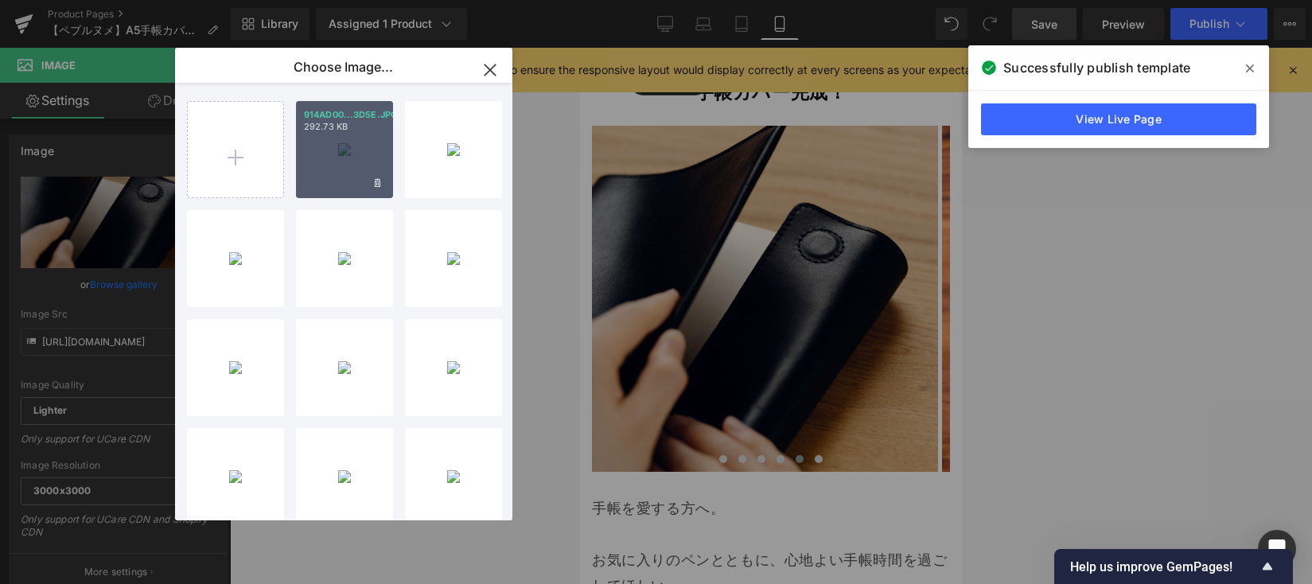
click at [332, 155] on div "914AD00...3D5E.JPG 292.73 KB" at bounding box center [344, 149] width 97 height 97
type input "[URL][DOMAIN_NAME]"
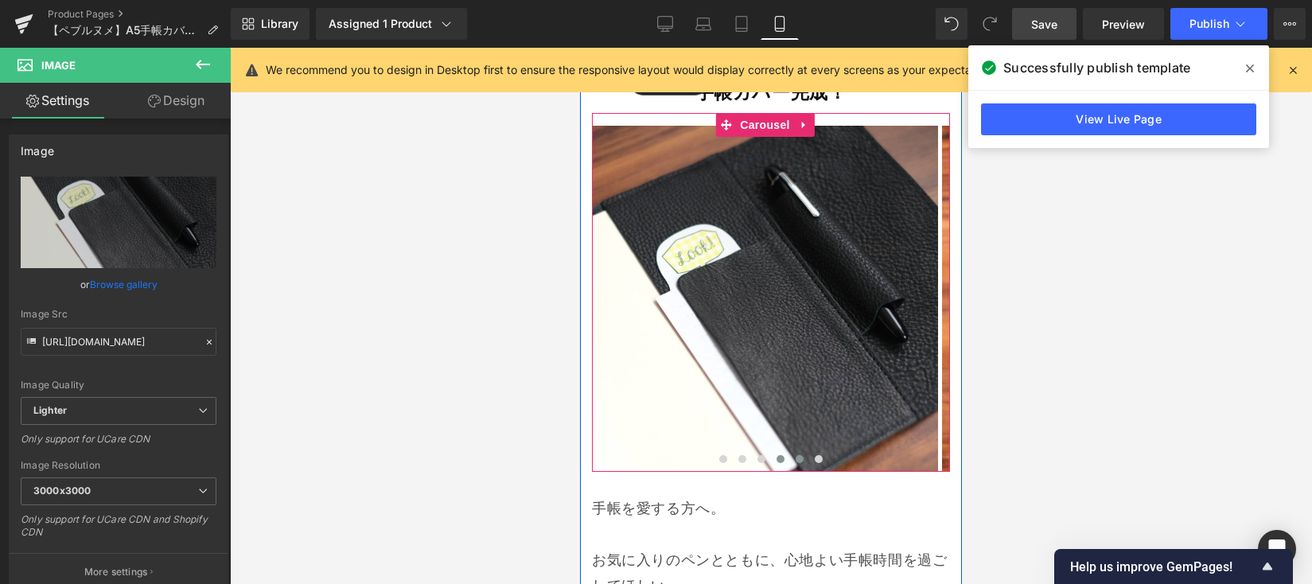
click at [771, 451] on button at bounding box center [780, 459] width 19 height 16
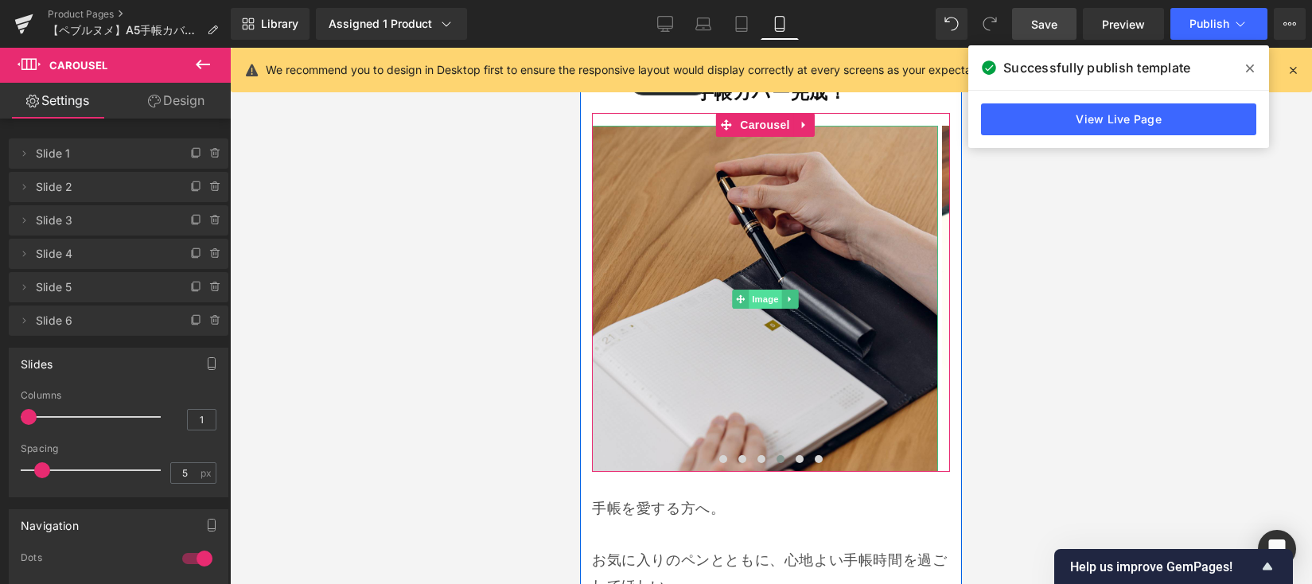
click at [765, 295] on span "Image" at bounding box center [765, 299] width 33 height 19
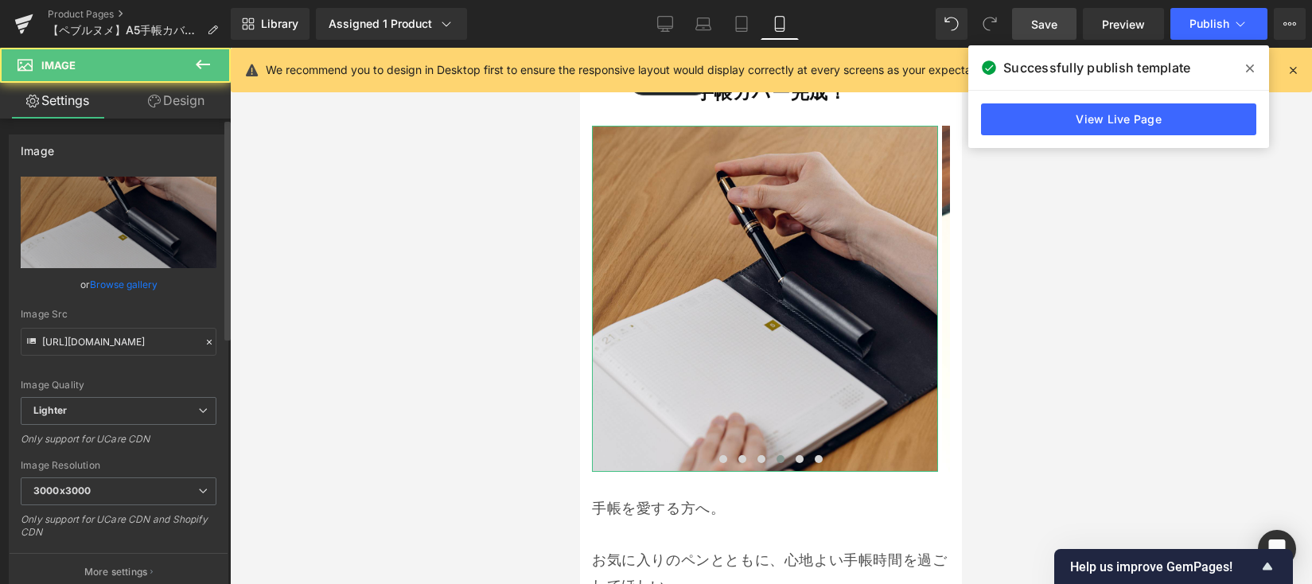
click at [116, 284] on link "Browse gallery" at bounding box center [124, 284] width 68 height 28
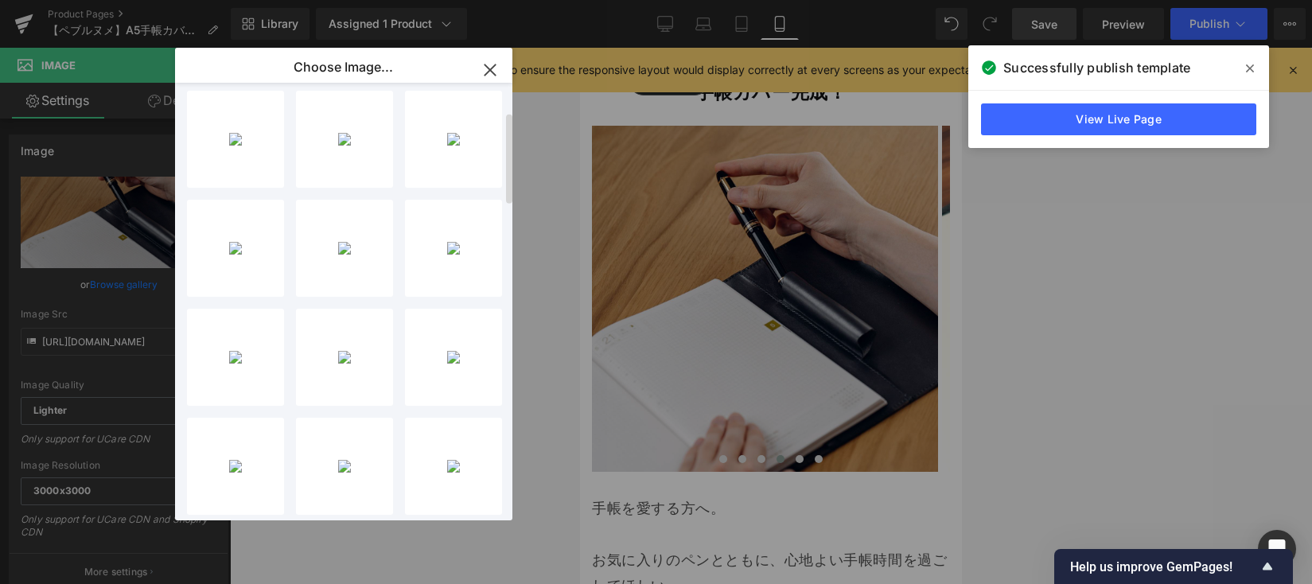
scroll to position [138, 0]
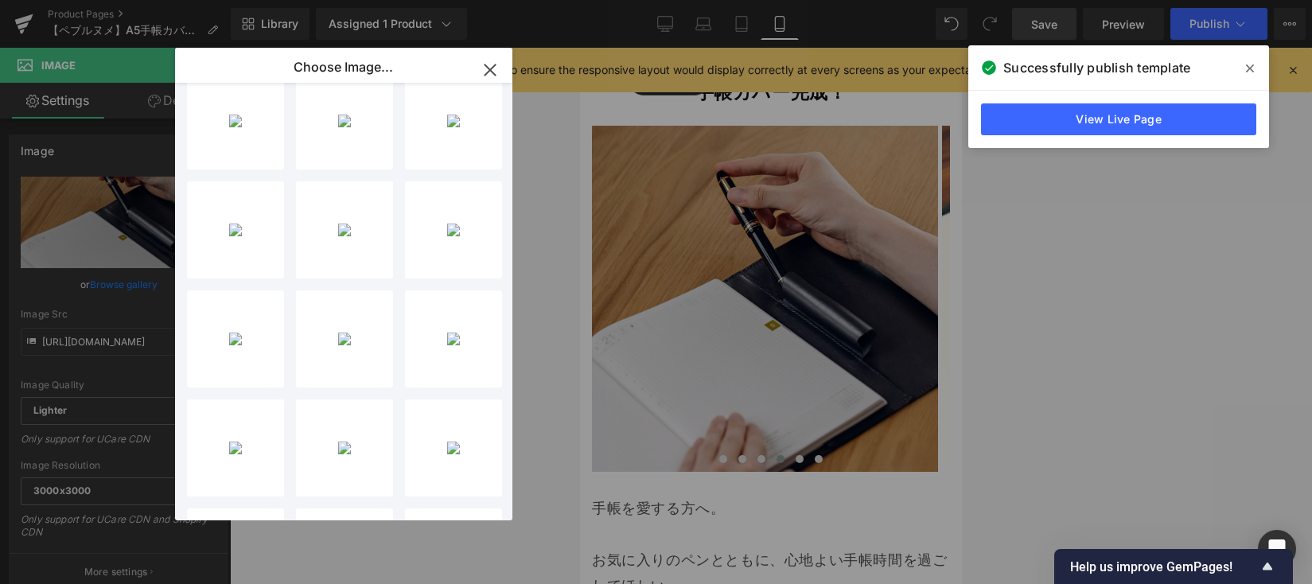
click at [0, 0] on p "246.16 KB" at bounding box center [0, 0] width 0 height 0
type input "[URL][DOMAIN_NAME]"
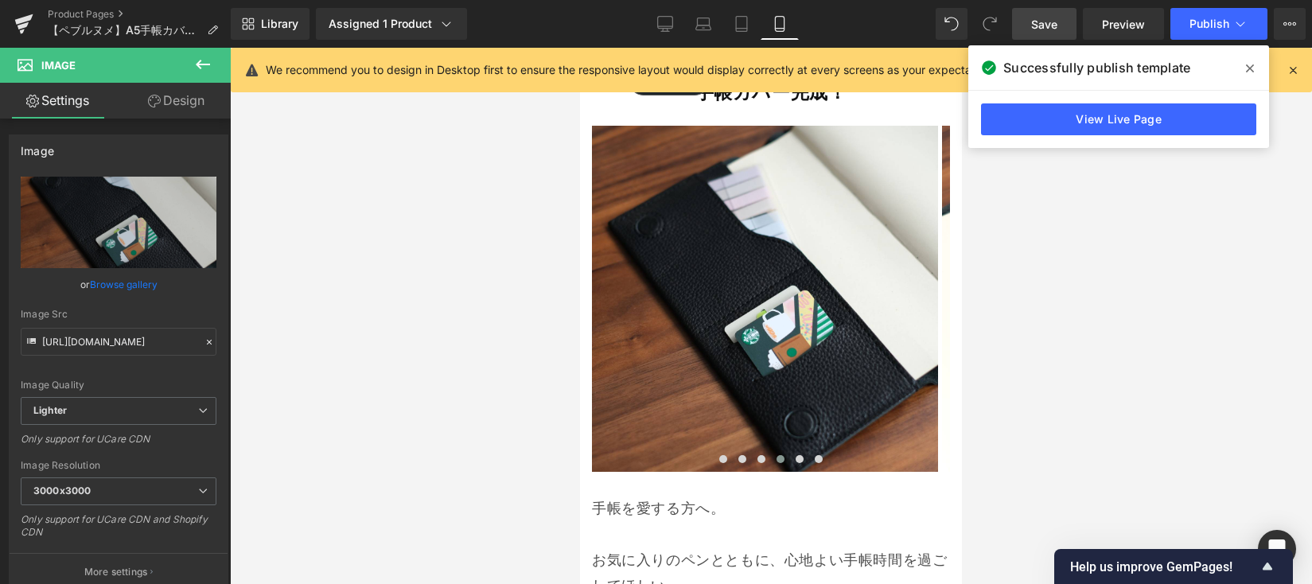
click at [1248, 63] on icon at bounding box center [1250, 68] width 8 height 13
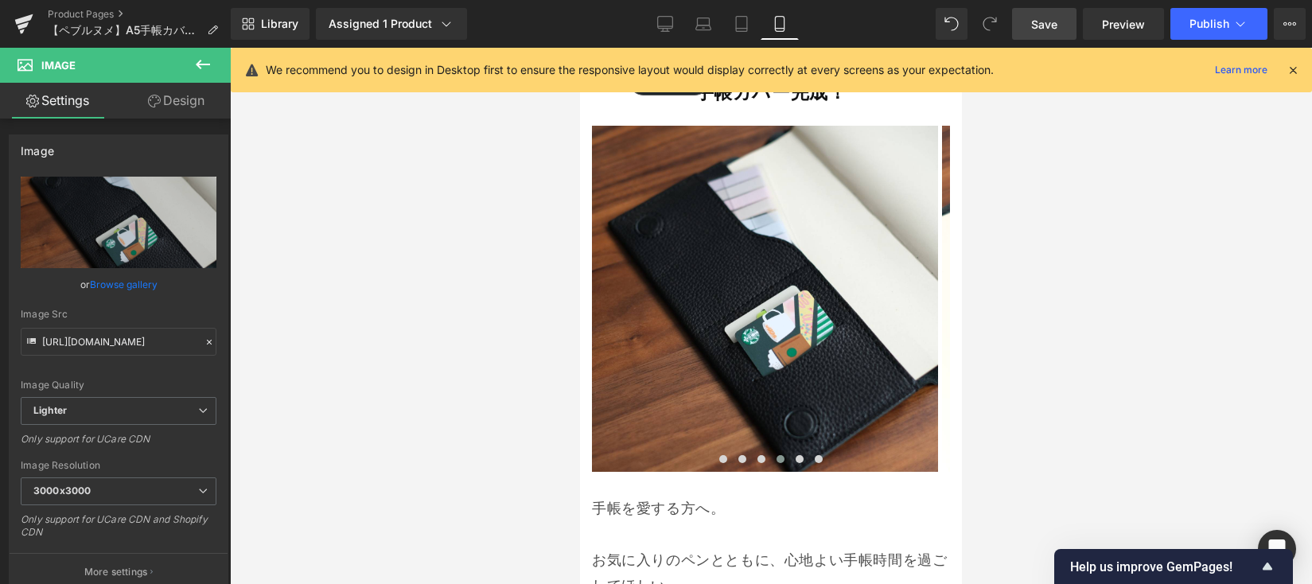
click at [1036, 23] on span "Save" at bounding box center [1044, 24] width 26 height 17
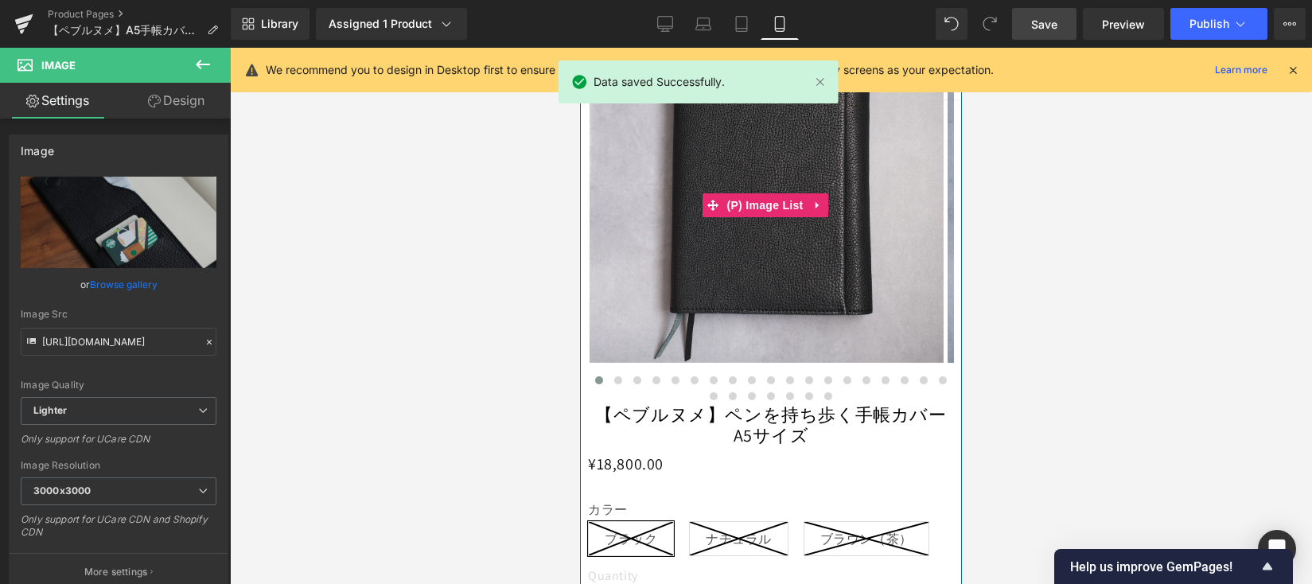
scroll to position [17770, 0]
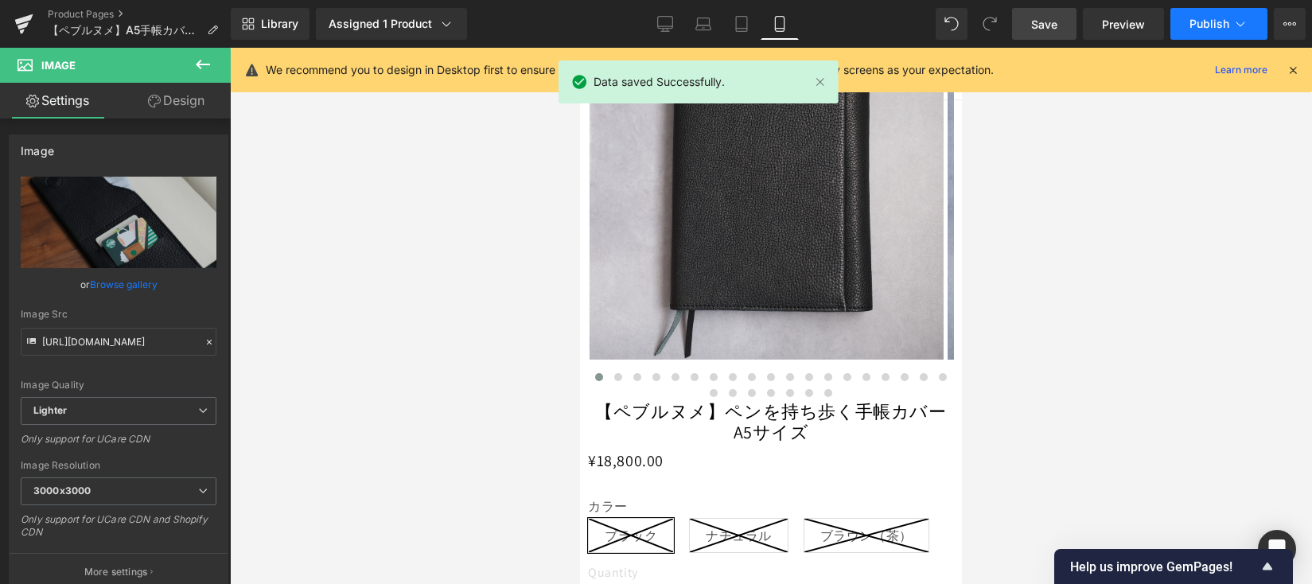
click at [1217, 27] on span "Publish" at bounding box center [1209, 24] width 40 height 13
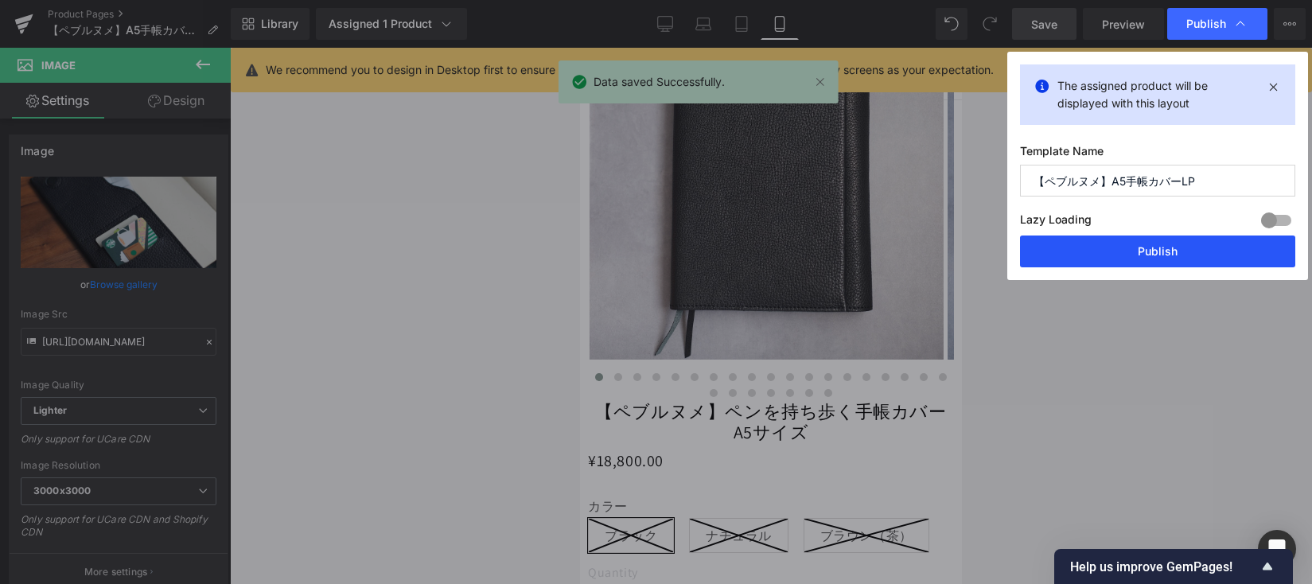
click at [1120, 256] on button "Publish" at bounding box center [1157, 251] width 275 height 32
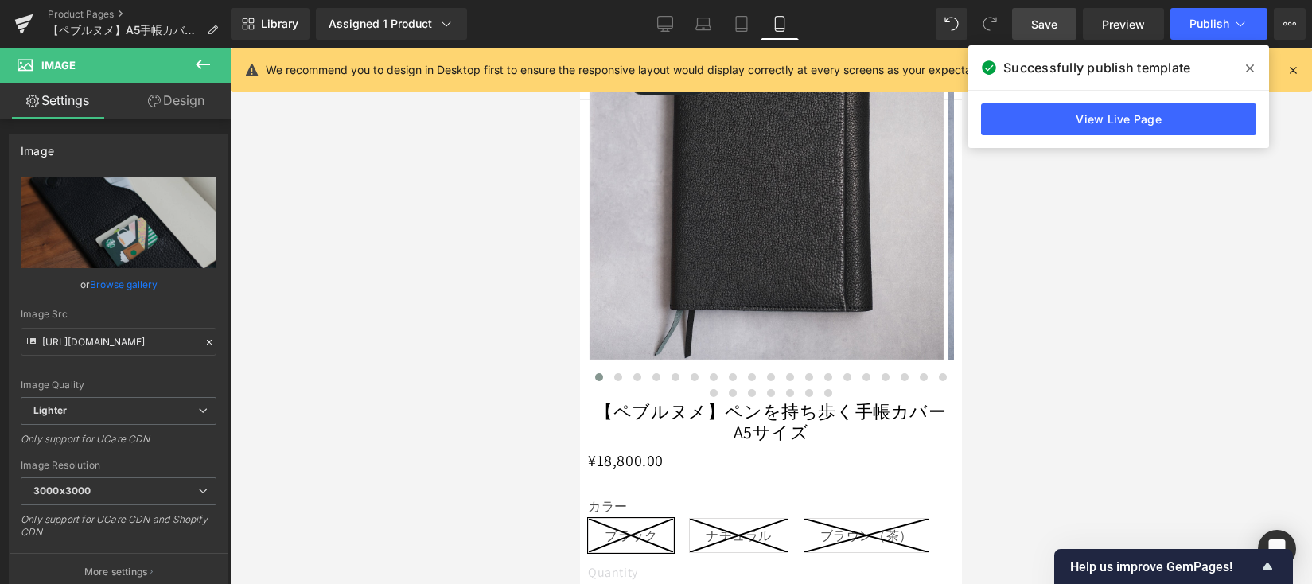
click at [1252, 64] on icon at bounding box center [1250, 68] width 8 height 13
